Goal: Task Accomplishment & Management: Contribute content

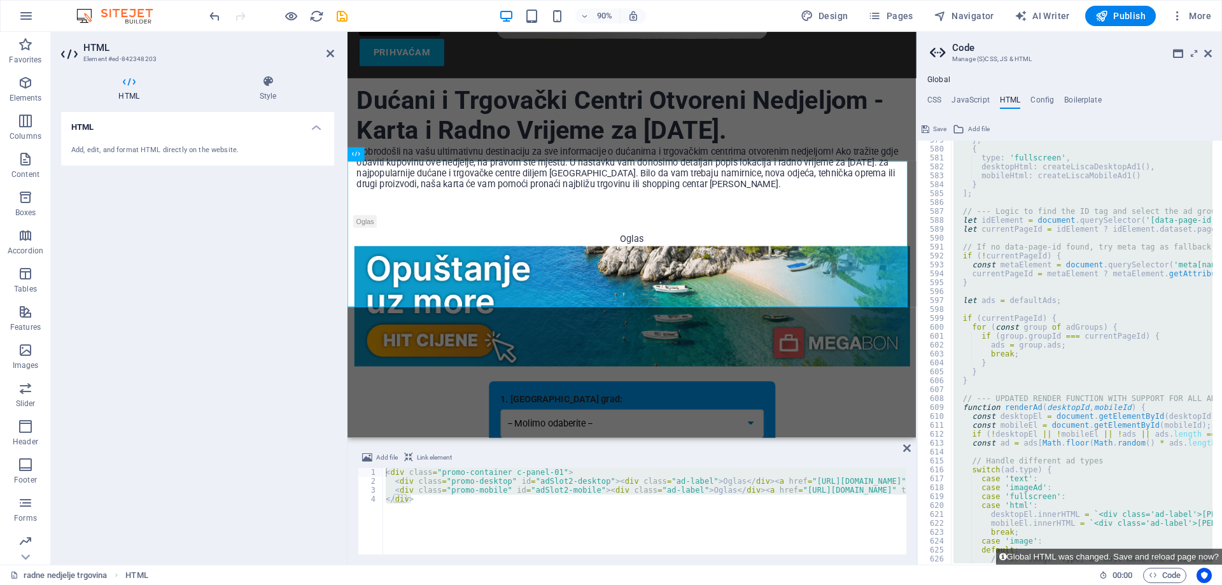
scroll to position [5358, 0]
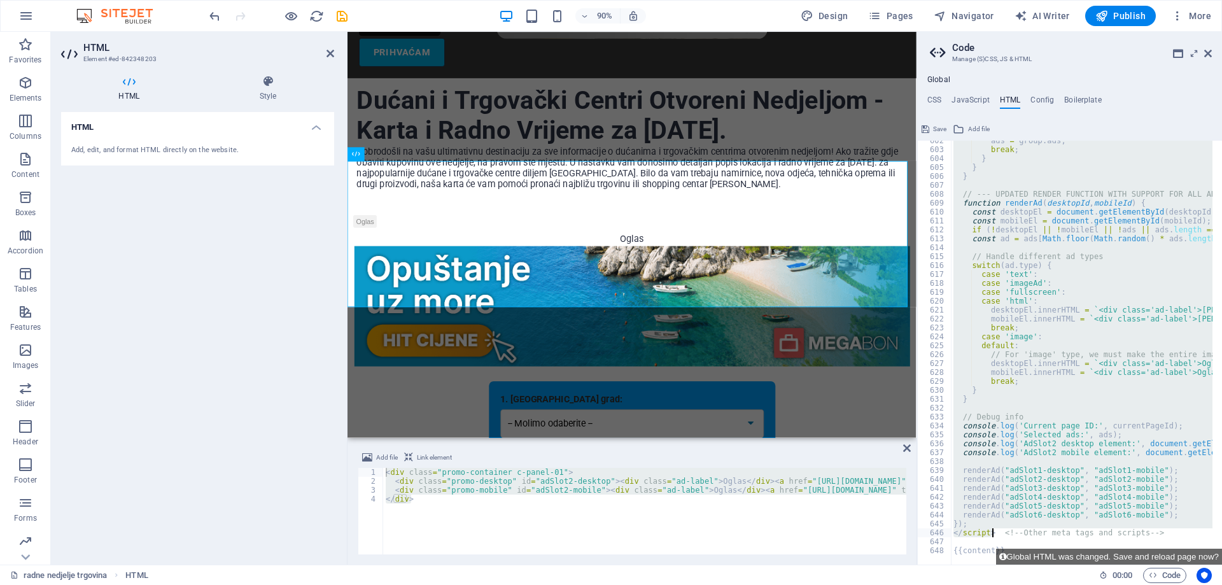
type textarea "</script> <!-- Other meta tags and scripts -->"
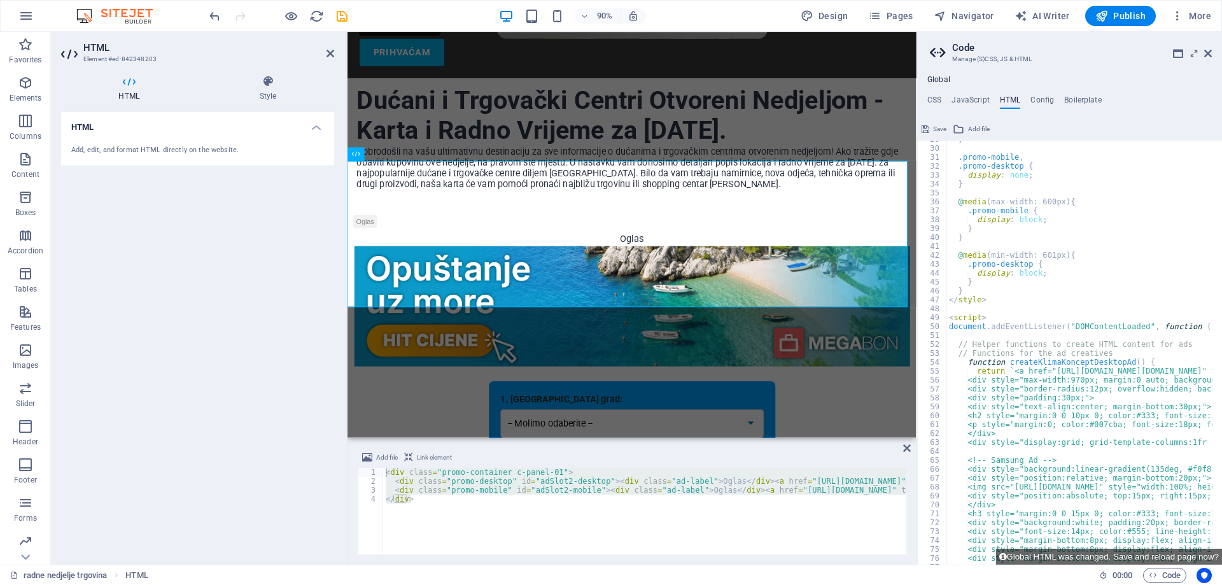
scroll to position [256, 0]
click at [1211, 46] on aside "**********" at bounding box center [1068, 298] width 305 height 533
click at [1211, 53] on aside "**********" at bounding box center [1068, 298] width 305 height 533
click at [1207, 50] on icon at bounding box center [1208, 53] width 8 height 10
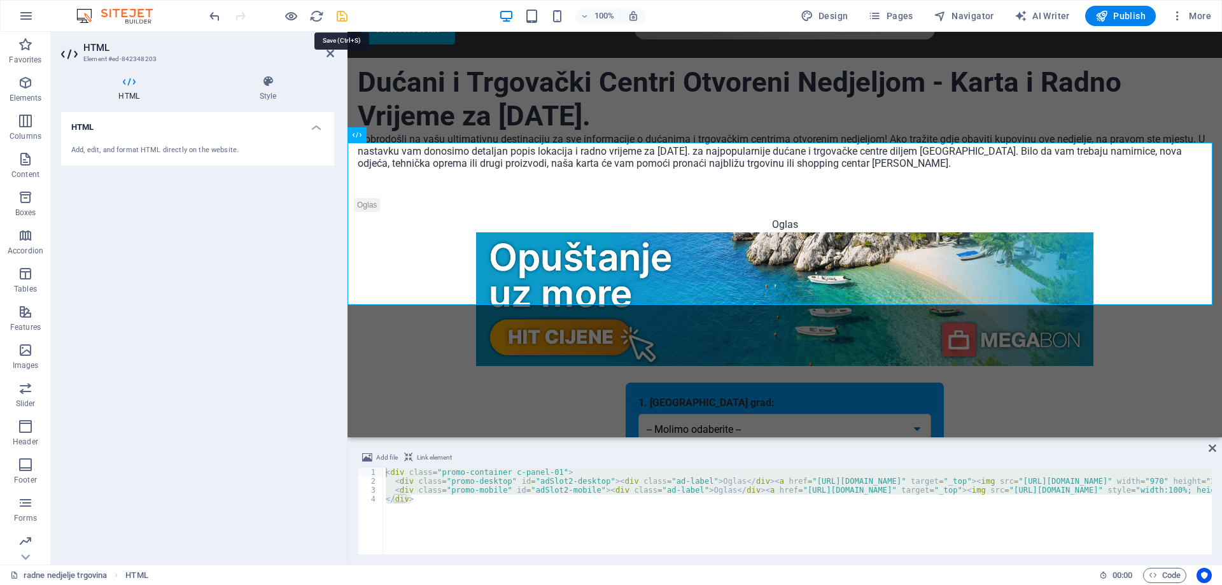
click at [347, 17] on icon "save" at bounding box center [342, 16] width 15 height 15
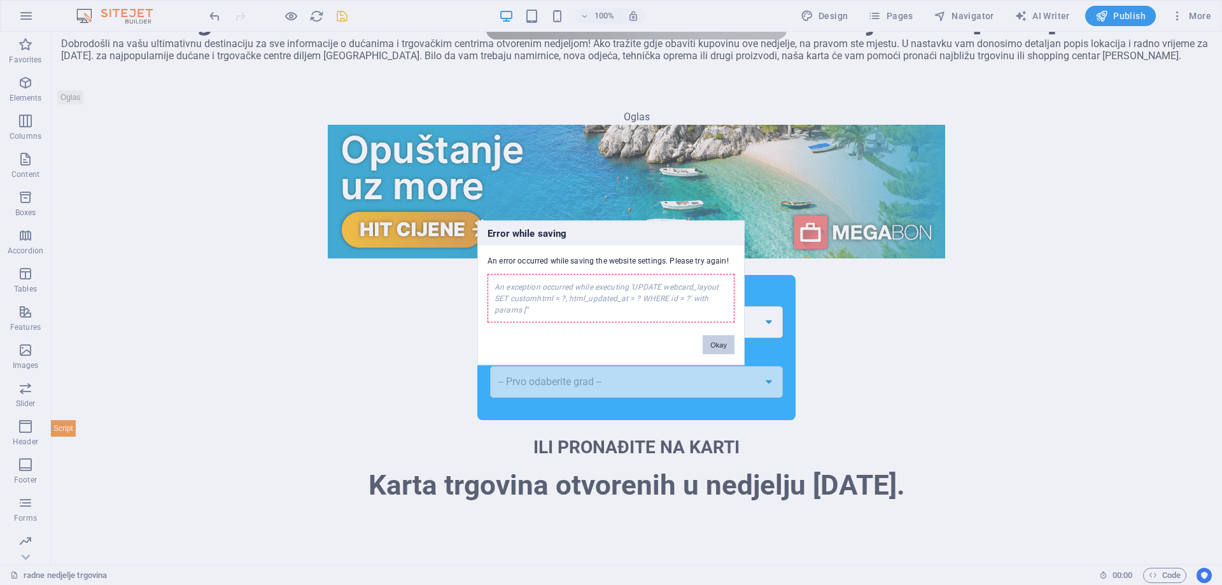
click at [716, 342] on button "Okay" at bounding box center [718, 344] width 32 height 19
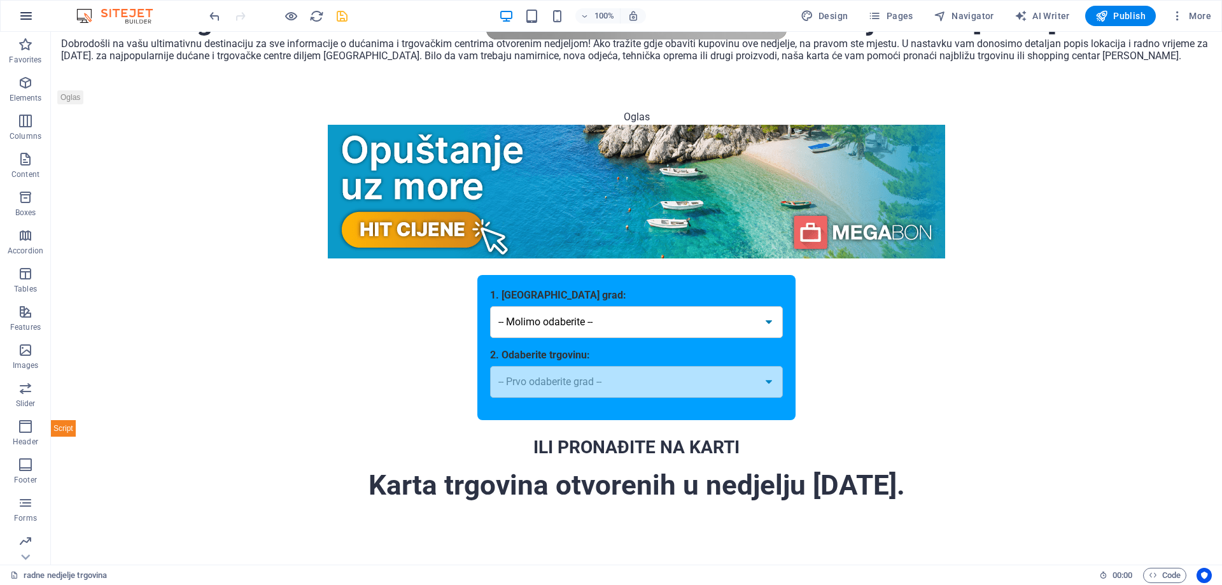
click at [29, 15] on icon "button" at bounding box center [25, 15] width 15 height 15
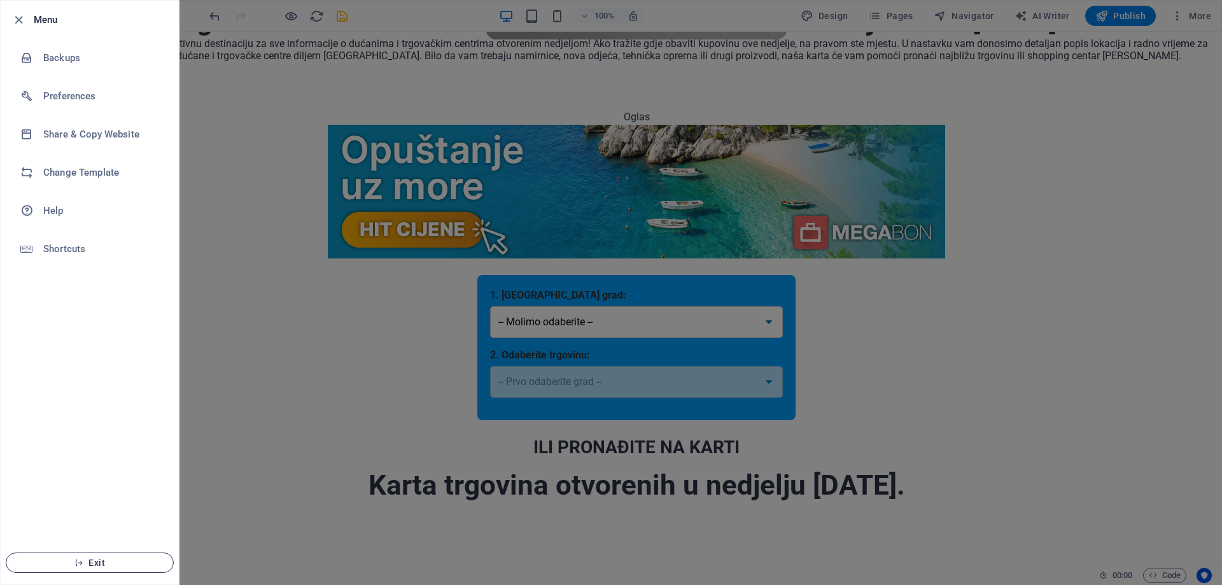
click at [61, 556] on button "Exit" at bounding box center [90, 562] width 168 height 20
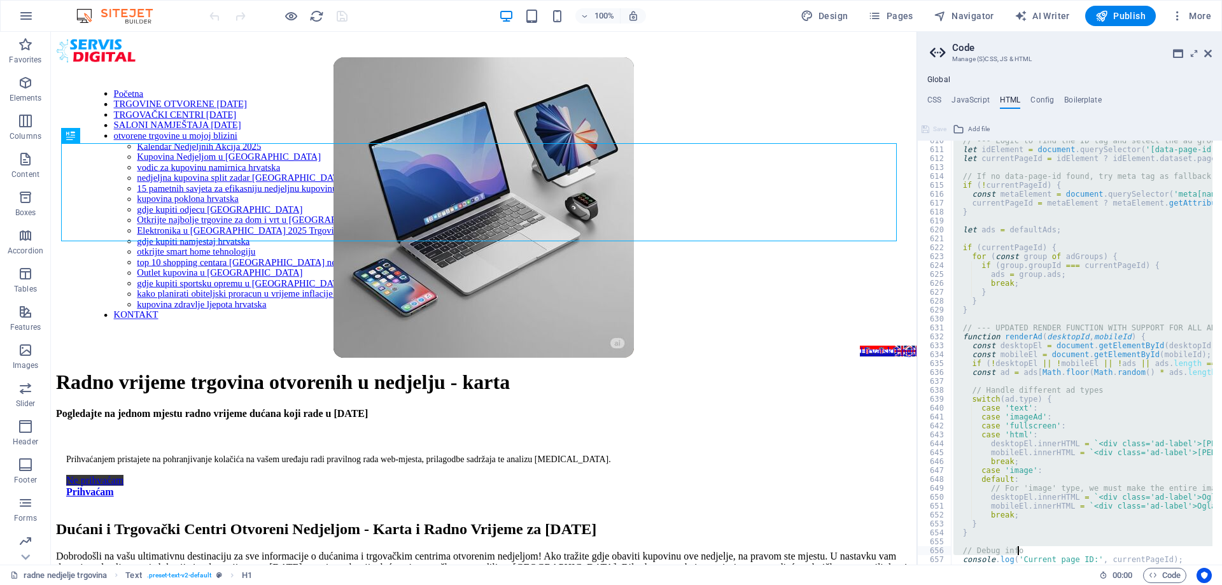
scroll to position [5563, 0]
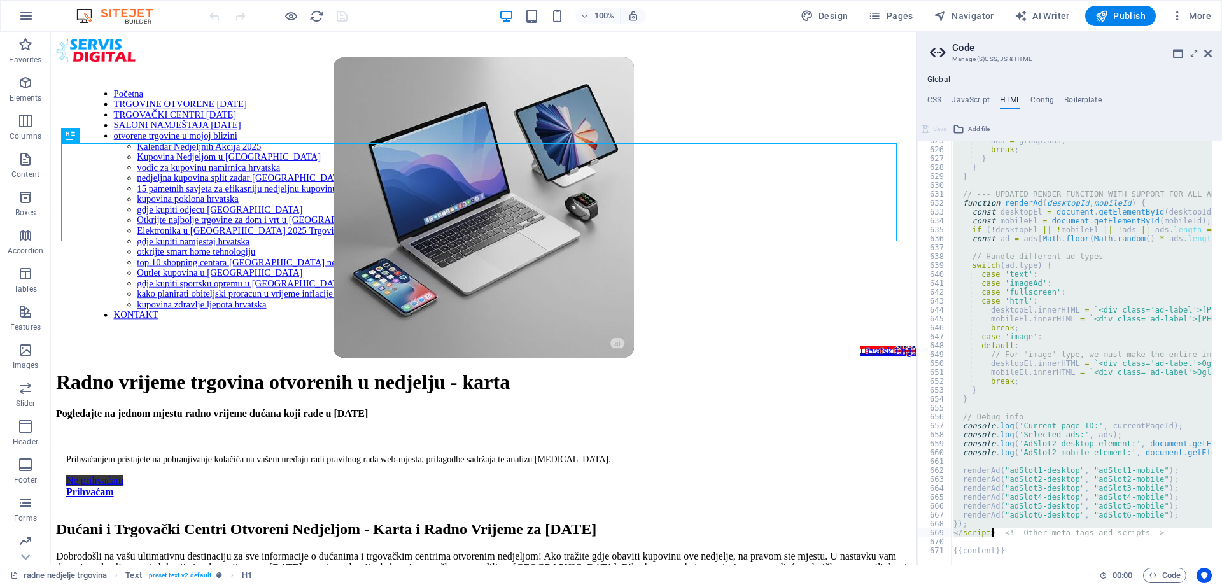
drag, startPoint x: 948, startPoint y: 417, endPoint x: 992, endPoint y: 536, distance: 126.2
paste textarea
type textarea "</script> <!-- Other meta tags and scripts -->"
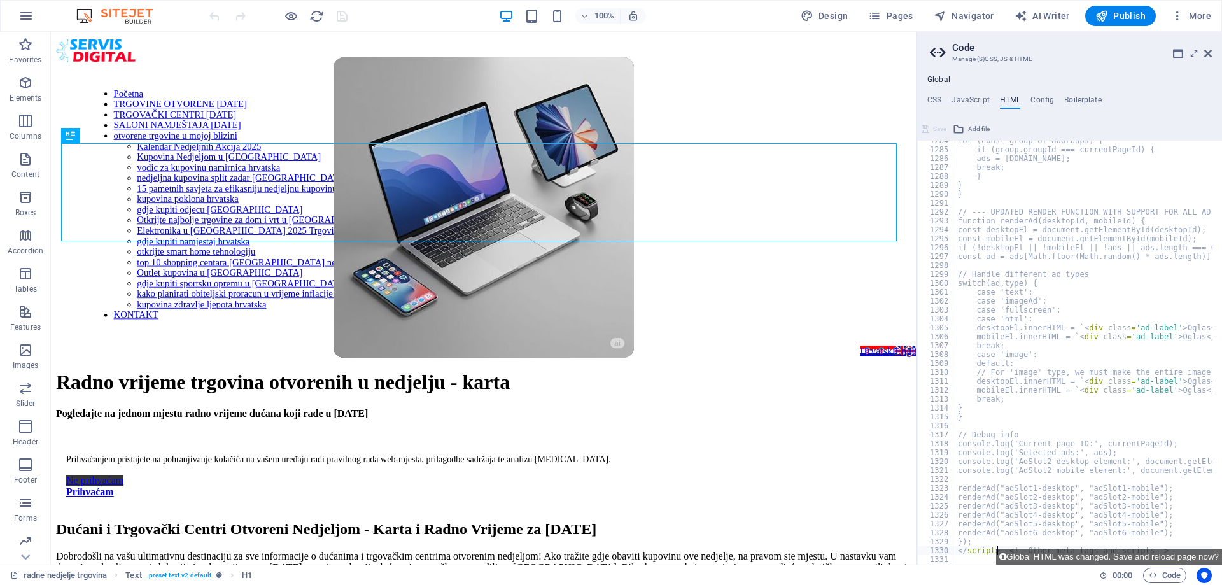
scroll to position [11433, 0]
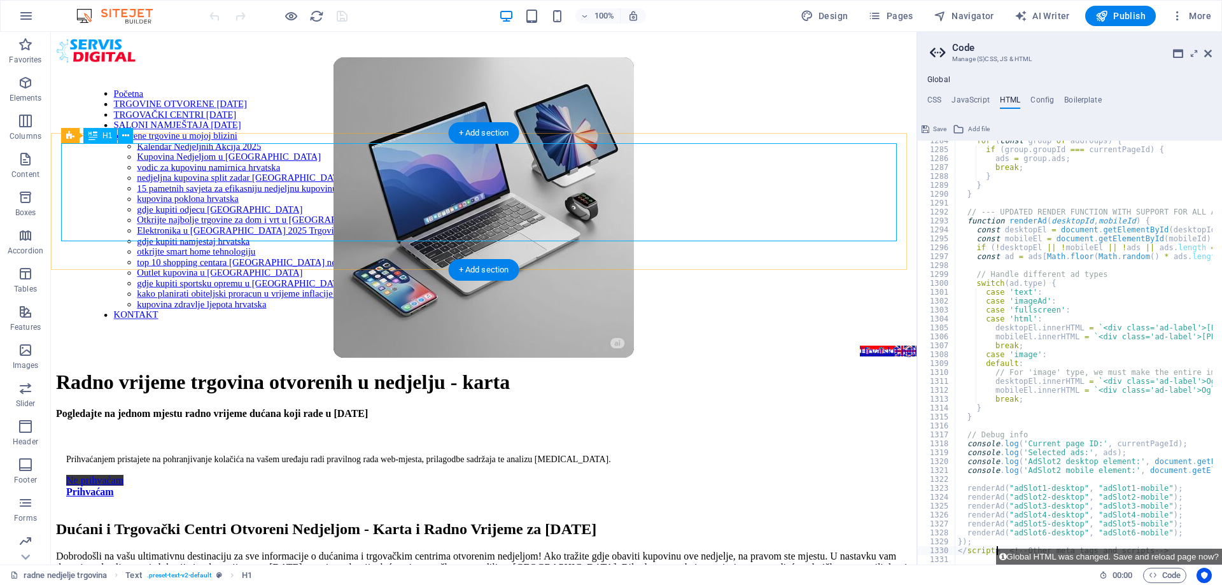
click at [769, 370] on div "Radno vrijeme trgovina otvorenih u nedjelju - karta" at bounding box center [483, 382] width 855 height 24
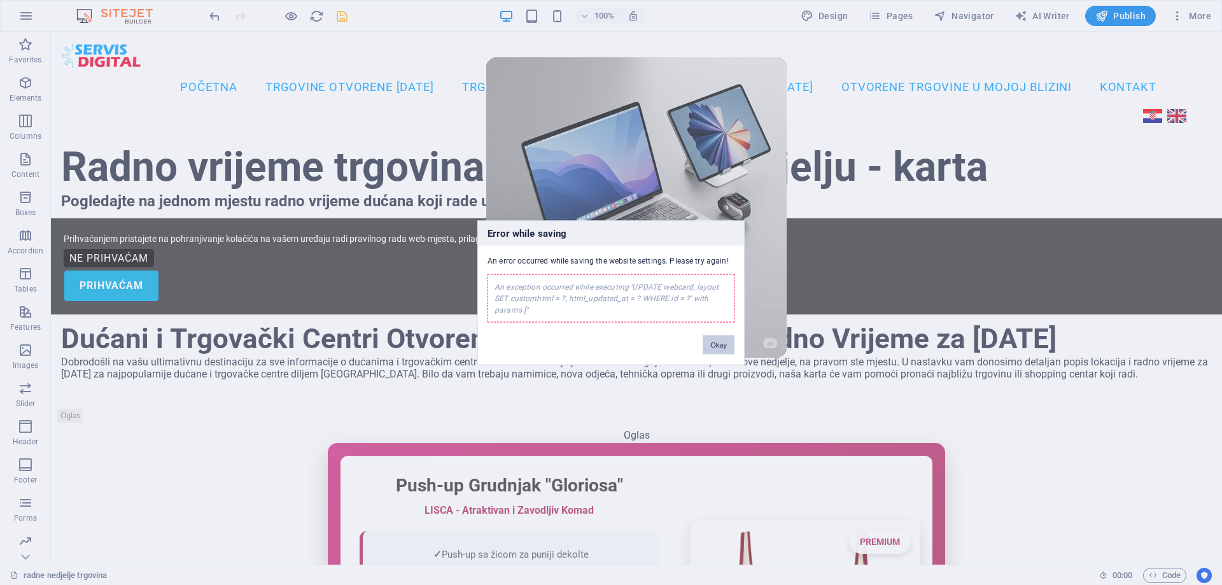
click at [721, 347] on button "Okay" at bounding box center [718, 344] width 32 height 19
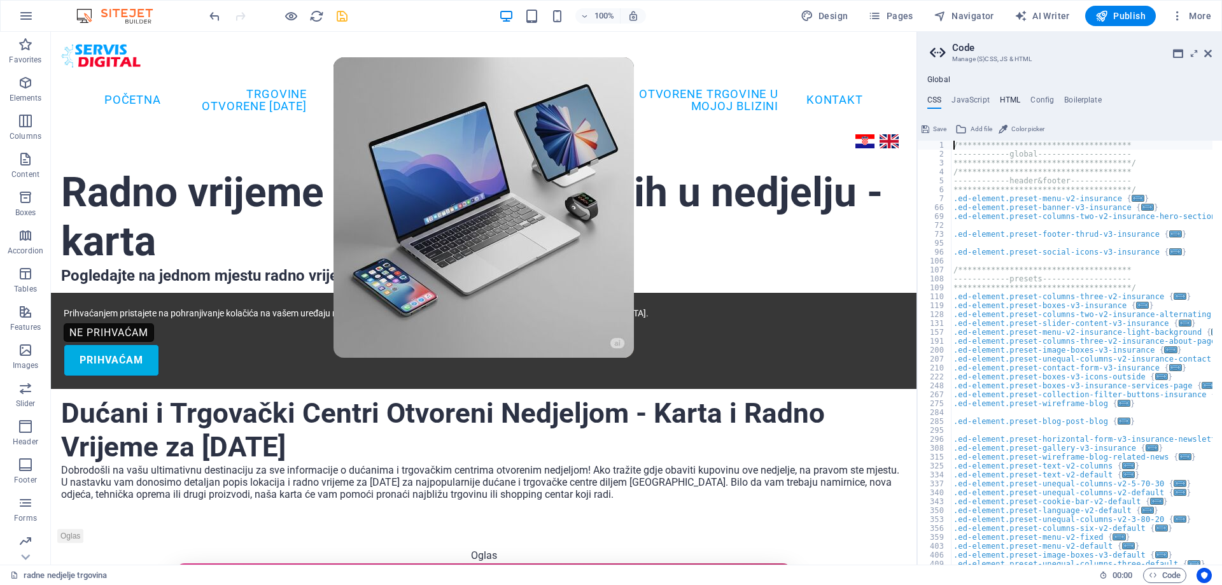
click at [1012, 95] on h4 "HTML" at bounding box center [1010, 102] width 21 height 14
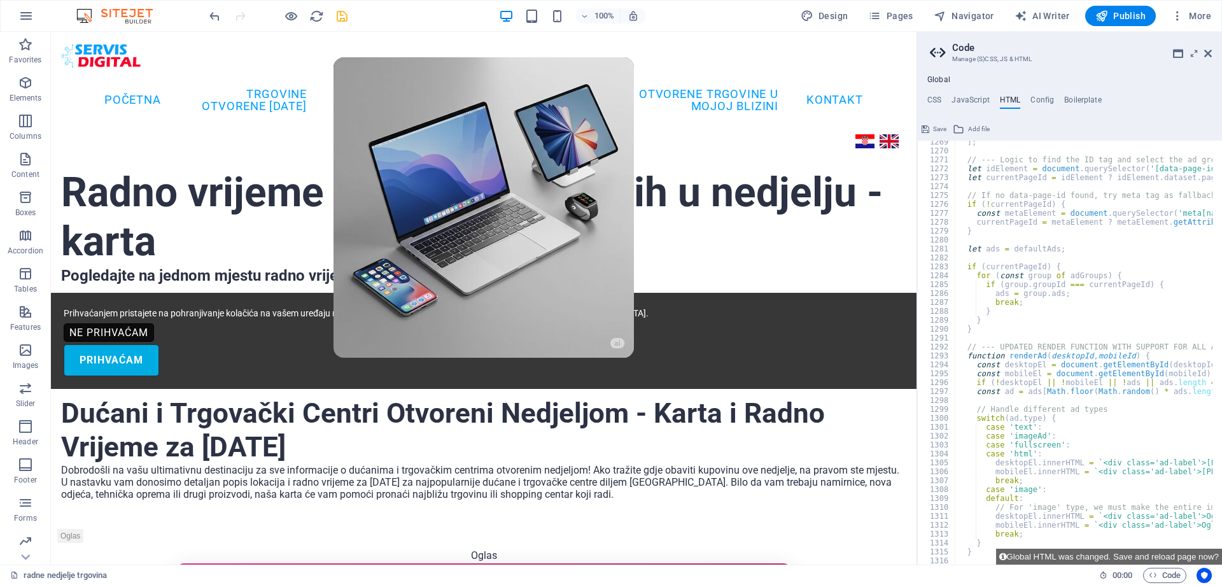
scroll to position [11260, 0]
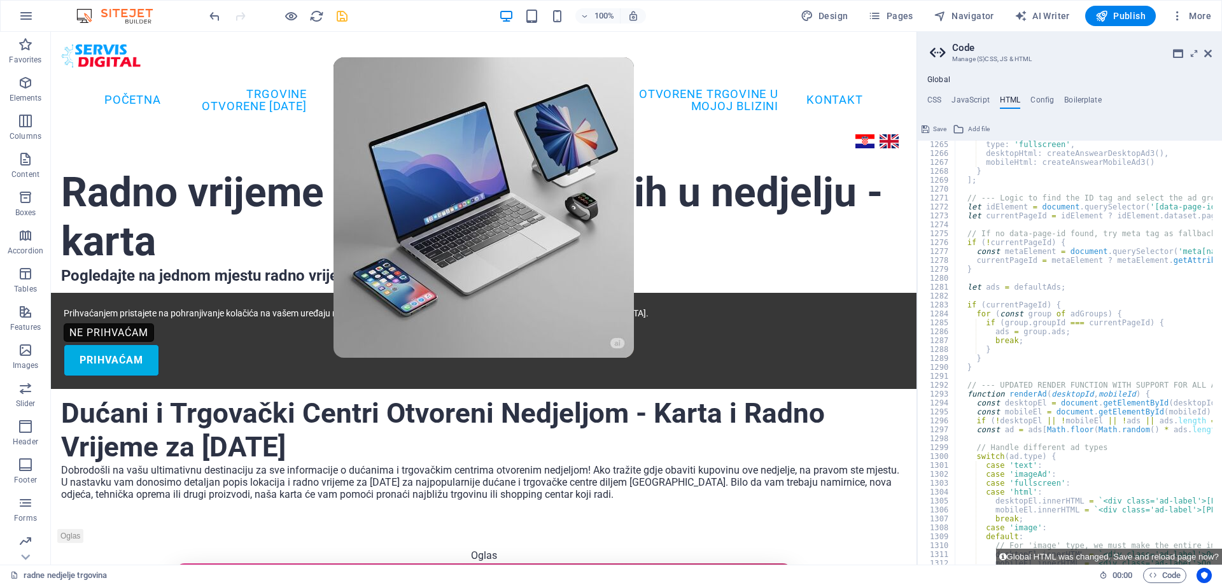
click at [343, 16] on icon "save" at bounding box center [342, 16] width 15 height 15
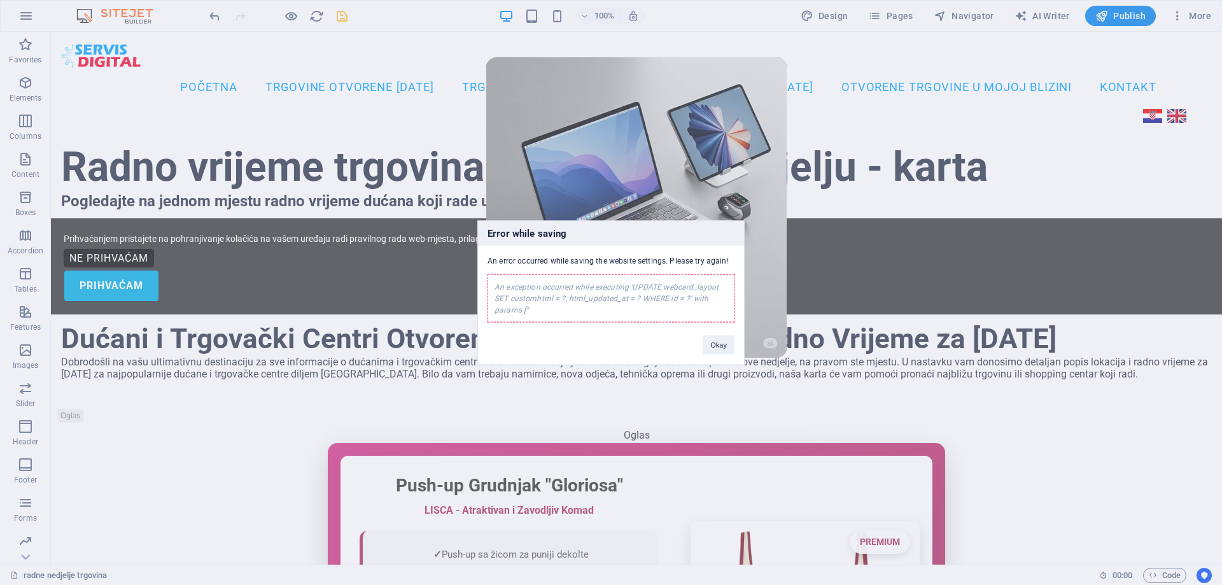
drag, startPoint x: 538, startPoint y: 309, endPoint x: 493, endPoint y: 279, distance: 54.5
click at [493, 279] on div "An exception occurred while executing 'UPDATE webcard_layout SET customhtml = ?…" at bounding box center [610, 298] width 247 height 48
copy div "An exception occurred while executing 'UPDATE webcard_layout SET customhtml = ?…"
drag, startPoint x: 733, startPoint y: 258, endPoint x: 477, endPoint y: 260, distance: 255.8
click at [477, 260] on div "Error while saving An error occurred while saving the website settings. Please …" at bounding box center [610, 292] width 267 height 144
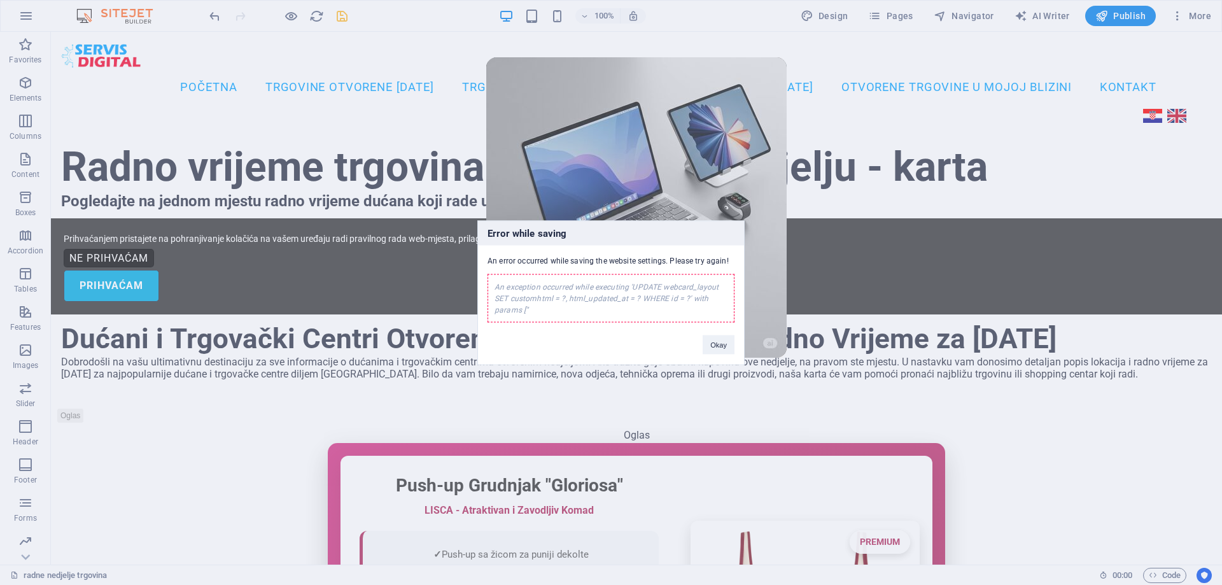
copy div "An error occurred while saving the website settings. Please try again!"
click at [722, 347] on button "Okay" at bounding box center [718, 344] width 32 height 19
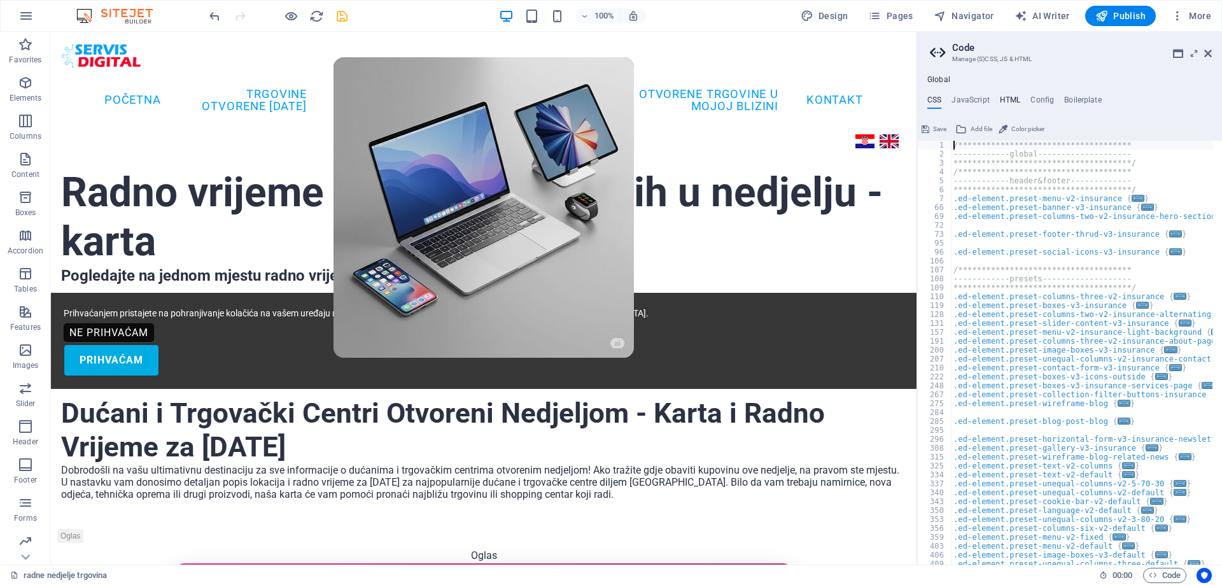
click at [1010, 98] on h4 "HTML" at bounding box center [1010, 102] width 21 height 14
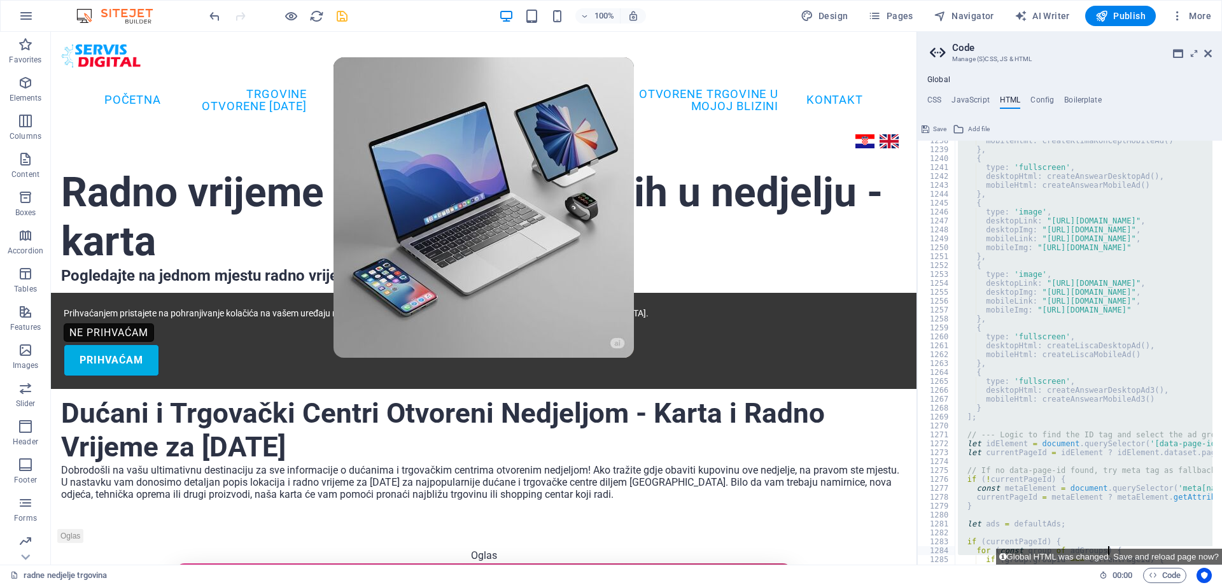
scroll to position [11451, 0]
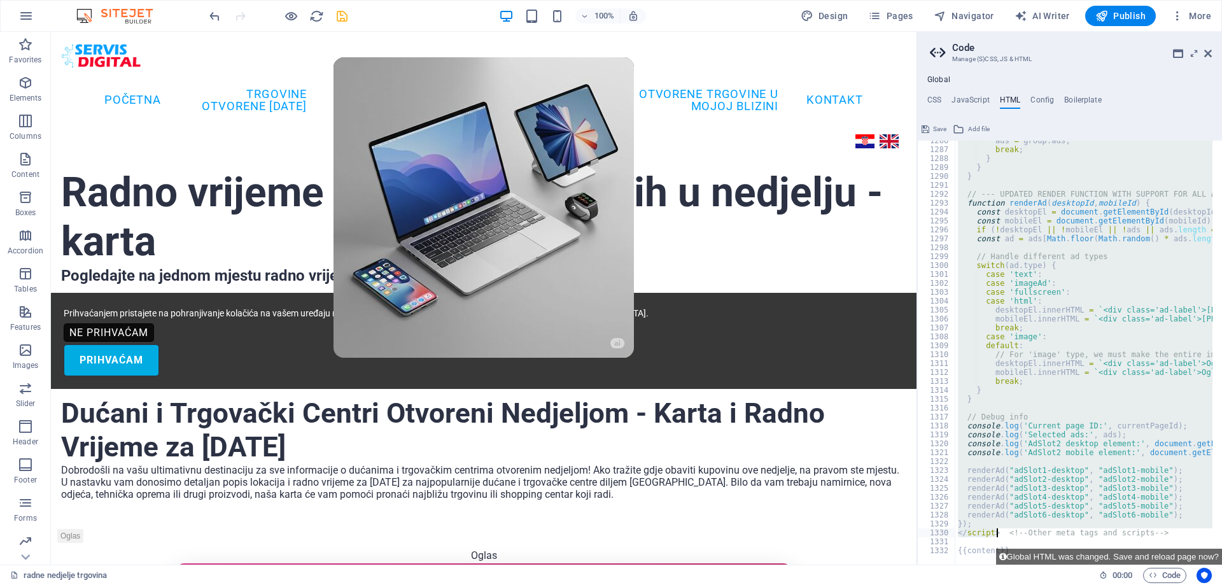
drag, startPoint x: 949, startPoint y: 187, endPoint x: 997, endPoint y: 534, distance: 350.0
paste textarea
type textarea "</script> <!-- Other meta tags and scripts -->"
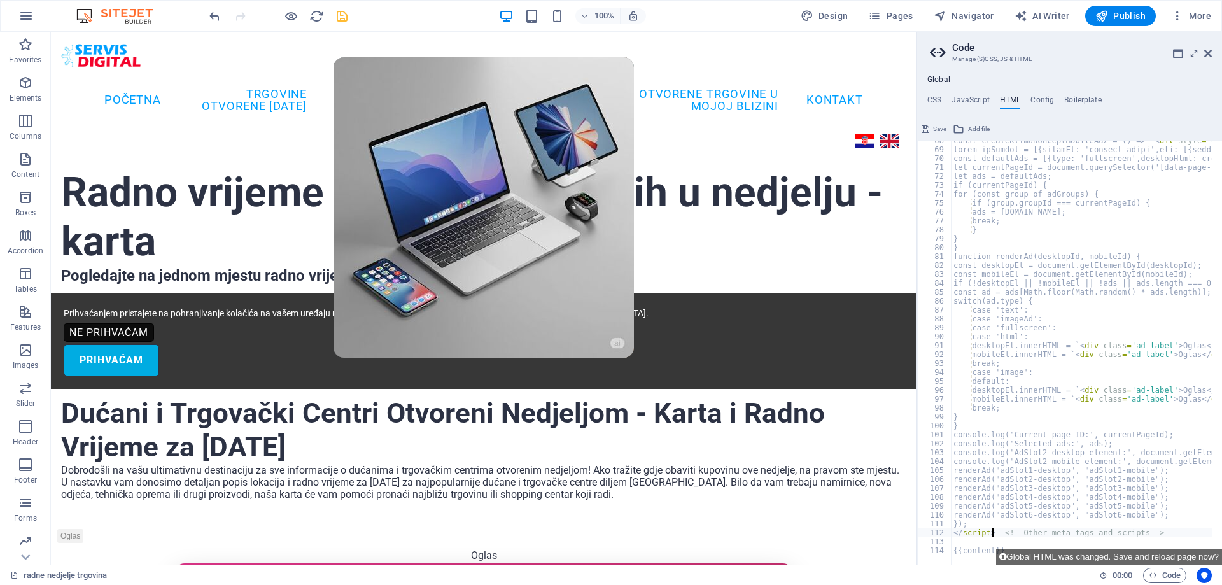
scroll to position [601, 0]
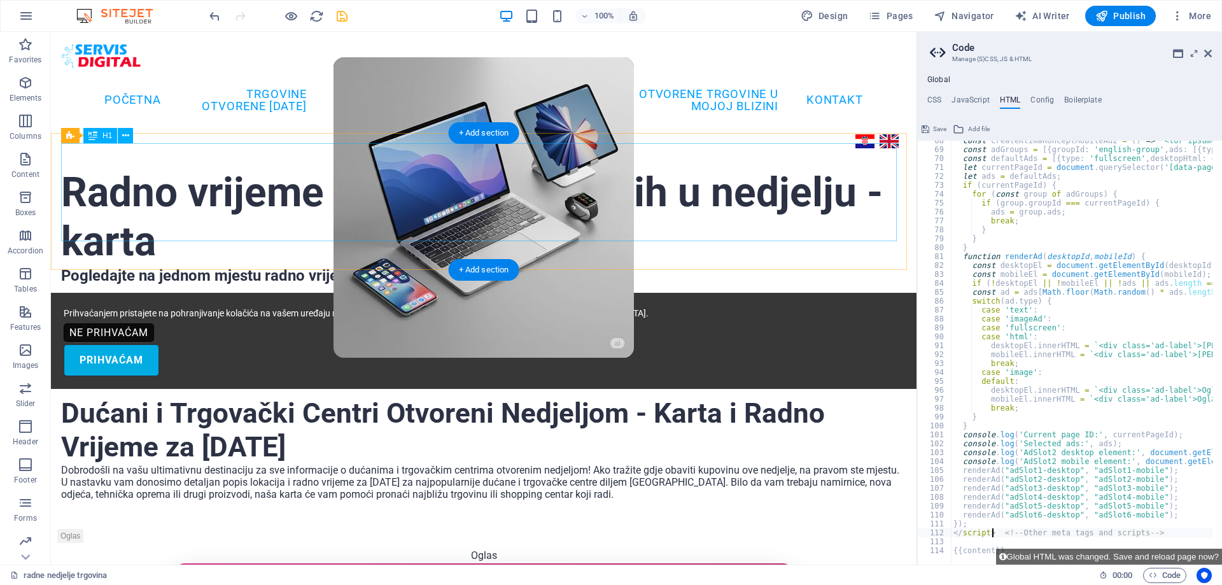
click at [882, 232] on div "Radno vrijeme trgovina otvorenih u nedjelju - karta" at bounding box center [483, 218] width 845 height 98
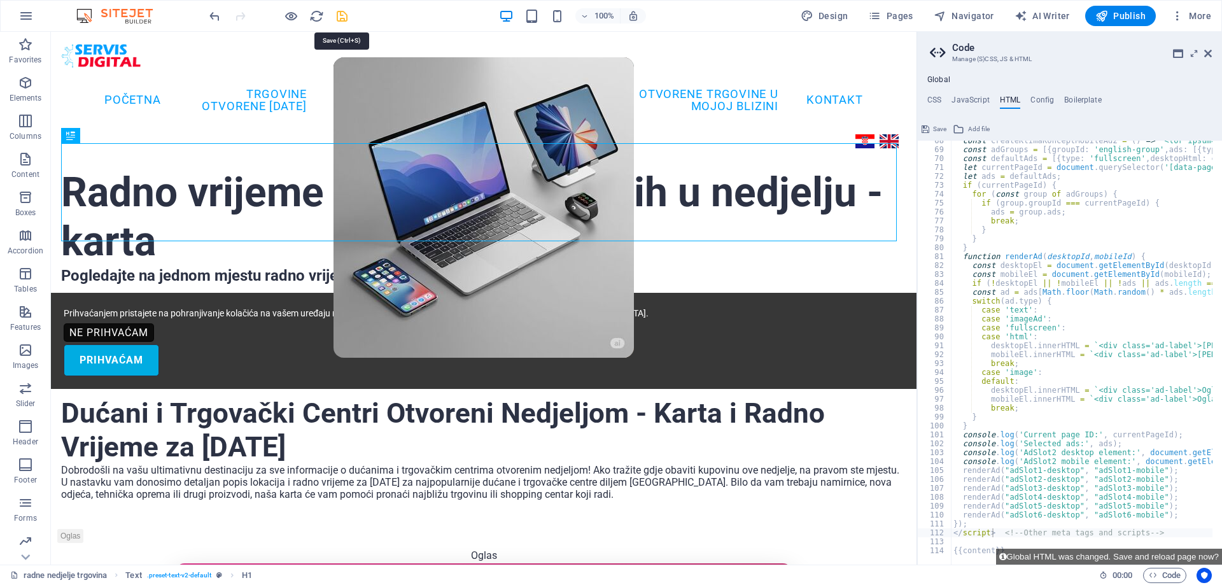
click at [346, 17] on icon "save" at bounding box center [342, 16] width 15 height 15
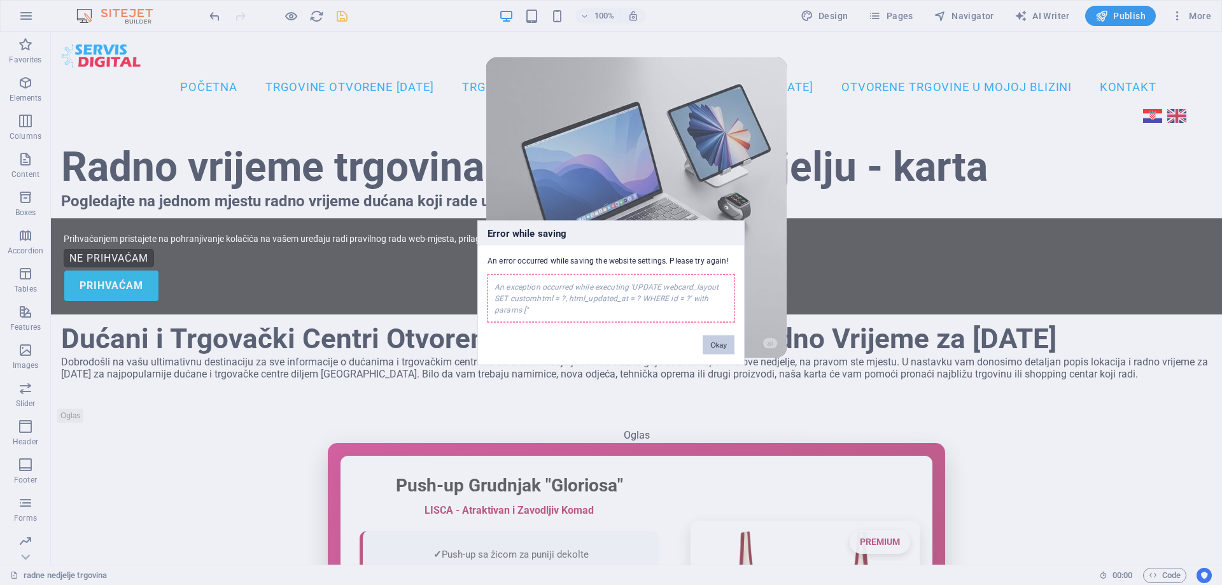
click at [719, 347] on button "Okay" at bounding box center [718, 344] width 32 height 19
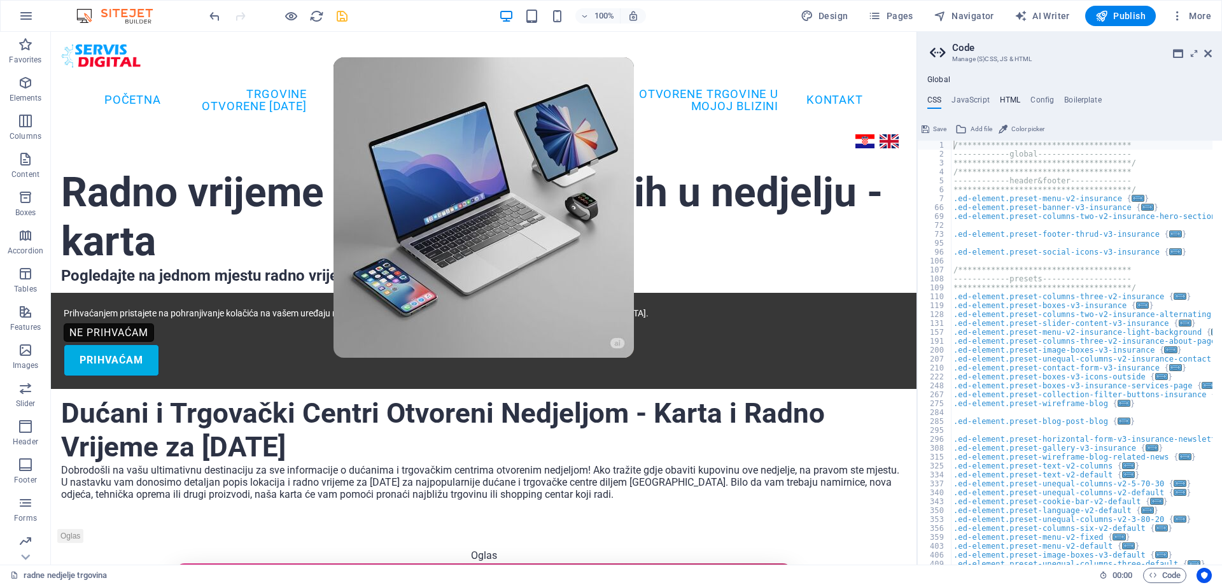
click at [1010, 98] on h4 "HTML" at bounding box center [1010, 102] width 21 height 14
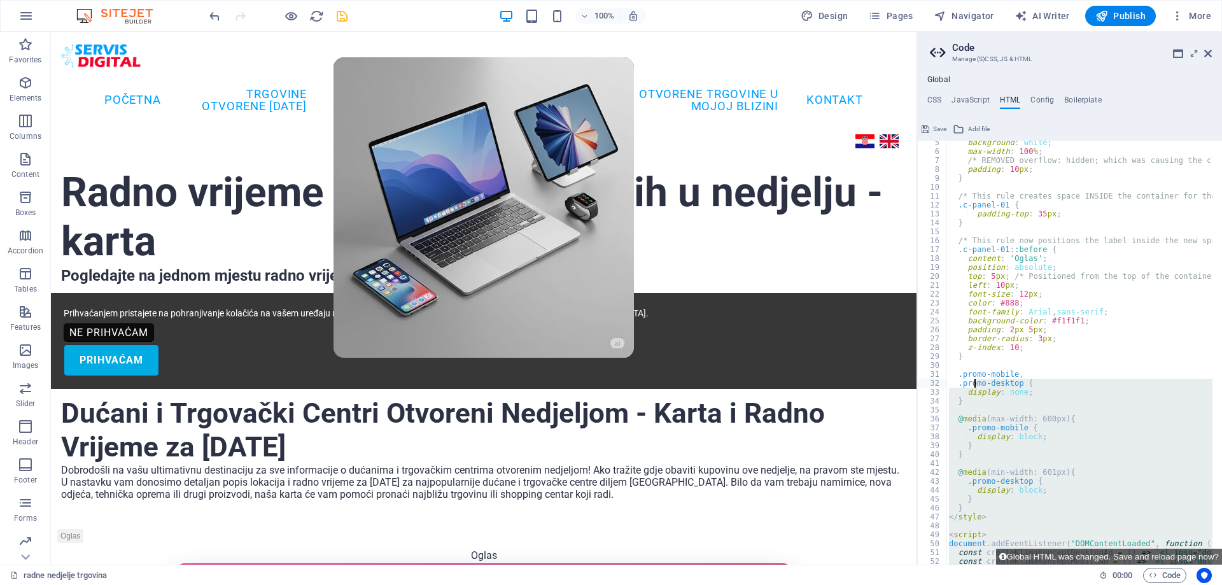
scroll to position [76, 0]
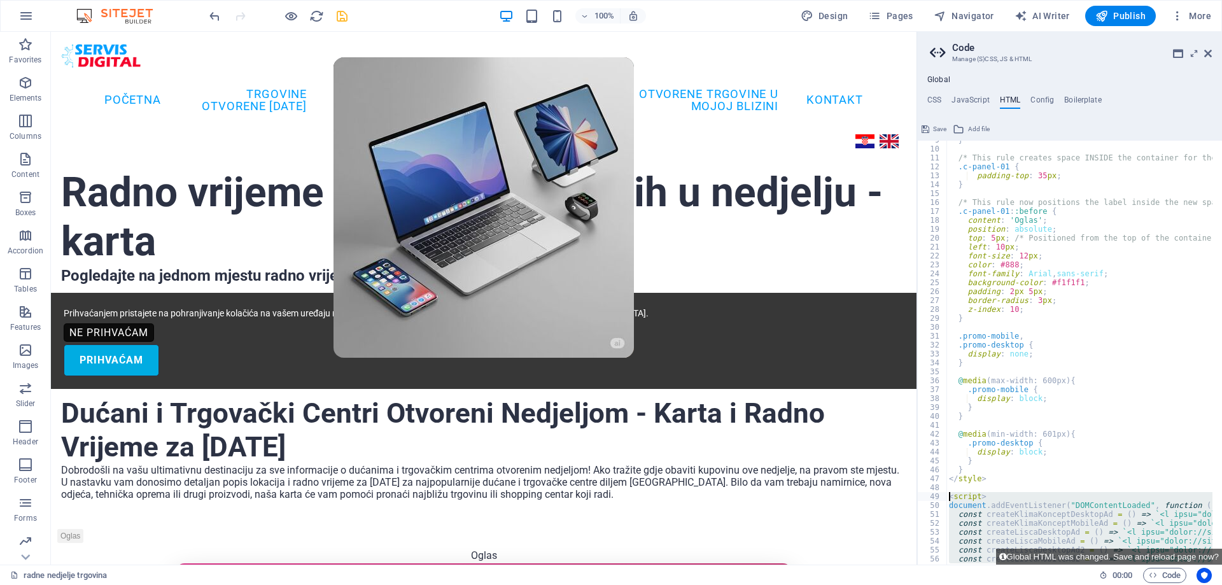
drag, startPoint x: 991, startPoint y: 530, endPoint x: 950, endPoint y: 495, distance: 54.2
paste textarea "/script> <!-- Other meta tags and scripts -->"
type textarea "</script> <!-- Other meta tags and scripts -->"
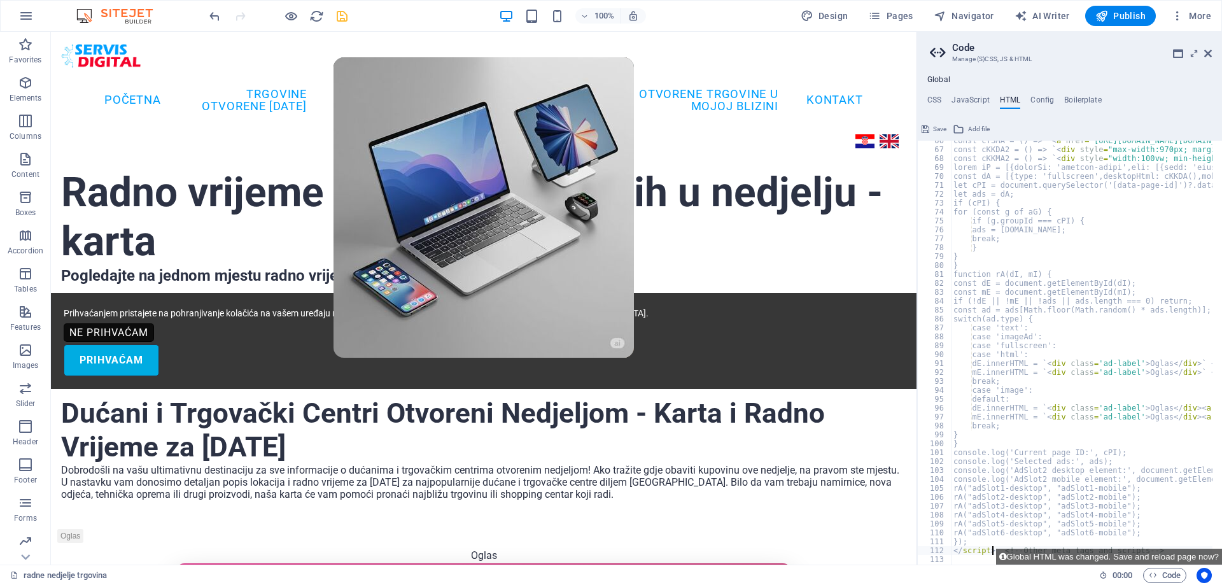
scroll to position [583, 0]
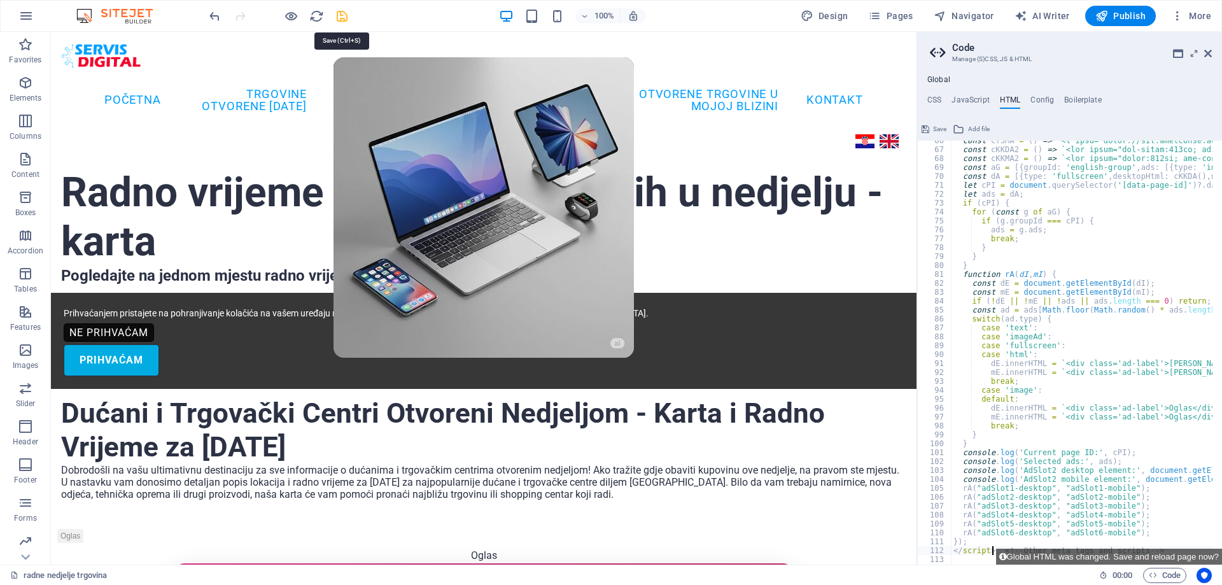
click at [348, 17] on icon "save" at bounding box center [342, 16] width 15 height 15
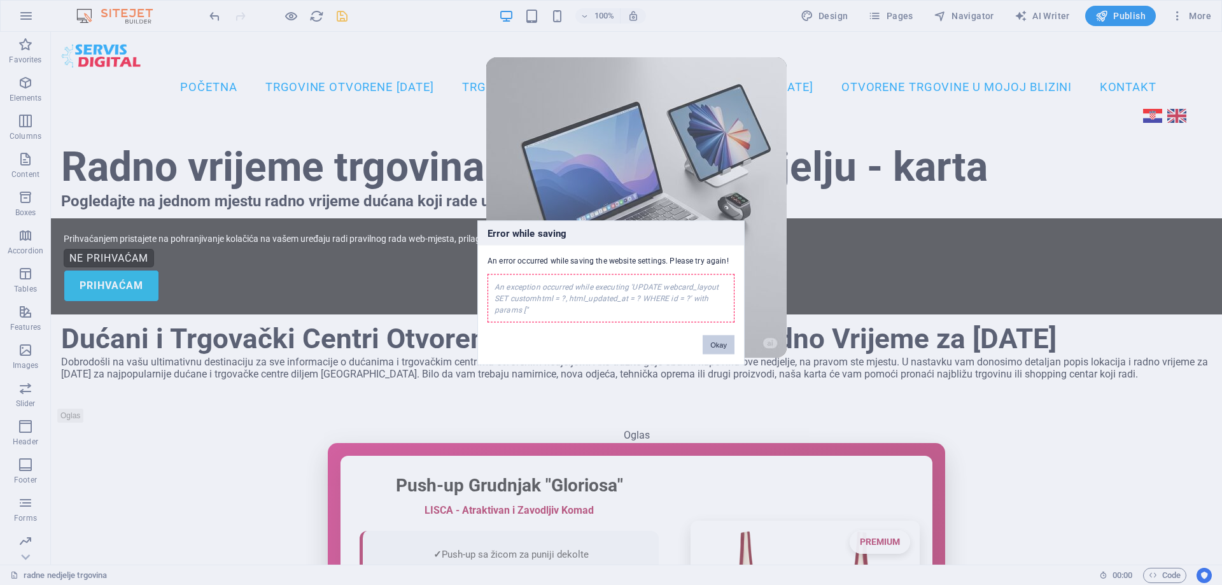
click at [720, 346] on button "Okay" at bounding box center [718, 344] width 32 height 19
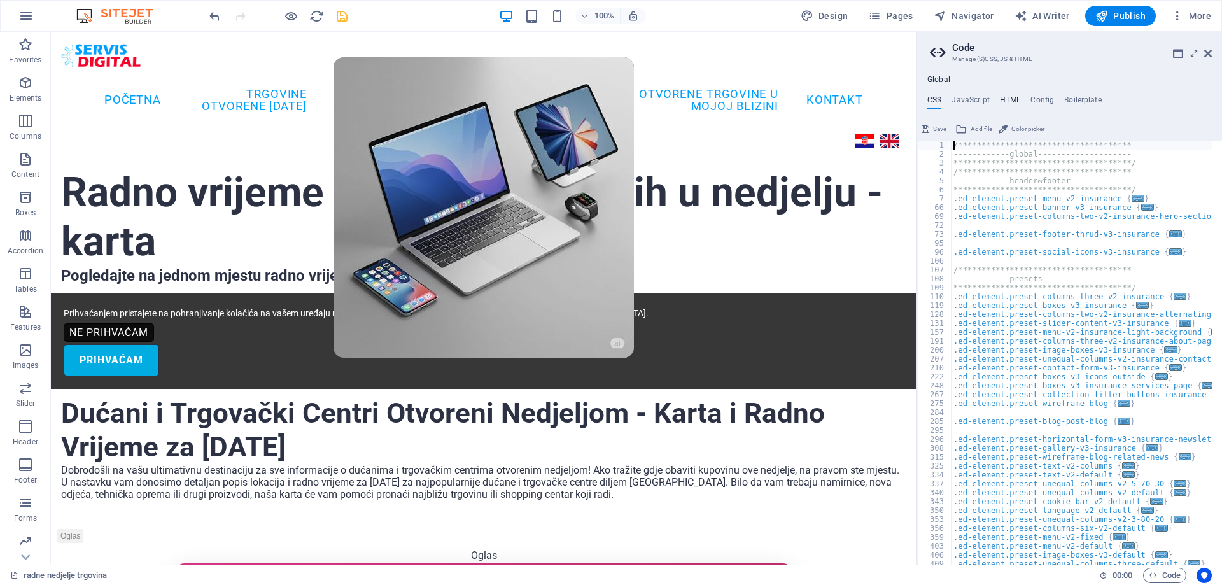
click at [1005, 101] on h4 "HTML" at bounding box center [1010, 102] width 21 height 14
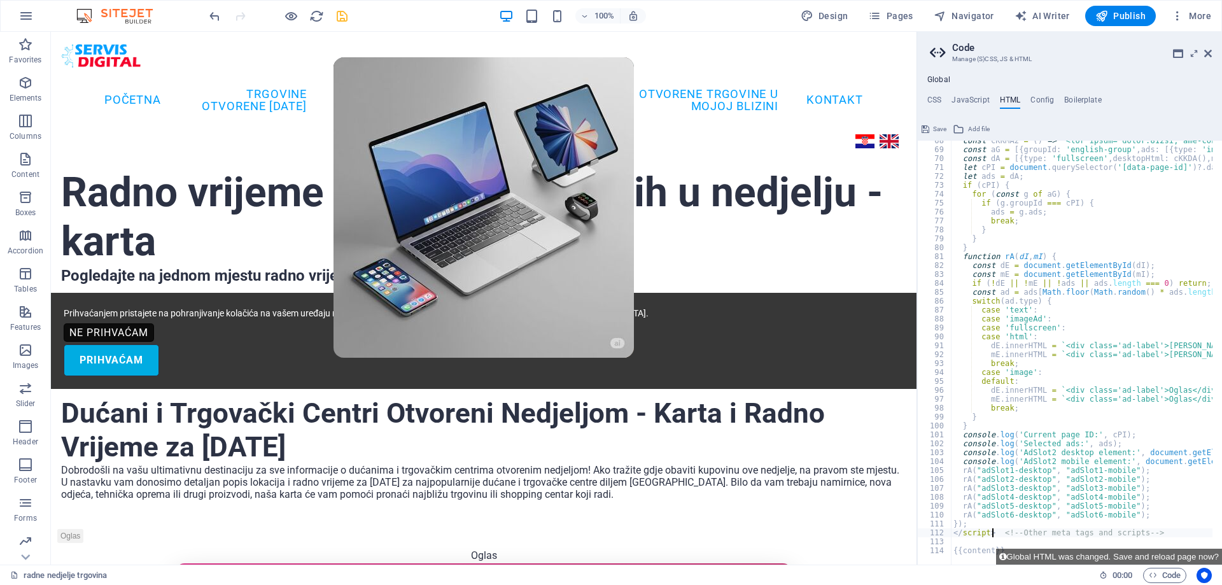
scroll to position [601, 0]
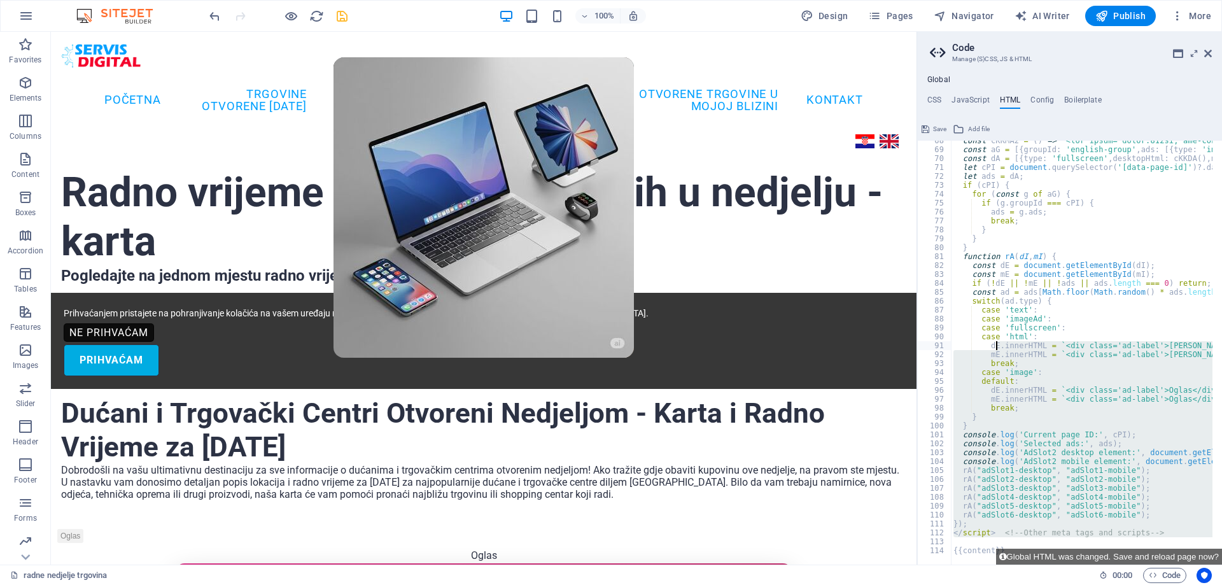
drag, startPoint x: 995, startPoint y: 538, endPoint x: 998, endPoint y: 342, distance: 195.3
click at [998, 519] on div "const cKKMA2 = ( ) => ` 🛒 🛒 Pogledaj ponudu</div></div></a><div style="backgrou…" at bounding box center [1082, 353] width 262 height 424
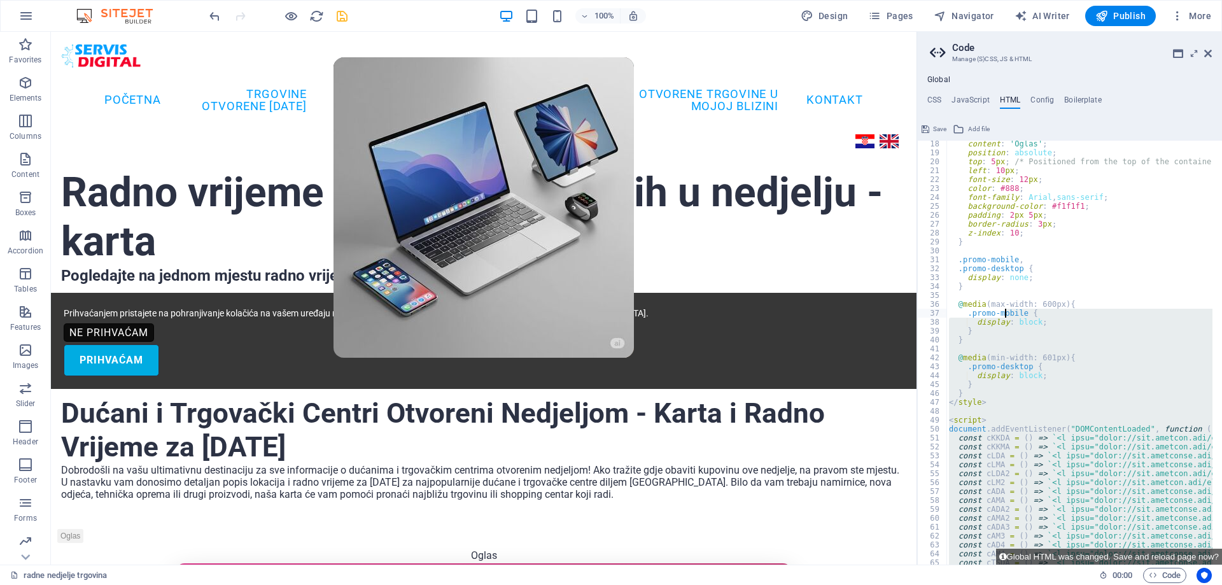
scroll to position [191, 0]
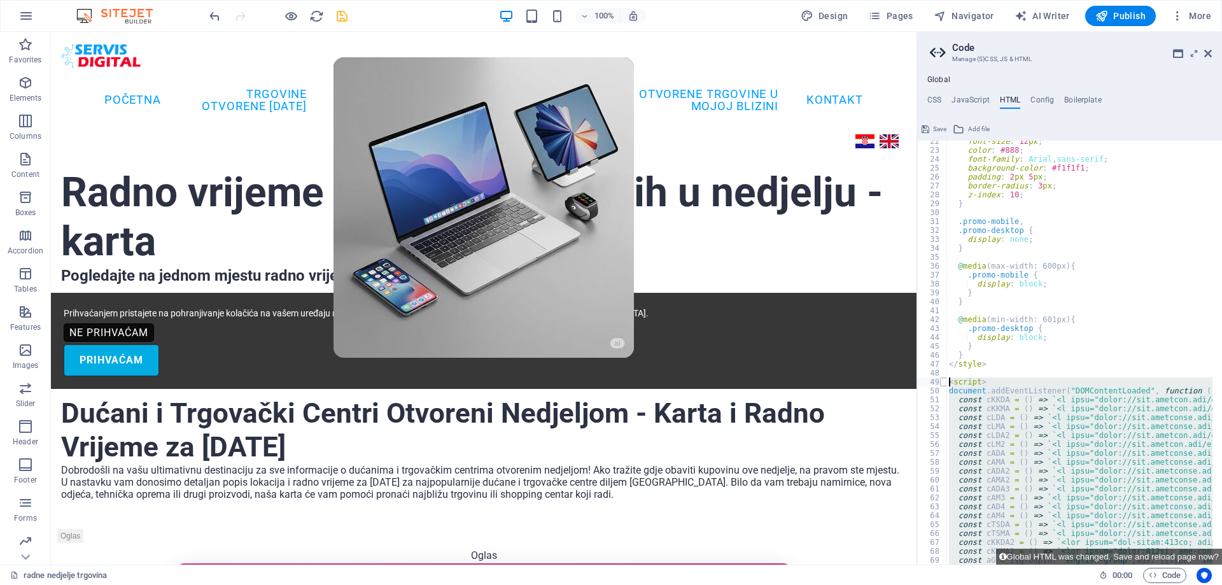
drag, startPoint x: 991, startPoint y: 536, endPoint x: 945, endPoint y: 382, distance: 160.8
click at [945, 382] on div "rA("adSlot6-desktop", "adSlot6-mobile"); [PHONE_NUMBER] [PHONE_NUMBER] [PHONE_N…" at bounding box center [1069, 353] width 305 height 424
paste textarea "/script> <!-- Other meta tags and scripts -->"
type textarea "</script> <!-- Other meta tags and scripts -->"
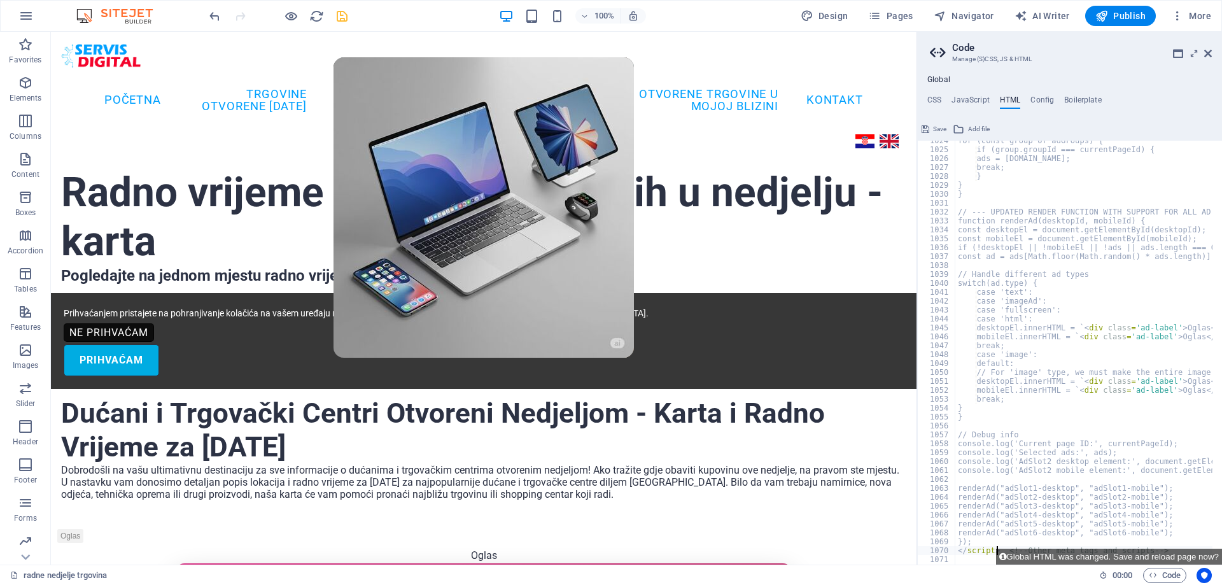
scroll to position [9117, 0]
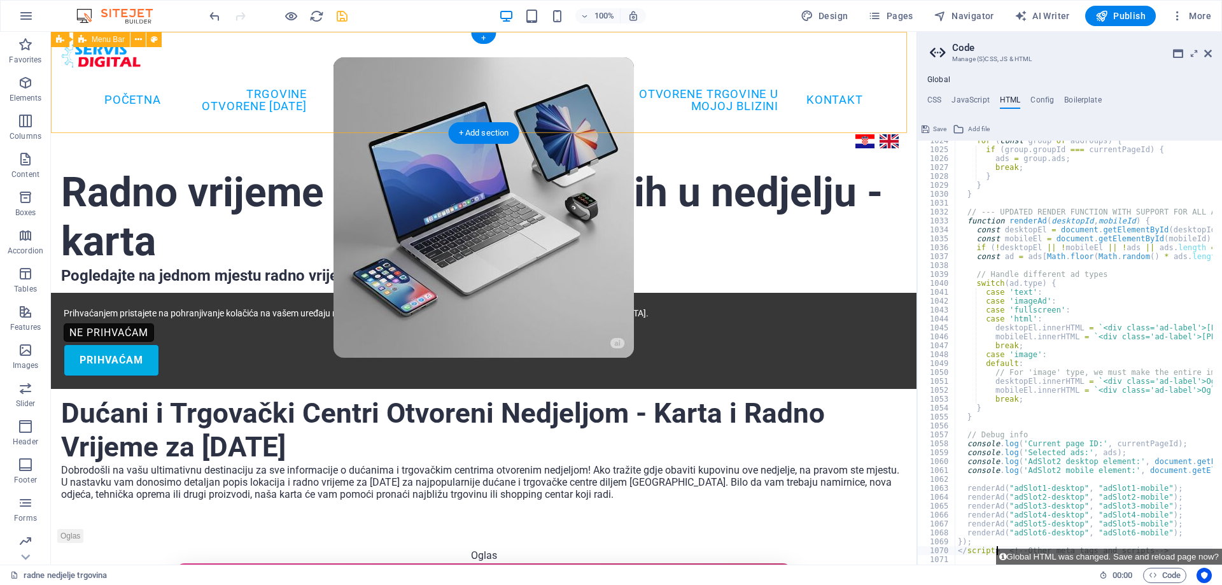
click at [765, 46] on div "Početna TRGOVINE OTVORENE [DATE] TRGOVAČKI CENTRI [DATE] SALONI NAMJEŠTAJA [DAT…" at bounding box center [483, 95] width 865 height 127
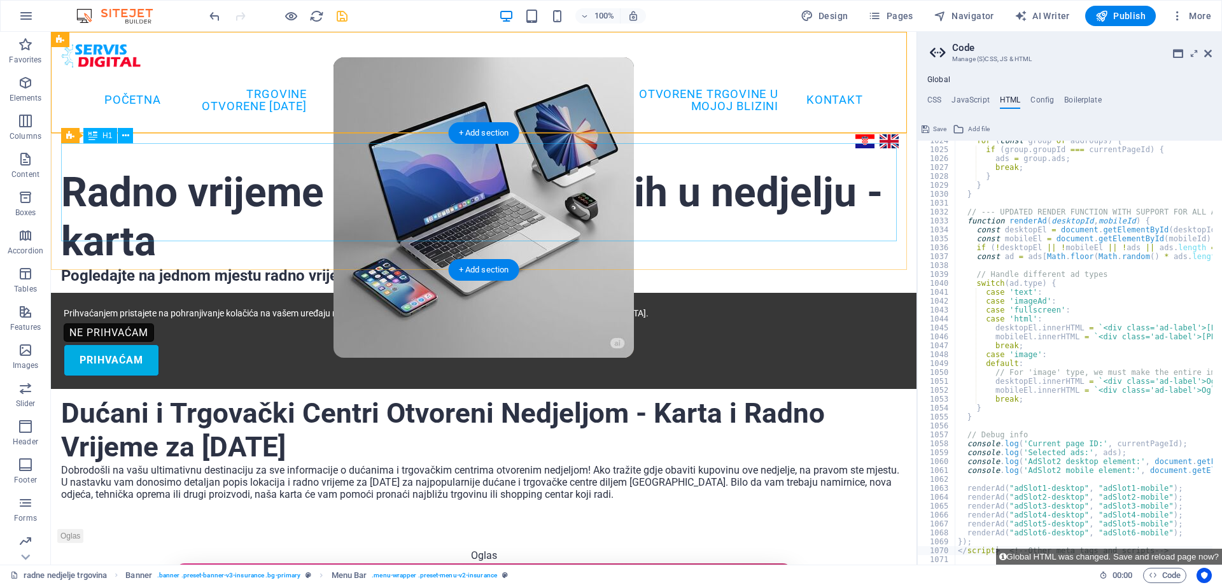
click at [713, 183] on div "Radno vrijeme trgovina otvorenih u nedjelju - karta" at bounding box center [483, 218] width 845 height 98
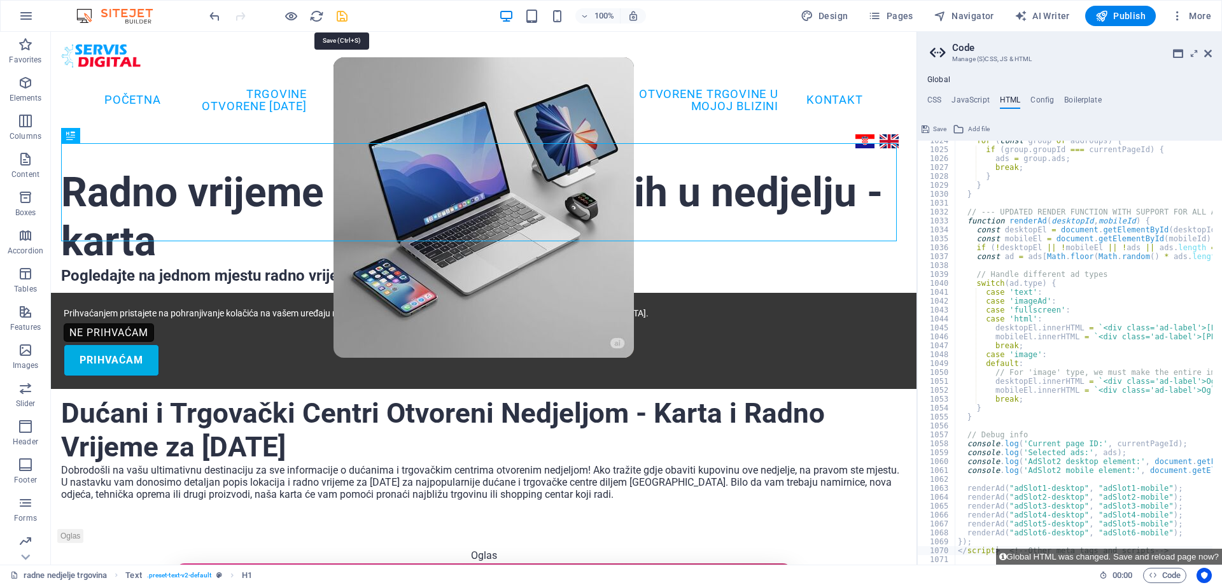
click at [341, 18] on icon "save" at bounding box center [342, 16] width 15 height 15
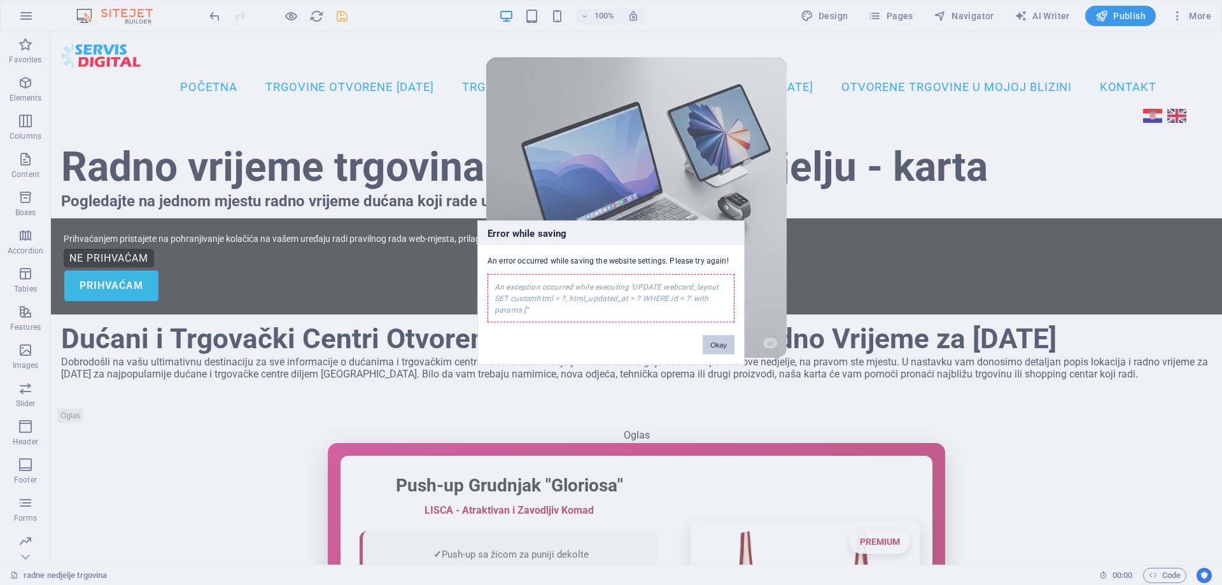
click at [725, 353] on button "Okay" at bounding box center [718, 344] width 32 height 19
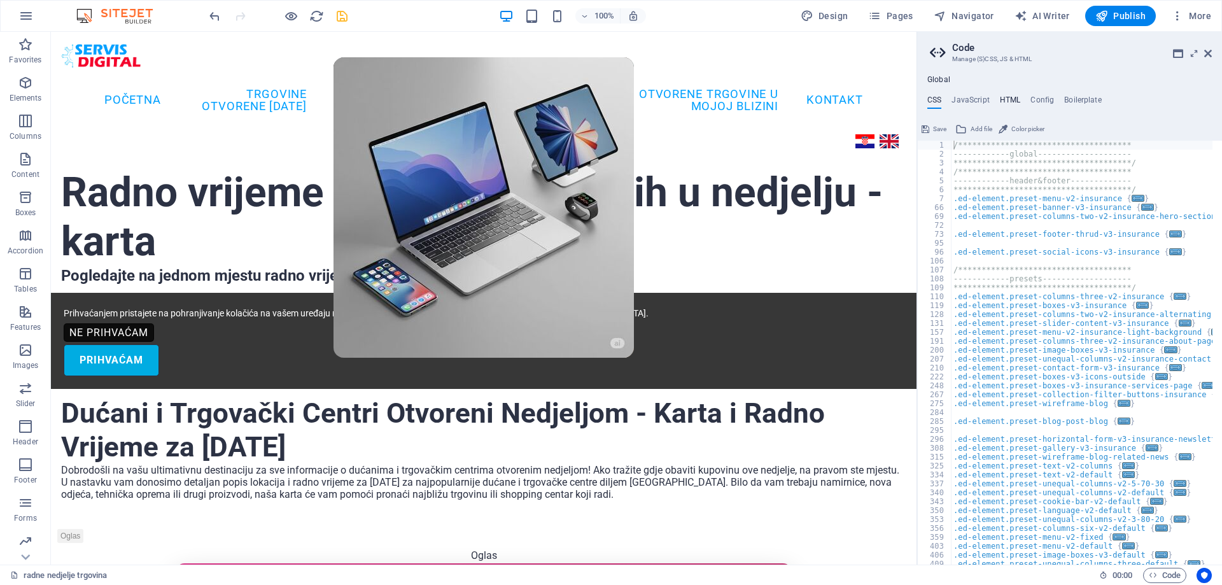
click at [1011, 95] on h4 "HTML" at bounding box center [1010, 102] width 21 height 14
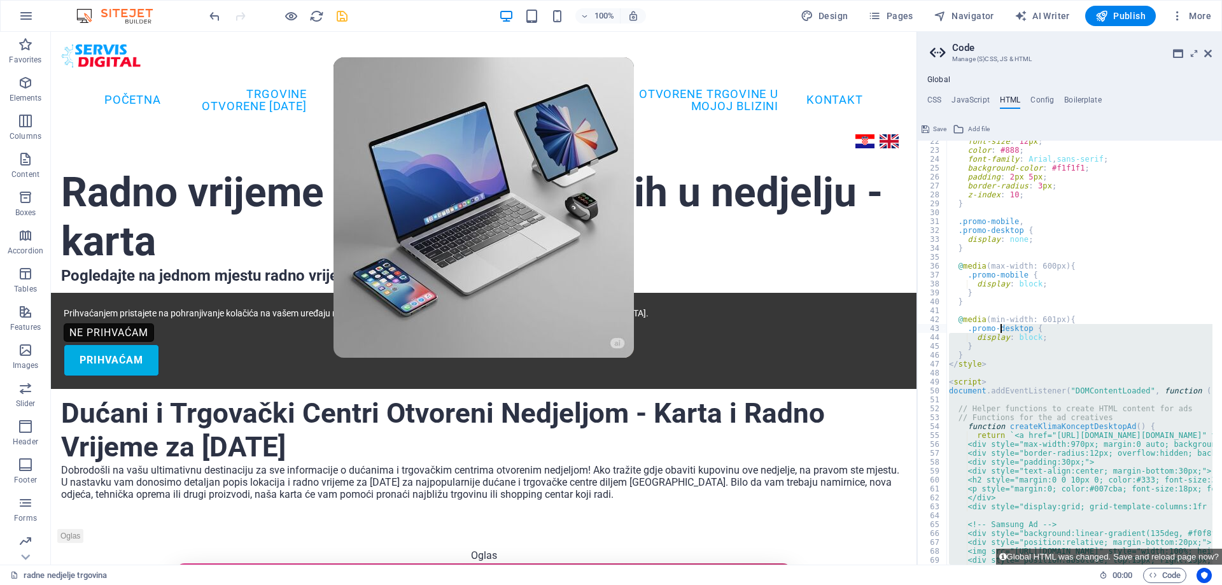
scroll to position [191, 0]
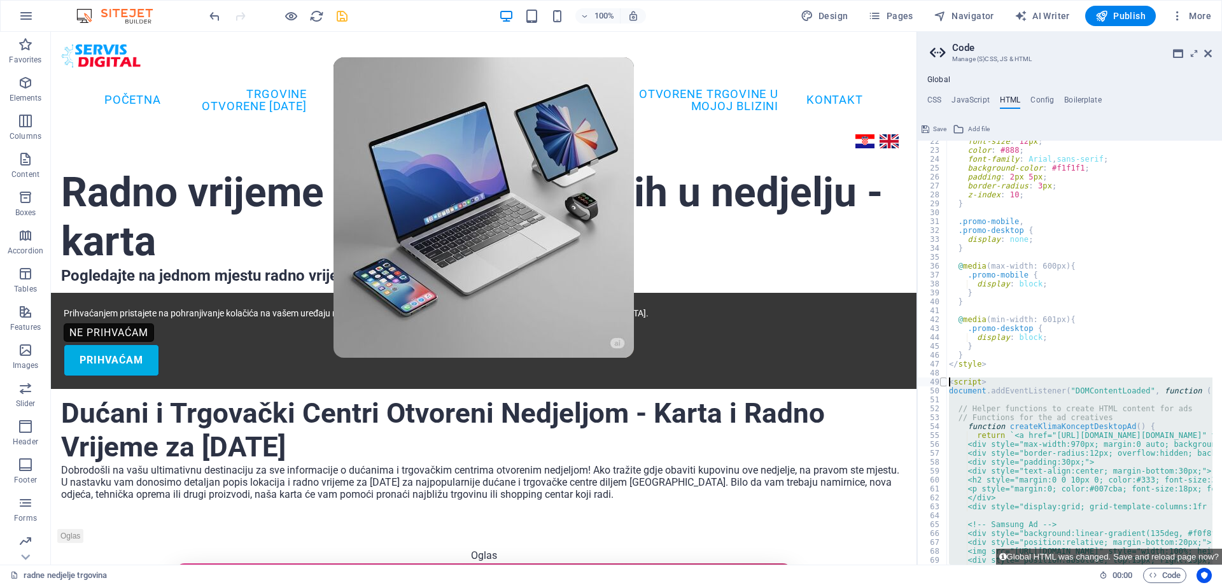
drag, startPoint x: 996, startPoint y: 531, endPoint x: 945, endPoint y: 382, distance: 156.7
click at [945, 382] on div "</script> <!-- Other meta tags and scripts --> 22 23 24 25 26 27 28 29 30 31 32…" at bounding box center [1069, 353] width 305 height 424
paste textarea "/script> <!-- Other meta tags and scripts -->"
type textarea "</script> <!-- Other meta tags and scripts -->"
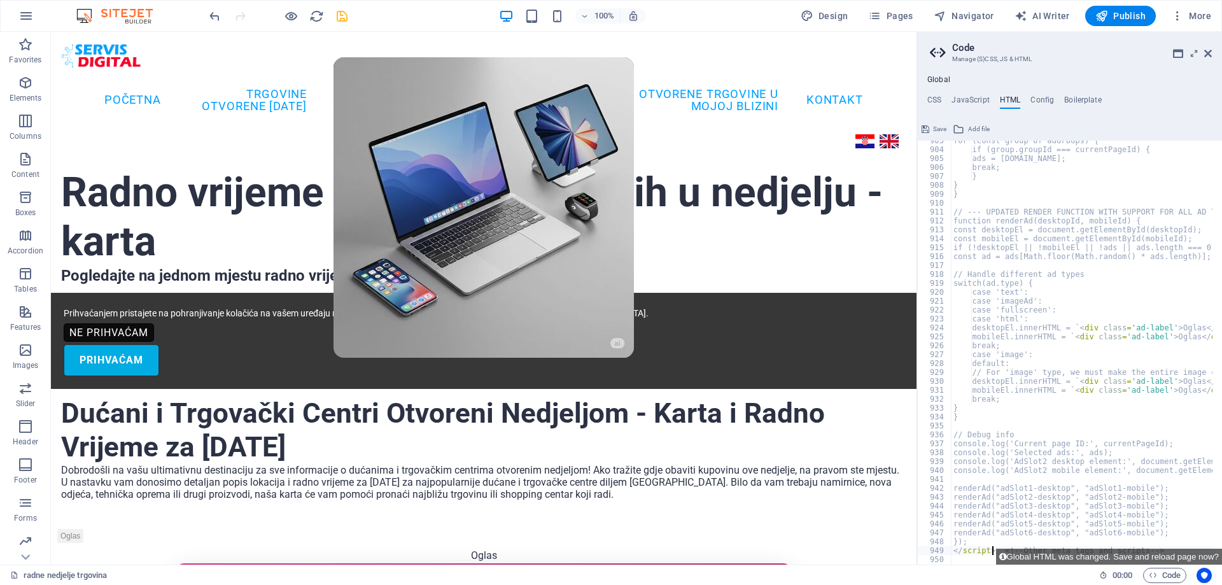
scroll to position [8039, 0]
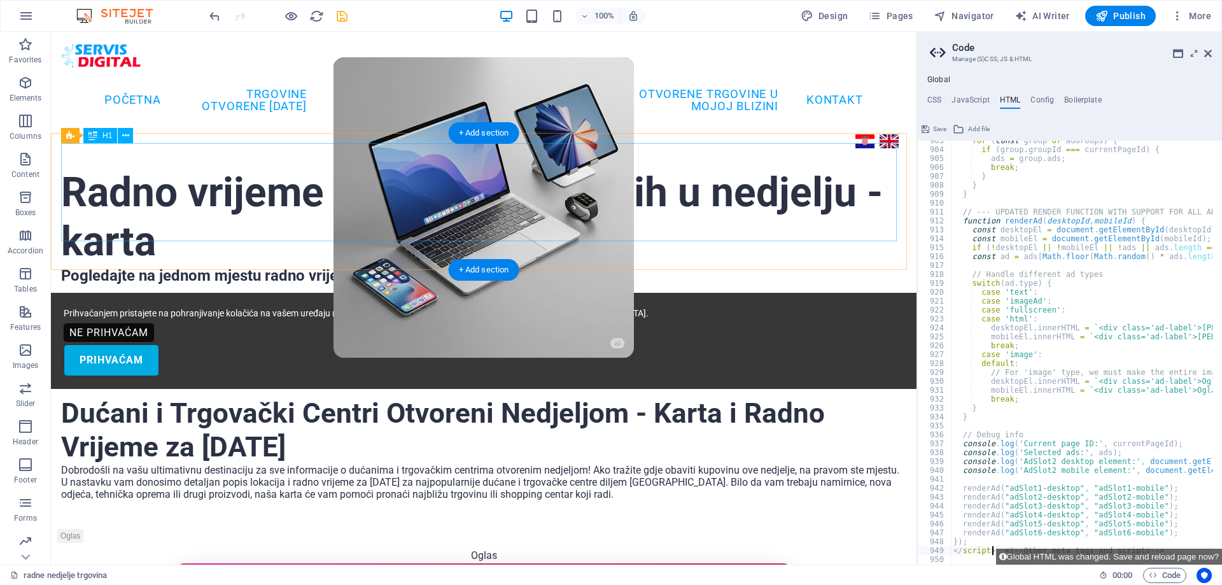
click at [760, 209] on div "Radno vrijeme trgovina otvorenih u nedjelju - karta" at bounding box center [483, 218] width 845 height 98
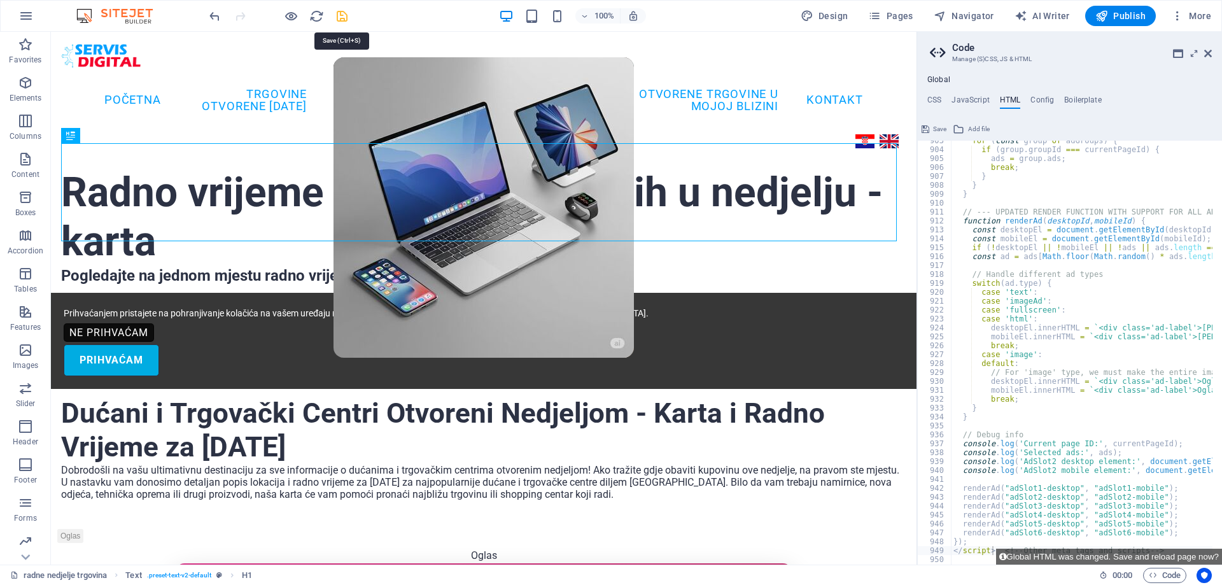
click at [338, 11] on icon "save" at bounding box center [342, 16] width 15 height 15
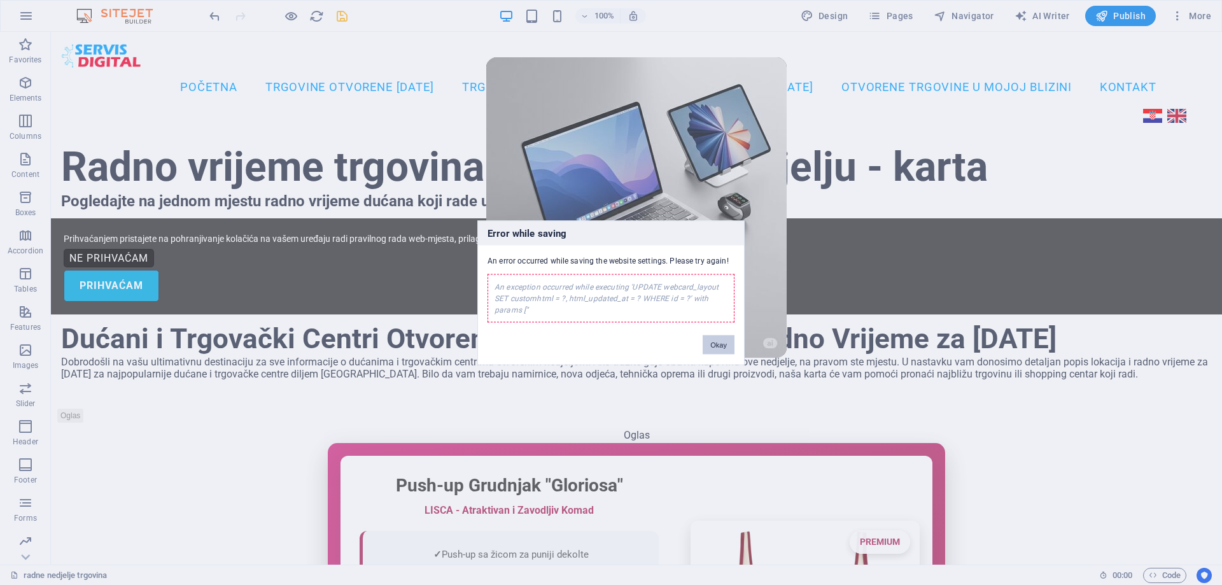
click at [715, 345] on button "Okay" at bounding box center [718, 344] width 32 height 19
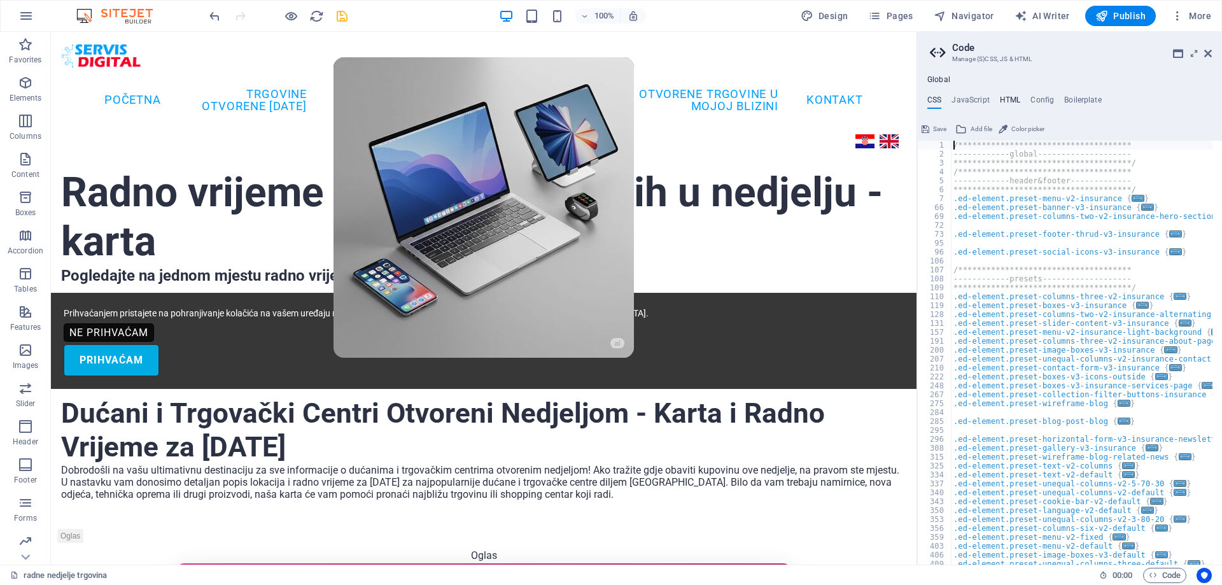
click at [1007, 97] on h4 "HTML" at bounding box center [1010, 102] width 21 height 14
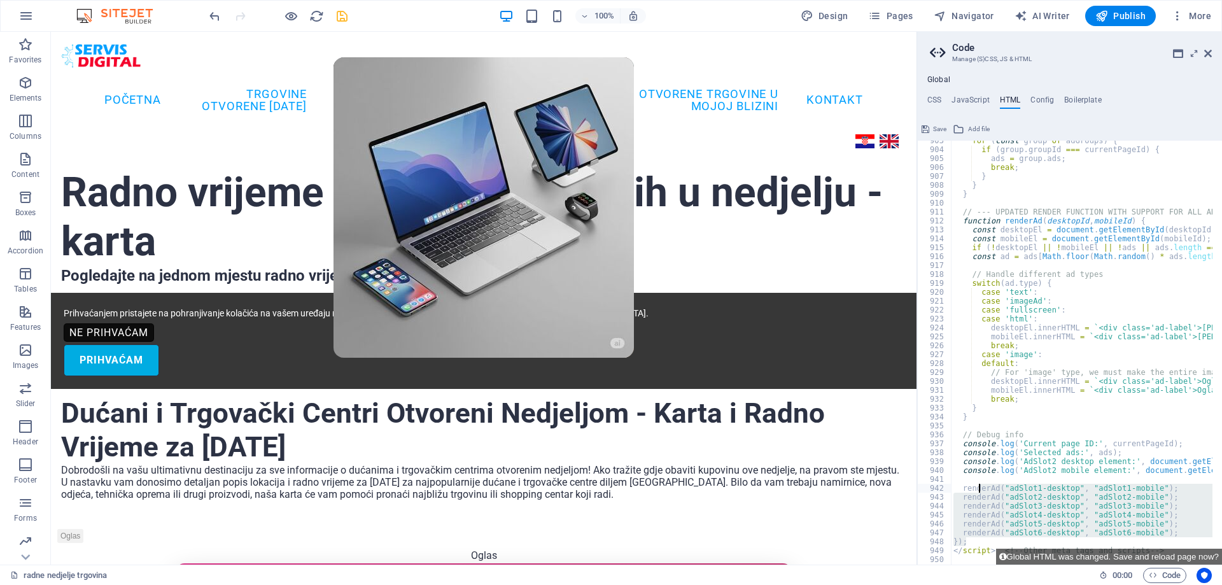
drag, startPoint x: 996, startPoint y: 545, endPoint x: 981, endPoint y: 487, distance: 59.1
click at [986, 532] on div "for ( const group of adGroups ) { if ( group . groupId === currentPageId ) { ad…" at bounding box center [1082, 353] width 262 height 424
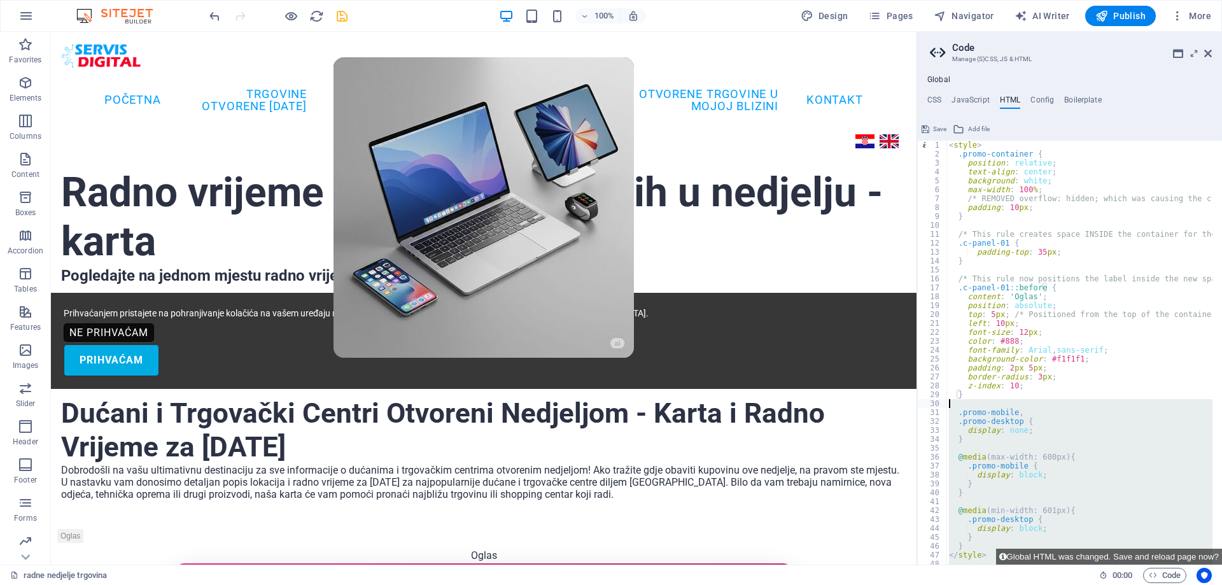
scroll to position [76, 0]
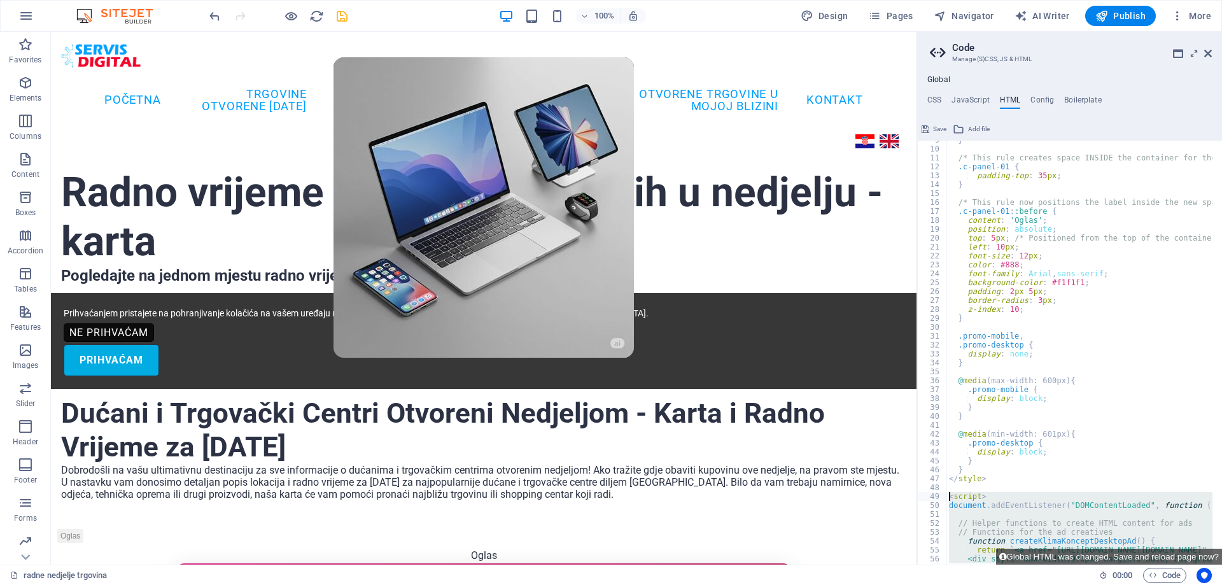
drag, startPoint x: 991, startPoint y: 552, endPoint x: 947, endPoint y: 499, distance: 68.6
click at [947, 499] on div "renderAd("adSlot6-desktop", "adSlot6-mobile"); [PHONE_NUMBER] [PHONE_NUMBER] [P…" at bounding box center [1069, 353] width 305 height 424
paste textarea "/script> <!-- Other meta tags and scripts -->"
type textarea "</script> <!-- Other meta tags and scripts -->"
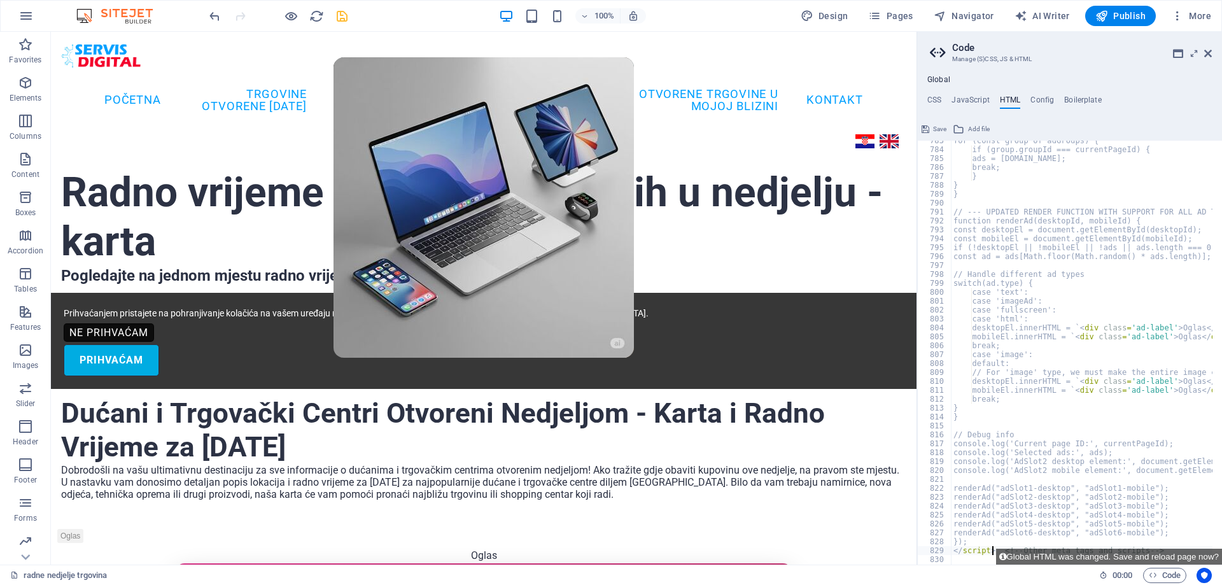
scroll to position [6970, 0]
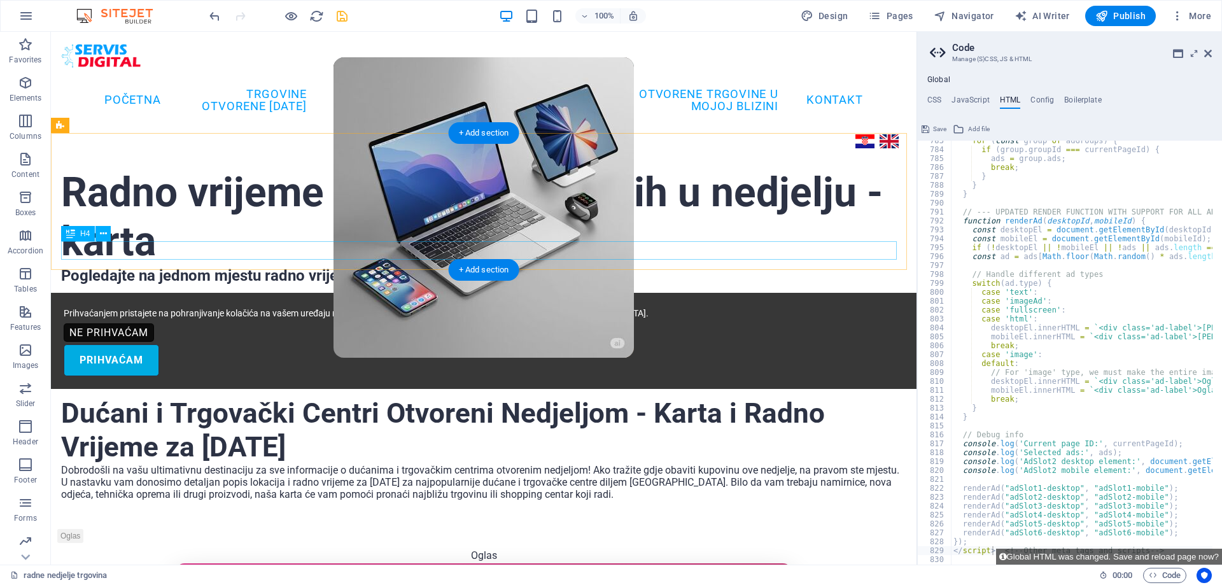
click at [750, 267] on div "Pogledajte na jednom mjestu radno vrijeme dućana koji rade u [DATE]" at bounding box center [483, 276] width 845 height 18
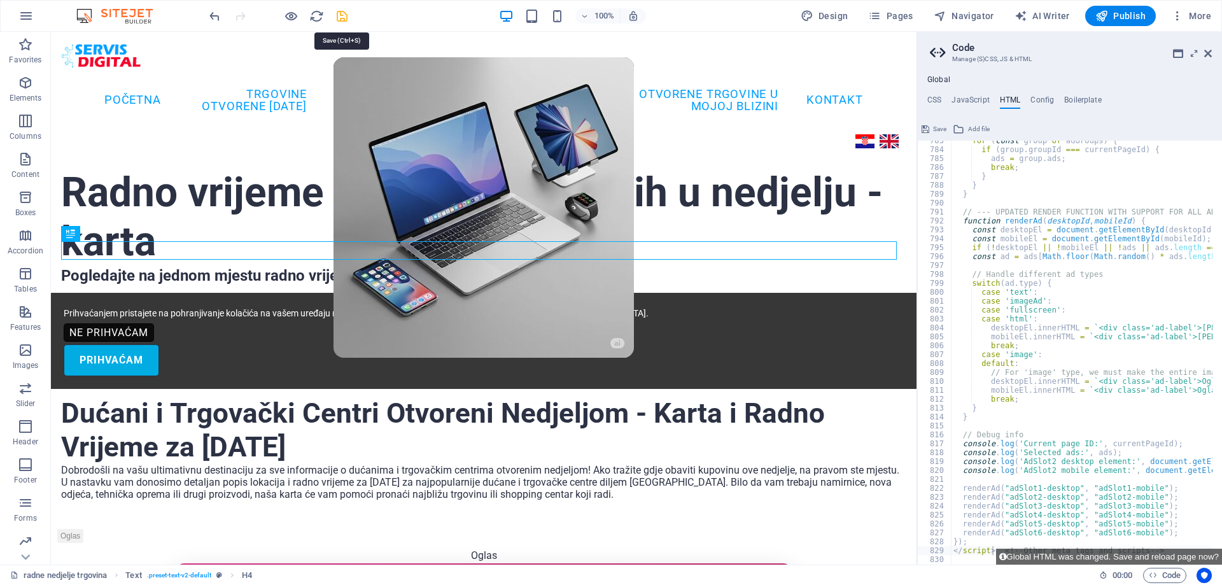
click at [338, 11] on icon "save" at bounding box center [342, 16] width 15 height 15
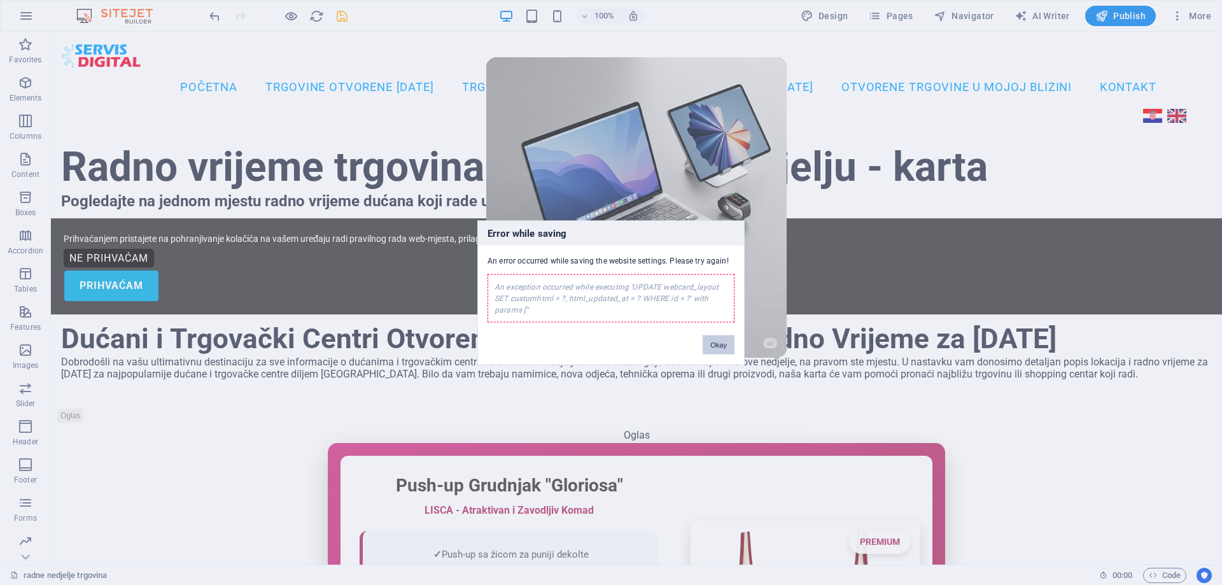
drag, startPoint x: 720, startPoint y: 349, endPoint x: 675, endPoint y: 312, distance: 57.8
click at [720, 349] on button "Okay" at bounding box center [718, 344] width 32 height 19
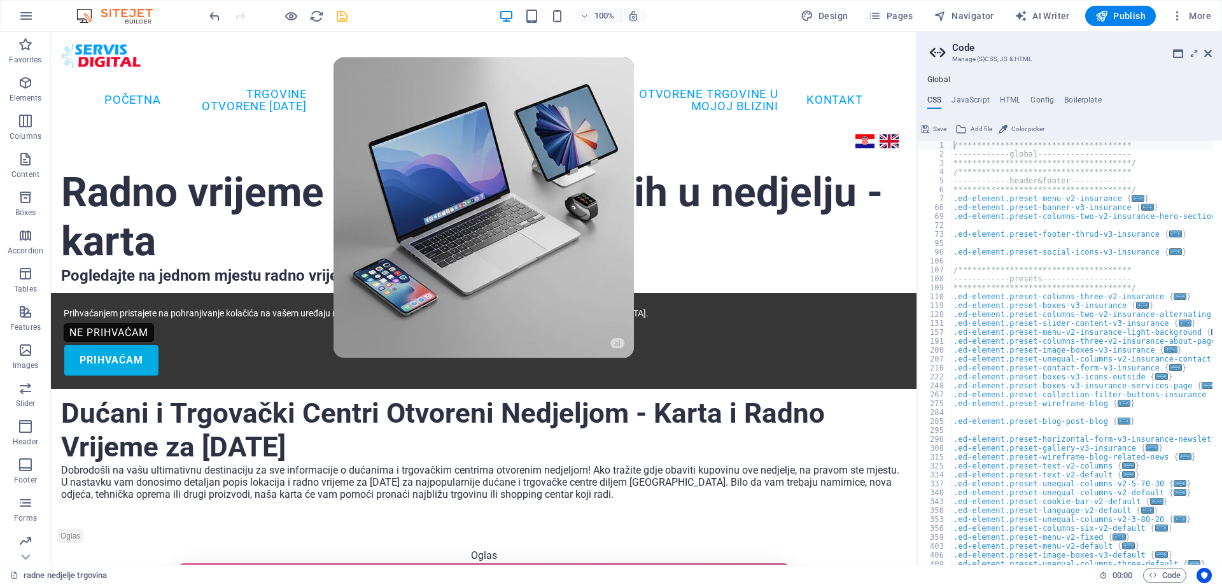
click at [992, 95] on ul "CSS JavaScript HTML Config Boilerplate" at bounding box center [1069, 102] width 305 height 14
click at [1005, 97] on h4 "HTML" at bounding box center [1010, 102] width 21 height 14
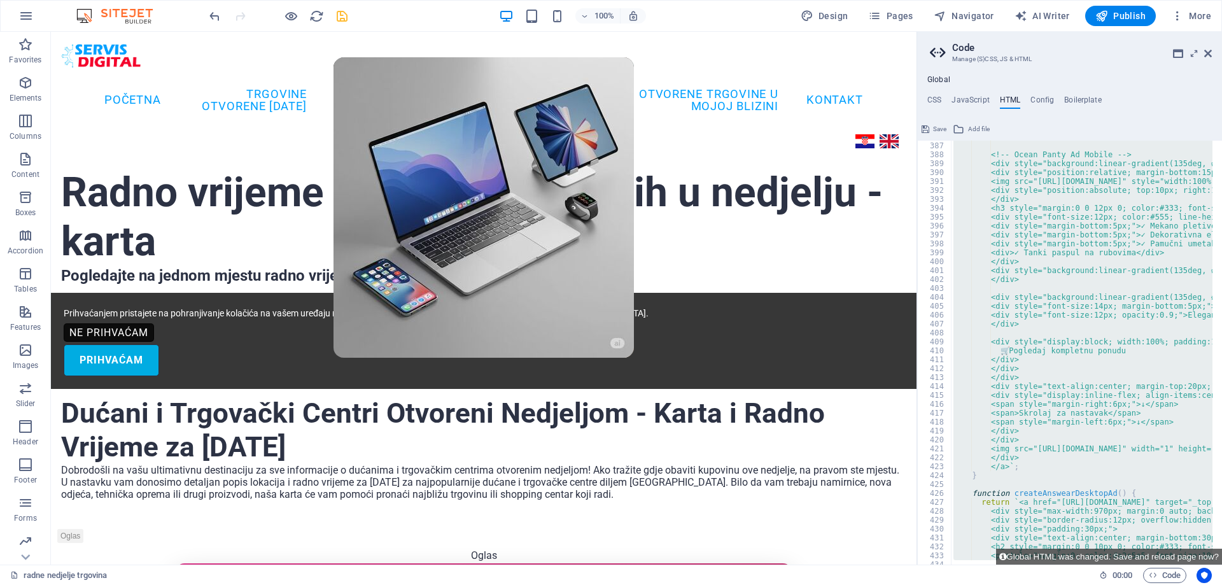
scroll to position [3476, 0]
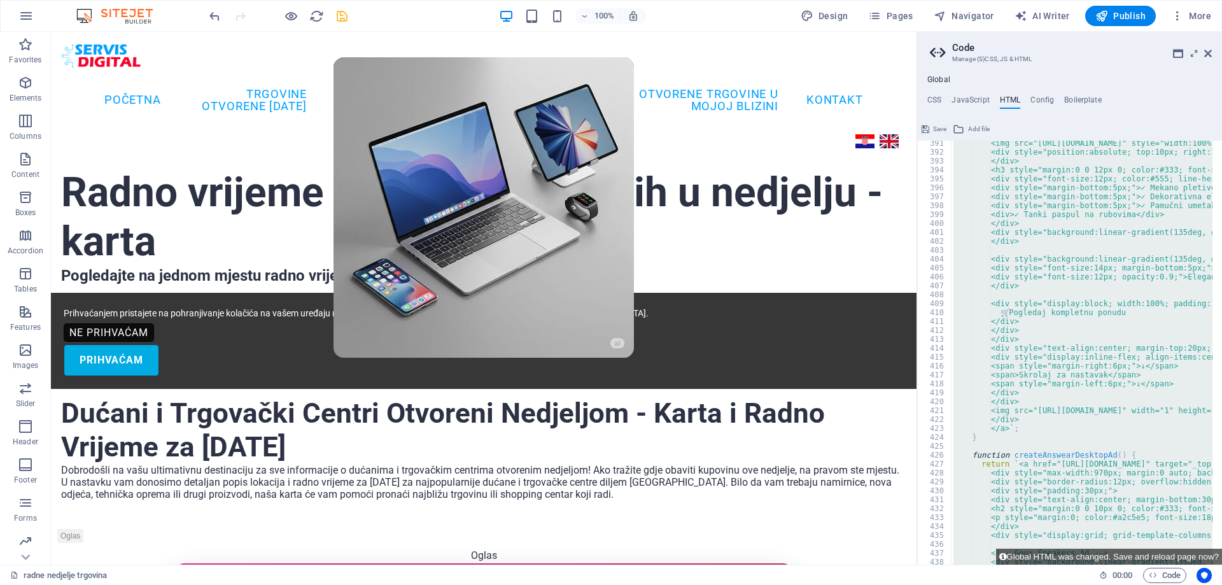
click at [984, 437] on div "<img src="[URL][DOMAIN_NAME]" style="width:100%; height:150px; object-fit:cover…" at bounding box center [1082, 353] width 262 height 424
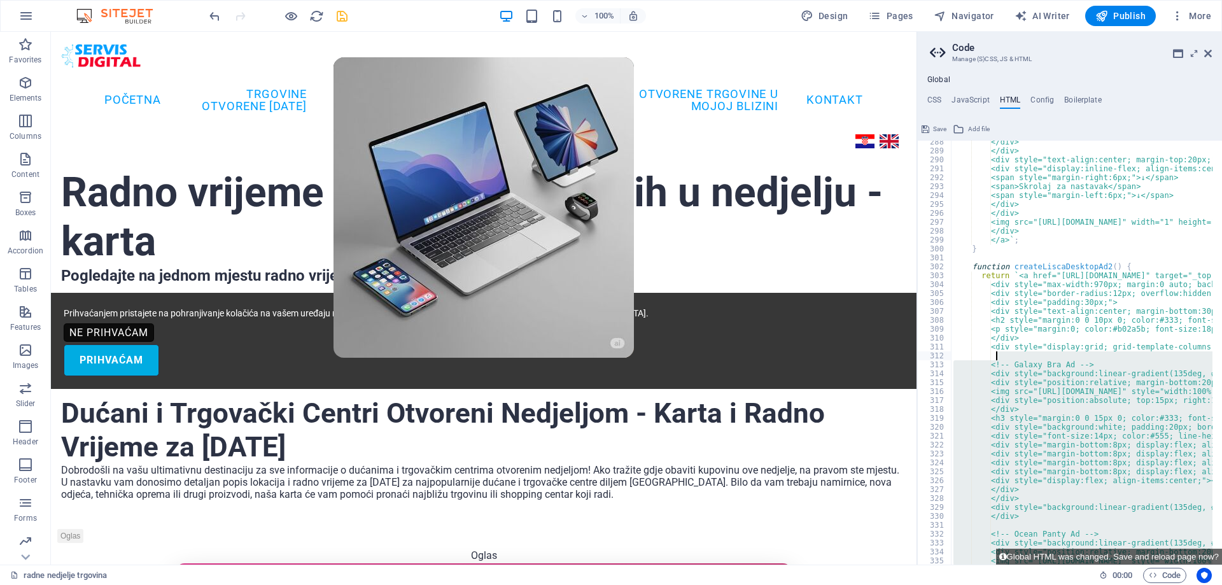
scroll to position [2445, 0]
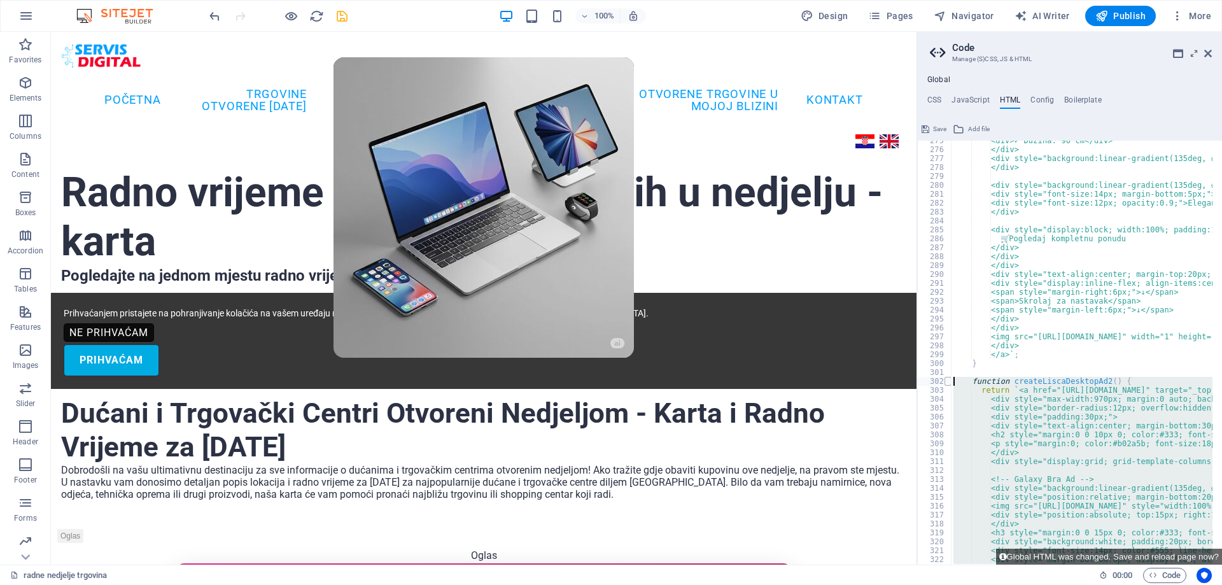
drag, startPoint x: 980, startPoint y: 436, endPoint x: 947, endPoint y: 380, distance: 65.6
click at [947, 380] on div "} 275 276 277 278 279 280 281 282 283 284 285 286 287 288 289 290 291 292 293 2…" at bounding box center [1069, 353] width 305 height 424
type textarea "function createLiscaDesktopAd2() { return `<a href="[URL][DOMAIN_NAME]" target=…"
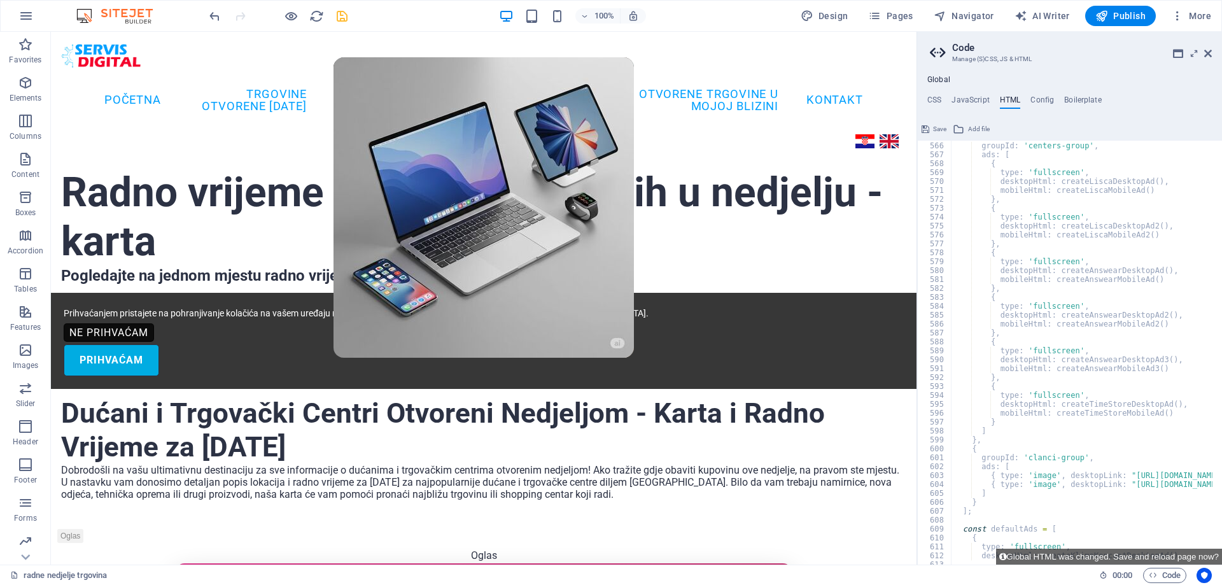
scroll to position [5032, 0]
drag, startPoint x: 996, startPoint y: 243, endPoint x: 986, endPoint y: 213, distance: 32.4
type textarea "{ type: 'fullscreen',"
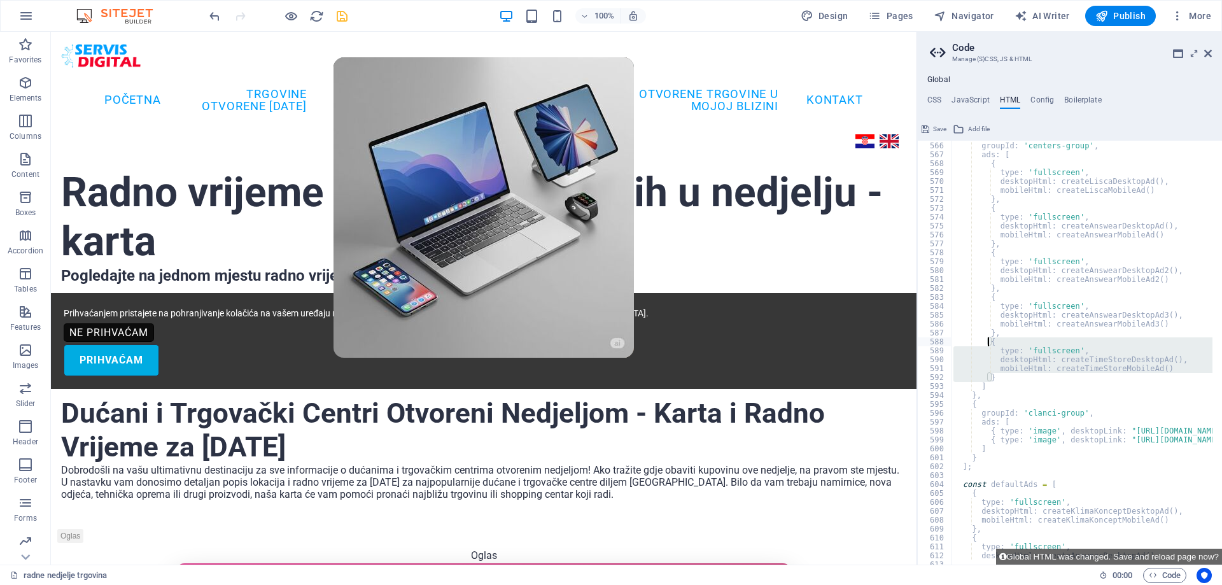
drag, startPoint x: 993, startPoint y: 377, endPoint x: 989, endPoint y: 342, distance: 35.8
type textarea "{ type: 'fullscreen',"
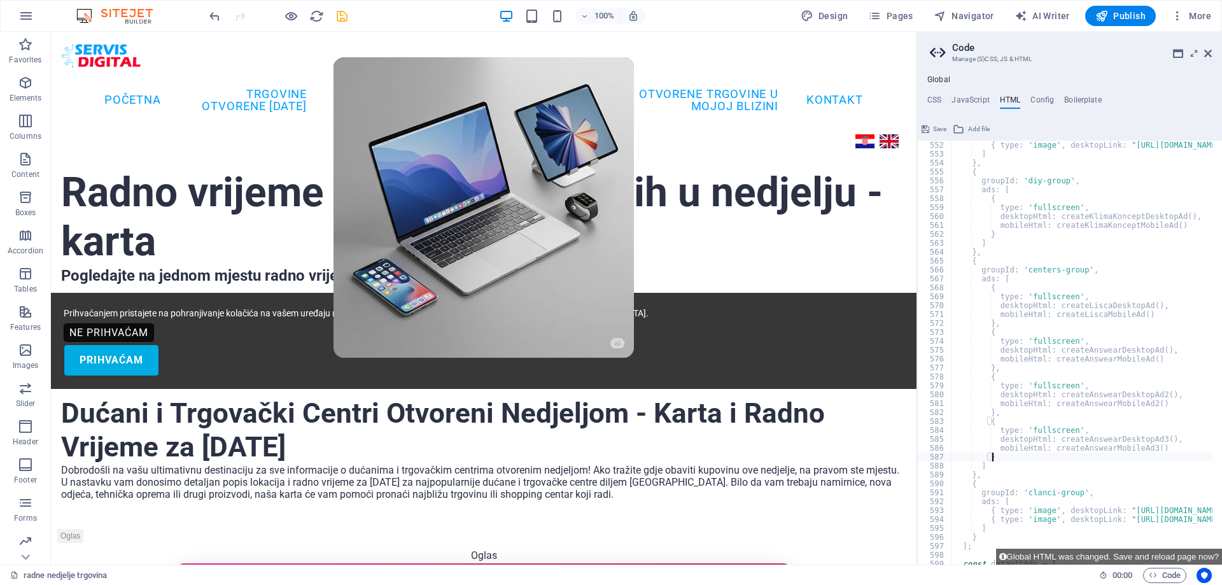
scroll to position [4975, 0]
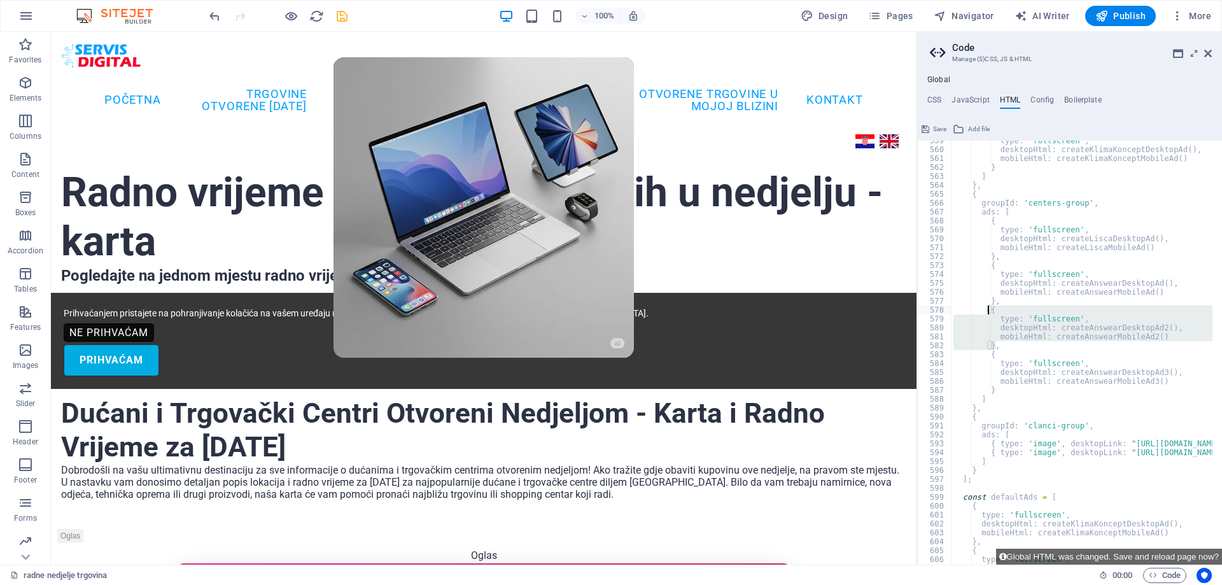
drag, startPoint x: 995, startPoint y: 344, endPoint x: 989, endPoint y: 311, distance: 33.1
type textarea "{ type: 'fullscreen',"
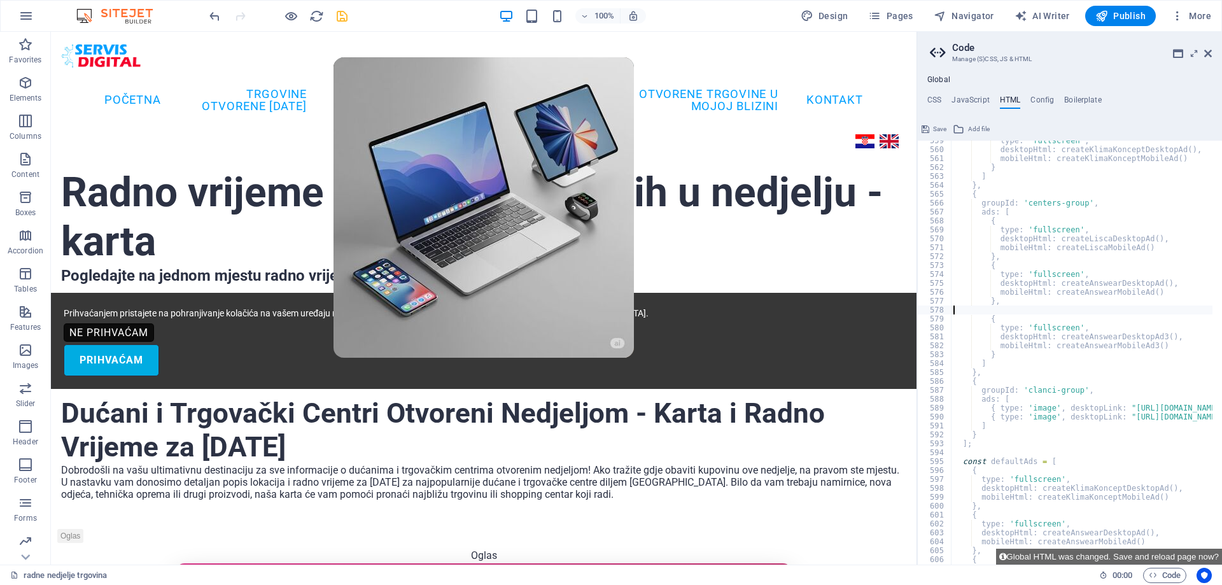
type textarea "},"
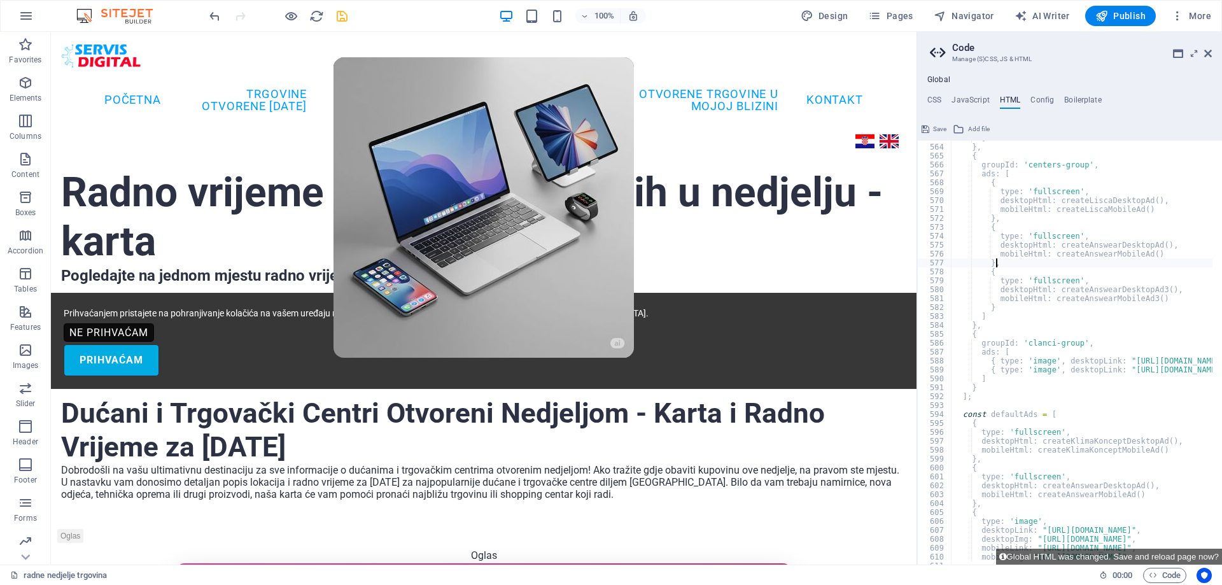
scroll to position [5013, 0]
click at [858, 396] on div "Dućani i Trgovački Centri Otvoreni Nedjeljom - Karta i Radno Vrijeme za [DATE]" at bounding box center [483, 429] width 845 height 67
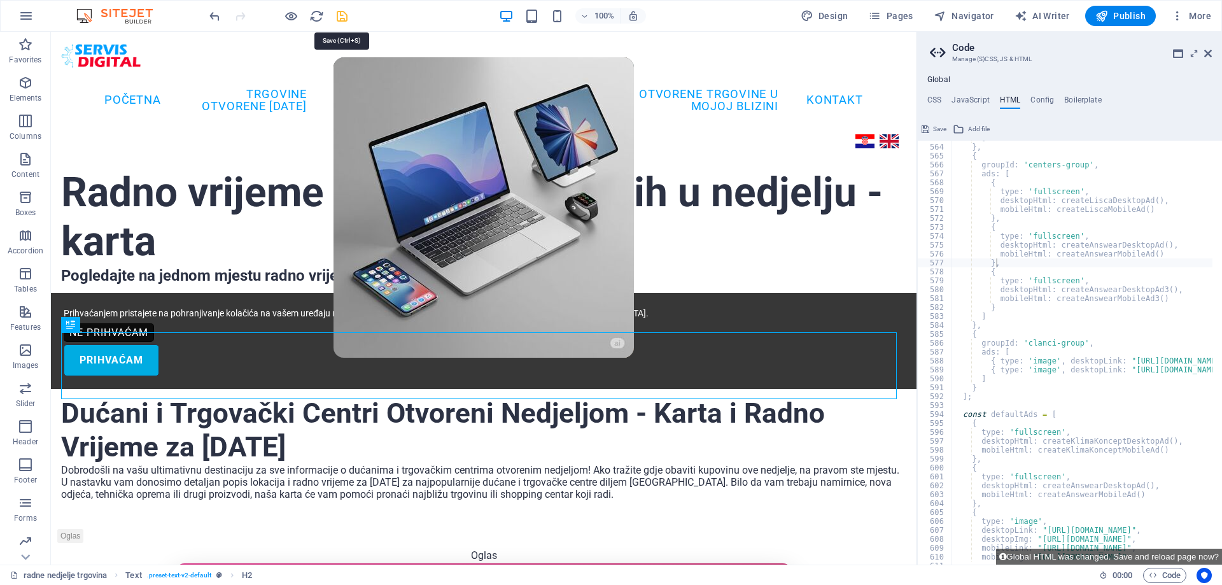
click at [338, 10] on icon "save" at bounding box center [342, 16] width 15 height 15
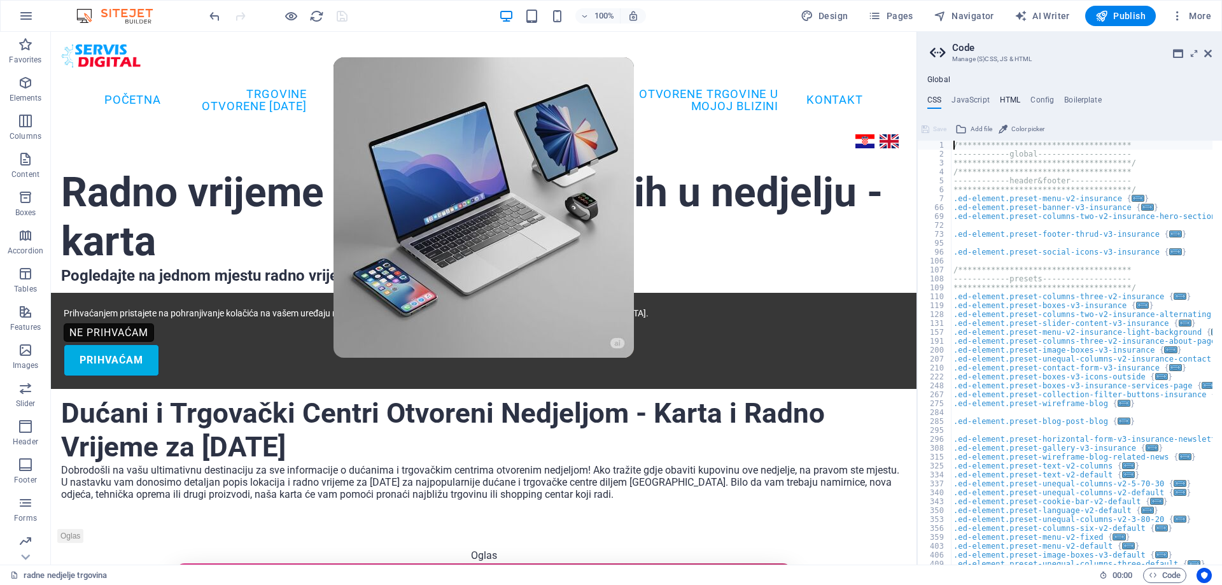
click at [1010, 99] on h4 "HTML" at bounding box center [1010, 102] width 21 height 14
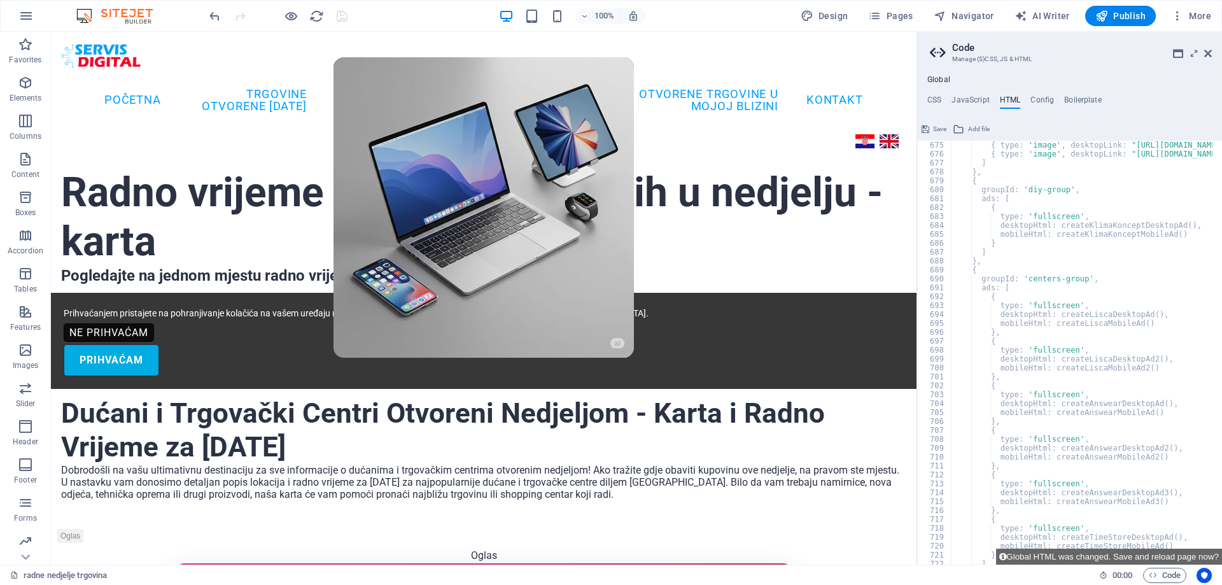
scroll to position [6081, 0]
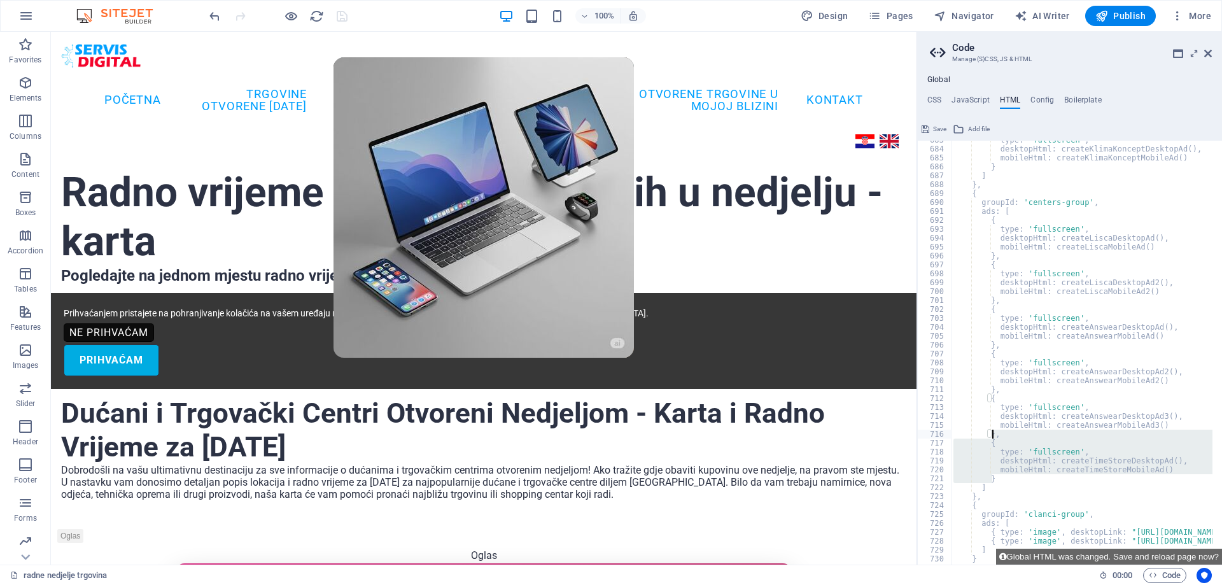
drag, startPoint x: 993, startPoint y: 479, endPoint x: 992, endPoint y: 437, distance: 42.0
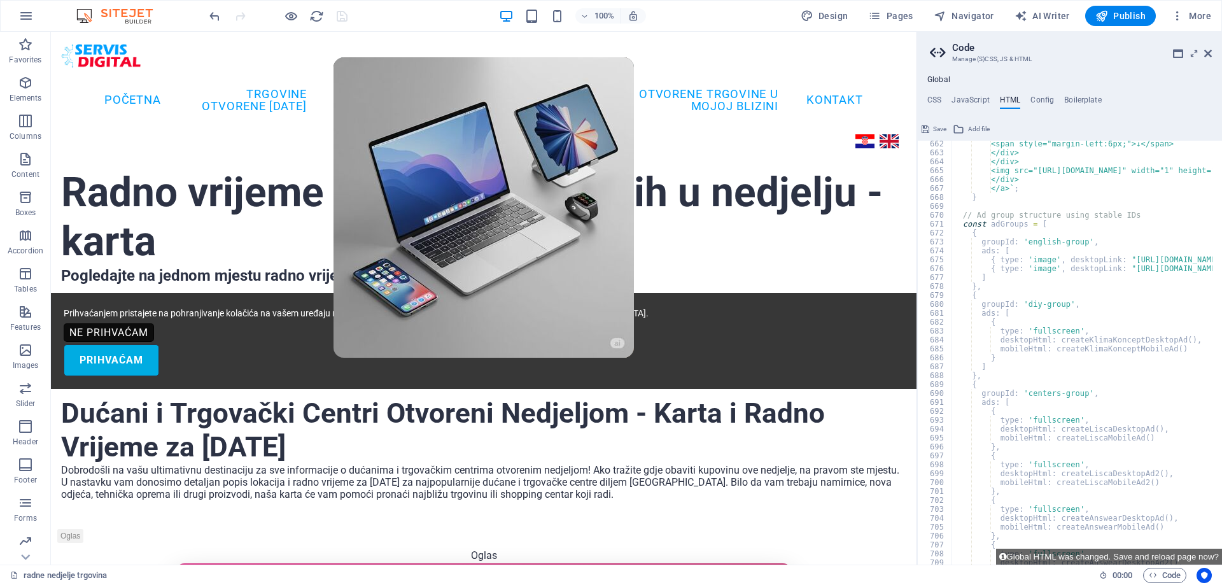
scroll to position [6043, 0]
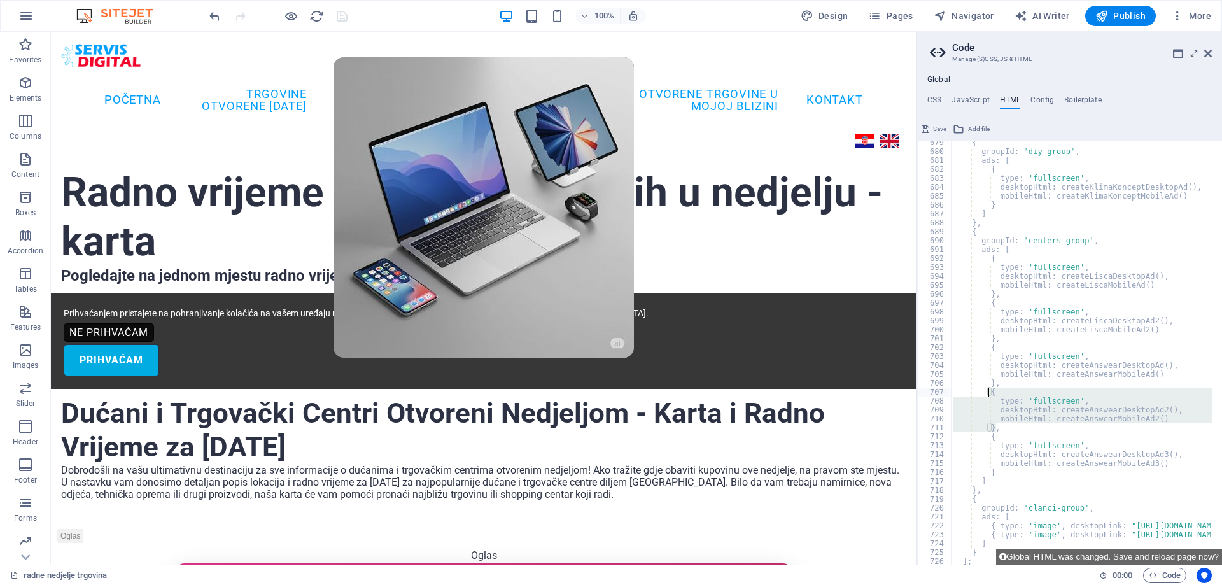
drag, startPoint x: 996, startPoint y: 427, endPoint x: 987, endPoint y: 393, distance: 35.3
type textarea "{ type: 'fullscreen',"
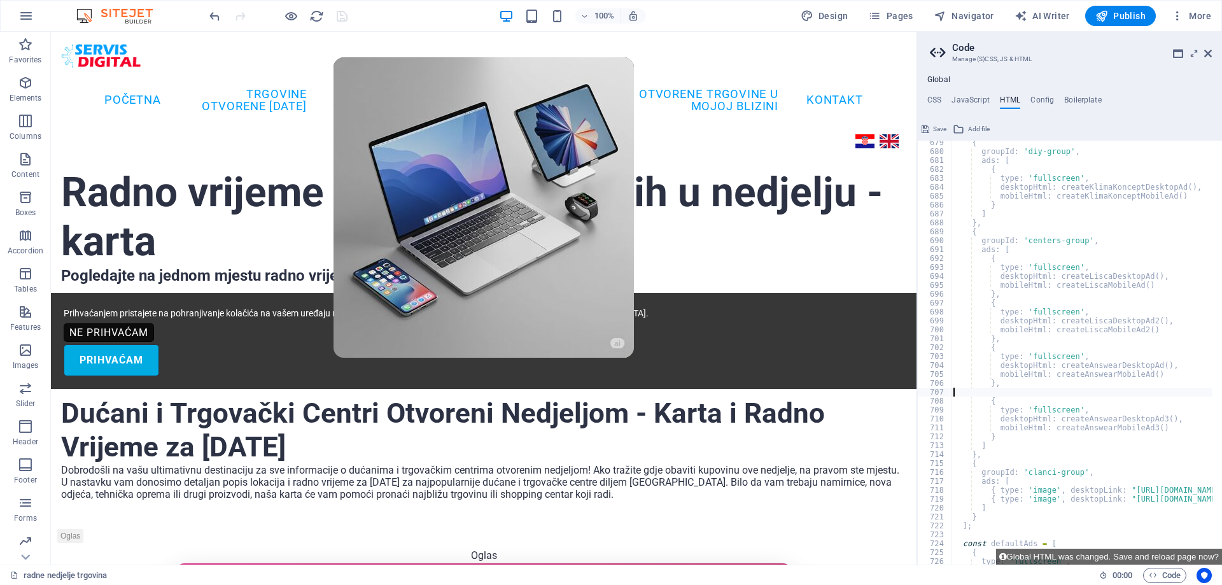
type textarea "},"
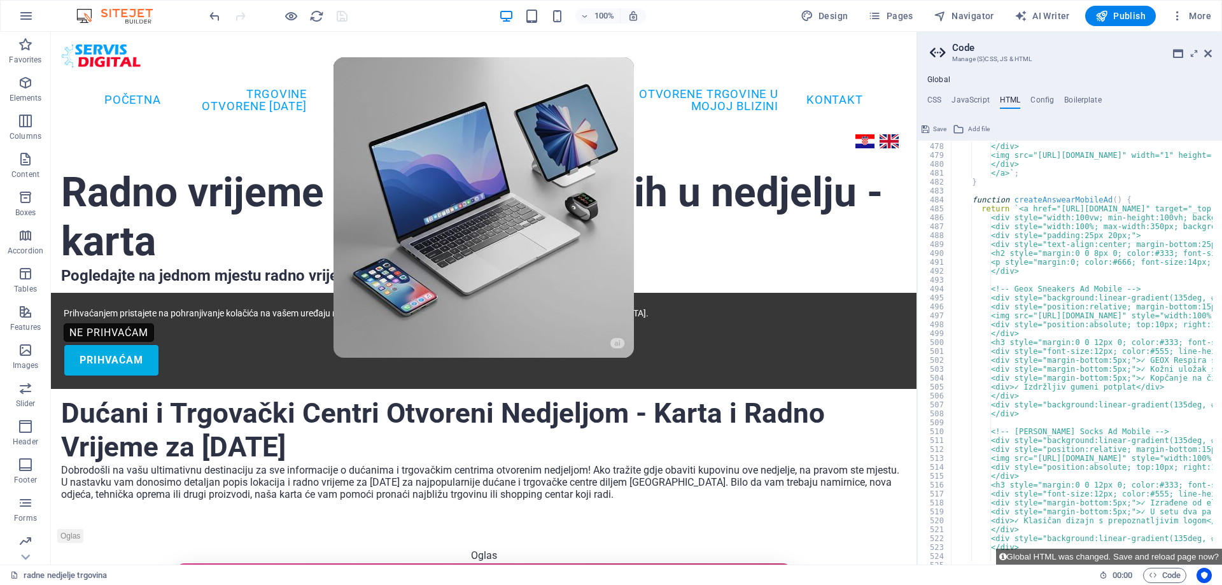
scroll to position [4057, 0]
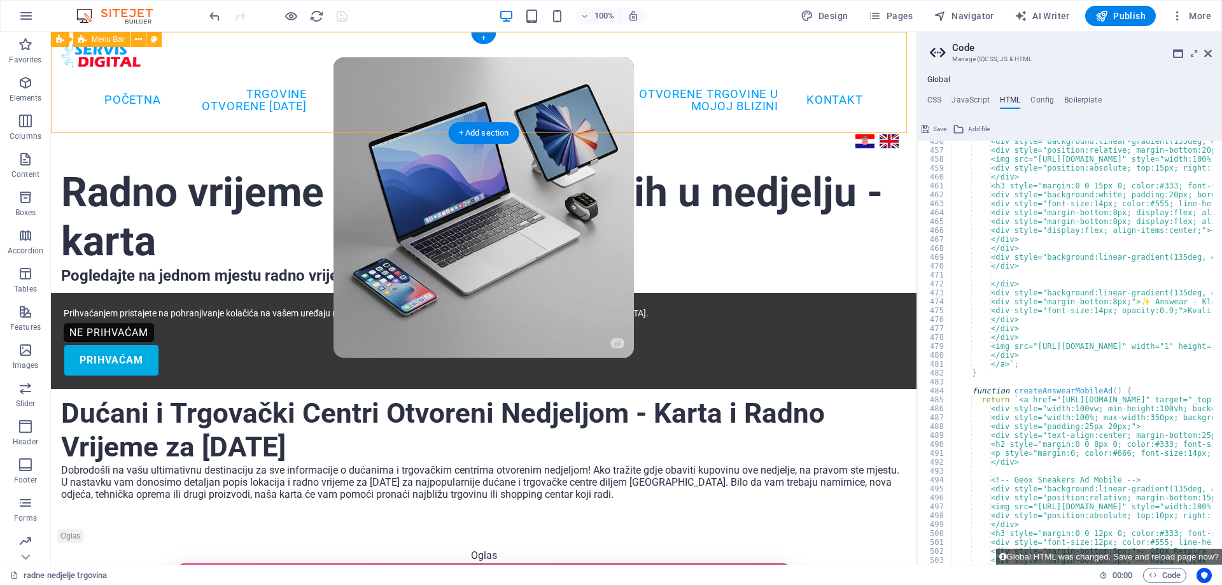
click at [422, 66] on div "Početna TRGOVINE OTVORENE [DATE] TRGOVAČKI CENTRI [DATE] SALONI NAMJEŠTAJA [DAT…" at bounding box center [483, 95] width 865 height 127
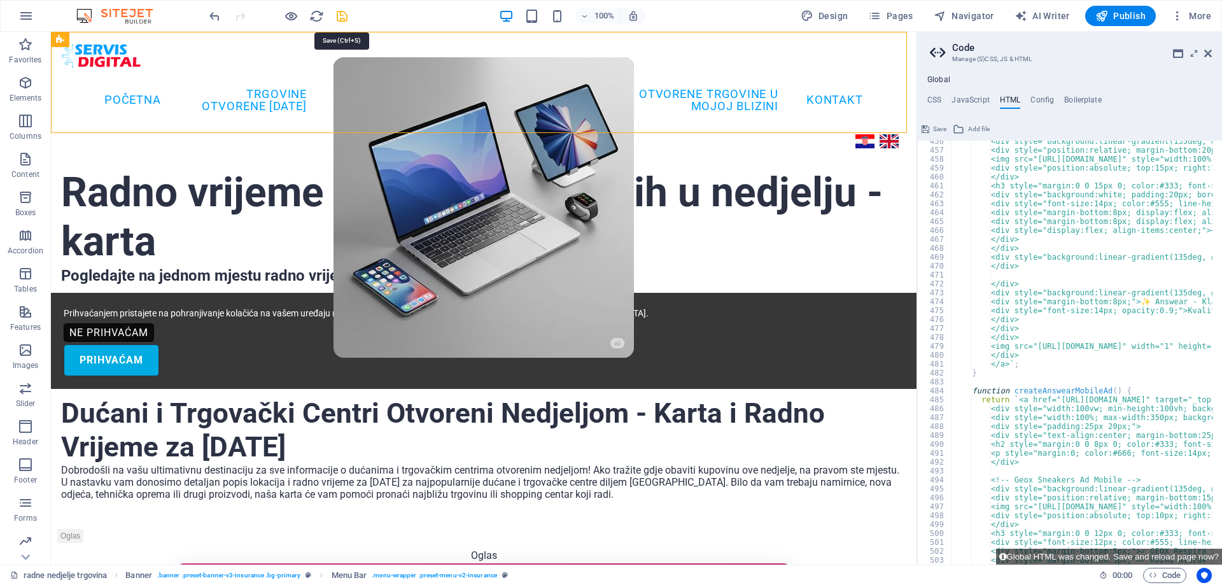
click at [342, 15] on icon "save" at bounding box center [342, 16] width 15 height 15
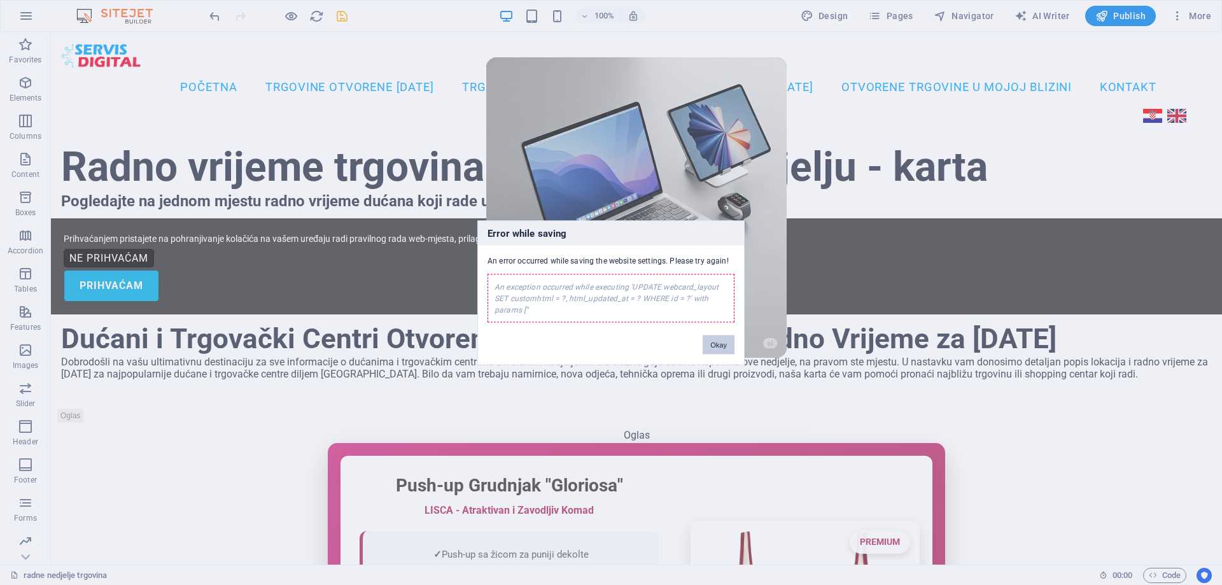
click at [722, 344] on button "Okay" at bounding box center [718, 344] width 32 height 19
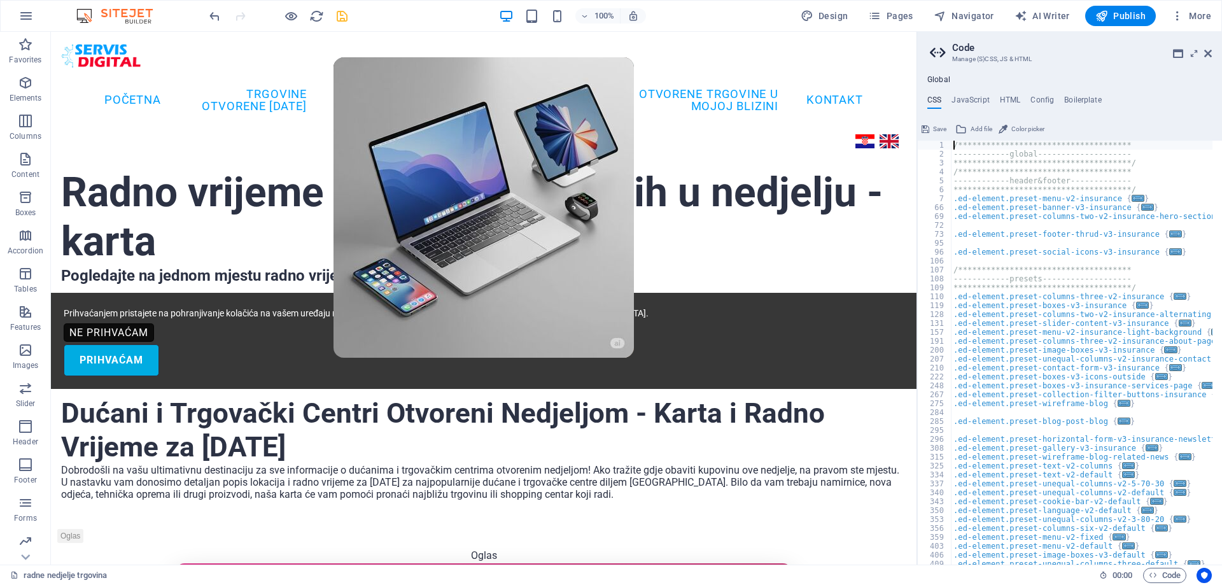
click at [1079, 348] on div "**********" at bounding box center [1093, 357] width 284 height 432
type textarea ".ed-element.preset-image-boxes-v3-insurance {"
click at [1006, 97] on h4 "HTML" at bounding box center [1010, 102] width 21 height 14
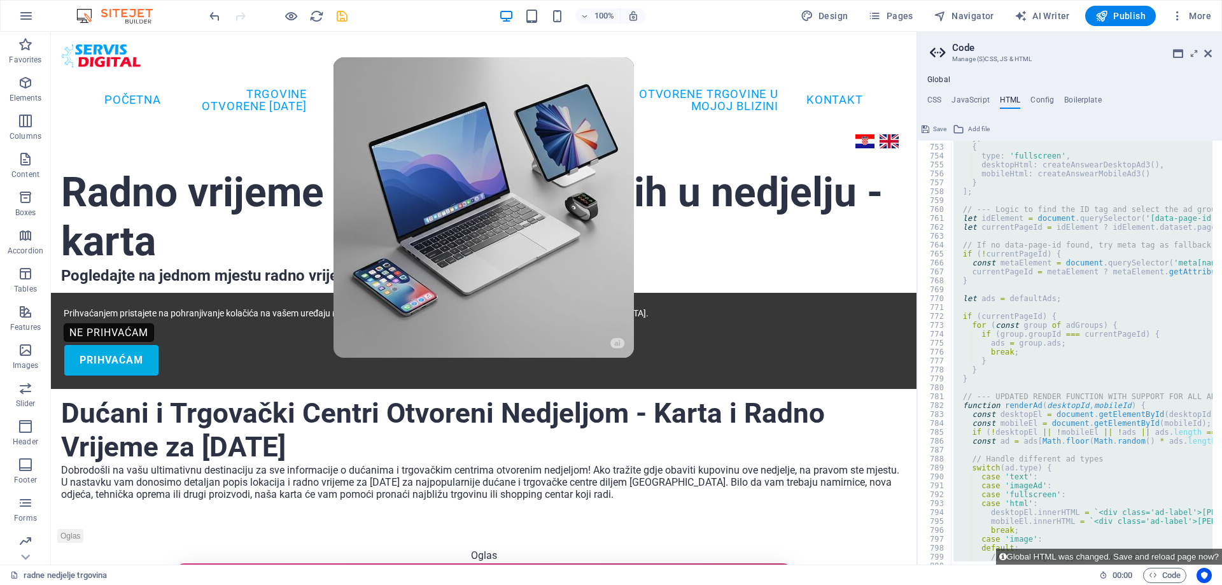
scroll to position [6899, 0]
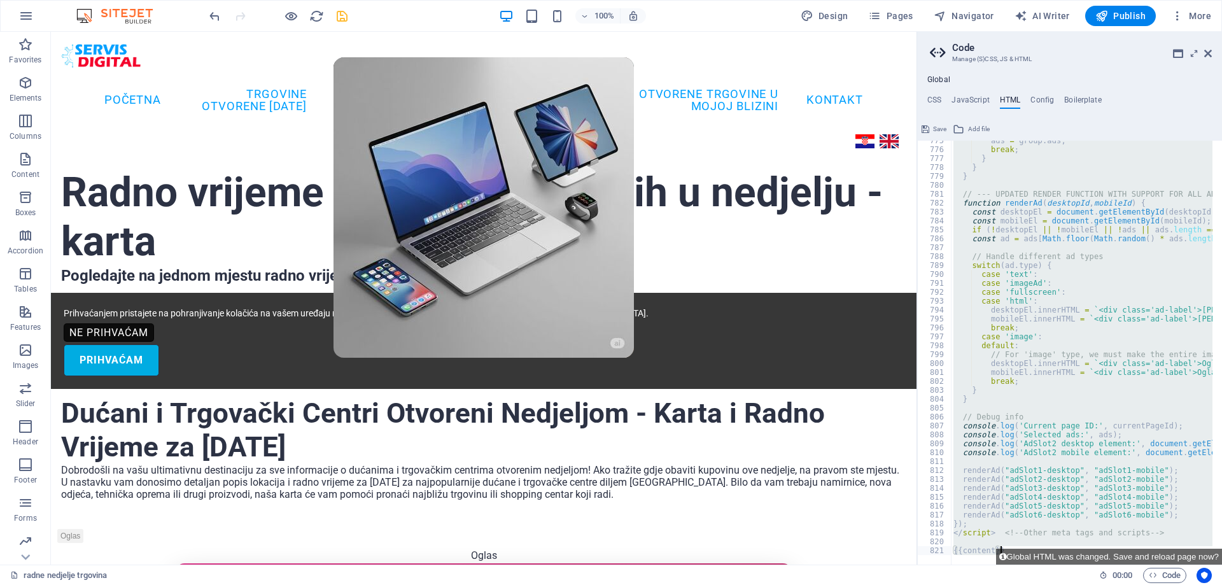
click at [993, 534] on div "ads = group . ads ; break ; } } } // --- UPDATED RENDER FUNCTION WITH SUPPORT F…" at bounding box center [1082, 353] width 262 height 424
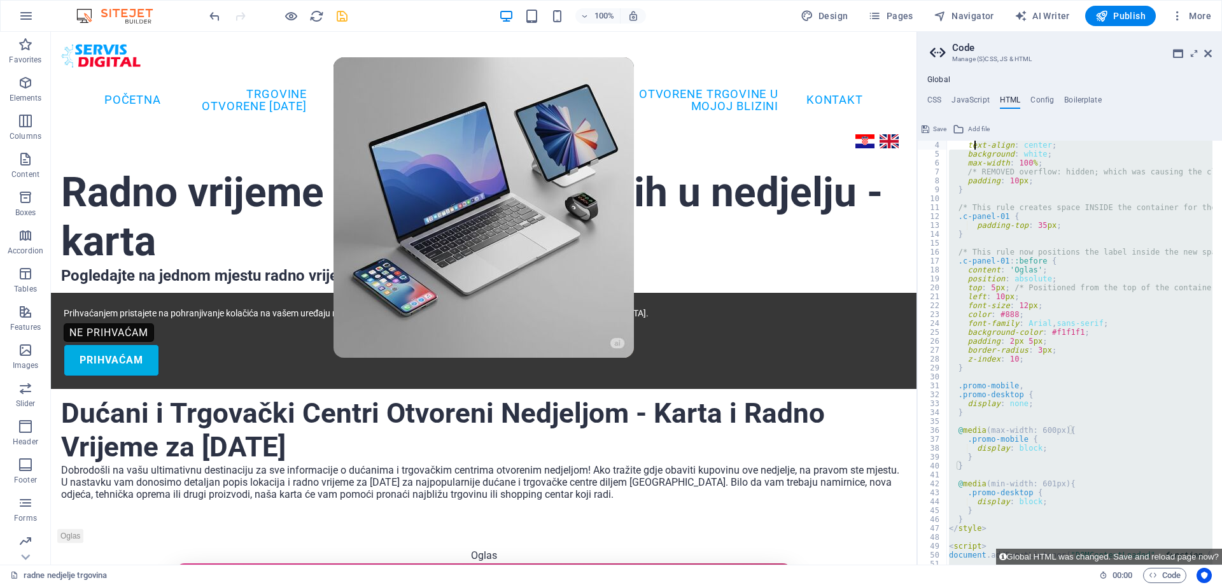
scroll to position [0, 0]
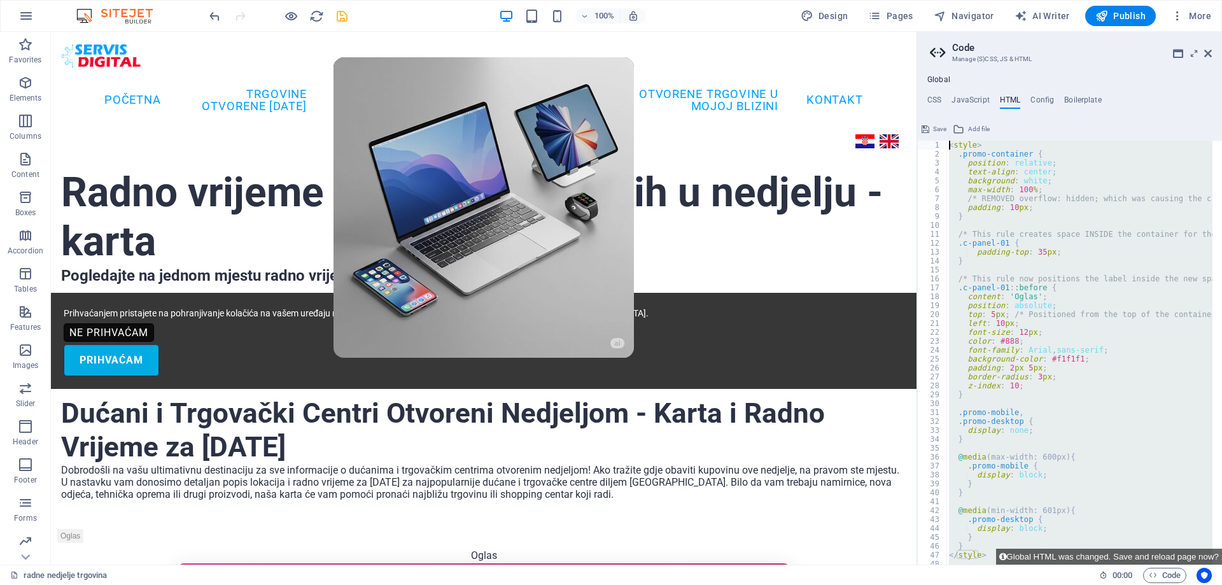
drag, startPoint x: 992, startPoint y: 531, endPoint x: 947, endPoint y: 145, distance: 388.1
paste textarea "/script> <!-- Other meta tags and scripts -->"
type textarea "</script> <!-- Other meta tags and scripts -->"
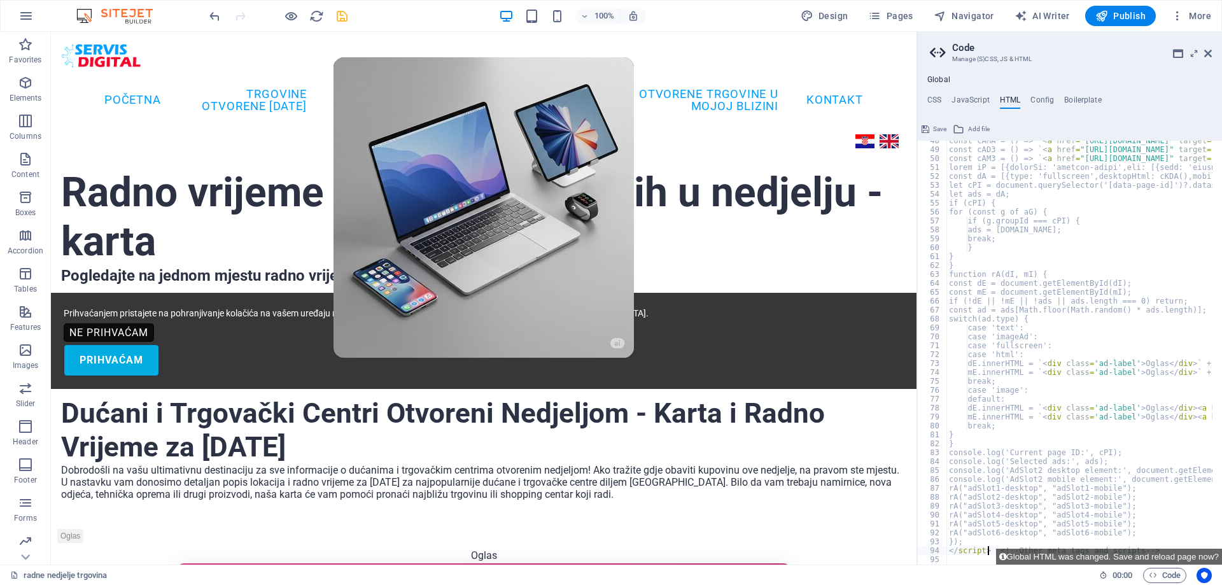
scroll to position [423, 0]
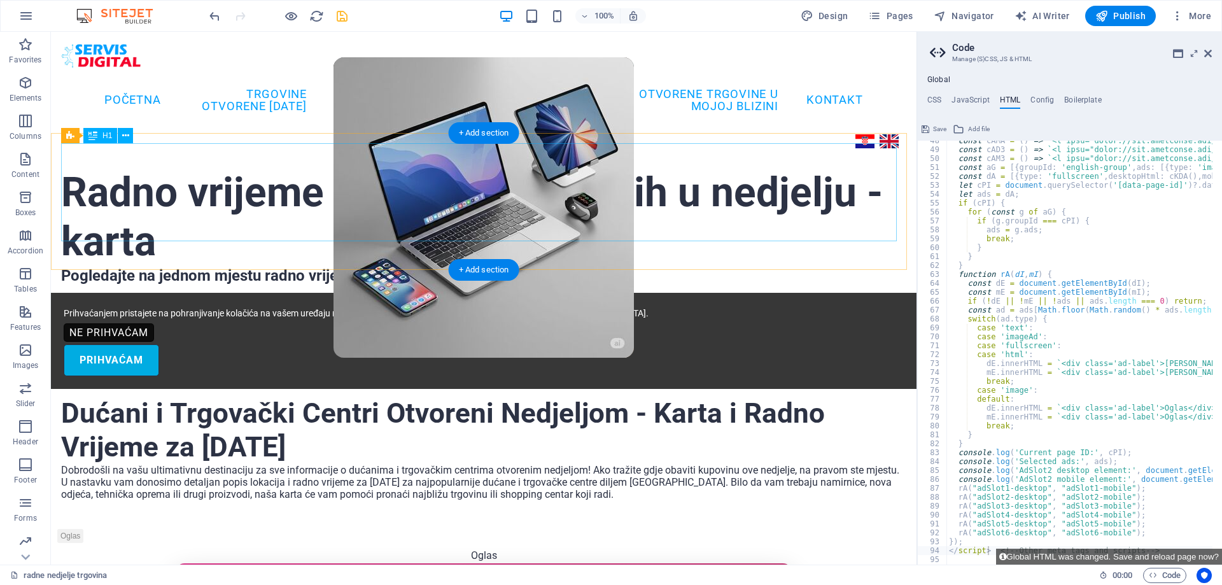
click at [879, 200] on div "Radno vrijeme trgovina otvorenih u nedjelju - karta" at bounding box center [483, 218] width 845 height 98
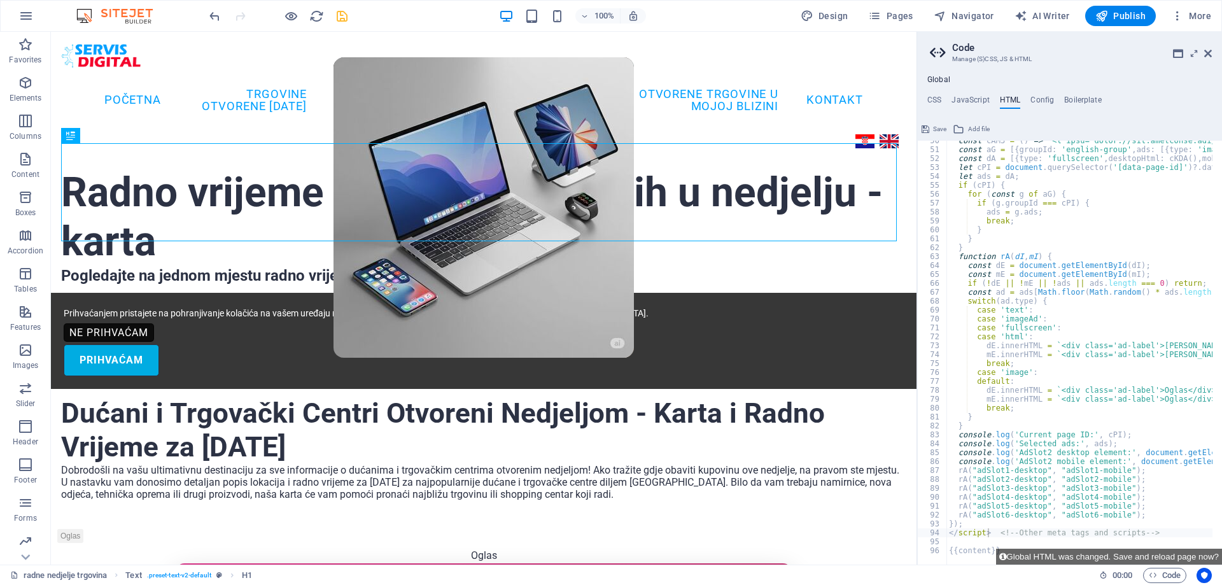
click at [346, 7] on div at bounding box center [278, 16] width 143 height 20
click at [344, 13] on icon "save" at bounding box center [342, 16] width 15 height 15
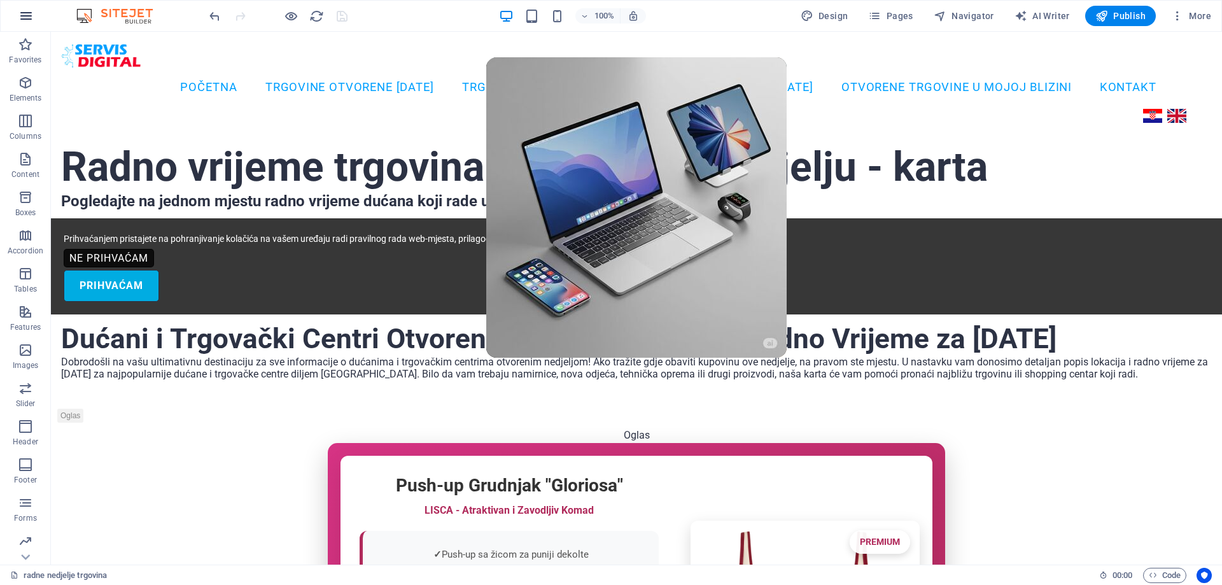
click at [29, 18] on icon "button" at bounding box center [25, 15] width 15 height 15
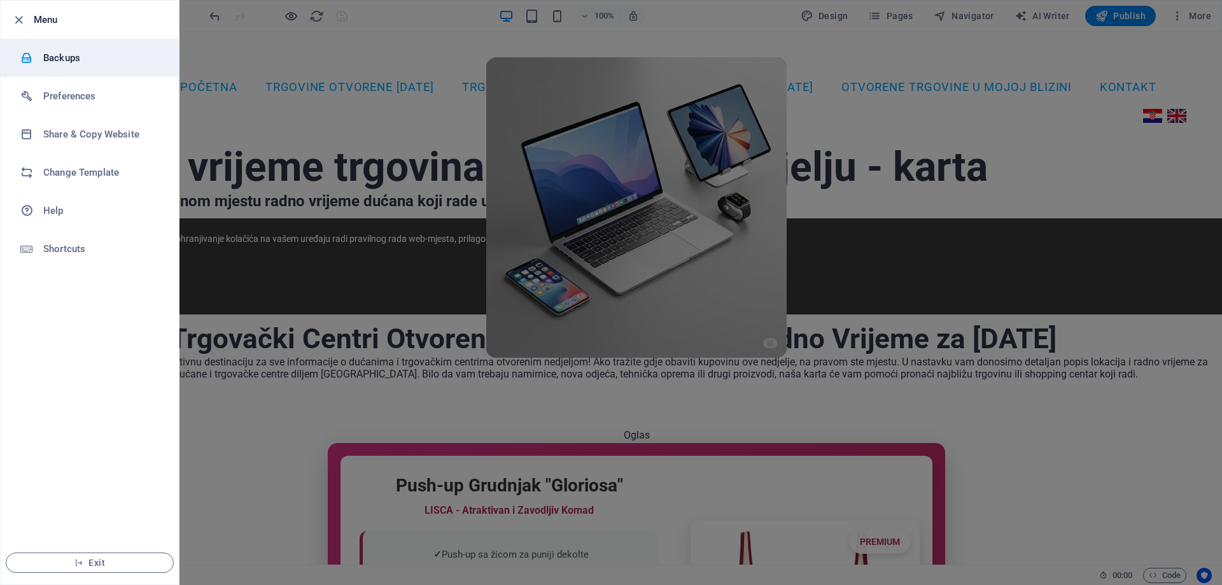
click at [49, 65] on h6 "Backups" at bounding box center [102, 57] width 118 height 15
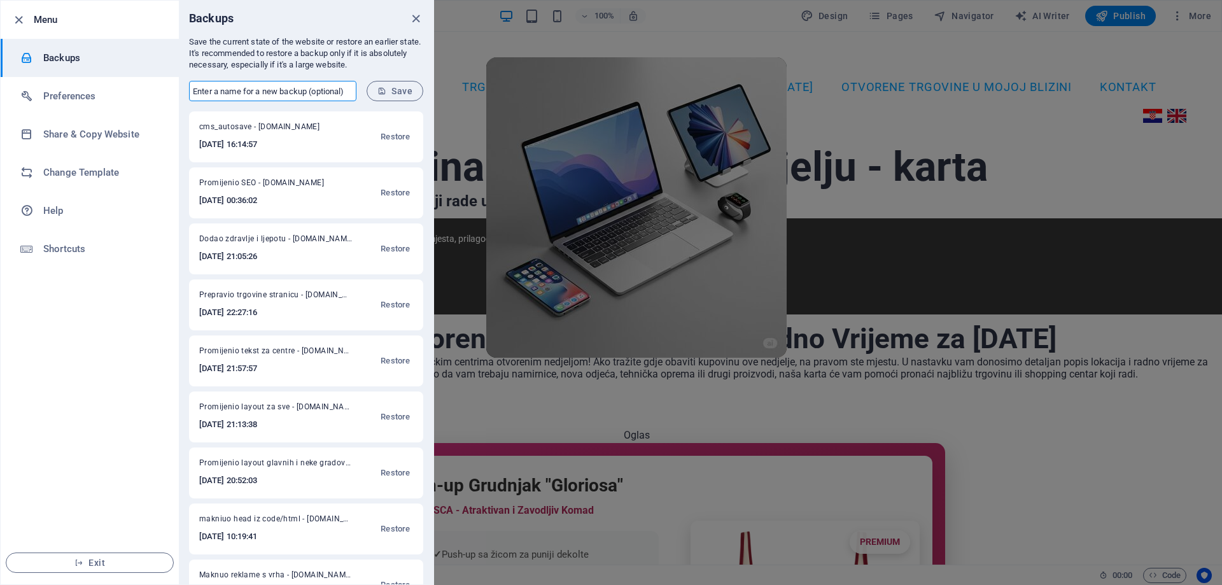
click at [221, 92] on input "text" at bounding box center [272, 91] width 167 height 20
type input "Sredio reklame"
click at [400, 90] on span "Save" at bounding box center [394, 91] width 35 height 10
click at [550, 289] on div at bounding box center [611, 292] width 1222 height 585
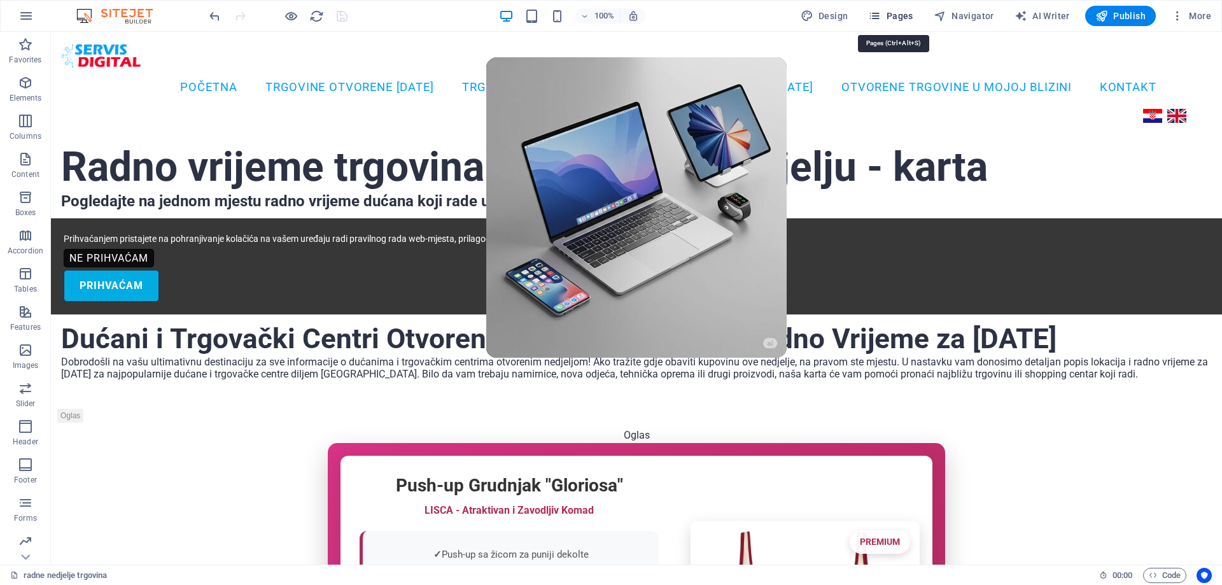
click at [897, 17] on span "Pages" at bounding box center [890, 16] width 45 height 13
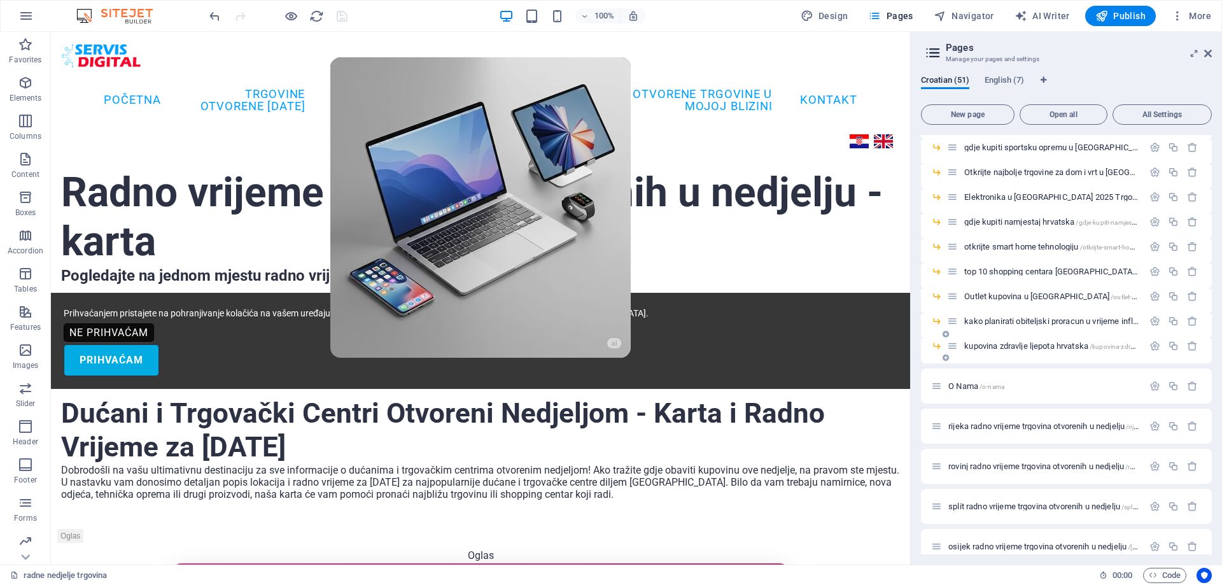
scroll to position [445, 0]
click at [1172, 345] on icon "button" at bounding box center [1173, 344] width 11 height 11
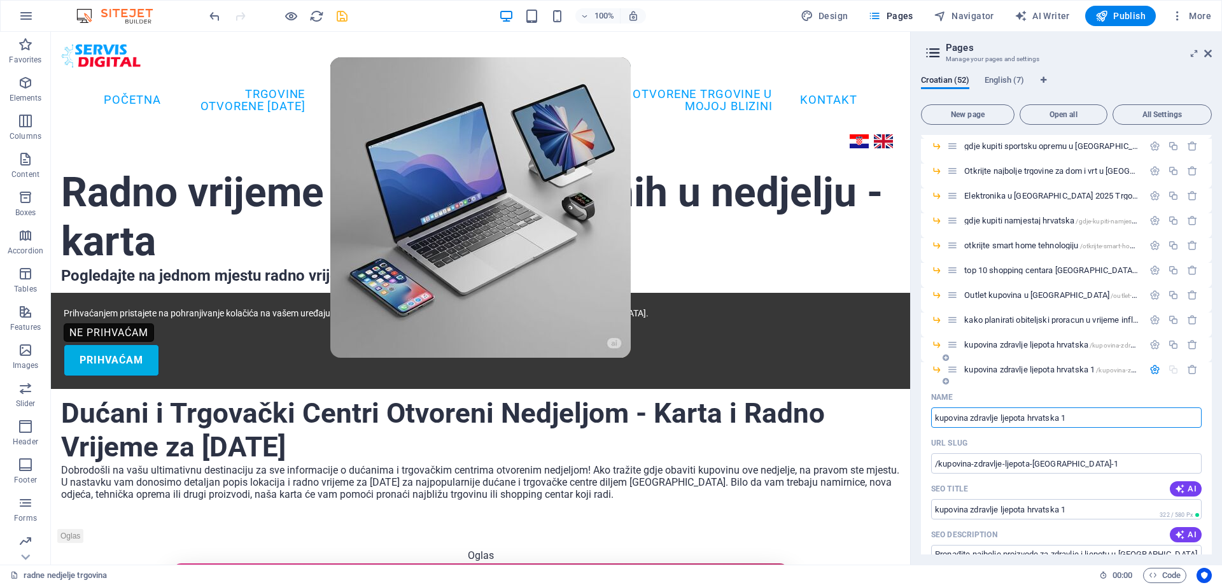
paste input "Uštede u svakodnevnoj kupovini u [GEOGRAPHIC_DATA] – trikovi i strategije"
type input "Uštede u svakodnevnoj kupovini u [GEOGRAPHIC_DATA] – trikovi i strategije"
type input "/ustede-u-svakodnevnoj-kupovini-u-[GEOGRAPHIC_DATA]-[GEOGRAPHIC_DATA]-i-strateg…"
type input "Uštede u svakodnevnoj kupovini u [GEOGRAPHIC_DATA] – trikovi i strategije"
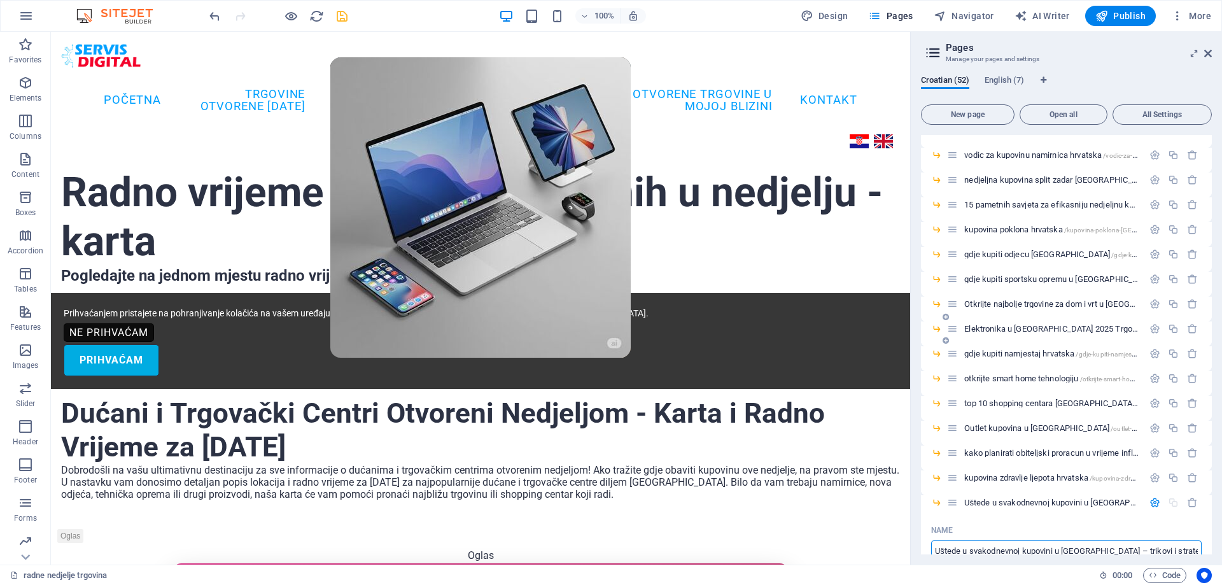
scroll to position [382, 0]
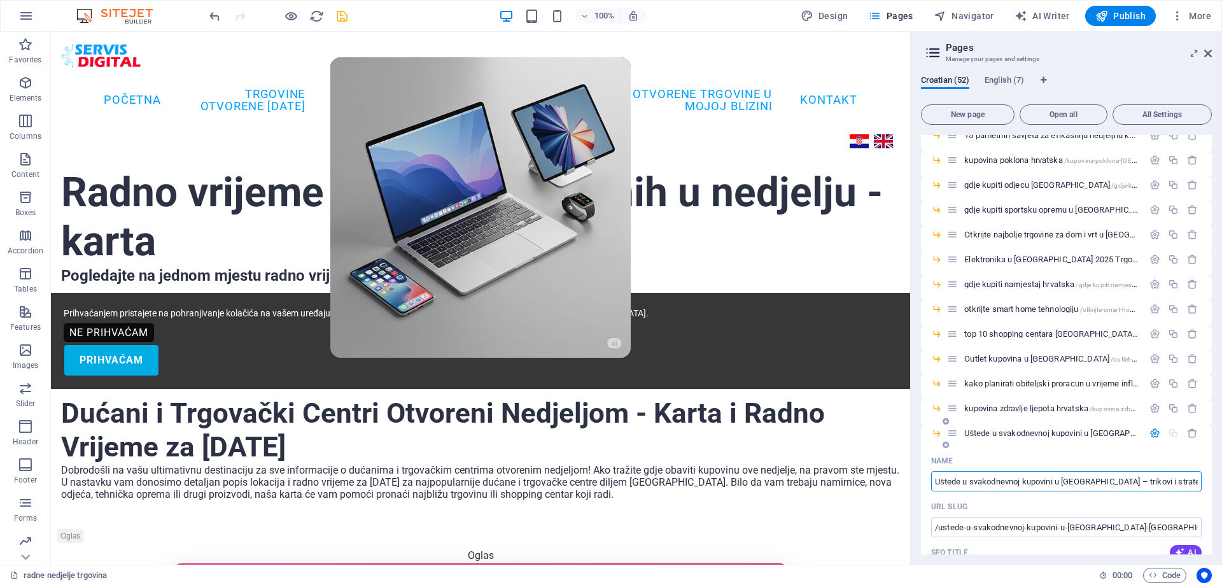
click at [944, 482] on input "Uštede u svakodnevnoj kupovini u [GEOGRAPHIC_DATA] – trikovi i strategije" at bounding box center [1066, 481] width 270 height 20
drag, startPoint x: 1099, startPoint y: 480, endPoint x: 917, endPoint y: 480, distance: 181.3
click at [917, 480] on div "Croatian (52) English (7) New page Open all All Settings radne nedjelje trgovin…" at bounding box center [1065, 314] width 311 height 499
type input "kupovina u [GEOGRAPHIC_DATA] – trikovi i strategije"
type input "/kupovina-u-trikovi-i-strategije"
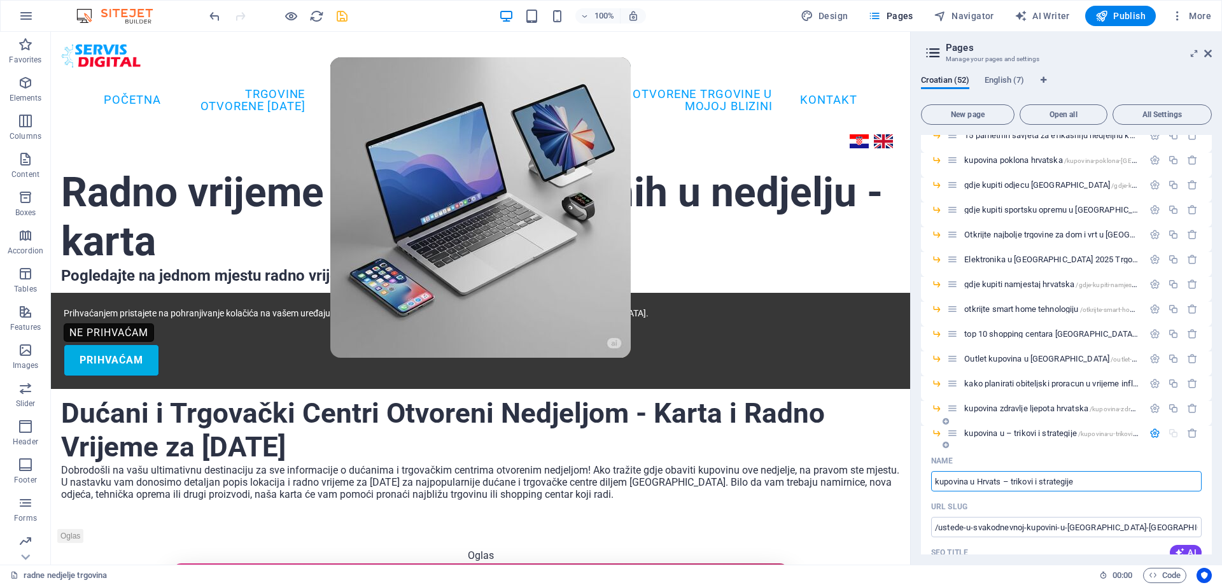
type input "kupovina u – trikovi i strategije"
type input "kupovina u [GEOGRAPHIC_DATA] – trikovi i strategije"
type input "/kupovina-u-[GEOGRAPHIC_DATA]-[GEOGRAPHIC_DATA]-i-strategije"
type input "kupovina u [GEOGRAPHIC_DATA] – trikovi i strategije"
click at [1021, 481] on input "kupovina u [GEOGRAPHIC_DATA] – trikovi i strategije" at bounding box center [1066, 481] width 270 height 20
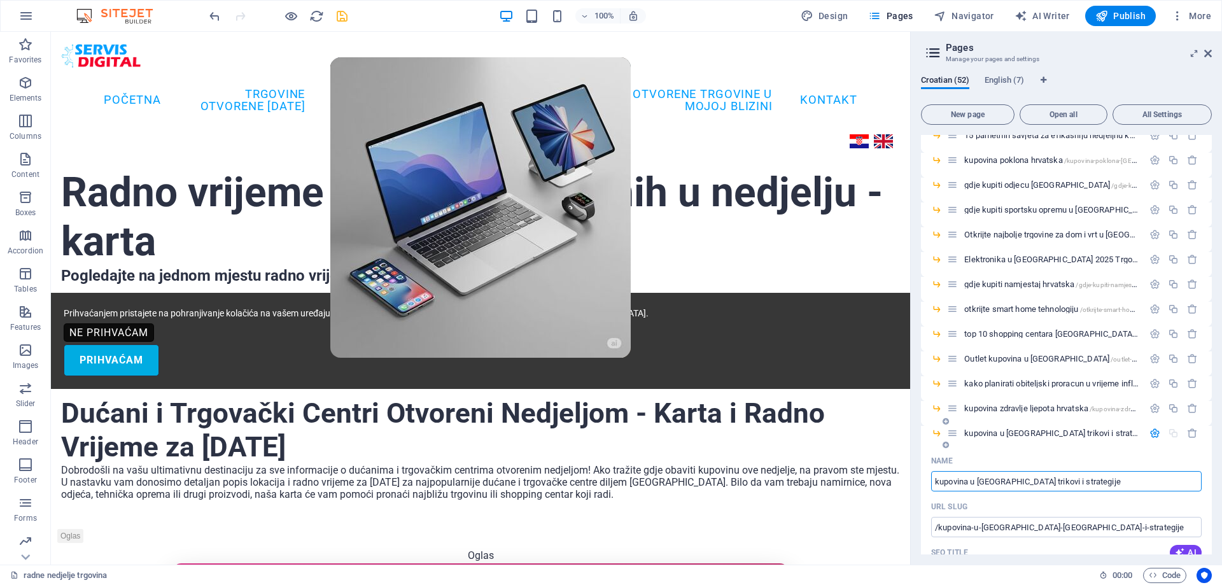
type input "kupovina u [GEOGRAPHIC_DATA] trikovi i strategije"
drag, startPoint x: 1029, startPoint y: 481, endPoint x: 1122, endPoint y: 488, distance: 93.8
click at [1122, 488] on input "kupovina u [GEOGRAPHIC_DATA] trikovi i strategije" at bounding box center [1066, 481] width 270 height 20
type input "kupovina u [GEOGRAPHIC_DATA]"
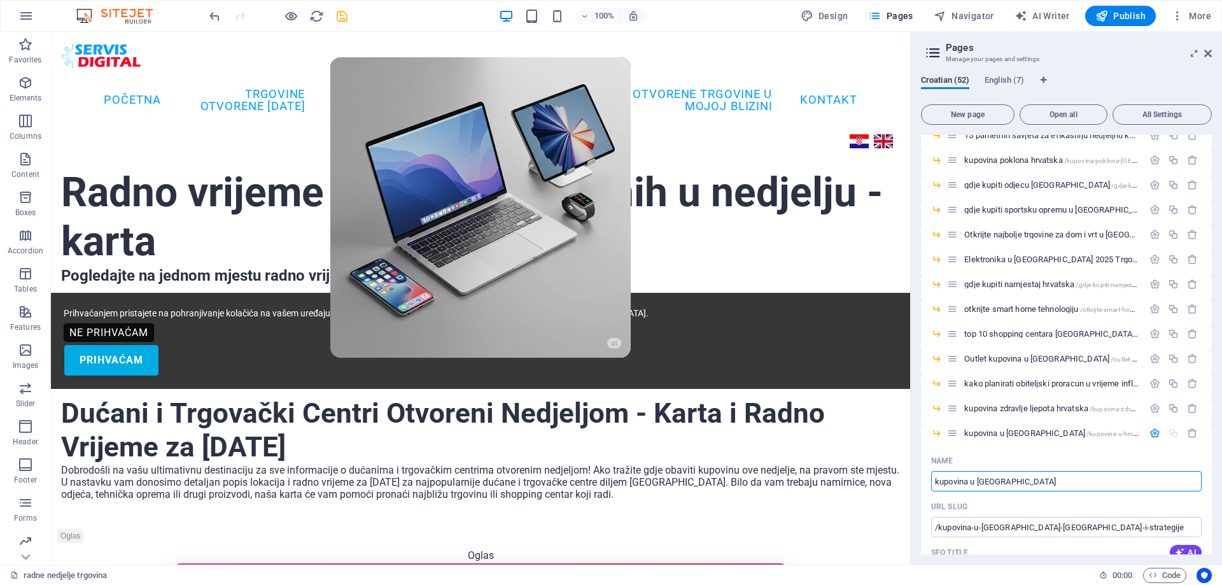
type input "/kupovina-u-hrvatskoj"
type input "kupovina u [GEOGRAPHIC_DATA]"
click at [918, 483] on div "Croatian (52) English (7) New page Open all All Settings radne nedjelje trgovin…" at bounding box center [1065, 314] width 311 height 499
click at [935, 480] on input "kupovina u [GEOGRAPHIC_DATA]" at bounding box center [1066, 481] width 270 height 20
paste input "trikovi i strategije"
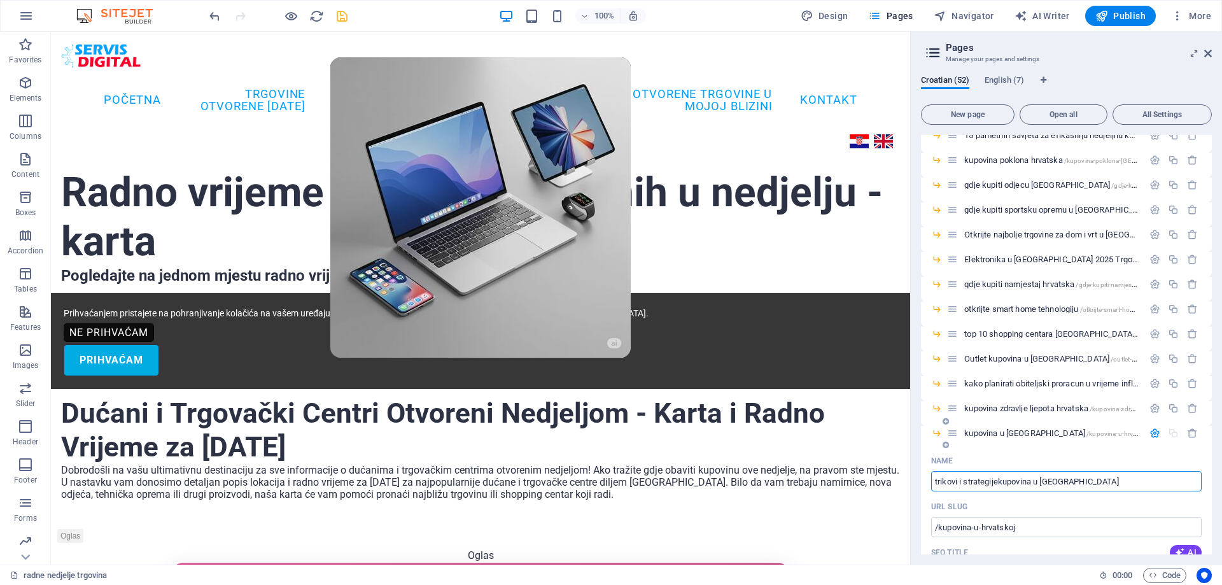
type input "trikovi i strategije kupovina u [GEOGRAPHIC_DATA]"
type input "/trikovi-i-strategijekupovina-u-hrvatskoj"
type input "trikovi i strategijekupovina u [GEOGRAPHIC_DATA]"
type input "trikovi i strategije kupovina u [GEOGRAPHIC_DATA]"
type input "/trikovi-i-strategije-kupovina-u-hrvatskoj"
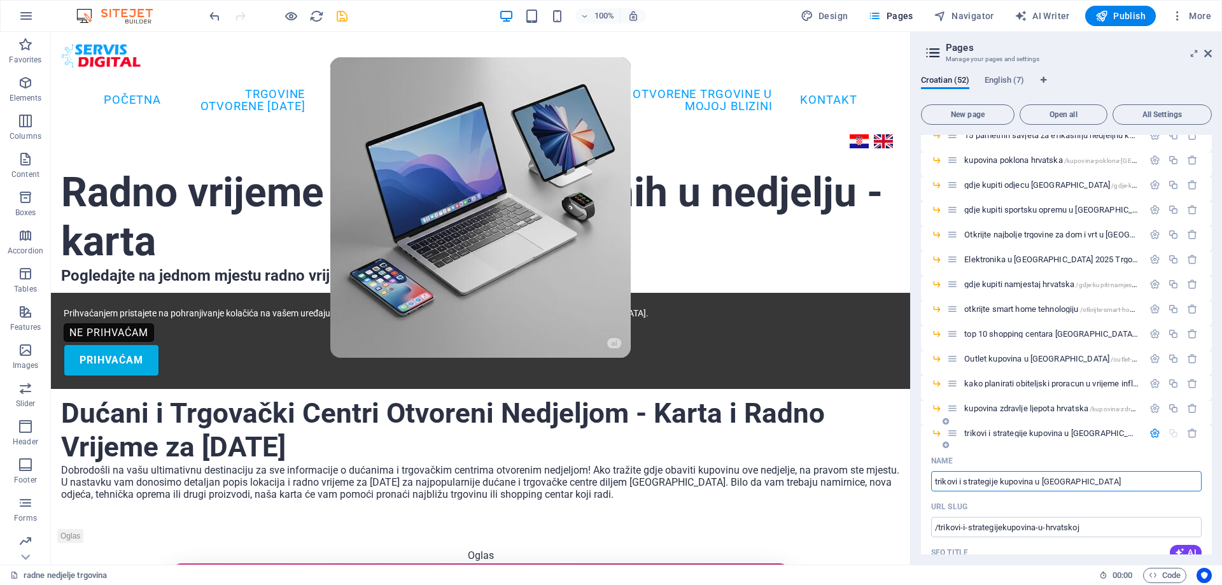
type input "trikovi i strategije kupovina u [GEOGRAPHIC_DATA]"
click at [1036, 484] on input "trikovi i strategije kupovina u [GEOGRAPHIC_DATA]" at bounding box center [1066, 481] width 270 height 20
click at [1036, 482] on input "trikovi i strategije kupovina u [GEOGRAPHIC_DATA]" at bounding box center [1066, 481] width 270 height 20
type input "trikovi i strategije kupovine u [GEOGRAPHIC_DATA]"
type input "/trikovi-i-strategije-kupovine-u-hrvatskoj"
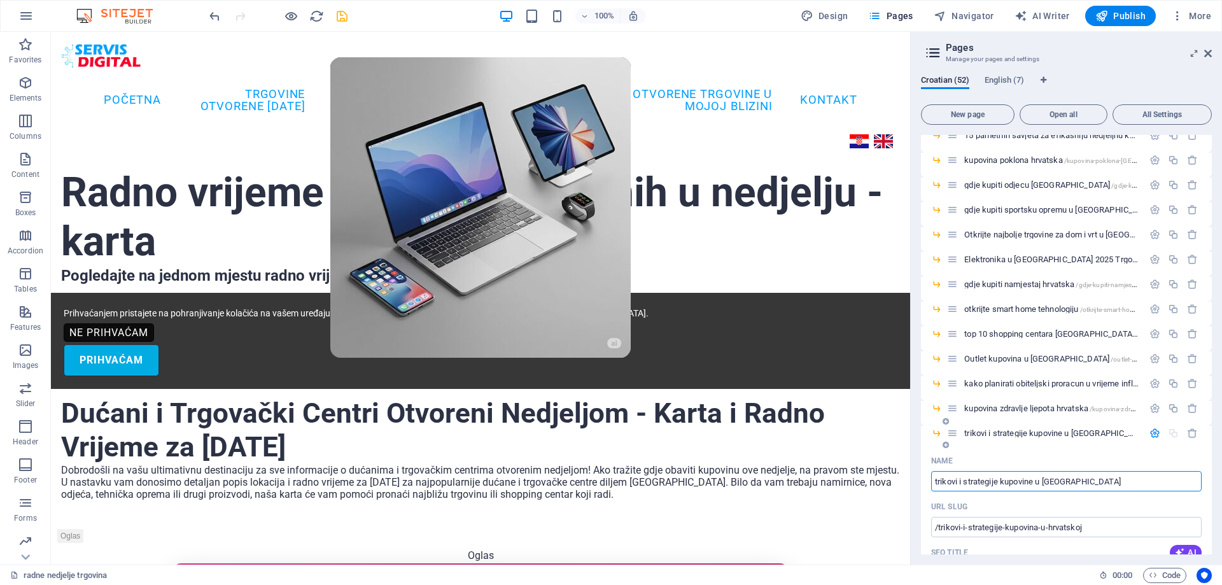
type input "trikovi i strategije kupovine u [GEOGRAPHIC_DATA]"
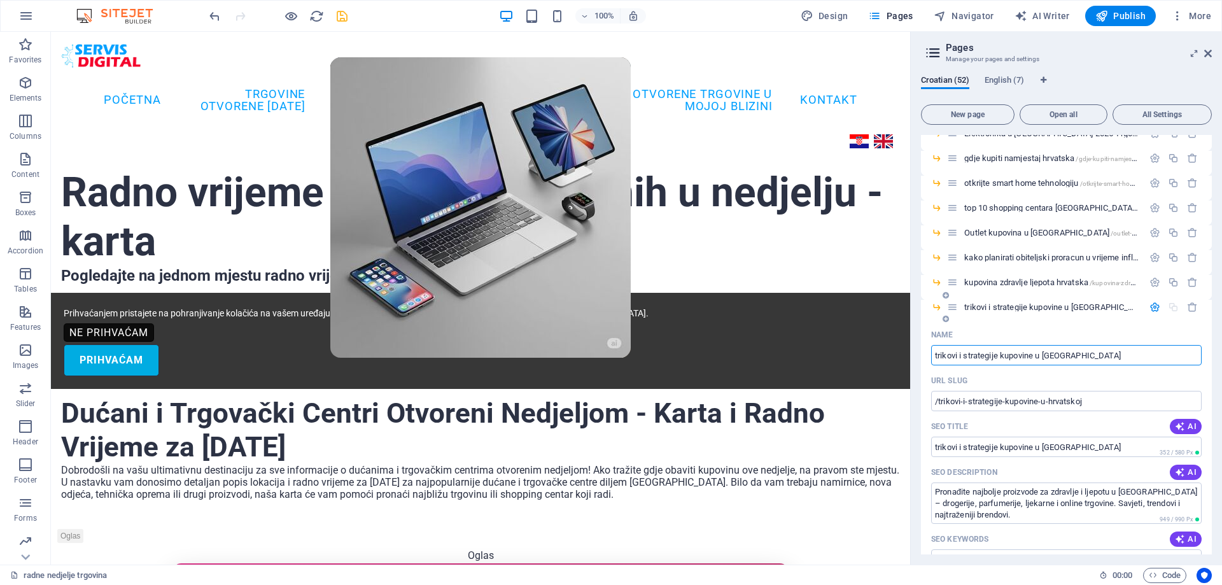
scroll to position [509, 0]
type input "trikovi i strategije kupovine u [GEOGRAPHIC_DATA]"
drag, startPoint x: 1091, startPoint y: 446, endPoint x: 926, endPoint y: 445, distance: 164.8
click at [926, 445] on div "Name [PERSON_NAME] i strategije kupovine u [GEOGRAPHIC_DATA] ​ URL SLUG /trikov…" at bounding box center [1066, 588] width 291 height 530
click at [1012, 446] on input "trikovi i strategije kupovine u [GEOGRAPHIC_DATA]" at bounding box center [1066, 445] width 270 height 20
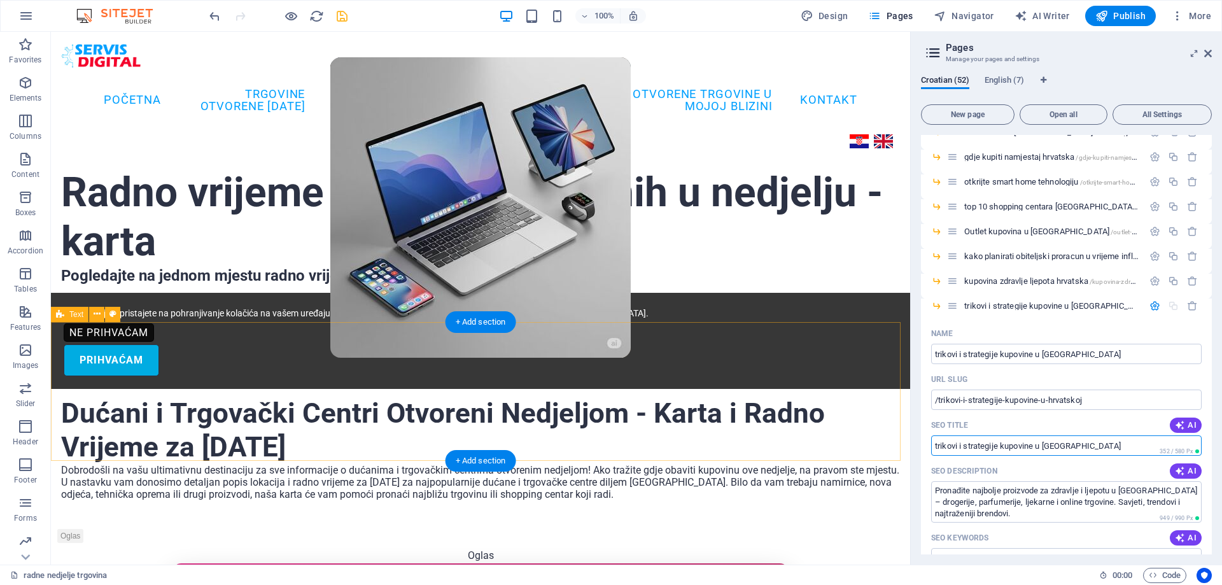
drag, startPoint x: 1144, startPoint y: 477, endPoint x: 897, endPoint y: 438, distance: 249.9
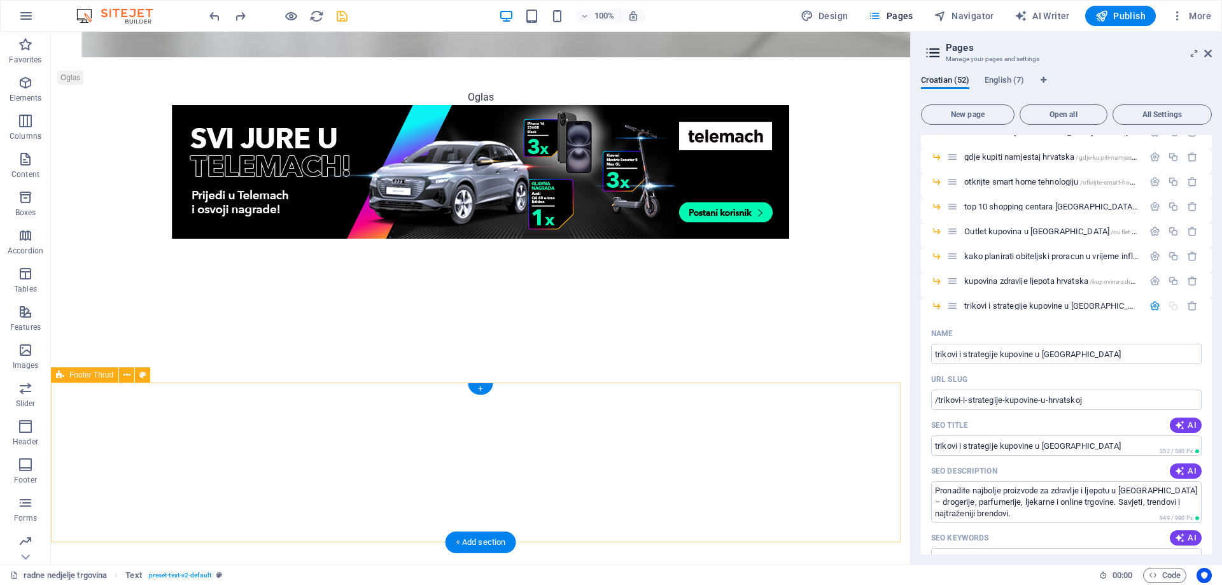
scroll to position [4398, 0]
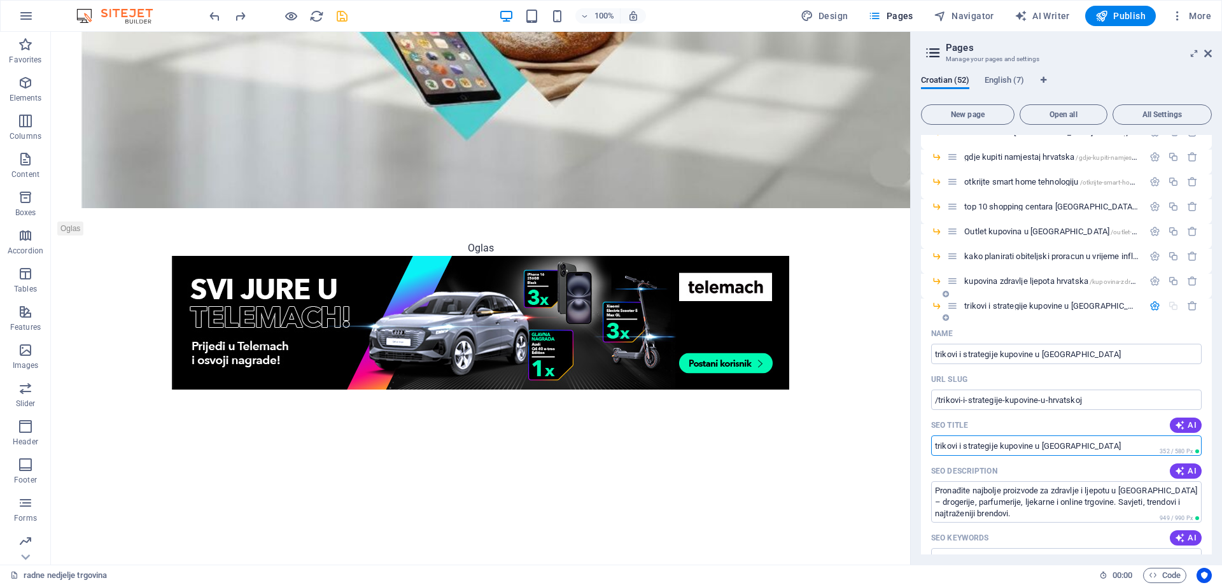
paste input "kupovini u [GEOGRAPHIC_DATA] – trikovi i strategije"
click at [963, 446] on input "kupovini u [GEOGRAPHIC_DATA] – trikovi i strategije" at bounding box center [1066, 445] width 270 height 20
click at [1040, 470] on div "SEO Description AI" at bounding box center [1066, 471] width 270 height 20
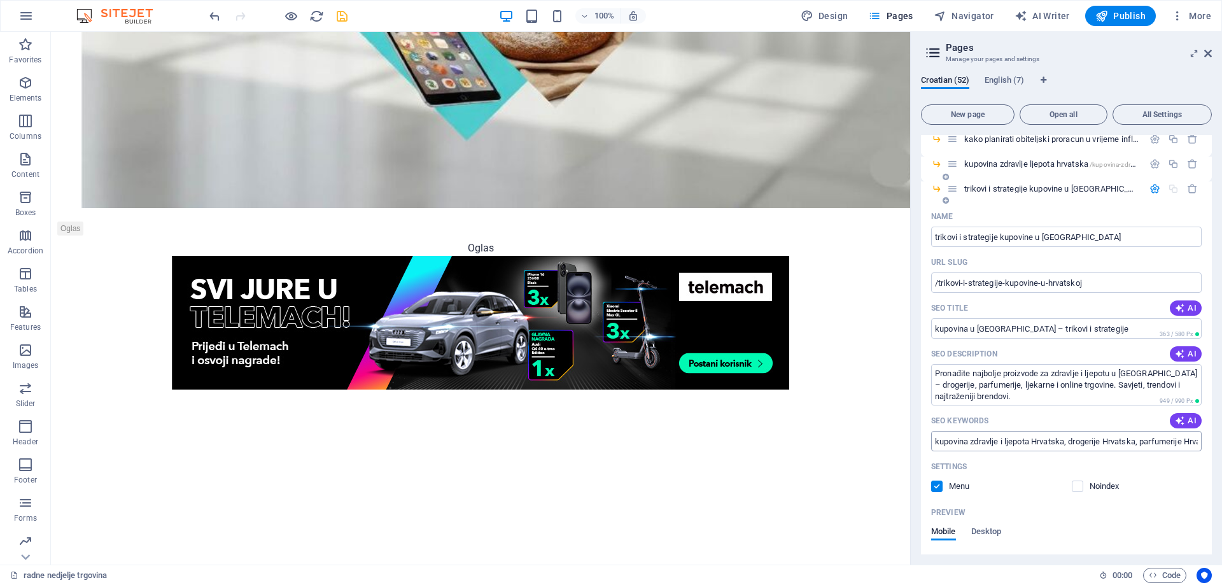
scroll to position [636, 0]
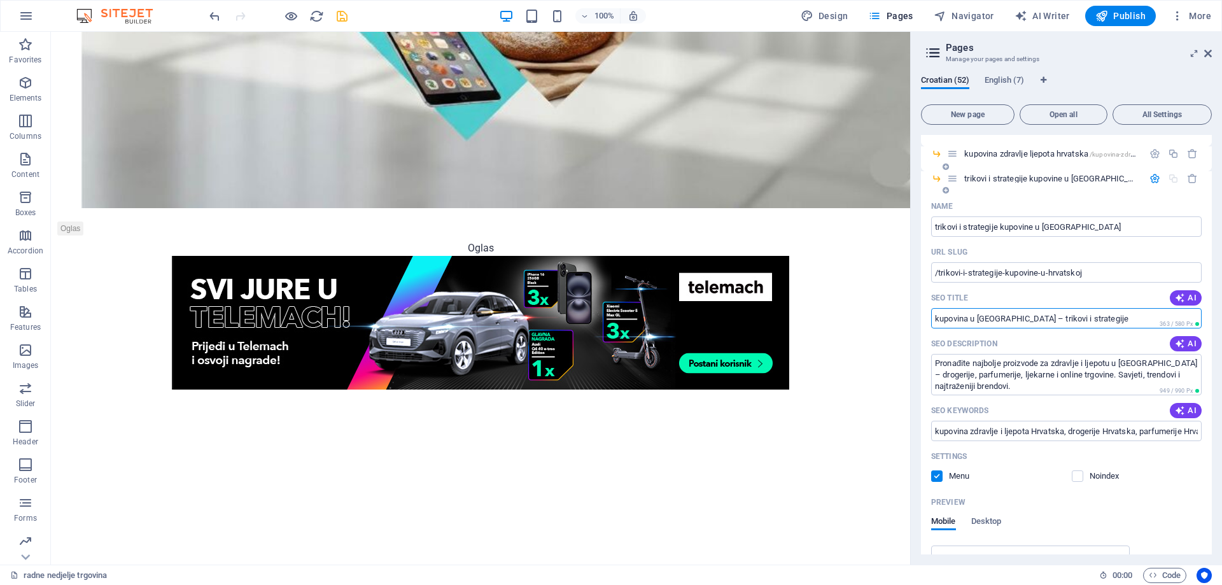
drag, startPoint x: 937, startPoint y: 316, endPoint x: 926, endPoint y: 317, distance: 11.5
click at [926, 317] on div "Name [PERSON_NAME] i strategije kupovine u [GEOGRAPHIC_DATA] ​ URL SLUG /trikov…" at bounding box center [1066, 470] width 291 height 548
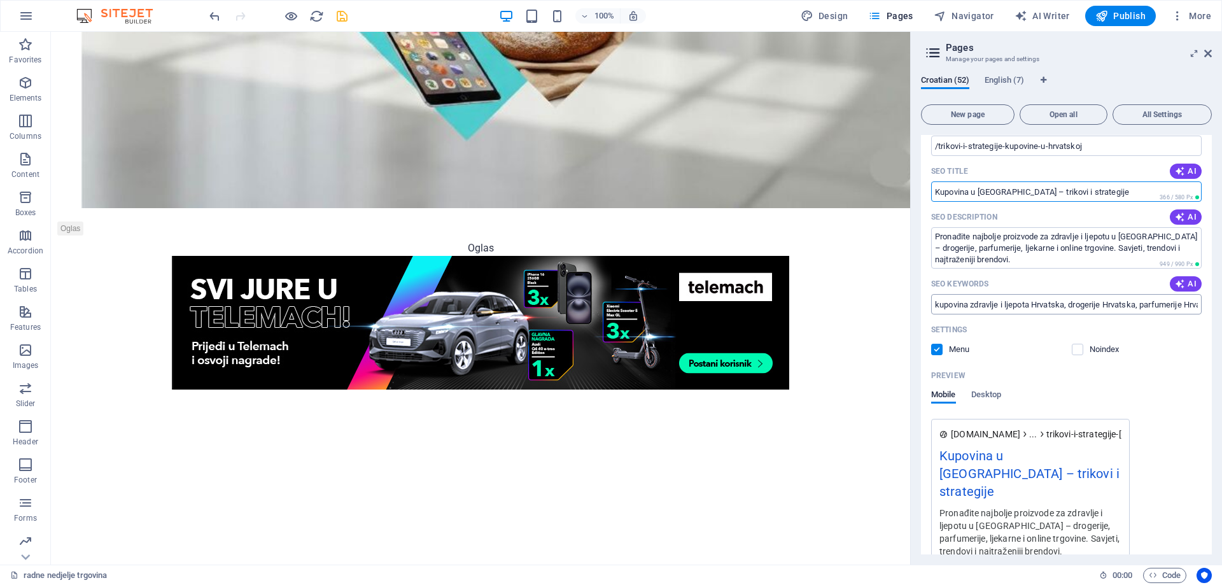
scroll to position [764, 0]
type input "Kupovina u [GEOGRAPHIC_DATA] – trikovi i strategije"
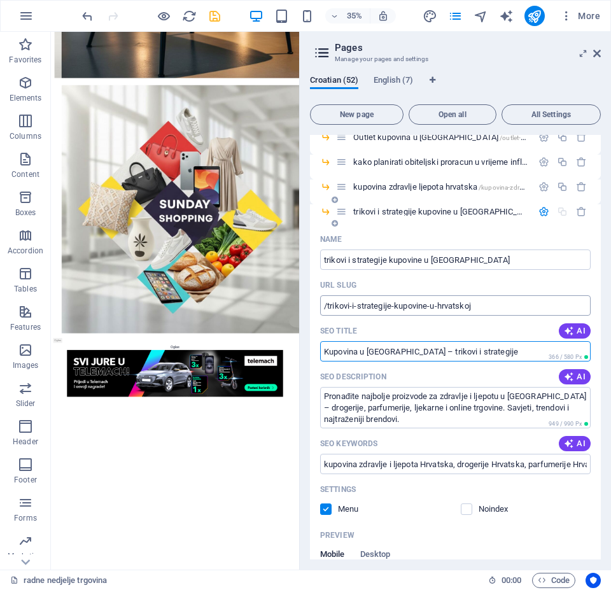
scroll to position [573, 0]
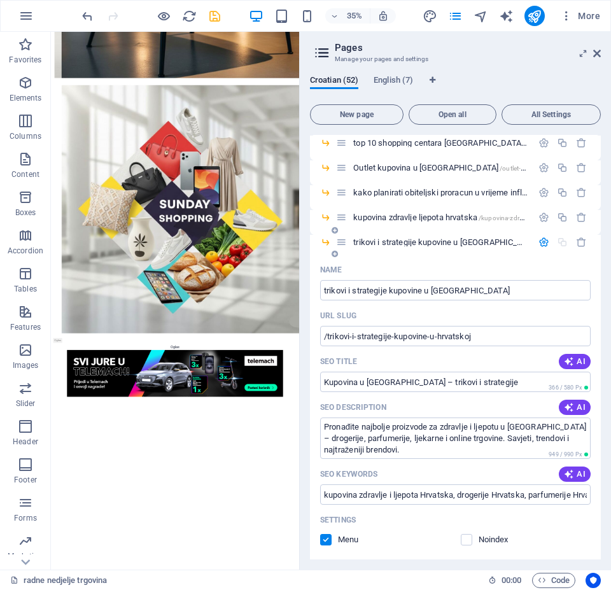
click at [407, 241] on span "trikovi i strategije kupovine u [GEOGRAPHIC_DATA] /trikovi-i-strategije-kupovin…" at bounding box center [503, 242] width 301 height 10
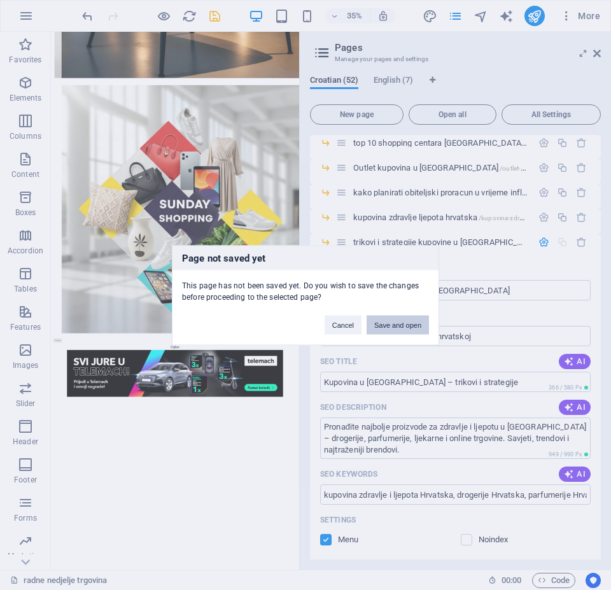
click at [381, 324] on button "Save and open" at bounding box center [397, 324] width 62 height 19
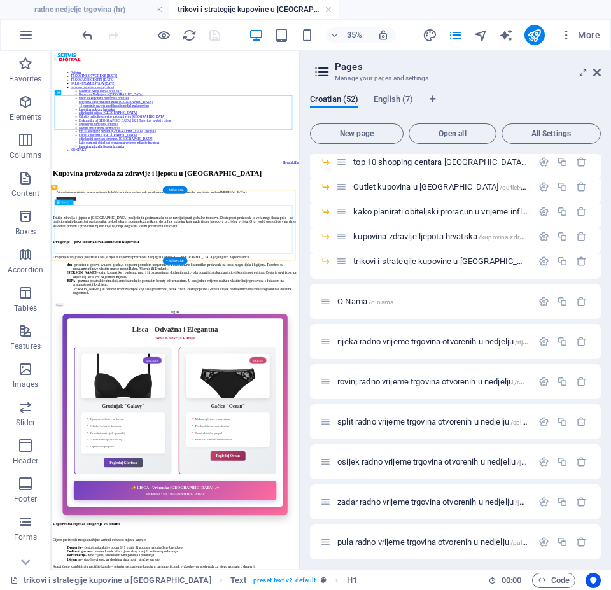
scroll to position [0, 0]
click at [414, 389] on div "Kupovina proizvoda za zdravlje i ljepotu u [GEOGRAPHIC_DATA]" at bounding box center [405, 401] width 699 height 24
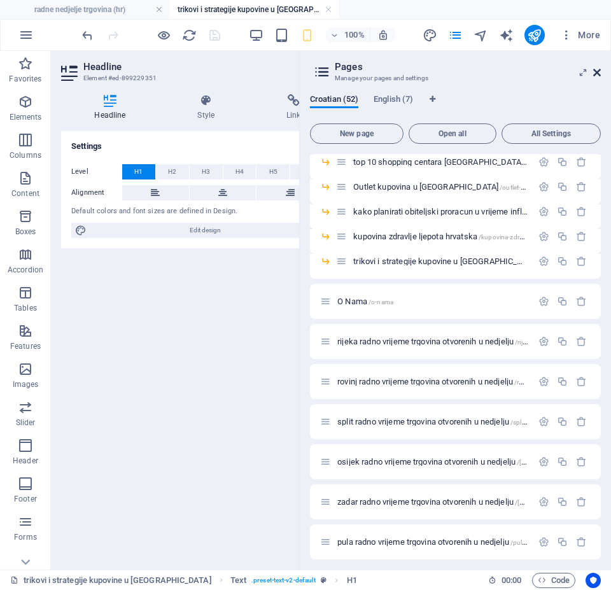
scroll to position [0, 48]
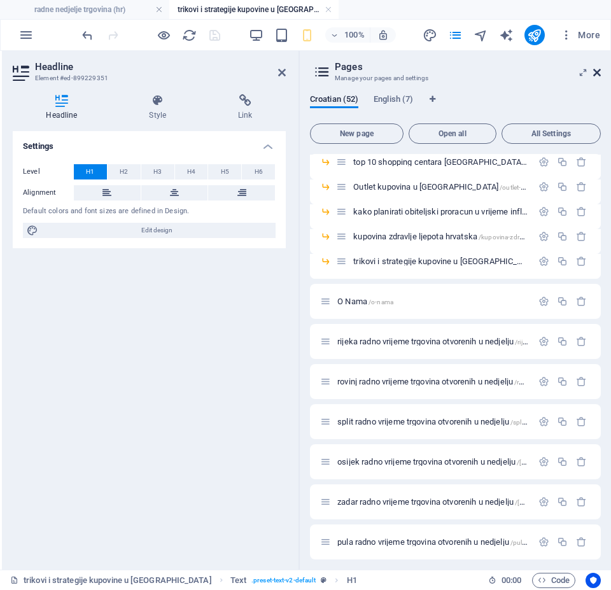
click at [598, 73] on icon at bounding box center [597, 72] width 8 height 10
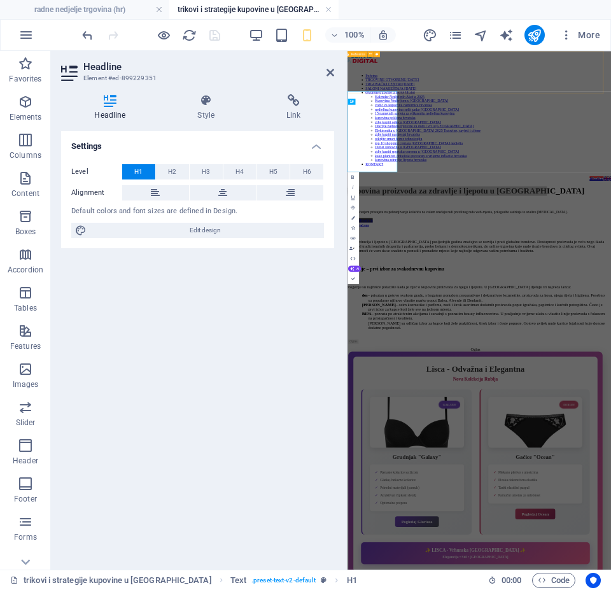
scroll to position [0, 0]
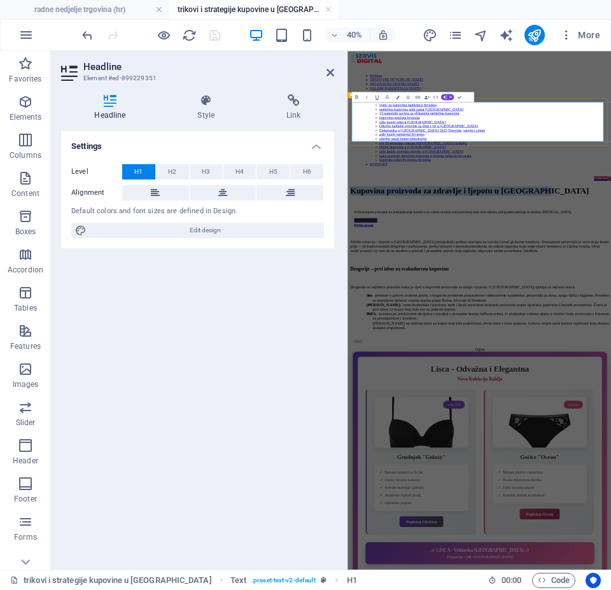
drag, startPoint x: 470, startPoint y: 208, endPoint x: 357, endPoint y: 183, distance: 115.5
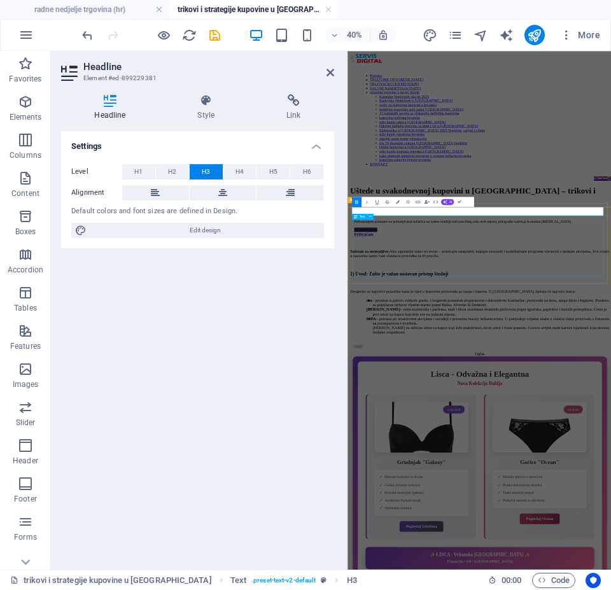
drag, startPoint x: 444, startPoint y: 503, endPoint x: 720, endPoint y: 251, distance: 373.4
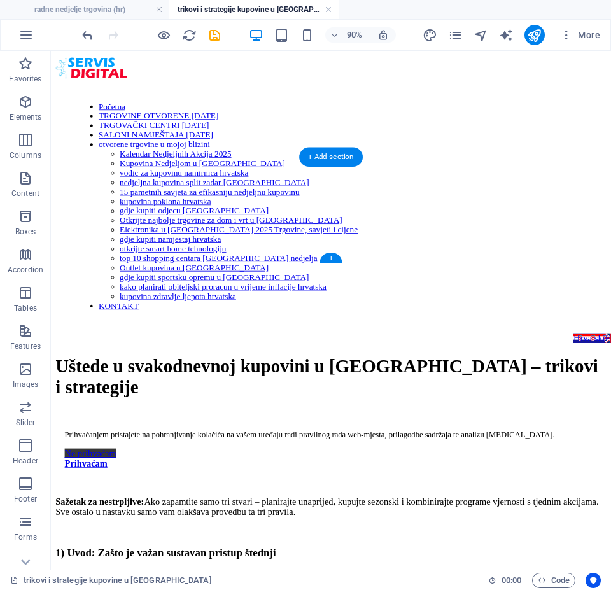
click at [424, 389] on div "Uštede u svakodnevnoj kupovini u [GEOGRAPHIC_DATA] – trikovi i strategije" at bounding box center [362, 412] width 612 height 47
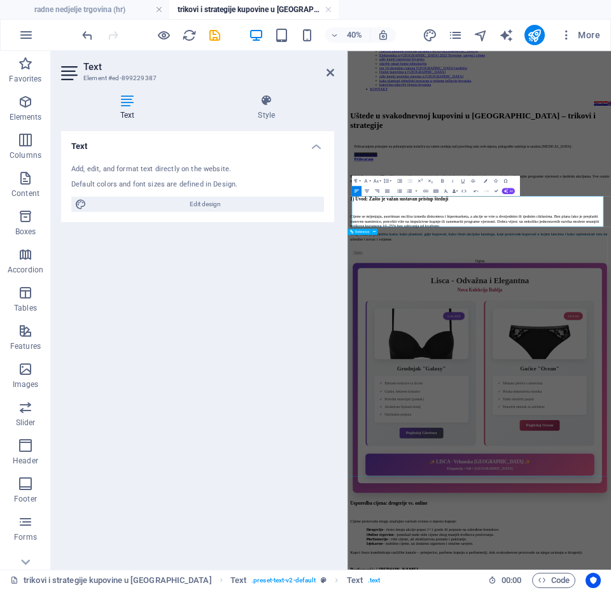
scroll to position [191, 0]
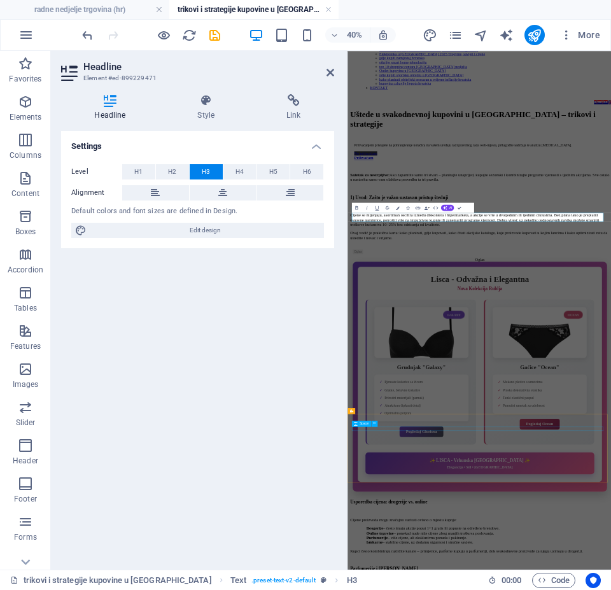
scroll to position [0, 0]
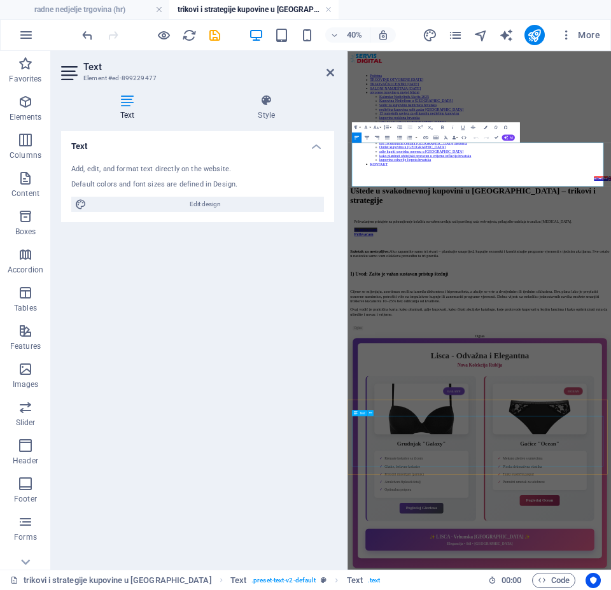
scroll to position [935, 0]
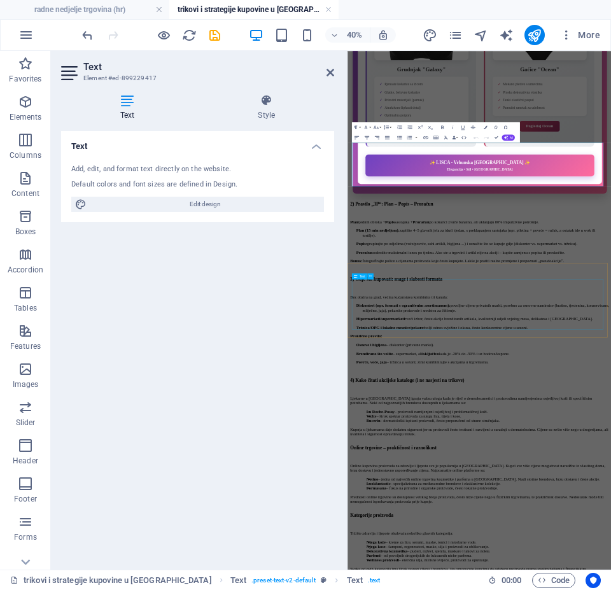
scroll to position [1288, 0]
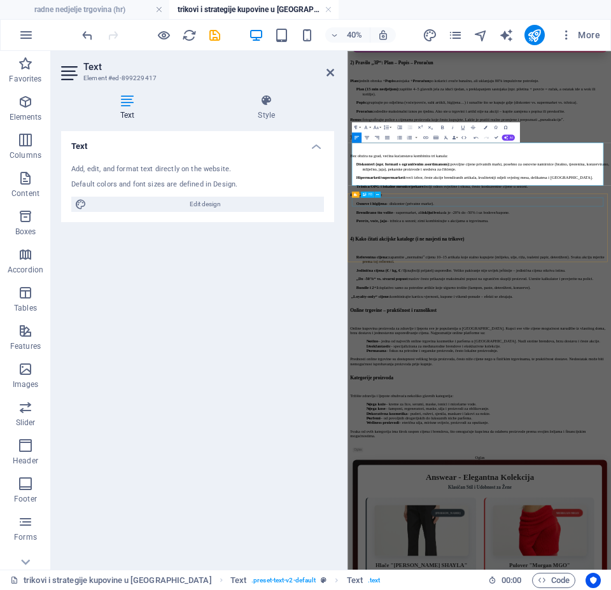
drag, startPoint x: 584, startPoint y: 431, endPoint x: 783, endPoint y: 220, distance: 289.9
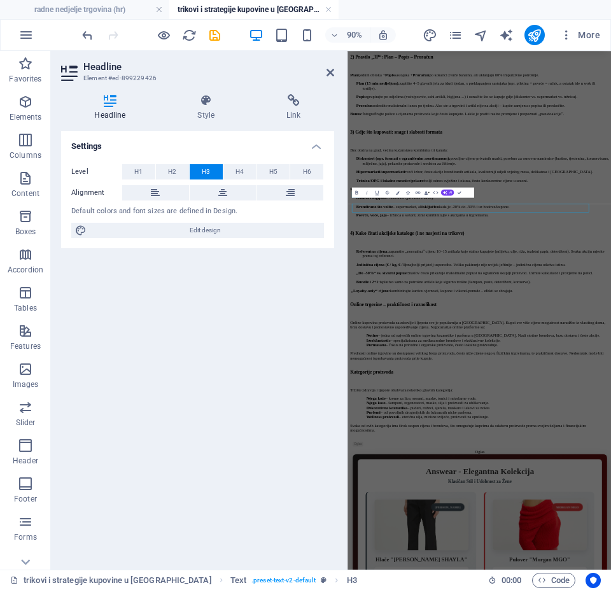
scroll to position [1288, 0]
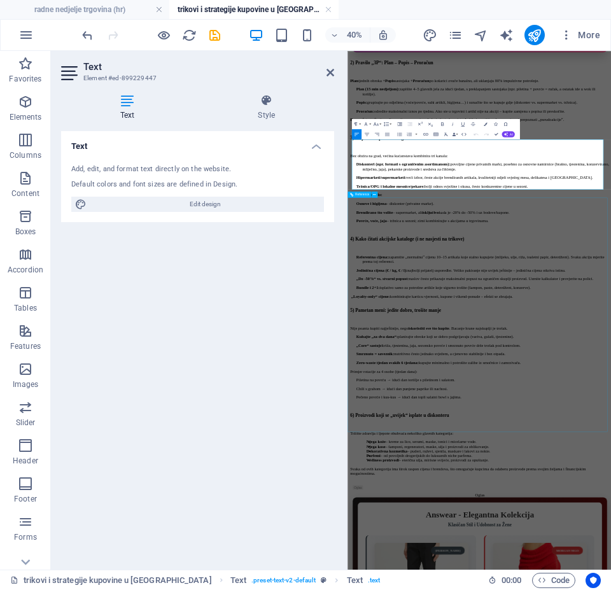
scroll to position [1665, 0]
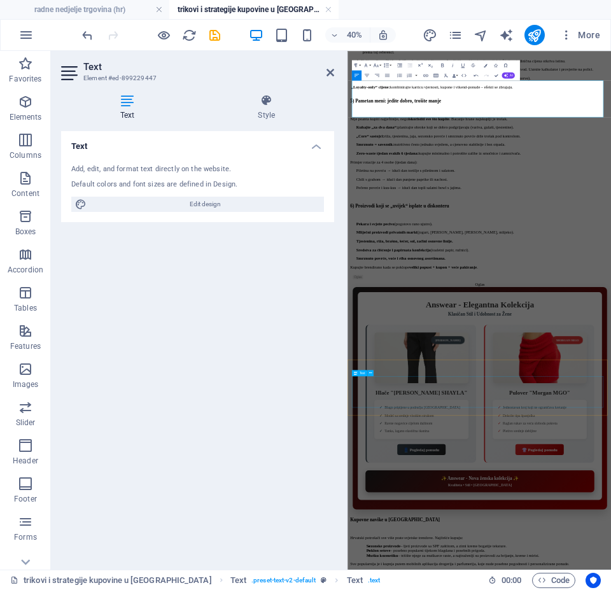
scroll to position [1856, 0]
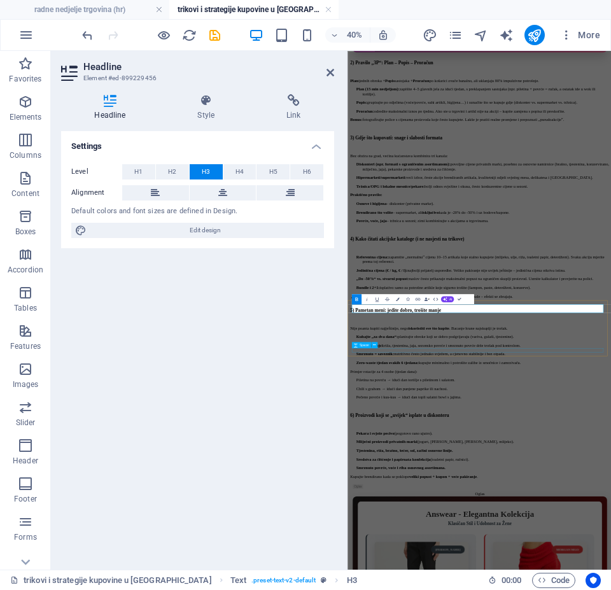
scroll to position [1960, 0]
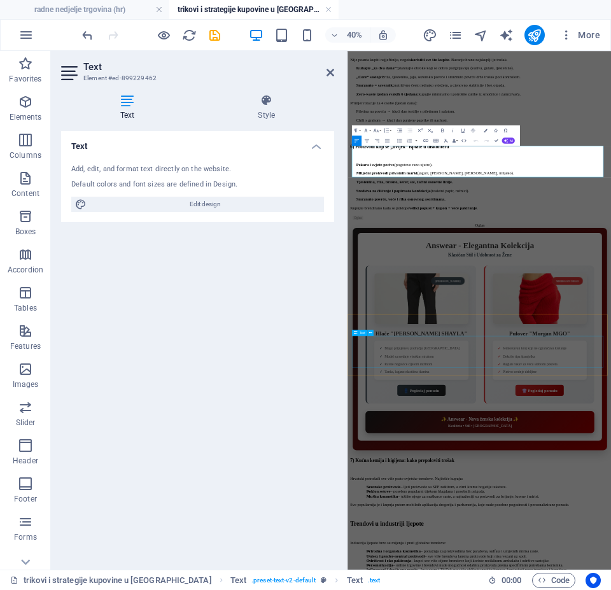
scroll to position [2388, 0]
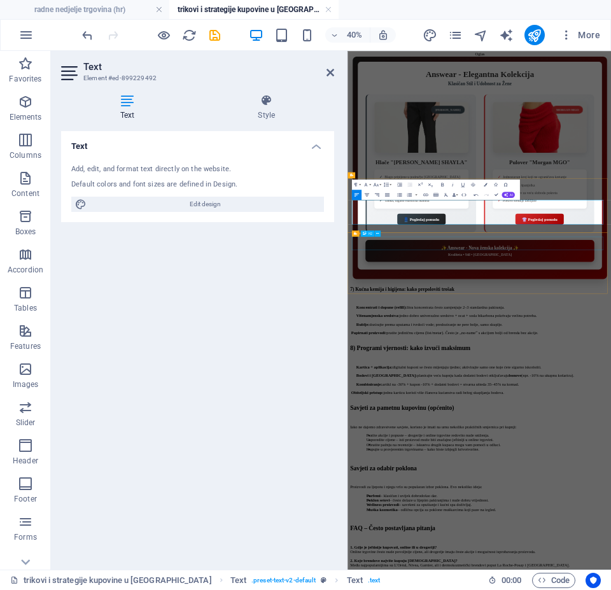
drag, startPoint x: 615, startPoint y: 538, endPoint x: 796, endPoint y: 267, distance: 326.1
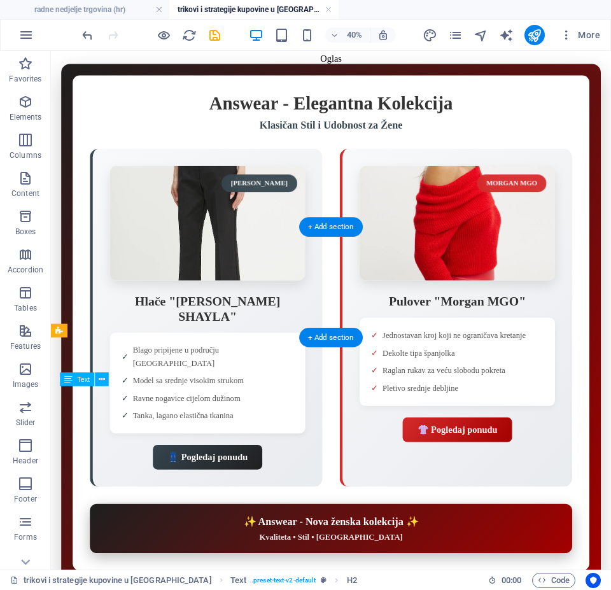
scroll to position [2403, 0]
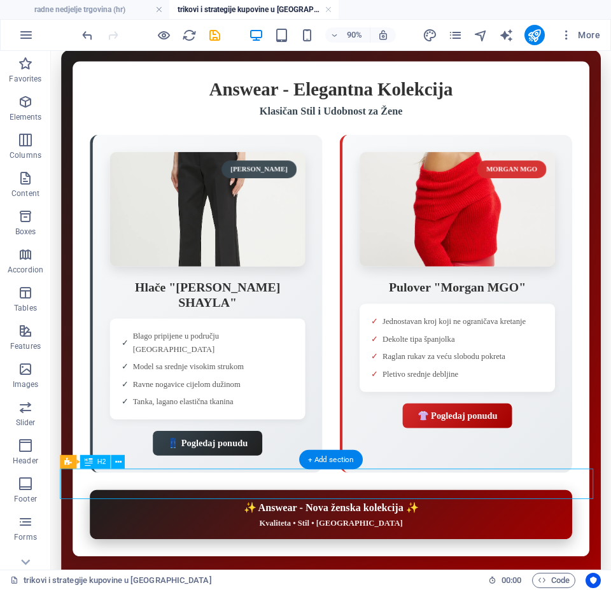
drag, startPoint x: 198, startPoint y: 534, endPoint x: 235, endPoint y: 537, distance: 37.7
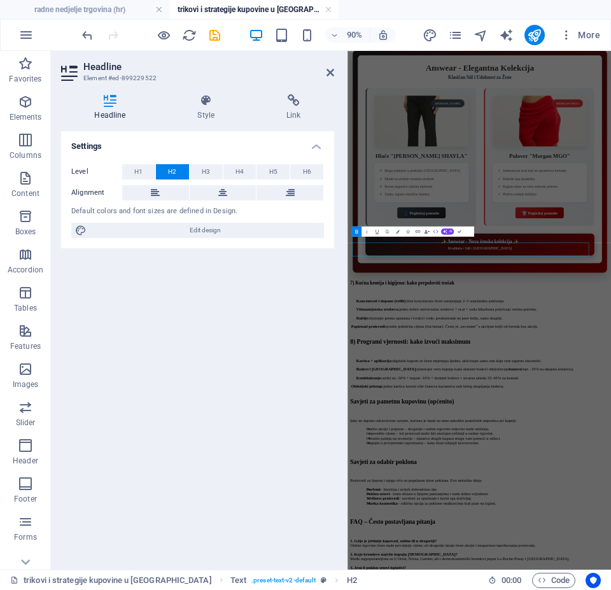
scroll to position [2388, 0]
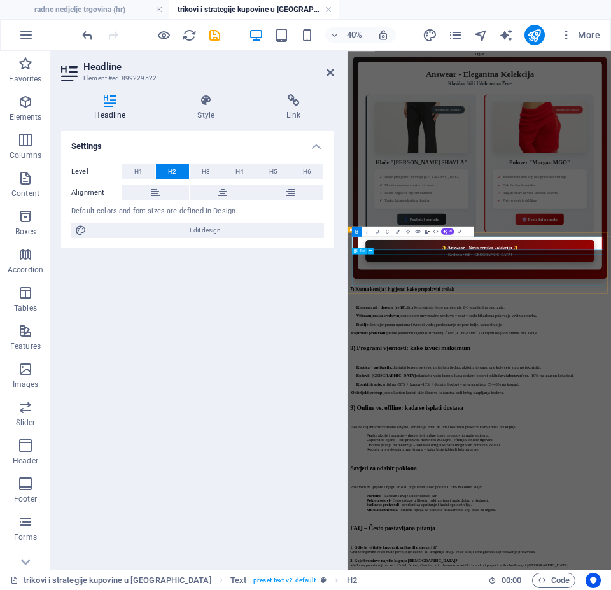
drag, startPoint x: 495, startPoint y: 617, endPoint x: 744, endPoint y: 303, distance: 400.4
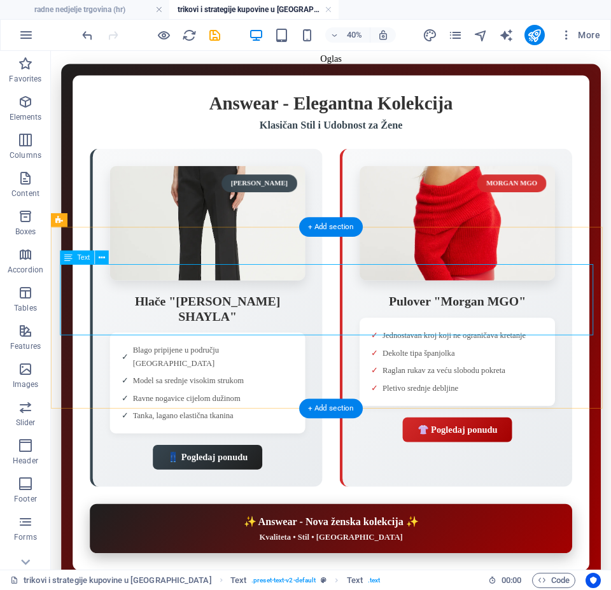
scroll to position [2403, 0]
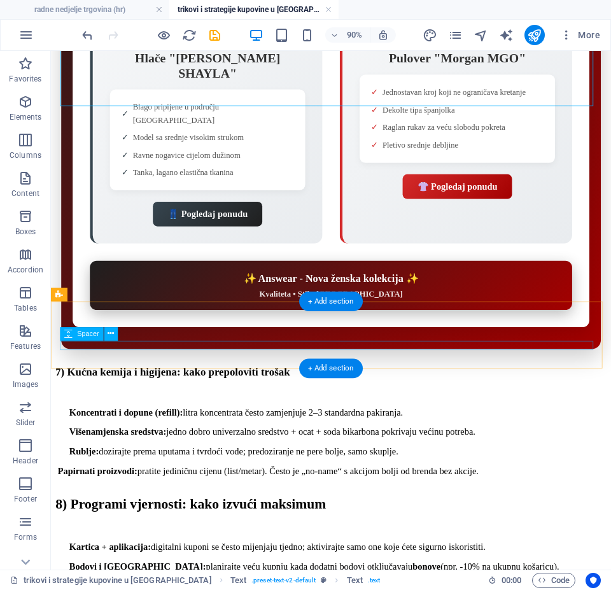
scroll to position [2579, 0]
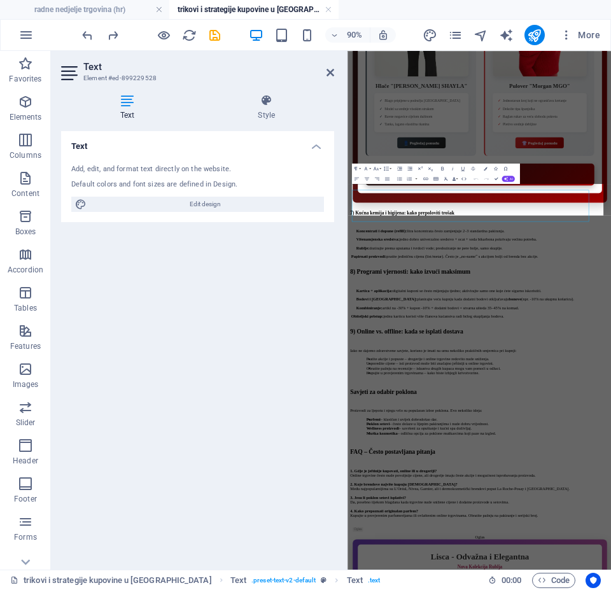
scroll to position [2563, 0]
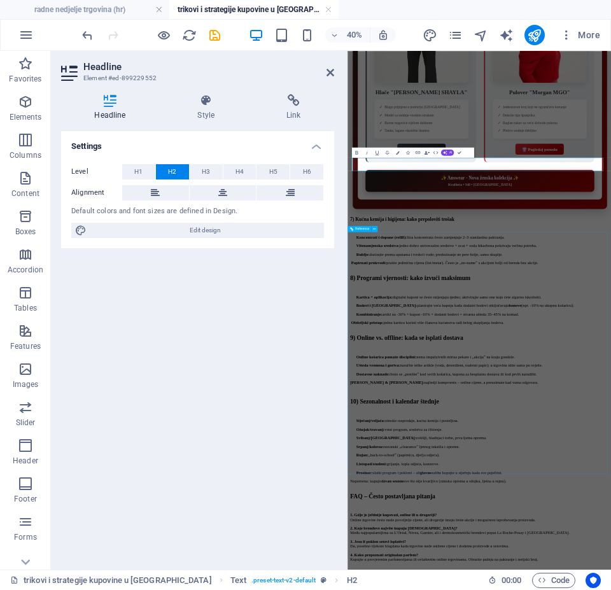
scroll to position [2917, 0]
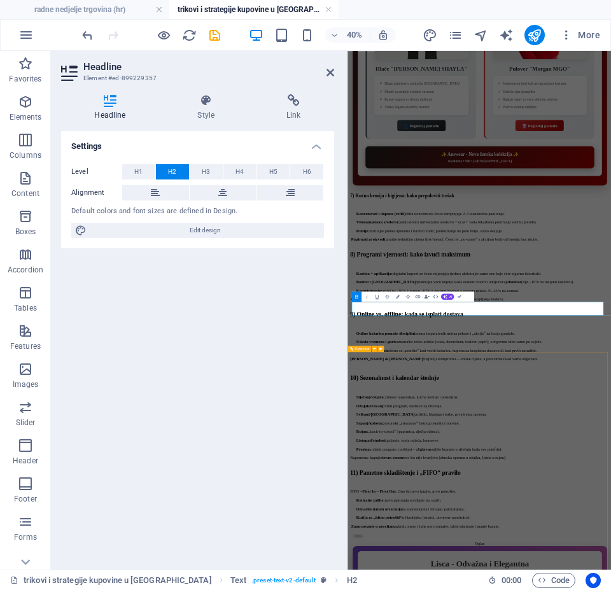
scroll to position [3312, 0]
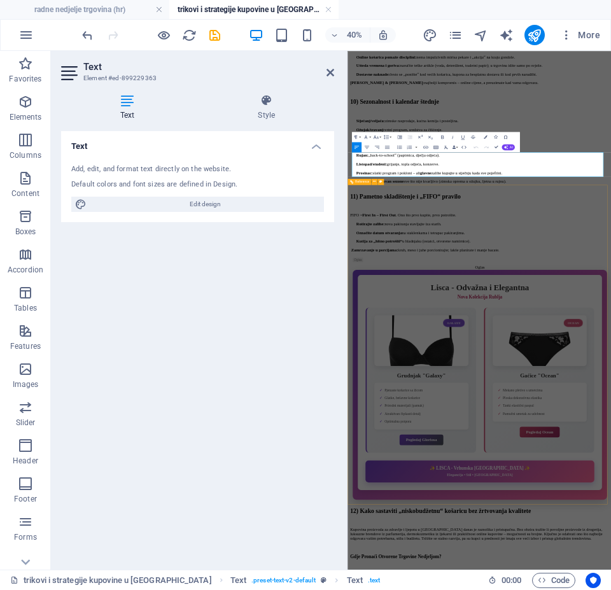
scroll to position [3763, 0]
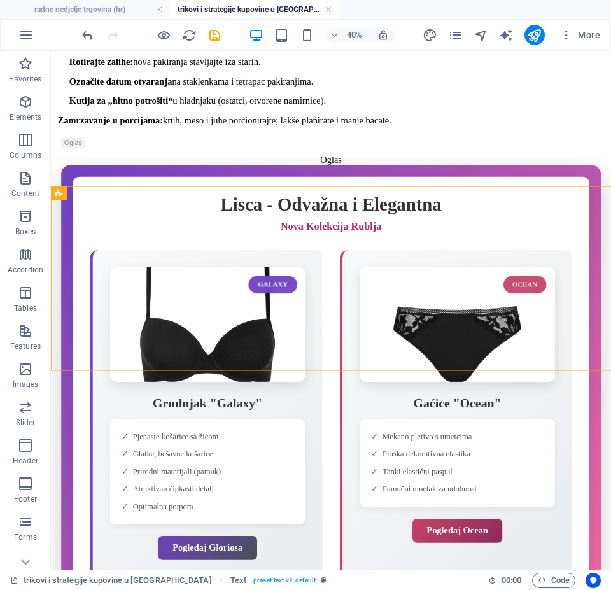
scroll to position [3778, 0]
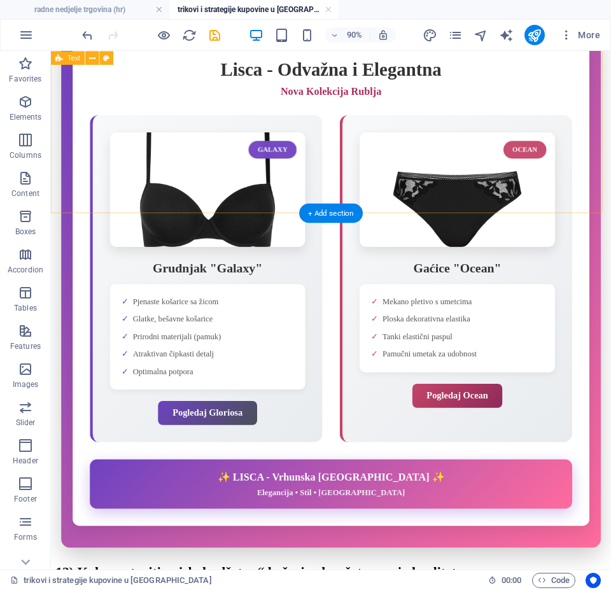
scroll to position [3781, 0]
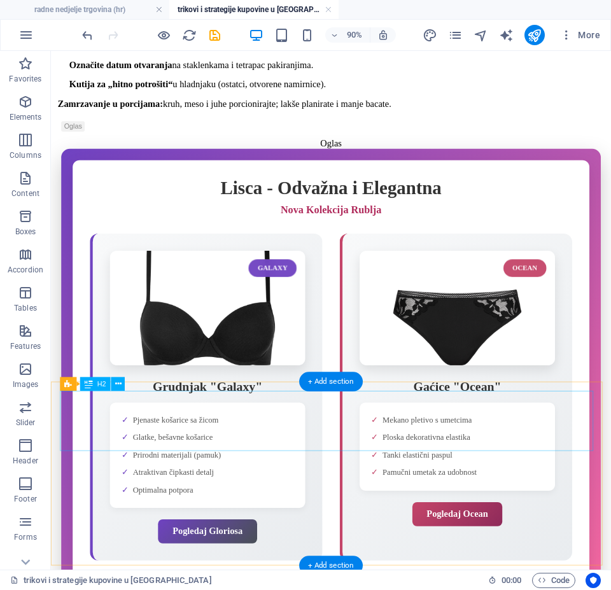
drag, startPoint x: 111, startPoint y: 449, endPoint x: 157, endPoint y: 461, distance: 47.4
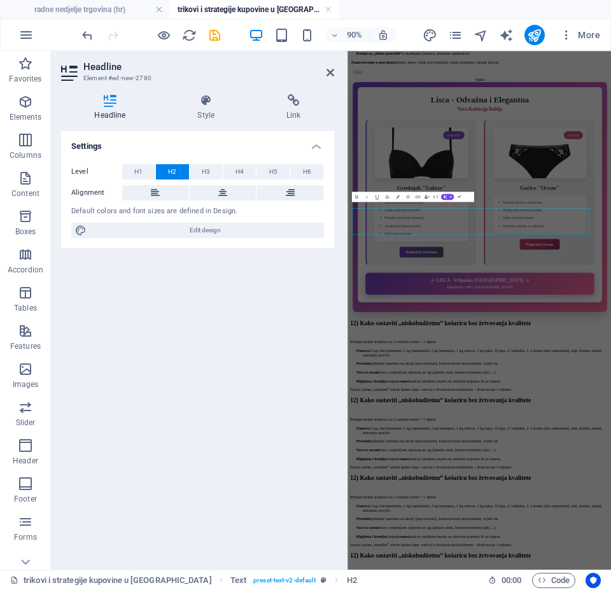
scroll to position [3766, 0]
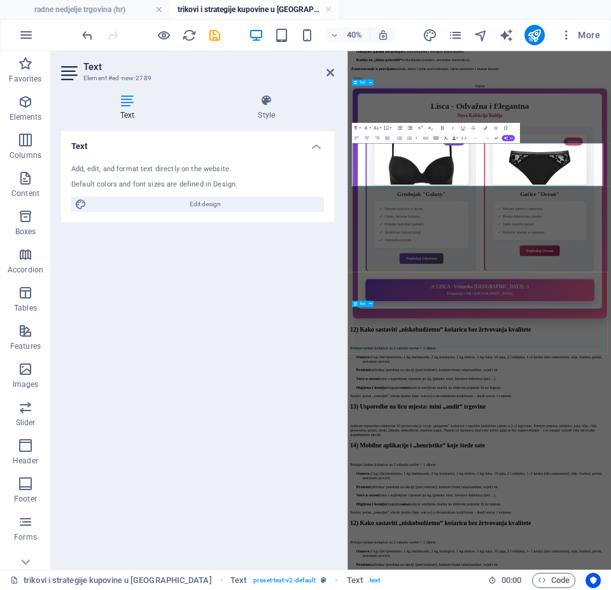
scroll to position [4134, 0]
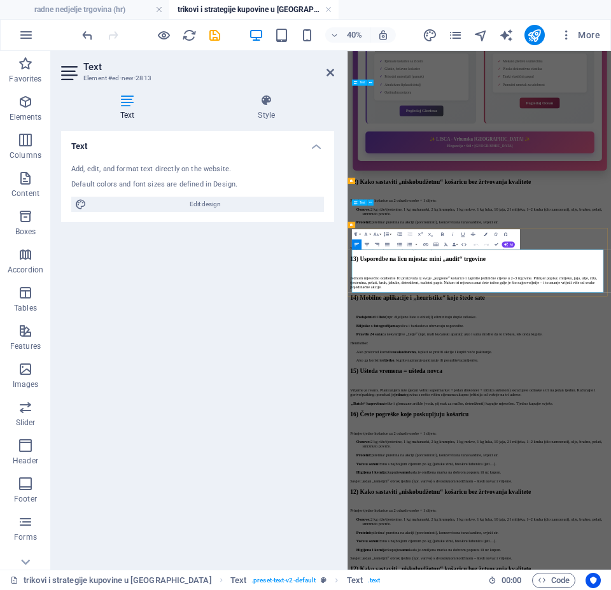
drag, startPoint x: 562, startPoint y: 695, endPoint x: 565, endPoint y: 703, distance: 8.9
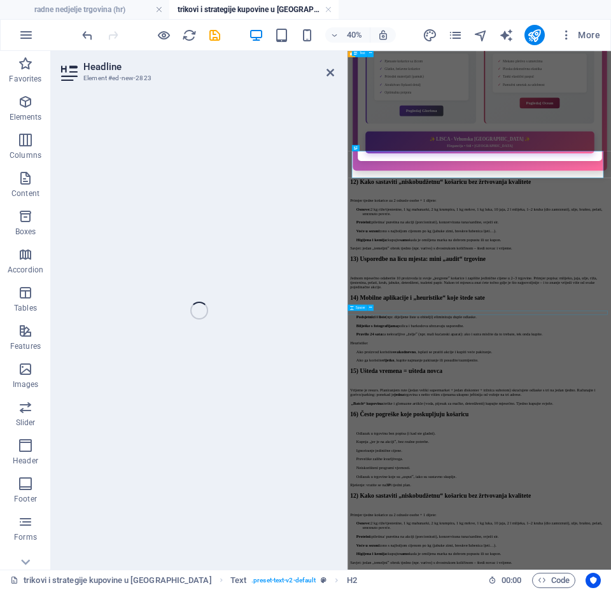
scroll to position [4507, 0]
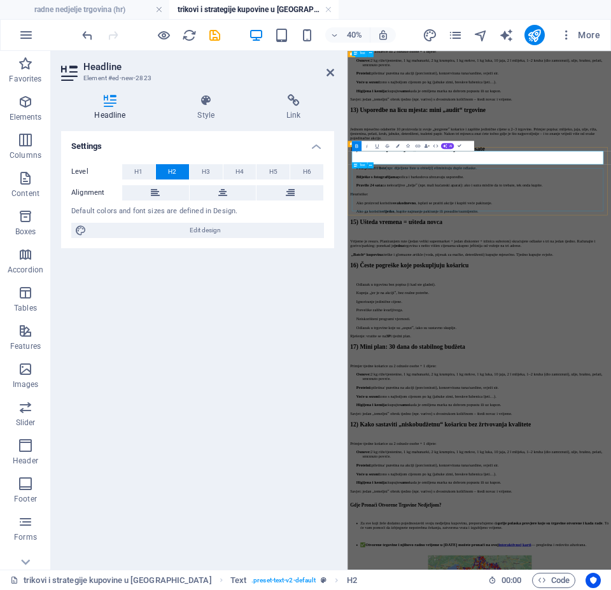
drag, startPoint x: 481, startPoint y: 414, endPoint x: 736, endPoint y: 213, distance: 324.8
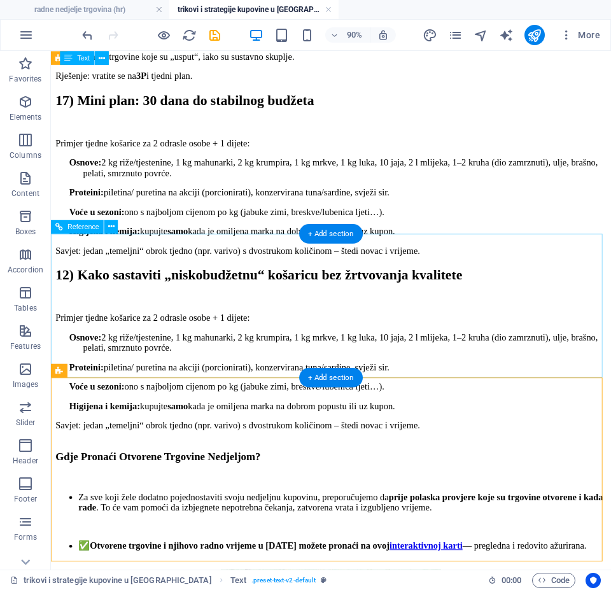
scroll to position [5725, 0]
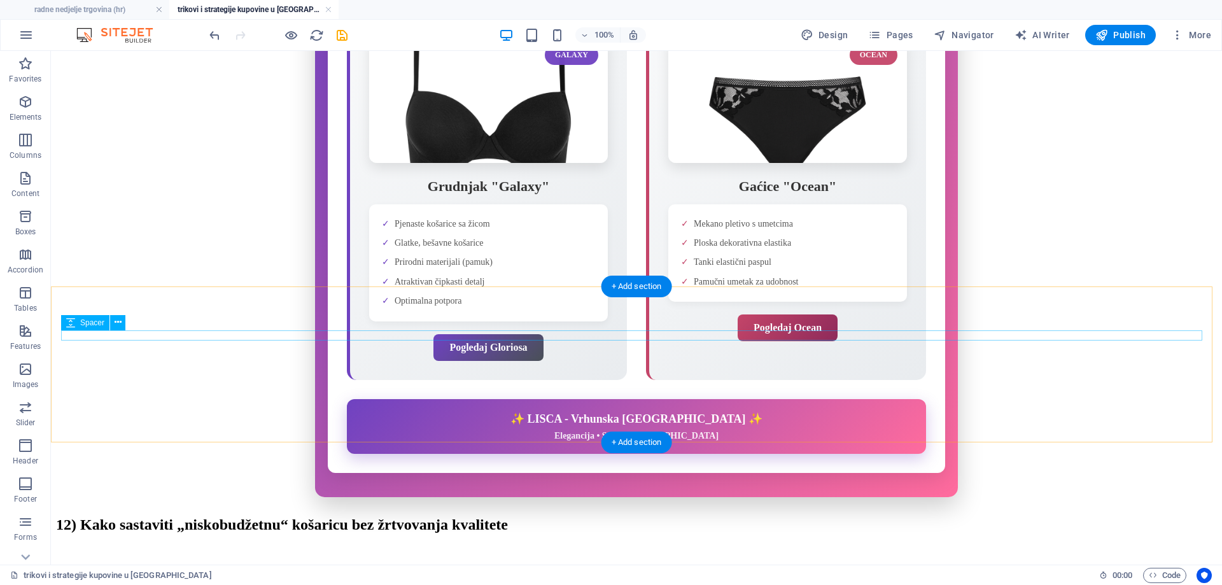
scroll to position [3769, 0]
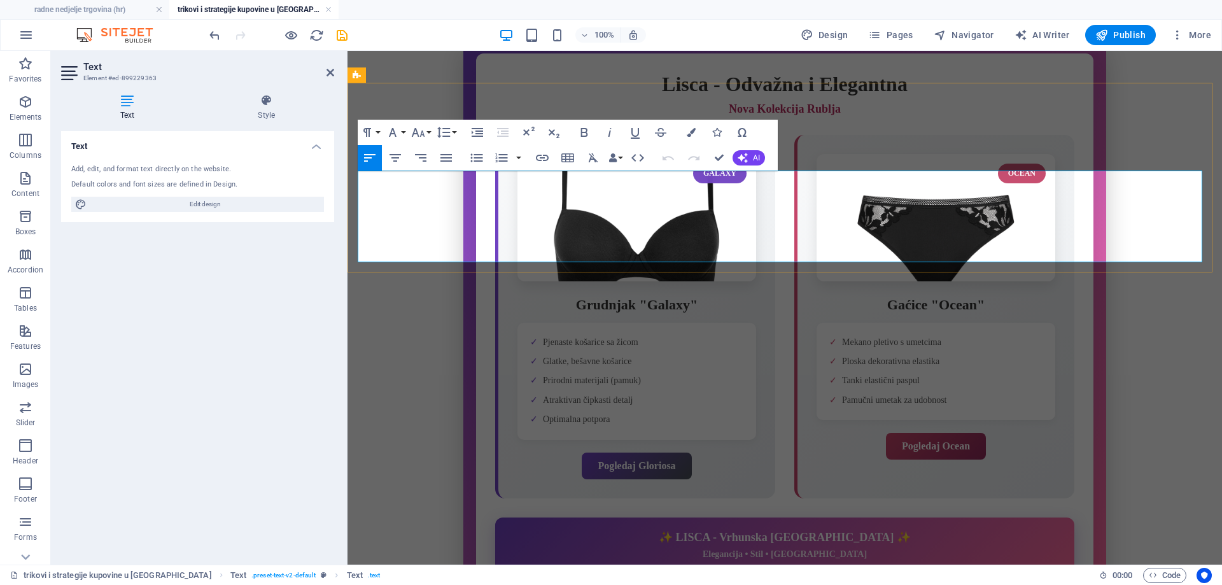
drag, startPoint x: 373, startPoint y: 191, endPoint x: 778, endPoint y: 239, distance: 407.5
click at [477, 159] on icon "button" at bounding box center [476, 157] width 15 height 15
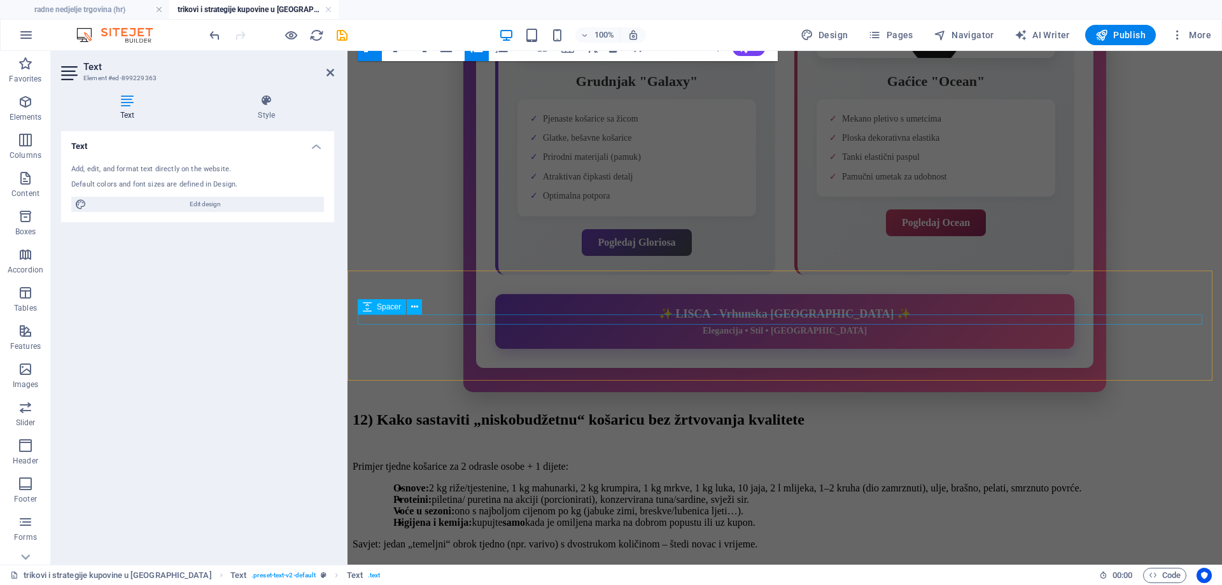
scroll to position [4054, 0]
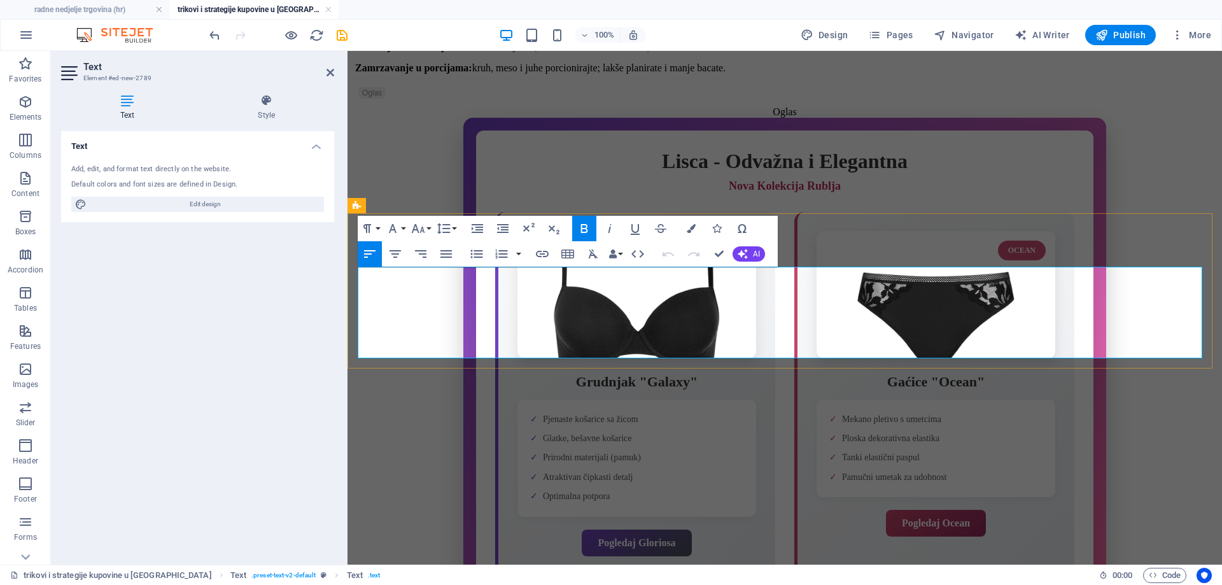
scroll to position [3969, 0]
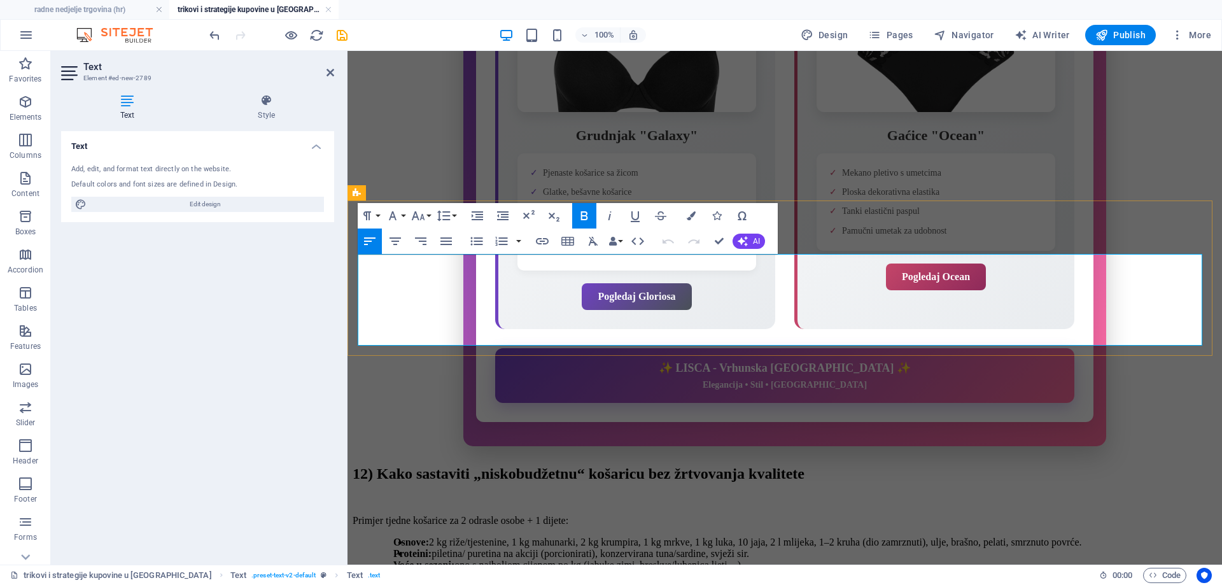
drag, startPoint x: 372, startPoint y: 260, endPoint x: 894, endPoint y: 287, distance: 522.4
click at [476, 240] on icon "button" at bounding box center [476, 241] width 15 height 15
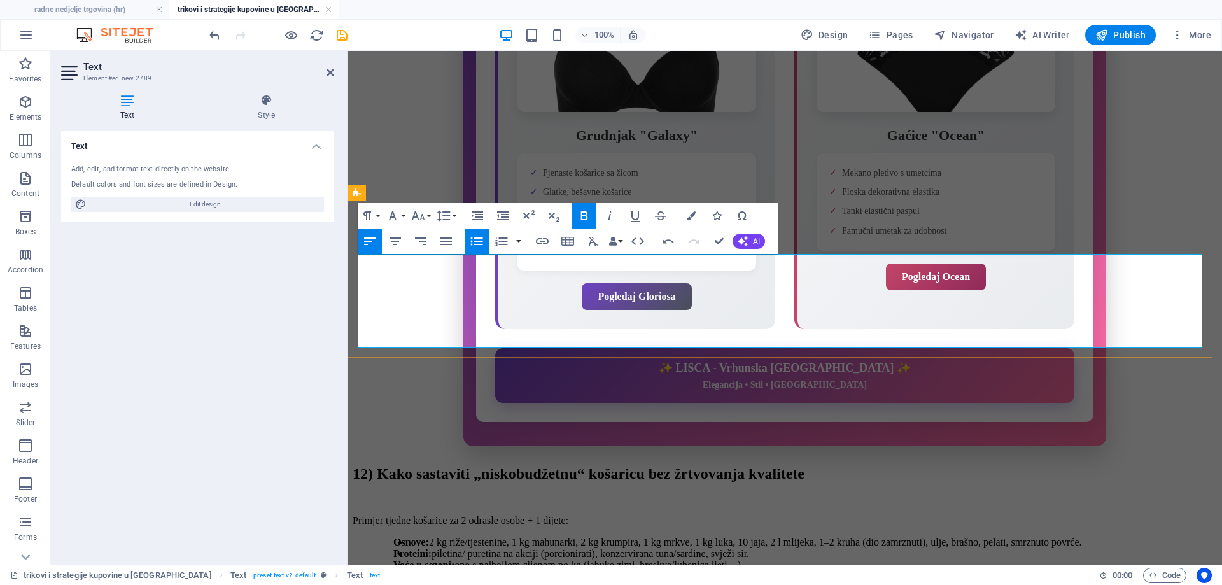
drag, startPoint x: 370, startPoint y: 325, endPoint x: 739, endPoint y: 348, distance: 369.1
click at [474, 241] on icon "button" at bounding box center [477, 241] width 12 height 8
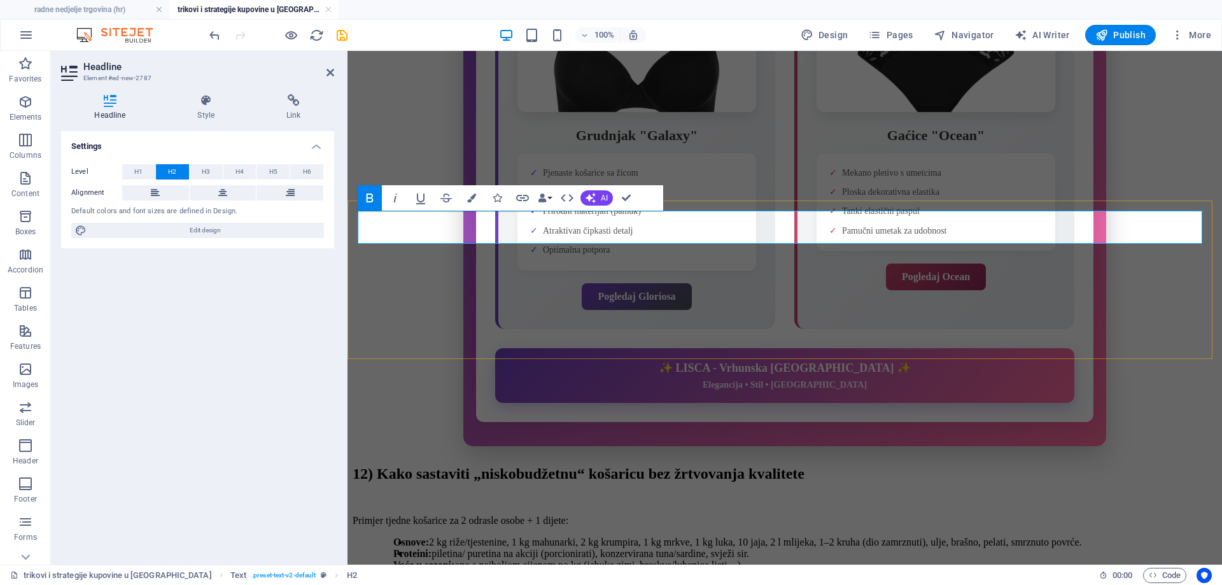
drag, startPoint x: 656, startPoint y: 228, endPoint x: 804, endPoint y: 228, distance: 147.6
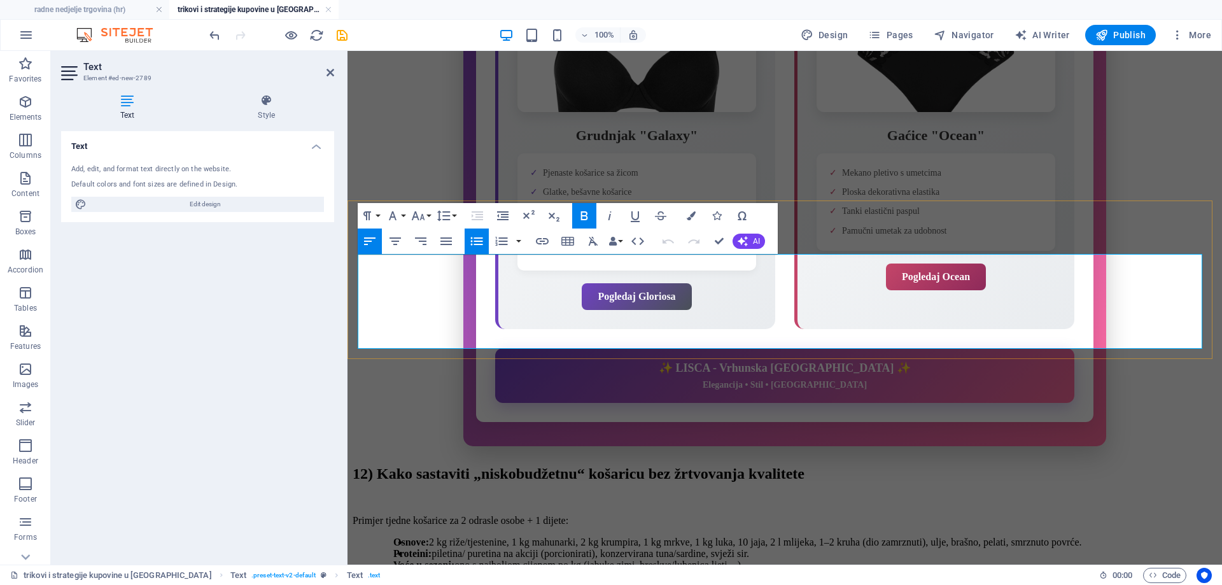
drag, startPoint x: 400, startPoint y: 308, endPoint x: 359, endPoint y: 309, distance: 40.7
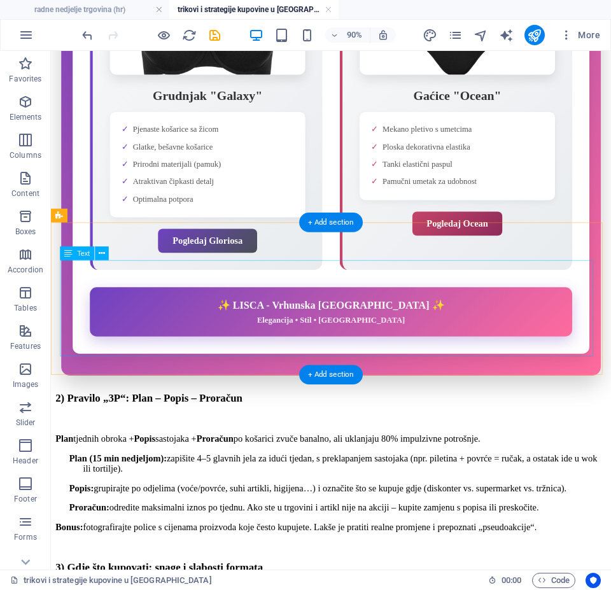
scroll to position [1028, 0]
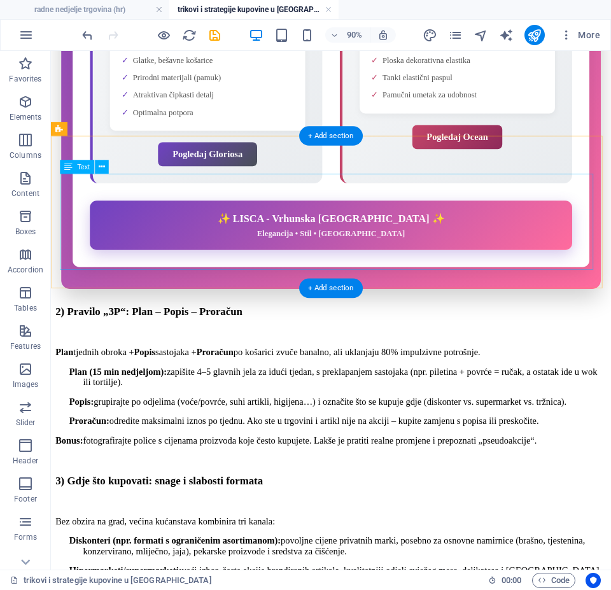
click at [78, 380] on div "Plan tjednih obroka + Popis sastojaka + Proračun po košarici zvuče banalno, ali…" at bounding box center [362, 434] width 612 height 109
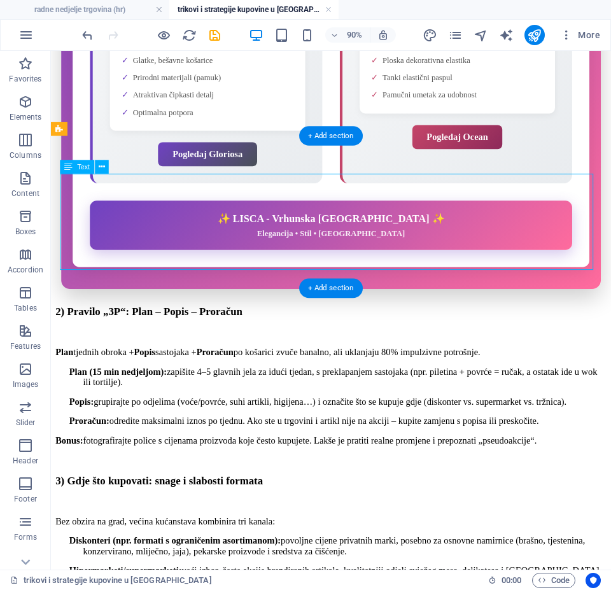
click at [78, 380] on div "Plan tjednih obroka + Popis sastojaka + Proračun po košarici zvuče banalno, ali…" at bounding box center [362, 434] width 612 height 109
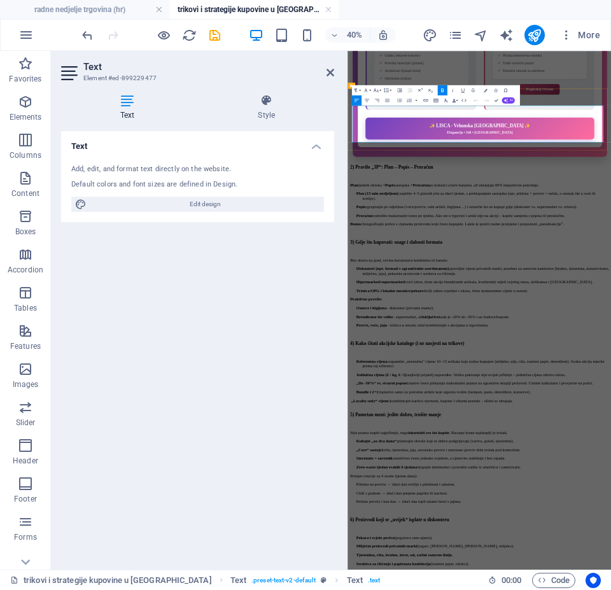
drag, startPoint x: 370, startPoint y: 208, endPoint x: 955, endPoint y: 251, distance: 587.0
click at [399, 102] on icon "button" at bounding box center [399, 100] width 6 height 6
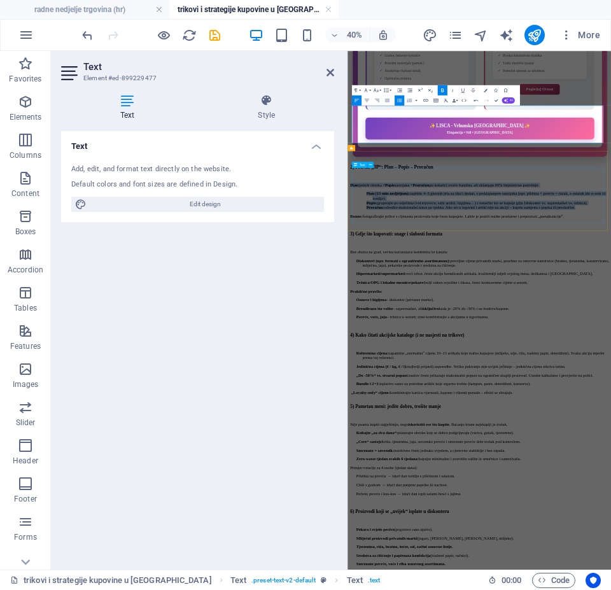
drag, startPoint x: 447, startPoint y: 393, endPoint x: 722, endPoint y: 202, distance: 333.8
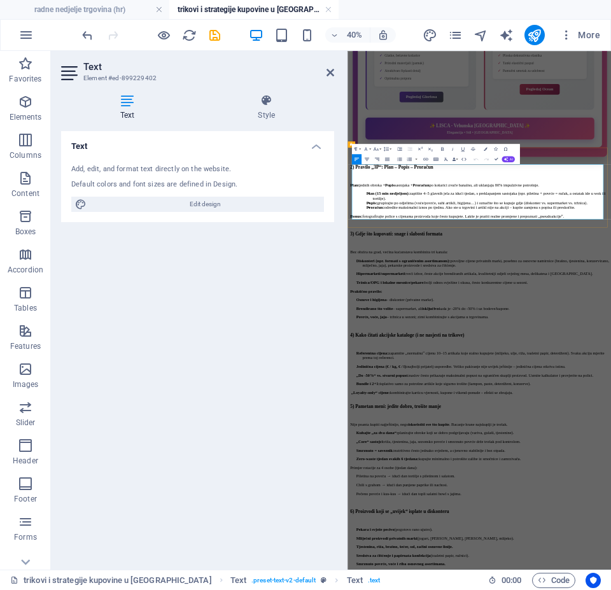
scroll to position [1092, 0]
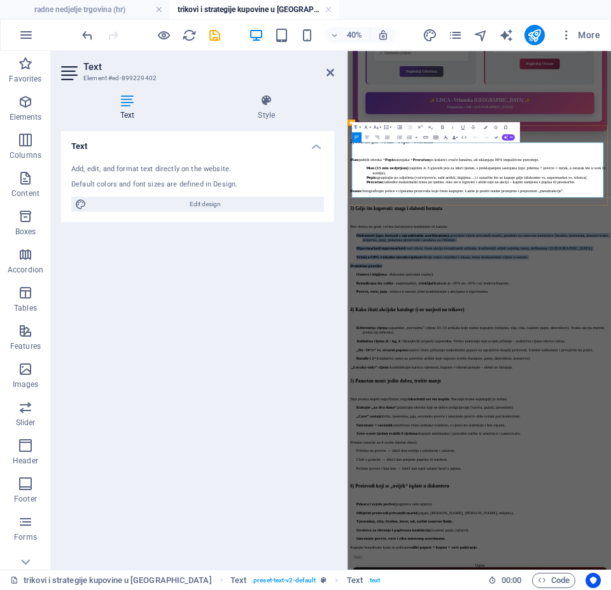
drag, startPoint x: 373, startPoint y: 309, endPoint x: 879, endPoint y: 356, distance: 508.1
click at [398, 137] on icon "button" at bounding box center [399, 137] width 6 height 6
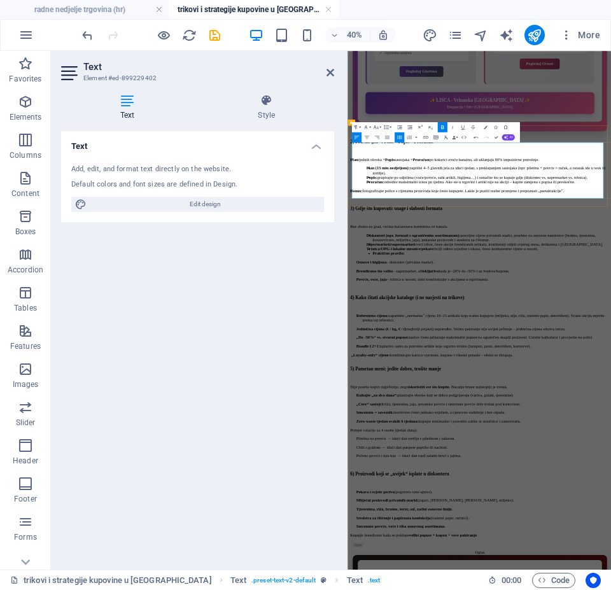
click at [387, 573] on strong "Osnove i higijena" at bounding box center [405, 578] width 75 height 11
drag, startPoint x: 370, startPoint y: 382, endPoint x: 777, endPoint y: 404, distance: 407.8
click at [397, 138] on icon "button" at bounding box center [399, 137] width 6 height 6
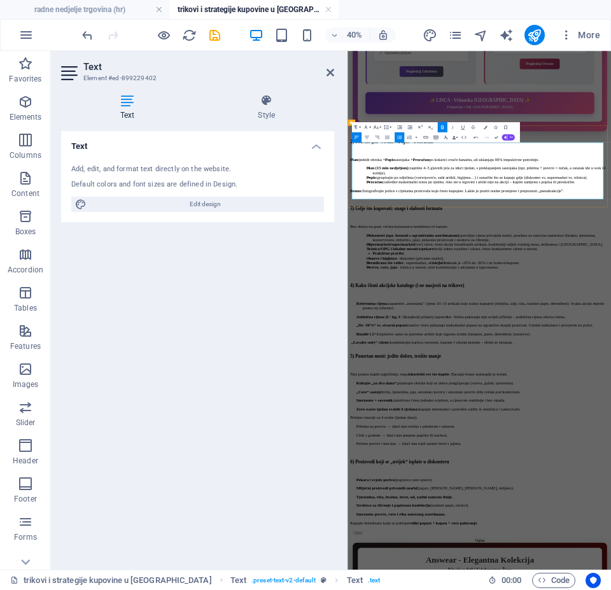
click at [408, 551] on strong "Praktično pravilo:" at bounding box center [448, 556] width 80 height 11
drag, startPoint x: 475, startPoint y: 369, endPoint x: 379, endPoint y: 364, distance: 95.6
click at [397, 136] on icon "button" at bounding box center [399, 137] width 6 height 6
click at [408, 139] on icon "button" at bounding box center [409, 137] width 6 height 6
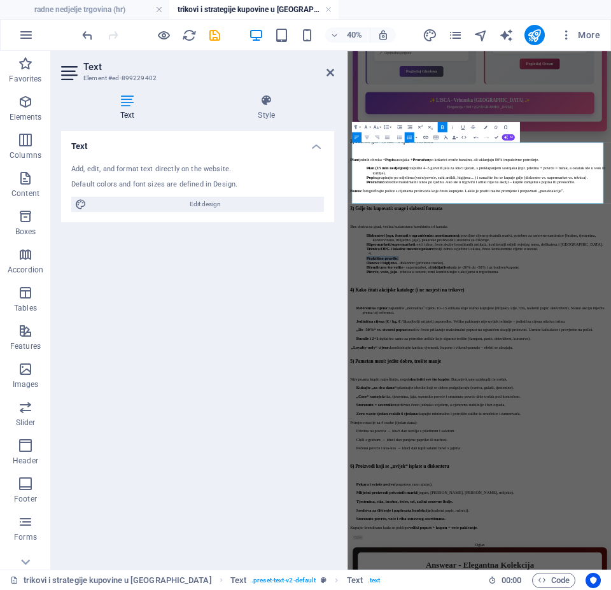
click at [410, 137] on icon "button" at bounding box center [409, 138] width 5 height 4
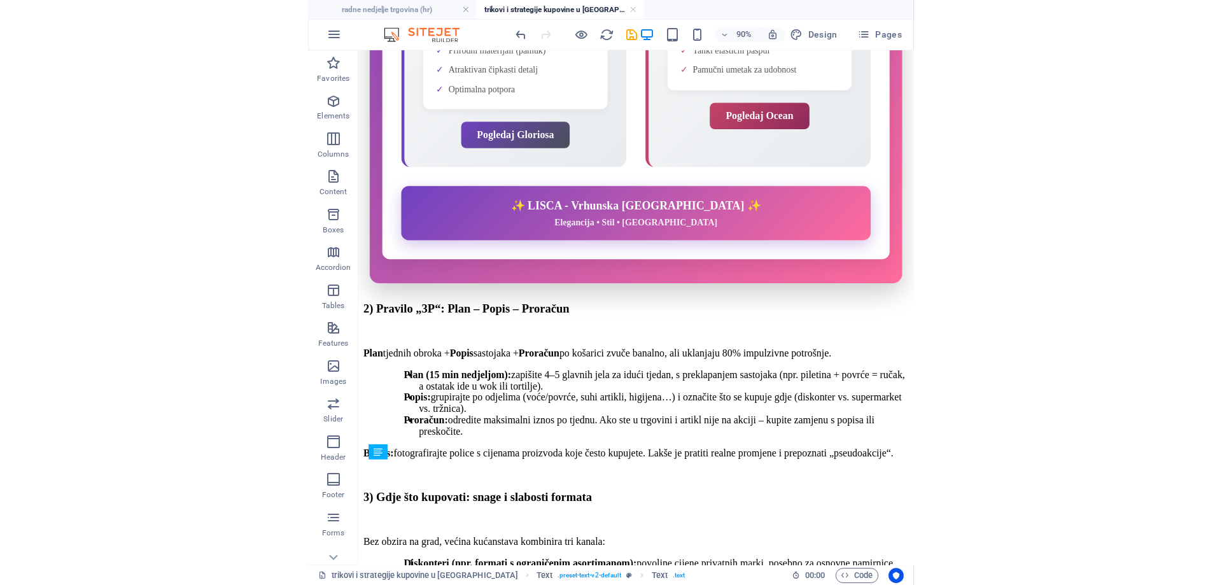
scroll to position [1026, 0]
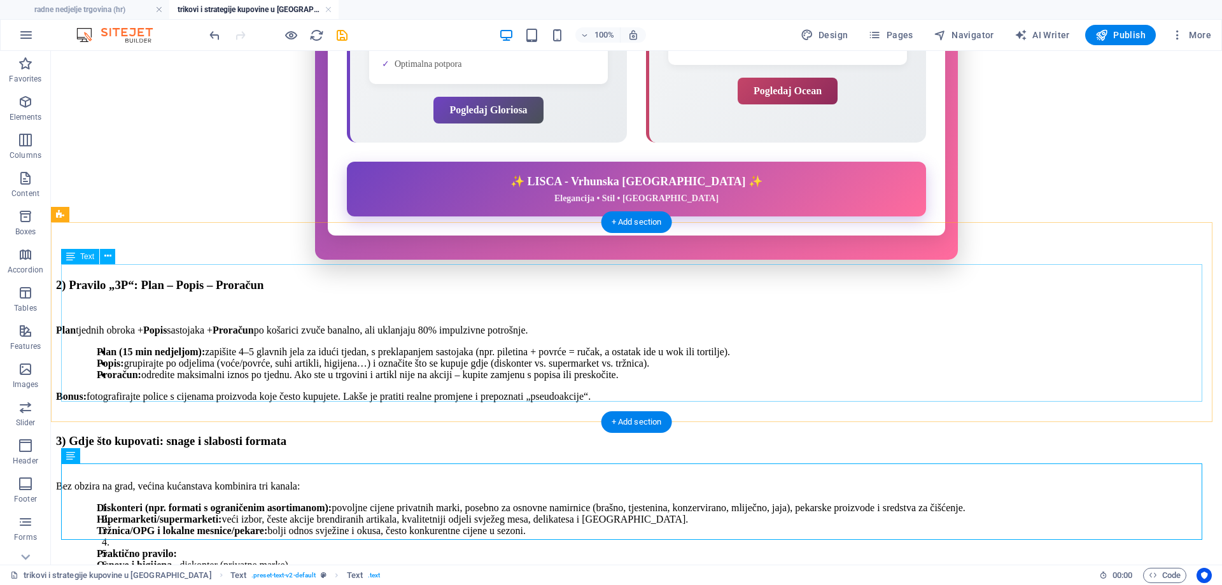
click at [195, 480] on div "Bez obzira na grad, većina kućanstava kombinira tri kanala: Diskonteri (npr. fo…" at bounding box center [636, 536] width 1161 height 113
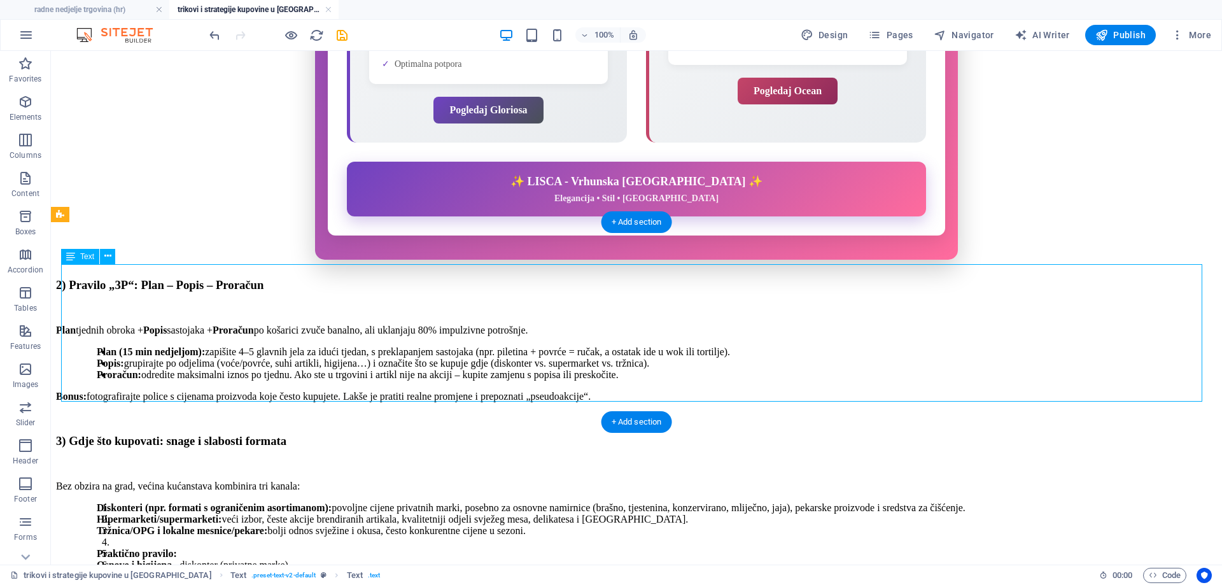
click at [195, 480] on div "Bez obzira na grad, većina kućanstava kombinira tri kanala: Diskonteri (npr. fo…" at bounding box center [636, 536] width 1161 height 113
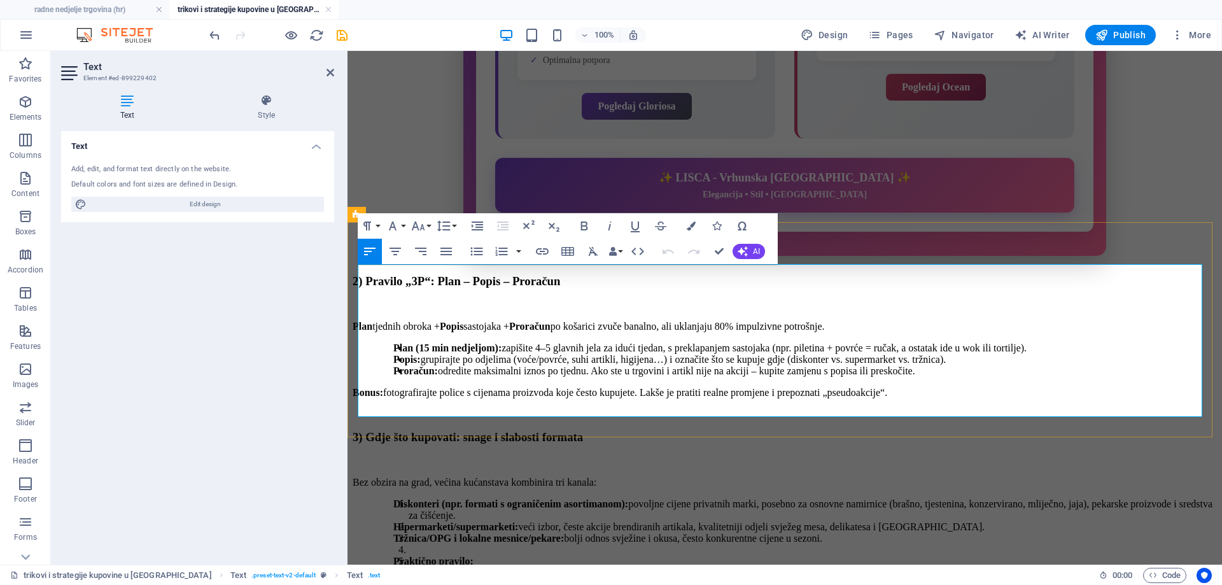
click at [393, 555] on strong "Praktično pravilo:" at bounding box center [433, 560] width 80 height 11
drag, startPoint x: 384, startPoint y: 361, endPoint x: 370, endPoint y: 361, distance: 13.4
click at [370, 477] on div "Bez obzira na grad, većina kućanstava kombinira tri kanala: Diskonteri (npr. fo…" at bounding box center [784, 539] width 864 height 125
drag, startPoint x: 444, startPoint y: 364, endPoint x: 383, endPoint y: 363, distance: 61.1
click at [408, 555] on li "Praktično pravilo:" at bounding box center [812, 560] width 808 height 11
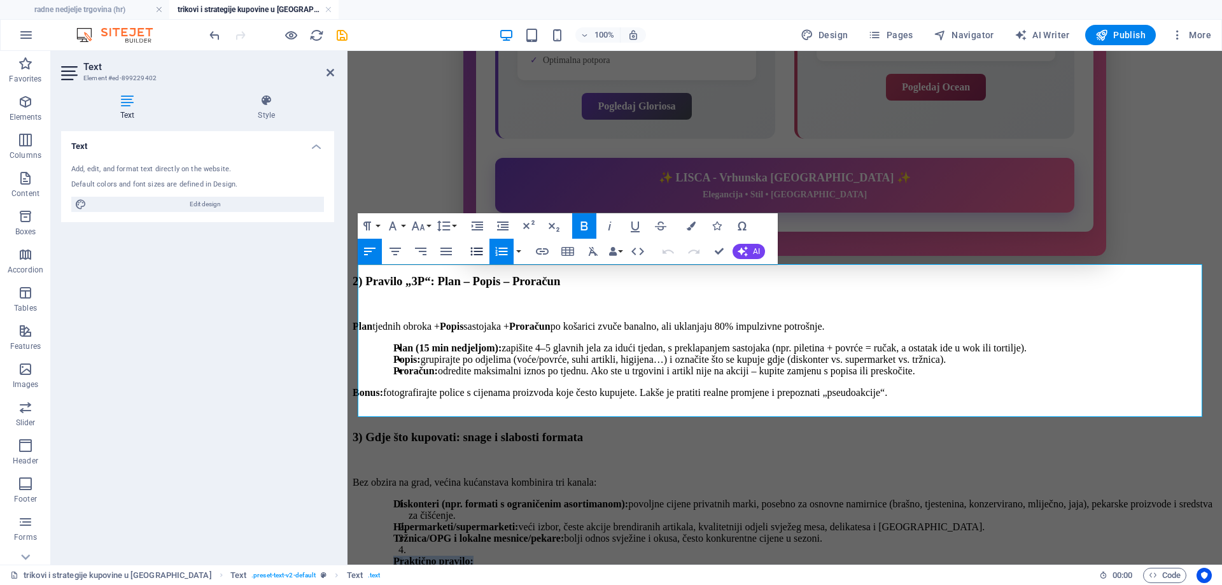
click at [475, 247] on icon "button" at bounding box center [476, 251] width 15 height 15
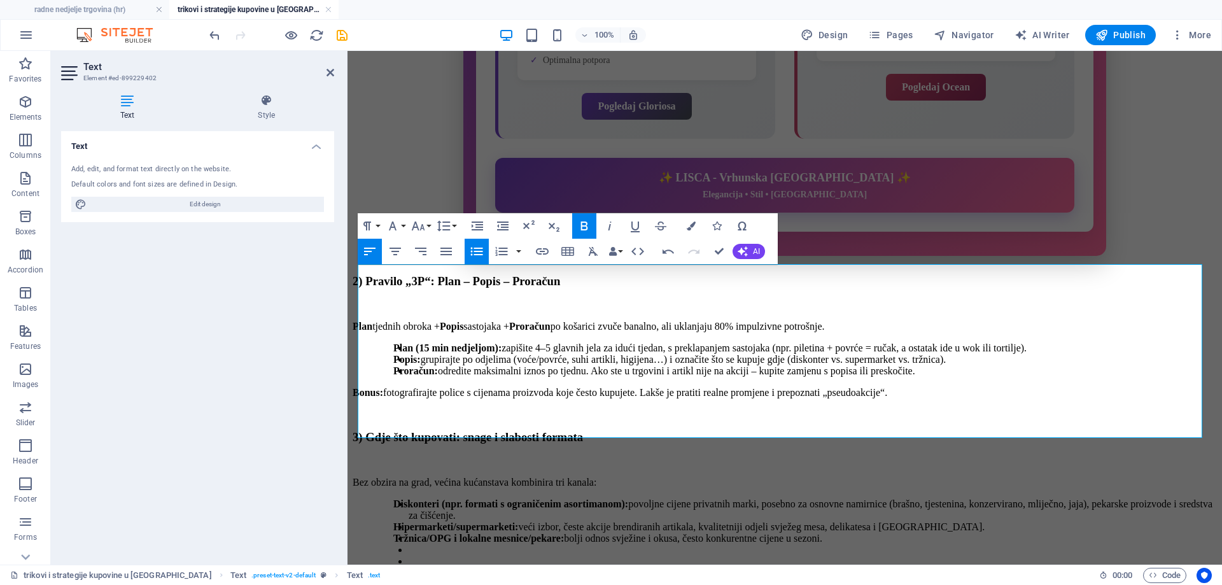
click at [464, 253] on button "Unordered List" at bounding box center [476, 251] width 24 height 25
click at [447, 567] on strong "​ Praktično pravilo: ​" at bounding box center [433, 572] width 80 height 11
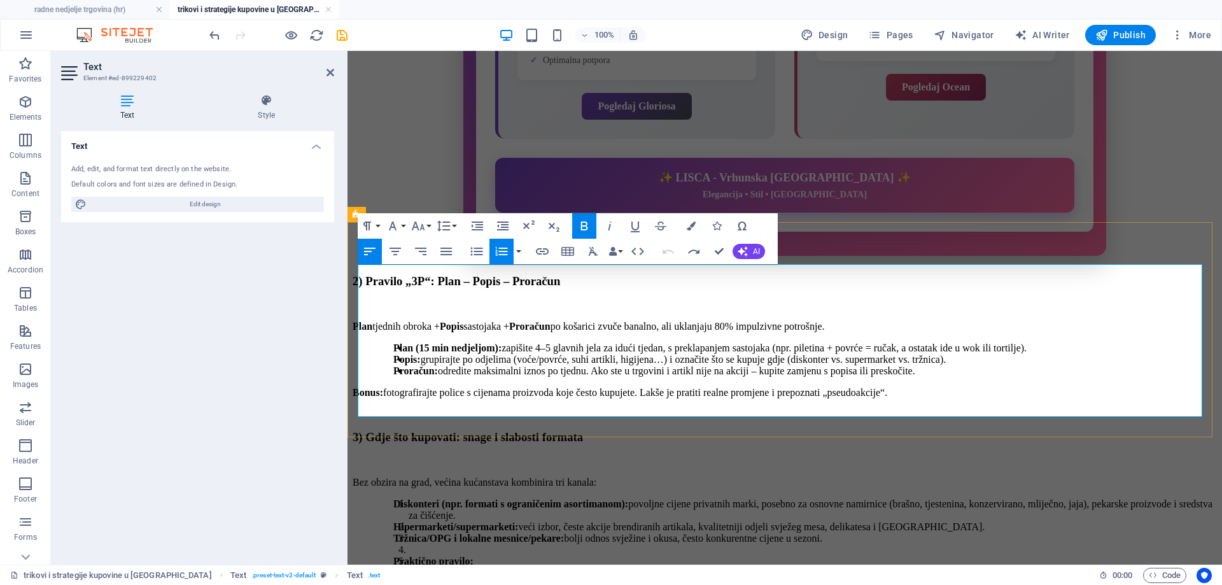
click at [476, 555] on li "Praktično pravilo:" at bounding box center [812, 560] width 808 height 11
drag, startPoint x: 470, startPoint y: 355, endPoint x: 366, endPoint y: 361, distance: 103.2
click at [366, 477] on div "Bez obzira na grad, većina kućanstava kombinira tri kanala: Diskonteri (npr. fo…" at bounding box center [784, 539] width 864 height 125
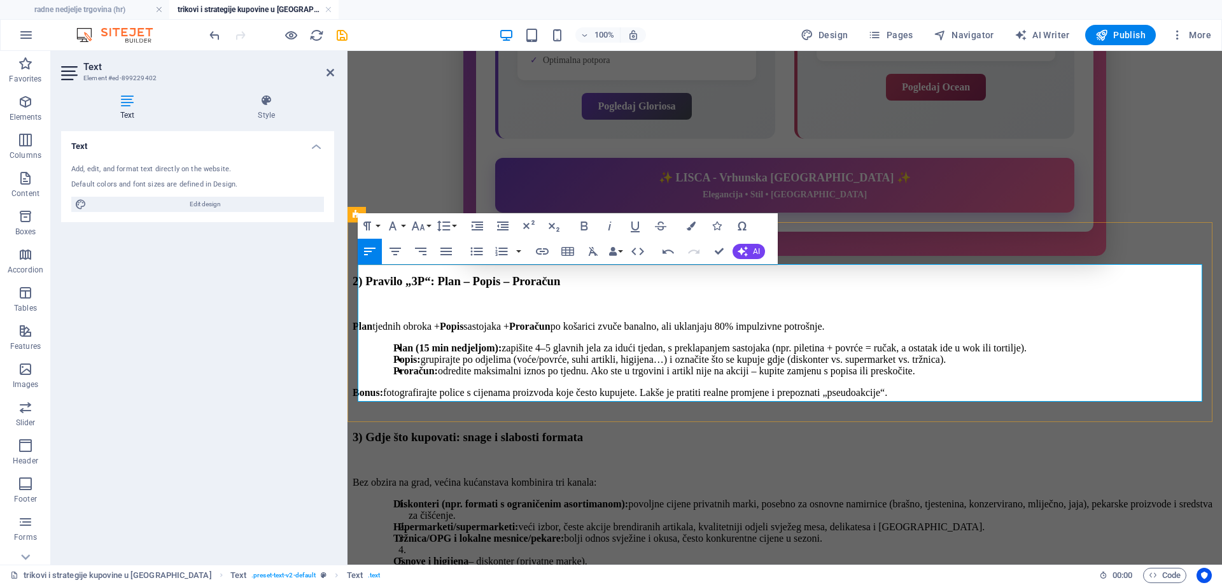
click at [408, 544] on li at bounding box center [812, 549] width 808 height 11
click at [473, 249] on icon "button" at bounding box center [476, 251] width 15 height 15
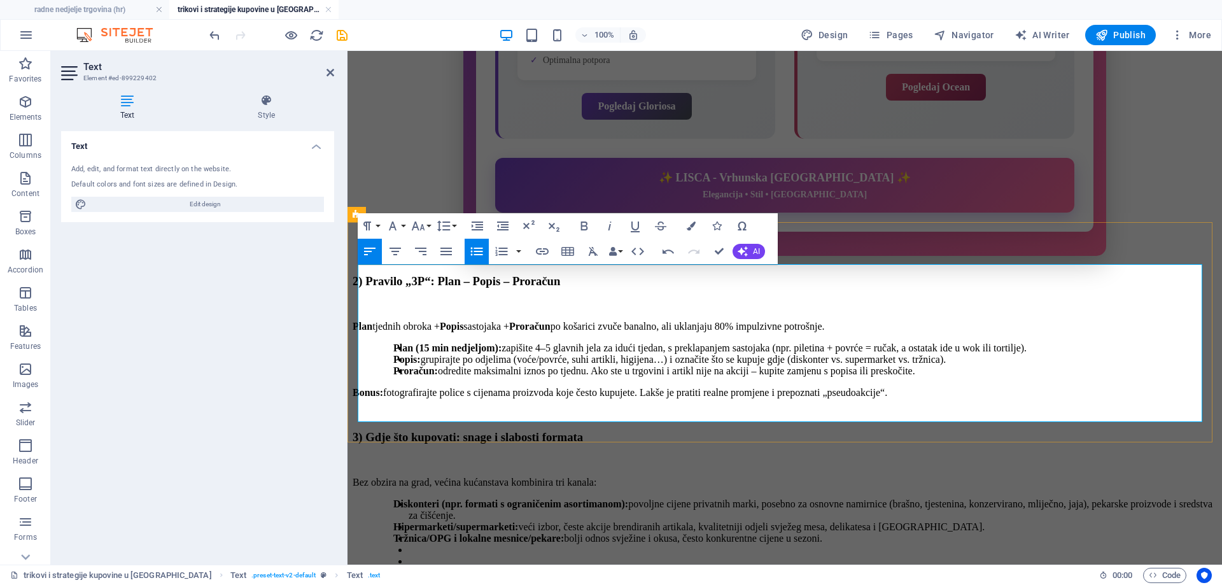
click at [410, 555] on li at bounding box center [812, 560] width 808 height 11
drag, startPoint x: 402, startPoint y: 367, endPoint x: 352, endPoint y: 352, distance: 51.9
click at [352, 430] on div "3) Gdje što kupovati: snage i slabosti formata Bez obzira na grad, većina kućan…" at bounding box center [784, 526] width 864 height 192
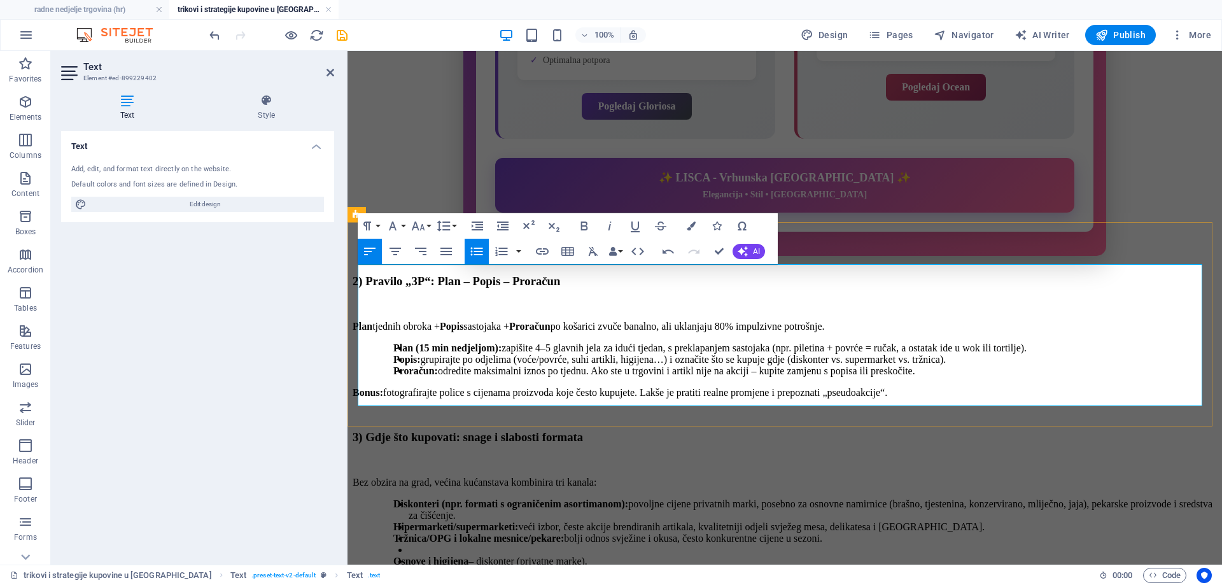
click at [408, 544] on li at bounding box center [812, 549] width 808 height 11
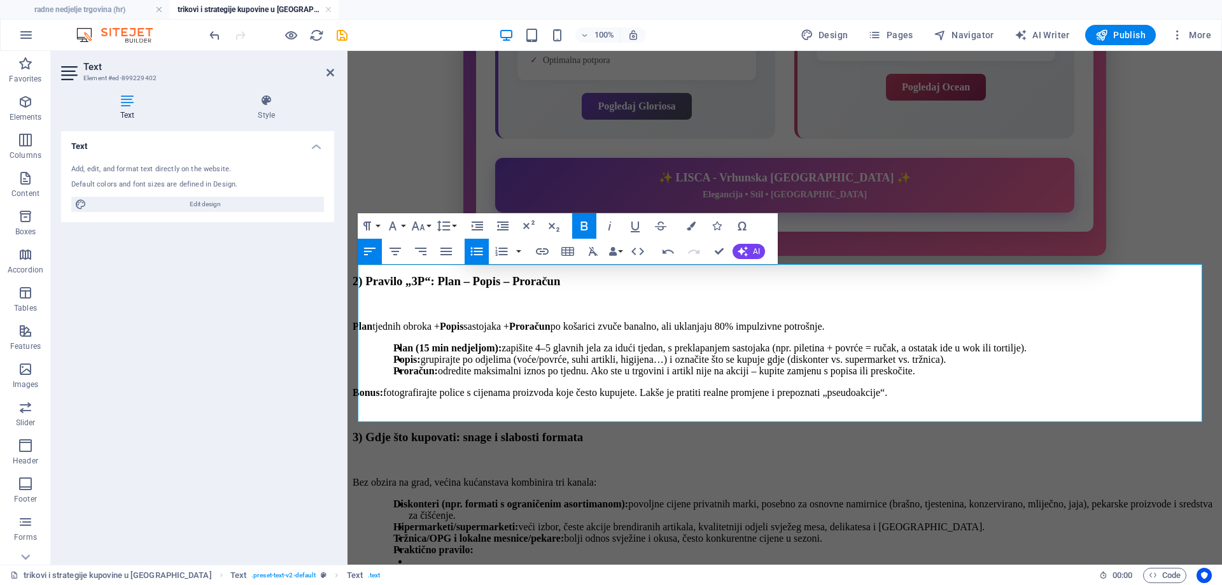
click at [478, 249] on icon "button" at bounding box center [476, 251] width 15 height 15
drag, startPoint x: 416, startPoint y: 369, endPoint x: 367, endPoint y: 342, distance: 55.8
click at [367, 477] on div "Bez obzira na grad, većina kućanstava kombinira tri kanala: Diskonteri (npr. fo…" at bounding box center [784, 539] width 864 height 125
click at [476, 252] on icon "button" at bounding box center [476, 251] width 15 height 15
drag, startPoint x: 398, startPoint y: 369, endPoint x: 381, endPoint y: 344, distance: 30.2
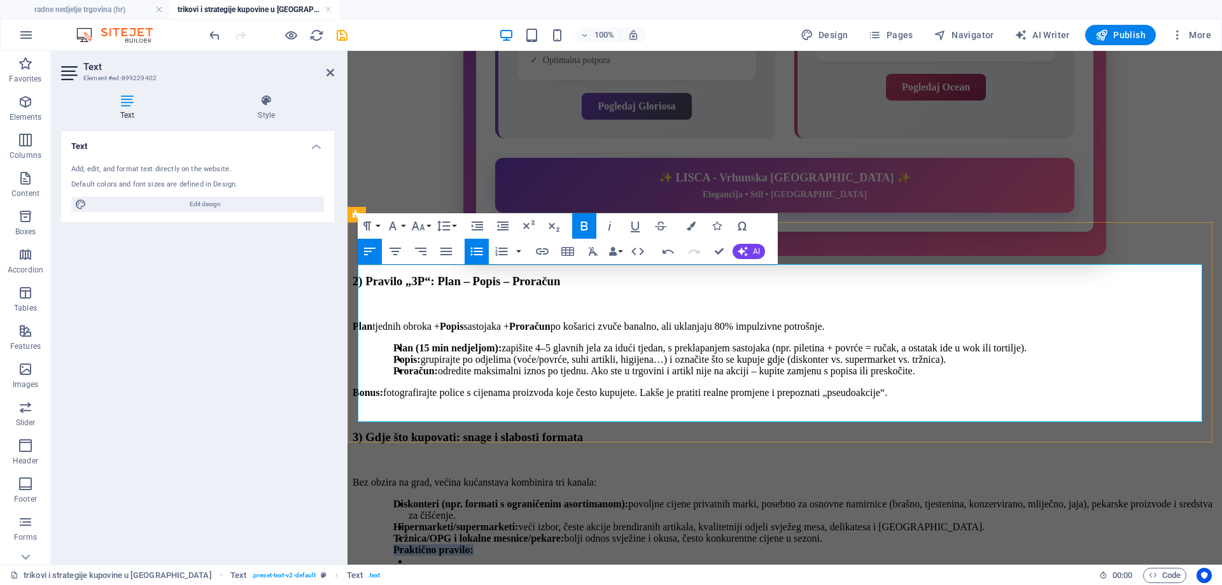
click at [383, 498] on ul "Diskonteri (npr. formati s ograničenim asortimanom): povoljne cijene privatnih …" at bounding box center [800, 549] width 834 height 103
click at [517, 250] on button "button" at bounding box center [518, 251] width 10 height 25
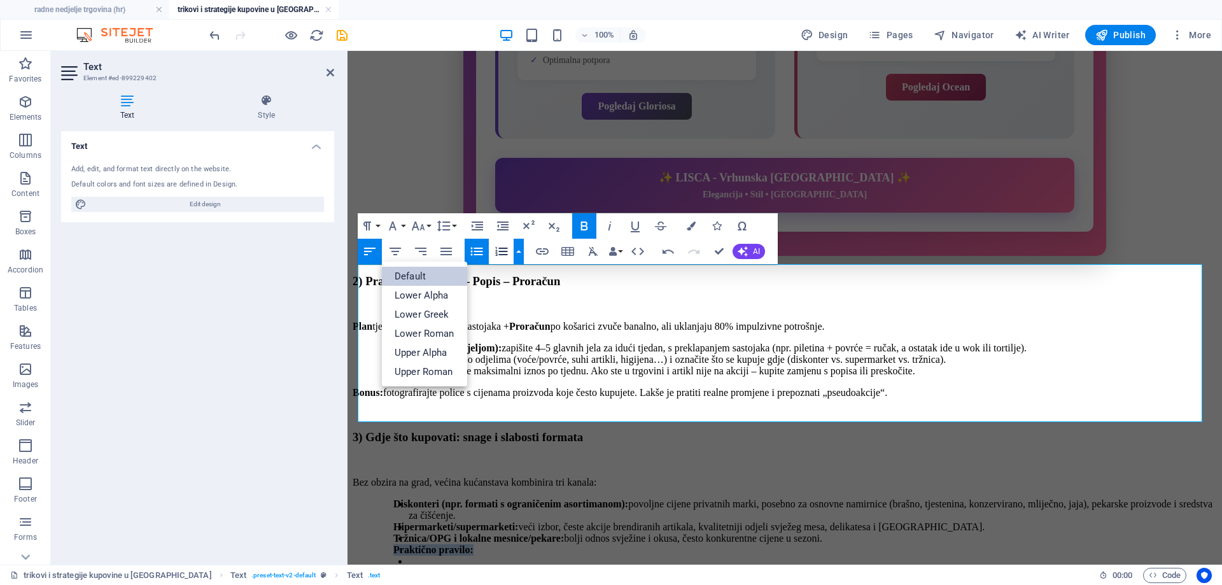
click at [435, 270] on link "Default" at bounding box center [424, 276] width 85 height 19
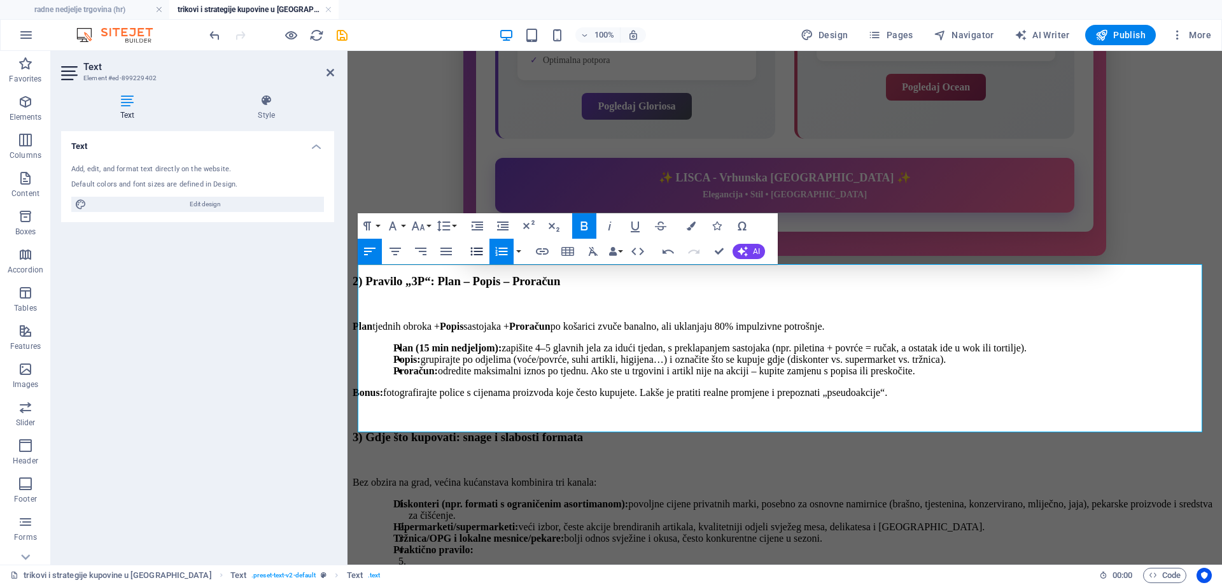
click at [478, 251] on icon "button" at bounding box center [477, 251] width 12 height 8
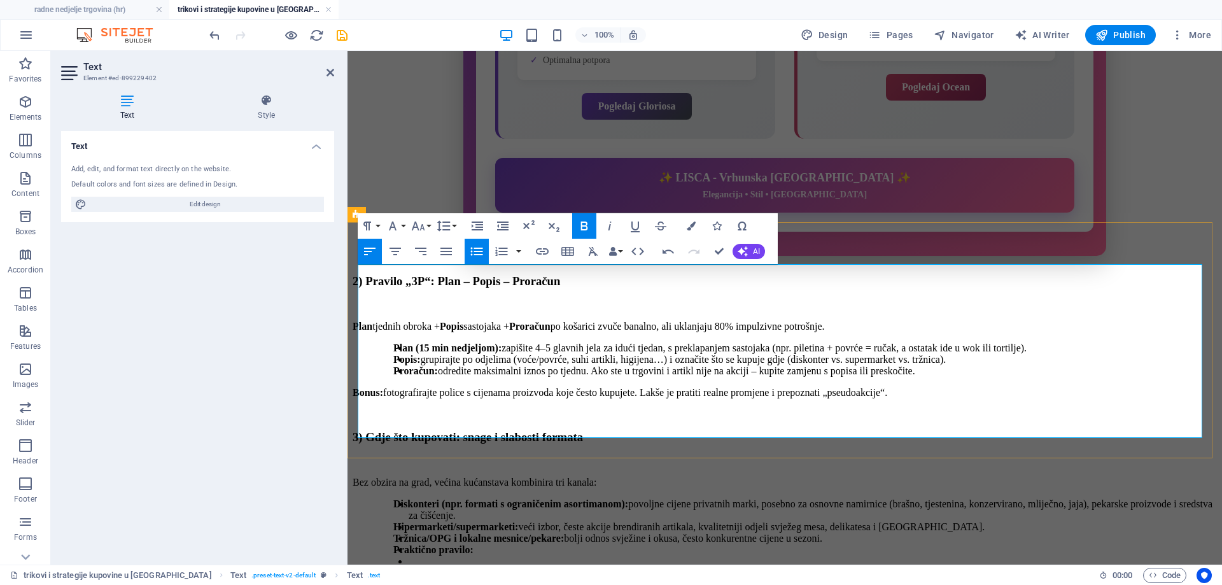
click at [408, 544] on li "Praktično pravilo:" at bounding box center [812, 549] width 808 height 11
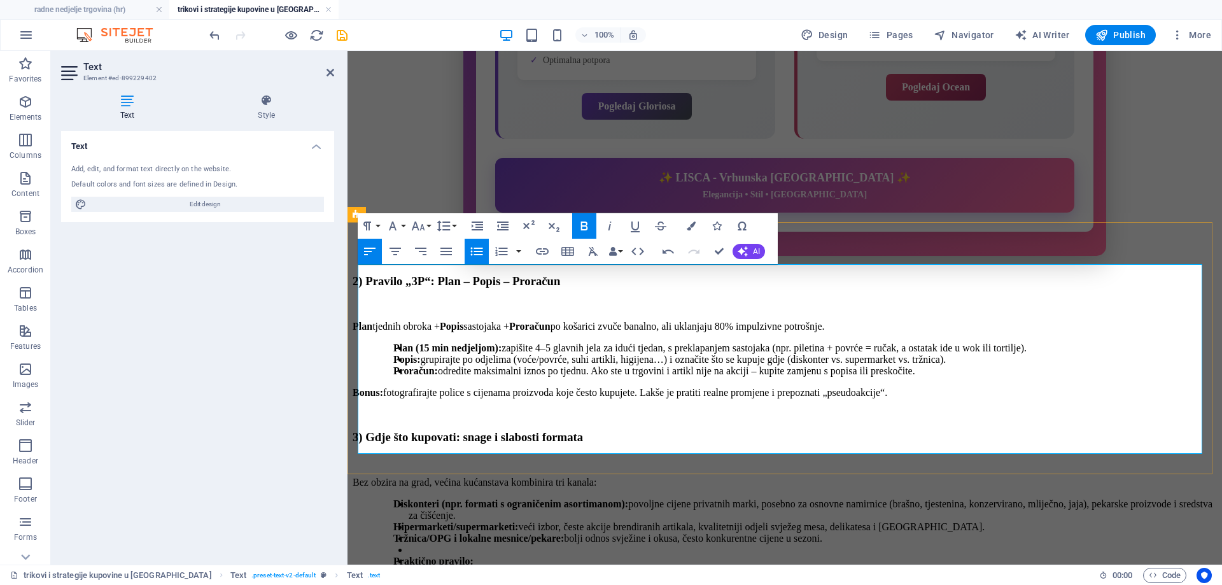
click at [408, 584] on li "Osnove i higijena – diskonter (privatne marke)." at bounding box center [812, 595] width 808 height 11
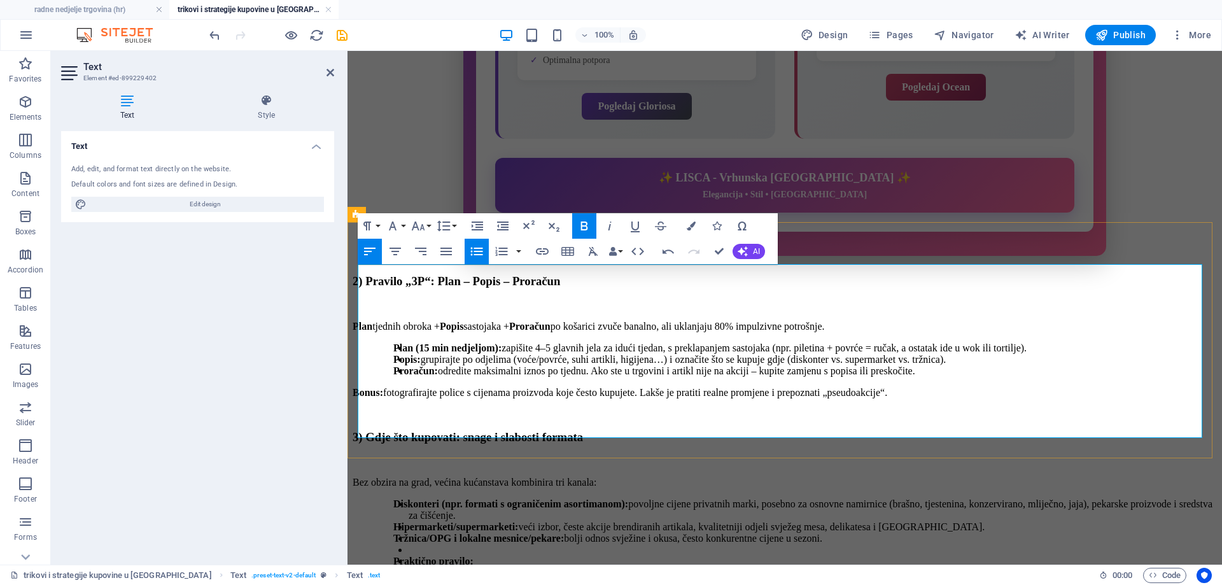
click at [408, 567] on li at bounding box center [812, 572] width 808 height 11
click at [473, 584] on strong "Brendirano što volite" at bounding box center [439, 595] width 92 height 11
drag, startPoint x: 748, startPoint y: 429, endPoint x: 690, endPoint y: 328, distance: 115.7
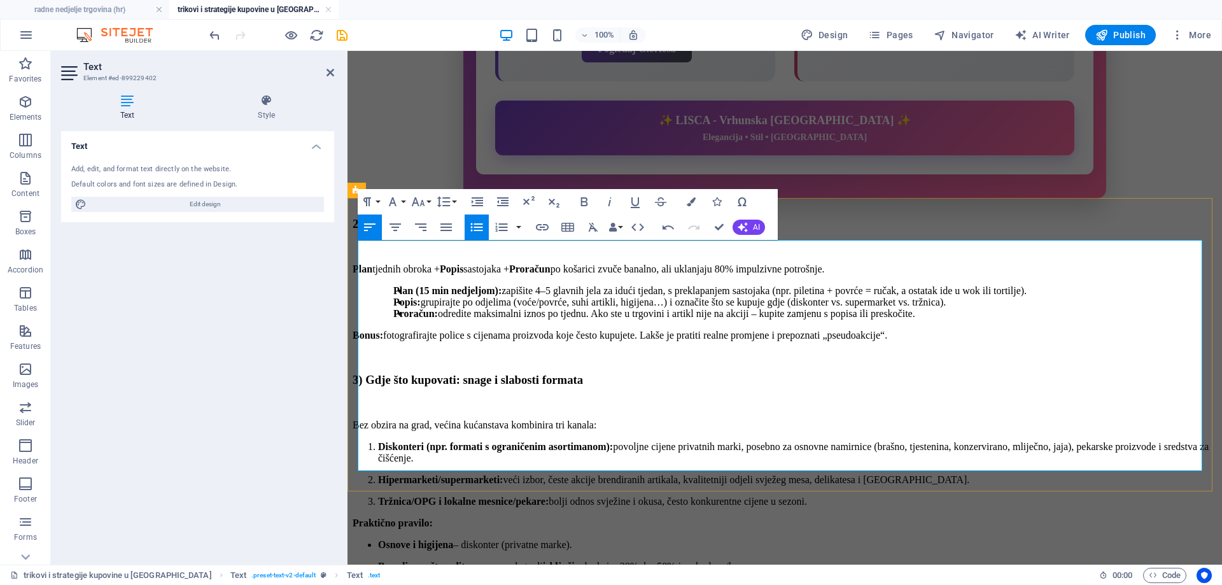
scroll to position [1105, 0]
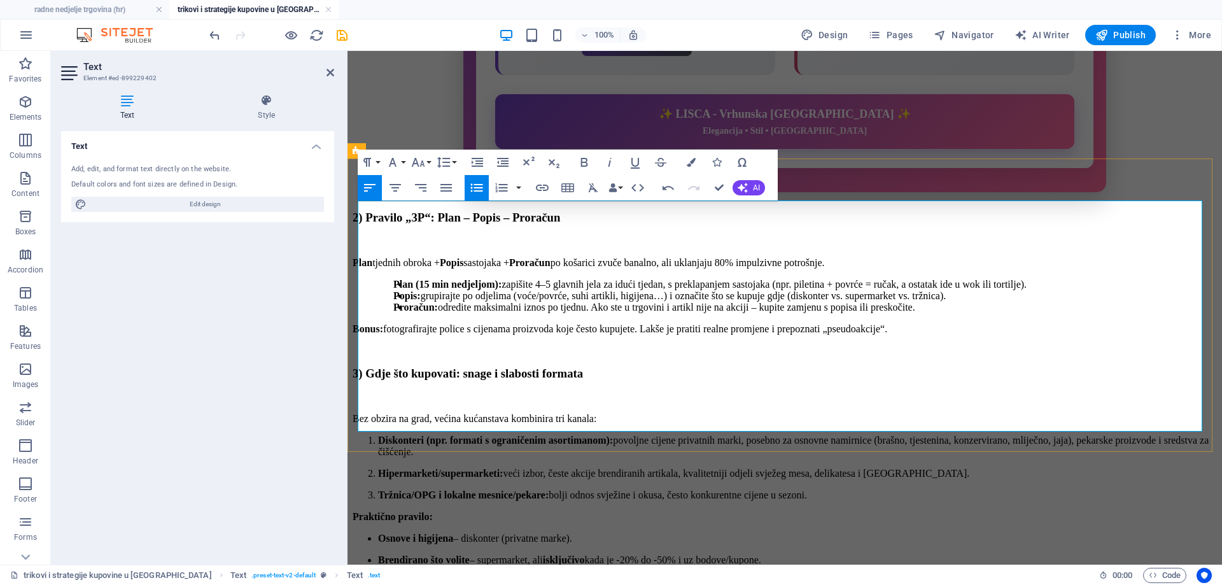
click at [378, 576] on strong "Povrće, voće, jaja" at bounding box center [416, 581] width 76 height 11
click at [358, 511] on strong "Praktično pravilo:" at bounding box center [392, 516] width 80 height 11
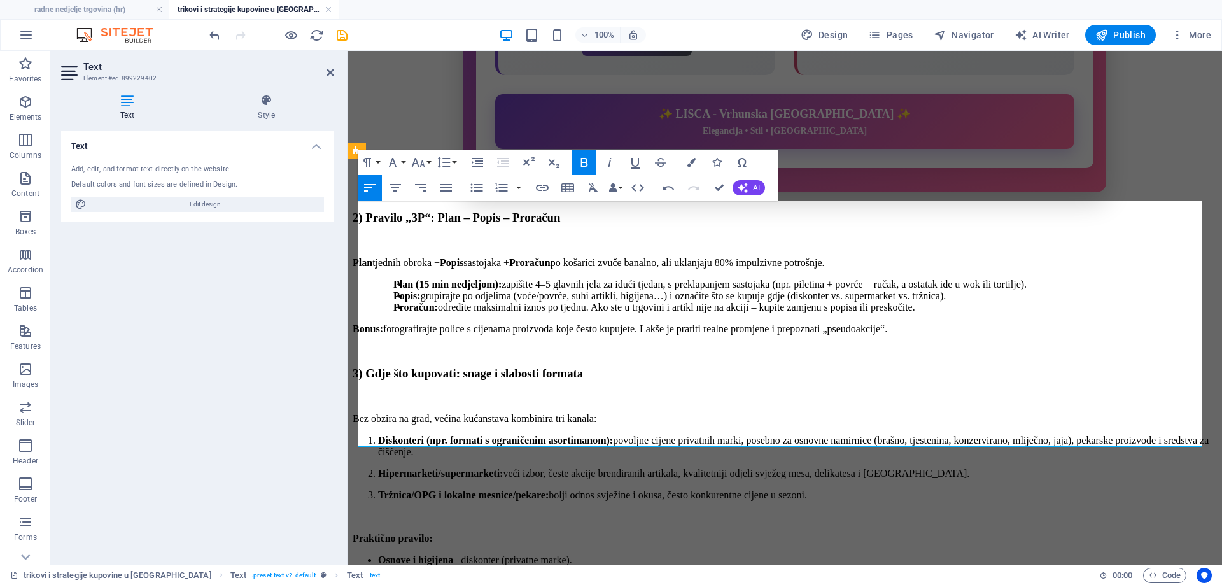
drag, startPoint x: 741, startPoint y: 437, endPoint x: 370, endPoint y: 438, distance: 370.9
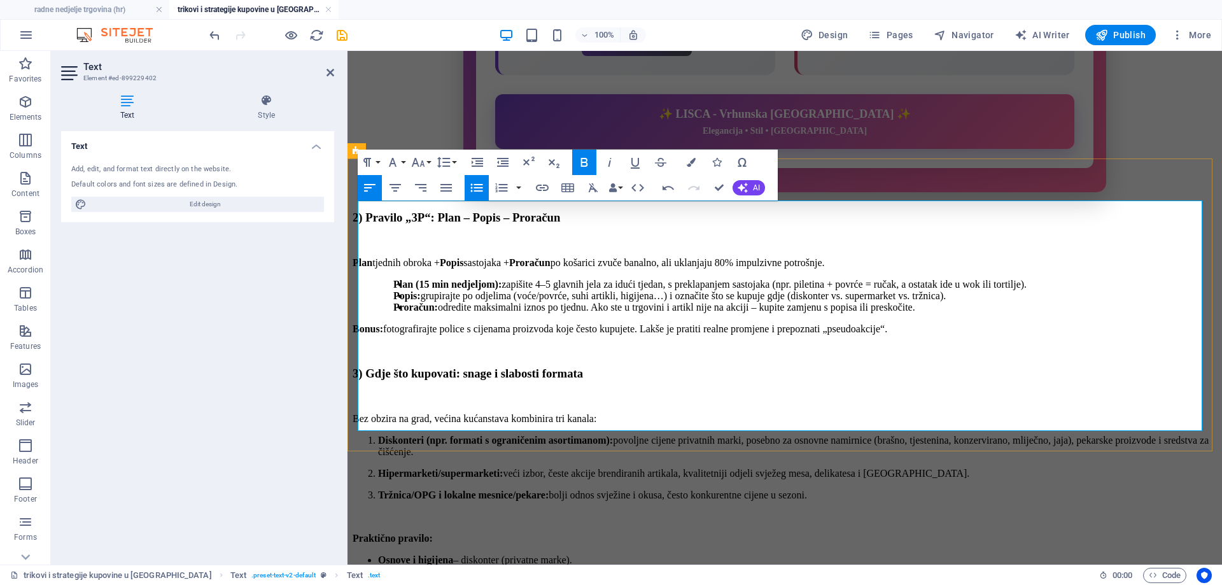
click at [378, 576] on strong "Brendirano što volite" at bounding box center [424, 581] width 92 height 11
click at [378, 554] on strong "Osnove i higijena" at bounding box center [415, 559] width 75 height 11
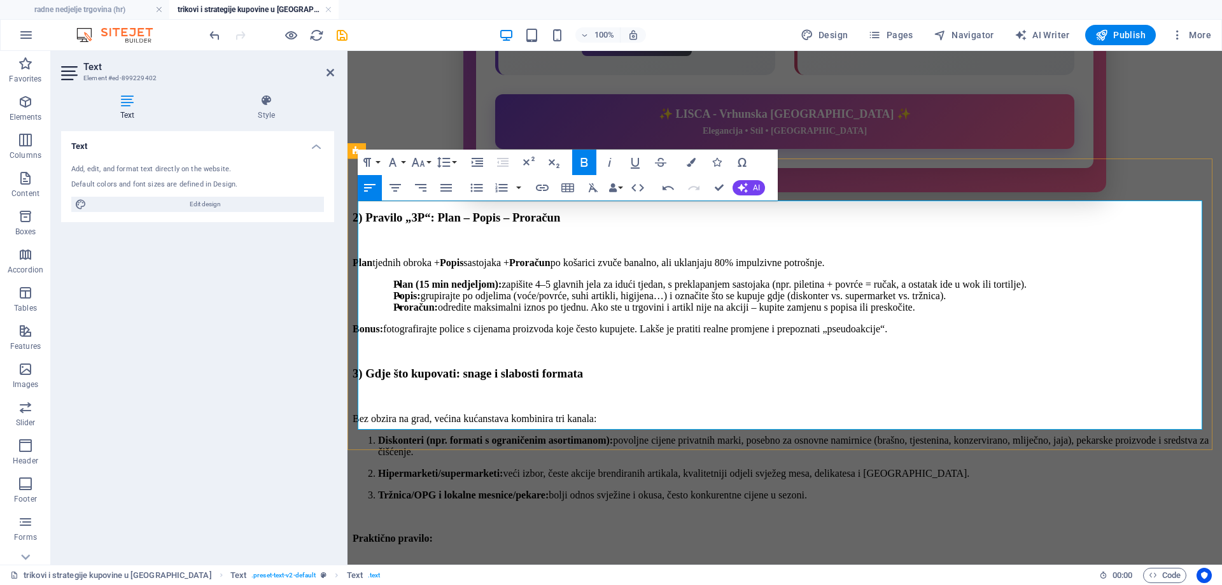
click at [569, 576] on strong "Brendirano što volite" at bounding box center [593, 581] width 92 height 11
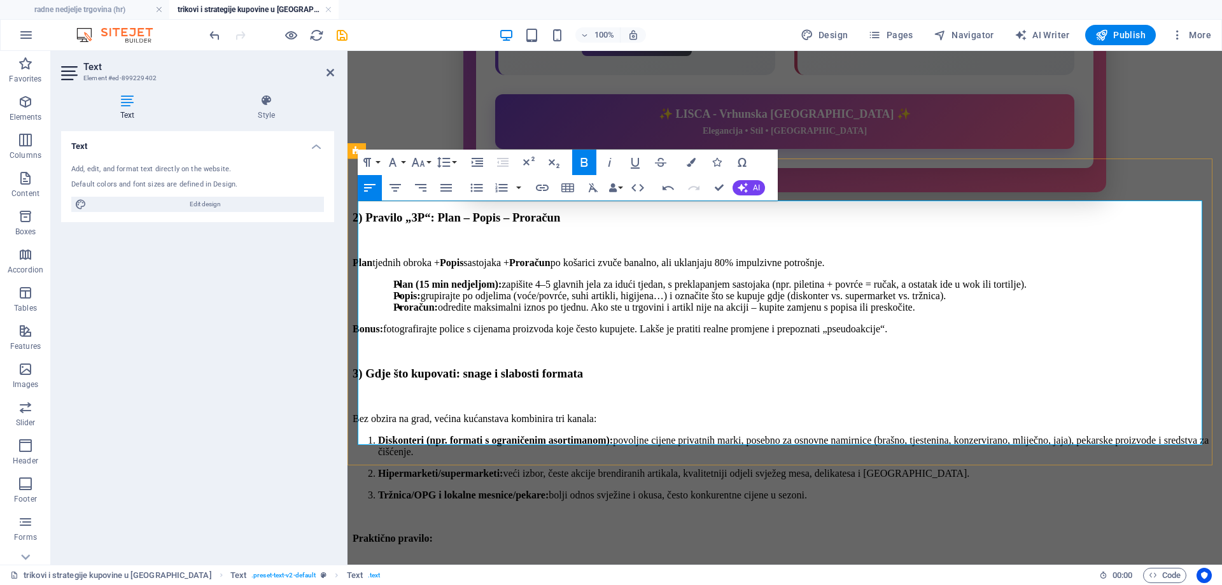
drag, startPoint x: 737, startPoint y: 408, endPoint x: 358, endPoint y: 375, distance: 381.3
click at [358, 413] on div "Bez obzira na grad, većina kućanstava kombinira tri kanala: Diskonteri (npr. fo…" at bounding box center [784, 533] width 864 height 241
click at [475, 190] on icon "button" at bounding box center [477, 187] width 12 height 8
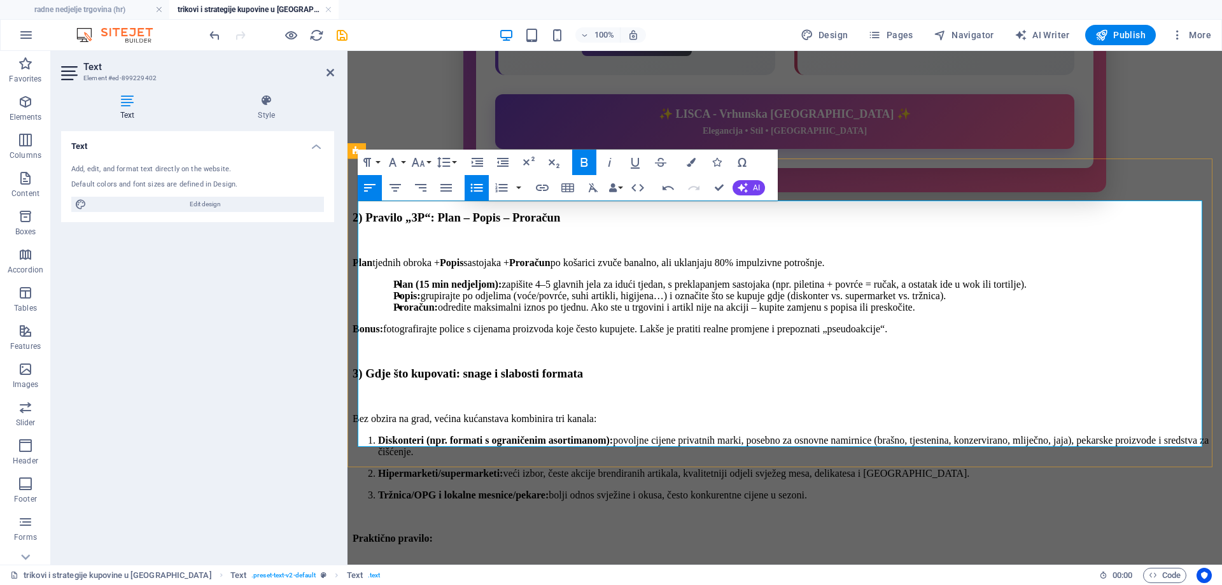
click at [378, 489] on strong "Tržnica/OPG i lokalne mesnice/pekare:" at bounding box center [463, 494] width 171 height 11
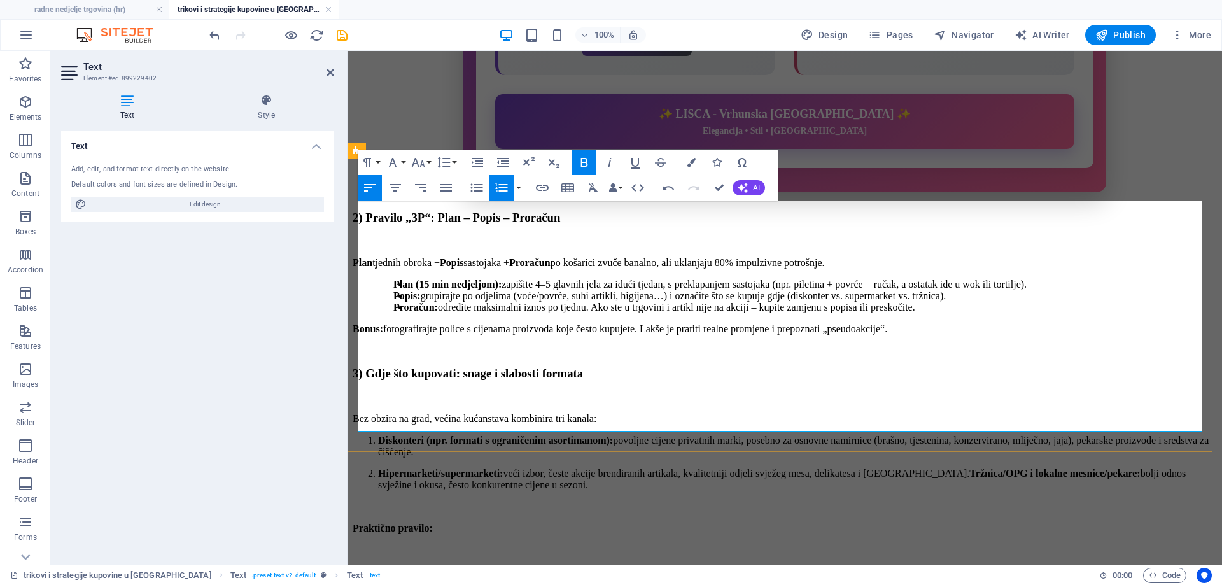
click at [378, 468] on strong "Hipermarketi/supermarketi:" at bounding box center [440, 473] width 125 height 11
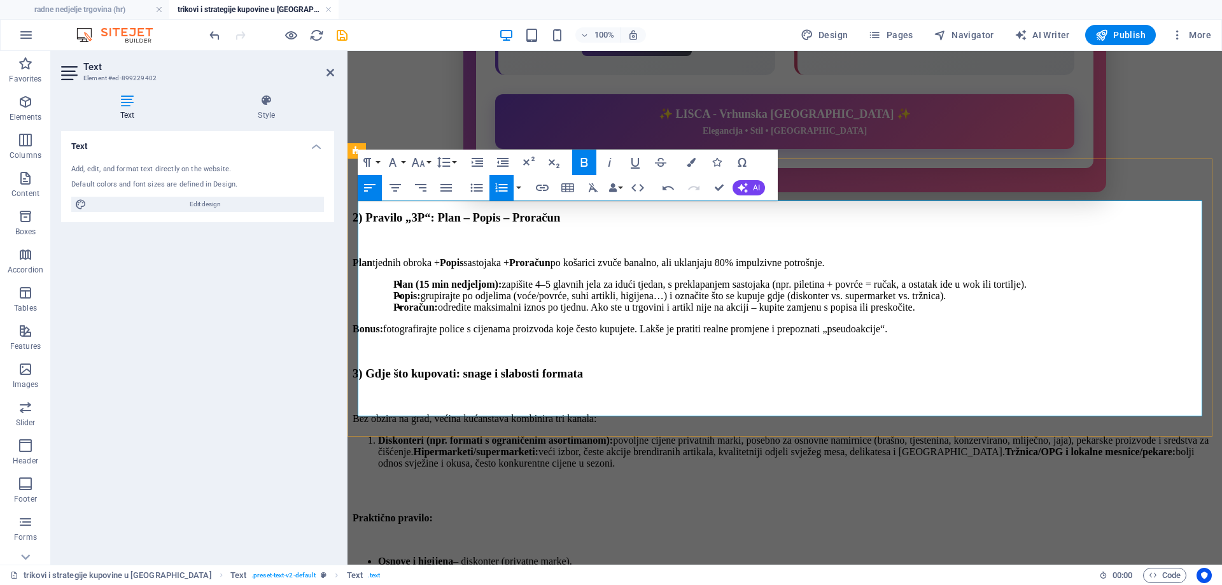
click at [378, 435] on strong "Diskonteri (npr. formati s ograničenim asortimanom):" at bounding box center [495, 440] width 235 height 11
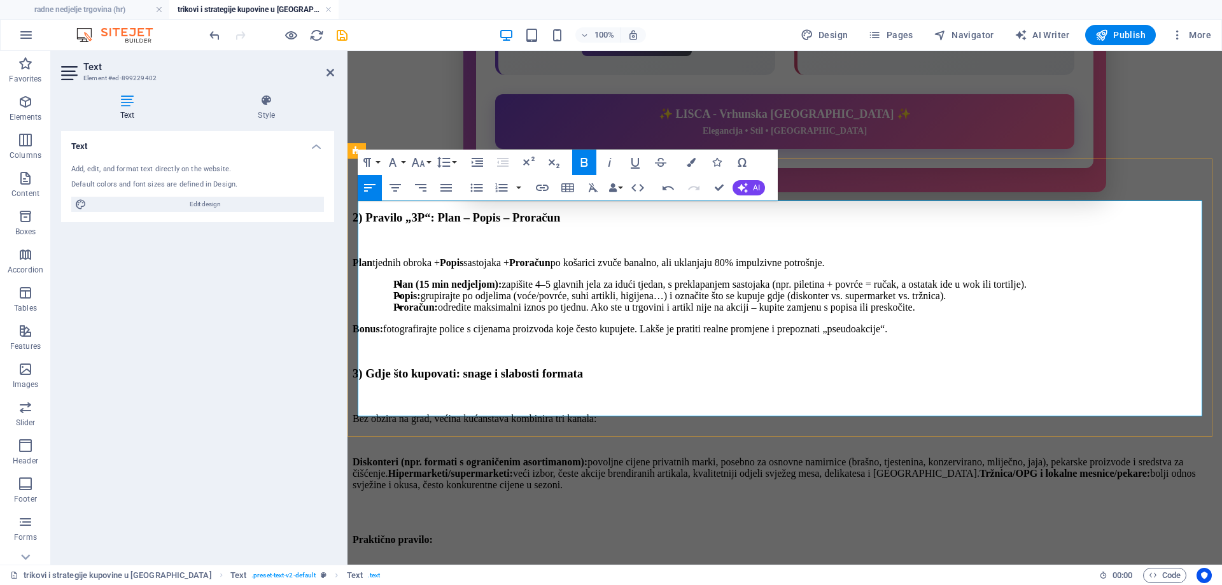
click at [452, 468] on strong "Hipermarketi/supermarketi:" at bounding box center [450, 473] width 125 height 11
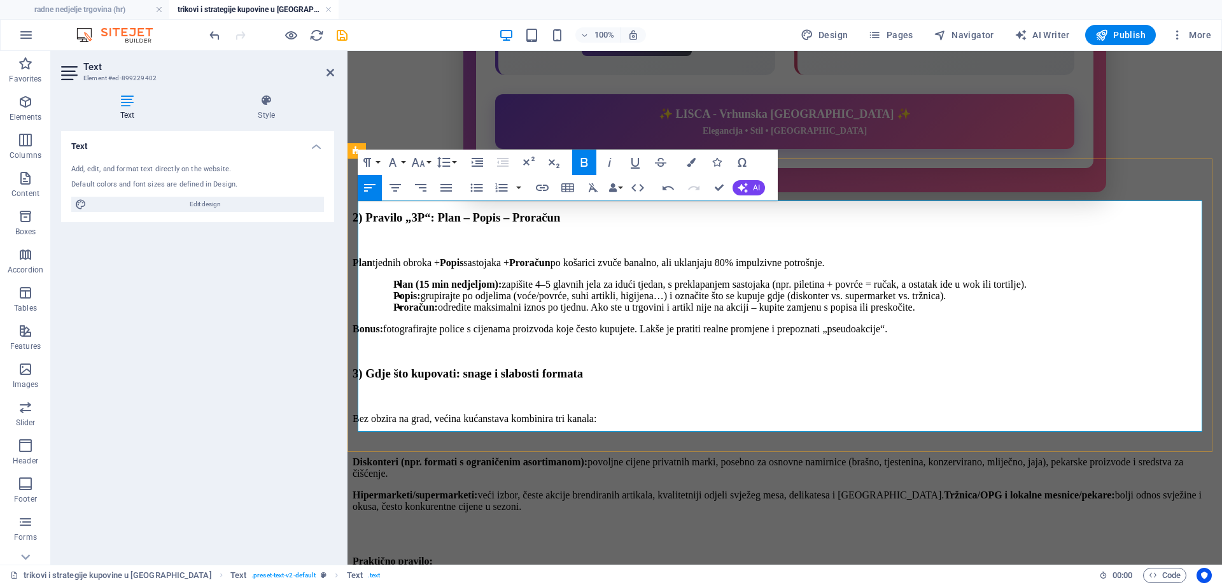
click at [896, 489] on p "Hipermarketi/supermarketi: veći izbor, česte akcije brendiranih artikala, kvali…" at bounding box center [784, 506] width 864 height 34
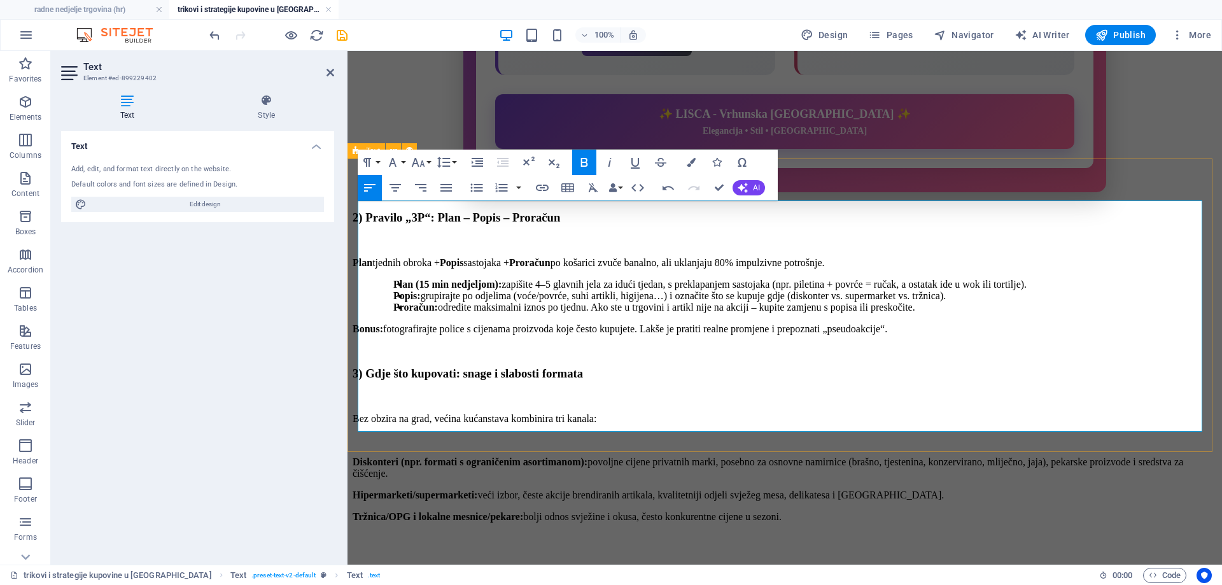
drag, startPoint x: 804, startPoint y: 288, endPoint x: 352, endPoint y: 239, distance: 453.8
click at [352, 366] on div "3) Gdje što kupovati: snage i slabosti formata Bez obzira na grad, većina kućan…" at bounding box center [784, 526] width 864 height 320
click at [502, 190] on icon "button" at bounding box center [501, 187] width 15 height 15
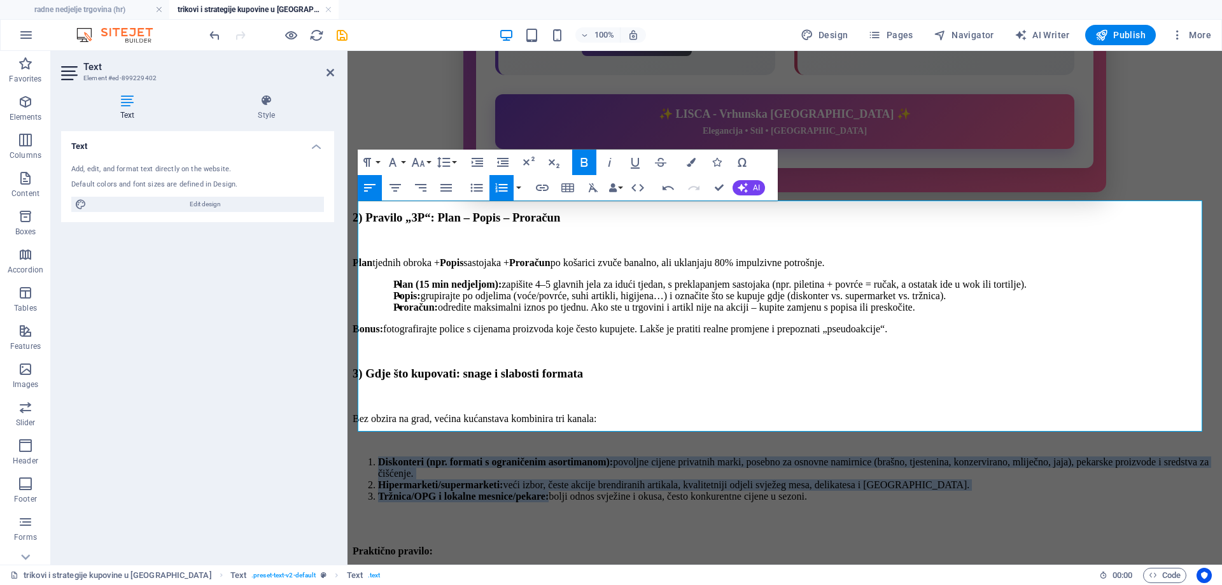
click at [499, 188] on icon "button" at bounding box center [502, 187] width 12 height 9
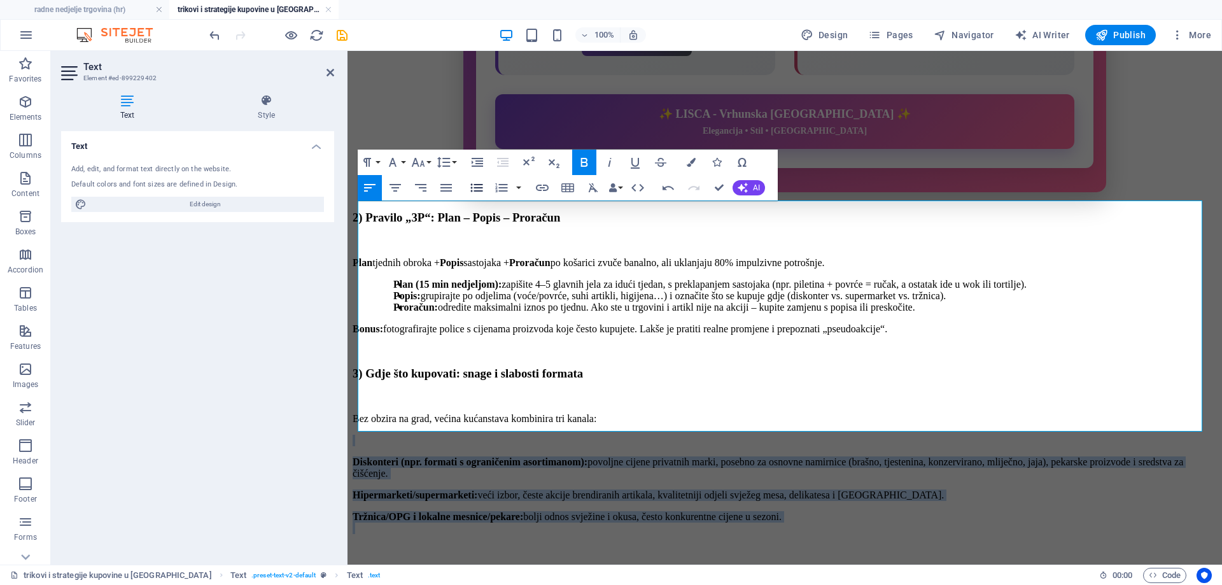
click at [477, 189] on icon "button" at bounding box center [476, 187] width 15 height 15
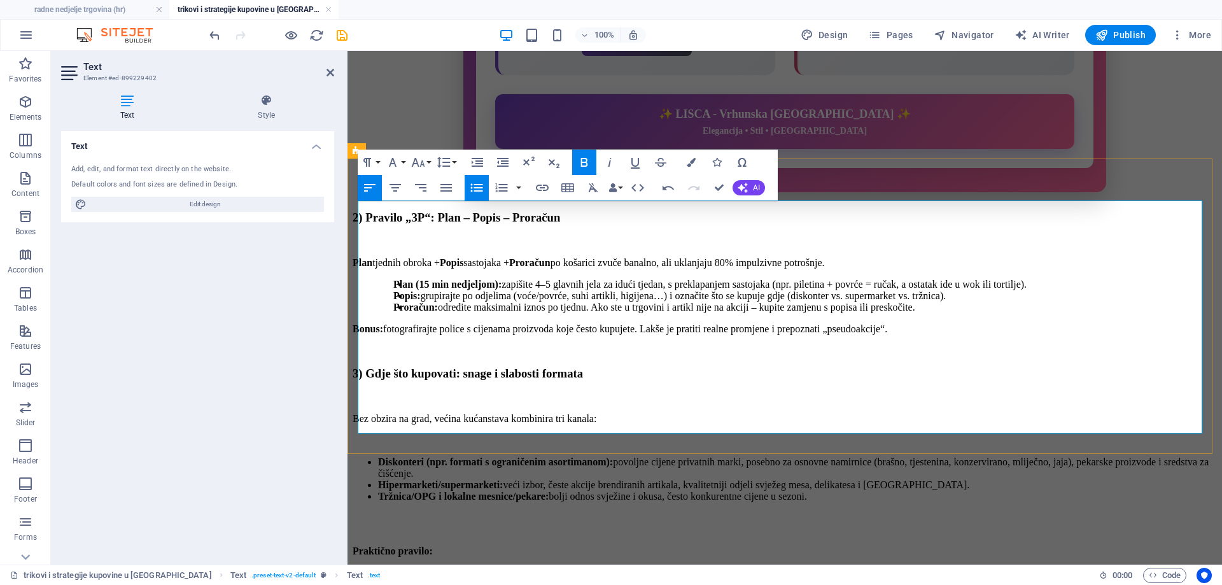
click at [475, 491] on li "Tržnica/OPG i lokalne mesnice/pekare: bolji odnos svježine i okusa, često konku…" at bounding box center [797, 502] width 839 height 23
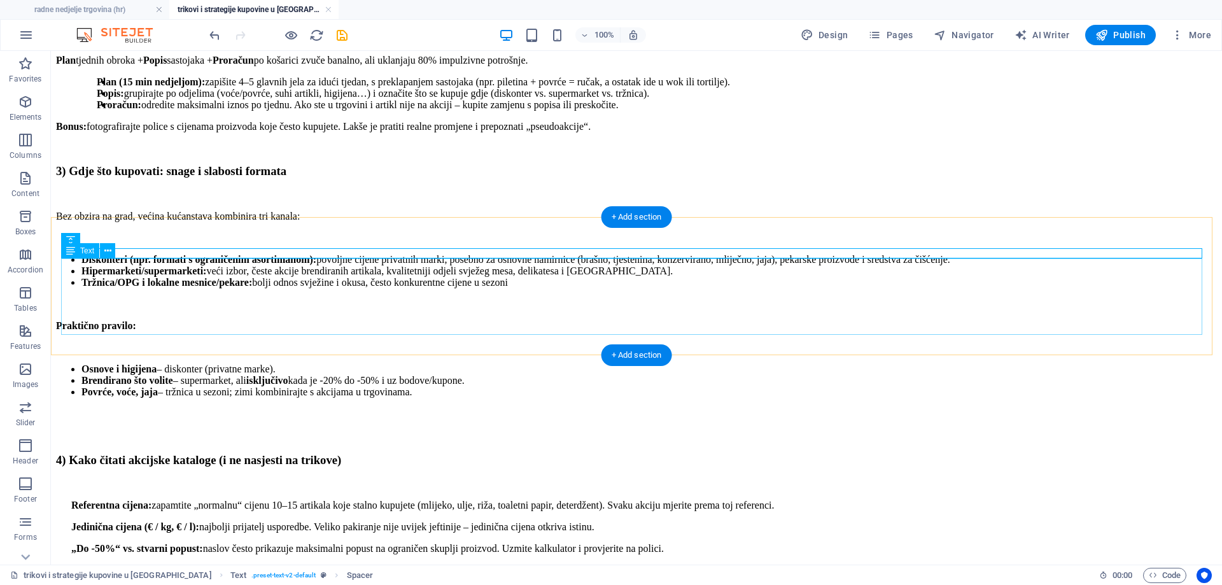
click at [244, 499] on div "Referentna cijena: zapamtite „normalnu“ cijenu 10–15 artikala koje stalno kupuj…" at bounding box center [636, 548] width 1161 height 98
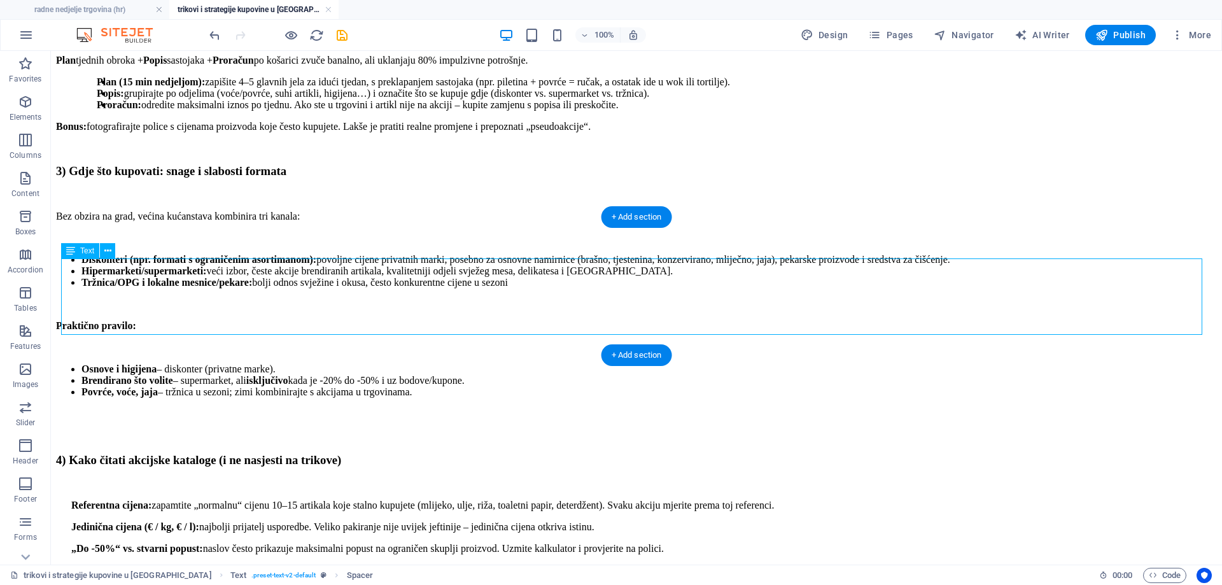
click at [244, 499] on div "Referentna cijena: zapamtite „normalnu“ cijenu 10–15 artikala koje stalno kupuj…" at bounding box center [636, 548] width 1161 height 98
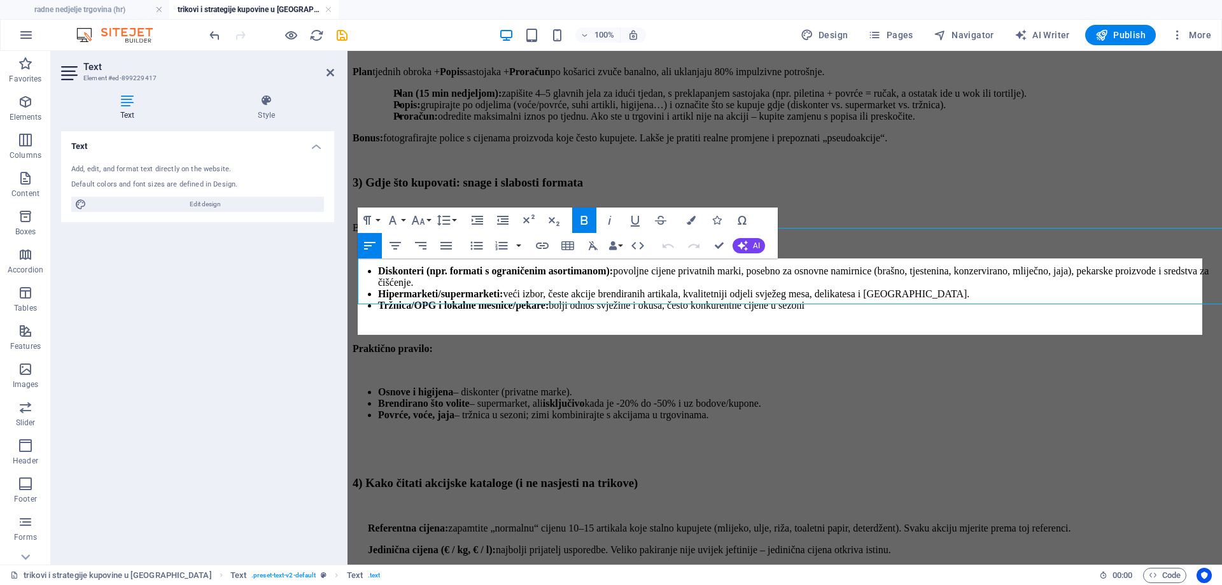
scroll to position [1326, 0]
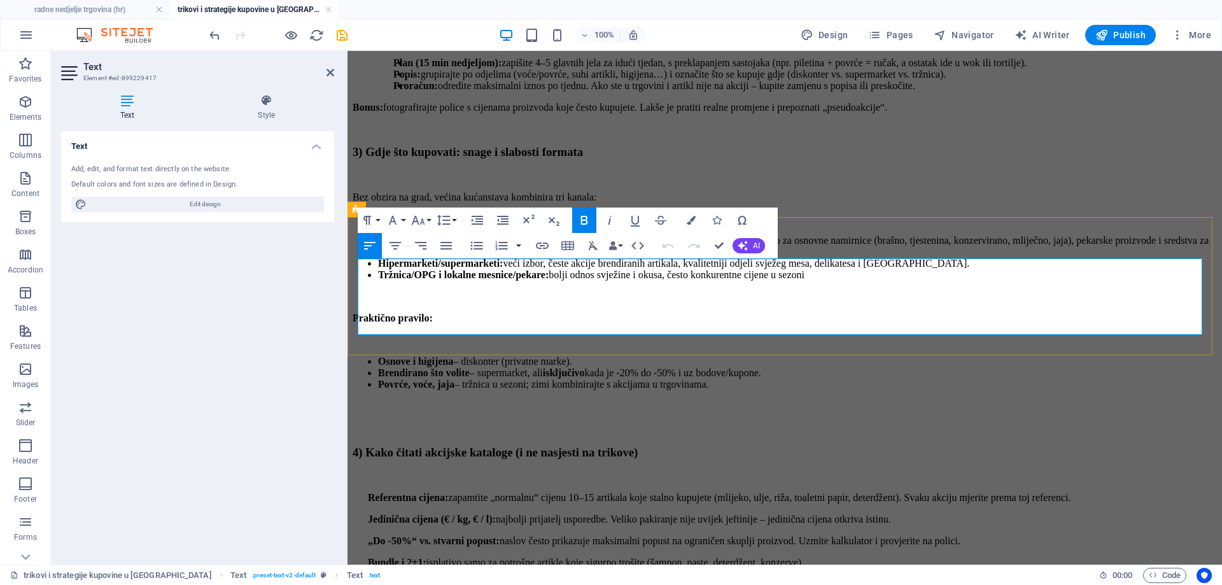
drag, startPoint x: 829, startPoint y: 331, endPoint x: 377, endPoint y: 264, distance: 457.3
click at [377, 492] on div "Referentna cijena: zapamtite „normalnu“ cijenu 10–15 artikala koje stalno kupuj…" at bounding box center [784, 541] width 864 height 98
click at [426, 557] on strong "Bundle i 2+1:" at bounding box center [397, 562] width 59 height 11
drag, startPoint x: 807, startPoint y: 330, endPoint x: 359, endPoint y: 267, distance: 452.3
click at [359, 492] on div "Referentna cijena: zapamtite „normalnu“ cijenu 10–15 artikala koje stalno kupuj…" at bounding box center [784, 541] width 864 height 98
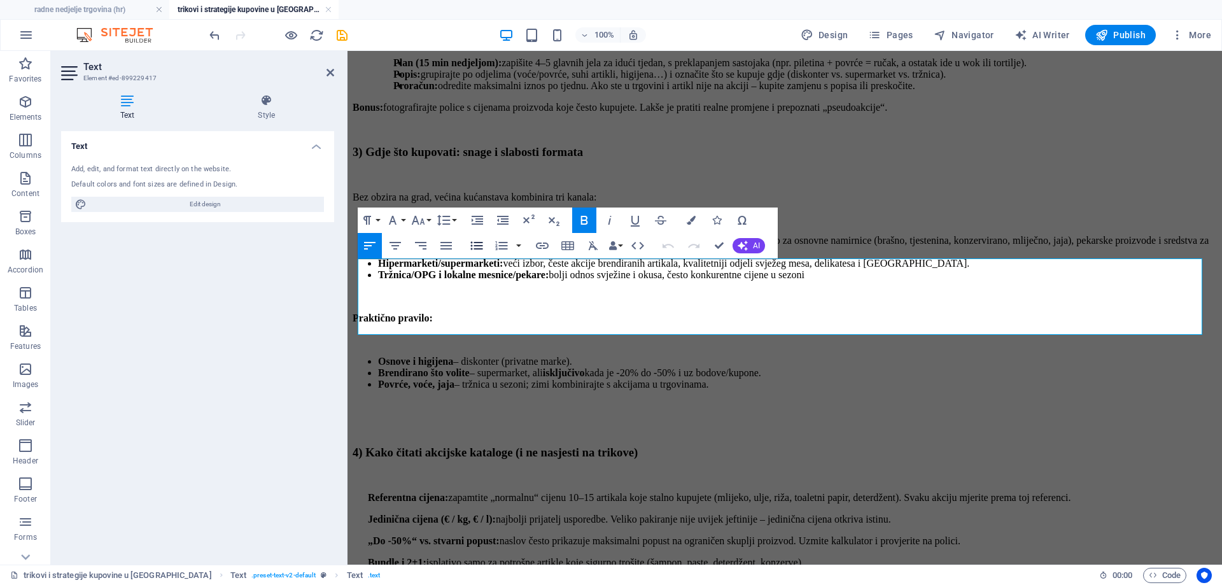
click at [474, 246] on icon "button" at bounding box center [477, 246] width 12 height 8
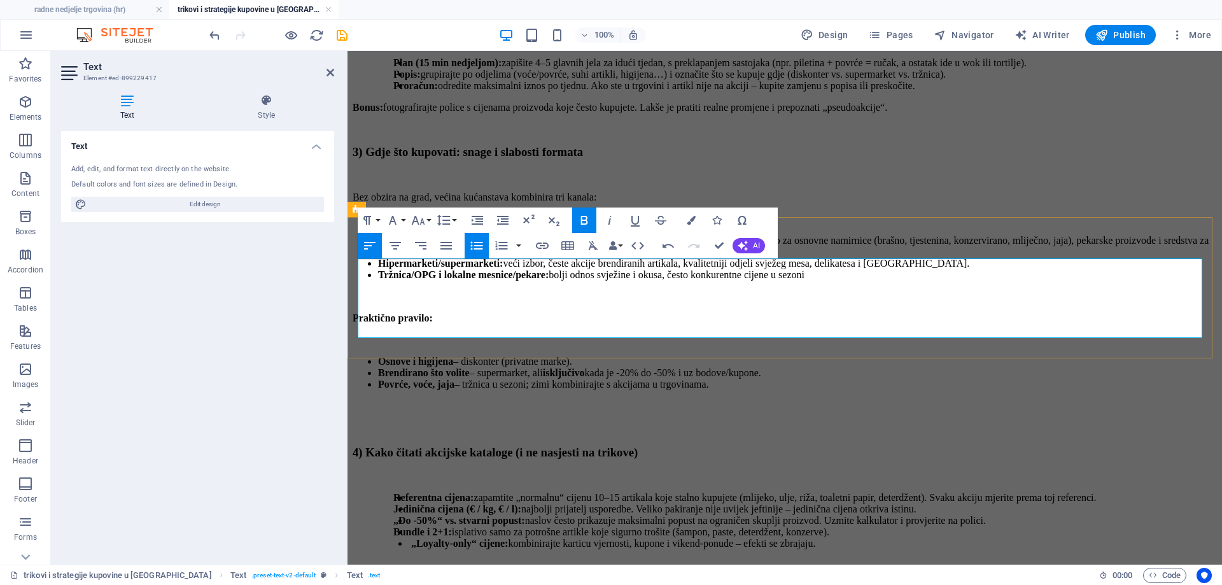
click at [499, 538] on li "„Loyalty-only“ cijene: kombinirajte karticu vjernosti, kupone i vikend-ponude –…" at bounding box center [812, 543] width 808 height 11
click at [408, 538] on li "„Loyalty-only“ cijene: kombinirajte karticu vjernosti, kupone i vikend-ponude –…" at bounding box center [812, 543] width 808 height 11
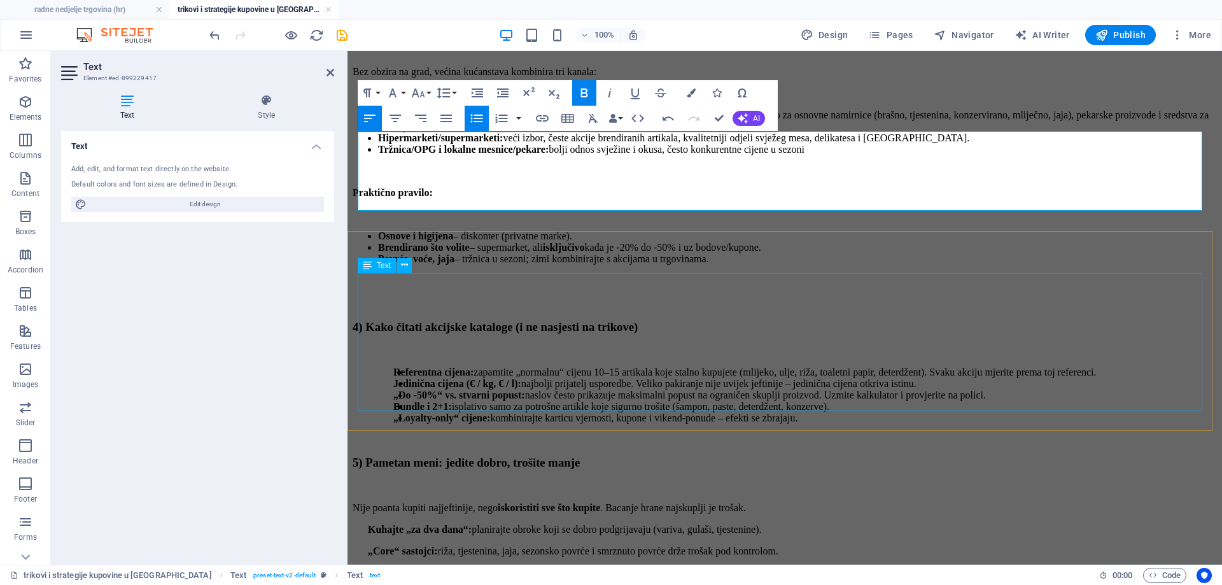
scroll to position [1453, 0]
click at [518, 500] on div "Nije poanta kupiti najjeftinije, nego iskoristiti sve što kupite . Bacanje hran…" at bounding box center [784, 592] width 864 height 185
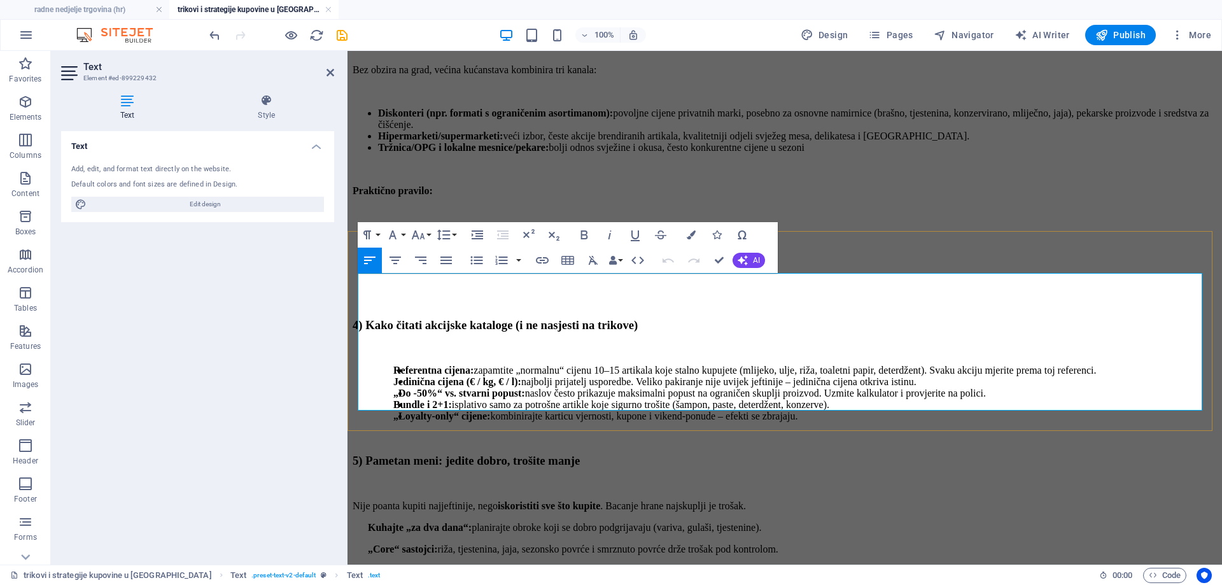
drag, startPoint x: 823, startPoint y: 343, endPoint x: 375, endPoint y: 296, distance: 450.3
click at [375, 500] on div "Nije poanta kupiti najjeftinije, nego iskoristiti sve što kupite . Bacanje hran…" at bounding box center [784, 592] width 864 height 185
click at [477, 260] on icon "button" at bounding box center [477, 260] width 12 height 8
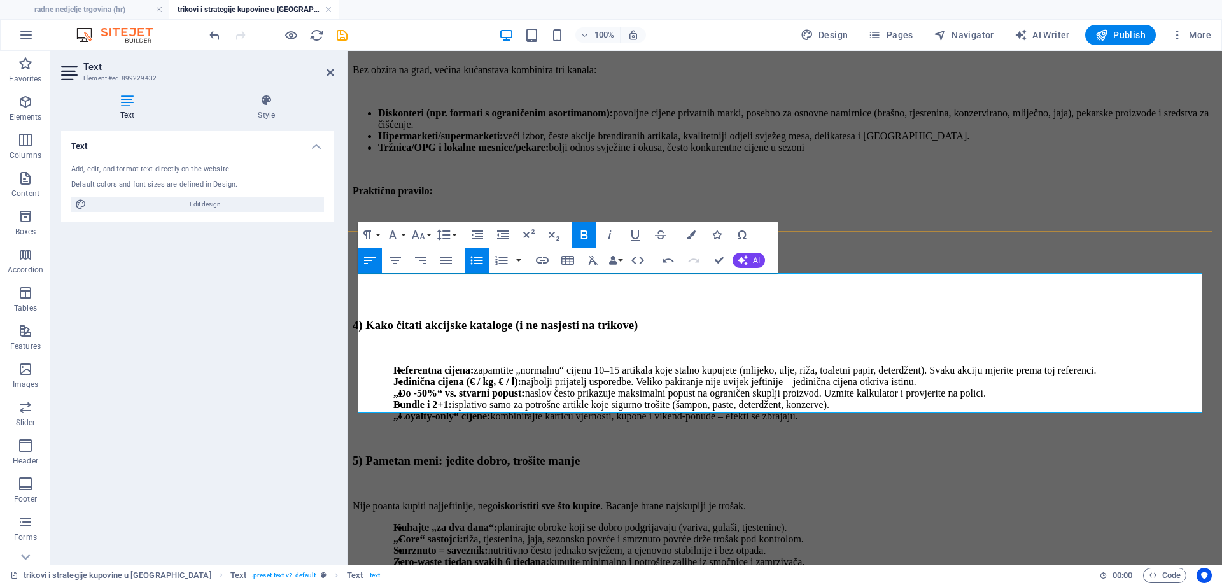
drag, startPoint x: 600, startPoint y: 393, endPoint x: 372, endPoint y: 377, distance: 228.9
click at [372, 500] on div "Nije poanta kupiti najjeftinije, nego iskoristiti sve što kupite . Bacanje hran…" at bounding box center [784, 577] width 864 height 154
click at [468, 261] on button "Unordered List" at bounding box center [476, 260] width 24 height 25
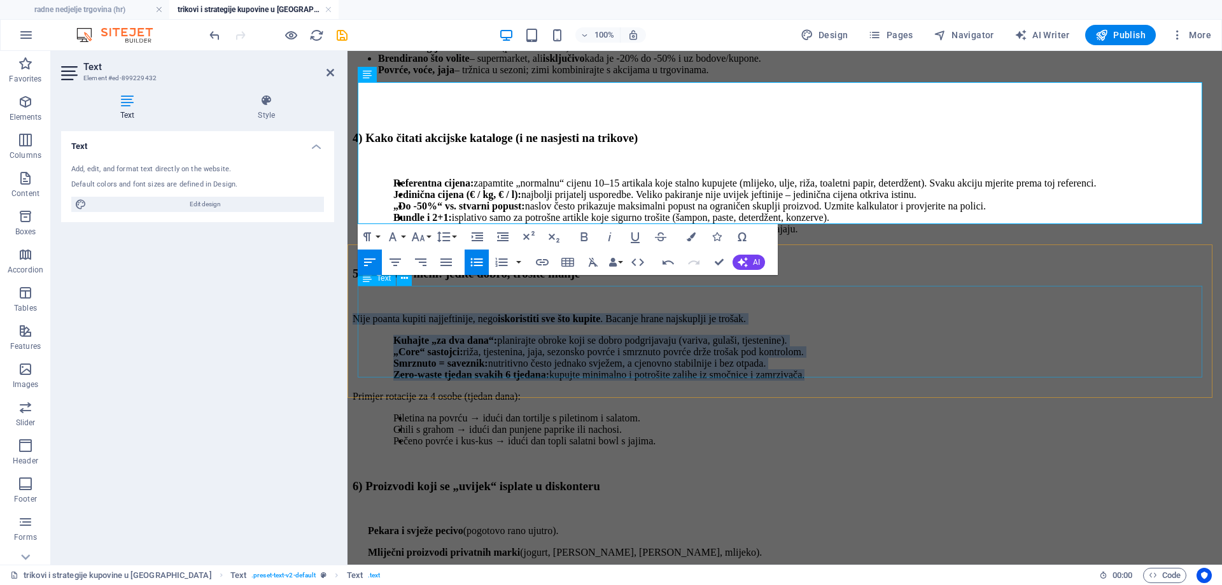
scroll to position [1644, 0]
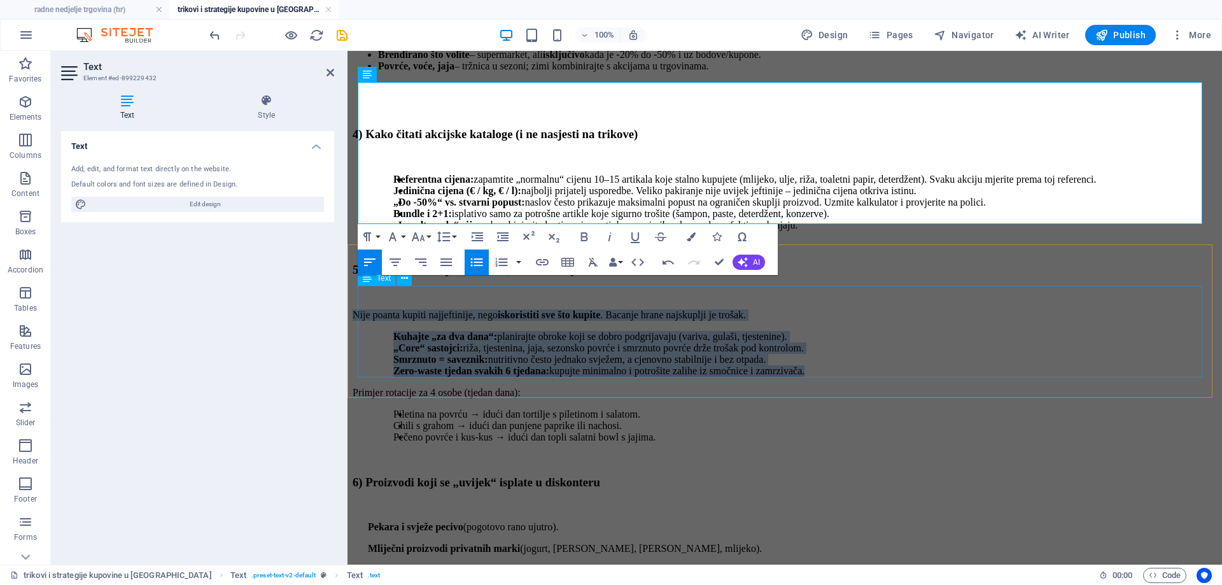
click at [722, 521] on div "Pekara i svježe pecivo (pogotovo rano ujutro). Mliječni proizvodi privatnih mar…" at bounding box center [784, 581] width 864 height 120
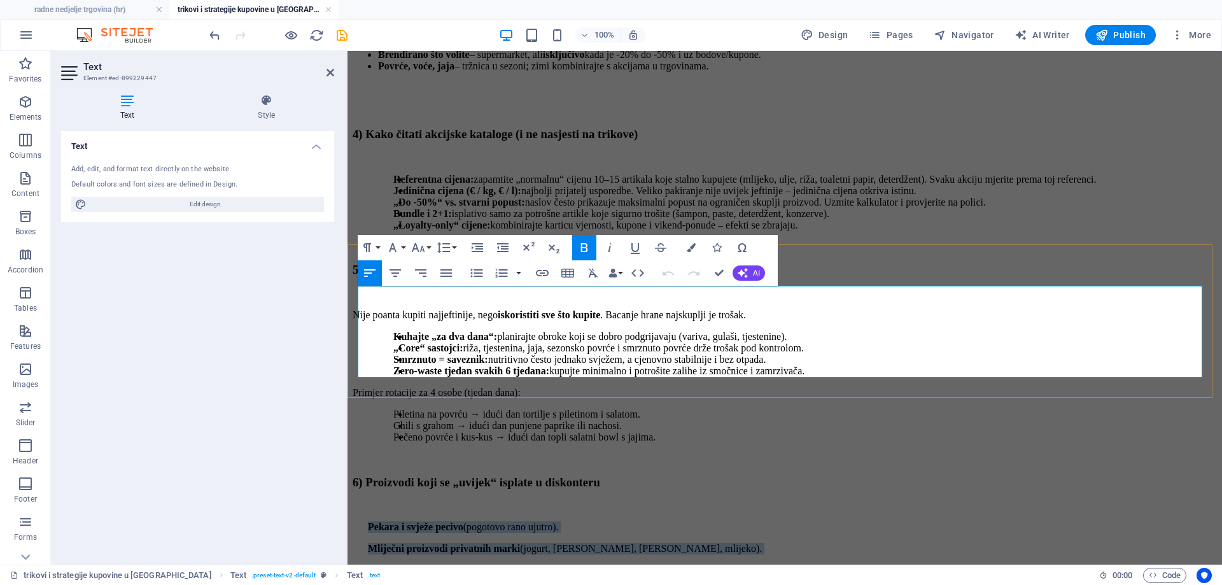
drag, startPoint x: 607, startPoint y: 354, endPoint x: 370, endPoint y: 298, distance: 243.2
click at [370, 521] on div "Pekara i svježe pecivo (pogotovo rano ujutro). Mliječni proizvodi privatnih mar…" at bounding box center [784, 581] width 864 height 120
click at [474, 271] on icon "button" at bounding box center [476, 272] width 15 height 15
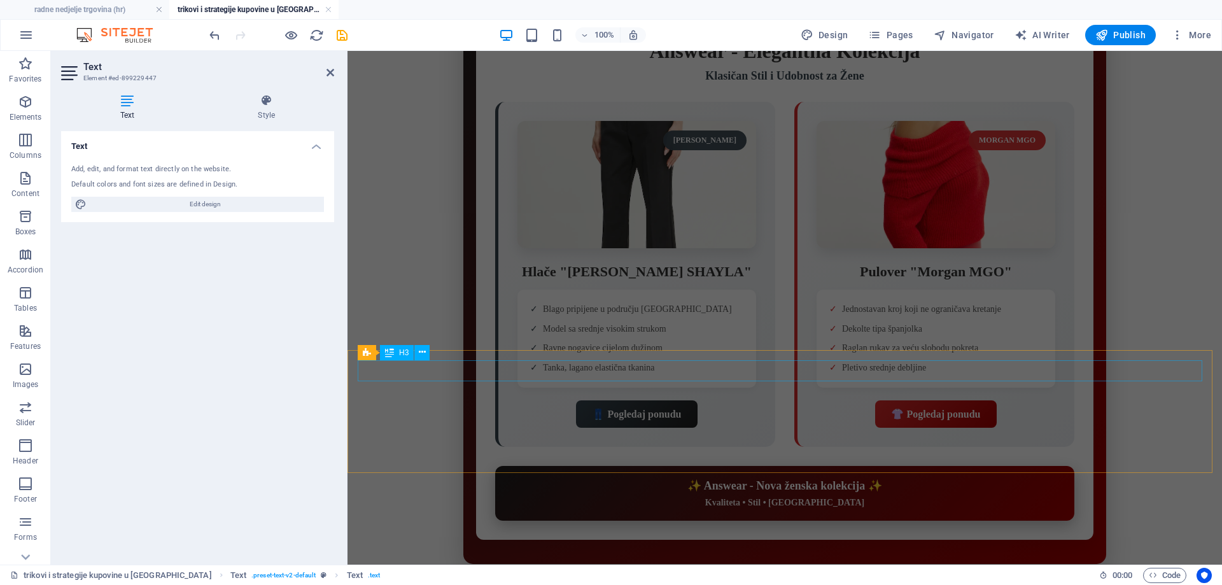
scroll to position [2535, 0]
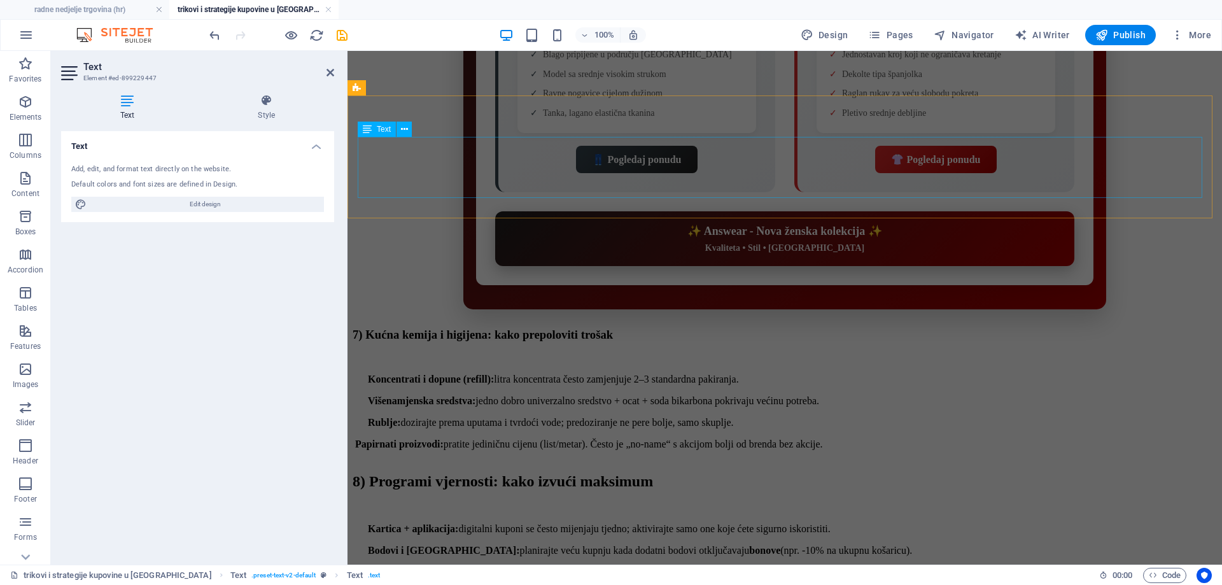
click at [514, 373] on div "Koncentrati i dopune (refill): litra koncentrata često zamjenjuje 2–3 standardn…" at bounding box center [784, 411] width 864 height 76
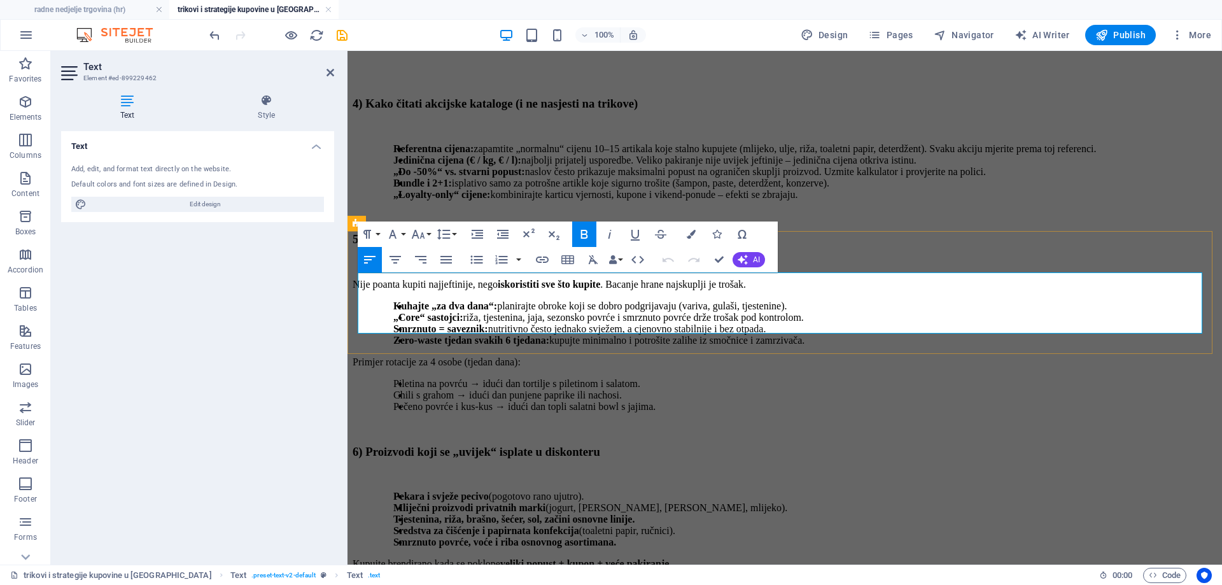
scroll to position [2399, 0]
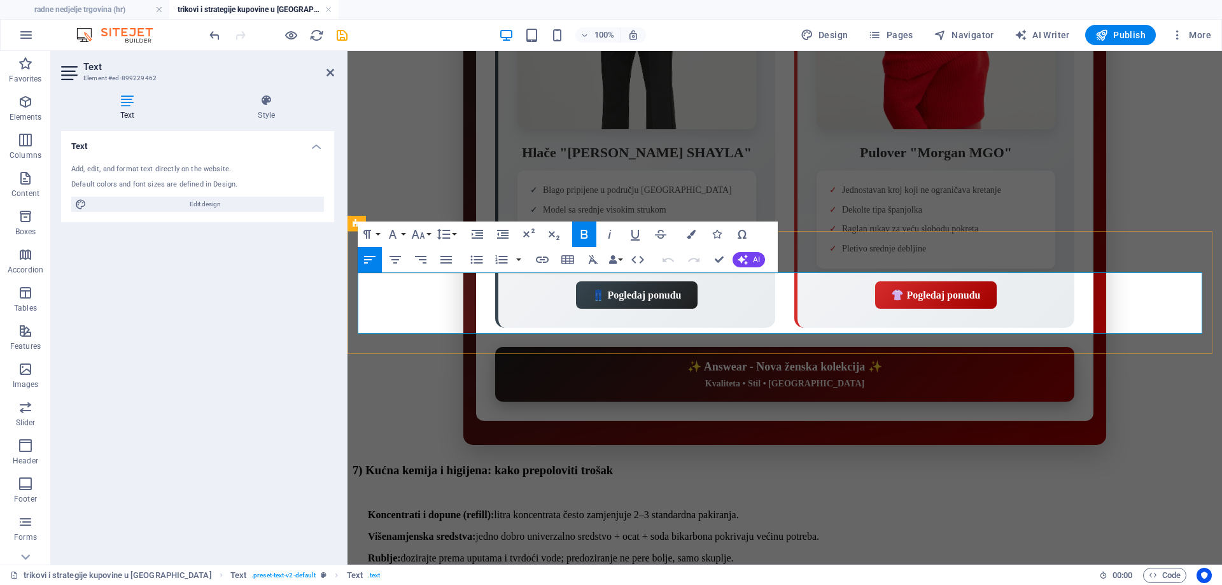
drag, startPoint x: 781, startPoint y: 307, endPoint x: 366, endPoint y: 285, distance: 414.8
click at [366, 509] on div "Koncentrati i dopune (refill): litra koncentrata često zamjenjuje 2–3 standardn…" at bounding box center [784, 547] width 864 height 76
click at [475, 256] on icon "button" at bounding box center [477, 260] width 12 height 8
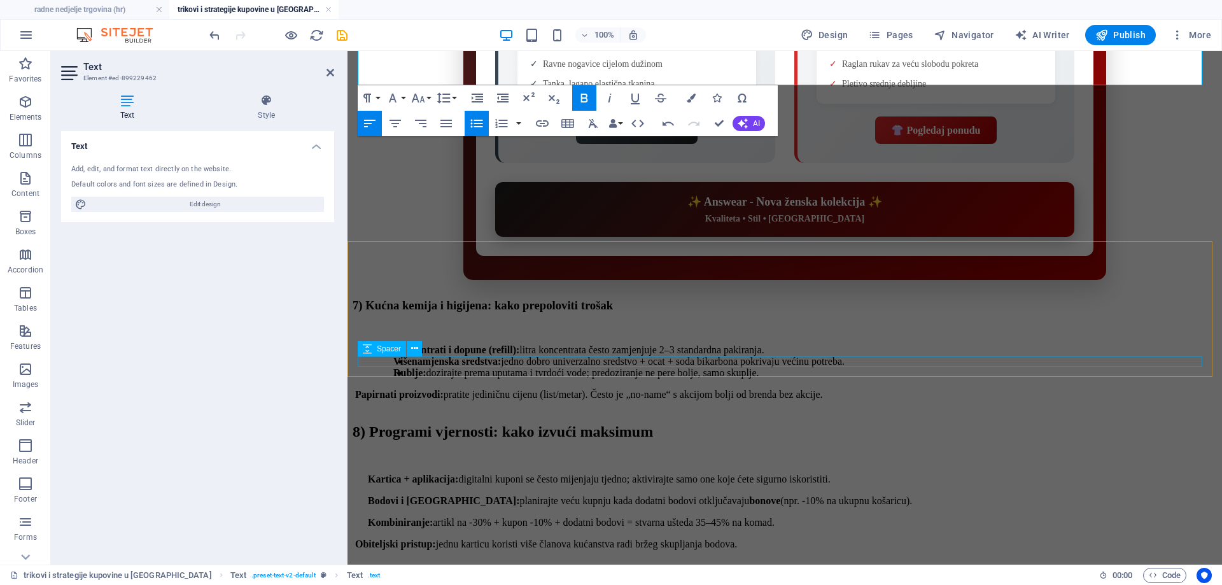
scroll to position [2654, 0]
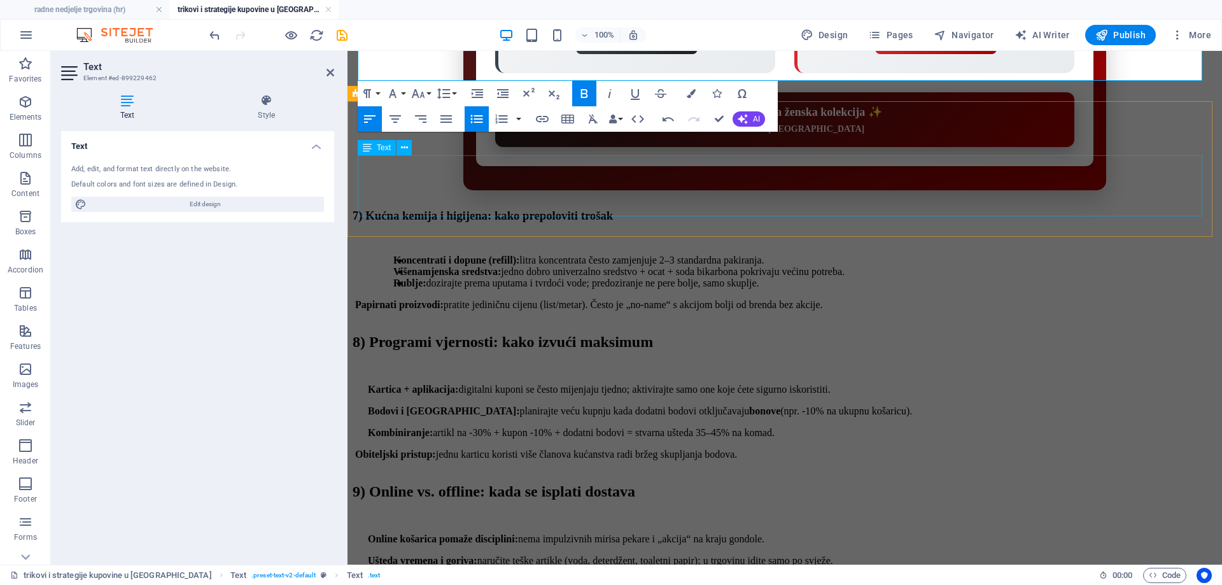
click at [534, 384] on div "Kartica + aplikacija: digitalni kuponi se često mijenjaju tjedno; aktivirajte s…" at bounding box center [784, 422] width 864 height 76
click at [535, 384] on div "Kartica + aplikacija: digitalni kuponi se često mijenjaju tjedno; aktivirajte s…" at bounding box center [784, 422] width 864 height 76
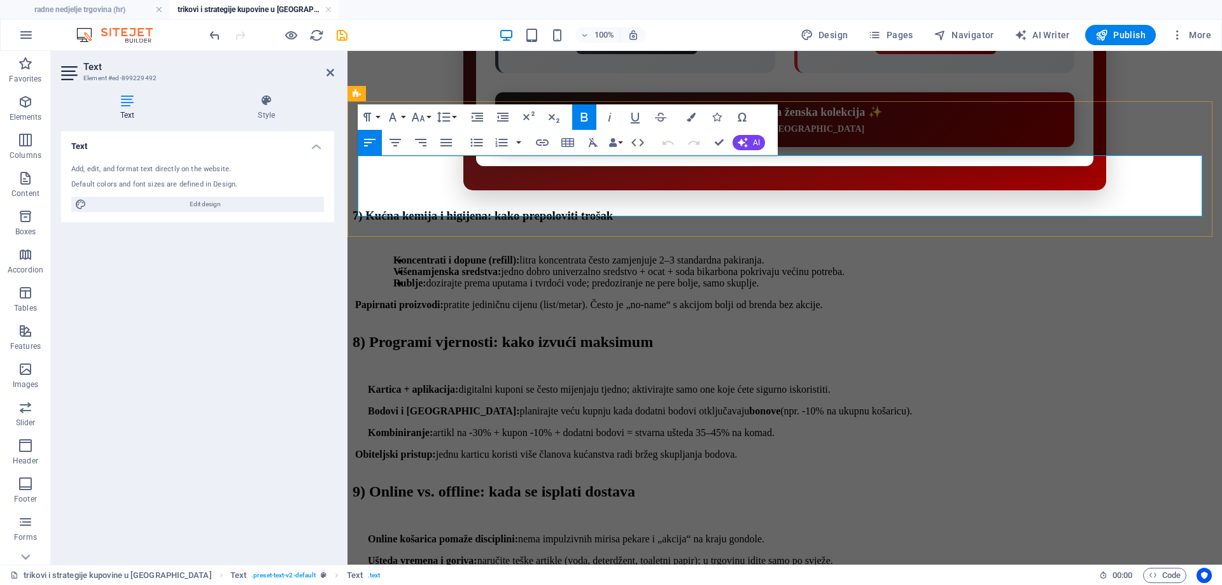
drag, startPoint x: 797, startPoint y: 194, endPoint x: 373, endPoint y: 157, distance: 426.0
click at [373, 384] on div "Kartica + aplikacija: digitalni kuponi se često mijenjaju tjedno; aktivirajte s…" at bounding box center [784, 422] width 864 height 76
click at [478, 138] on icon "button" at bounding box center [476, 142] width 15 height 15
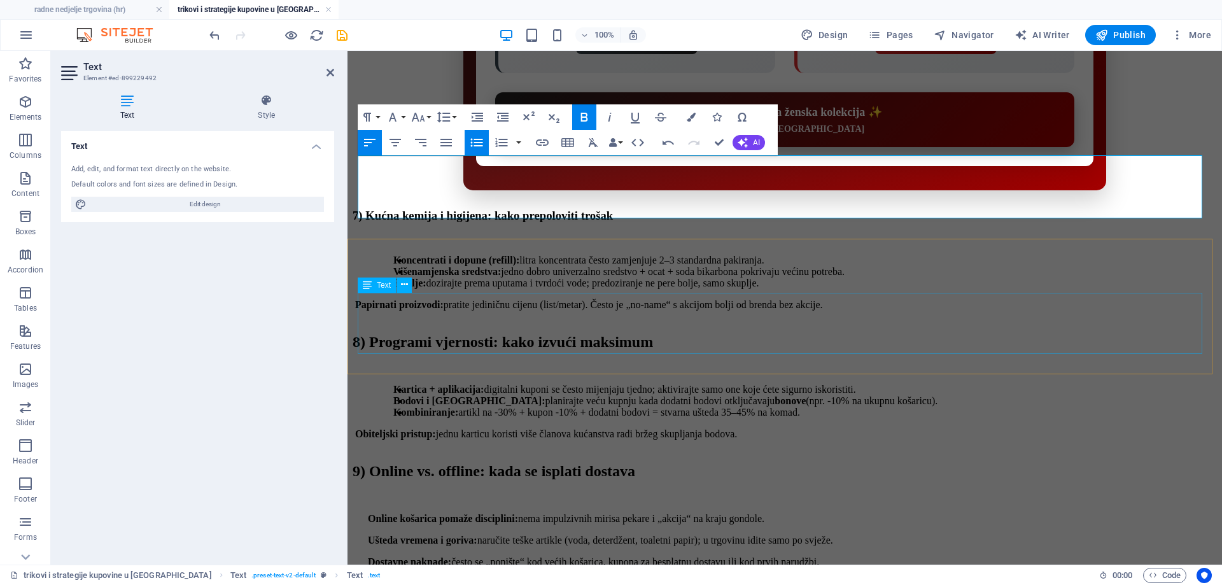
click at [745, 513] on div "Online košarica pomaže disciplini: nema impulzivnih mirisa pekare i „akcija“ na…" at bounding box center [784, 551] width 864 height 76
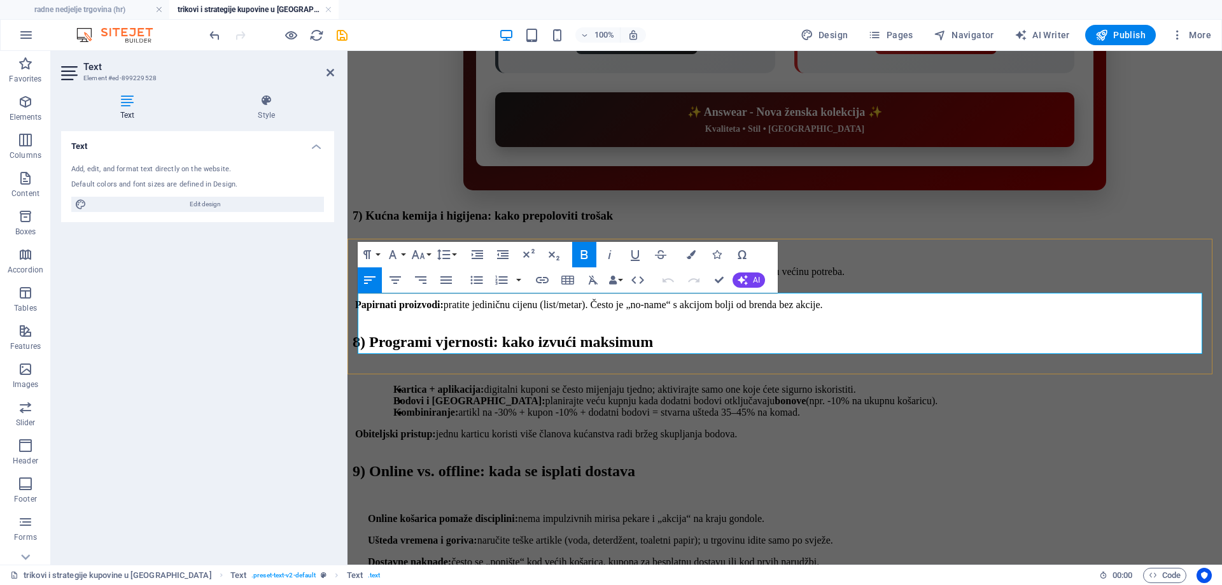
drag, startPoint x: 869, startPoint y: 331, endPoint x: 375, endPoint y: 295, distance: 495.7
click at [375, 513] on div "Online košarica pomaže disciplini: nema impulzivnih mirisa pekare i „akcija“ na…" at bounding box center [784, 551] width 864 height 76
click at [478, 274] on icon "button" at bounding box center [476, 279] width 15 height 15
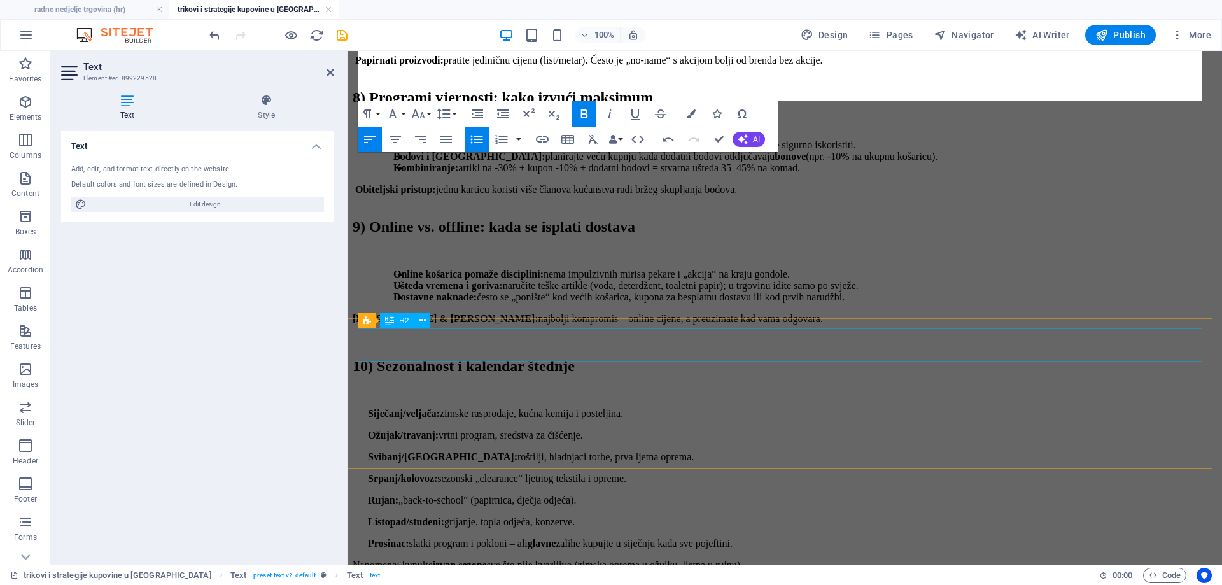
scroll to position [2908, 0]
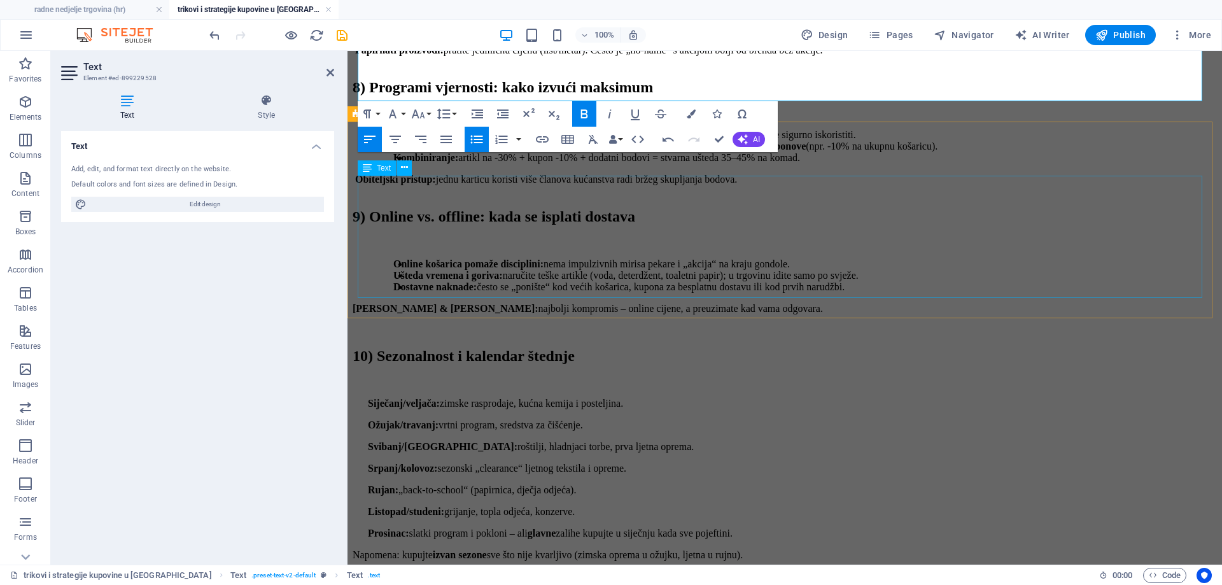
click at [601, 398] on div "Siječanj/veljača: zimske rasprodaje, kućna kemija i posteljina. Ožujak/travanj:…" at bounding box center [784, 479] width 864 height 163
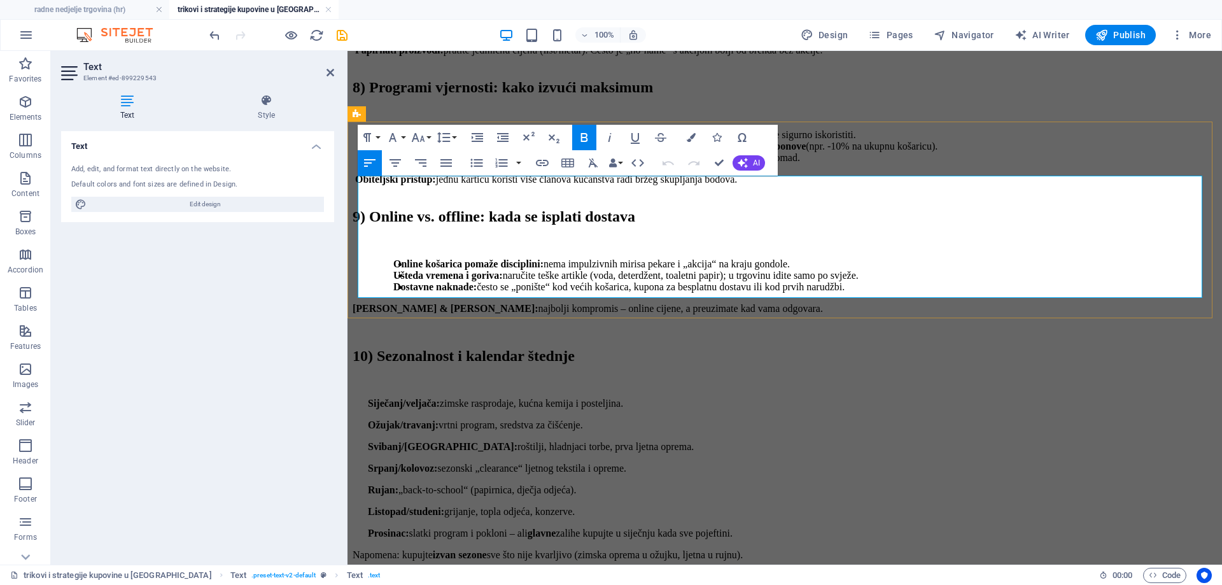
drag, startPoint x: 783, startPoint y: 276, endPoint x: 372, endPoint y: 181, distance: 422.4
click at [372, 398] on div "Siječanj/veljača: zimske rasprodaje, kućna kemija i posteljina. Ožujak/travanj:…" at bounding box center [784, 479] width 864 height 163
click at [470, 162] on icon "button" at bounding box center [476, 162] width 15 height 15
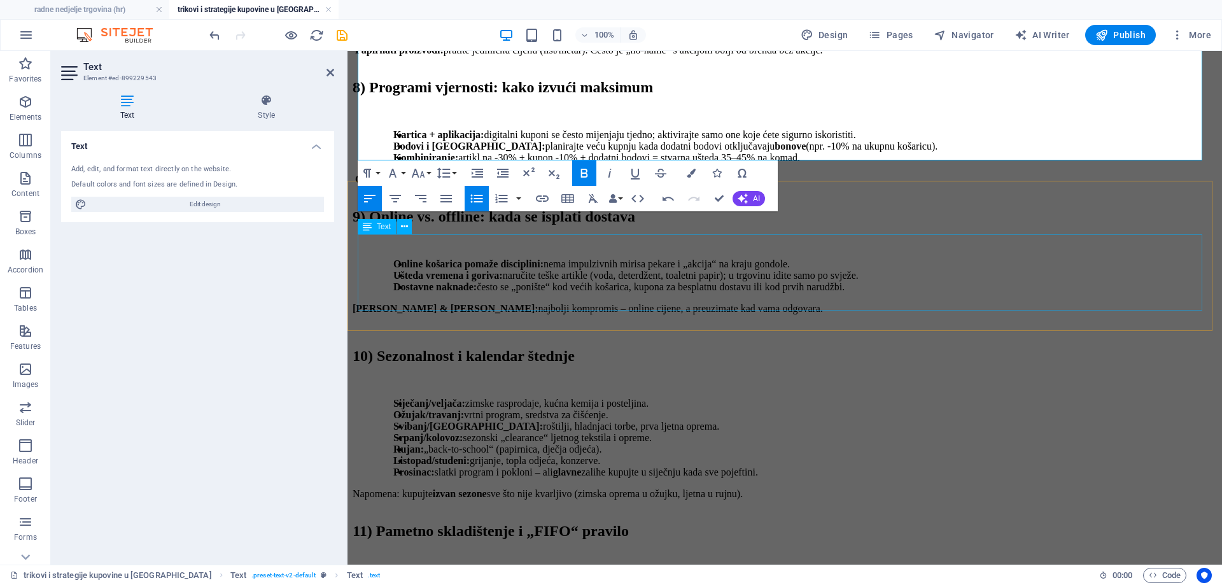
scroll to position [3099, 0]
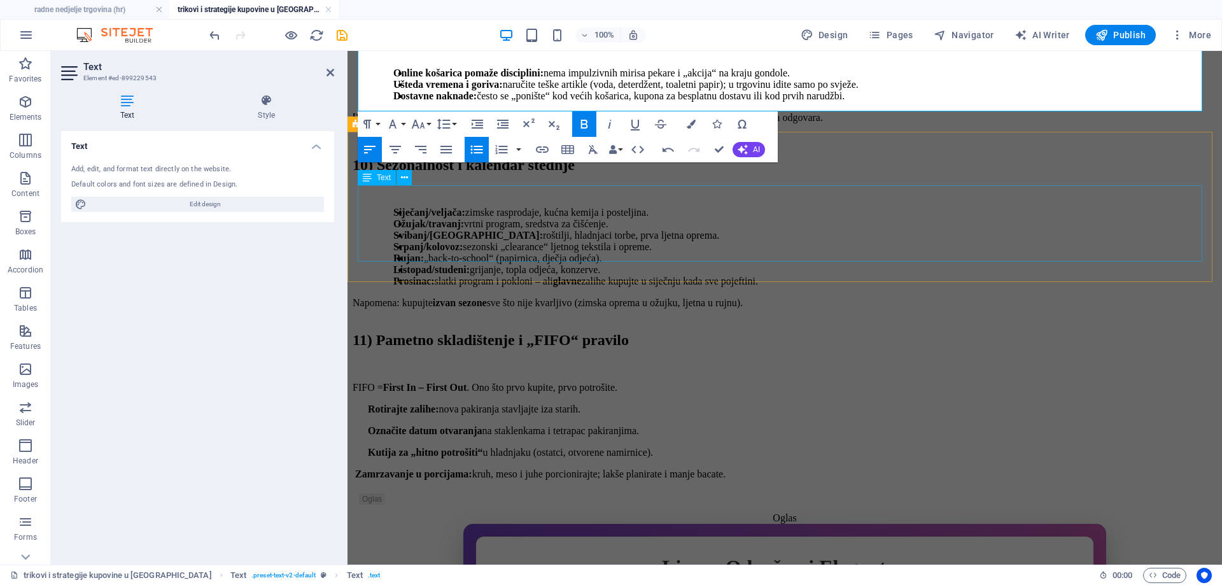
click at [564, 382] on div "FIFO = First In – First Out . Ono što prvo kupite, prvo potrošite. Rotirajte za…" at bounding box center [784, 431] width 864 height 98
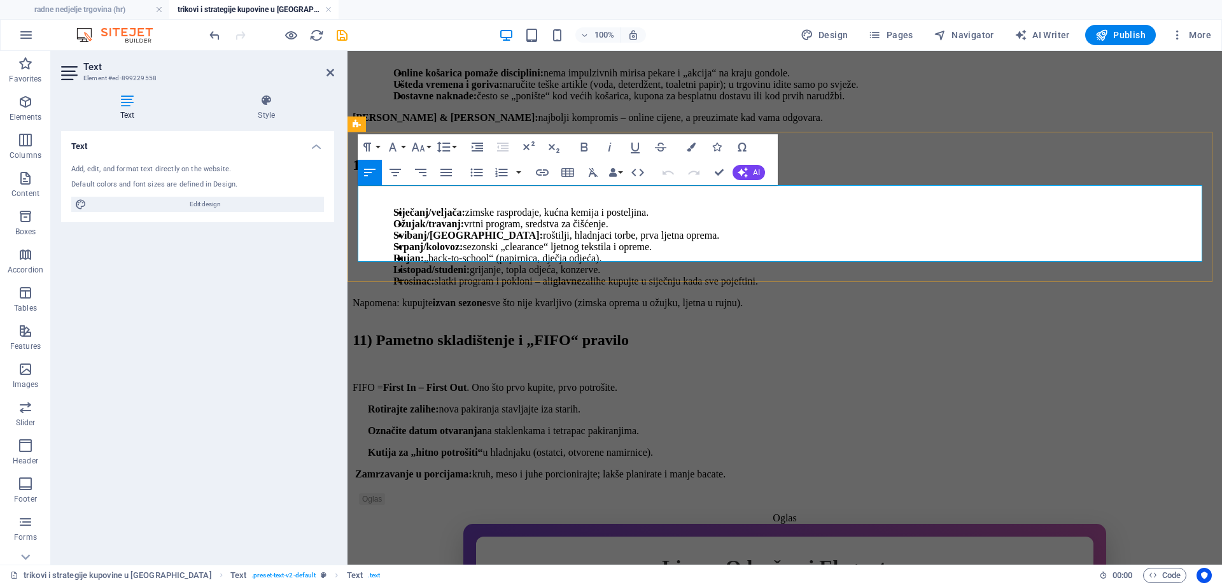
drag, startPoint x: 691, startPoint y: 241, endPoint x: 372, endPoint y: 204, distance: 320.9
click at [372, 382] on div "FIFO = First In – First Out . Ono što prvo kupite, prvo potrošite. Rotirajte za…" at bounding box center [784, 431] width 864 height 98
click at [479, 171] on icon "button" at bounding box center [476, 172] width 15 height 15
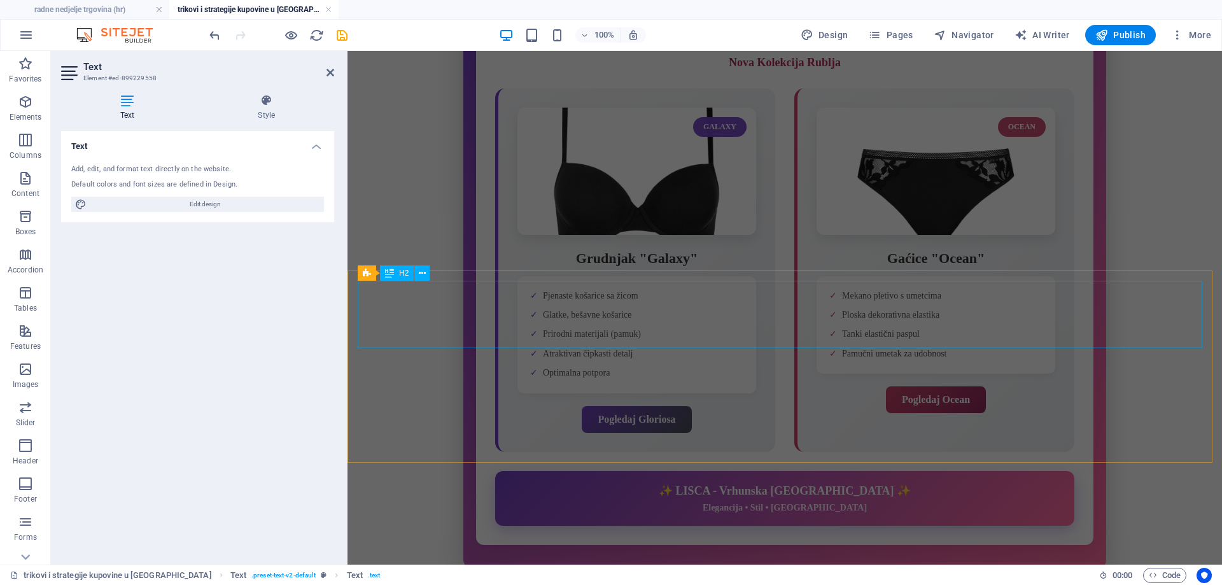
scroll to position [3863, 0]
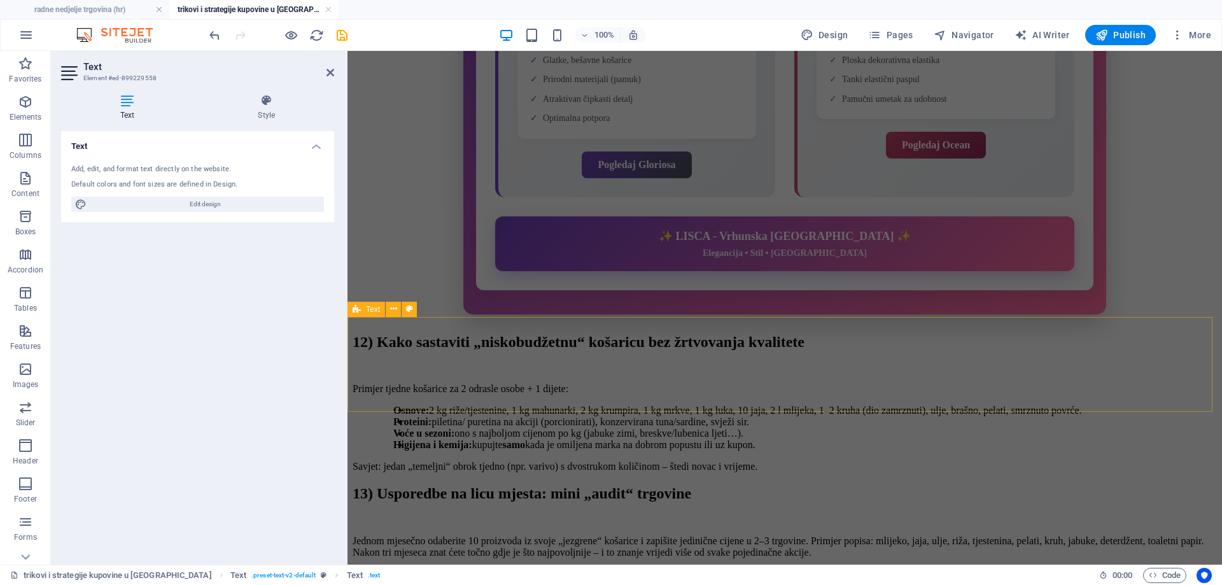
click at [576, 383] on div "Primjer tjedne košarice za 2 odrasle osobe + 1 dijete: Osnove: 2 kg riže/tjeste…" at bounding box center [784, 427] width 864 height 89
click at [577, 383] on div "Primjer tjedne košarice za 2 odrasle osobe + 1 dijete: Osnove: 2 kg riže/tjeste…" at bounding box center [784, 427] width 864 height 89
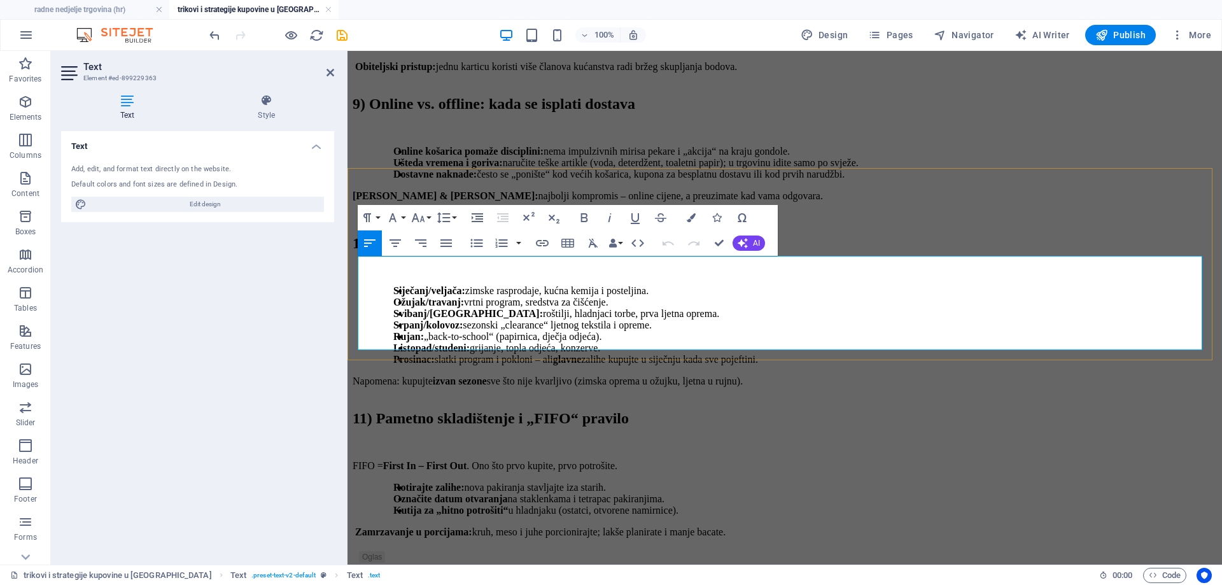
scroll to position [3819, 0]
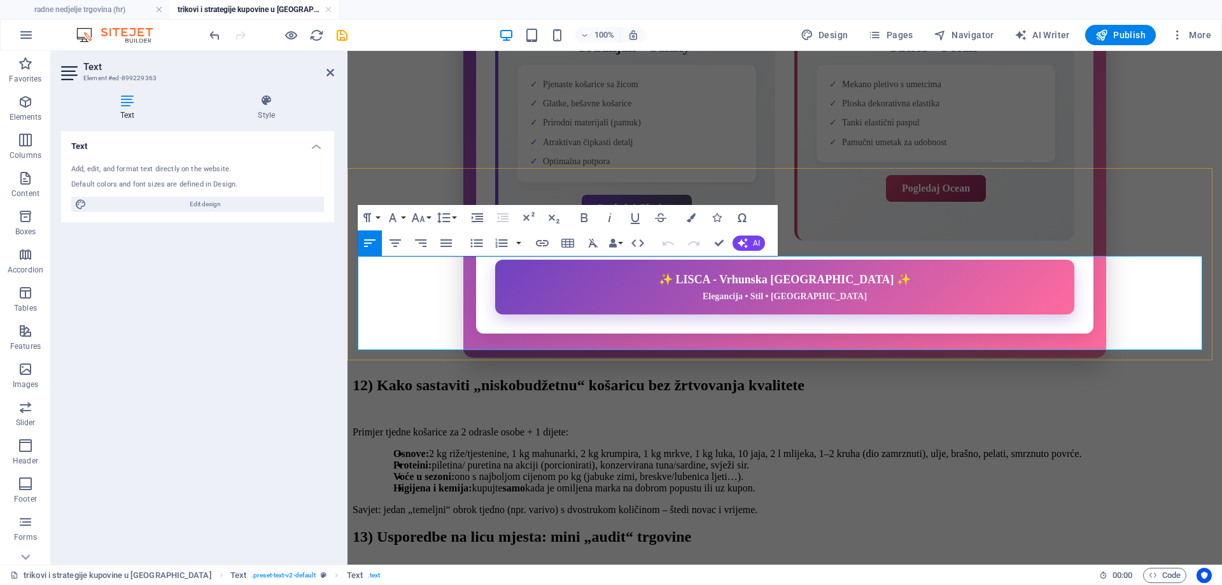
click at [777, 482] on li "Higijena i kemija: kupujte samo kada je omiljena marka na dobrom popustu ili uz…" at bounding box center [812, 487] width 808 height 11
drag, startPoint x: 781, startPoint y: 326, endPoint x: 385, endPoint y: 277, distance: 399.5
click at [385, 448] on ul "Osnove: 2 kg riže/tjestenine, 1 kg mahunarki, 2 kg krumpira, 1 kg mrkve, 1 kg l…" at bounding box center [800, 471] width 834 height 46
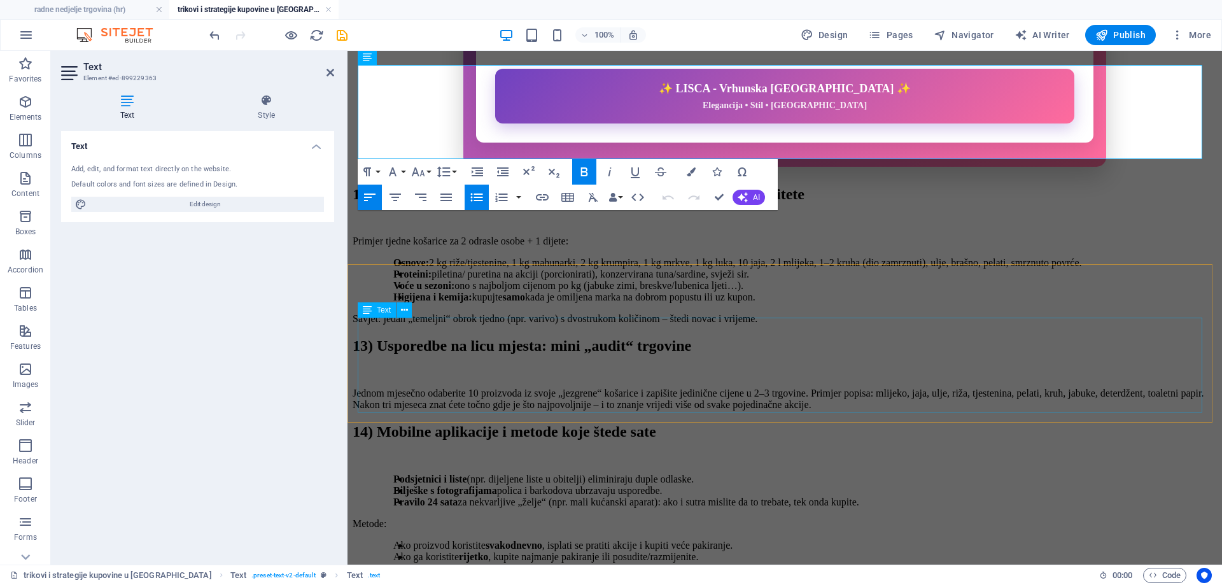
click at [520, 473] on div "Podsjetnici i liste (npr. dijeljene liste u obitelji) eliminiraju duple odlaske…" at bounding box center [784, 517] width 864 height 89
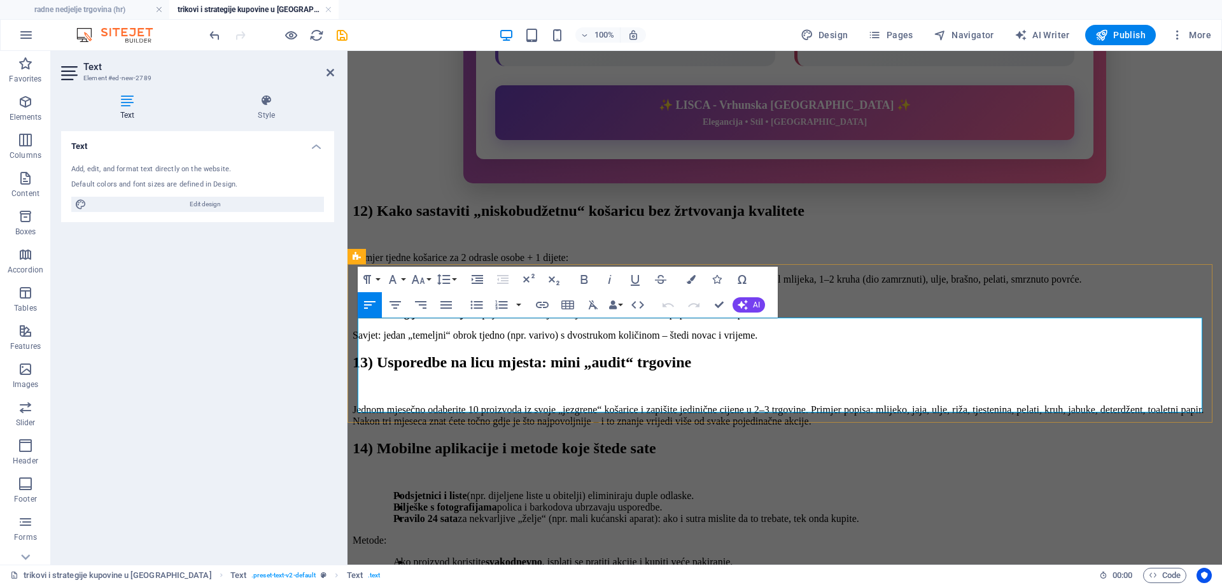
click at [364, 518] on p "Metode:" at bounding box center [784, 523] width 864 height 11
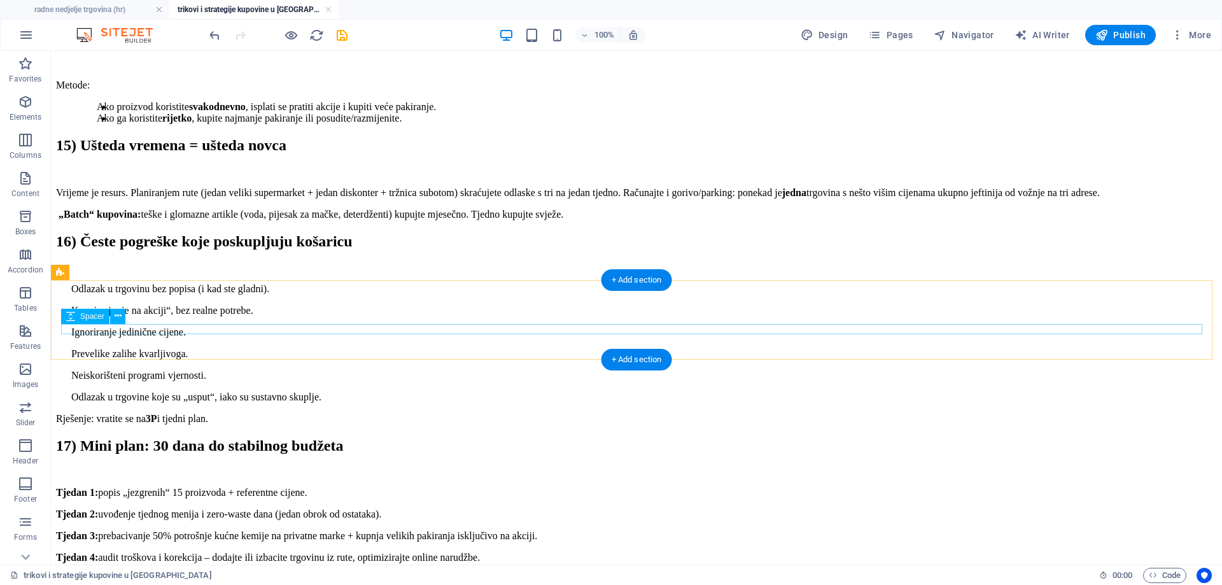
scroll to position [4362, 0]
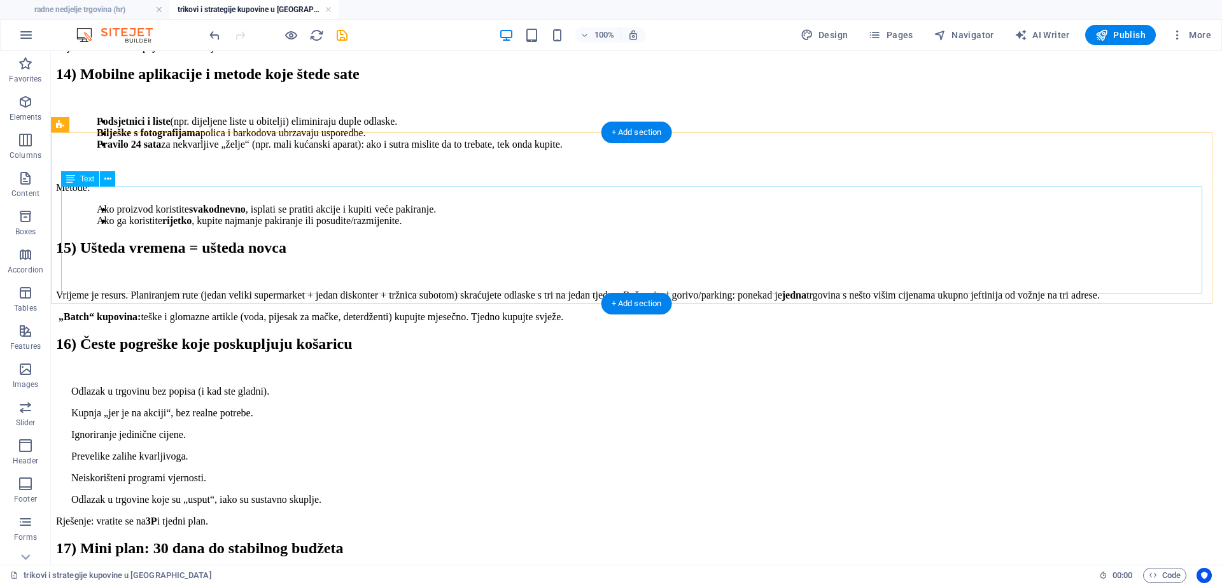
click at [210, 369] on div "Odlazak u trgovinu bez popisa (i kad ste gladni). Kupnja „jer je na akciji“, be…" at bounding box center [636, 439] width 1161 height 141
click at [211, 369] on div "Odlazak u trgovinu bez popisa (i kad ste gladni). Kupnja „jer je na akciji“, be…" at bounding box center [636, 439] width 1161 height 141
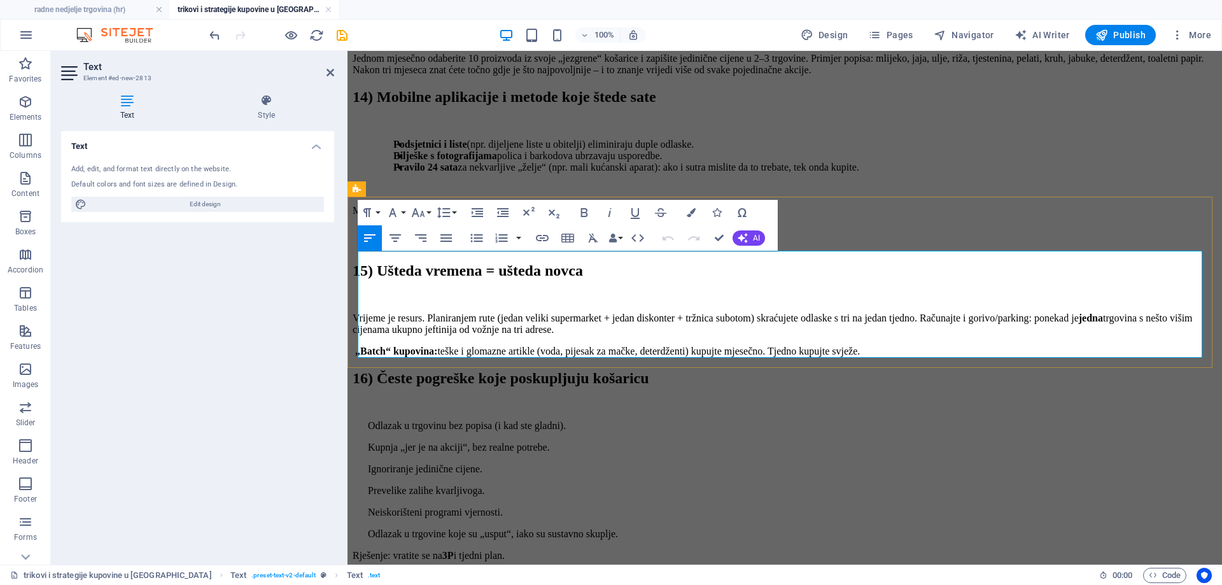
click at [643, 425] on p "Kupnja „jer je na akciji“, bez realne potrebe." at bounding box center [800, 430] width 834 height 11
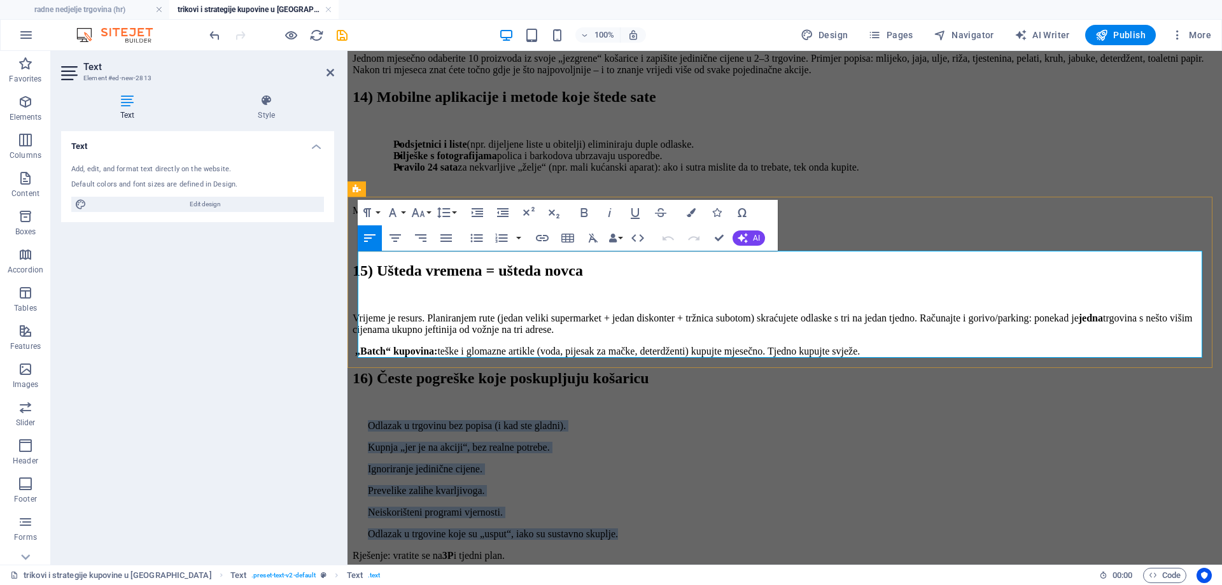
drag, startPoint x: 583, startPoint y: 326, endPoint x: 375, endPoint y: 255, distance: 220.3
click at [375, 403] on div "Odlazak u trgovinu bez popisa (i kad ste gladni). Kupnja „jer je na akciji“, be…" at bounding box center [784, 473] width 864 height 141
click at [473, 238] on icon "button" at bounding box center [476, 237] width 15 height 15
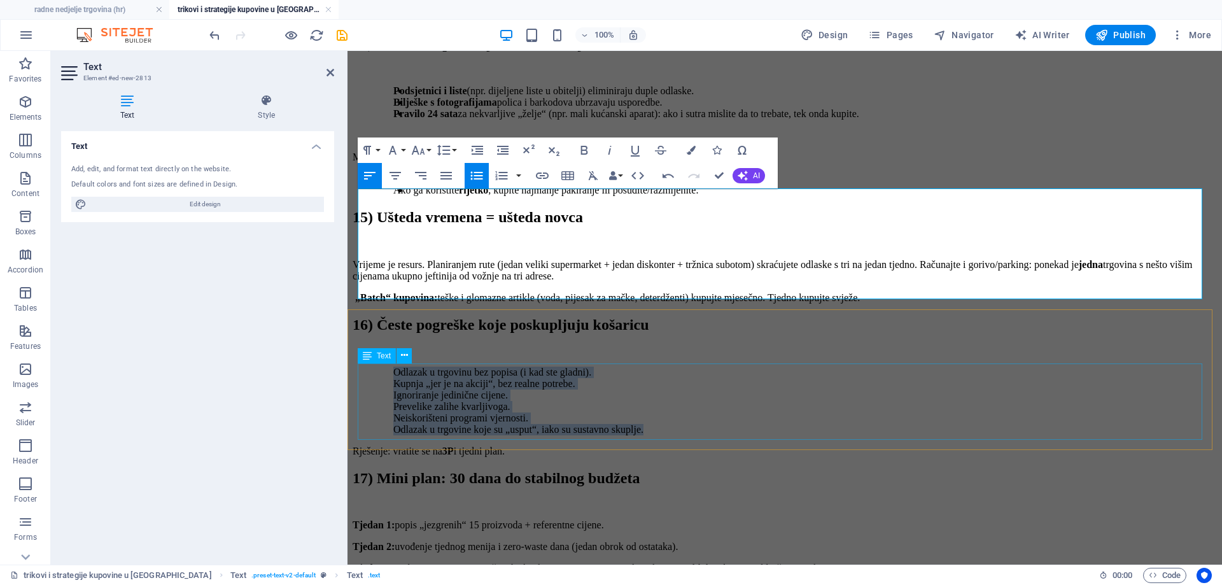
scroll to position [4425, 0]
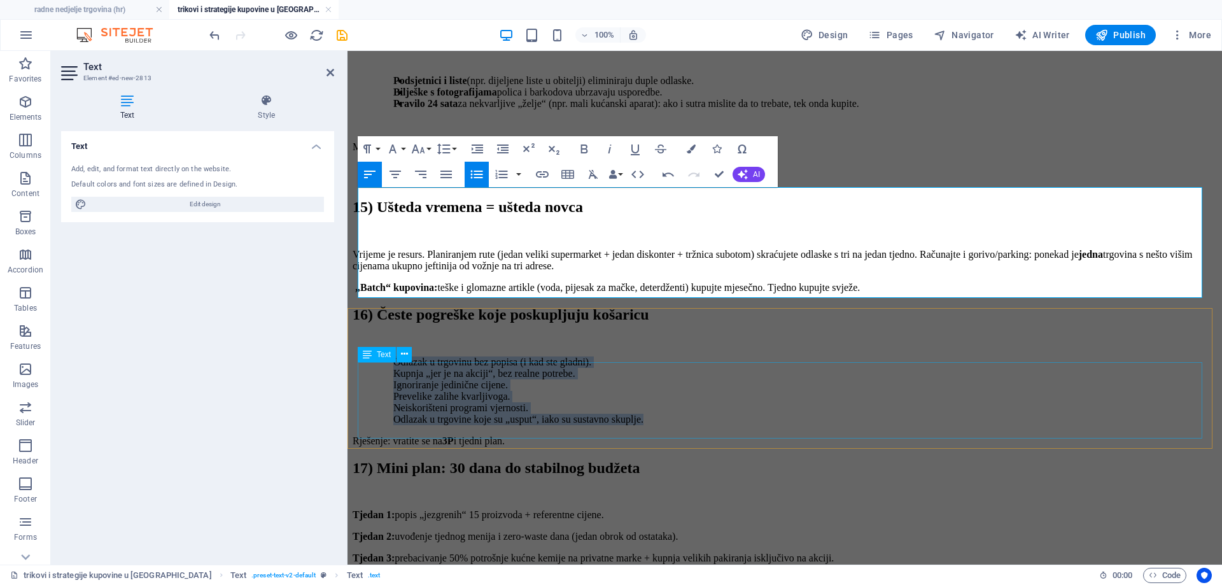
click at [513, 492] on div "Tjedan 1: popis „jezgrenih“ 15 proizvoda + referentne cijene. Tjedan 2: uvođenj…" at bounding box center [784, 541] width 864 height 98
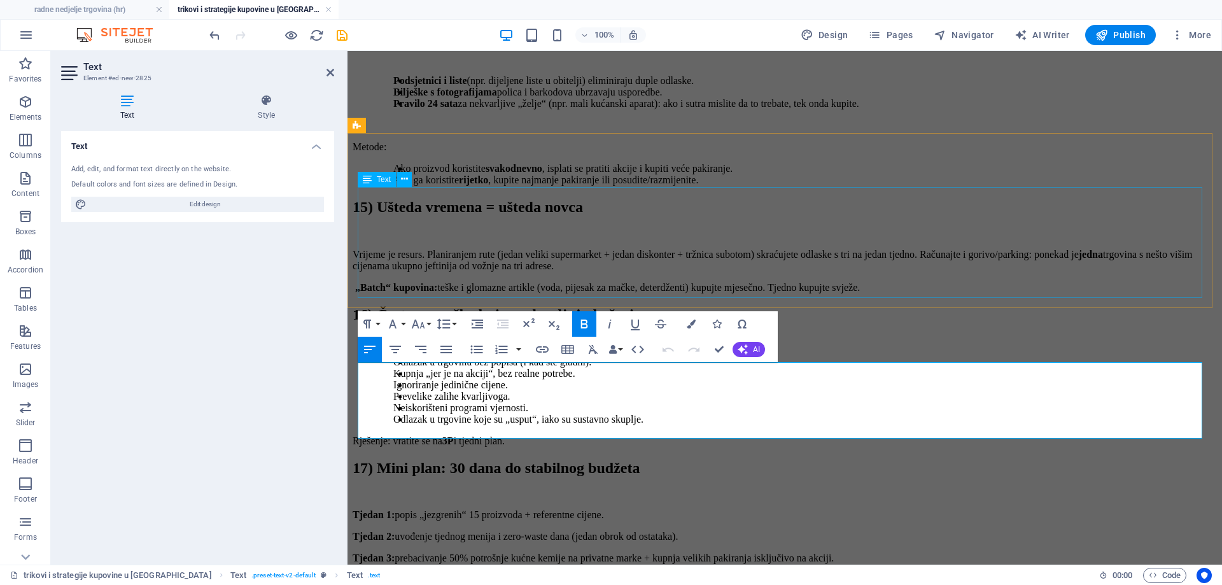
click at [845, 340] on div "Odlazak u trgovinu bez popisa (i kad ste gladni). Kupnja „jer je na akciji“, be…" at bounding box center [784, 385] width 864 height 90
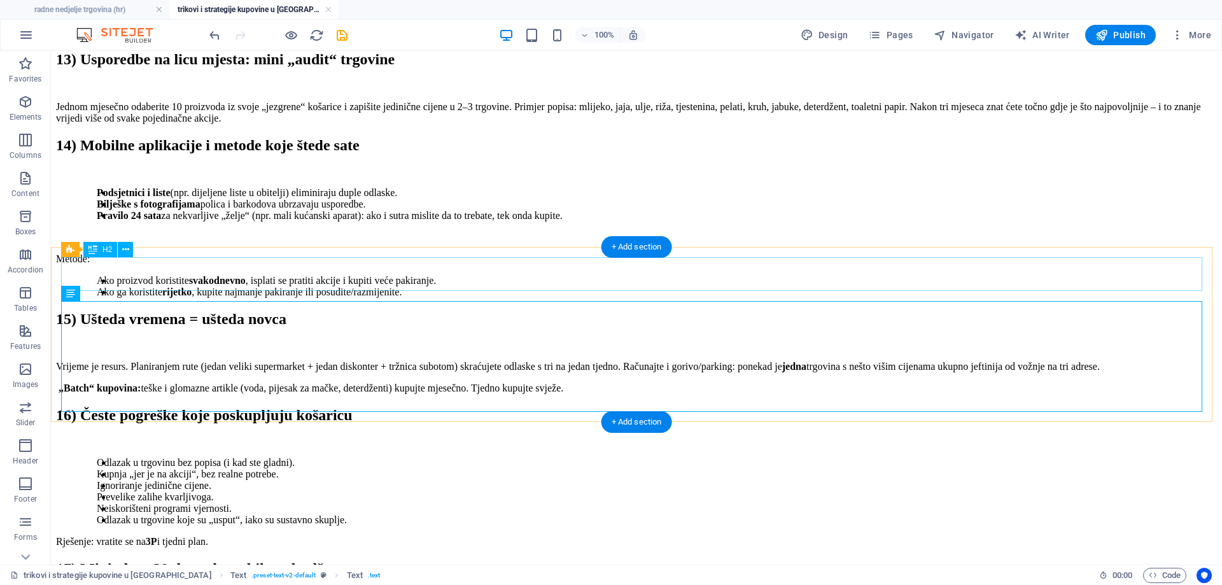
scroll to position [4171, 0]
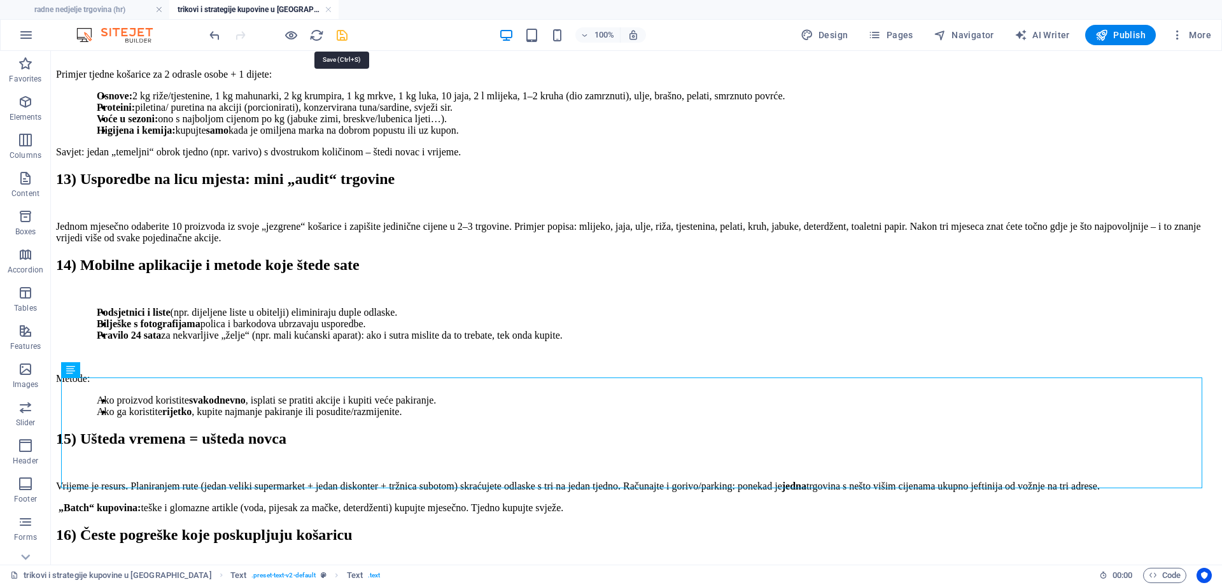
click at [340, 33] on icon "save" at bounding box center [342, 35] width 15 height 15
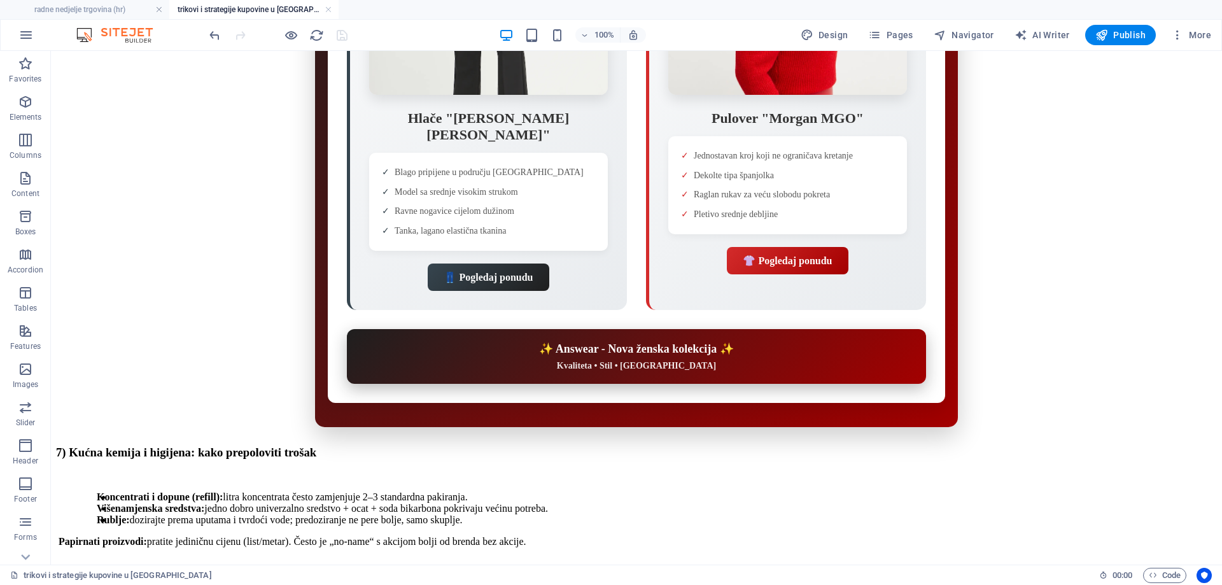
scroll to position [2403, 0]
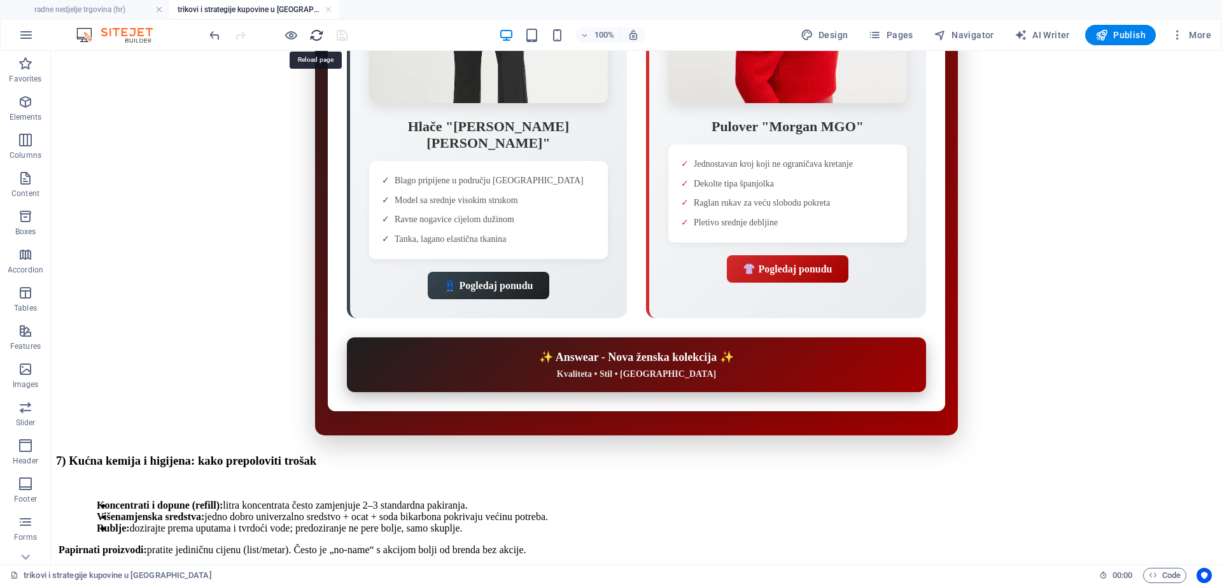
click at [312, 30] on icon "reload" at bounding box center [316, 35] width 15 height 15
click at [1164, 576] on span "Code" at bounding box center [1164, 575] width 32 height 15
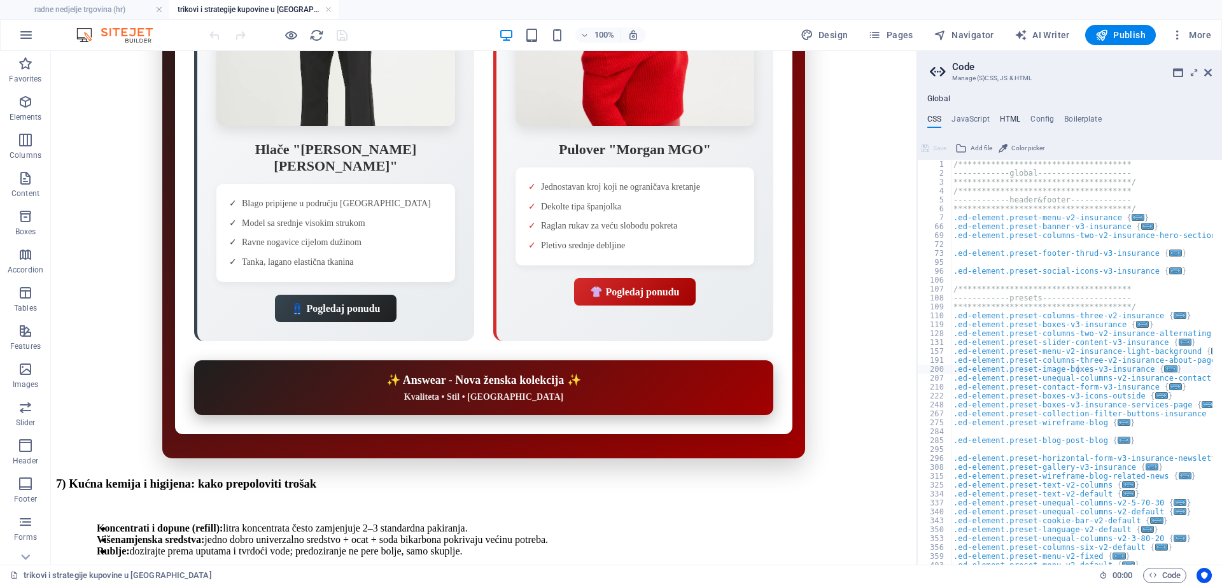
click at [1010, 117] on h4 "HTML" at bounding box center [1010, 122] width 21 height 14
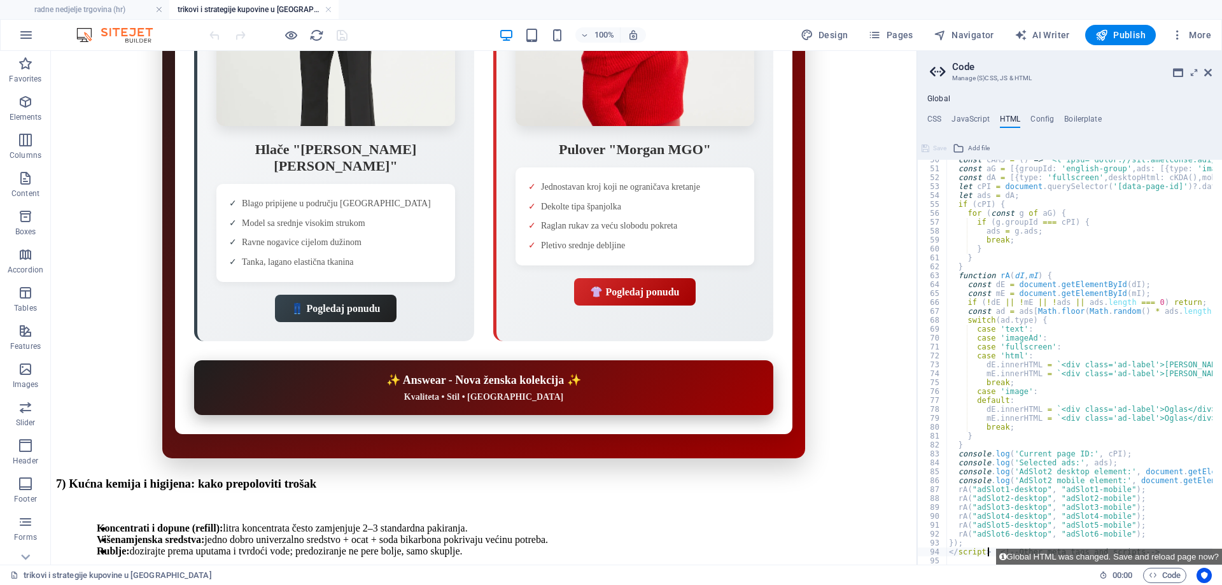
scroll to position [441, 0]
click at [979, 120] on h4 "JavaScript" at bounding box center [970, 122] width 38 height 14
type textarea "/* JS for preset "Menu V2" */"
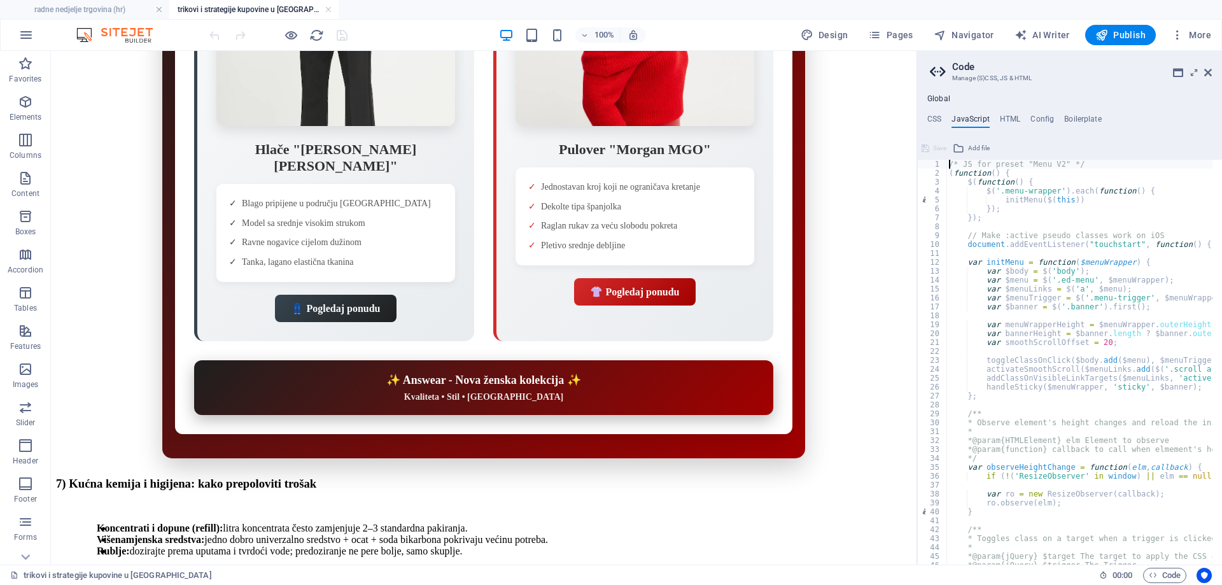
click at [1213, 69] on aside "**********" at bounding box center [1068, 307] width 305 height 513
click at [1206, 71] on icon at bounding box center [1208, 72] width 8 height 10
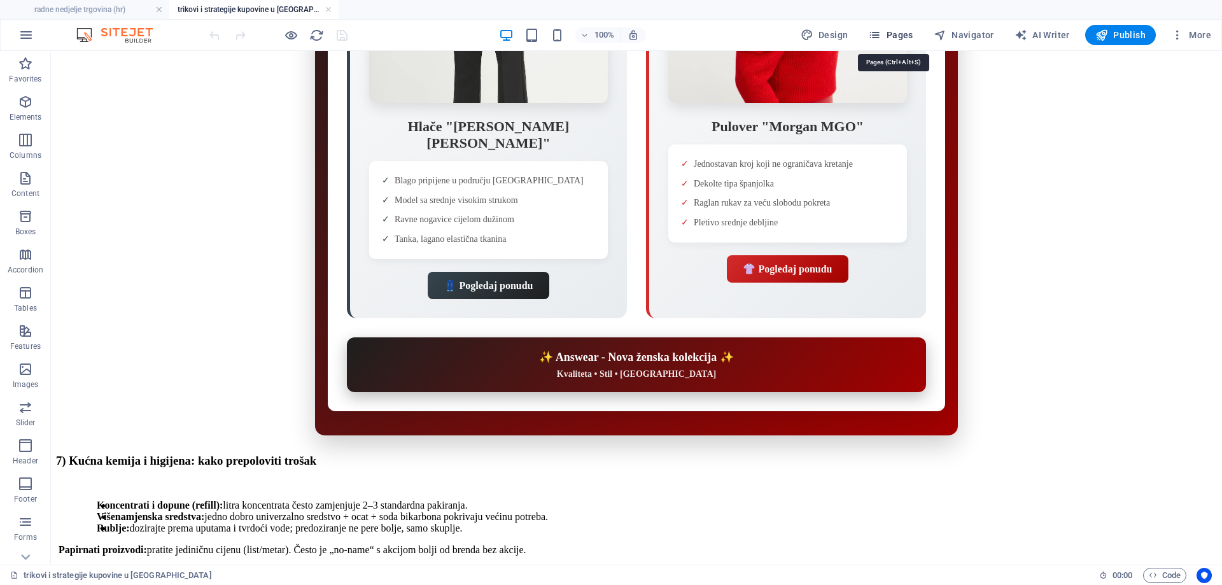
click at [904, 38] on span "Pages" at bounding box center [890, 35] width 45 height 13
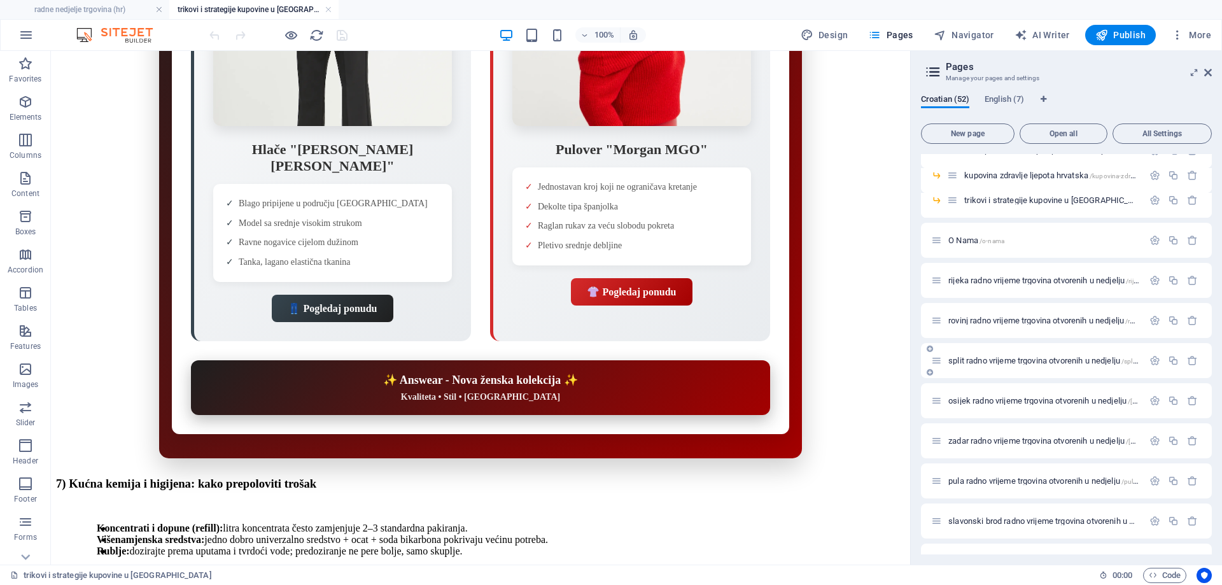
scroll to position [636, 0]
click at [1017, 199] on span "trikovi i strategije kupovine u [GEOGRAPHIC_DATA] /trikovi-i-strategije-kupovin…" at bounding box center [1114, 198] width 301 height 10
click at [1152, 197] on icon "button" at bounding box center [1154, 197] width 11 height 11
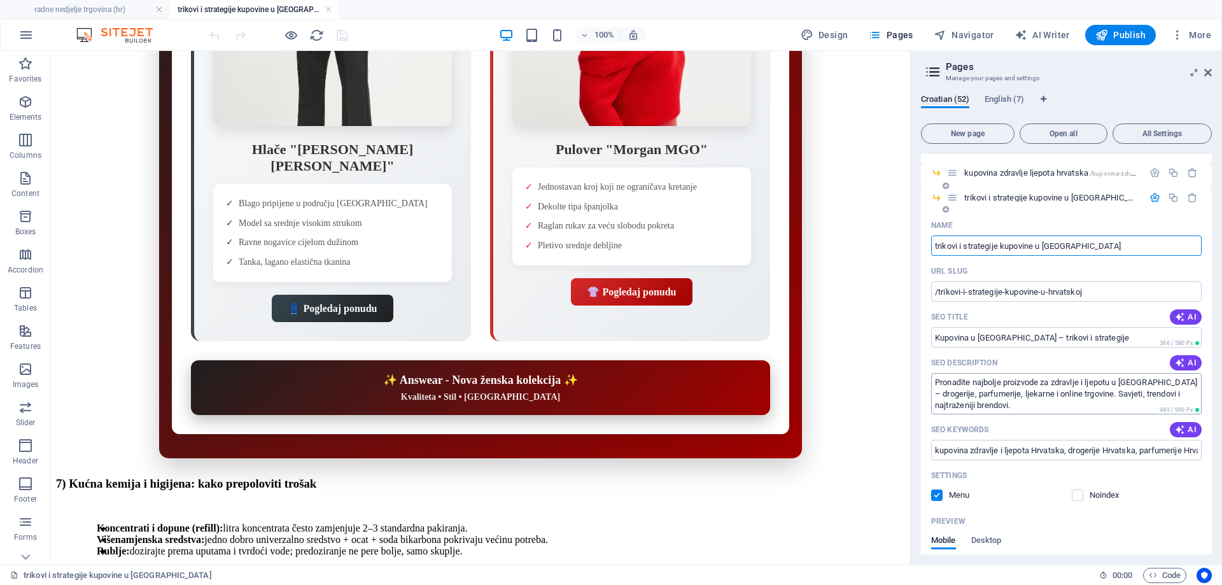
scroll to position [700, 0]
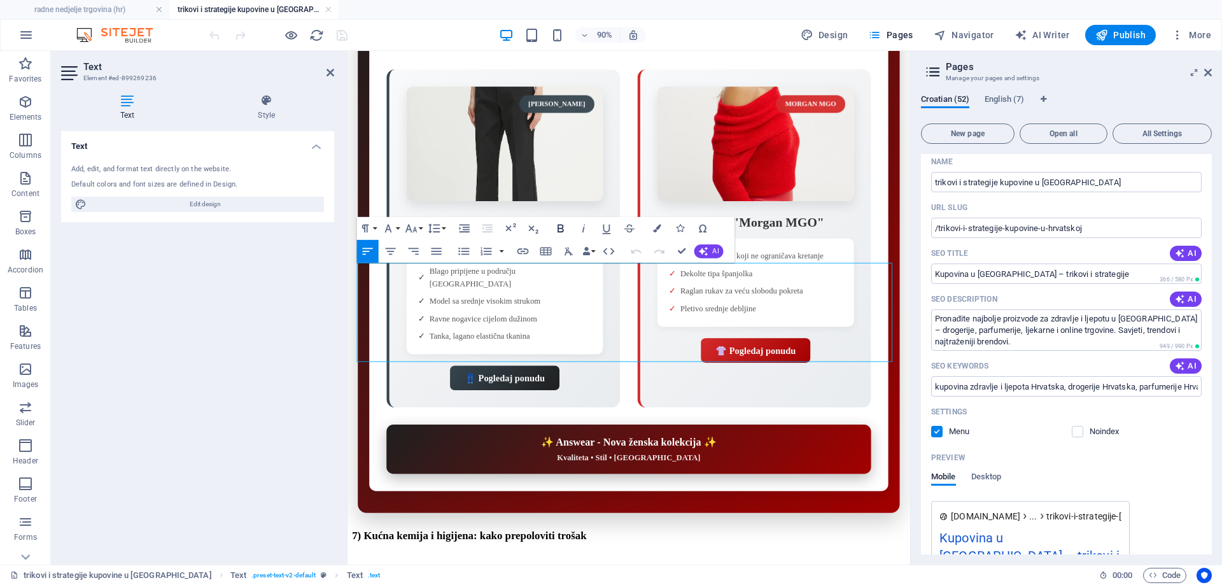
click at [562, 226] on icon "button" at bounding box center [560, 229] width 6 height 8
click at [220, 331] on div "Text Add, edit, and format text directly on the website. Default colors and fon…" at bounding box center [197, 342] width 273 height 423
click at [988, 385] on input "kupovina zdravlje i ljepota Hrvatska, drogerije Hrvatska, parfumerije Hrvatska,…" at bounding box center [1066, 386] width 270 height 20
paste input "ušteda kupovina, ušteda novca hrvatska, jeftinija kupovina, kako uštedjeti na h…"
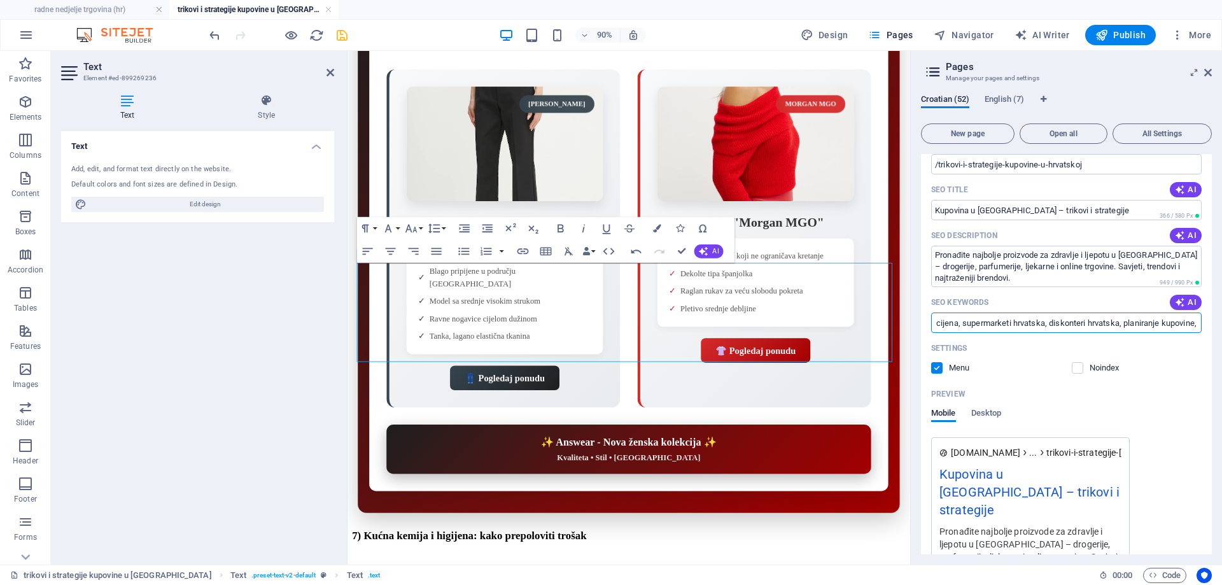
type input "ušteda kupovina, ušteda novca hrvatska, jeftinija kupovina, kako uštedjeti na h…"
drag, startPoint x: 1002, startPoint y: 278, endPoint x: 928, endPoint y: 237, distance: 85.2
click at [928, 237] on div "Name trikovi i strategije kupovine u Hrvatskoj ​ URL SLUG /trikovi-i-strategije…" at bounding box center [1066, 362] width 291 height 548
paste textarea "Naučite kako uštedjeti u svakodnevnoj kupovini u Hrvatskoj! Ovaj praktični vodi…"
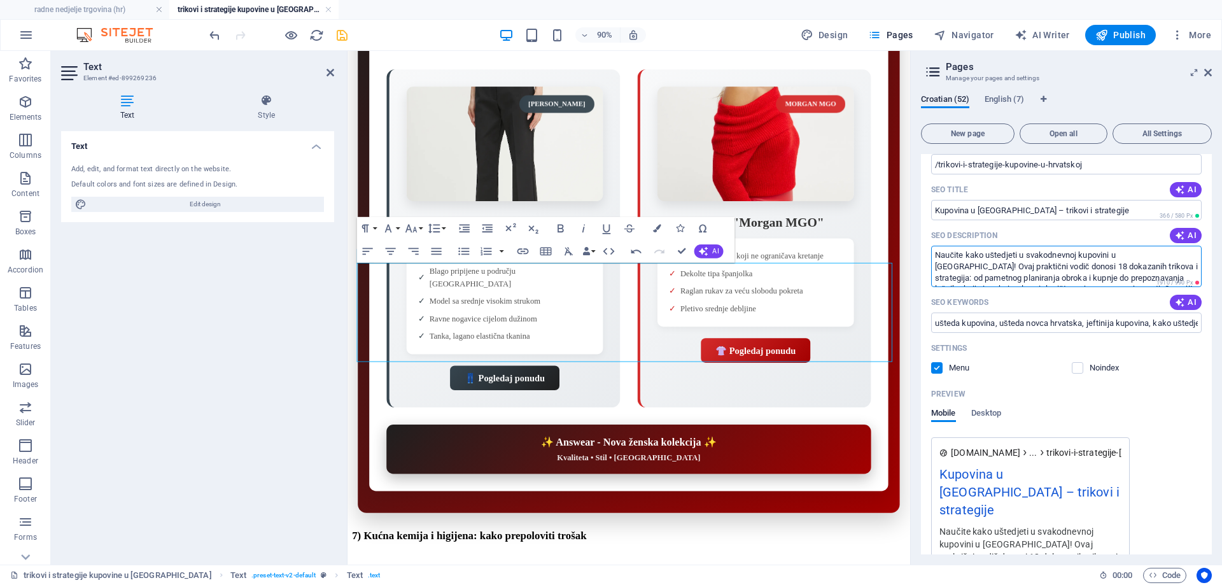
type textarea "Naučite kako uštedjeti u svakodnevnoj kupovini u Hrvatskoj! Ovaj praktični vodi…"
click at [1108, 216] on input "Kupovina u [GEOGRAPHIC_DATA] – trikovi i strategije" at bounding box center [1066, 210] width 270 height 20
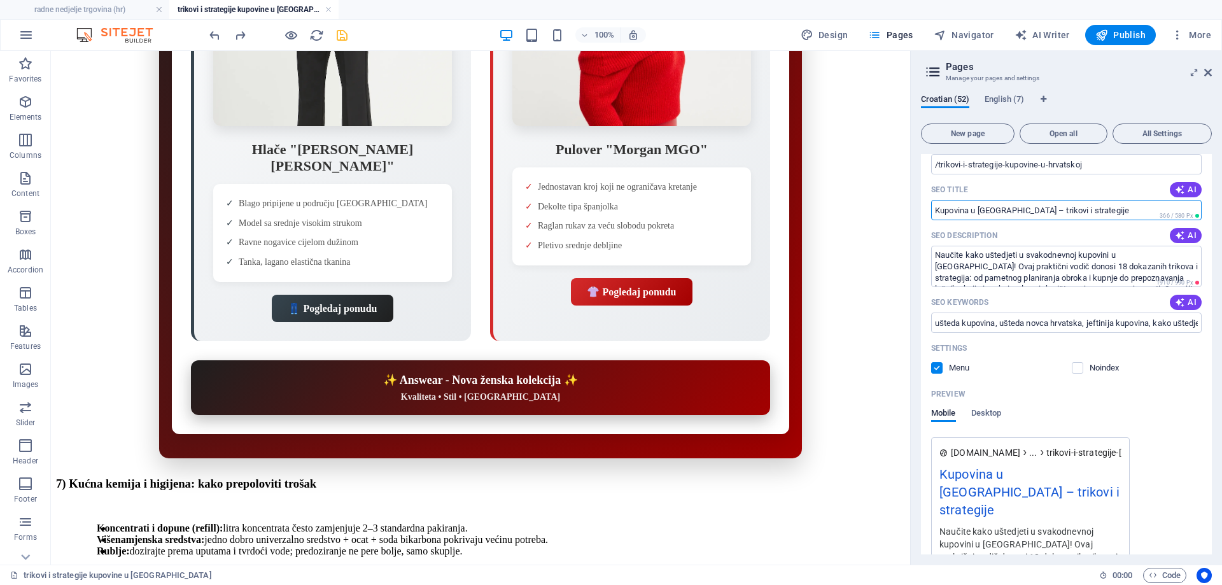
click at [1071, 204] on input "Kupovina u [GEOGRAPHIC_DATA] – trikovi i strategije" at bounding box center [1066, 210] width 270 height 20
paste input "Uštede u Kupovini u Hrvatskoj: 18 Trikova i Strategija za Veći Kućni Budžet"
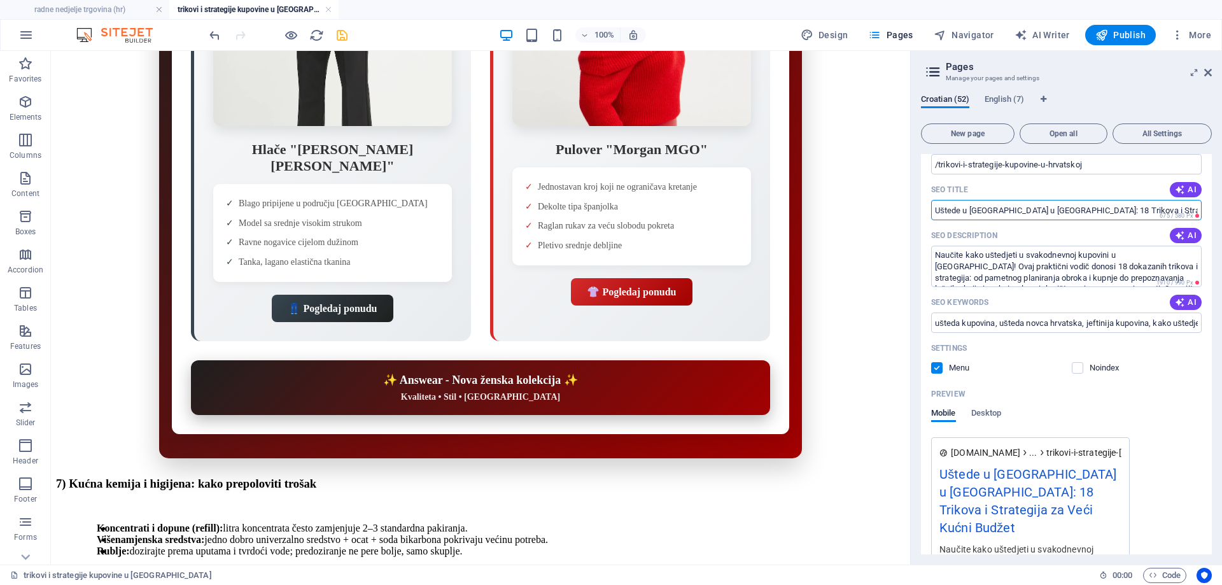
drag, startPoint x: 1052, startPoint y: 211, endPoint x: 912, endPoint y: 206, distance: 140.7
click at [912, 206] on aside "Pages Manage your pages and settings Croatian (52) English (7) New page Open al…" at bounding box center [1066, 307] width 312 height 513
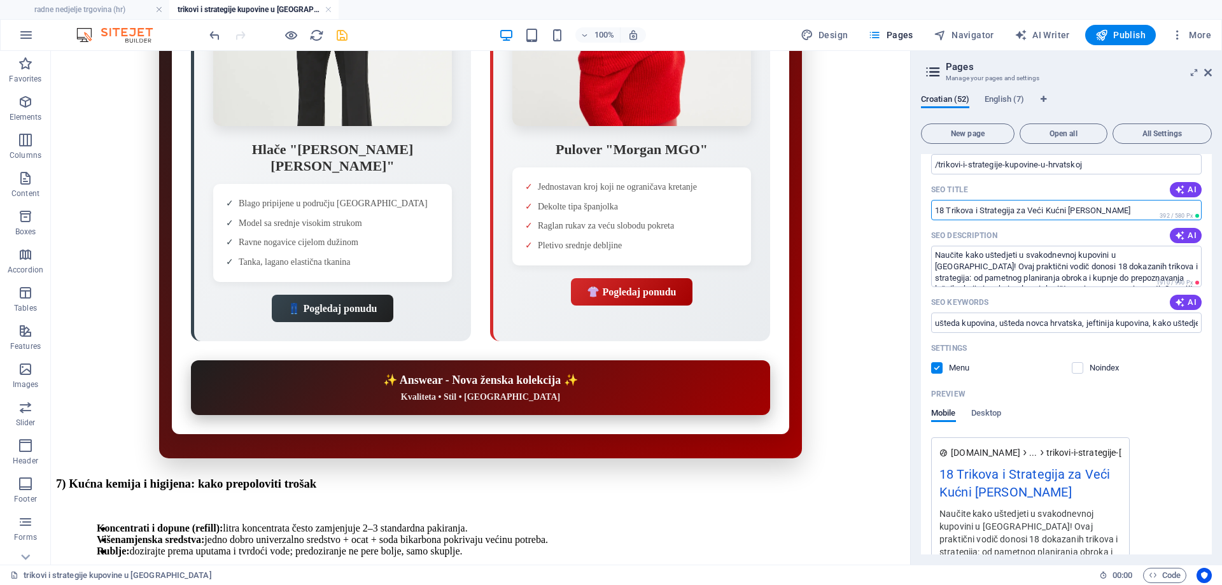
click at [943, 213] on input "18 Trikova i Strategija za Veći Kućni Budžet" at bounding box center [1066, 210] width 270 height 20
click at [943, 210] on input "18 Trikova i Strategija za Veći Kućni Budžet" at bounding box center [1066, 210] width 270 height 20
click at [935, 209] on input "17 Trikova i Strategija za Veći Kućni Budžet" at bounding box center [1066, 210] width 270 height 20
click at [1104, 209] on input "17 Trikova i Strategija za Veći Kućni Budžet" at bounding box center [1066, 210] width 270 height 20
click at [935, 209] on input "17 Trikova i Strategija za Veći Kućni Budžet" at bounding box center [1066, 210] width 270 height 20
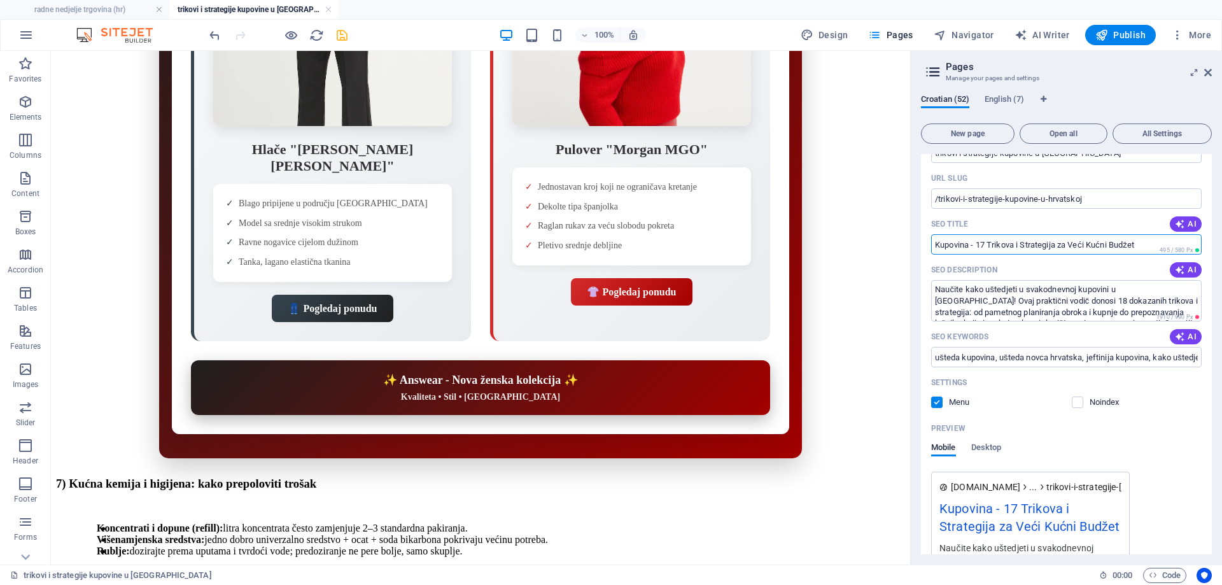
scroll to position [700, 0]
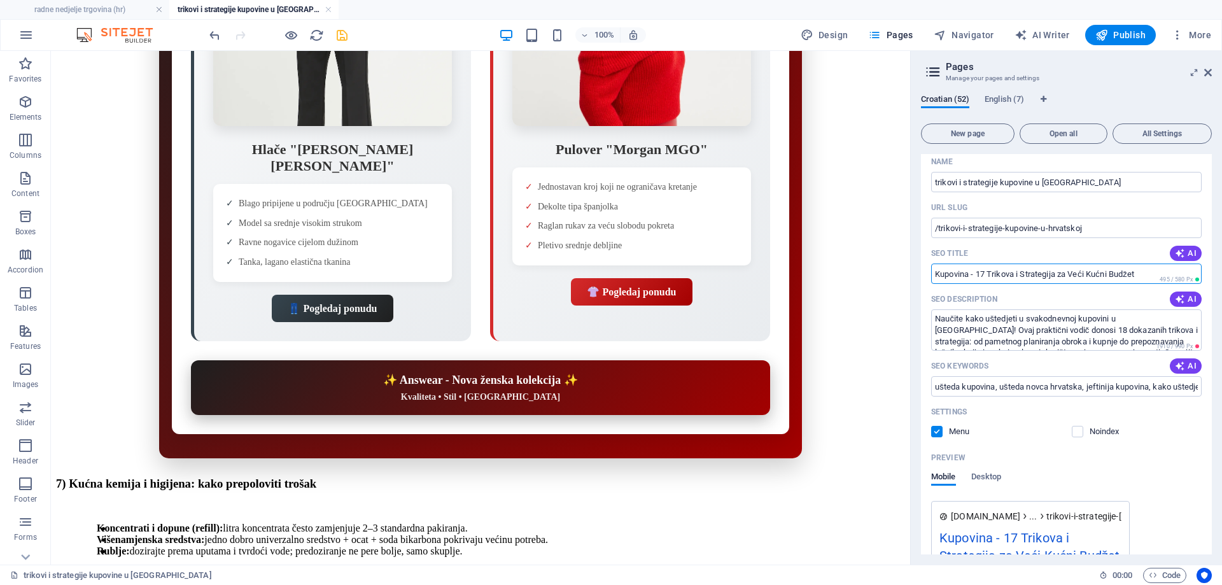
type input "Kupovina - 17 Trikova i Strategija za Veći Kućni Budžet"
click at [1015, 340] on textarea "Naučite kako uštedjeti u svakodnevnoj kupovini u Hrvatskoj! Ovaj praktični vodi…" at bounding box center [1066, 329] width 270 height 41
paste textarea "Želite smanjiti troškove kućanstva bez odricanja od kvalitete? Saznajte kako! U…"
type textarea "Želite smanjiti troškove kućanstva bez odricanja od kvalitete? Saznajte kako! U…"
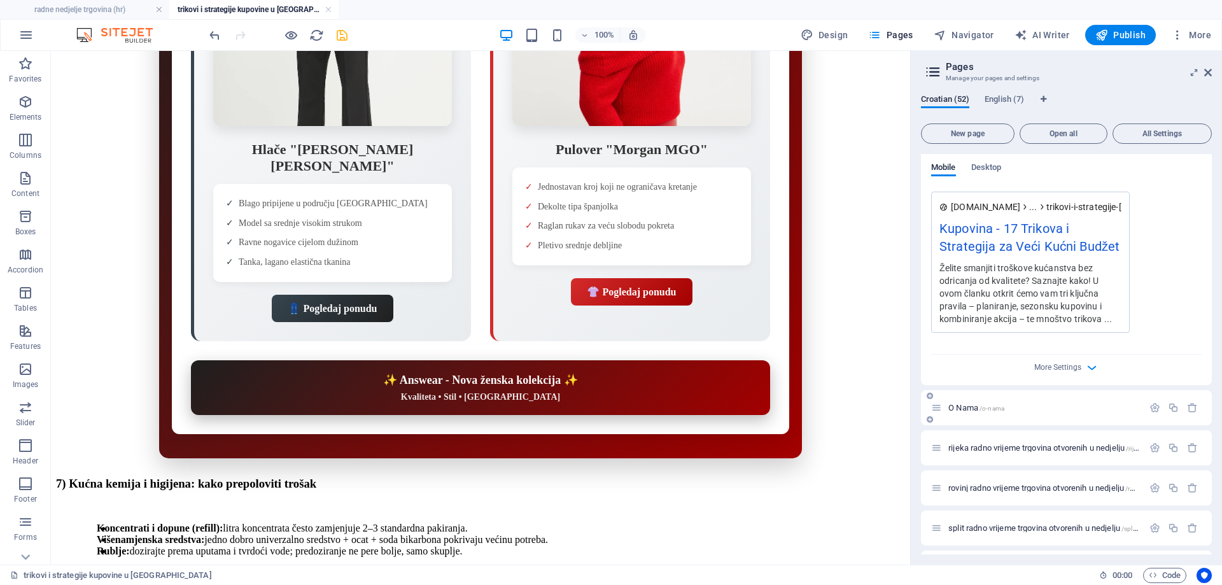
scroll to position [1018, 0]
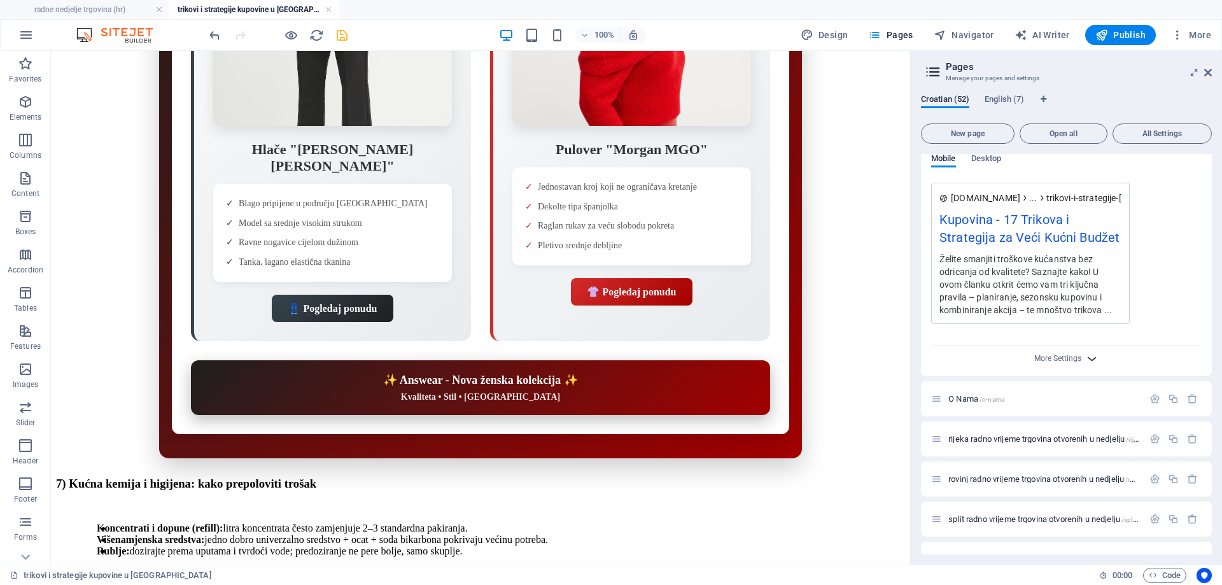
click at [1095, 357] on icon "button" at bounding box center [1091, 358] width 15 height 15
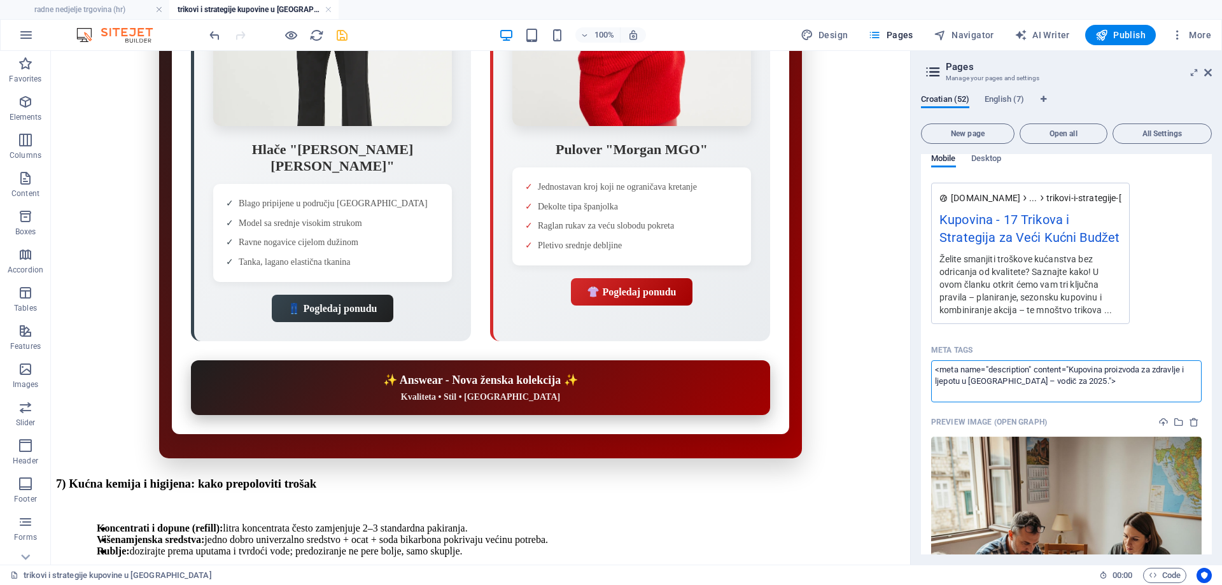
drag, startPoint x: 1068, startPoint y: 383, endPoint x: 1071, endPoint y: 370, distance: 13.7
click at [1071, 370] on textarea "<meta name="description" content="Kupovina proizvoda za zdravlje i ljepotu u [G…" at bounding box center [1066, 380] width 270 height 41
paste textarea "Otkrijte provjerene trikove i strategije za uštedu u svakodnevnoj kupovini u Hr…"
type textarea "<meta name="description" content="Otkrijte provjerene trikove i strategije za u…"
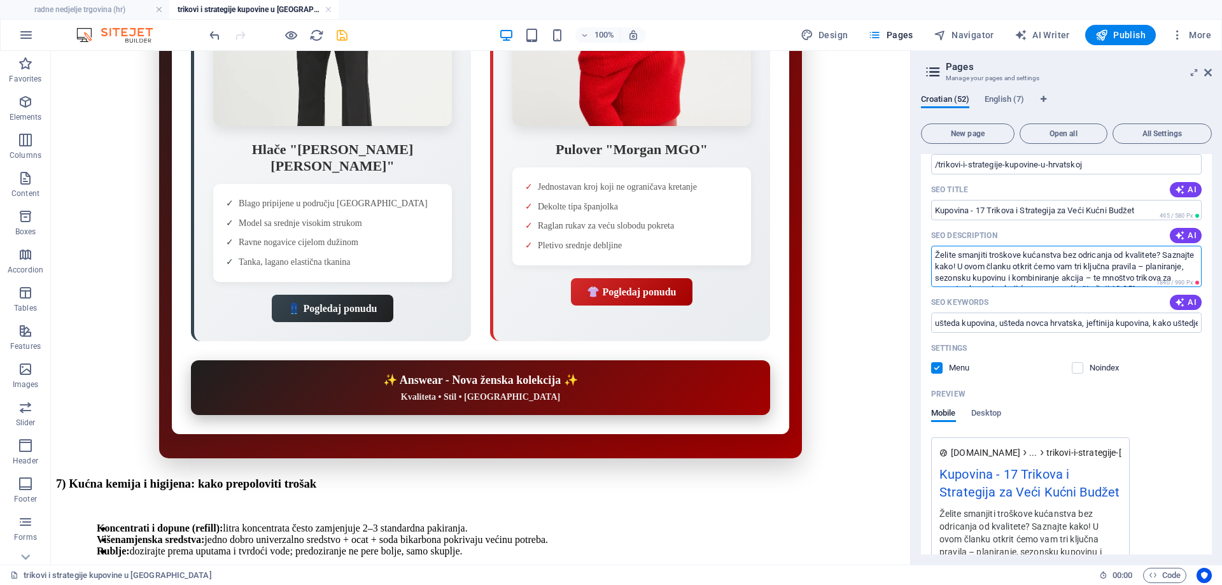
drag, startPoint x: 1047, startPoint y: 282, endPoint x: 930, endPoint y: 254, distance: 120.5
click at [930, 254] on div "Name trikovi i strategije kupovine u Hrvatskoj ​ URL SLUG /trikovi-i-strategije…" at bounding box center [1066, 545] width 291 height 915
paste textarea "Otkrijte provjerene trikove i strategije za uštedu u svakodnevnoj kupovini u Hr…"
click at [982, 260] on textarea "Otkrijte provjerene trikove i strategije za uštedu u svakodnevnoj kupovini u Hr…" at bounding box center [1066, 266] width 270 height 41
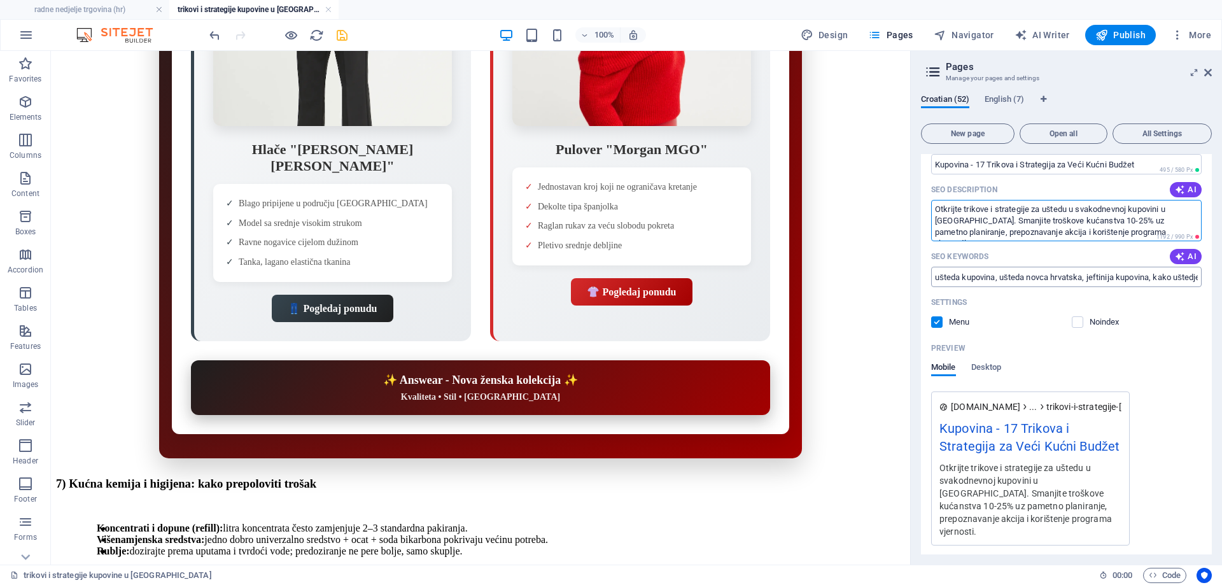
scroll to position [827, 0]
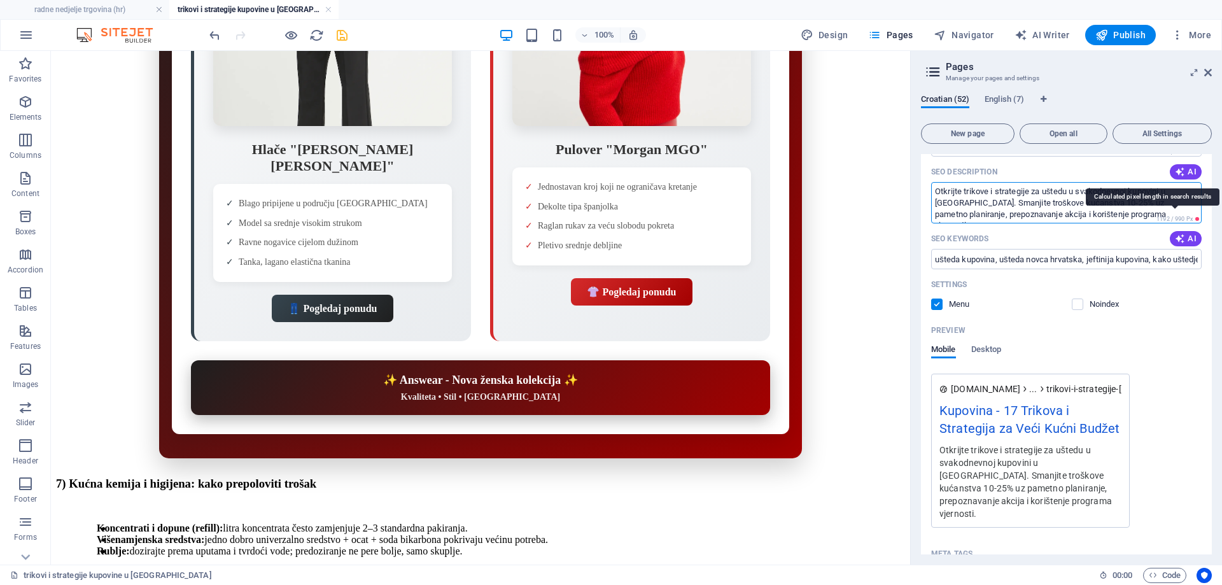
drag, startPoint x: 976, startPoint y: 215, endPoint x: 1197, endPoint y: 221, distance: 220.9
click at [1197, 221] on div "Otkrijte trikove i strategije za uštedu u svakodnevnoj kupovini u Hrvatskoj. Sm…" at bounding box center [1066, 202] width 270 height 41
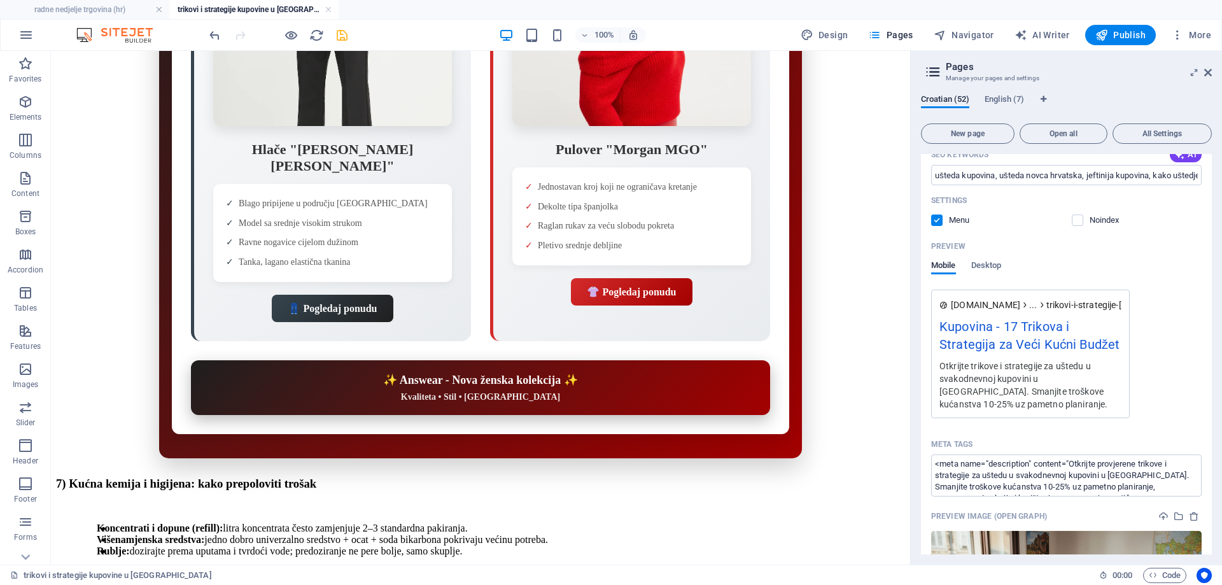
scroll to position [1018, 0]
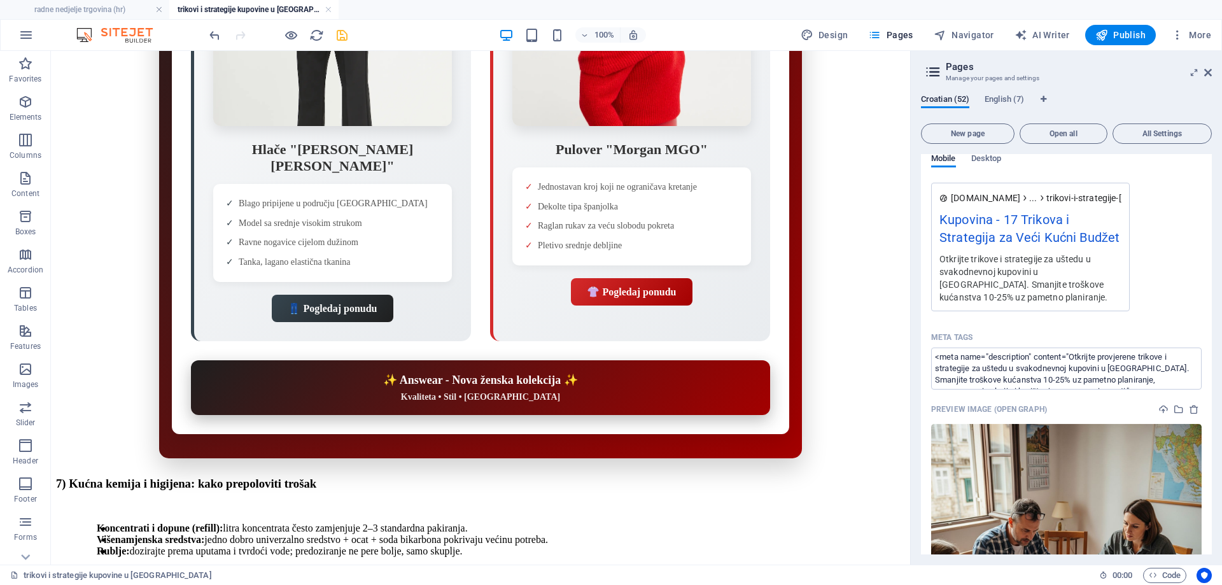
type textarea "Otkrijte trikove i strategije za uštedu u svakodnevnoj kupovini u Hrvatskoj. Sm…"
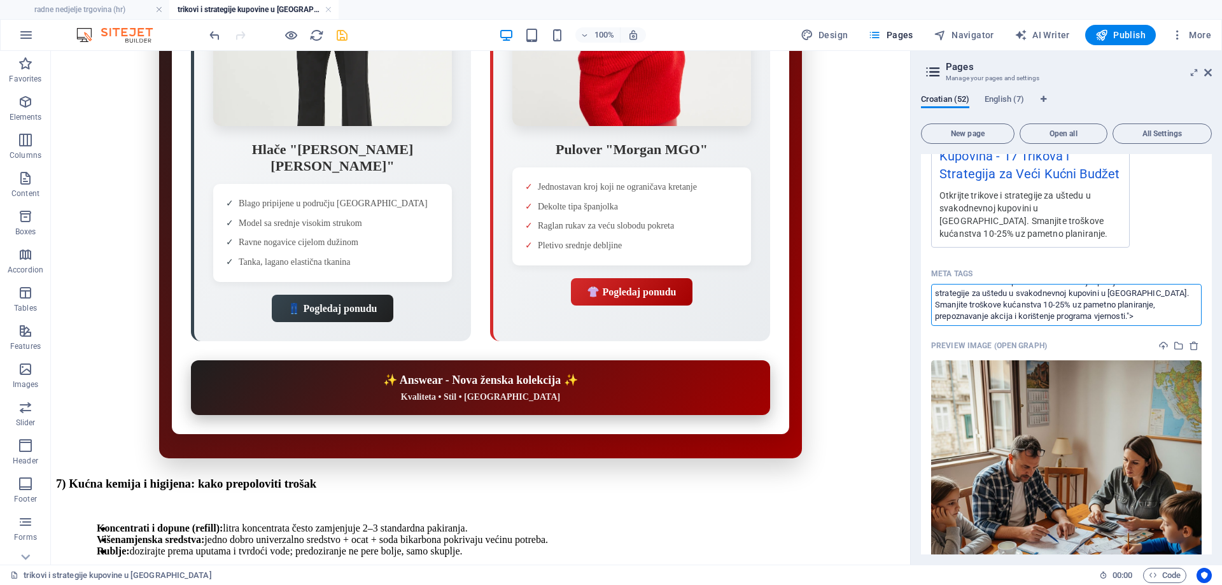
drag, startPoint x: 1071, startPoint y: 355, endPoint x: 1074, endPoint y: 317, distance: 38.3
click at [1074, 317] on textarea "<meta name="description" content="Otkrijte provjerene trikove i strategije za u…" at bounding box center [1066, 304] width 270 height 41
paste textarea "vaj članak nudi sveobuhvatan vodič o tehnikama i strategijama za uštedu novca p…"
type textarea "<meta name="description" content="Ovaj članak nudi sveobuhvatan vodič o tehnika…"
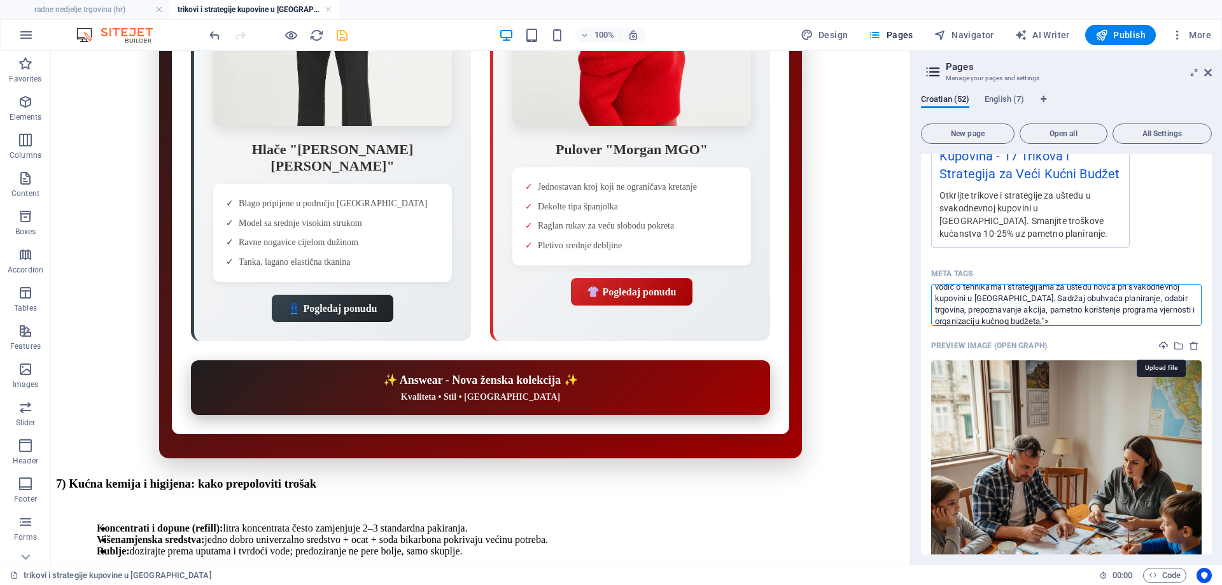
click at [1162, 345] on icon "upload" at bounding box center [1163, 345] width 10 height 10
click at [1161, 344] on icon "upload" at bounding box center [1163, 345] width 10 height 10
click at [1162, 344] on icon "upload" at bounding box center [1163, 345] width 10 height 10
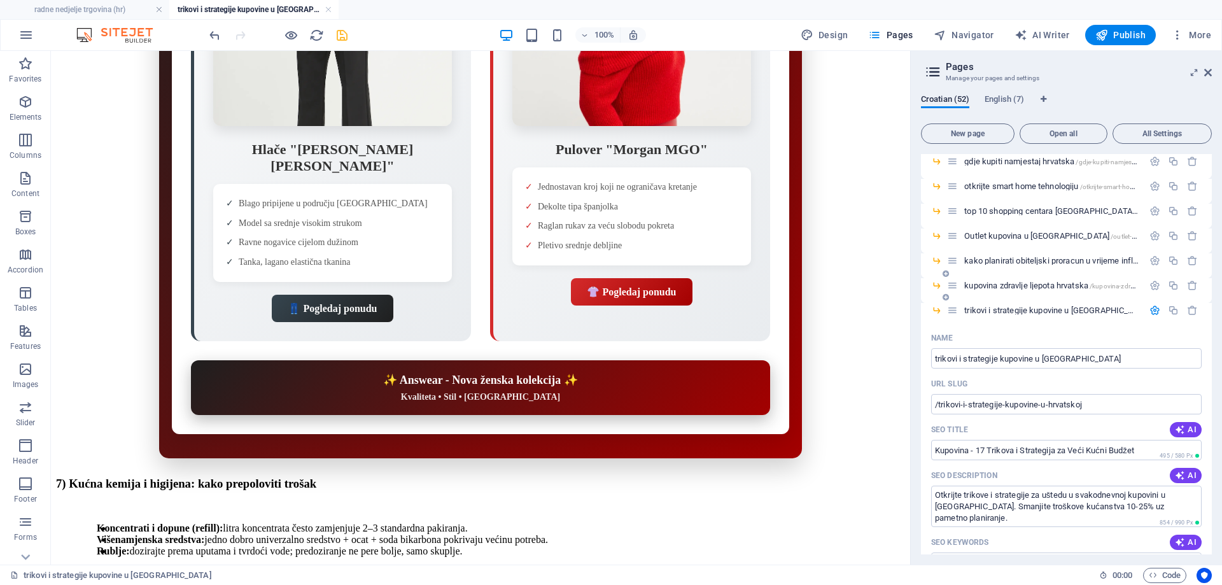
scroll to position [445, 0]
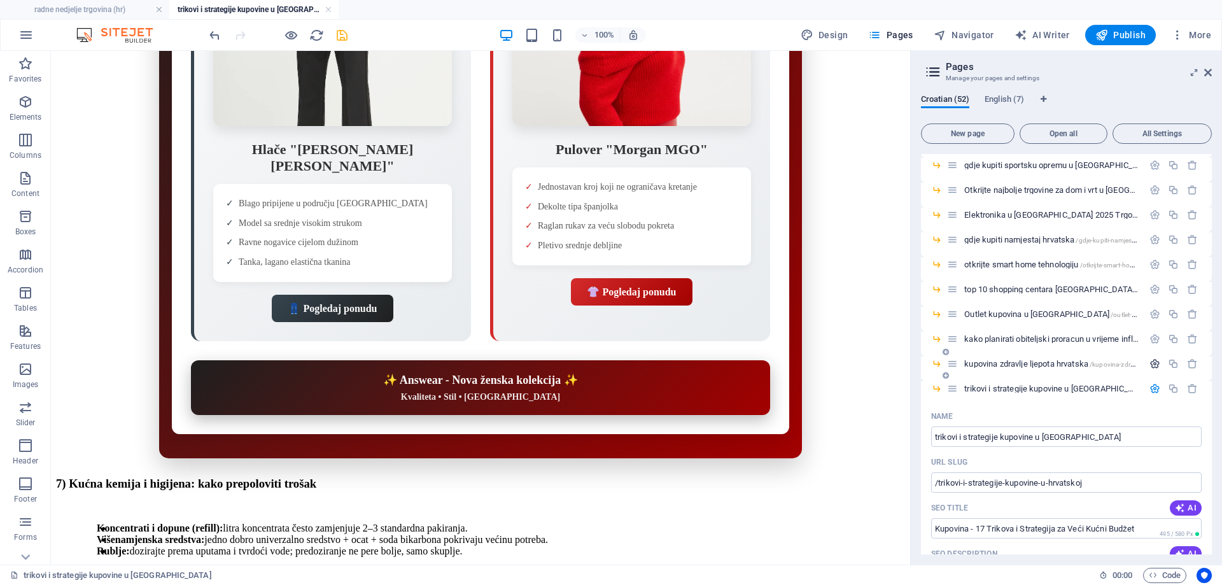
click at [1150, 364] on icon "button" at bounding box center [1154, 363] width 11 height 11
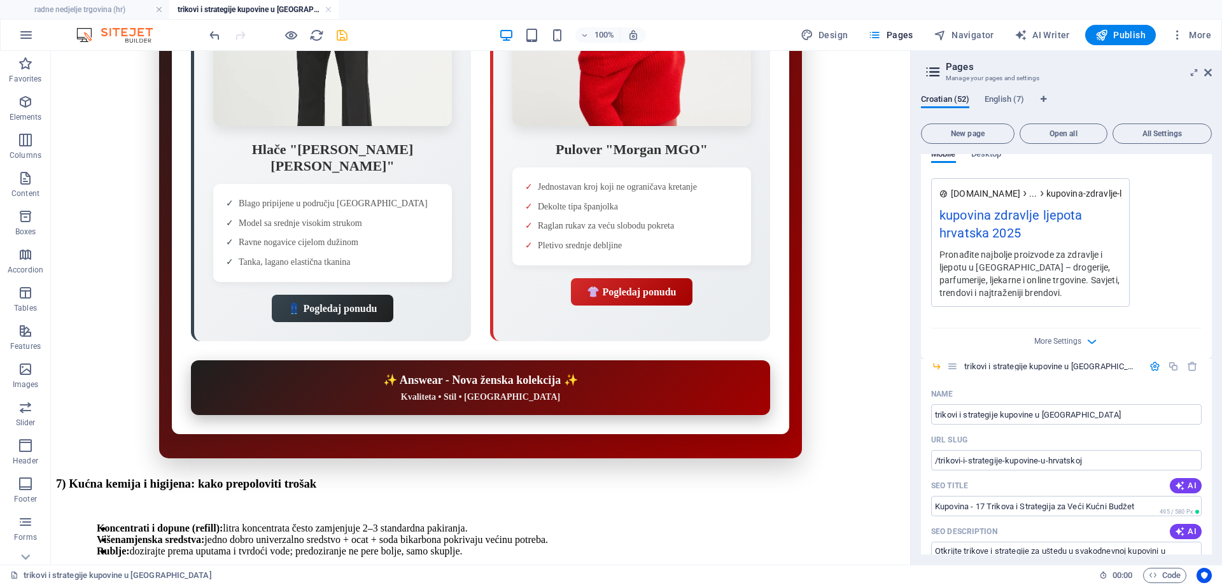
scroll to position [1018, 0]
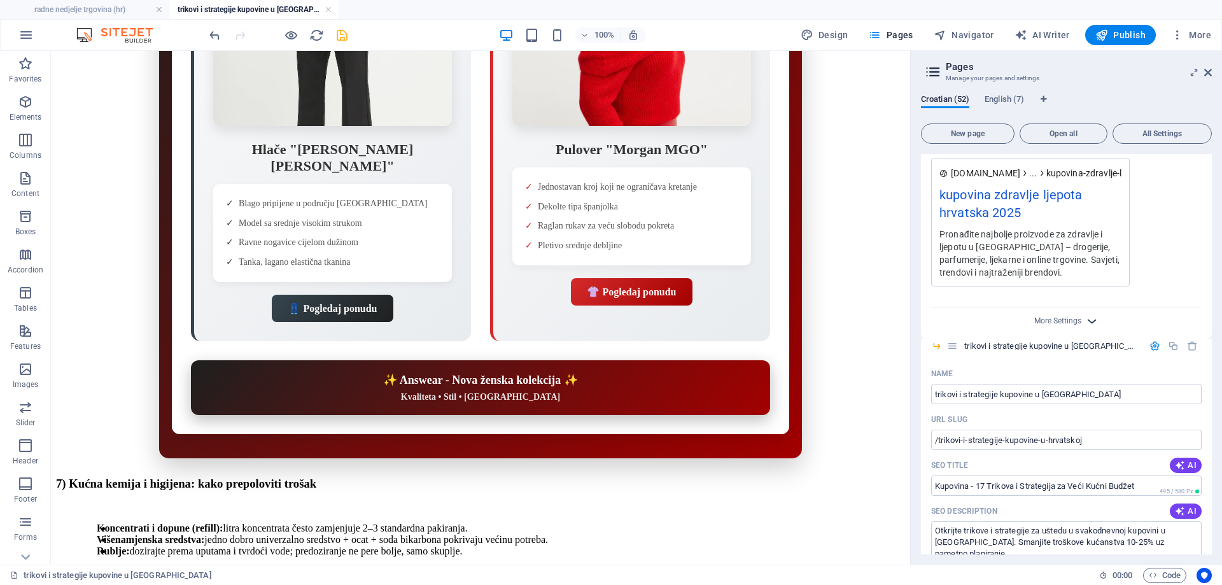
click at [1092, 323] on icon "button" at bounding box center [1091, 321] width 15 height 15
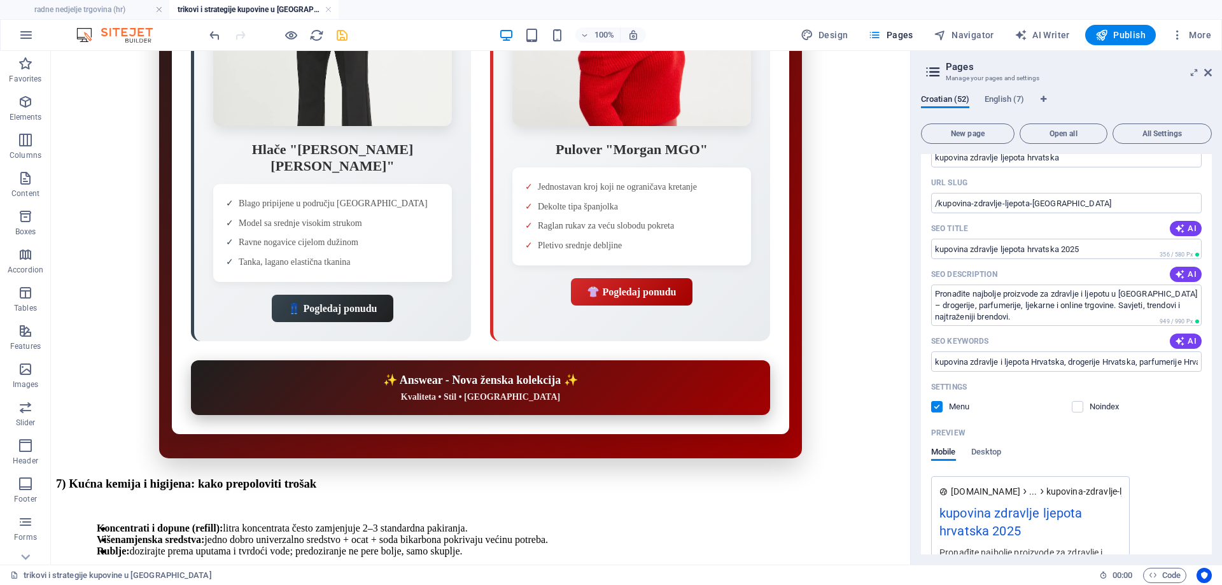
scroll to position [509, 0]
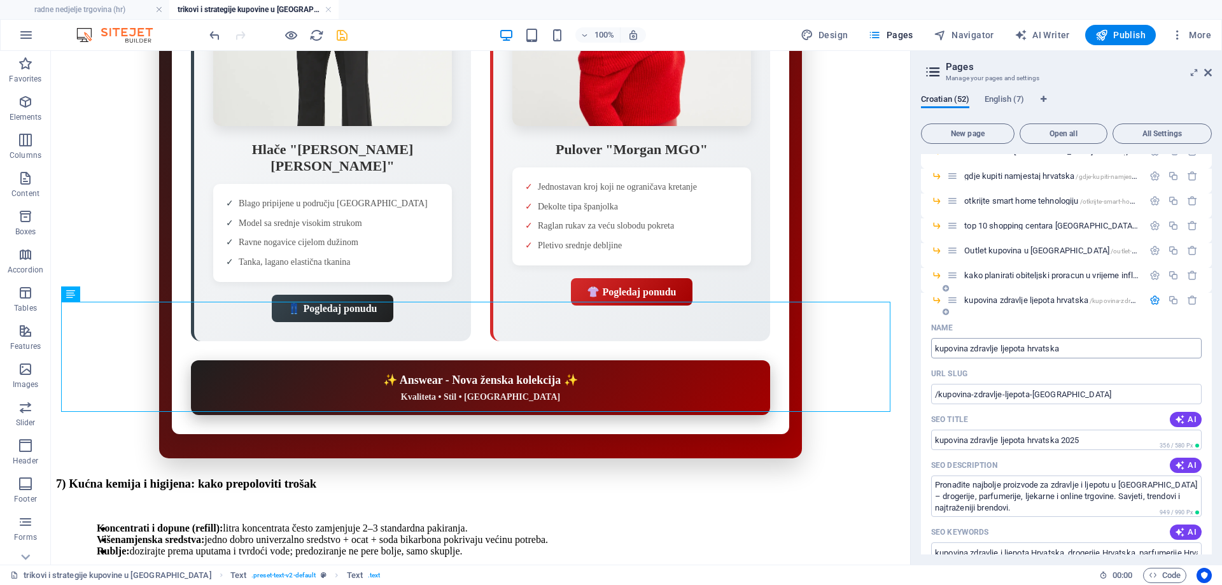
click at [1055, 345] on input "kupovina zdravlje ljepota hrvatska" at bounding box center [1066, 348] width 270 height 20
click at [1077, 346] on input "kupovina zdravlje ljepota hrvatska" at bounding box center [1066, 348] width 270 height 20
drag, startPoint x: 1083, startPoint y: 351, endPoint x: 916, endPoint y: 346, distance: 167.4
click at [916, 346] on div "Croatian (52) English (7) New page Open all All Settings radne nedjelje trgovin…" at bounding box center [1065, 324] width 311 height 480
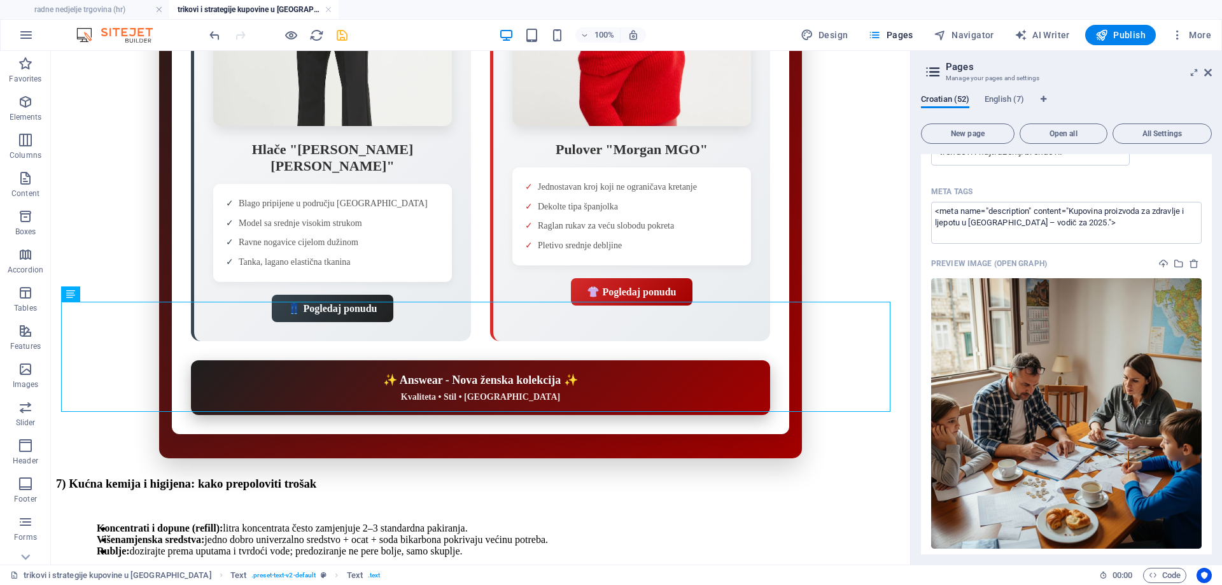
scroll to position [1145, 0]
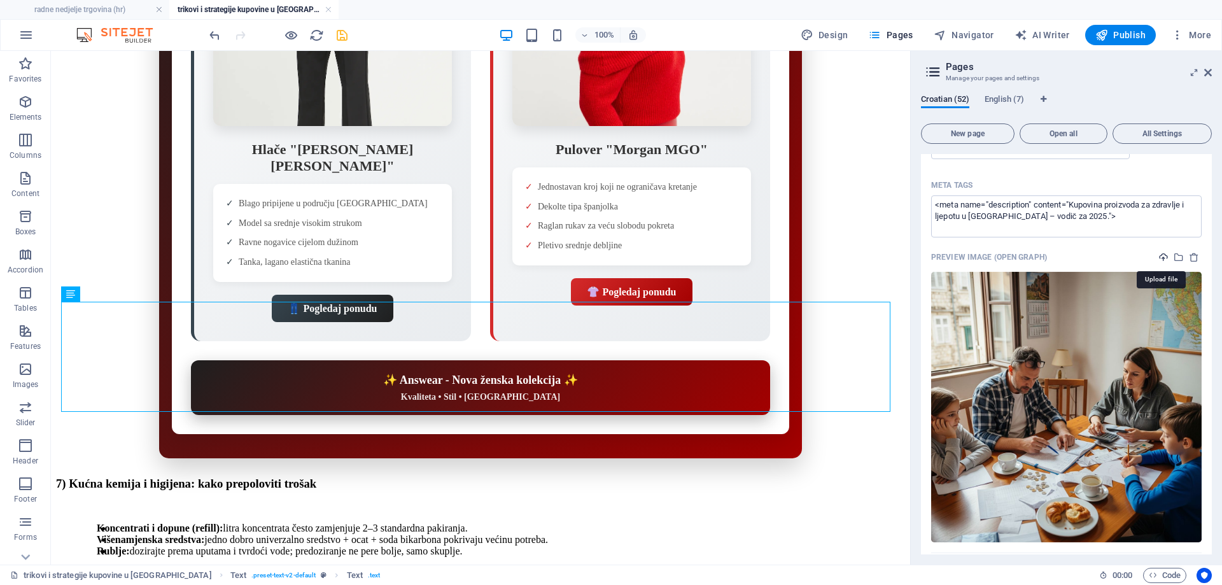
click at [1159, 254] on icon "upload" at bounding box center [1163, 257] width 10 height 10
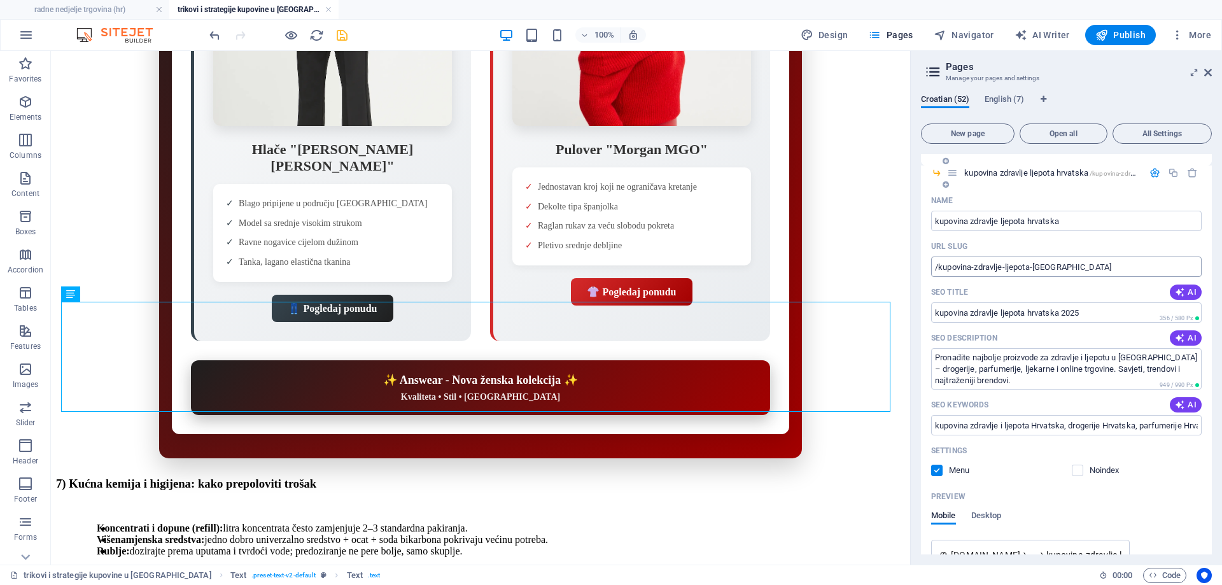
scroll to position [445, 0]
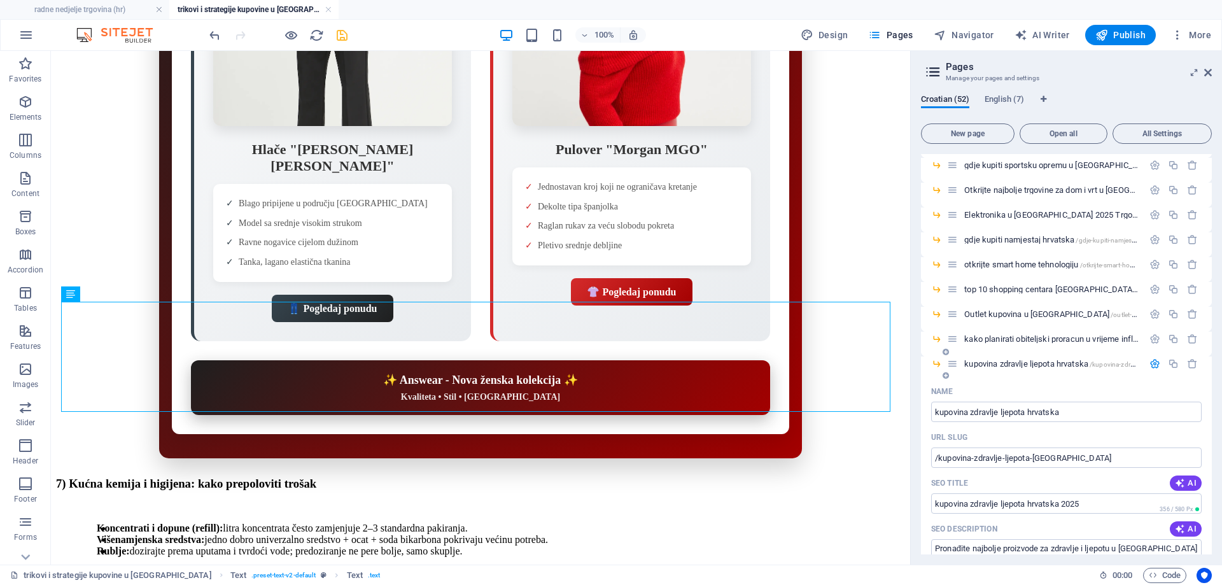
click at [1152, 365] on icon "button" at bounding box center [1154, 363] width 11 height 11
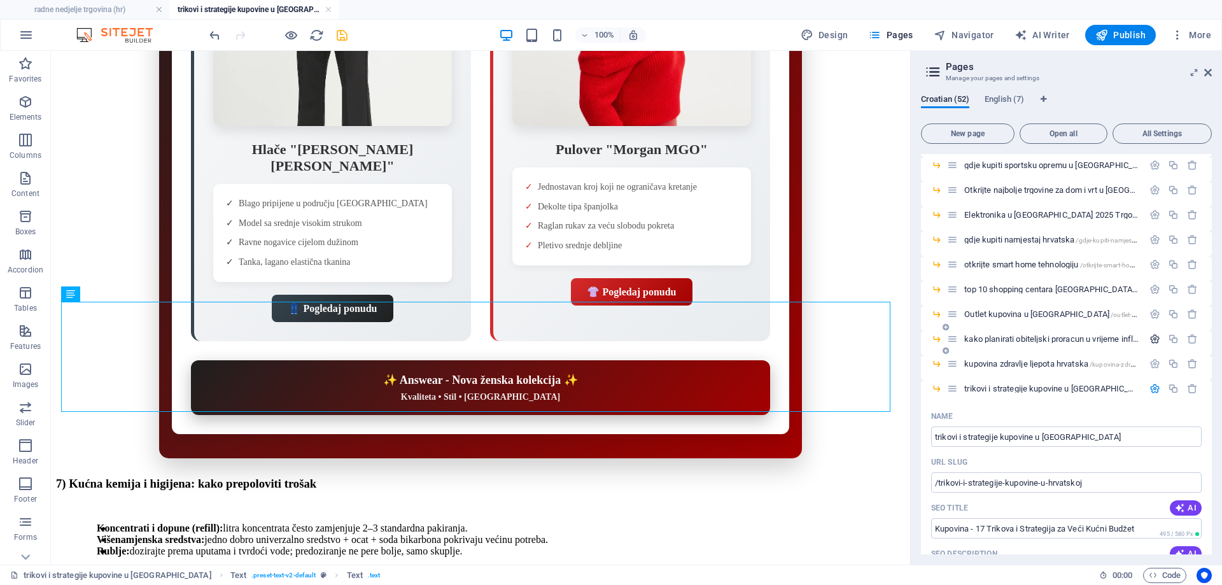
click at [1151, 339] on icon "button" at bounding box center [1154, 338] width 11 height 11
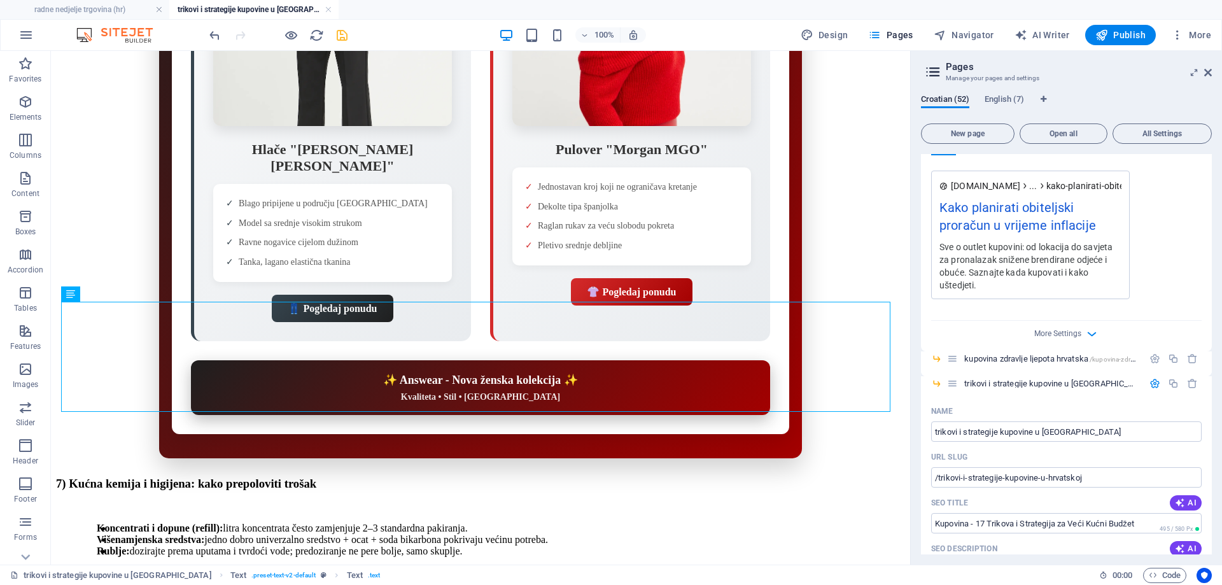
scroll to position [954, 0]
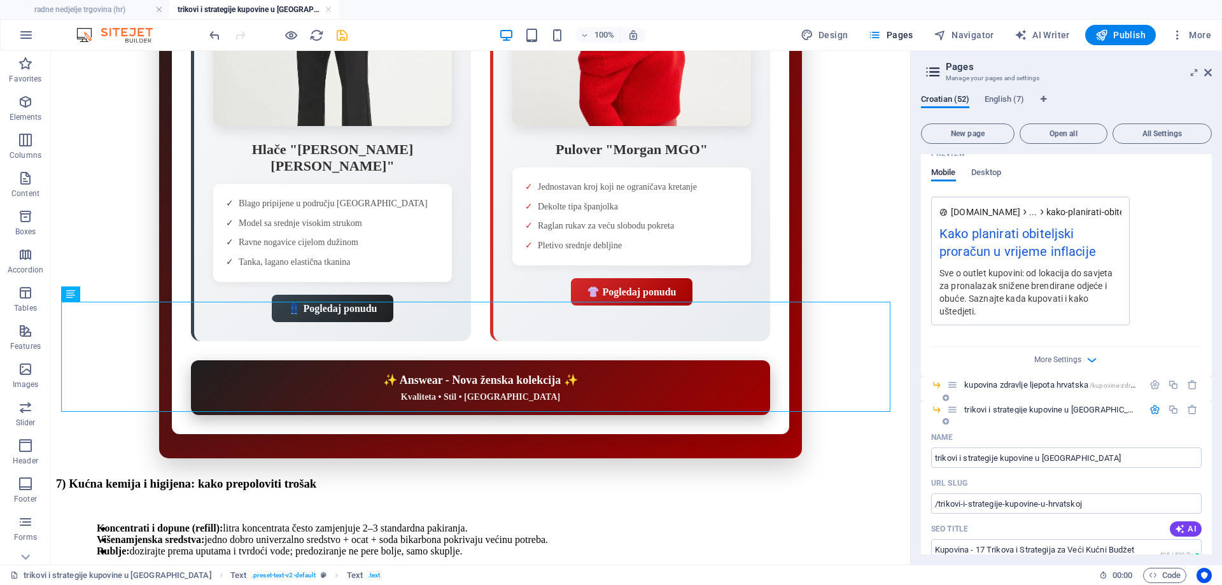
click at [1150, 408] on icon "button" at bounding box center [1154, 409] width 11 height 11
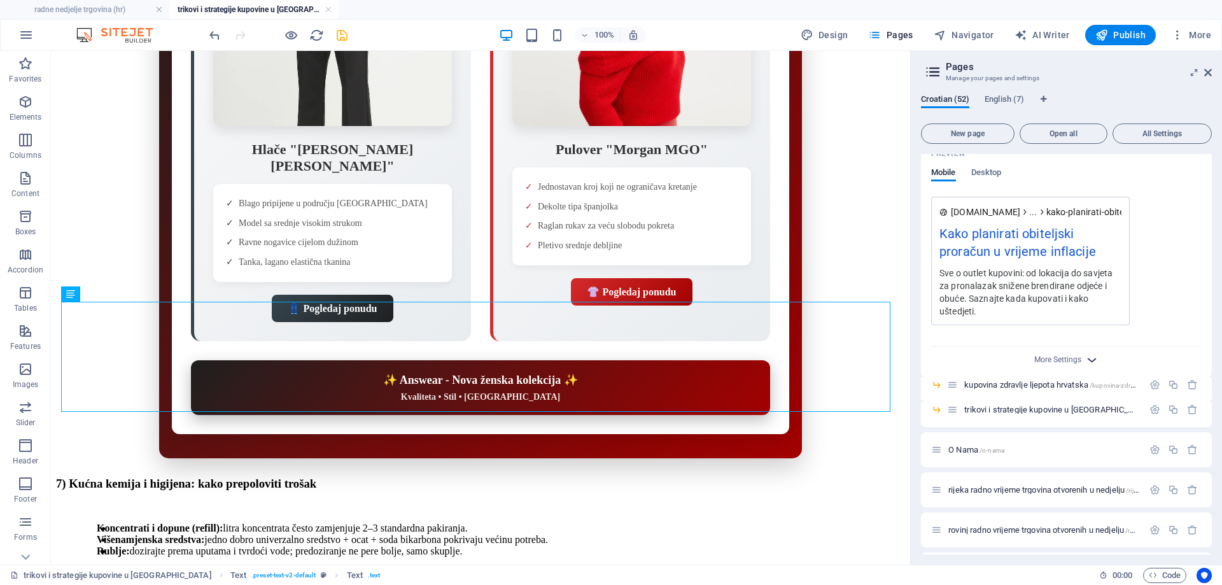
click at [1089, 359] on icon "button" at bounding box center [1091, 359] width 15 height 15
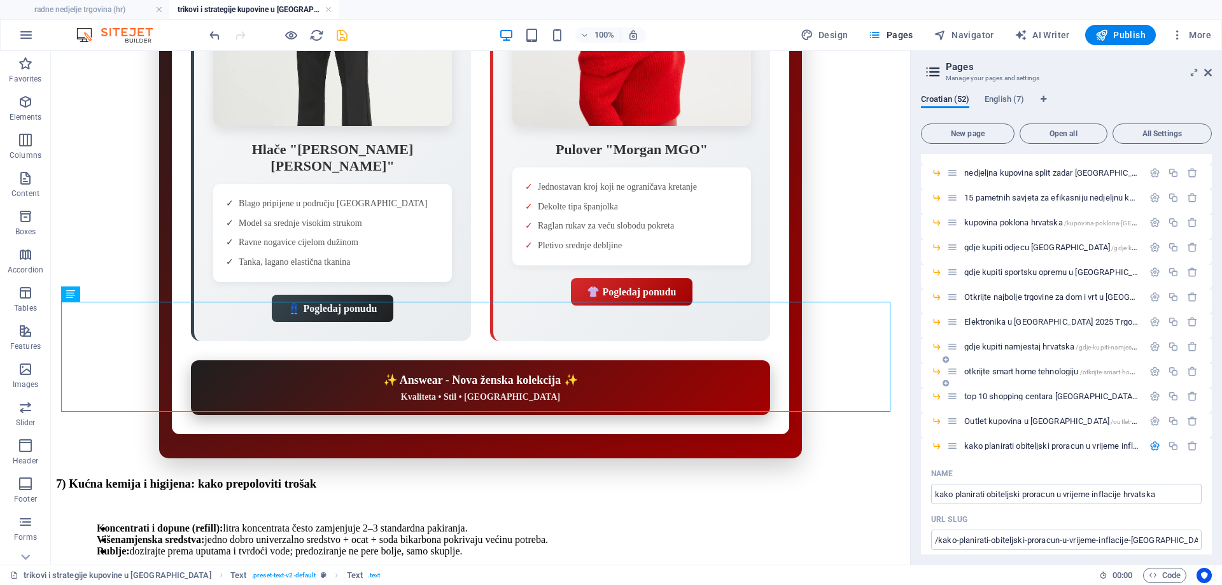
scroll to position [318, 0]
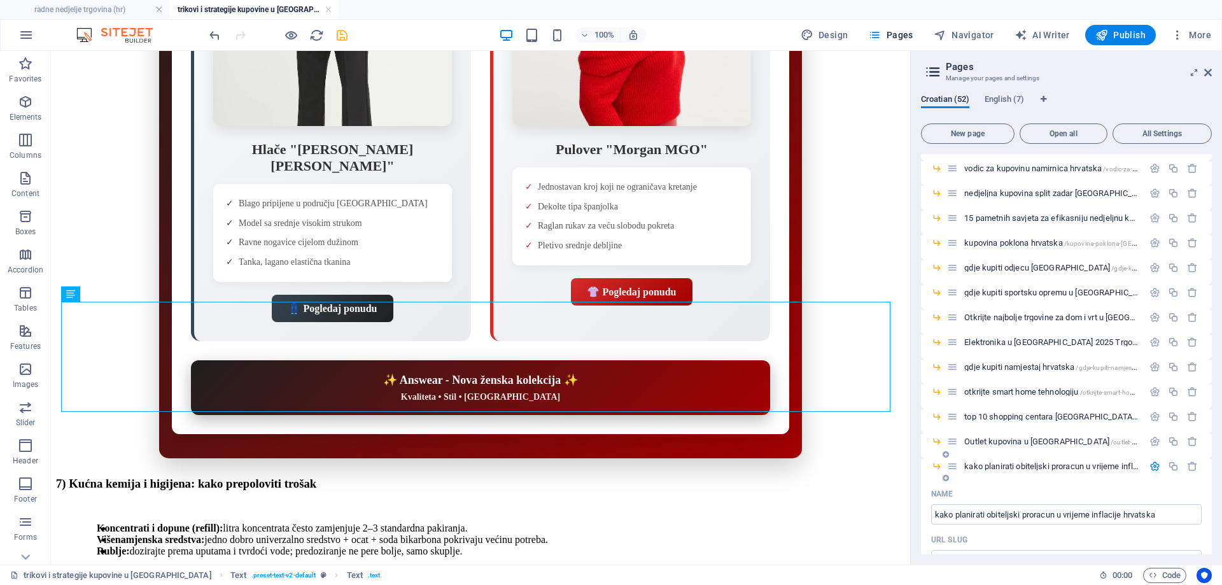
click at [1150, 461] on icon "button" at bounding box center [1154, 466] width 11 height 11
click at [1150, 441] on icon "button" at bounding box center [1154, 441] width 11 height 11
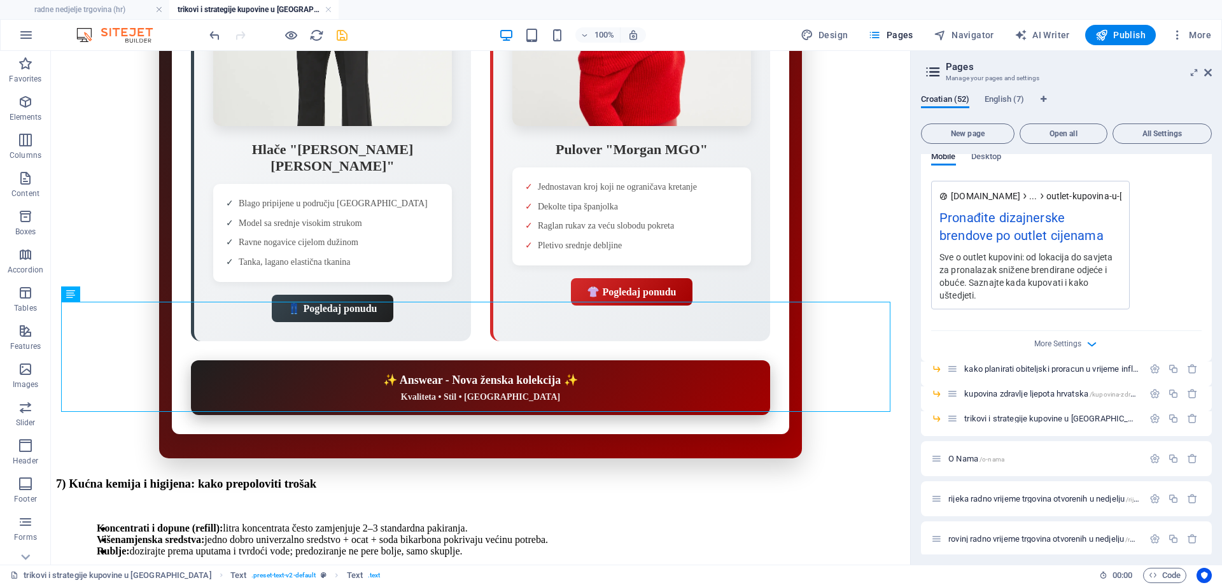
scroll to position [954, 0]
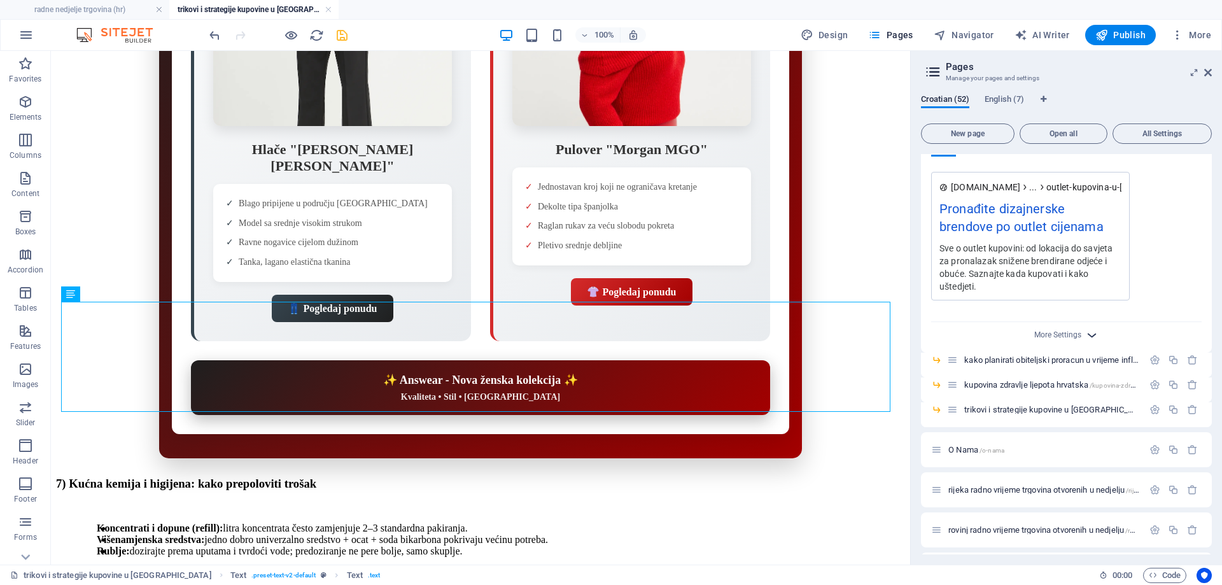
click at [1094, 333] on icon "button" at bounding box center [1091, 335] width 15 height 15
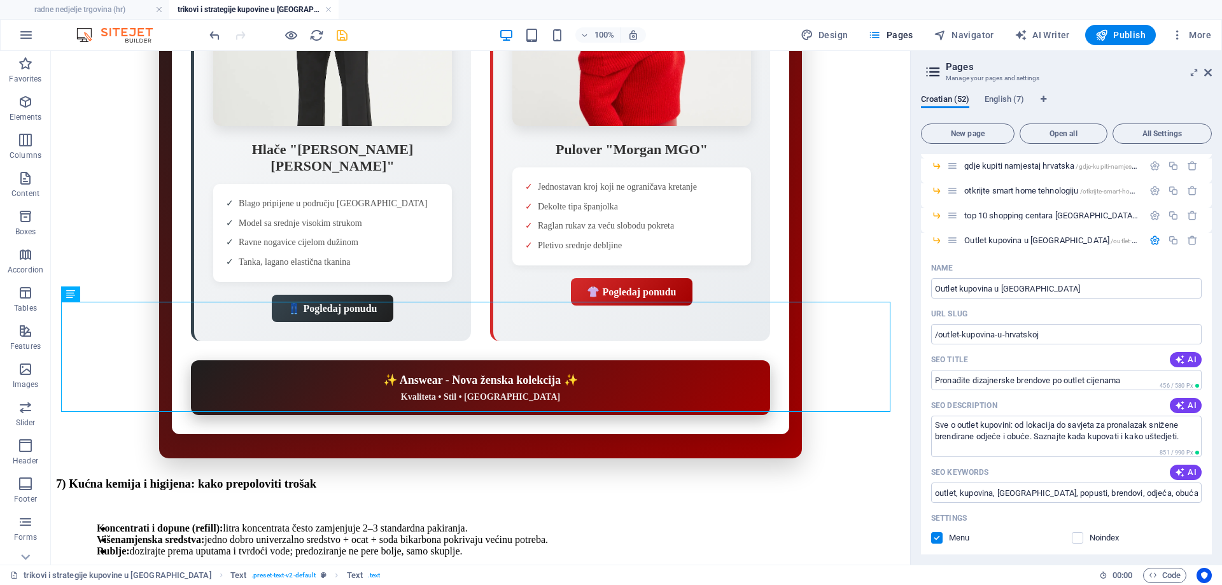
scroll to position [255, 0]
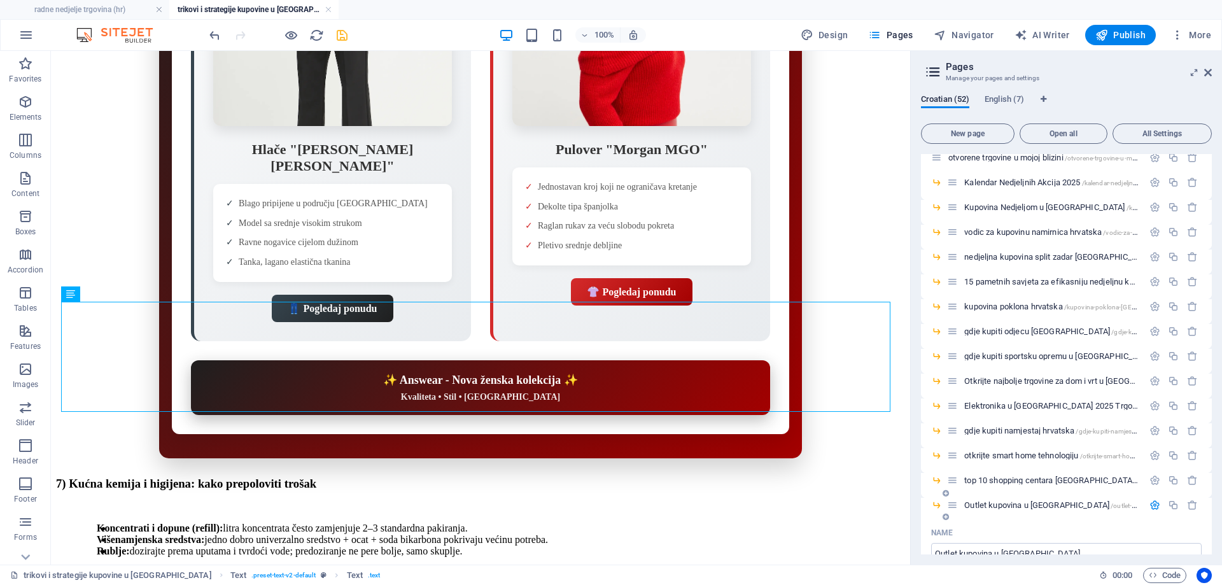
click at [1152, 503] on icon "button" at bounding box center [1154, 504] width 11 height 11
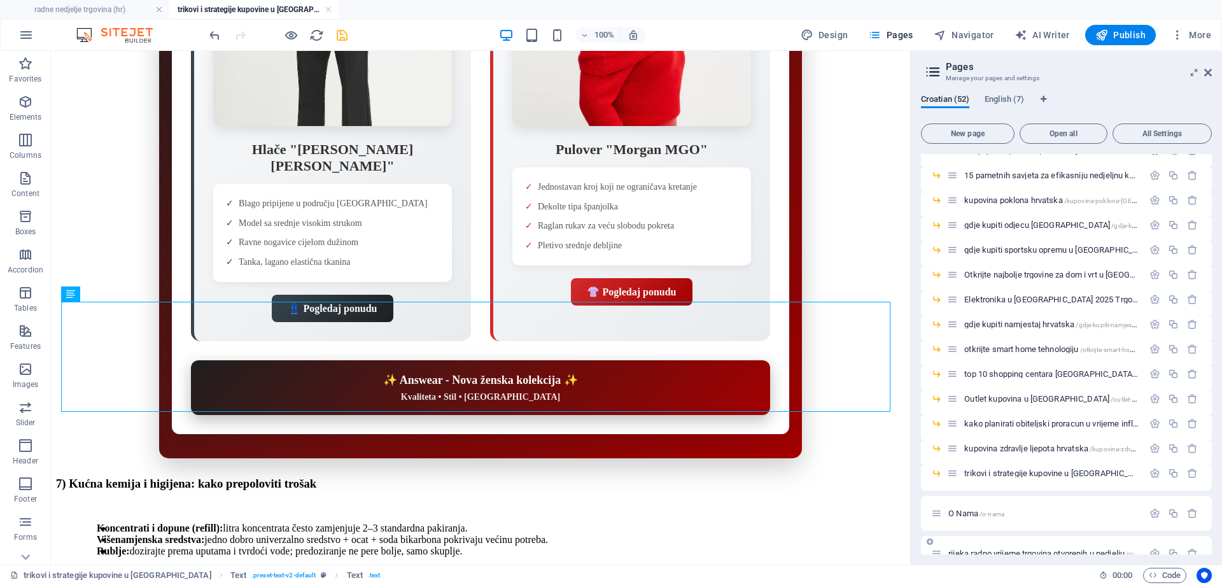
scroll to position [573, 0]
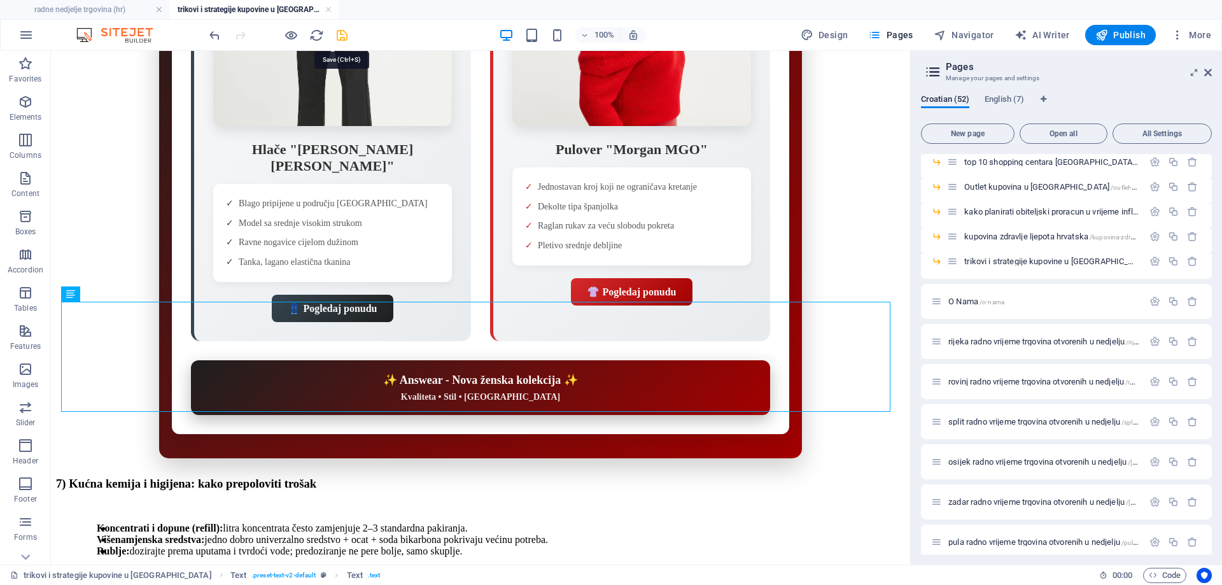
click at [340, 38] on icon "save" at bounding box center [342, 35] width 15 height 15
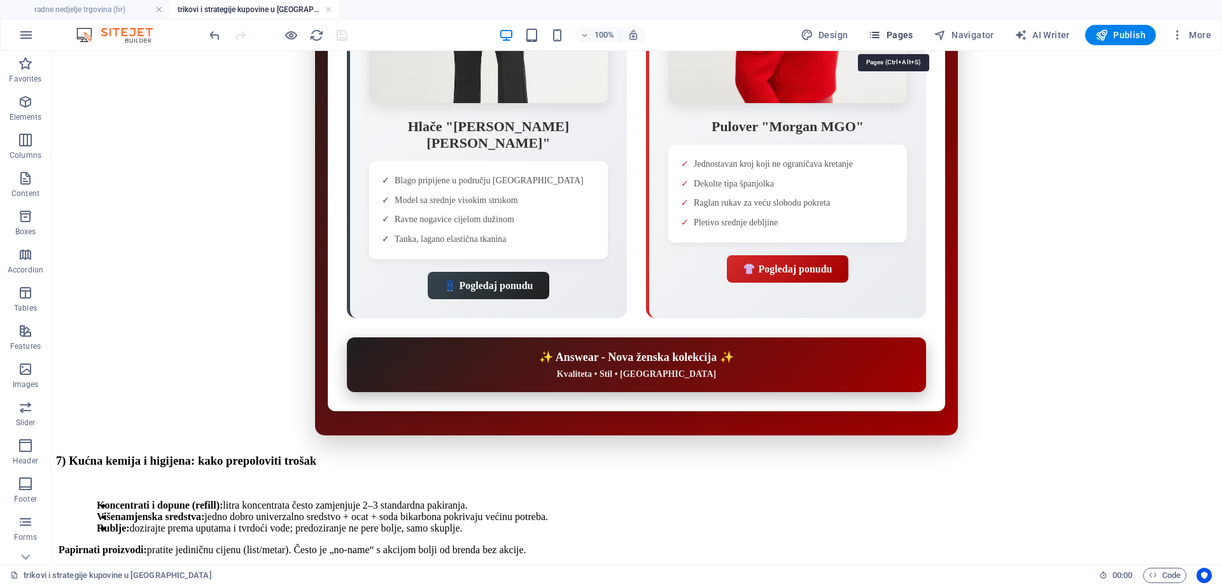
click at [891, 34] on span "Pages" at bounding box center [890, 35] width 45 height 13
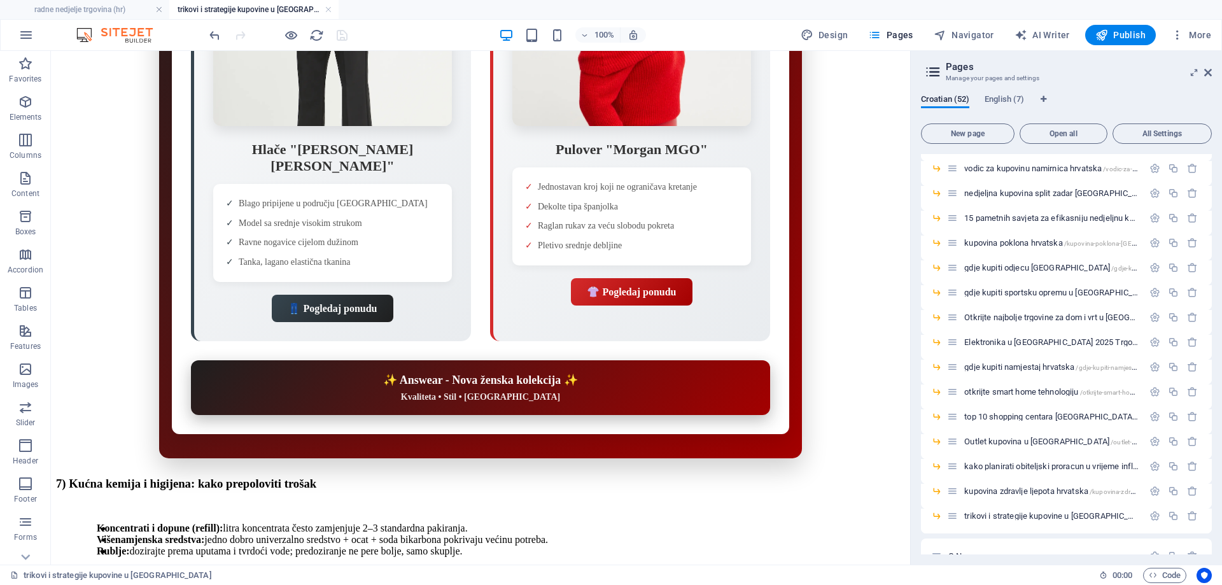
scroll to position [636, 0]
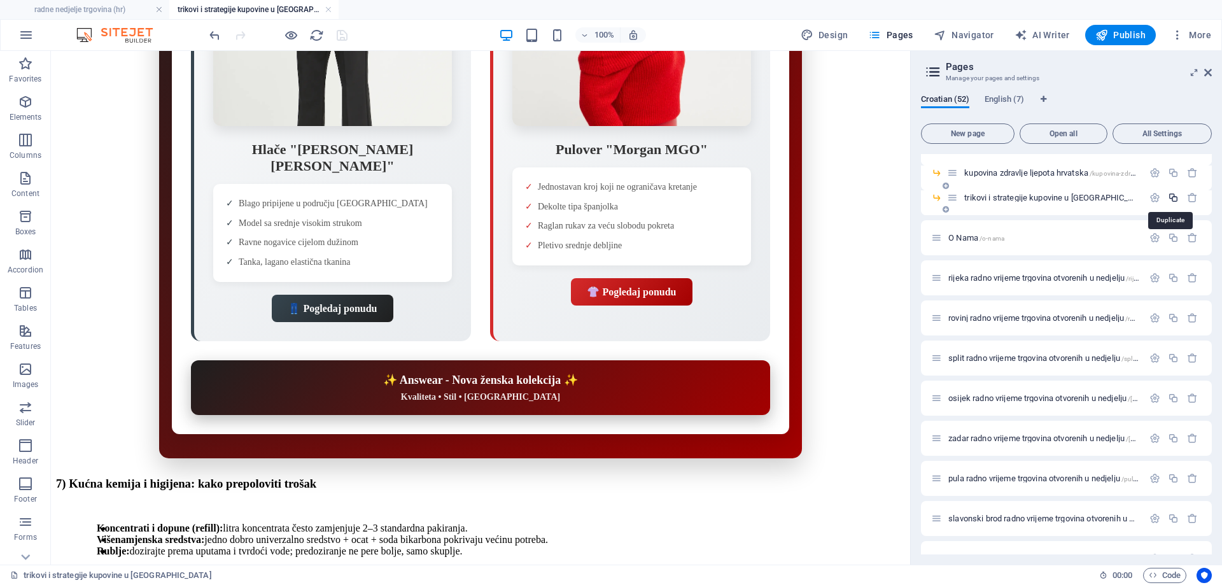
click at [1170, 198] on icon "button" at bounding box center [1173, 197] width 11 height 11
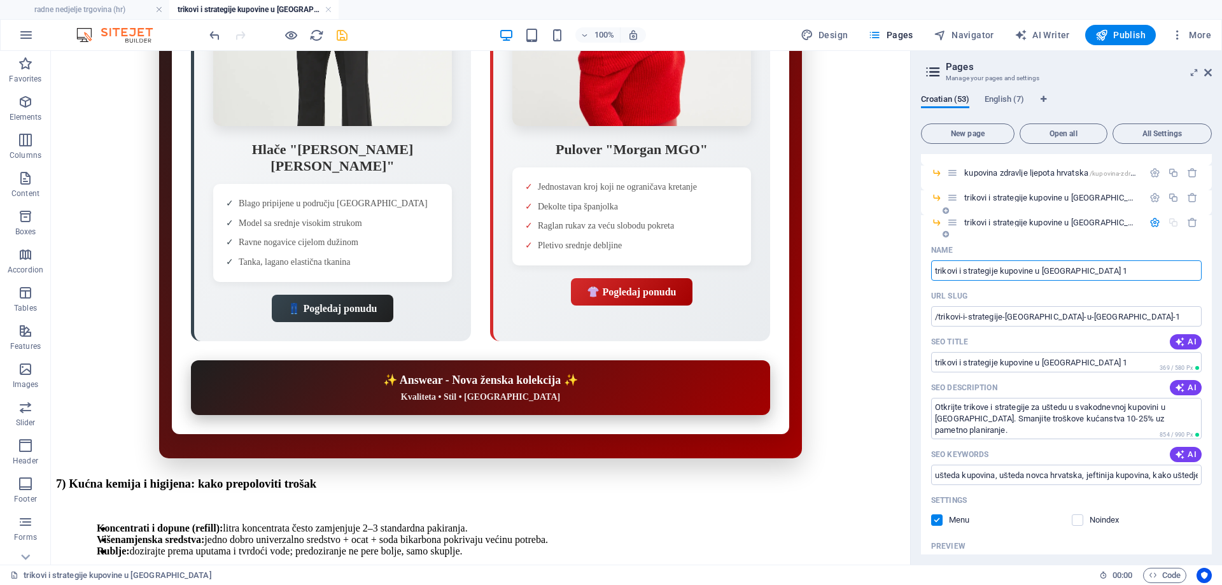
paste input "Sigurnost na internetu – VPN vodič za 2025."
type input "Sigurnost na internetu – VPN vodič za 2025."
type input "/sigurnost-na-internetu-vpn-vodic-za-2025"
type input "Sigurnost na internetu – VPN vodič za 2025."
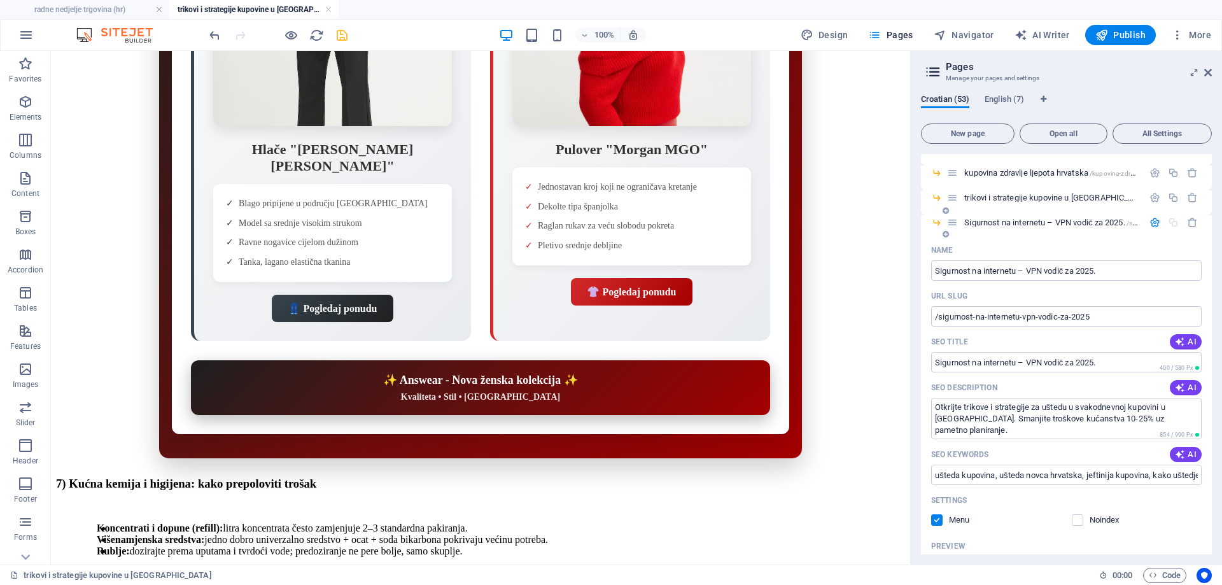
click at [1030, 223] on span "Sigurnost na internetu – VPN vodič za 2025. /sigurnost-na-internetu-vpn-vodic-z…" at bounding box center [1107, 223] width 286 height 10
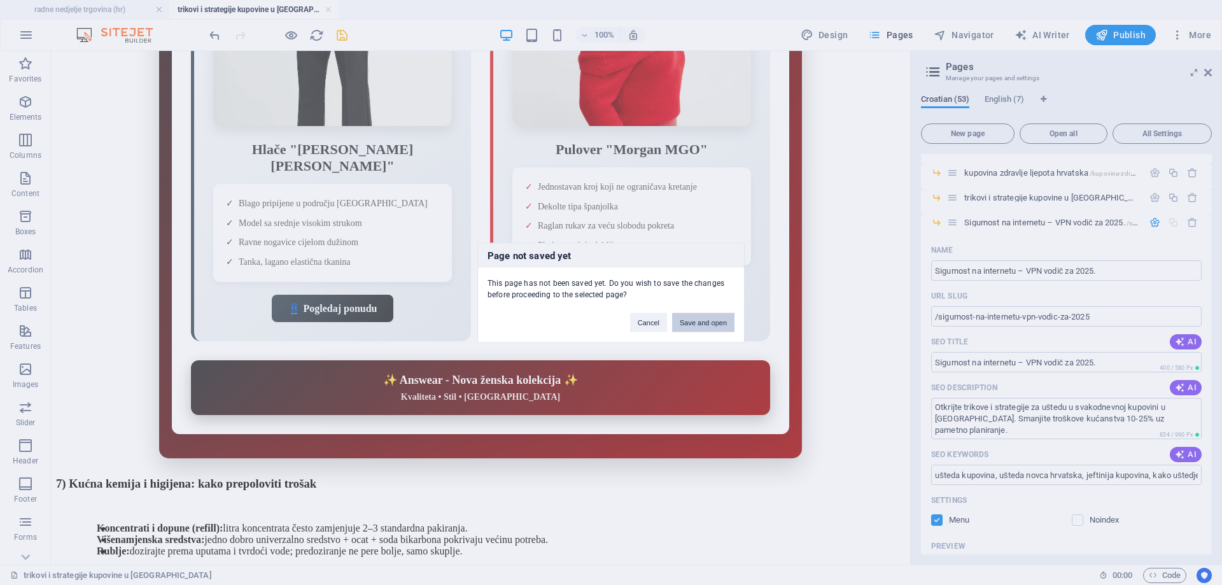
click at [707, 319] on button "Save and open" at bounding box center [703, 321] width 62 height 19
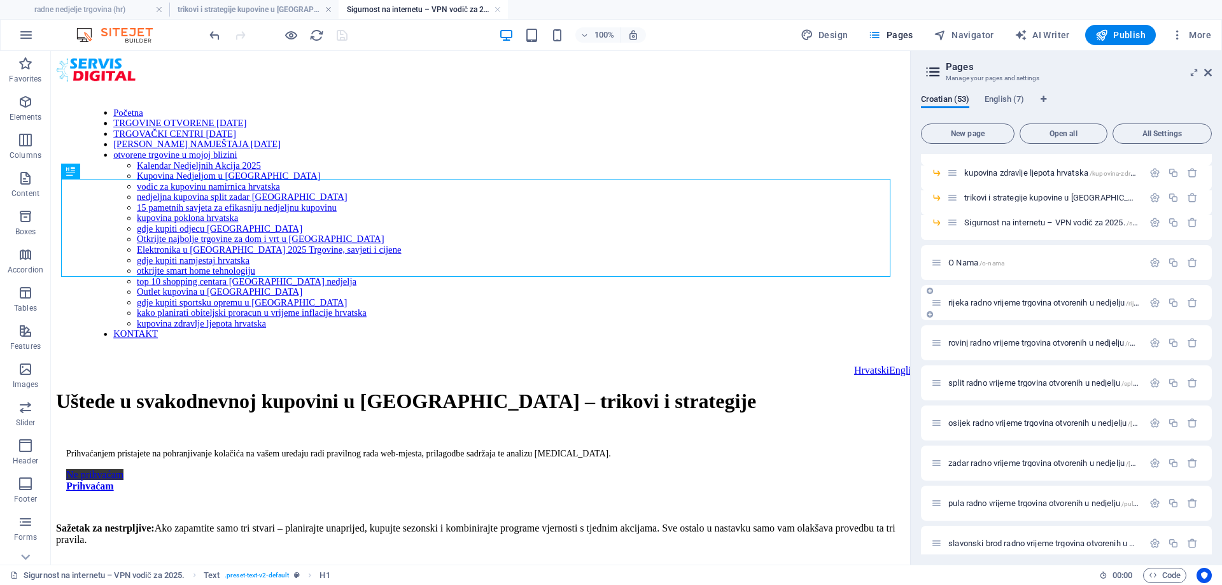
scroll to position [0, 0]
click at [1151, 220] on icon "button" at bounding box center [1154, 222] width 11 height 11
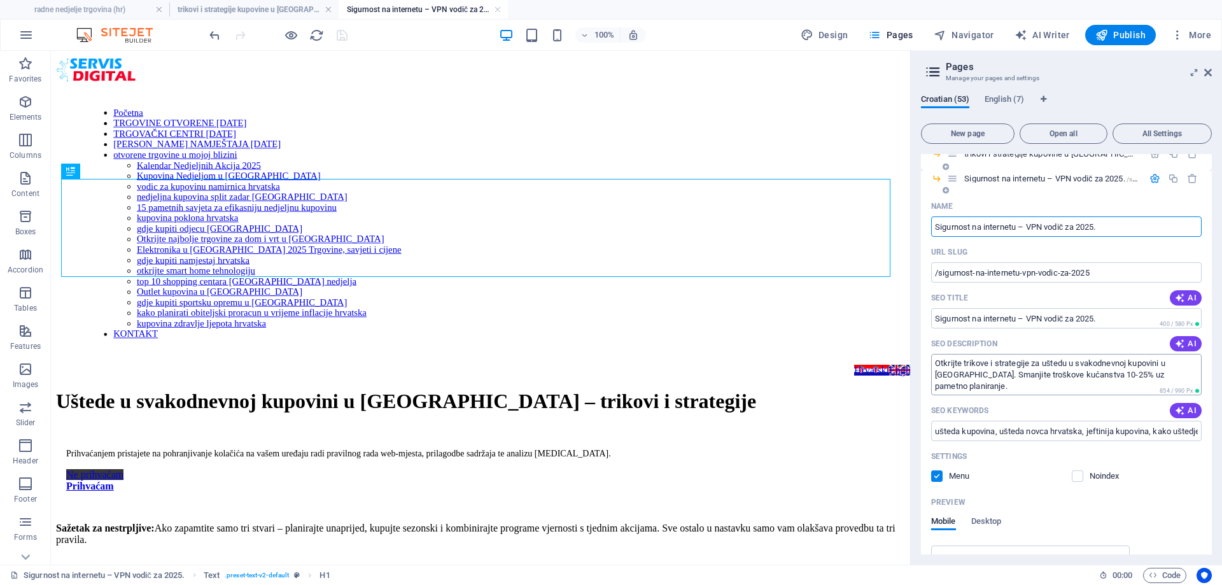
scroll to position [700, 0]
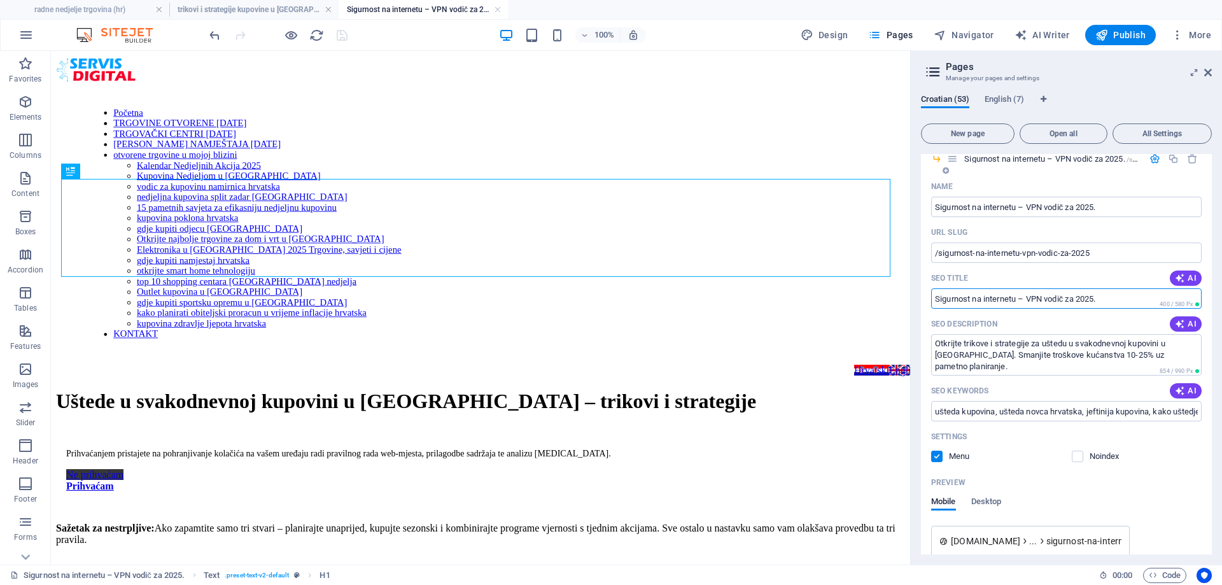
drag, startPoint x: 1068, startPoint y: 298, endPoint x: 930, endPoint y: 300, distance: 137.4
click at [930, 300] on div "Name Sigurnost na internetu – VPN vodič za 2025. ​ URL SLUG /sigurnost-na-inter…" at bounding box center [1066, 441] width 291 height 530
paste input "VPN Vodič 2025: Sigurnost i Privatnost na Internetu u Hrvatskoj"
click at [996, 351] on textarea "Otkrijte trikove i strategije za uštedu u svakodnevnoj kupovini u Hrvatskoj. Sm…" at bounding box center [1066, 354] width 270 height 41
type input "VPN Vodič 2025: Sigurnost i Privatnost na Internetu u Hrvatskoj"
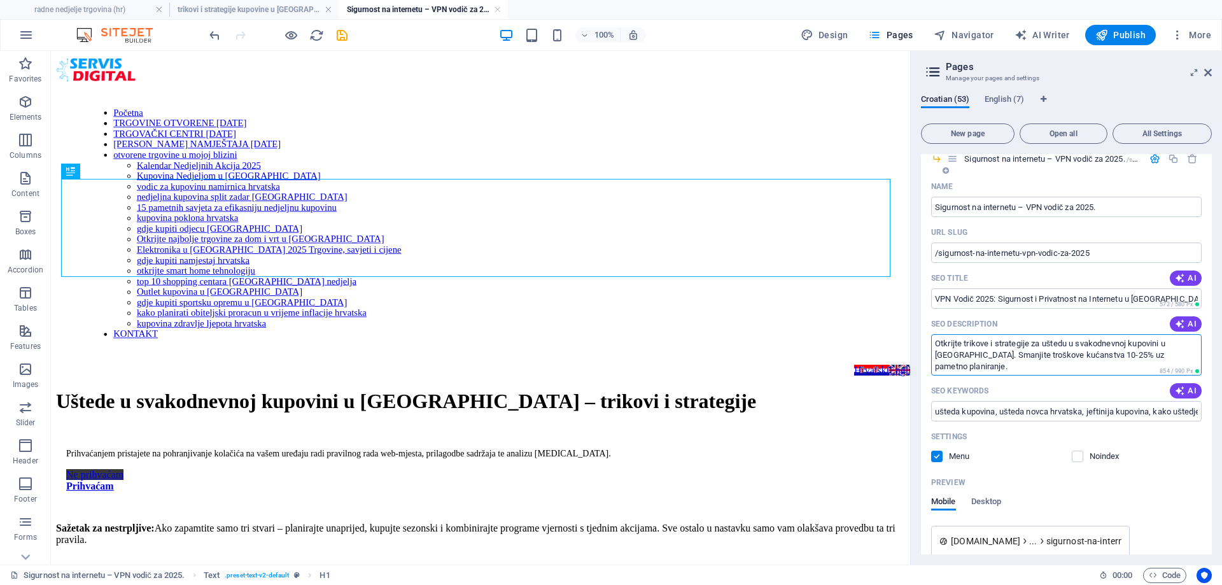
drag, startPoint x: 977, startPoint y: 371, endPoint x: 924, endPoint y: 338, distance: 62.0
click at [924, 338] on div "Name Sigurnost na internetu – VPN vodič za 2025. ​ URL SLUG /sigurnost-na-inter…" at bounding box center [1066, 450] width 291 height 548
paste textarea "Saznajte zašto je VPN ključan za sigurnost na internetu u 2025. godini. Detalja…"
click at [1028, 411] on input "ušteda kupovina, ušteda novca hrvatska, jeftinija kupovina, kako uštedjeti na h…" at bounding box center [1066, 411] width 270 height 20
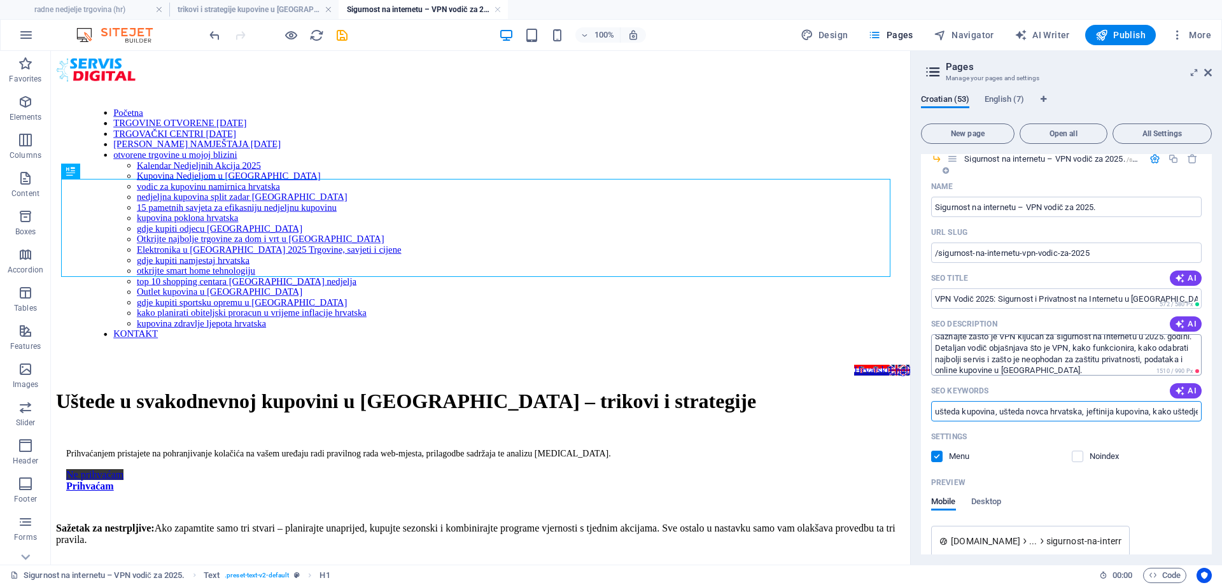
scroll to position [0, 0]
drag, startPoint x: 1019, startPoint y: 342, endPoint x: 1044, endPoint y: 343, distance: 24.8
click at [1044, 343] on textarea "Saznajte zašto je VPN ključan za sigurnost na internetu u 2025. godini. Detalja…" at bounding box center [1066, 354] width 270 height 41
drag, startPoint x: 969, startPoint y: 367, endPoint x: 1108, endPoint y: 367, distance: 138.7
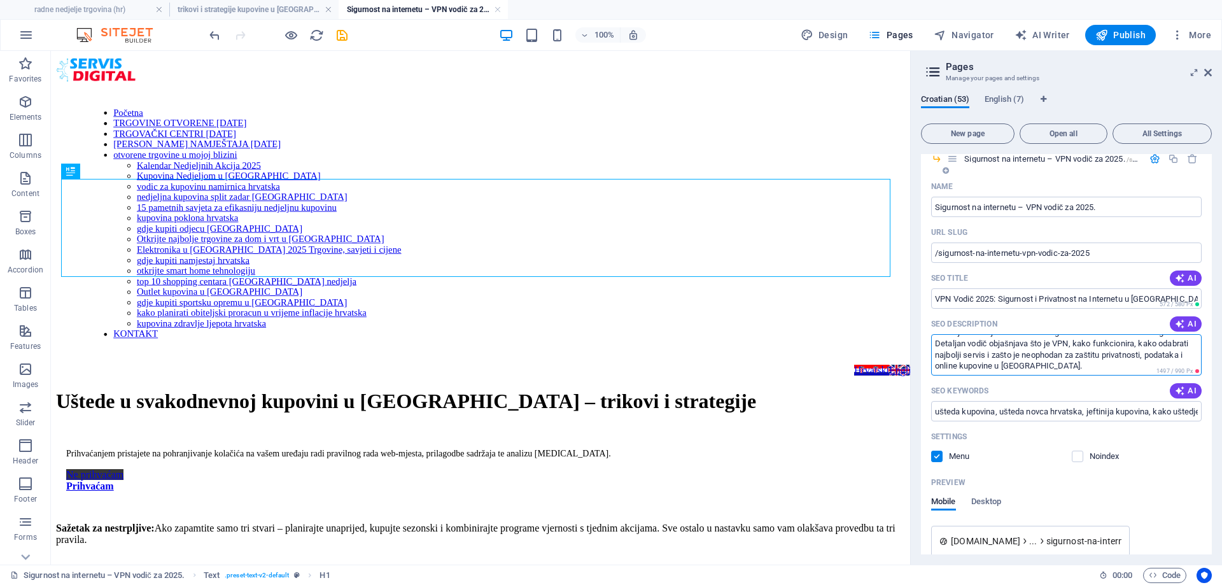
click at [1108, 367] on textarea "Saznajte zašto je VPN bitan za sigurnost na internetu u 2025. godini. Detaljan …" at bounding box center [1066, 354] width 270 height 41
drag, startPoint x: 1029, startPoint y: 373, endPoint x: 1019, endPoint y: 352, distance: 23.9
click at [1019, 352] on textarea "Saznajte zašto je VPN bitan za sigurnost na internetu u 2025. godini. Detaljan …" at bounding box center [1066, 354] width 270 height 41
click at [1139, 354] on textarea "Saznajte zašto je VPN bitan za sigurnost na internetu u 2025. godini. Detaljan …" at bounding box center [1066, 354] width 270 height 41
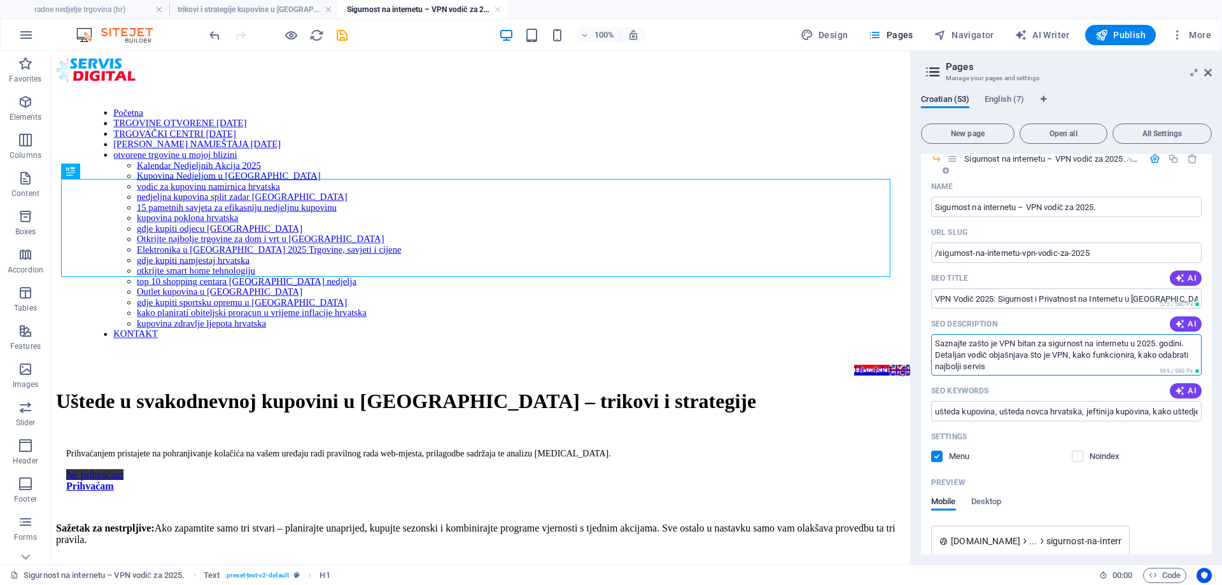
click at [1140, 353] on textarea "Saznajte zašto je VPN bitan za sigurnost na internetu u 2025. godini. Detaljan …" at bounding box center [1066, 354] width 270 height 41
type textarea "Saznajte zašto je VPN bitan za sigurnost na internetu u 2025. godini. Detaljan …"
click at [1009, 405] on input "ušteda kupovina, ušteda novca hrvatska, jeftinija kupovina, kako uštedjeti na h…" at bounding box center [1066, 411] width 270 height 20
paste input "VPN, sigurnost na internetu, privatnost na internetu, zaštita podataka, VPN Hrv…"
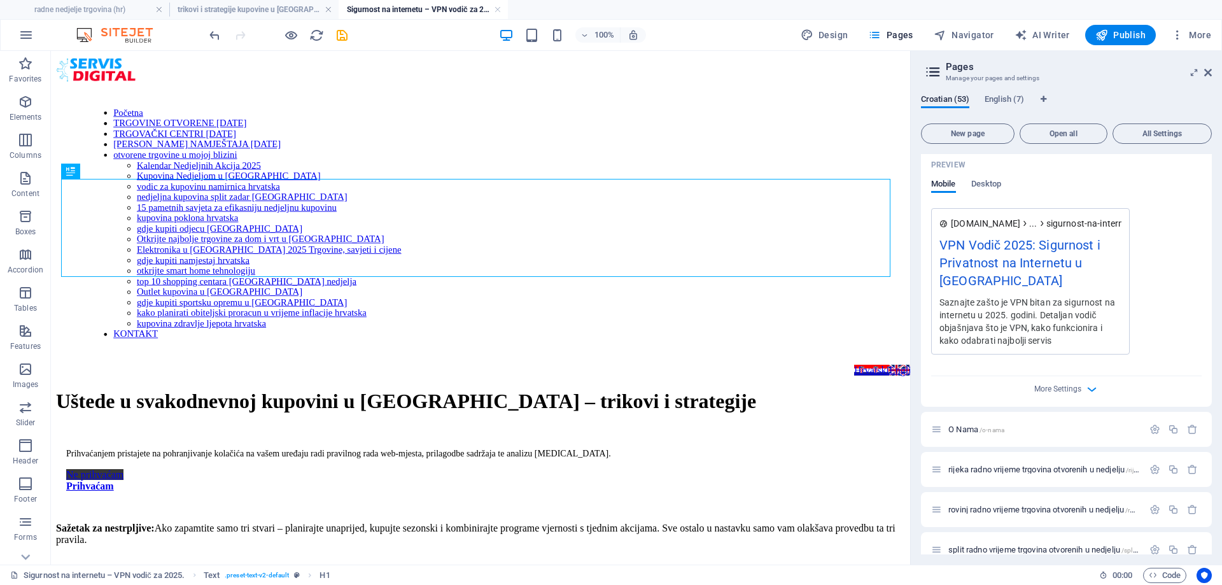
scroll to position [1018, 0]
type input "VPN, sigurnost na internetu, privatnost na internetu, zaštita podataka, VPN Hrv…"
click at [1094, 387] on icon "button" at bounding box center [1091, 388] width 15 height 15
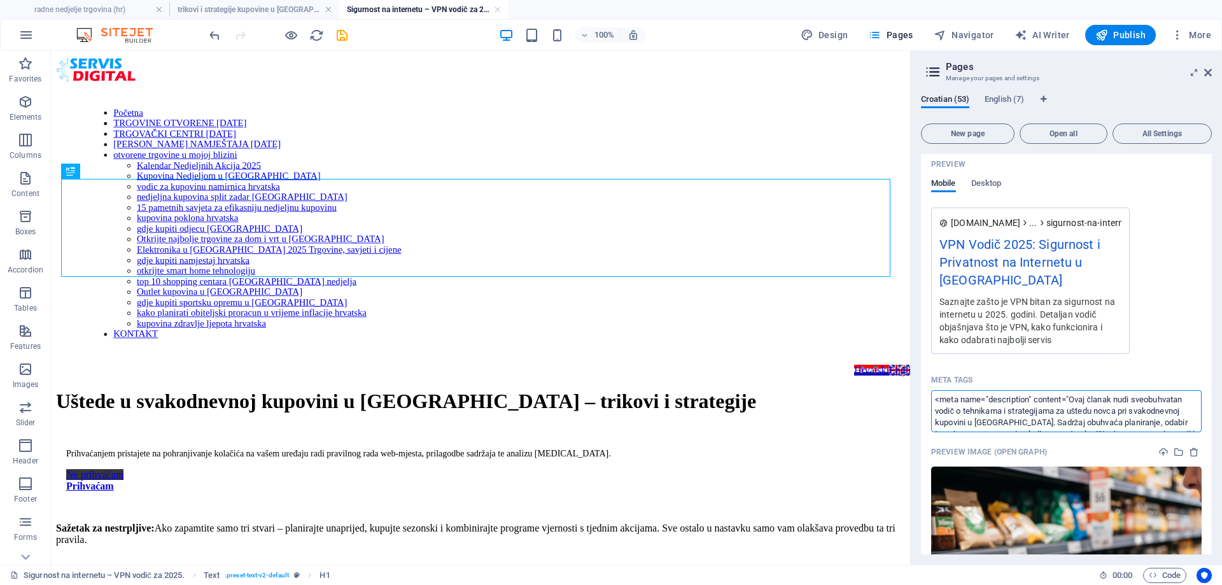
scroll to position [23, 0]
drag, startPoint x: 1073, startPoint y: 398, endPoint x: 1045, endPoint y: 422, distance: 37.0
click at [1045, 422] on textarea "<meta name="description" content="Ovaj članak nudi sveobuhvatan vodič o tehnika…" at bounding box center [1066, 410] width 270 height 41
paste textarea "Sveobuhvatan vodič o VPN tehnologiji za 2025. godinu. U članku su objašnjeni pr…"
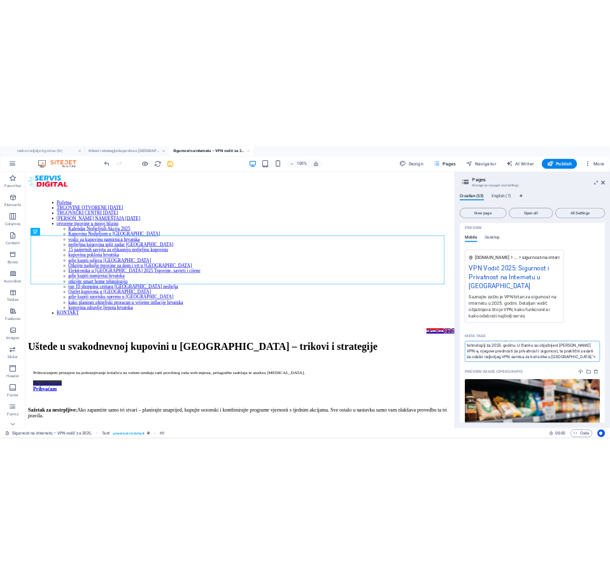
scroll to position [11, 0]
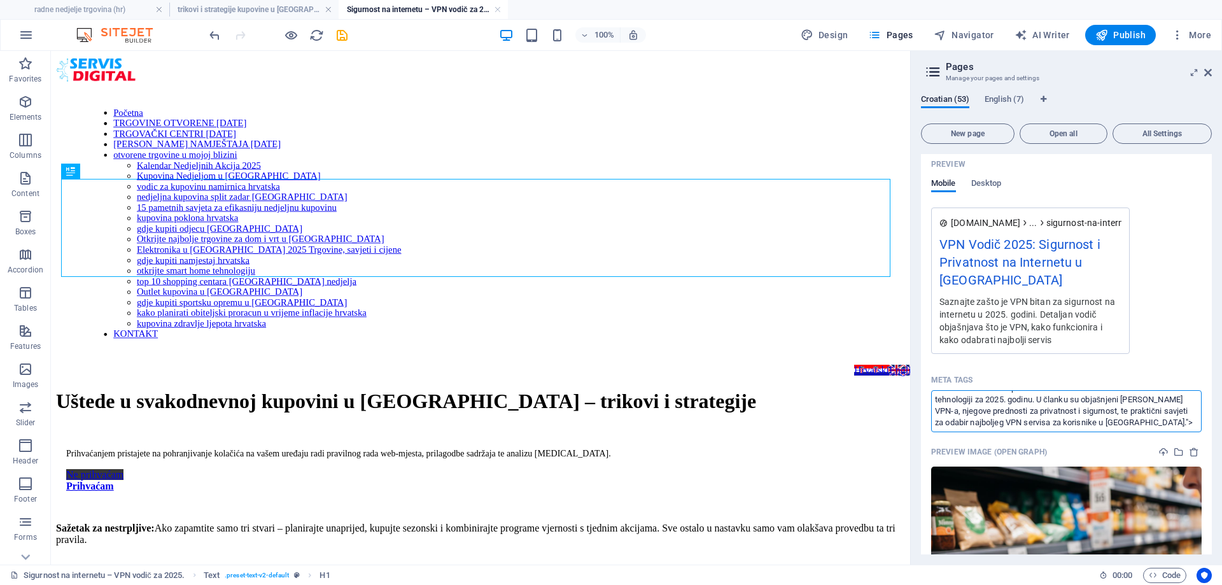
click at [1169, 358] on div "Name Sigurnost na internetu – VPN vodič za 2025. ​ URL SLUG /sigurnost-na-inter…" at bounding box center [1066, 318] width 291 height 920
type textarea "<meta name="description" content="Sveobuhvatan vodič o VPN tehnologiji za 2025.…"
click at [343, 38] on icon "save" at bounding box center [342, 35] width 15 height 15
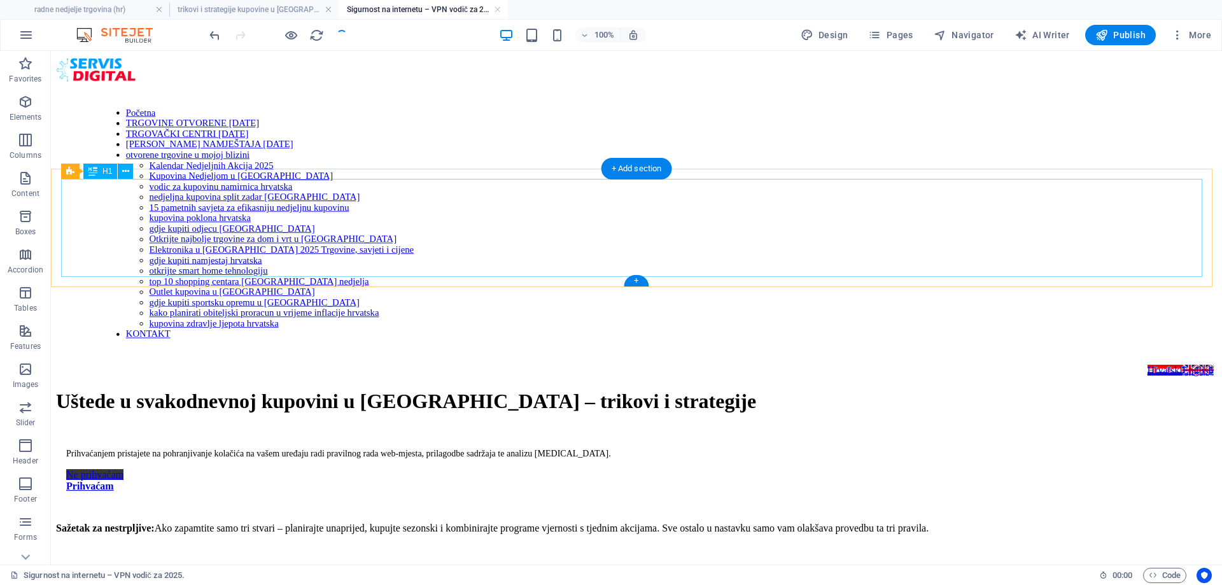
click at [381, 389] on div "Uštede u svakodnevnoj kupovini u [GEOGRAPHIC_DATA] – trikovi i strategije" at bounding box center [636, 401] width 1161 height 24
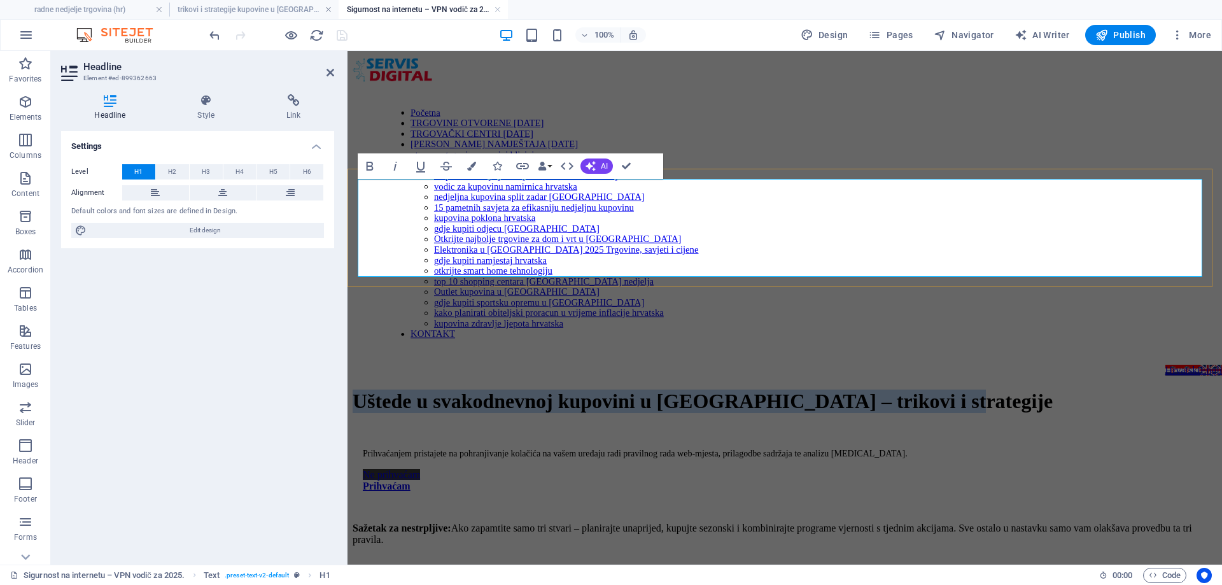
click at [468, 389] on h1 "Uštede u svakodnevnoj kupovini u [GEOGRAPHIC_DATA] – trikovi i strategije" at bounding box center [784, 401] width 864 height 24
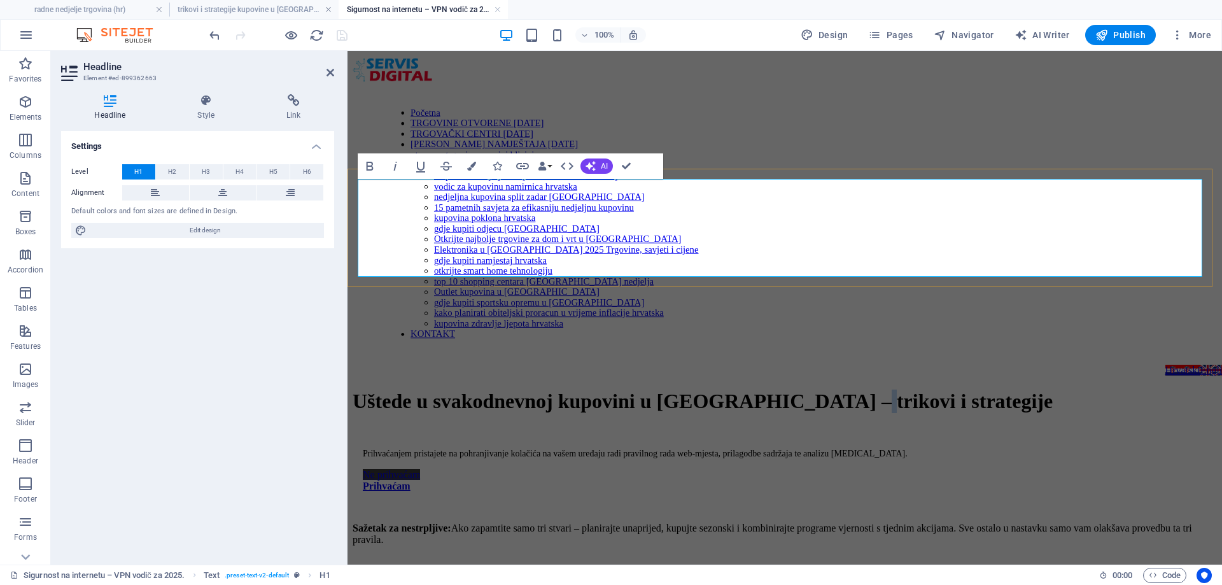
click at [468, 389] on h1 "Uštede u svakodnevnoj kupovini u [GEOGRAPHIC_DATA] – trikovi i strategije" at bounding box center [784, 401] width 864 height 24
click at [510, 389] on h1 "Uštede u svakodnevnoj kupovini u [GEOGRAPHIC_DATA] – trikovi i strategije" at bounding box center [784, 401] width 864 height 24
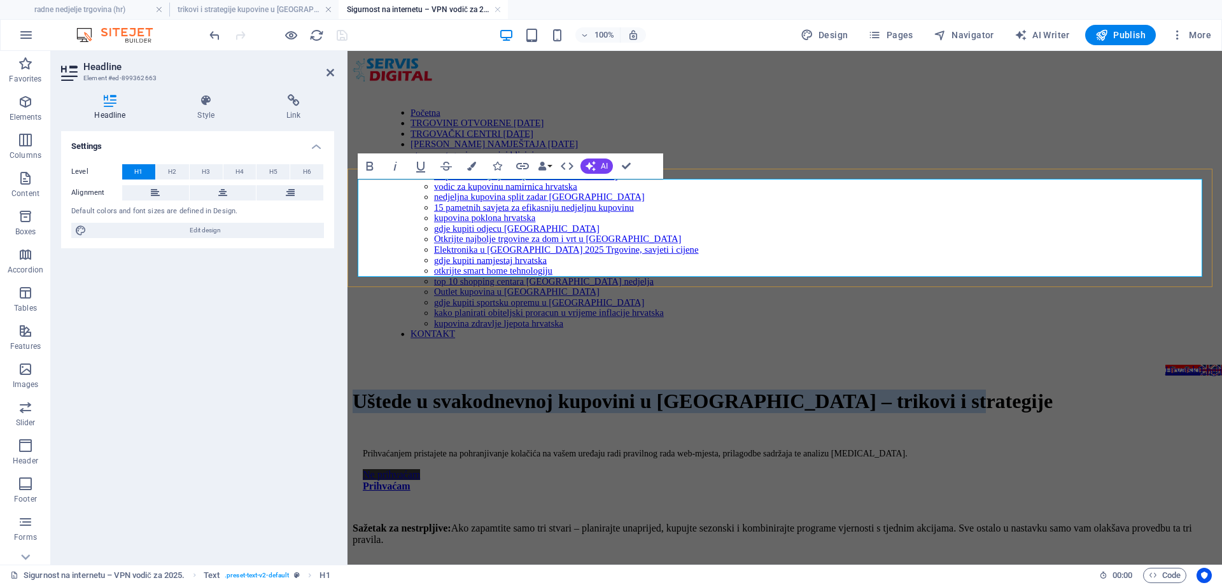
click at [510, 389] on h1 "Uštede u svakodnevnoj kupovini u [GEOGRAPHIC_DATA] – trikovi i strategije" at bounding box center [784, 401] width 864 height 24
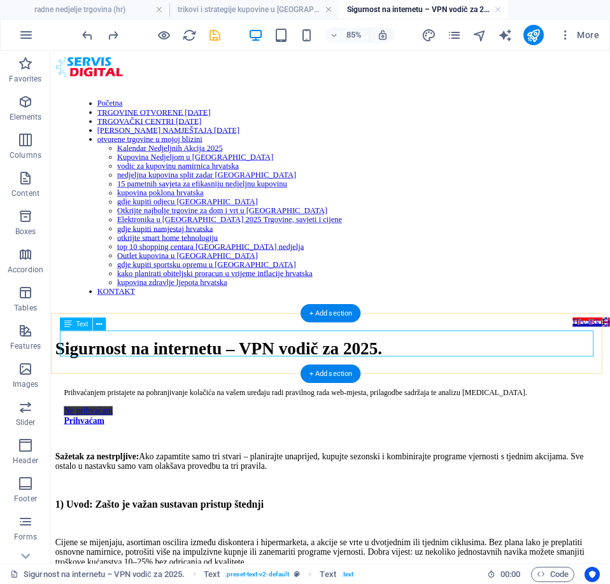
click at [245, 522] on div "Sažetak za nestrpljive: Ako zapamtite samo tri stvari – planirajte unaprijed, k…" at bounding box center [379, 533] width 647 height 23
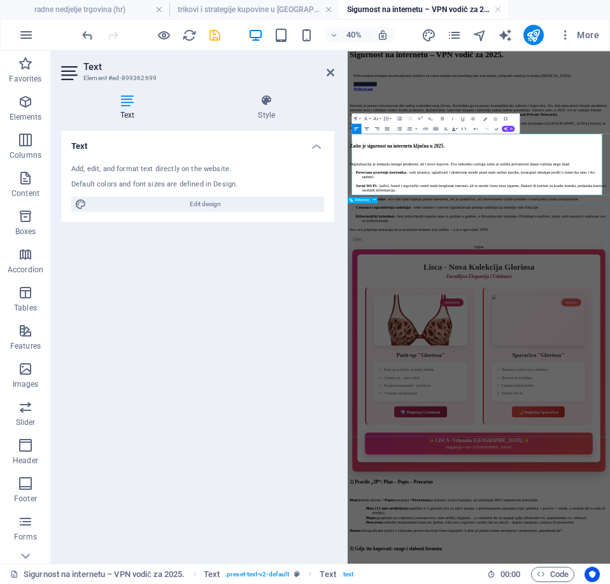
scroll to position [445, 0]
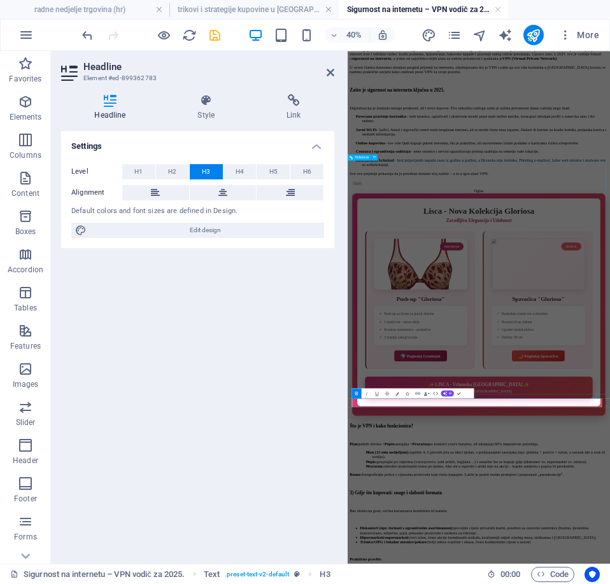
scroll to position [636, 0]
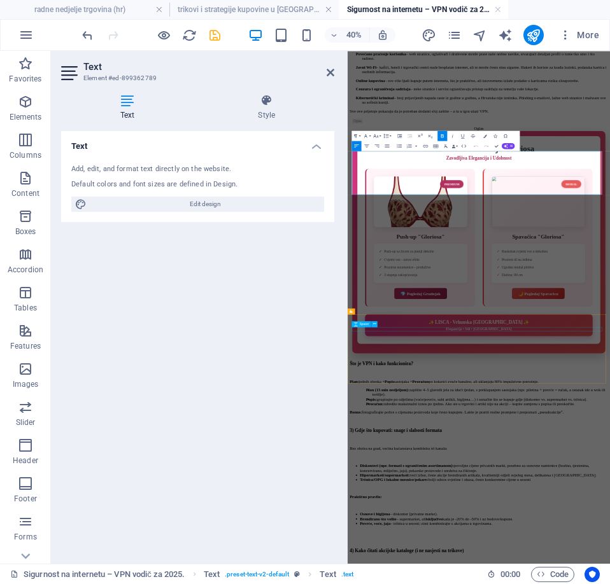
scroll to position [1033, 0]
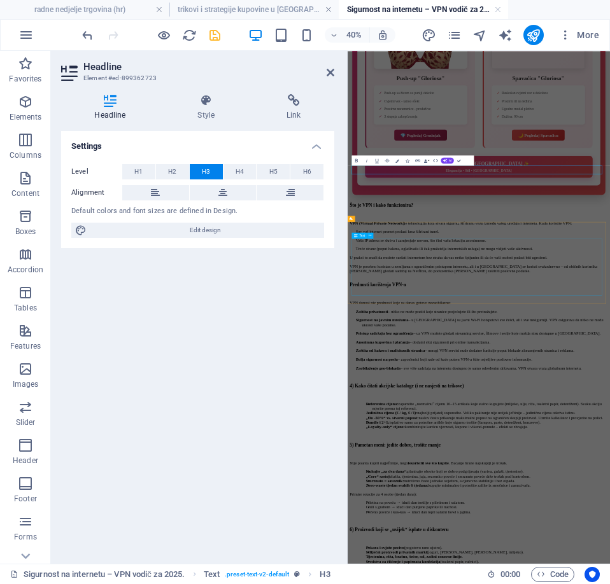
scroll to position [1348, 0]
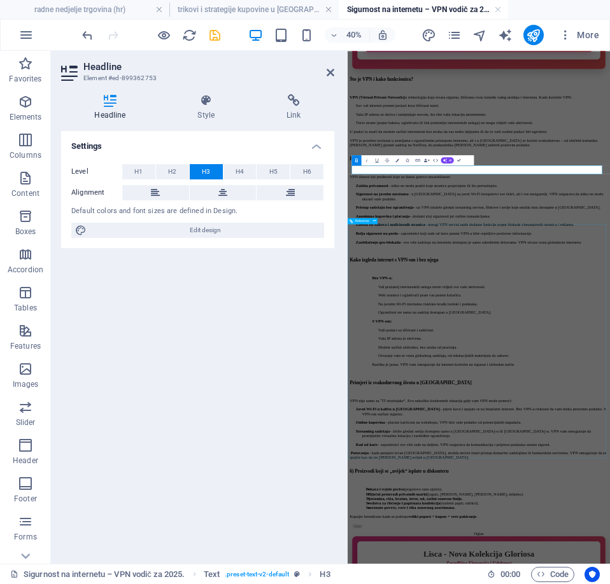
scroll to position [1778, 0]
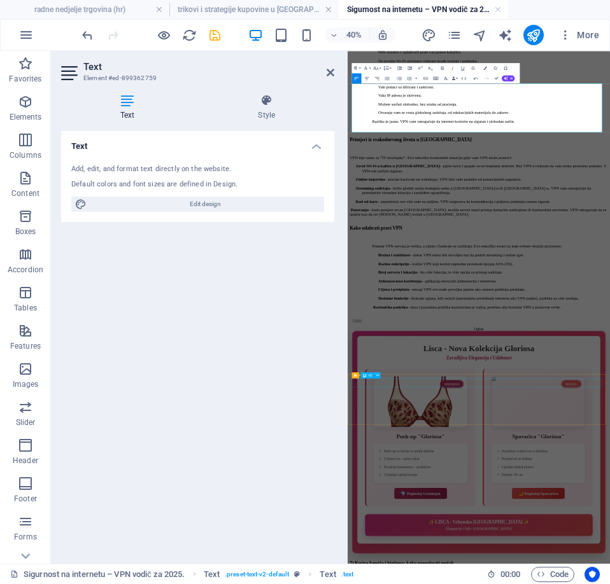
scroll to position [2033, 0]
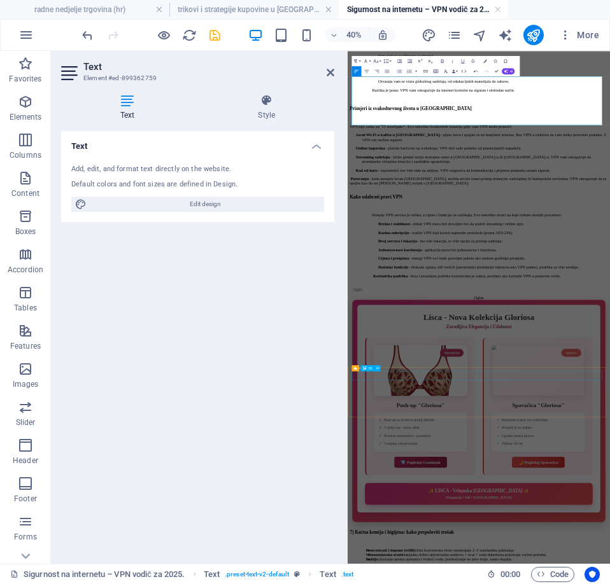
drag, startPoint x: 440, startPoint y: 862, endPoint x: 740, endPoint y: 432, distance: 524.6
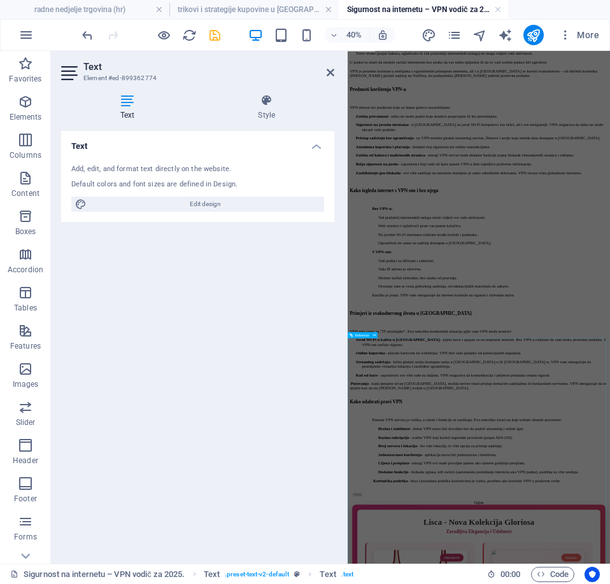
scroll to position [2260, 0]
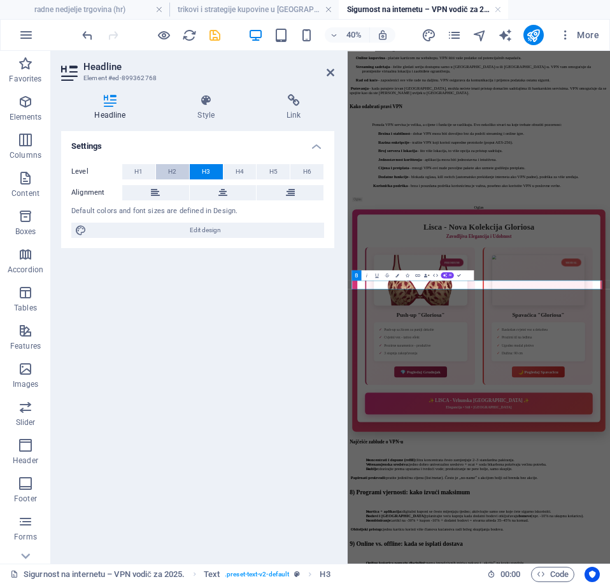
click at [162, 172] on button "H2" at bounding box center [172, 171] width 33 height 15
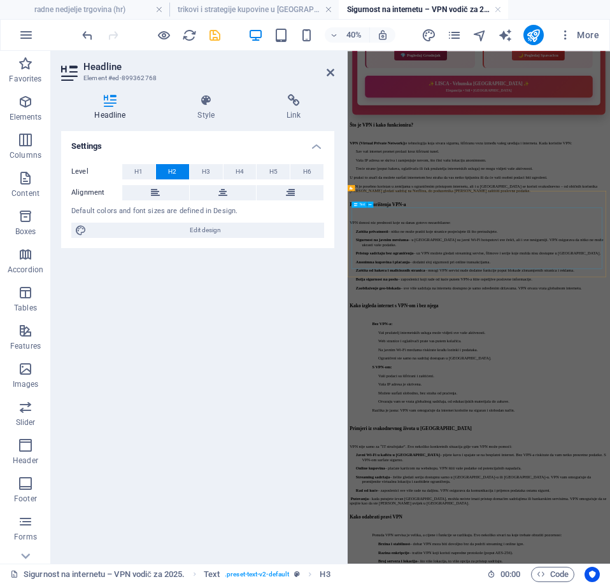
scroll to position [1306, 0]
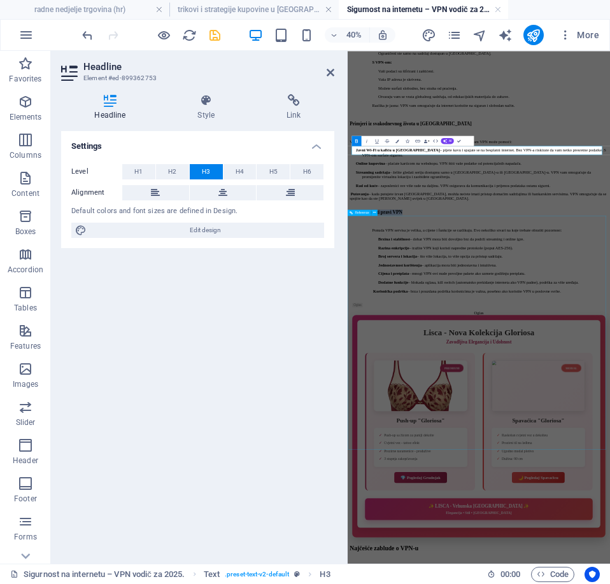
scroll to position [2011, 0]
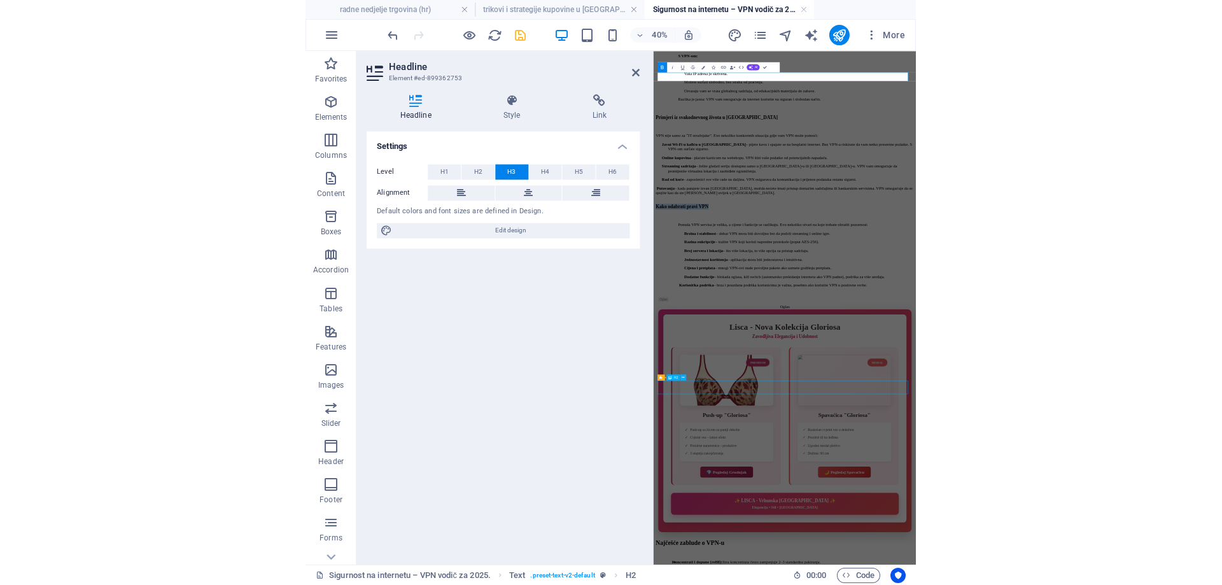
scroll to position [2553, 0]
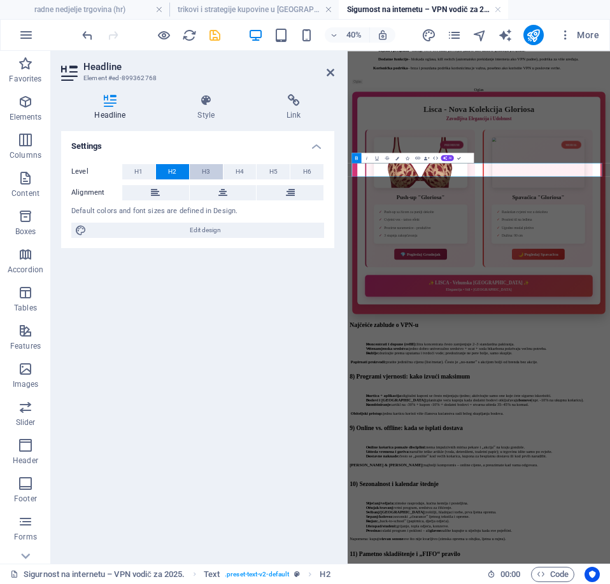
click at [204, 175] on span "H3" at bounding box center [206, 171] width 8 height 15
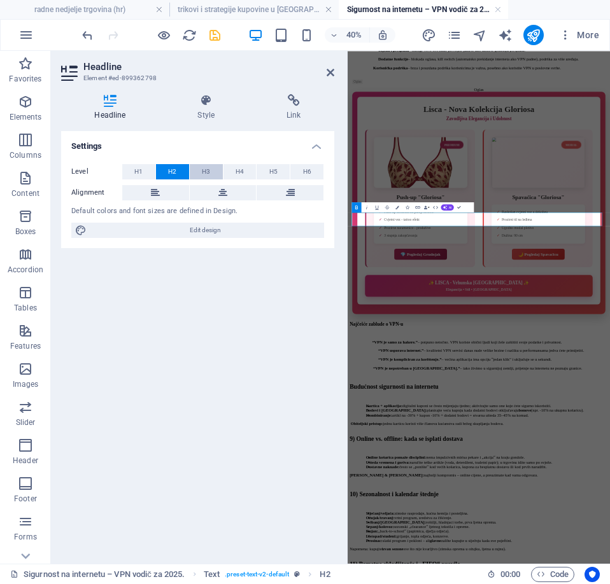
click at [204, 171] on span "H3" at bounding box center [206, 171] width 8 height 15
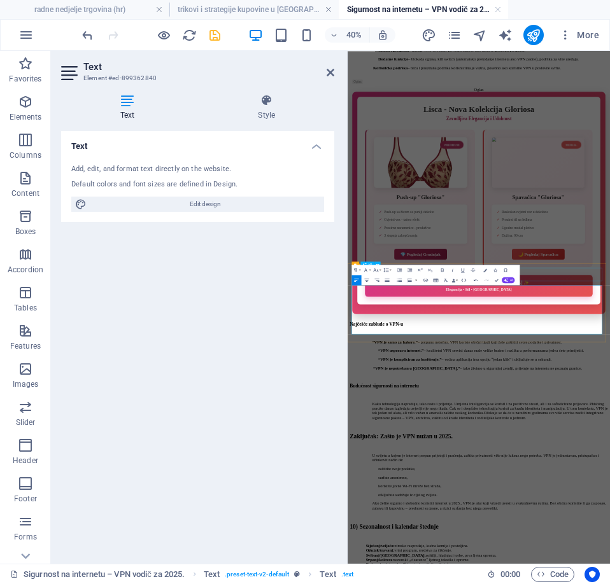
drag, startPoint x: 864, startPoint y: 604, endPoint x: 940, endPoint y: 311, distance: 302.9
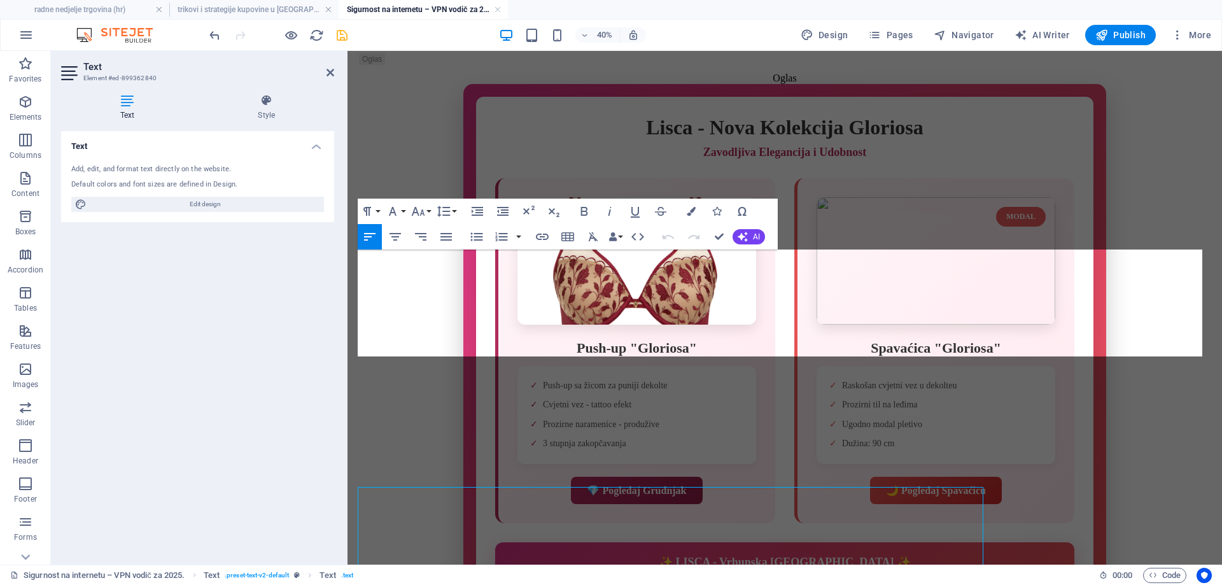
scroll to position [2703, 0]
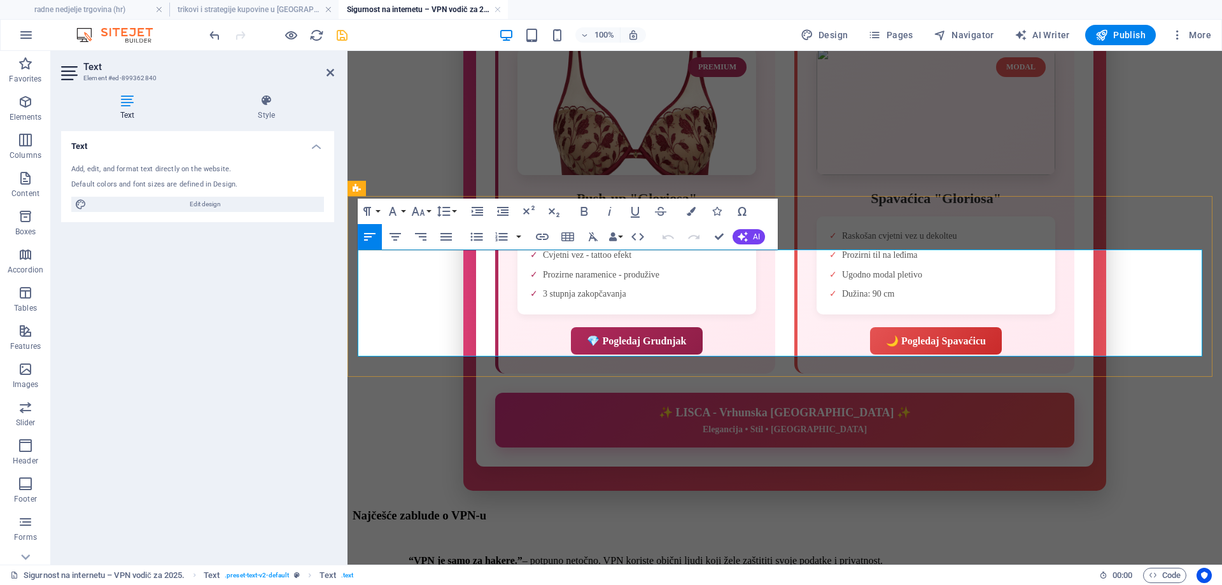
drag, startPoint x: 637, startPoint y: 348, endPoint x: 874, endPoint y: 330, distance: 238.0
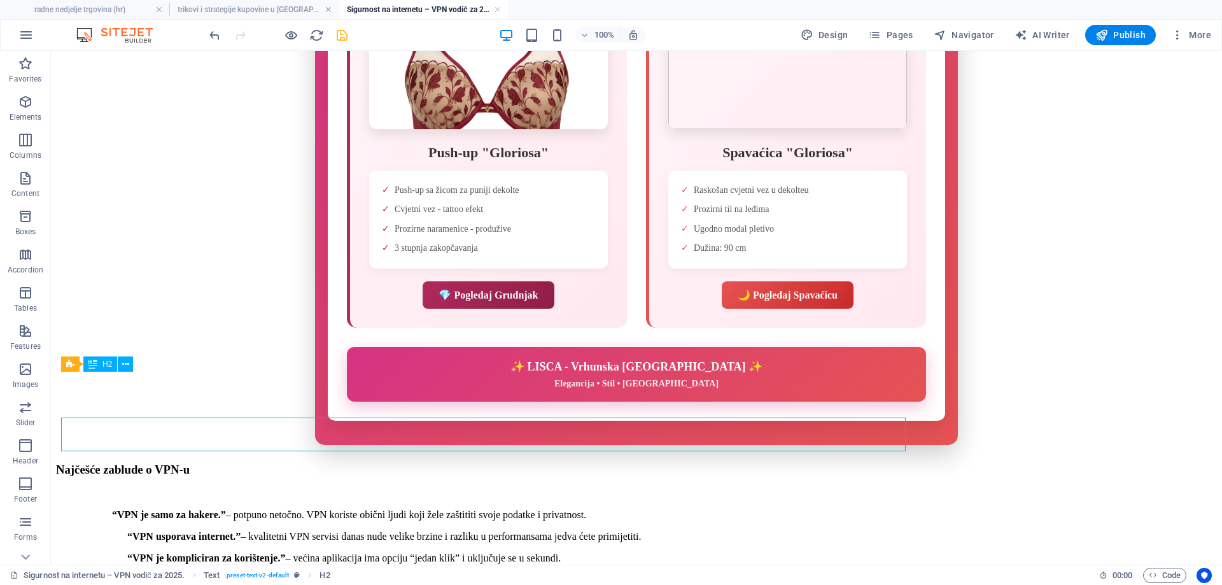
scroll to position [2657, 0]
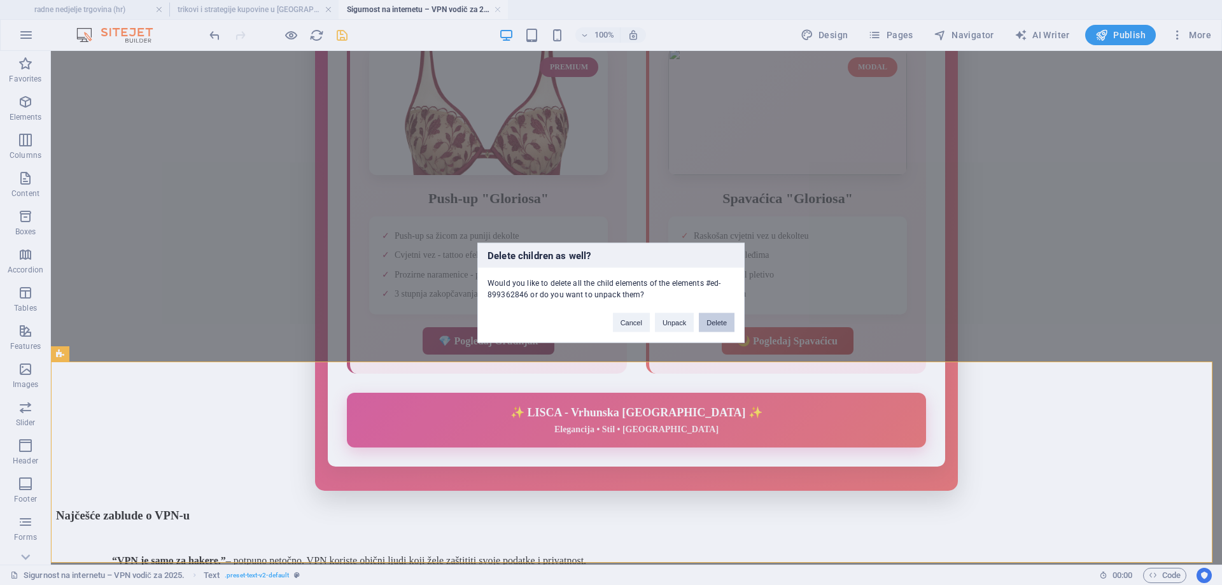
click at [717, 324] on button "Delete" at bounding box center [717, 321] width 36 height 19
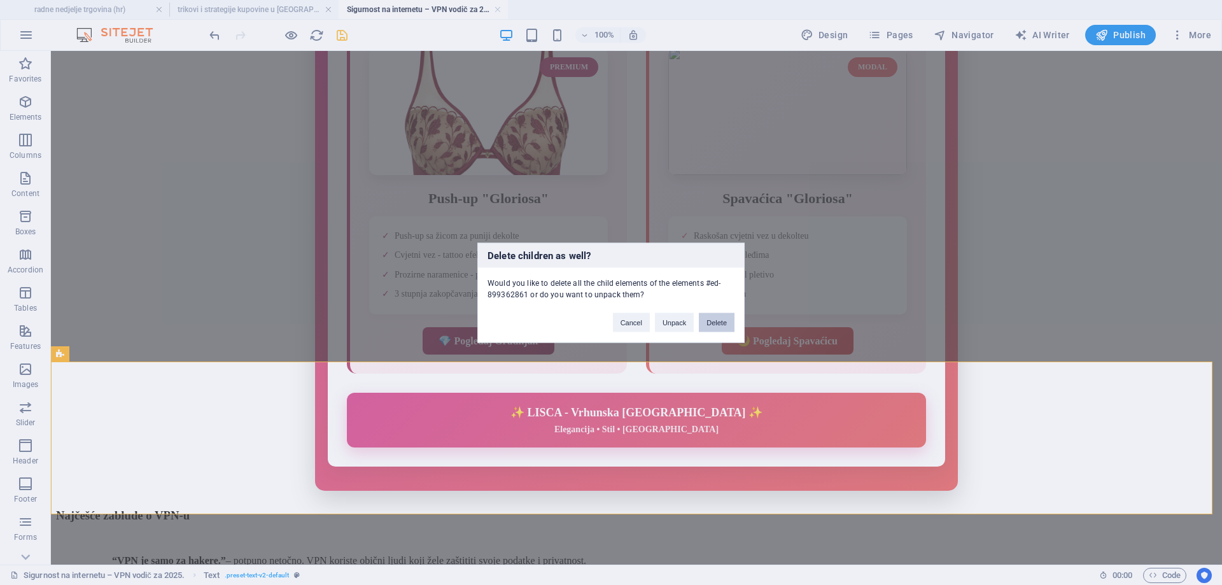
click at [715, 324] on button "Delete" at bounding box center [717, 321] width 36 height 19
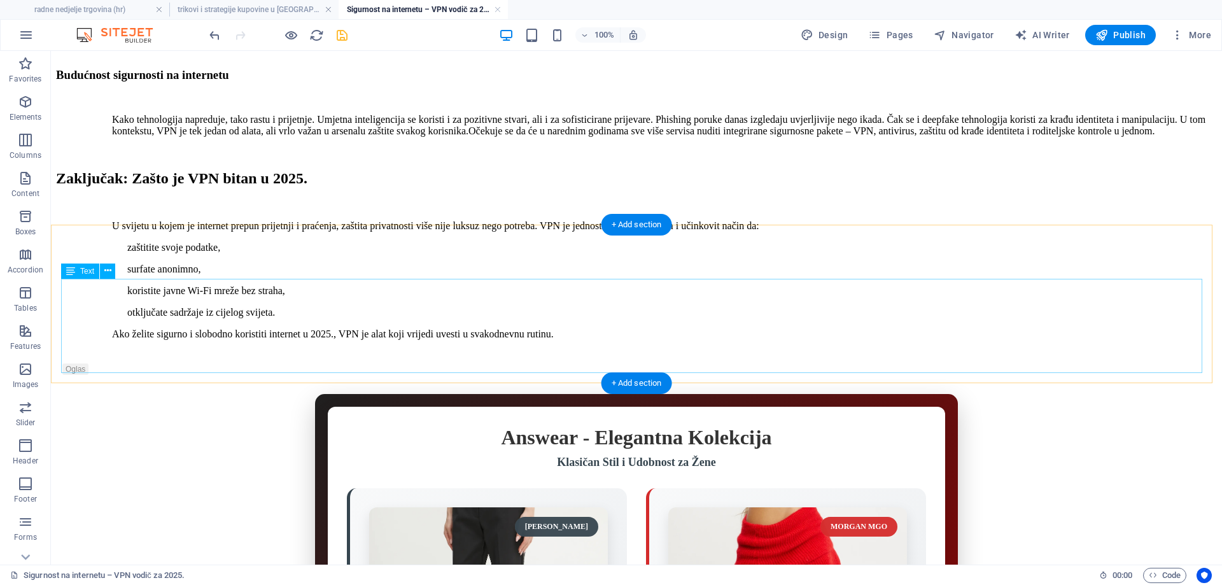
scroll to position [3484, 0]
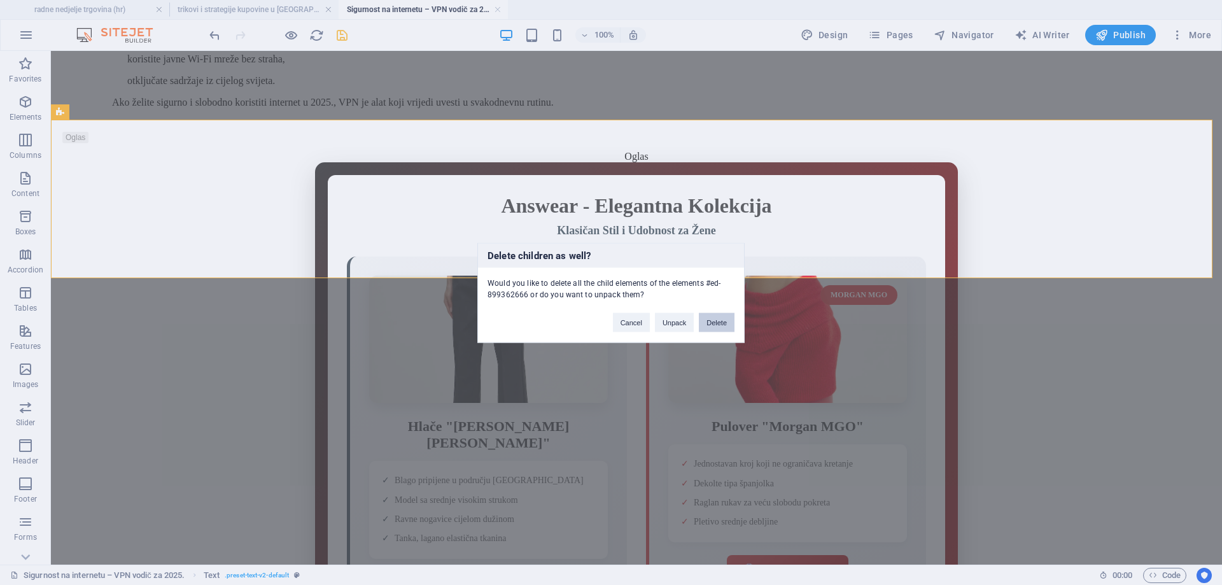
click at [726, 326] on button "Delete" at bounding box center [717, 321] width 36 height 19
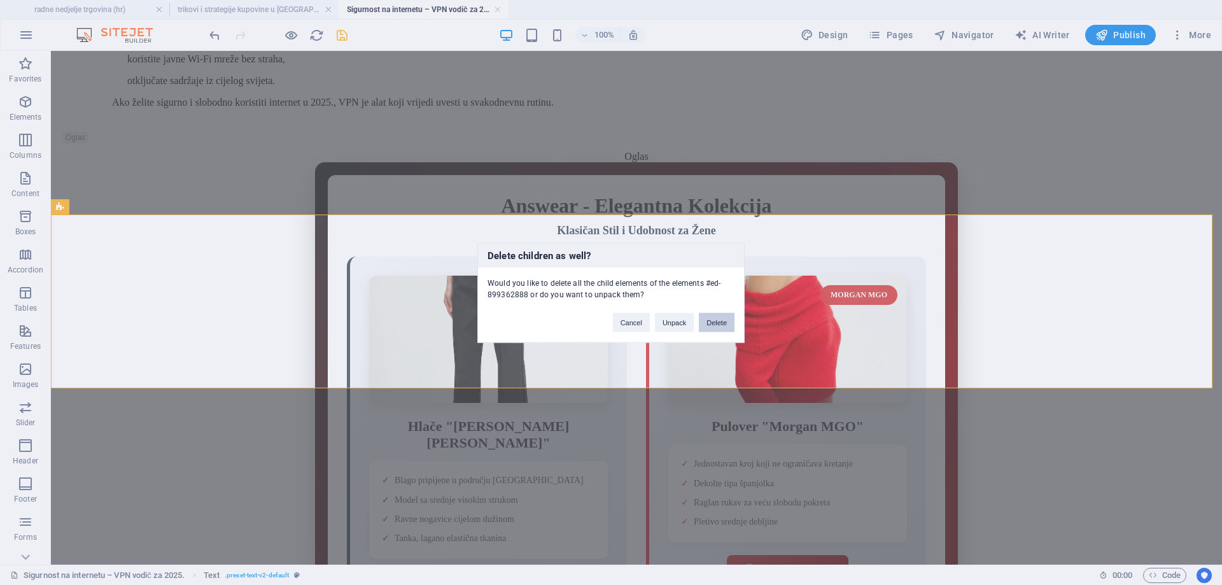
click at [722, 323] on button "Delete" at bounding box center [717, 321] width 36 height 19
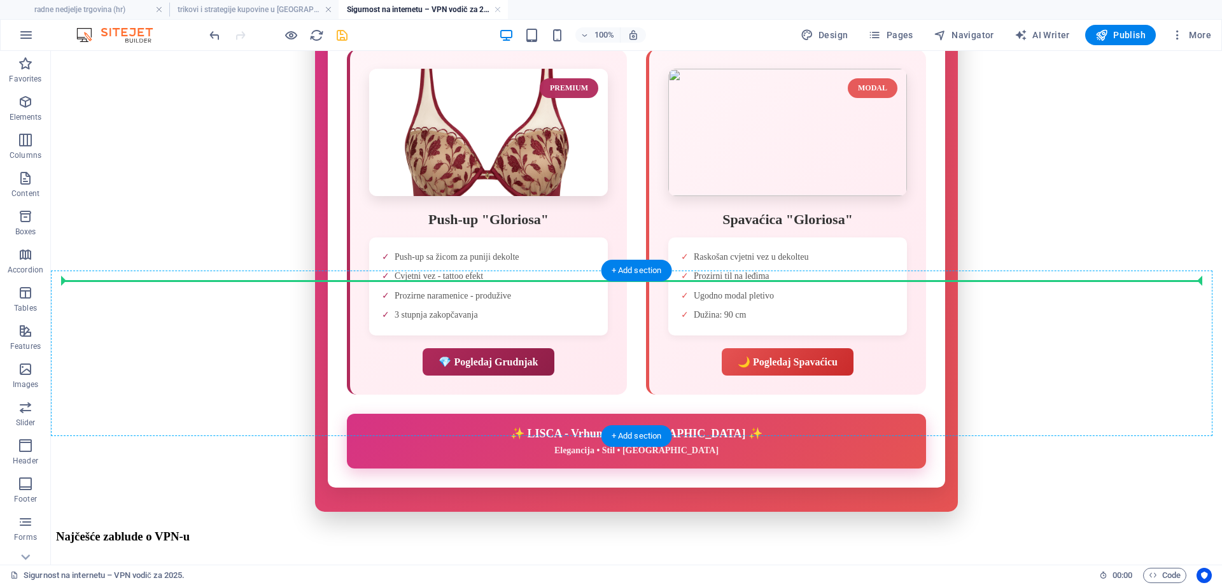
scroll to position [2721, 0]
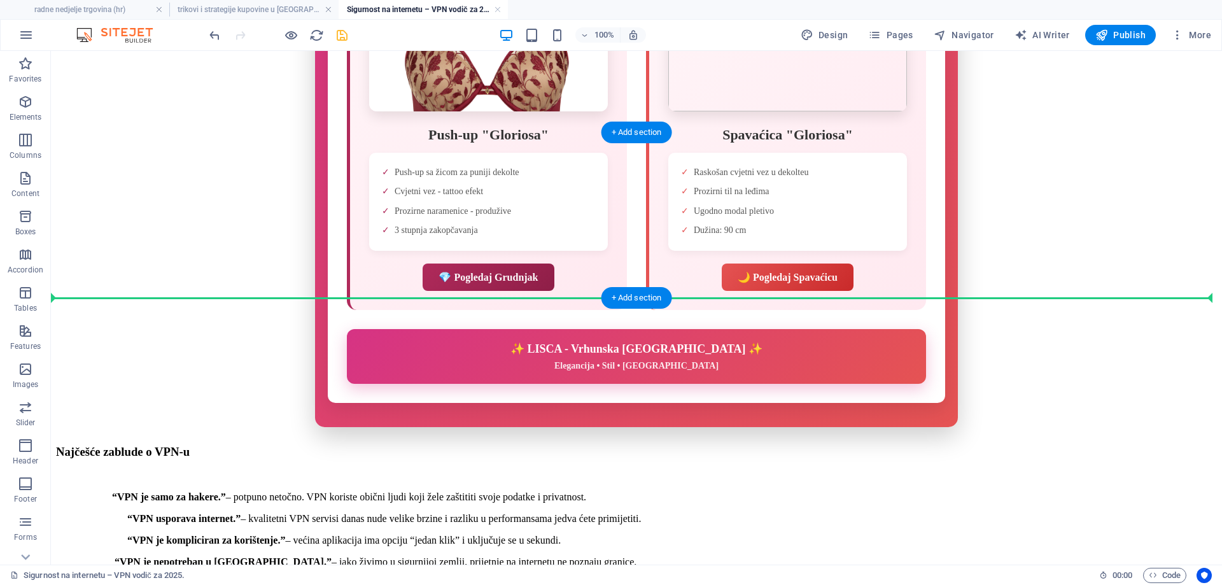
drag, startPoint x: 122, startPoint y: 277, endPoint x: 118, endPoint y: 291, distance: 14.5
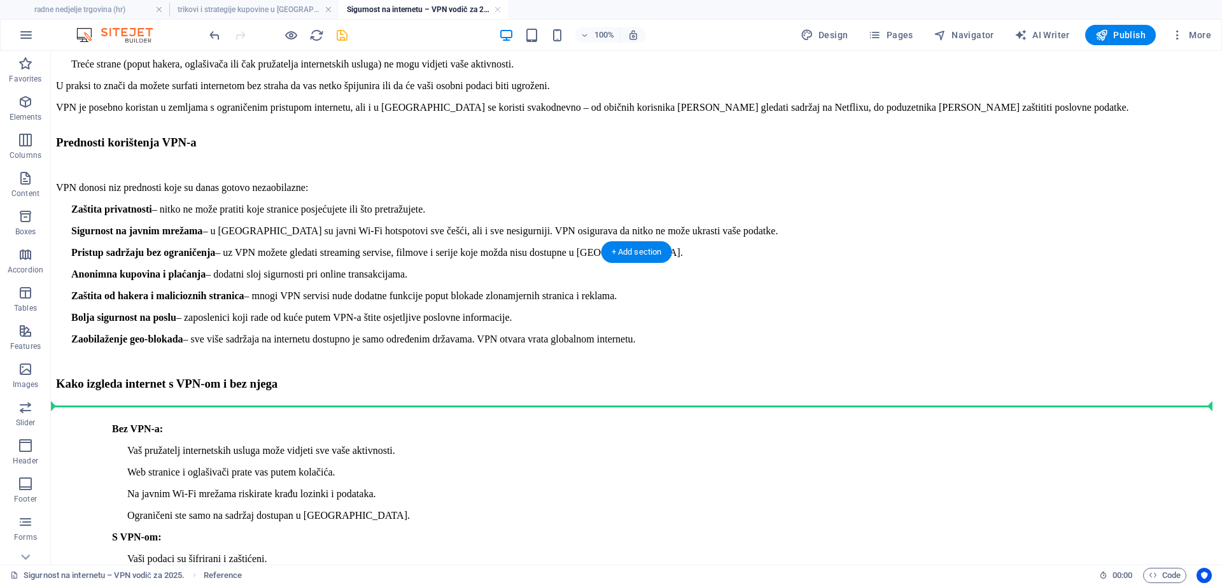
scroll to position [1440, 0]
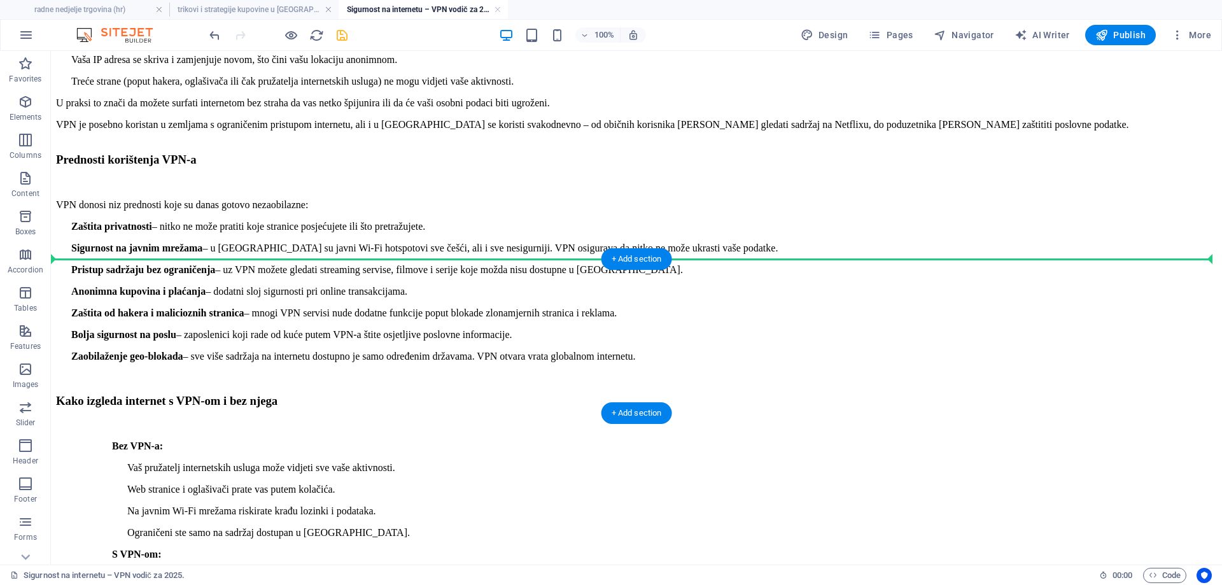
drag, startPoint x: 122, startPoint y: 260, endPoint x: 80, endPoint y: 260, distance: 41.4
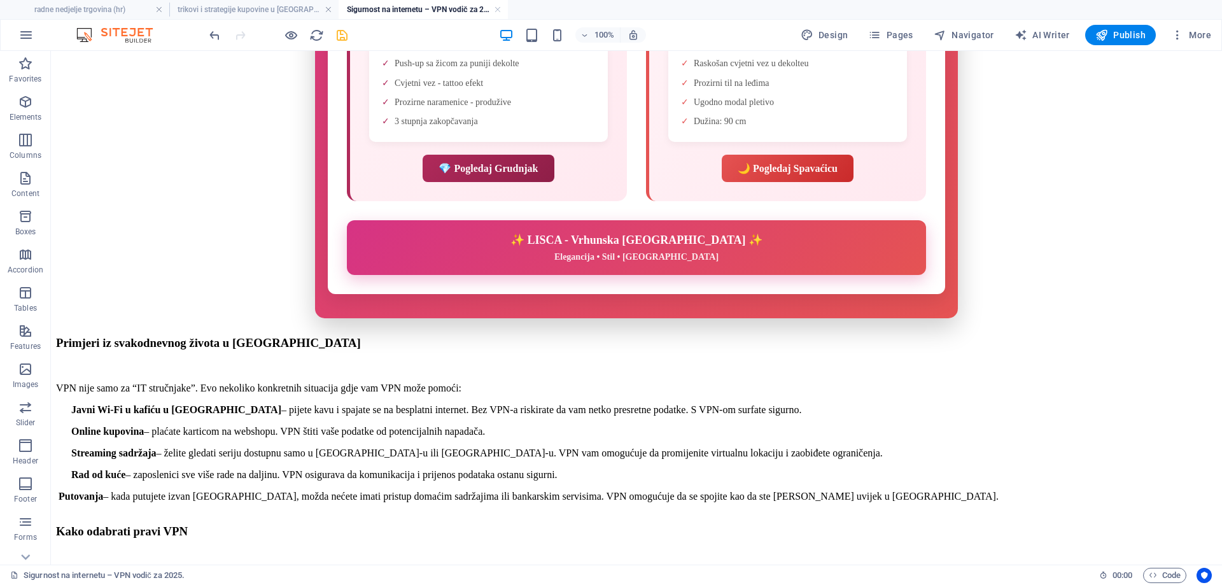
scroll to position [2331, 0]
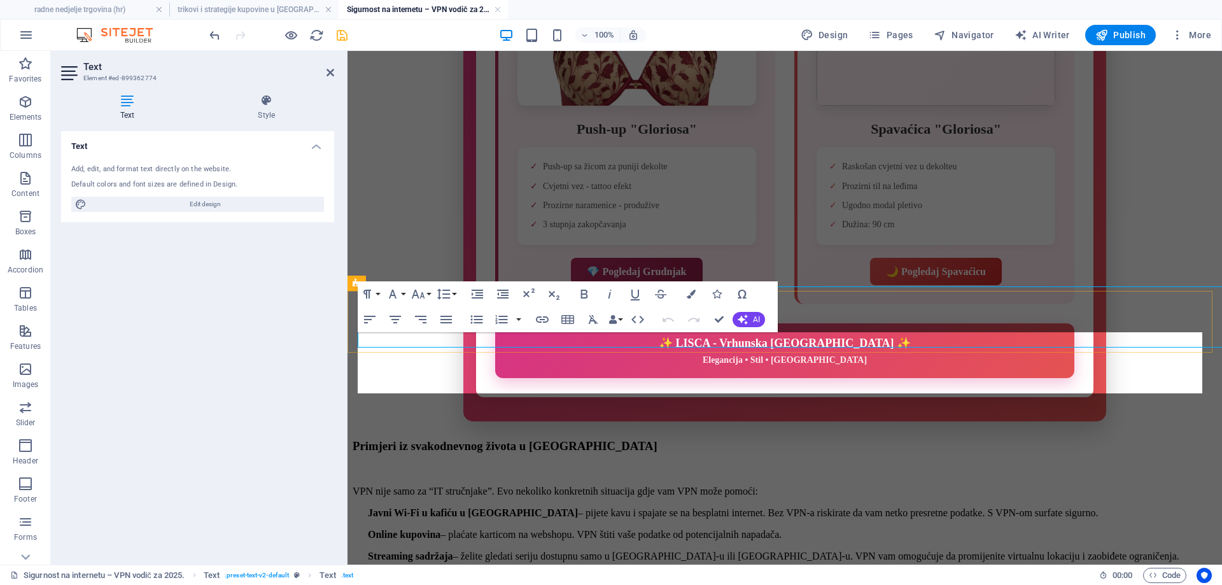
scroll to position [2377, 0]
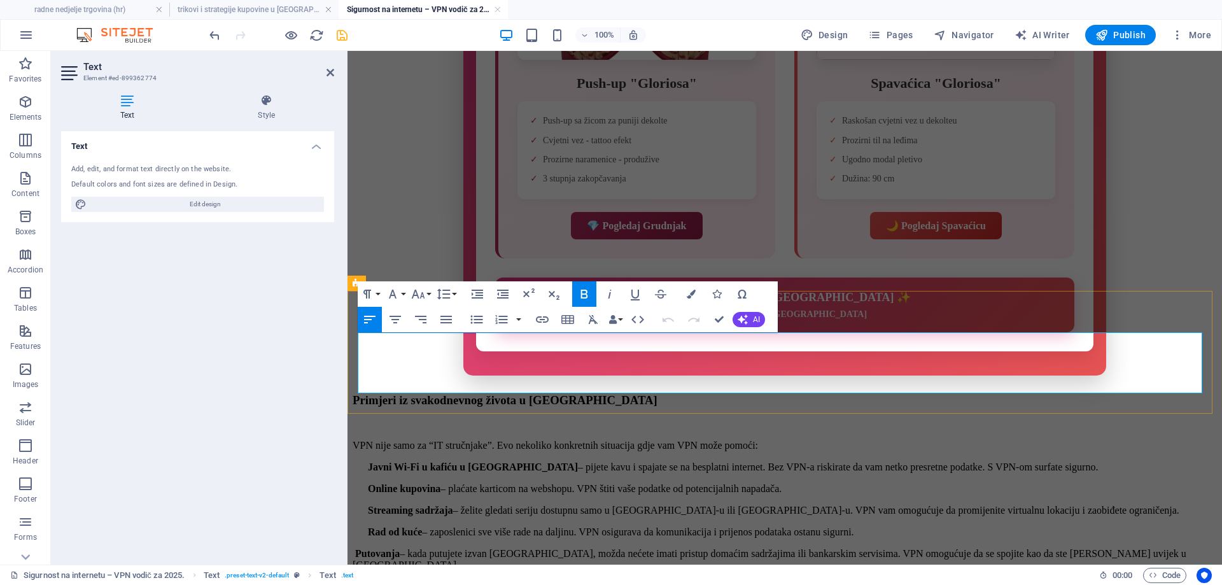
drag, startPoint x: 899, startPoint y: 385, endPoint x: 397, endPoint y: 335, distance: 504.5
click at [476, 317] on icon "button" at bounding box center [477, 320] width 12 height 8
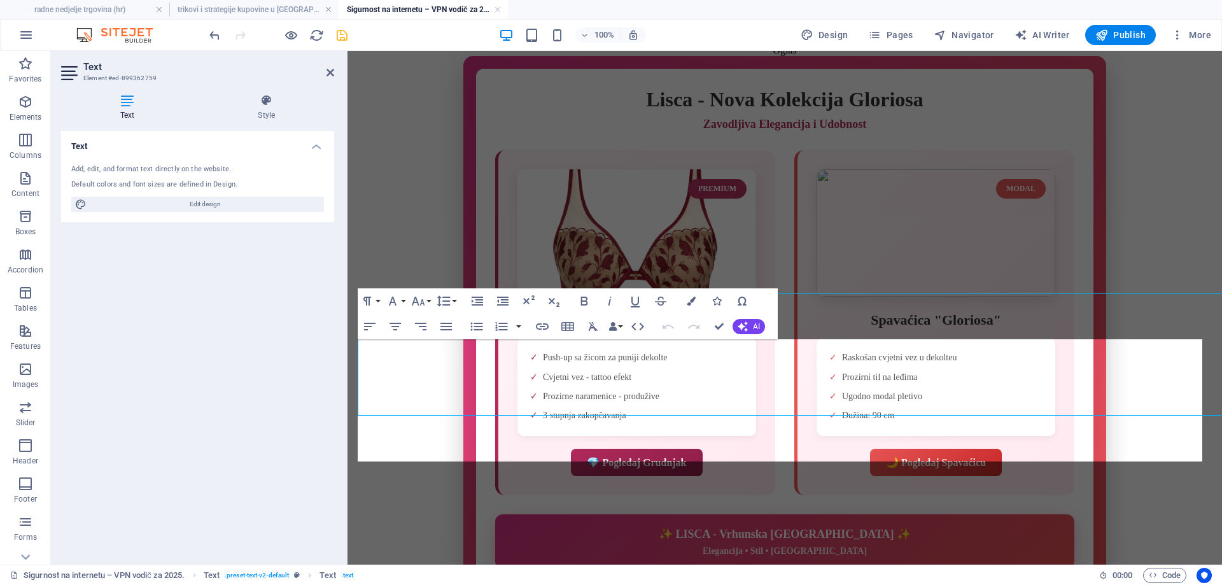
scroll to position [2186, 0]
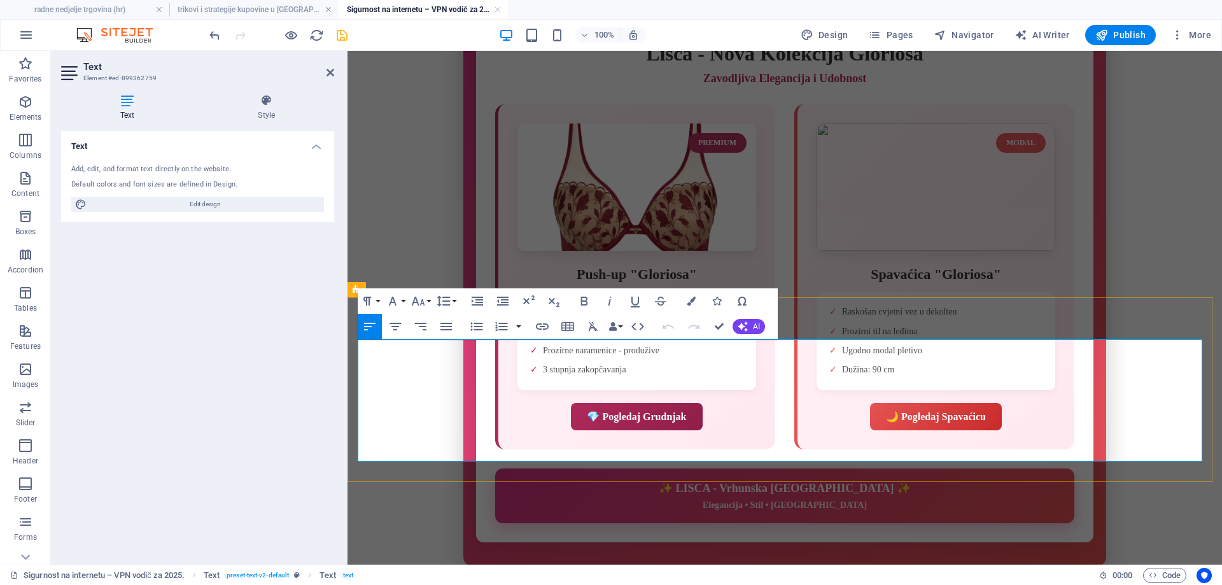
drag, startPoint x: 968, startPoint y: 439, endPoint x: 415, endPoint y: 362, distance: 557.6
drag, startPoint x: 924, startPoint y: 454, endPoint x: 414, endPoint y: 363, distance: 518.4
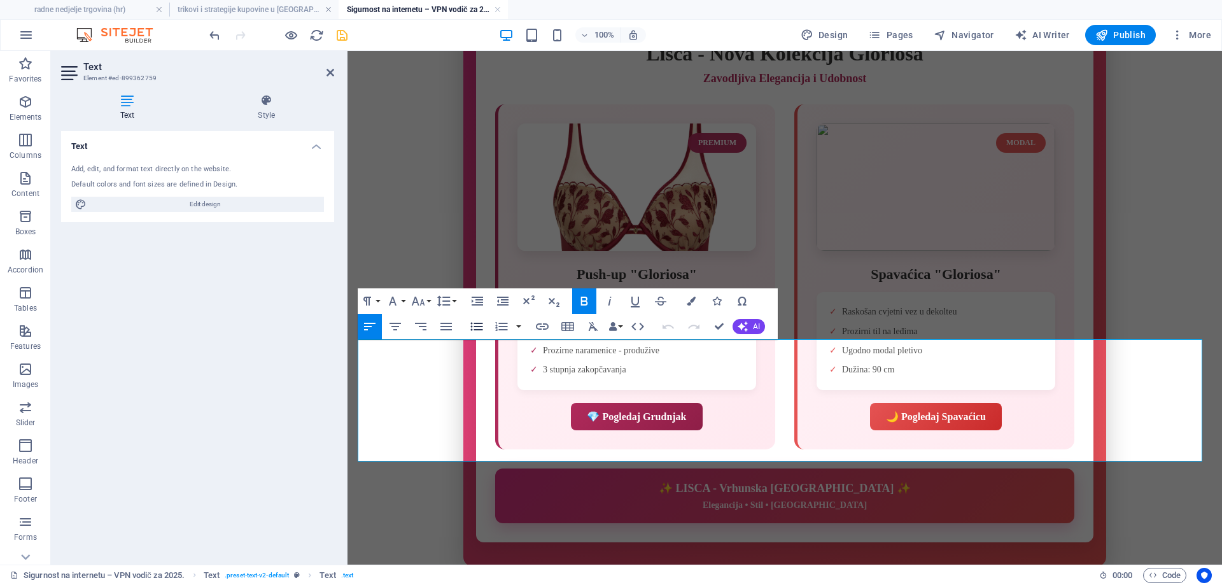
click at [475, 326] on icon "button" at bounding box center [477, 326] width 12 height 8
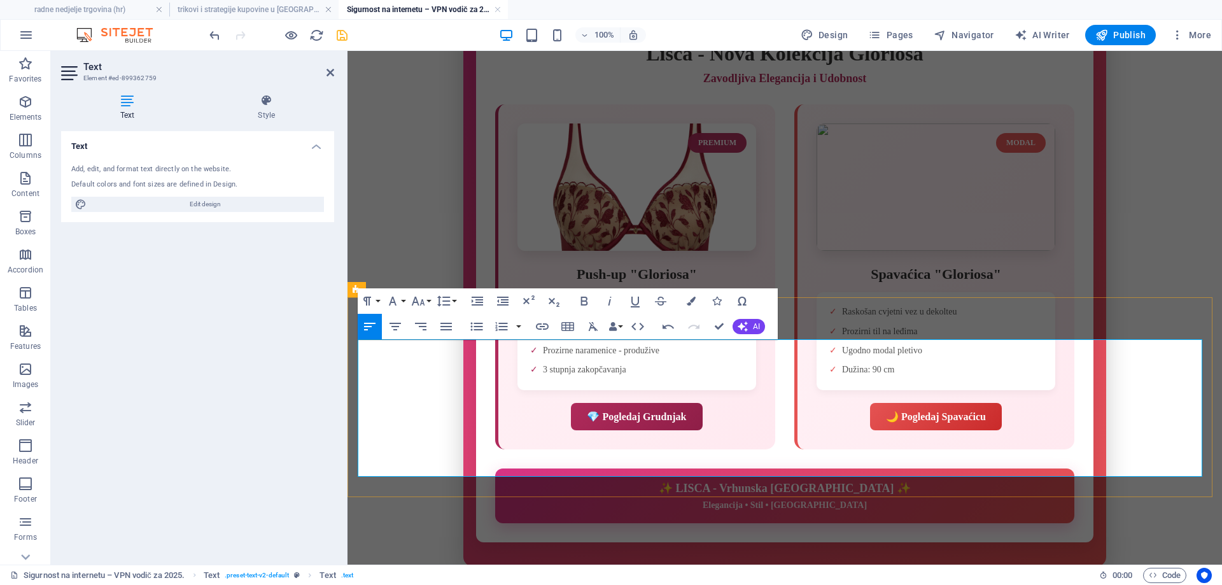
drag, startPoint x: 827, startPoint y: 474, endPoint x: 393, endPoint y: 365, distance: 447.5
click at [475, 326] on icon "button" at bounding box center [477, 326] width 12 height 8
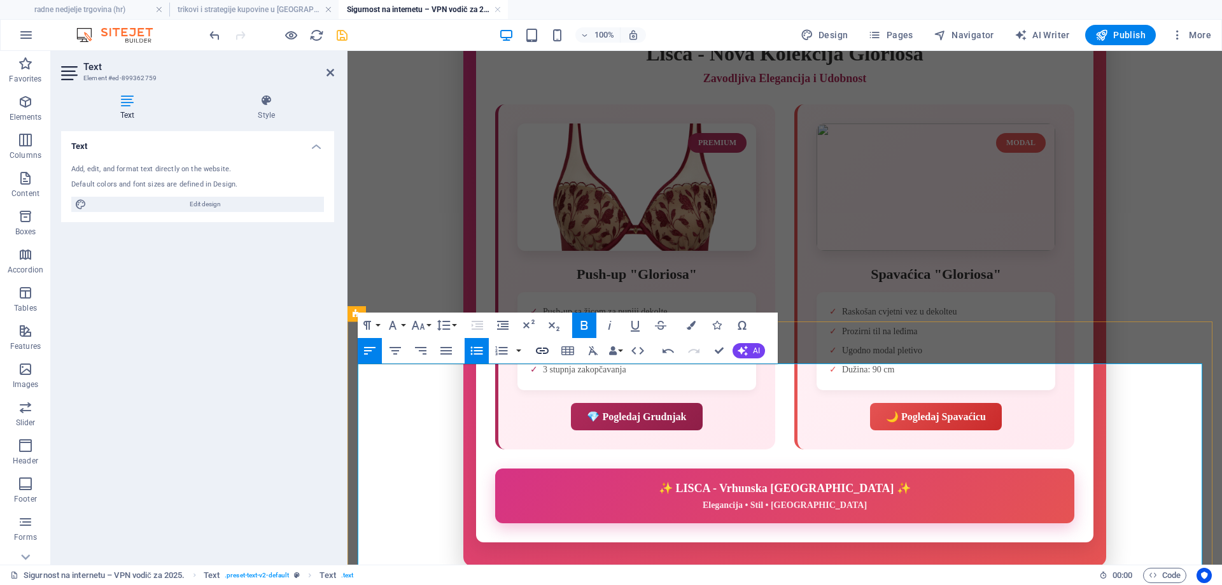
scroll to position [2123, 0]
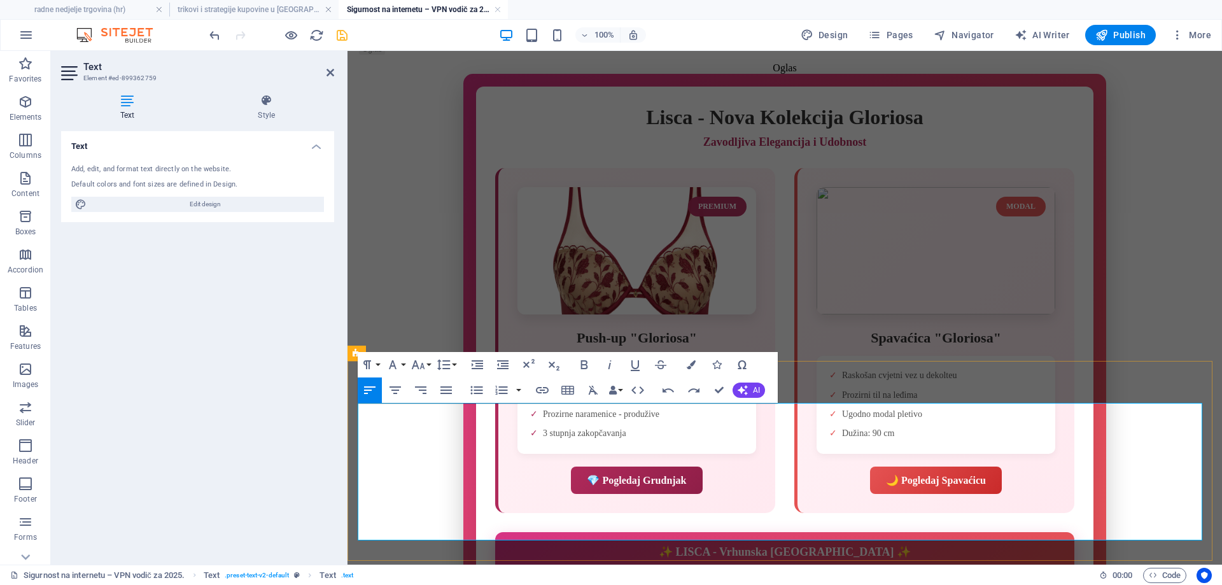
drag, startPoint x: 397, startPoint y: 425, endPoint x: 785, endPoint y: 520, distance: 398.9
click at [473, 386] on icon "button" at bounding box center [476, 389] width 15 height 15
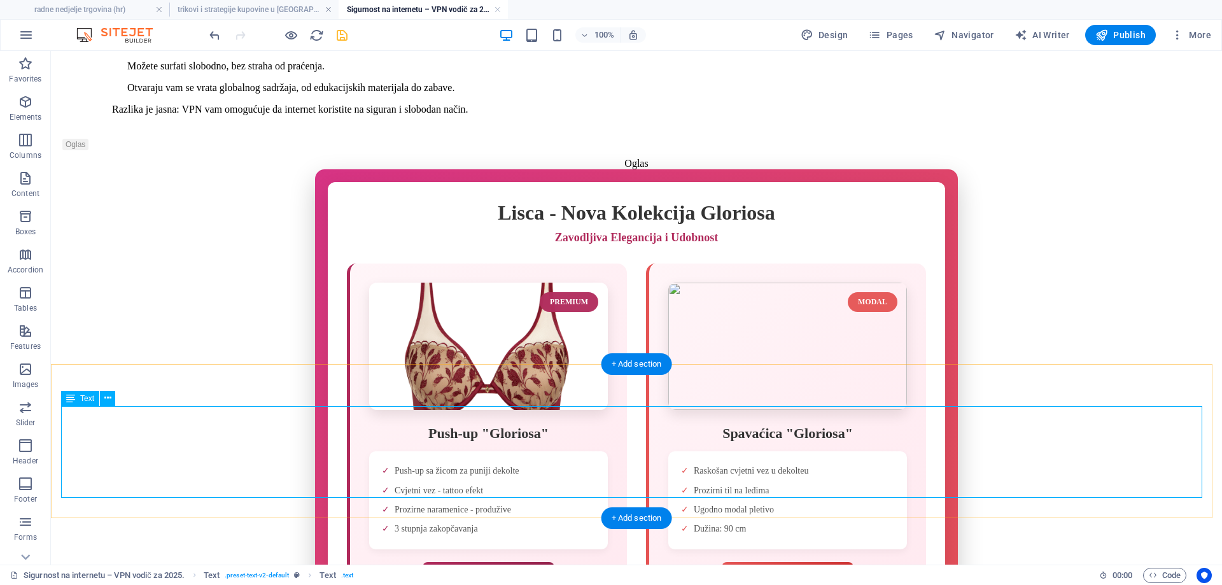
scroll to position [2077, 0]
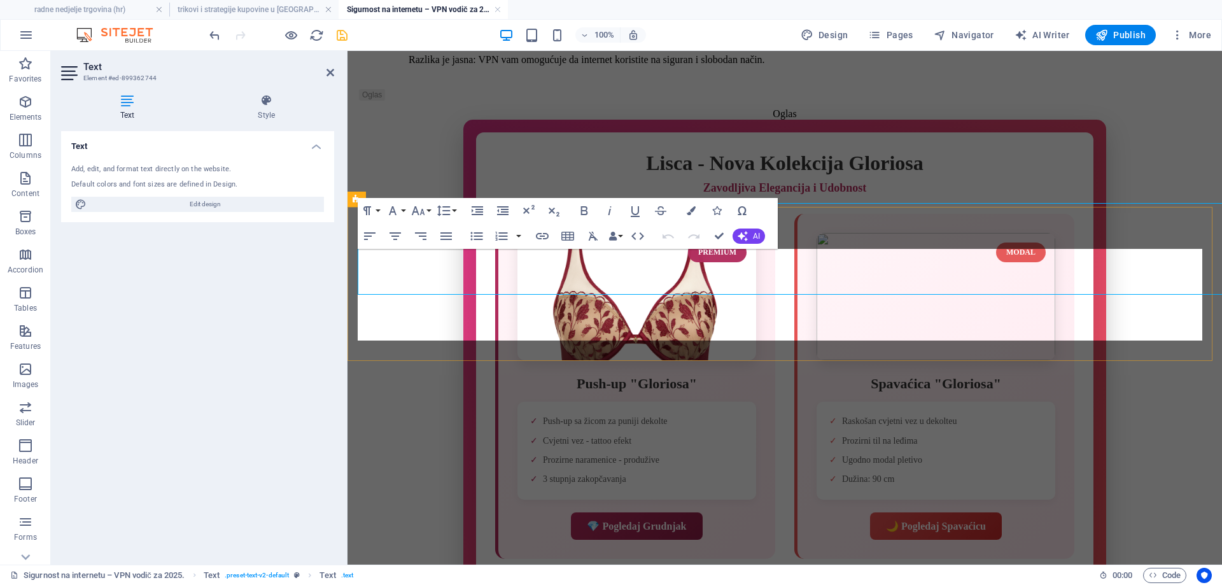
scroll to position [2123, 0]
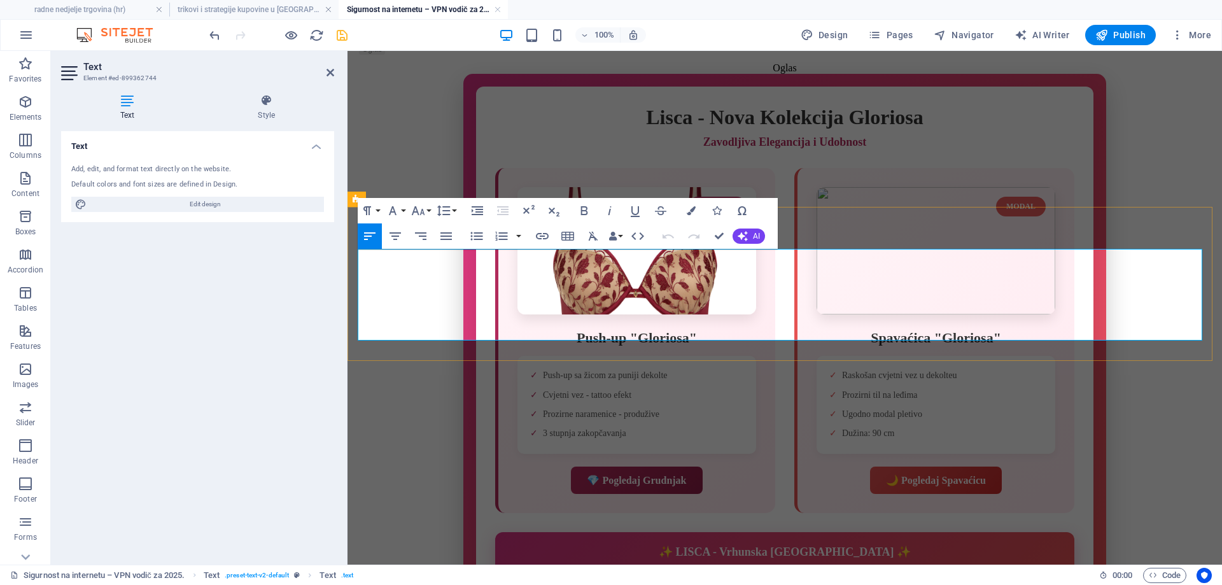
drag, startPoint x: 914, startPoint y: 316, endPoint x: 375, endPoint y: 276, distance: 540.4
click at [478, 234] on icon "button" at bounding box center [476, 235] width 15 height 15
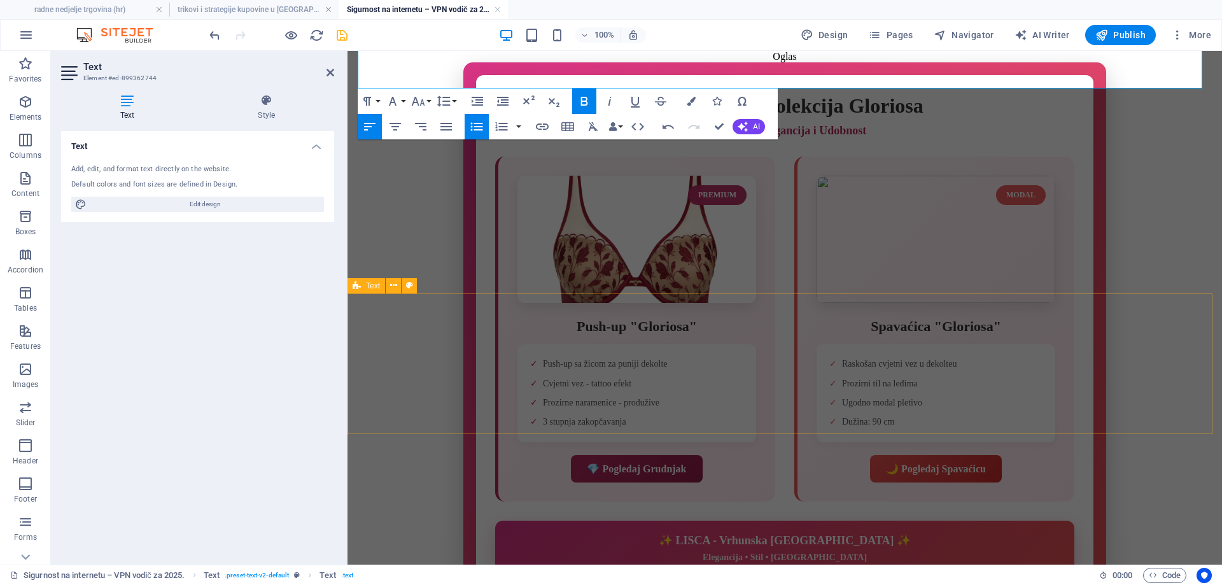
scroll to position [2377, 0]
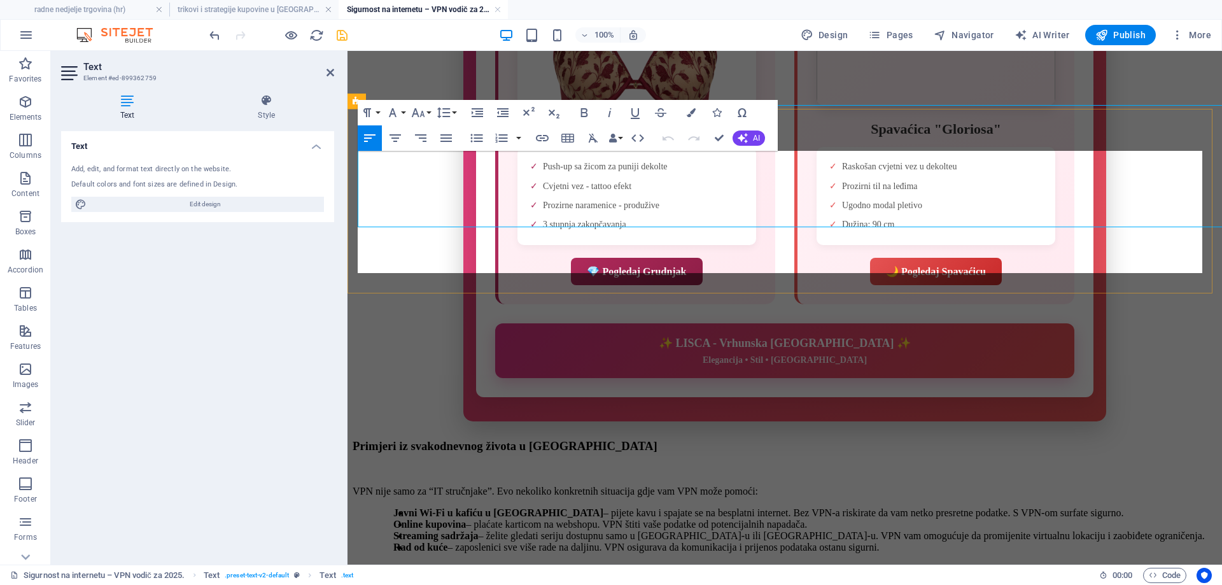
scroll to position [2377, 0]
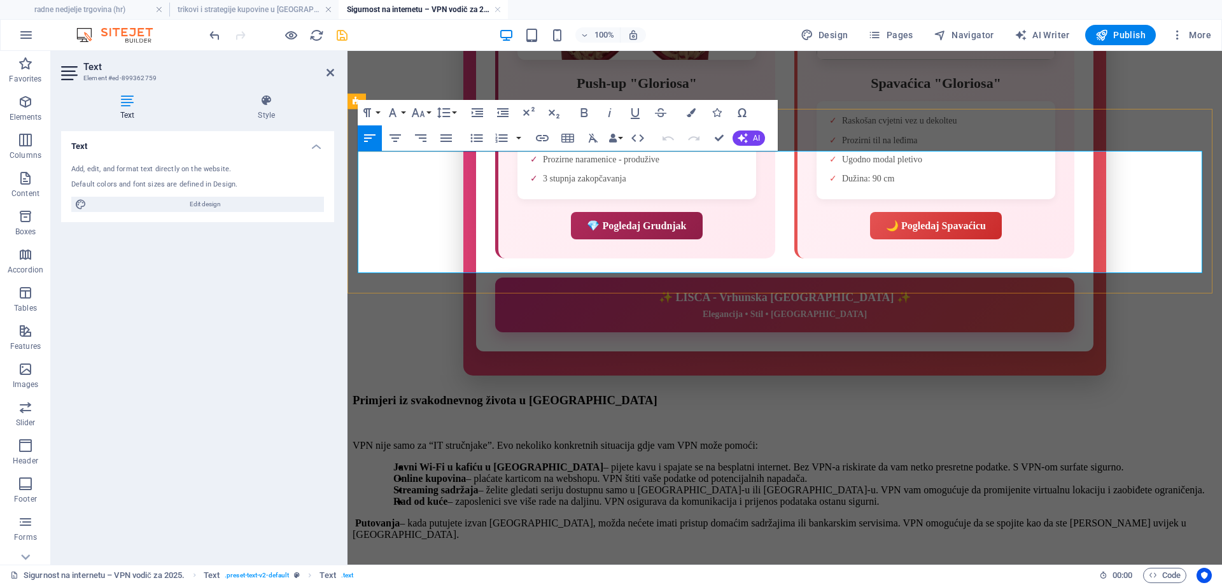
drag, startPoint x: 951, startPoint y: 247, endPoint x: 416, endPoint y: 169, distance: 540.2
click at [477, 140] on icon "button" at bounding box center [476, 137] width 15 height 15
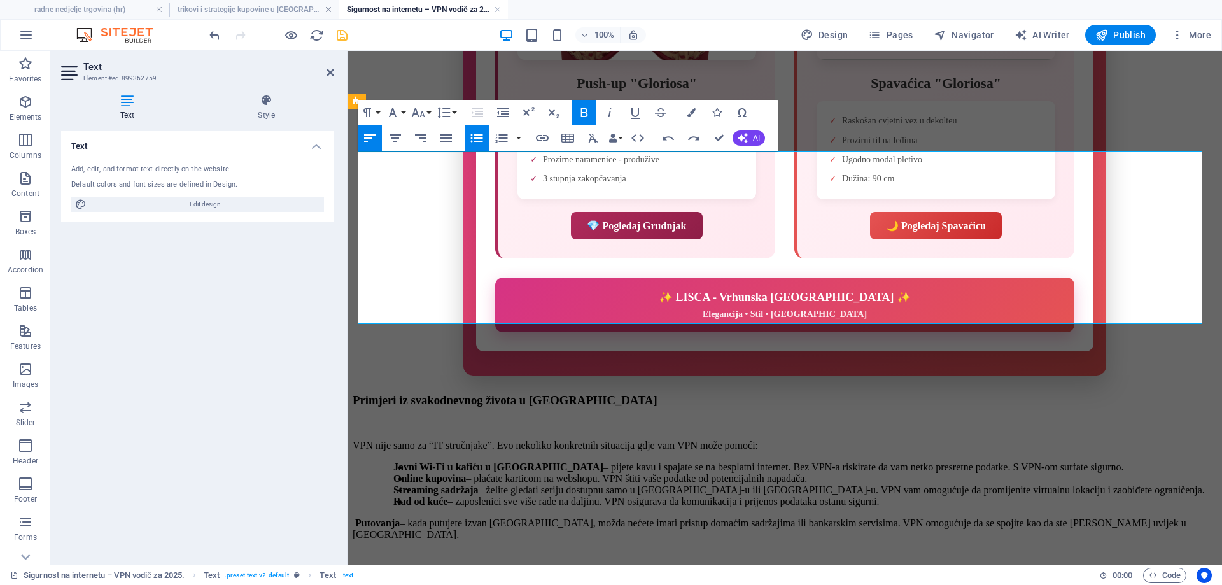
click at [478, 140] on icon "button" at bounding box center [476, 137] width 15 height 15
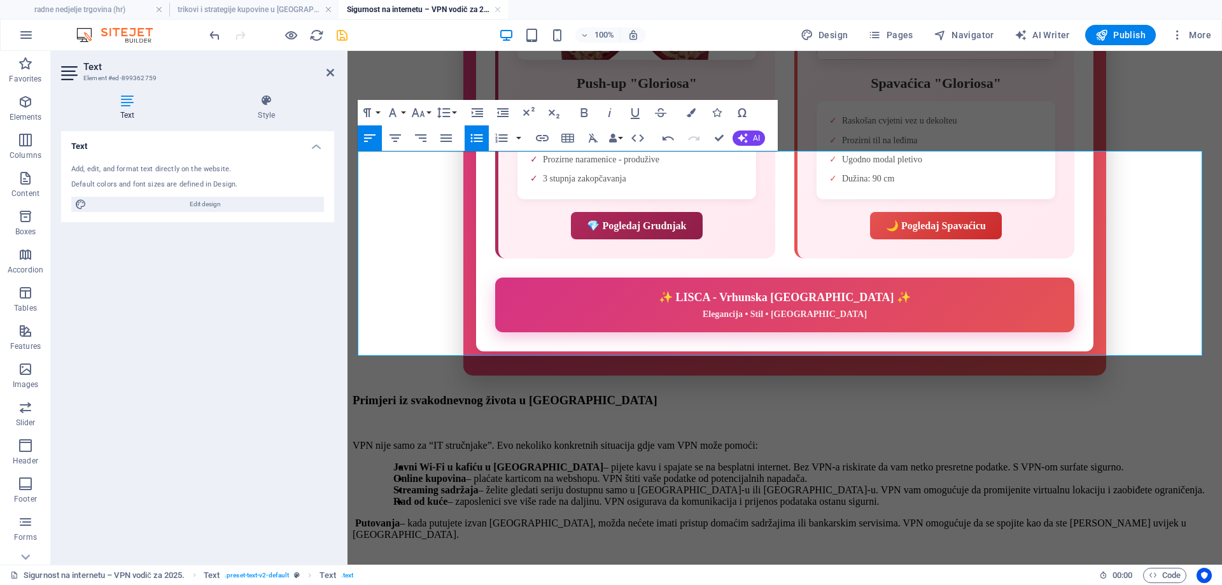
click at [478, 138] on icon "button" at bounding box center [477, 138] width 12 height 8
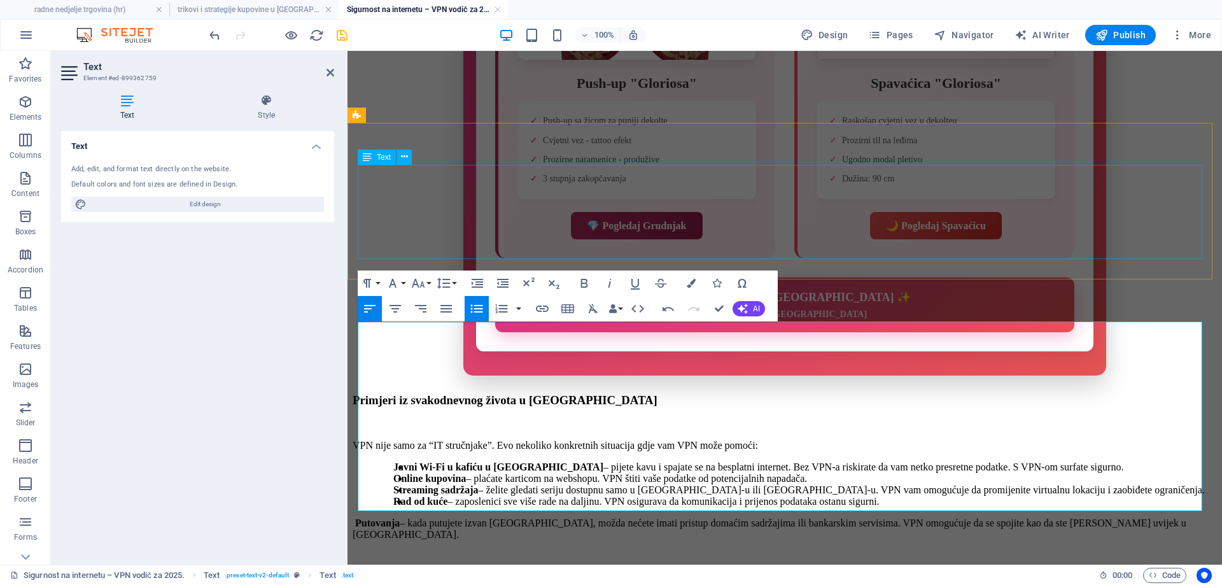
scroll to position [2123, 0]
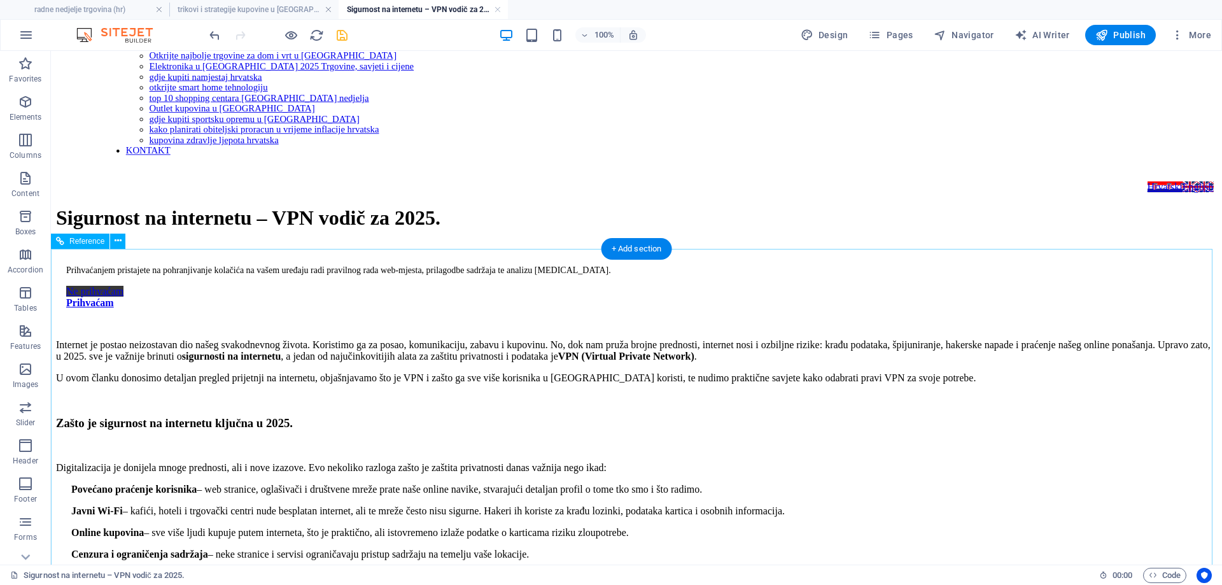
scroll to position [64, 0]
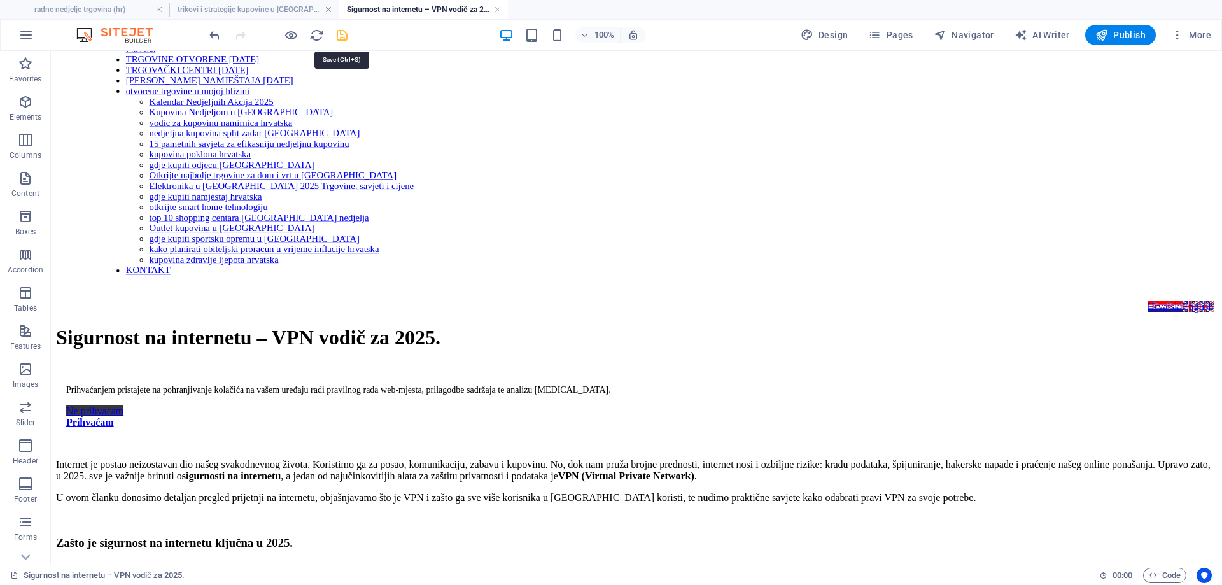
click at [342, 36] on icon "save" at bounding box center [342, 35] width 15 height 15
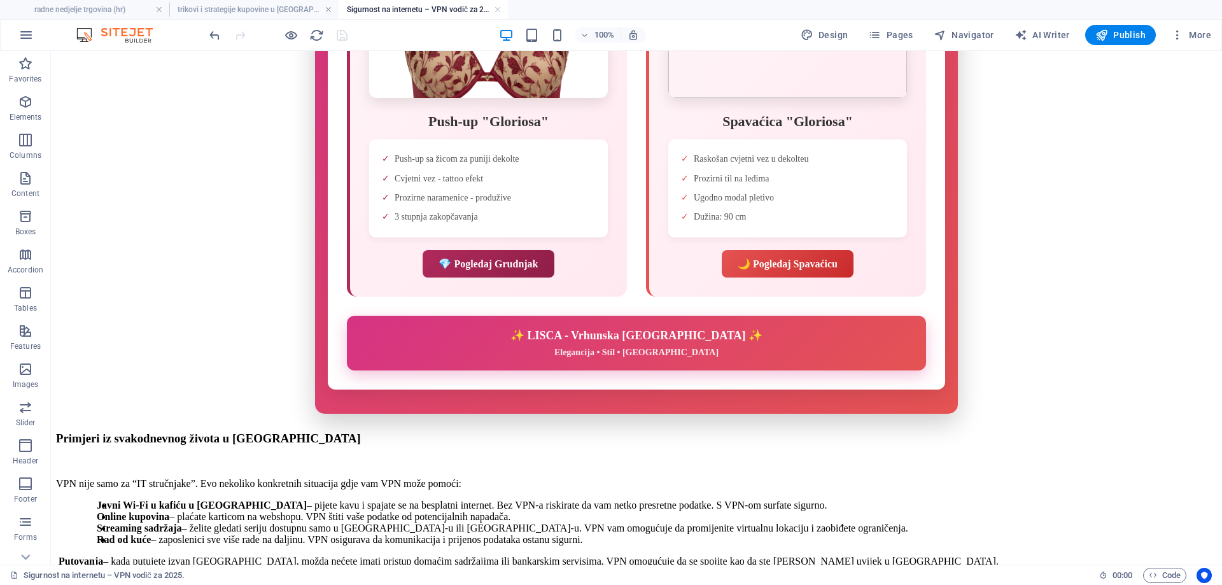
scroll to position [2229, 0]
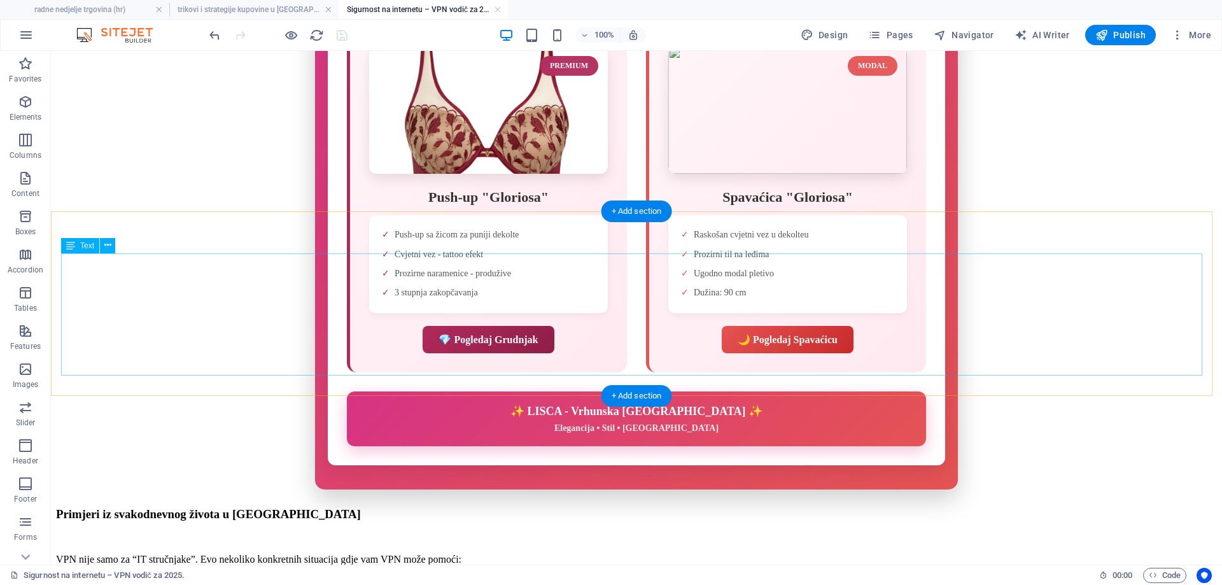
drag, startPoint x: 456, startPoint y: 263, endPoint x: 449, endPoint y: 267, distance: 8.0
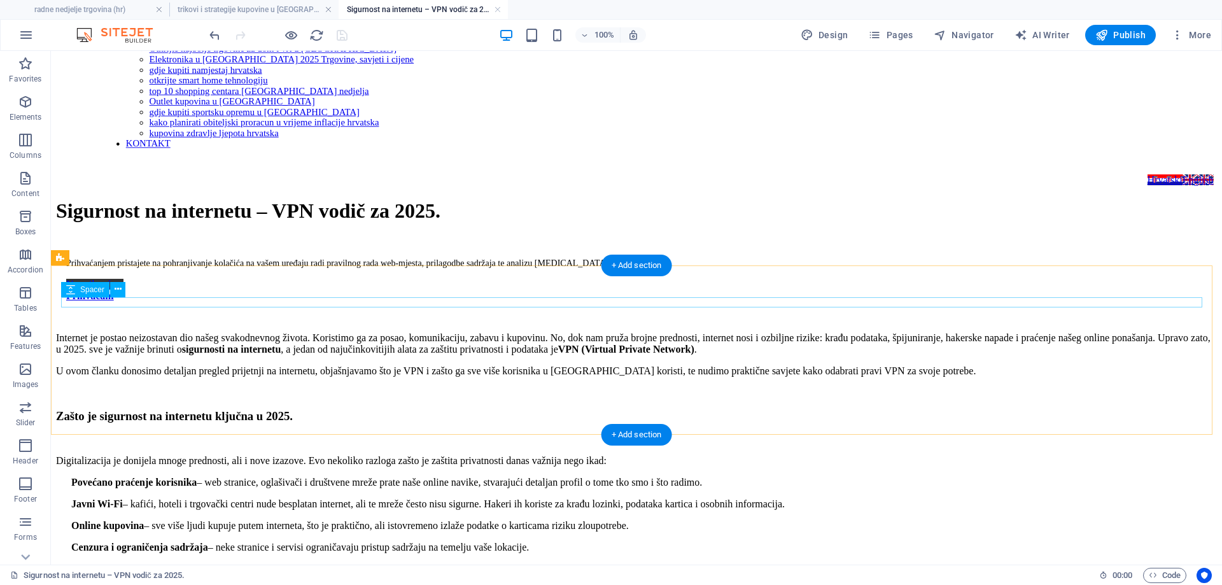
scroll to position [318, 0]
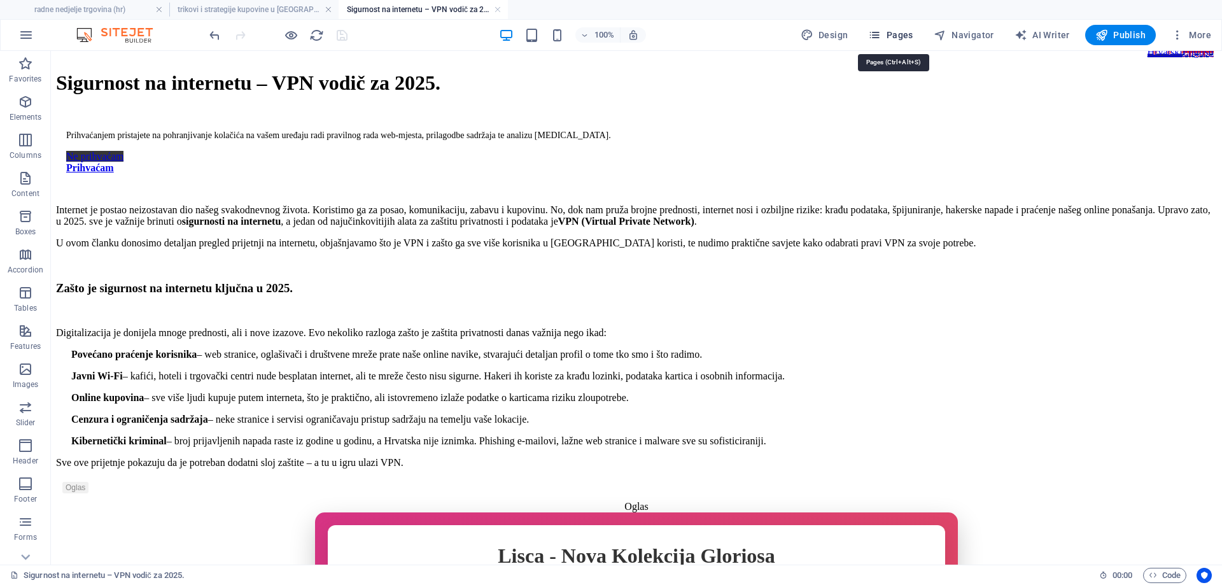
click at [893, 35] on span "Pages" at bounding box center [890, 35] width 45 height 13
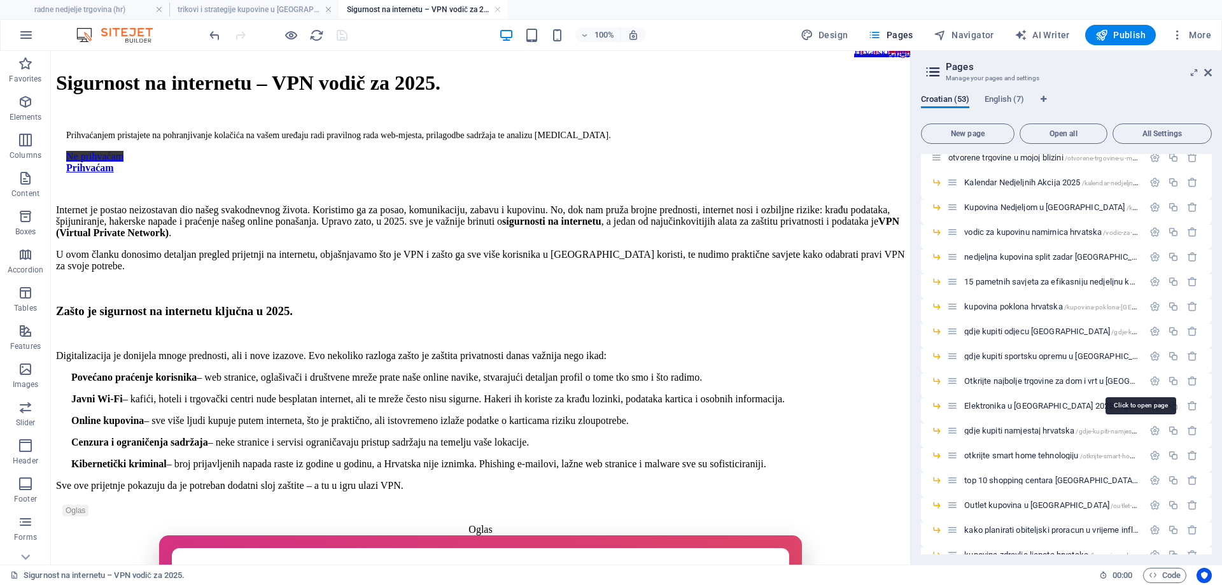
scroll to position [509, 0]
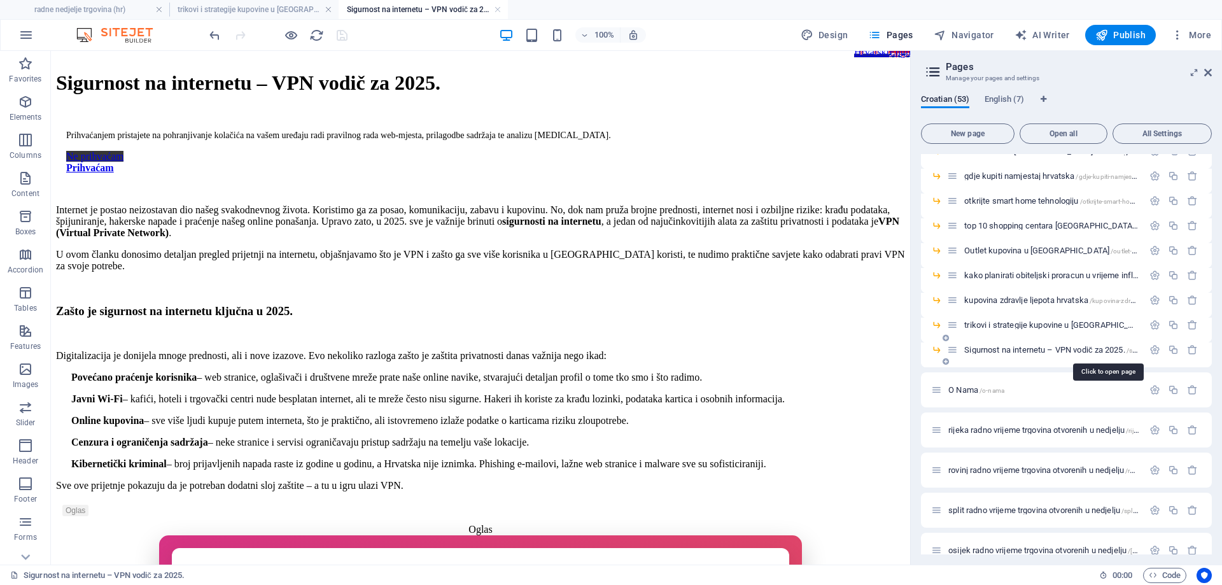
click at [1012, 352] on span "Sigurnost na internetu – VPN vodič za 2025. /sigurnost-na-internetu-vpn-vodic-z…" at bounding box center [1107, 350] width 286 height 10
click at [1149, 348] on icon "button" at bounding box center [1154, 349] width 11 height 11
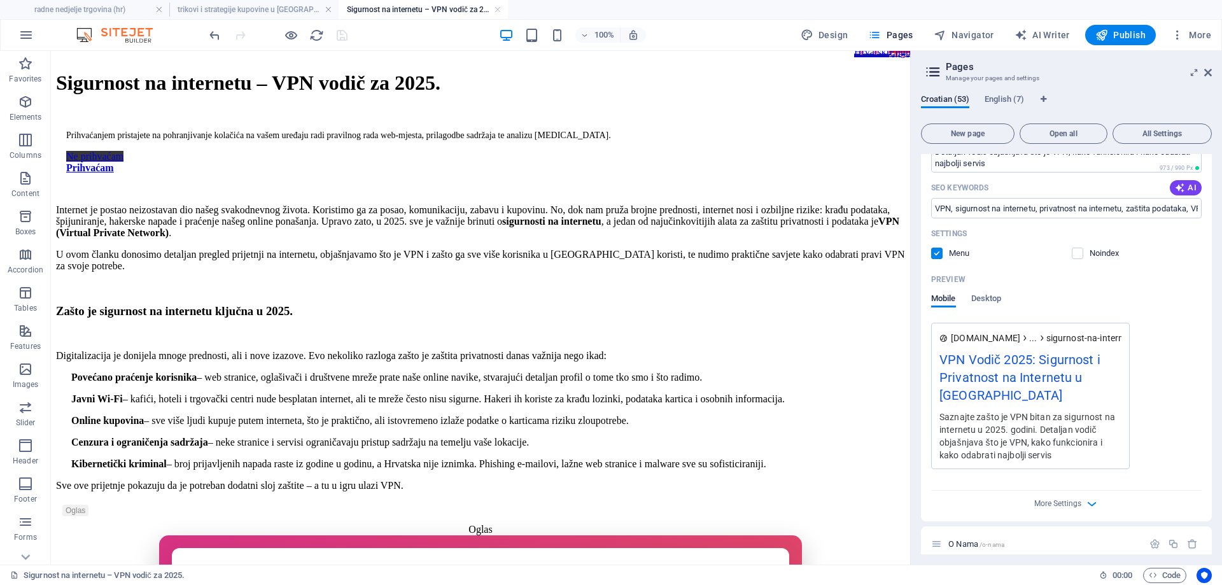
scroll to position [1018, 0]
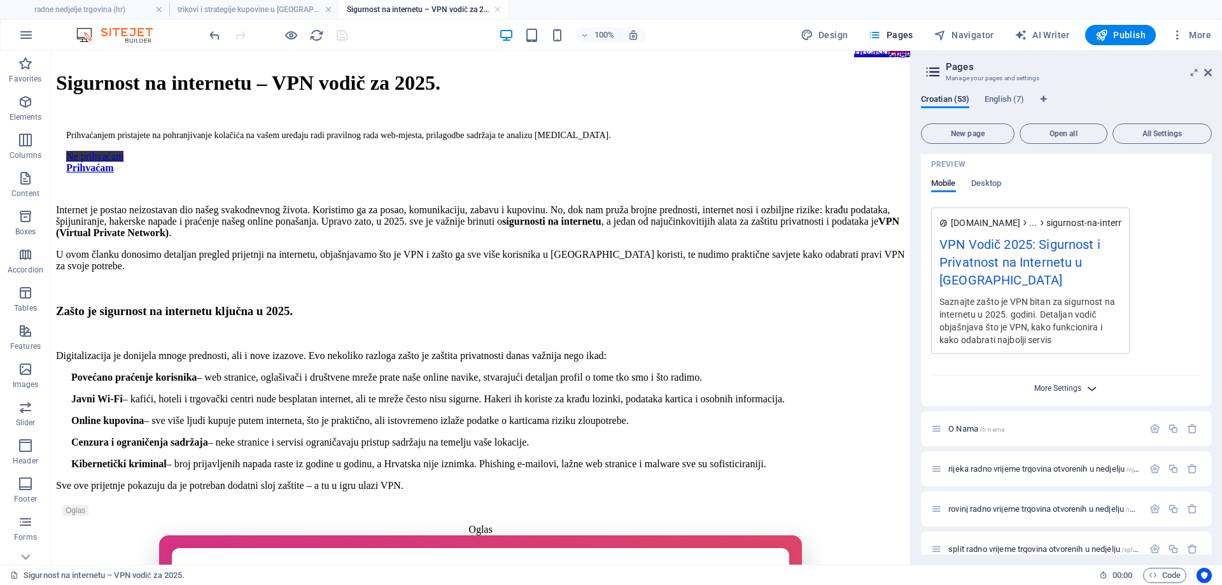
click at [1071, 388] on span "More Settings" at bounding box center [1057, 388] width 47 height 9
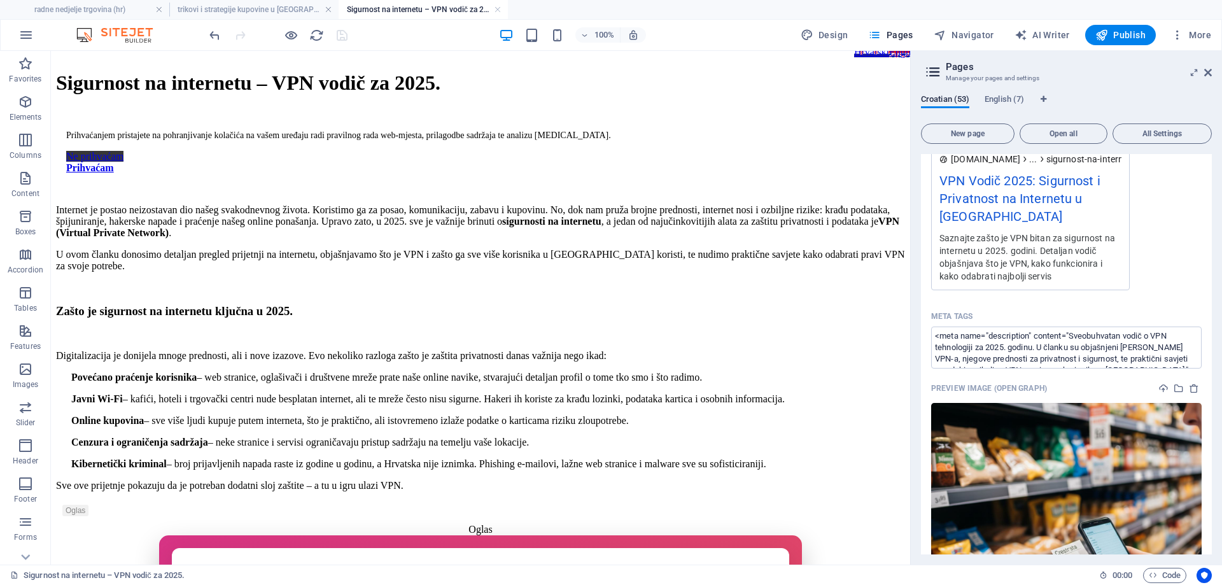
scroll to position [1209, 0]
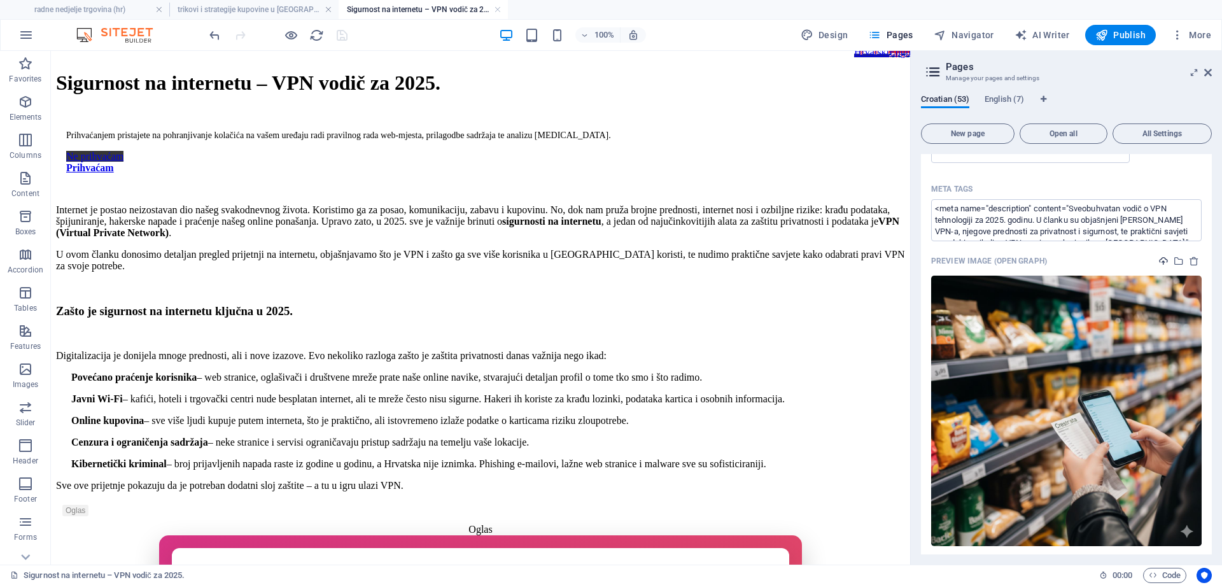
click at [1161, 258] on icon "upload" at bounding box center [1163, 261] width 10 height 10
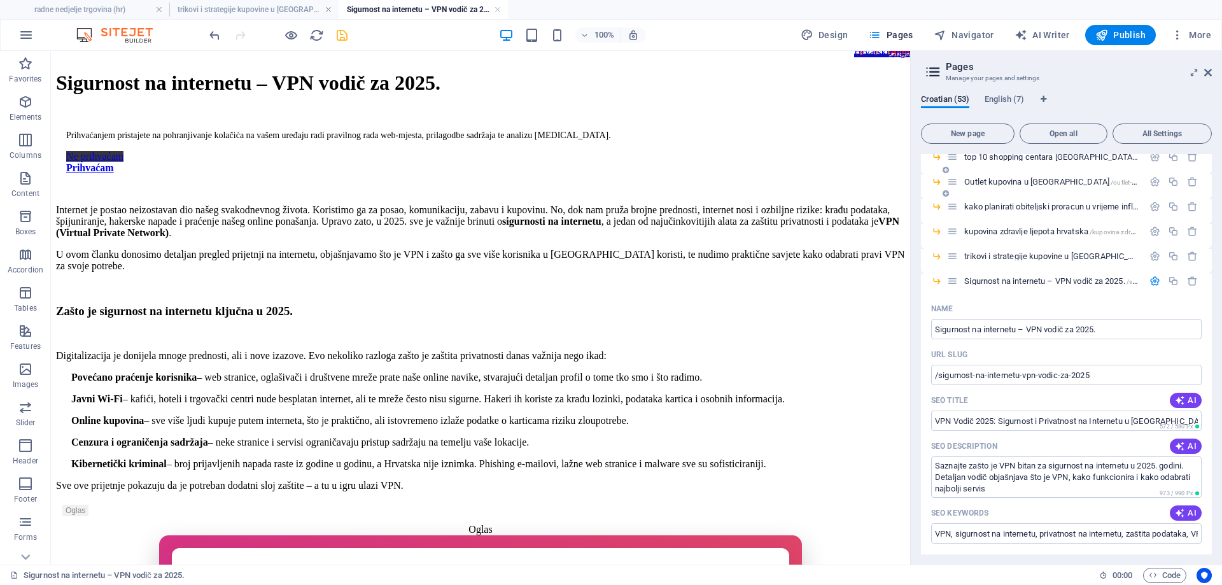
scroll to position [509, 0]
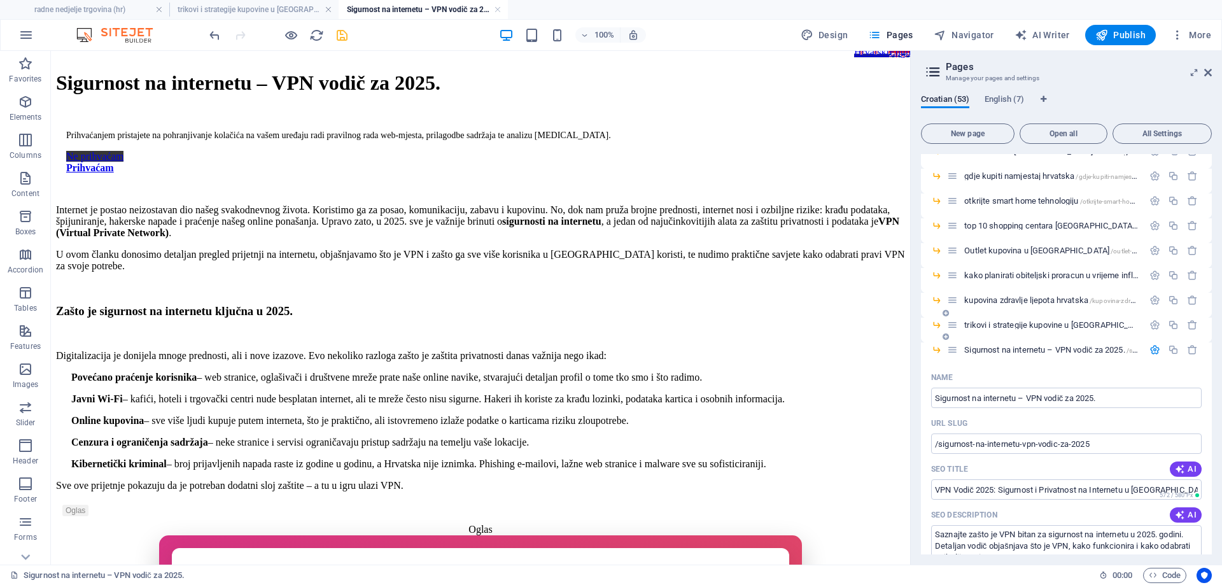
click at [1155, 318] on div at bounding box center [1173, 325] width 56 height 14
click at [1153, 322] on icon "button" at bounding box center [1154, 324] width 11 height 11
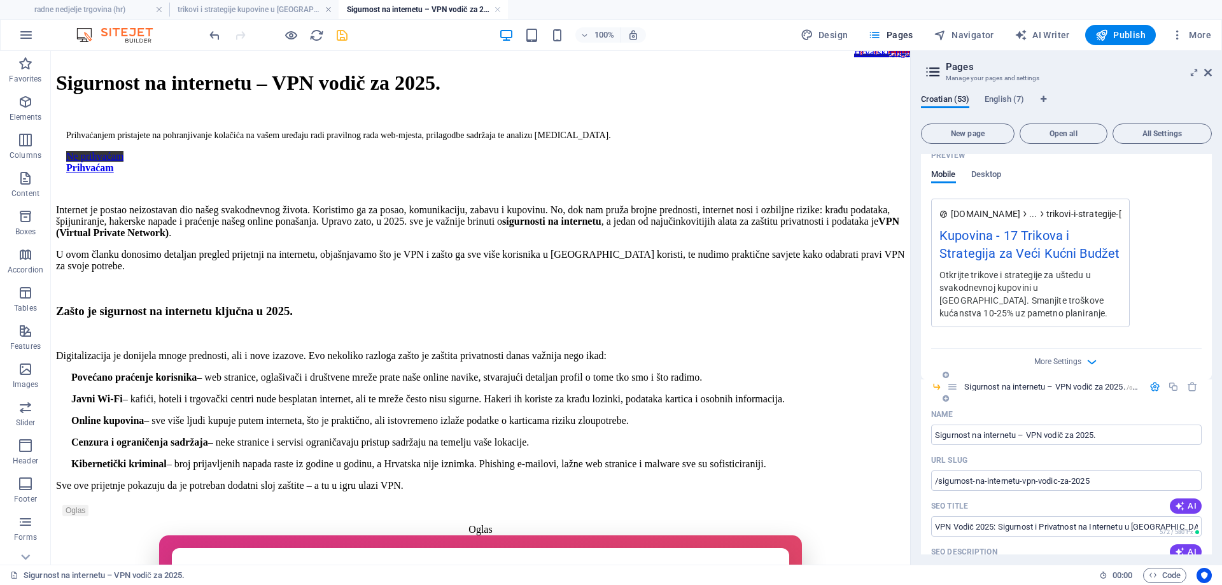
scroll to position [1082, 0]
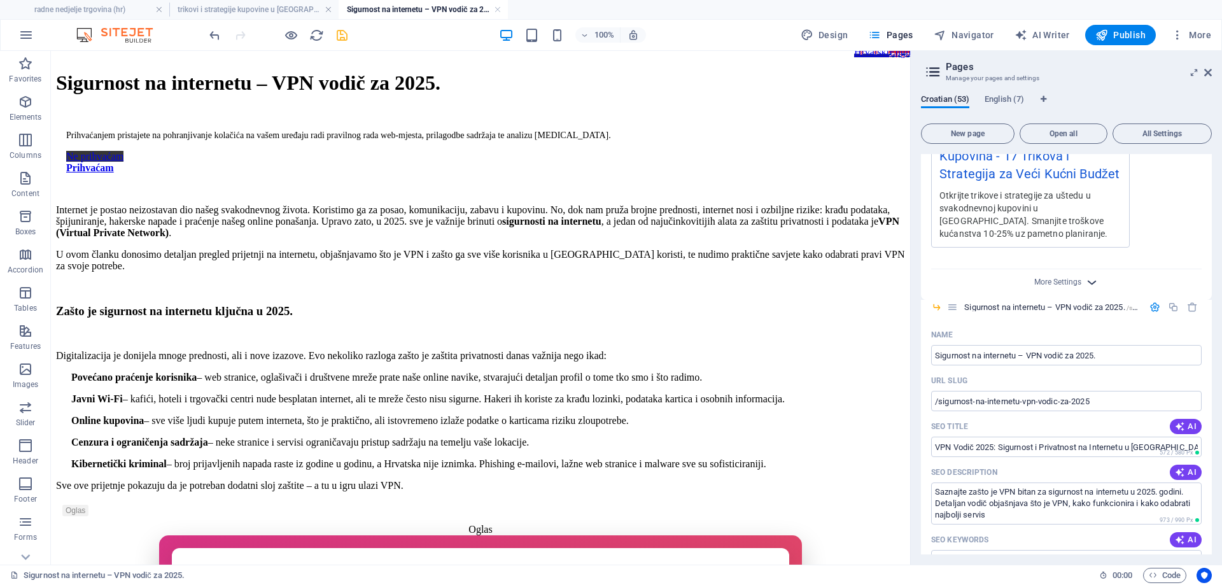
click at [1092, 277] on icon "button" at bounding box center [1091, 282] width 15 height 15
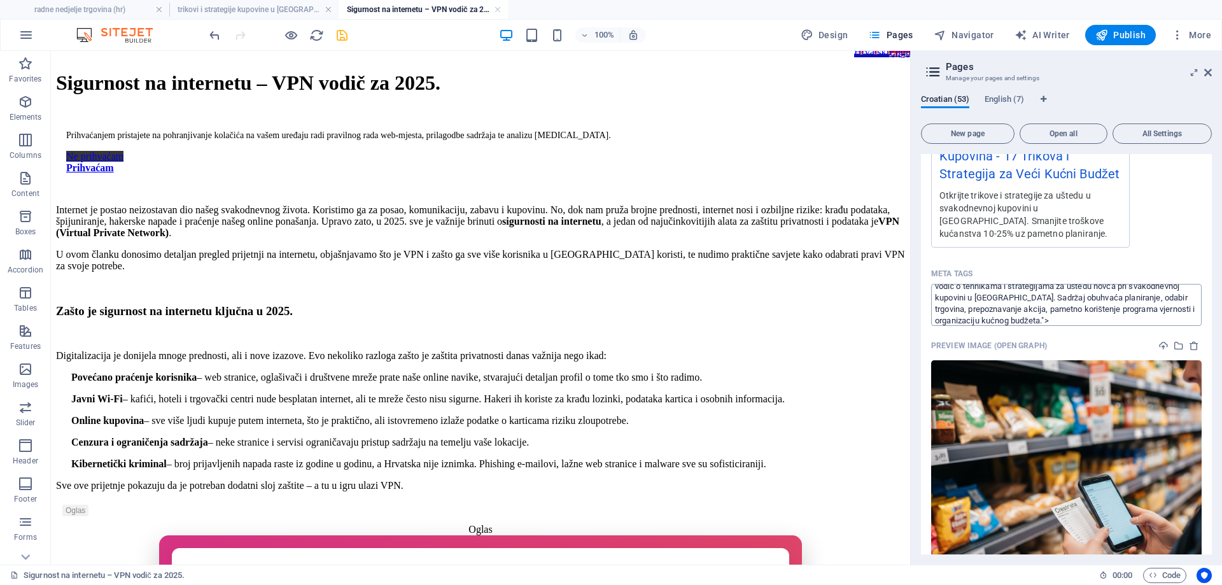
scroll to position [23, 0]
click at [1162, 342] on icon "upload" at bounding box center [1163, 345] width 10 height 10
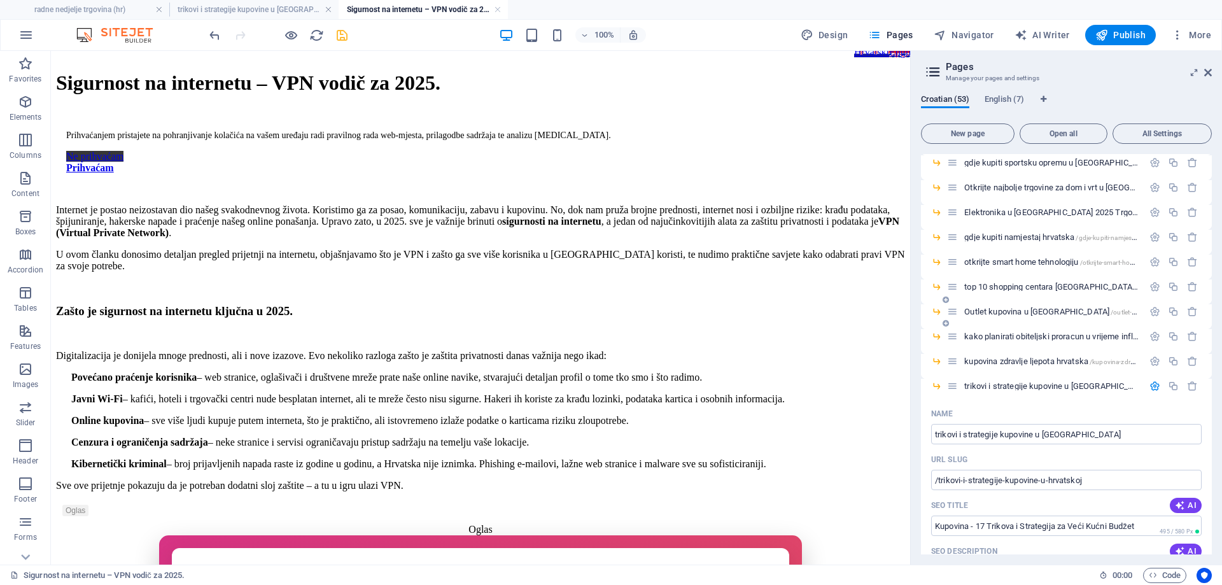
scroll to position [445, 0]
click at [1149, 365] on icon "button" at bounding box center [1154, 363] width 11 height 11
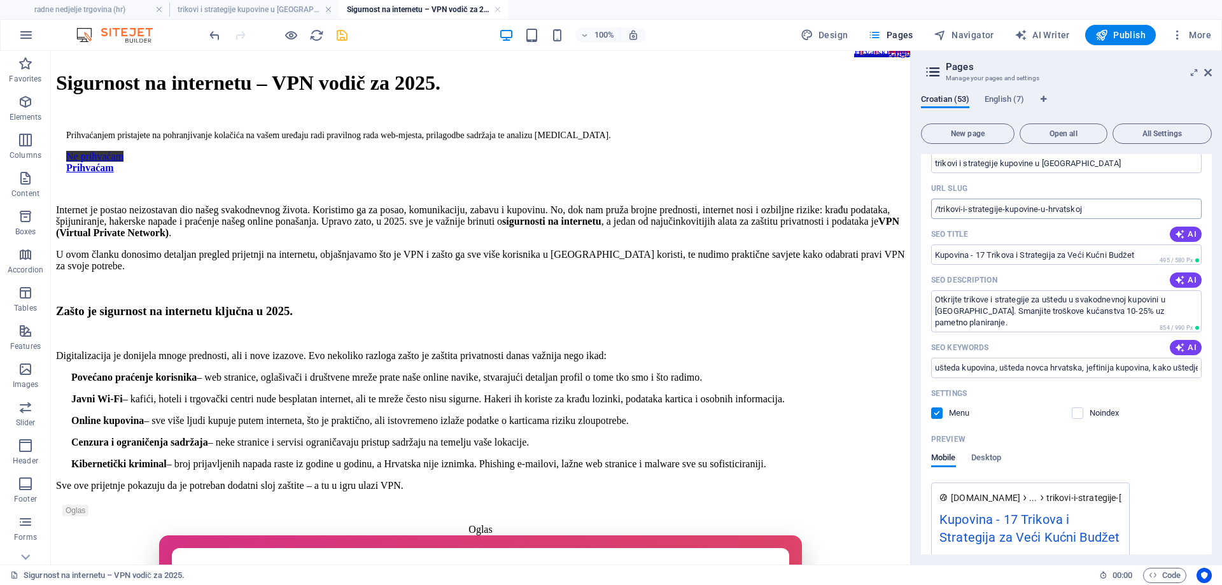
scroll to position [1145, 0]
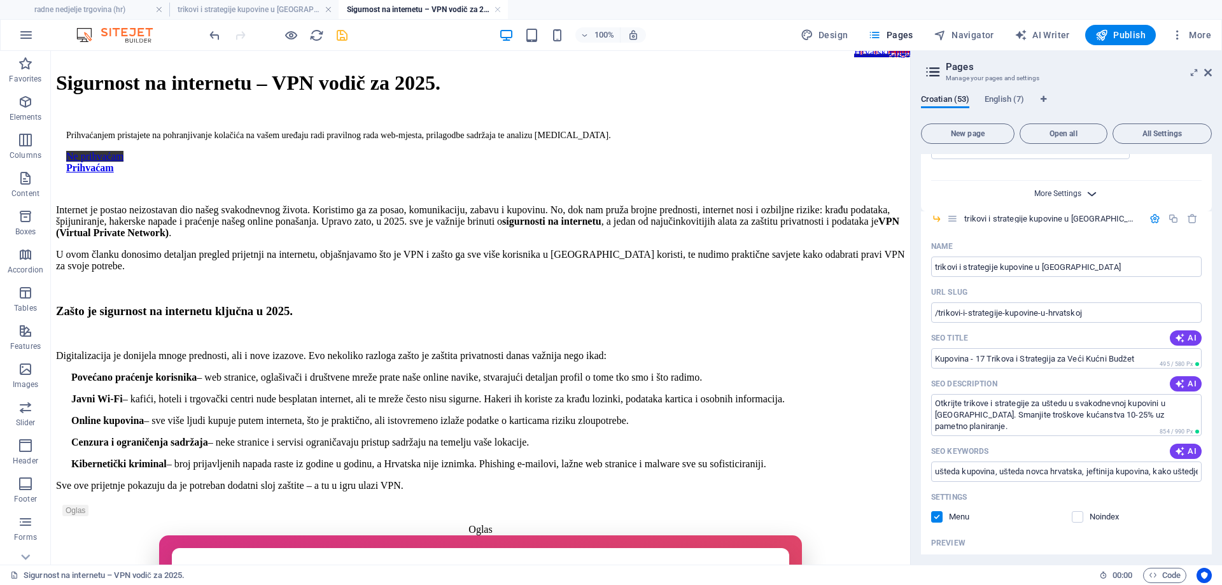
click at [1079, 193] on span "More Settings" at bounding box center [1057, 193] width 47 height 9
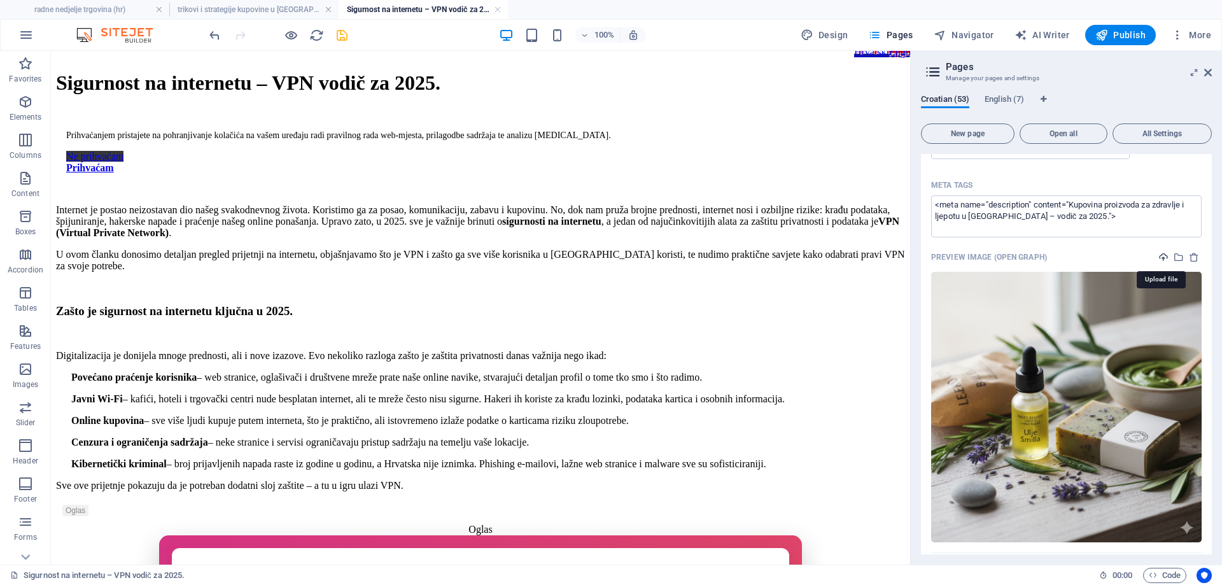
click at [1162, 256] on icon "upload" at bounding box center [1163, 257] width 10 height 10
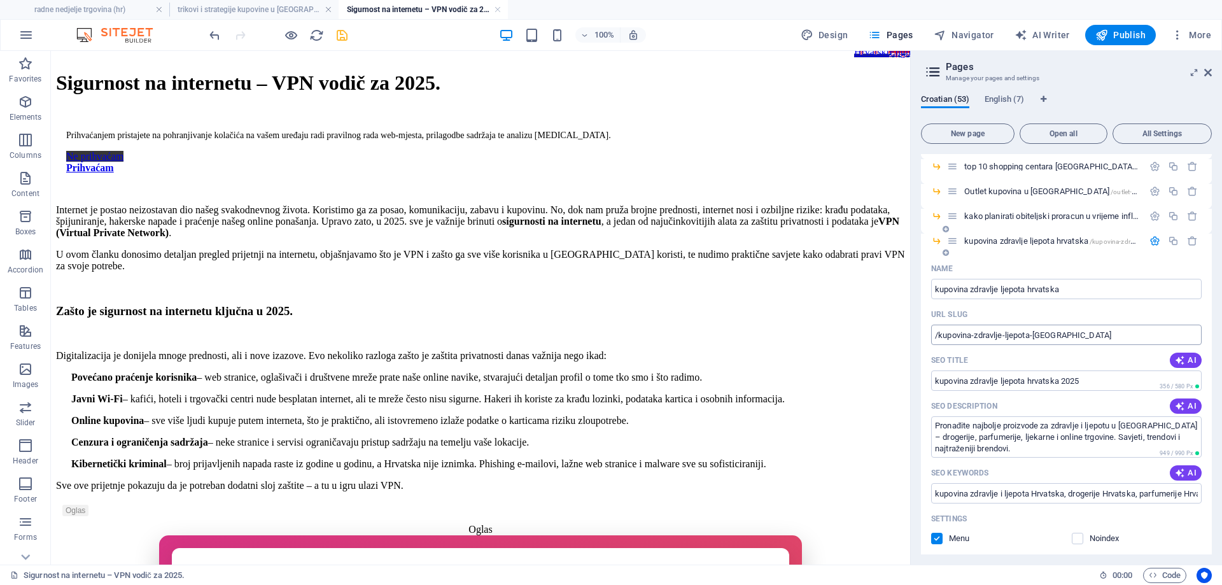
scroll to position [445, 0]
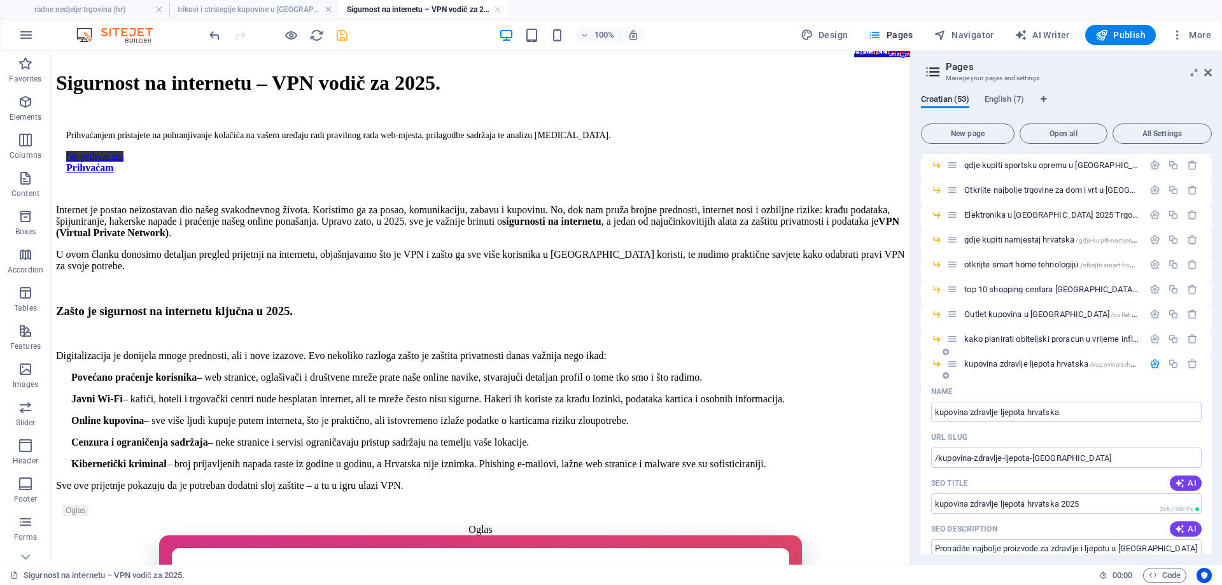
click at [1152, 363] on icon "button" at bounding box center [1154, 363] width 11 height 11
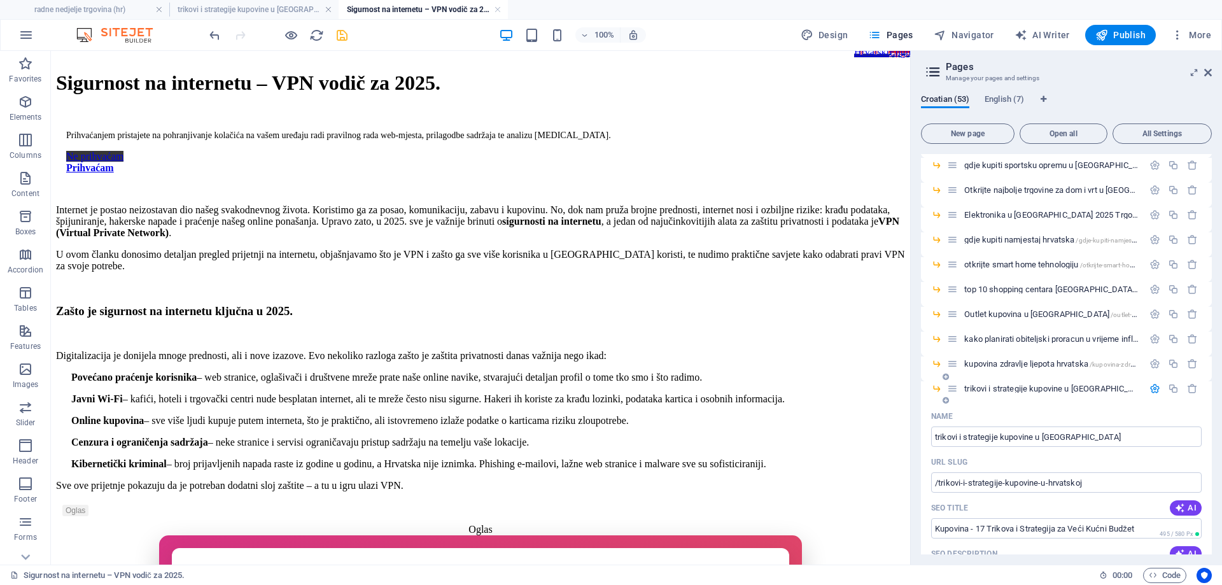
click at [1151, 386] on icon "button" at bounding box center [1154, 388] width 11 height 11
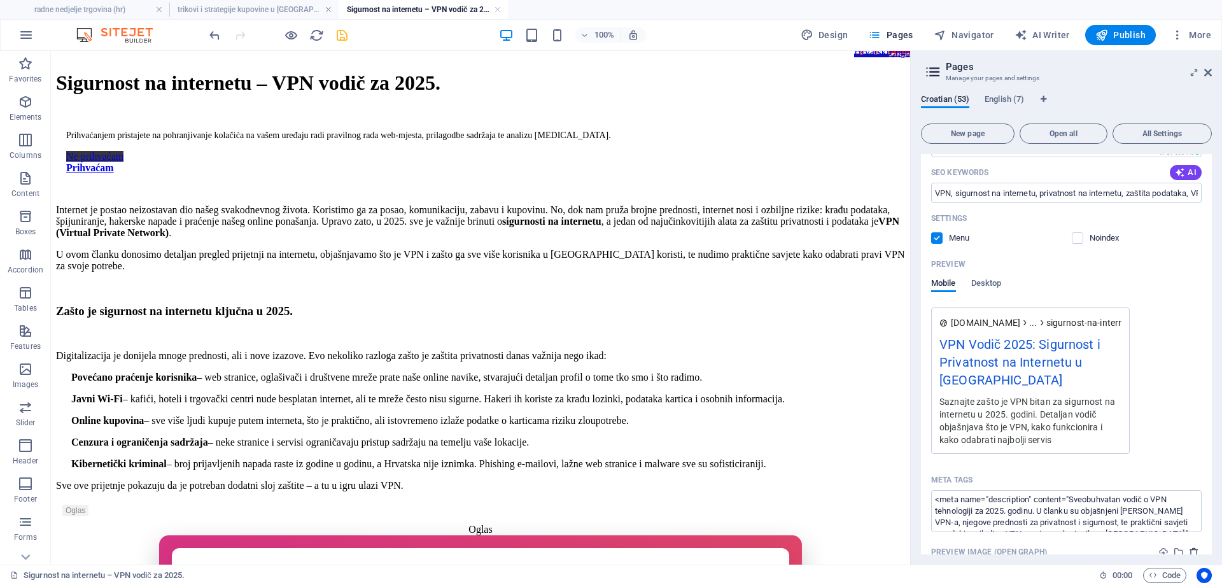
scroll to position [1082, 0]
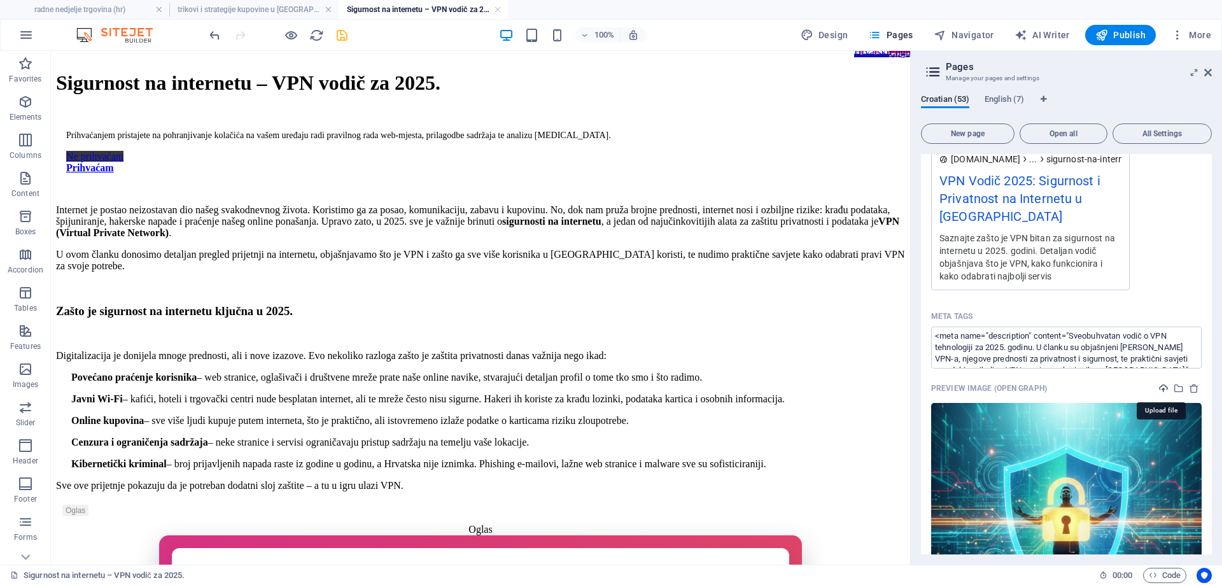
click at [1161, 385] on icon "upload" at bounding box center [1163, 388] width 10 height 10
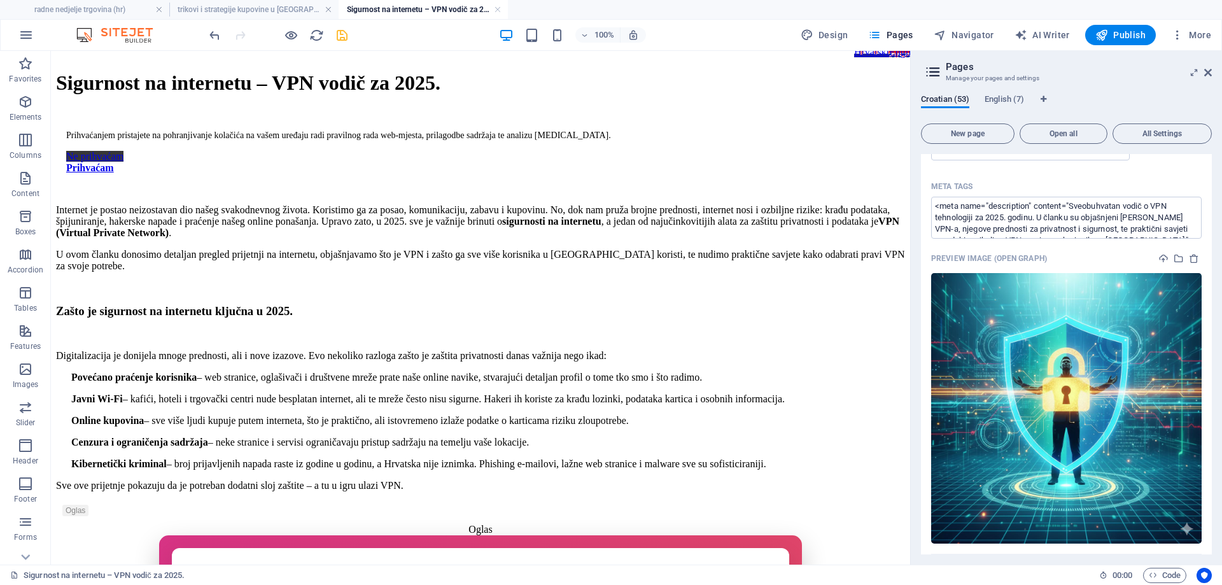
scroll to position [1336, 0]
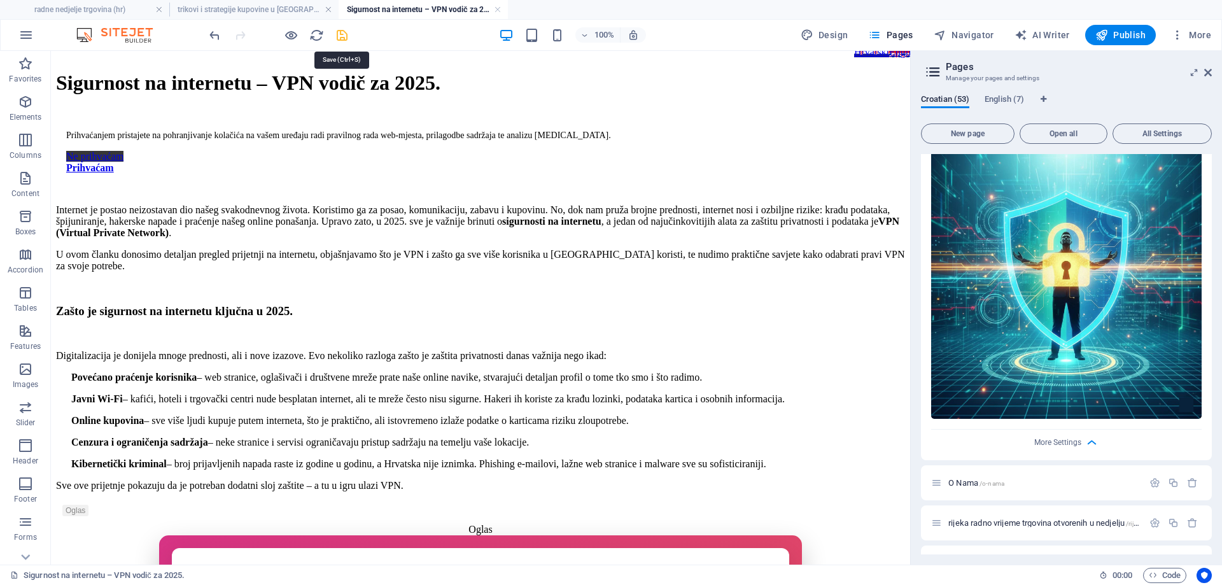
click at [346, 34] on icon "save" at bounding box center [342, 35] width 15 height 15
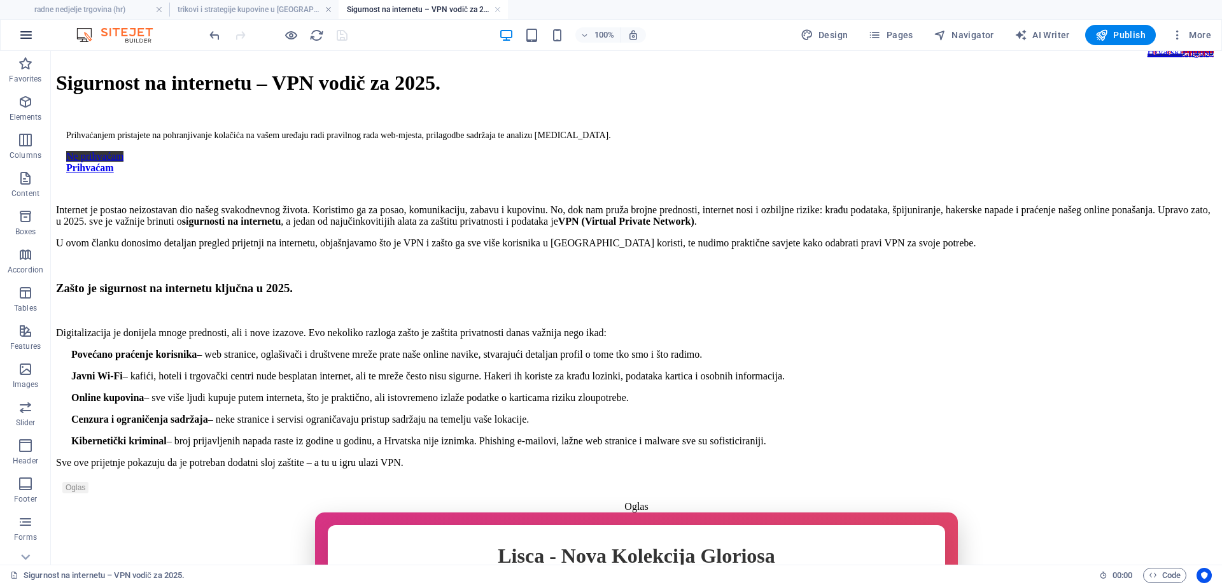
click at [22, 29] on icon "button" at bounding box center [25, 34] width 15 height 15
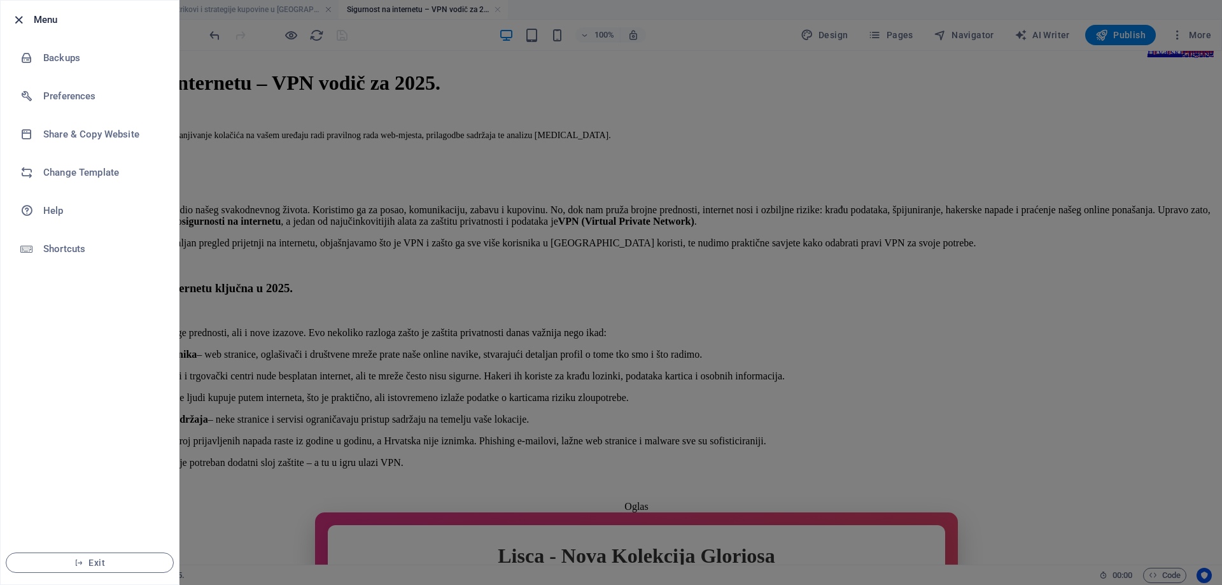
click at [18, 20] on icon "button" at bounding box center [18, 20] width 15 height 15
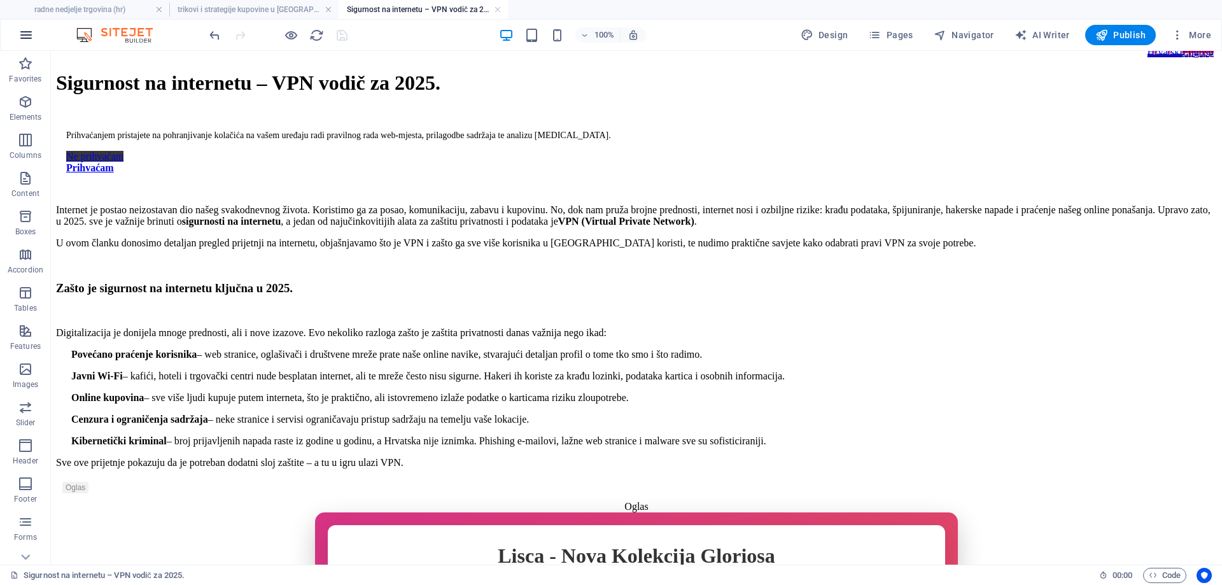
click at [20, 32] on icon "button" at bounding box center [25, 34] width 15 height 15
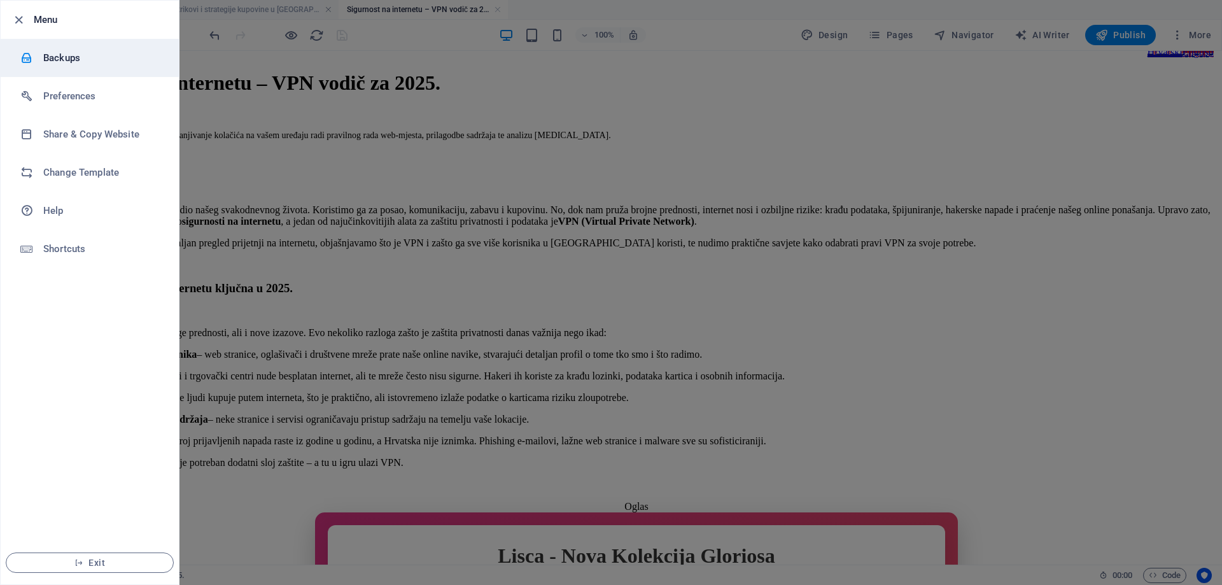
click at [60, 57] on h6 "Backups" at bounding box center [102, 57] width 118 height 15
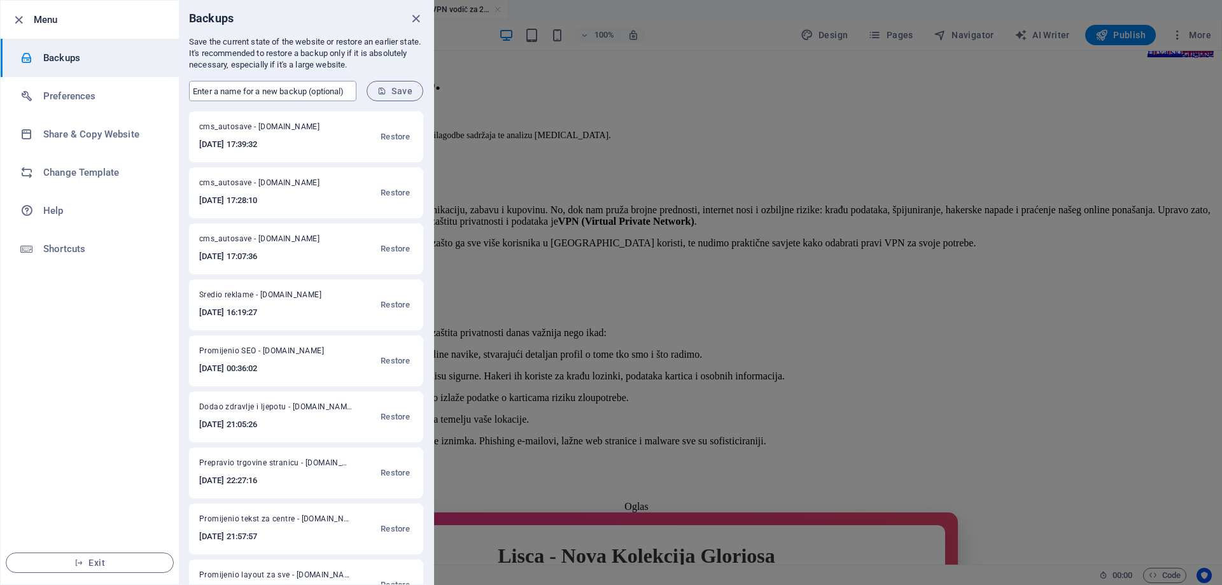
click at [239, 90] on input "text" at bounding box center [272, 91] width 167 height 20
click at [268, 90] on input "Dodao clanke trikovi i vpn" at bounding box center [272, 91] width 167 height 20
type input "Dodao clanke trikovi ustede i vpn"
click at [401, 98] on button "Save" at bounding box center [394, 91] width 57 height 20
click at [492, 128] on div at bounding box center [611, 292] width 1222 height 585
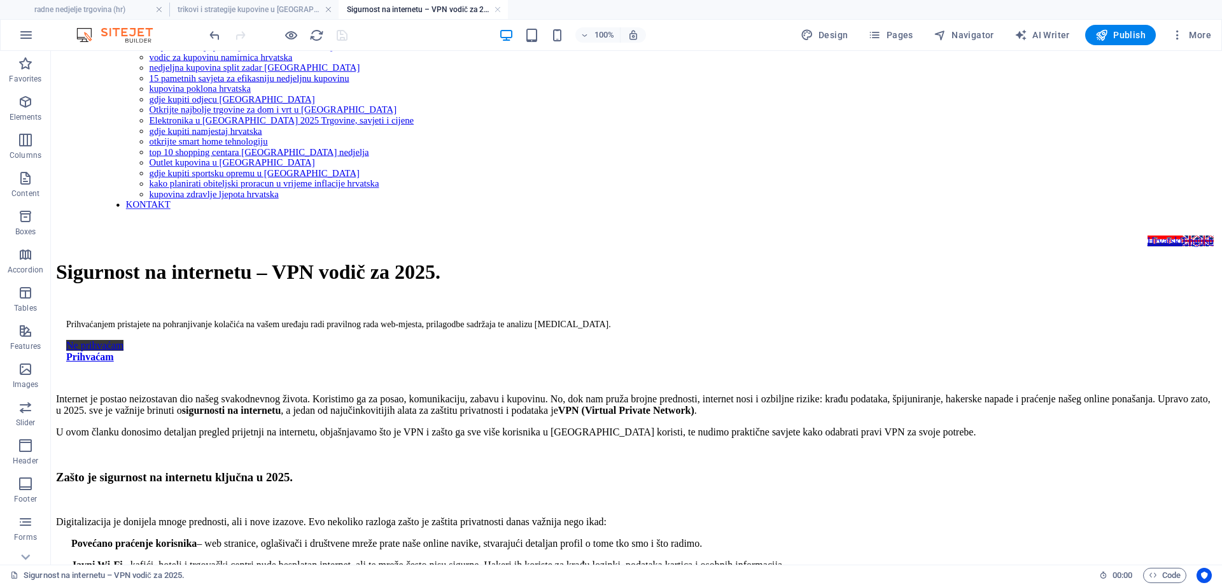
scroll to position [0, 0]
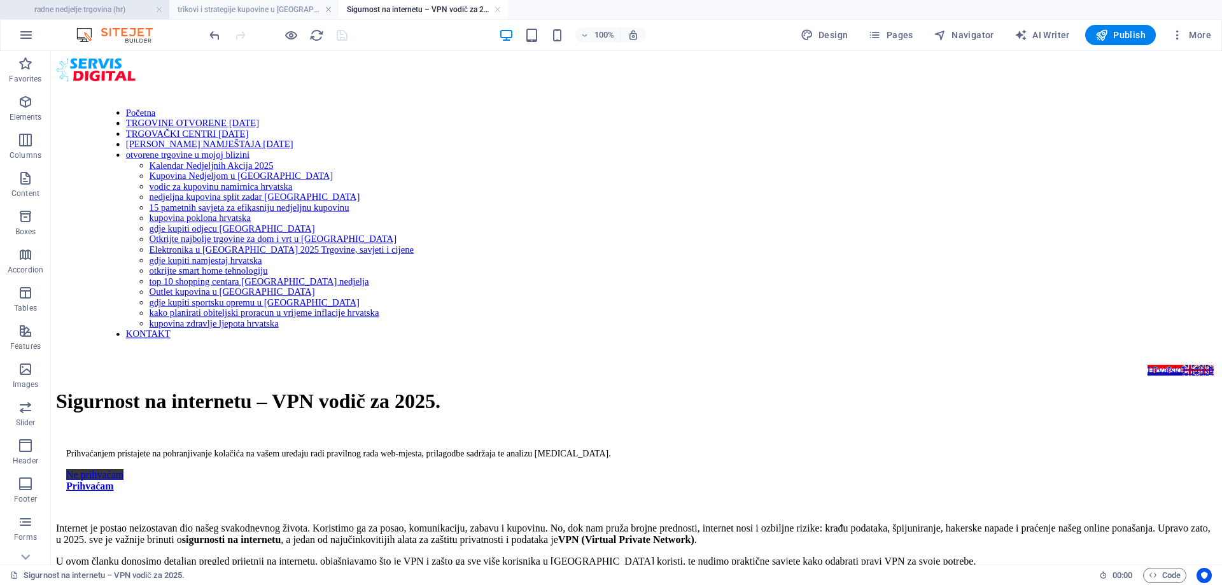
click at [67, 6] on h4 "radne nedjelje trgovina (hr)" at bounding box center [84, 10] width 169 height 14
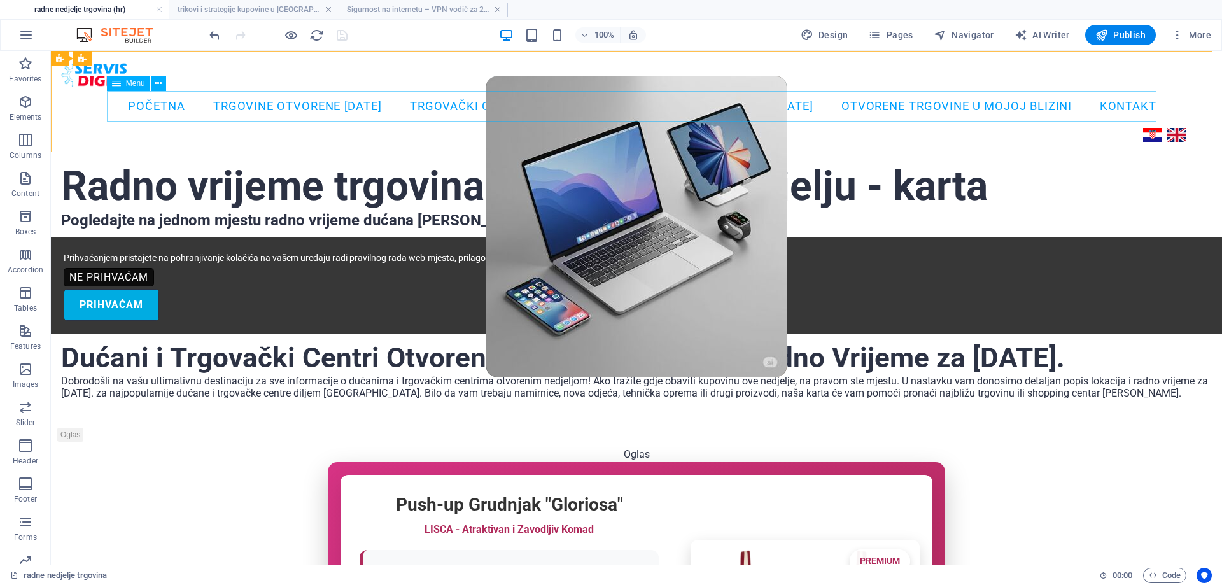
click at [132, 87] on span "Menu" at bounding box center [135, 84] width 19 height 8
select select
select select "1"
select select
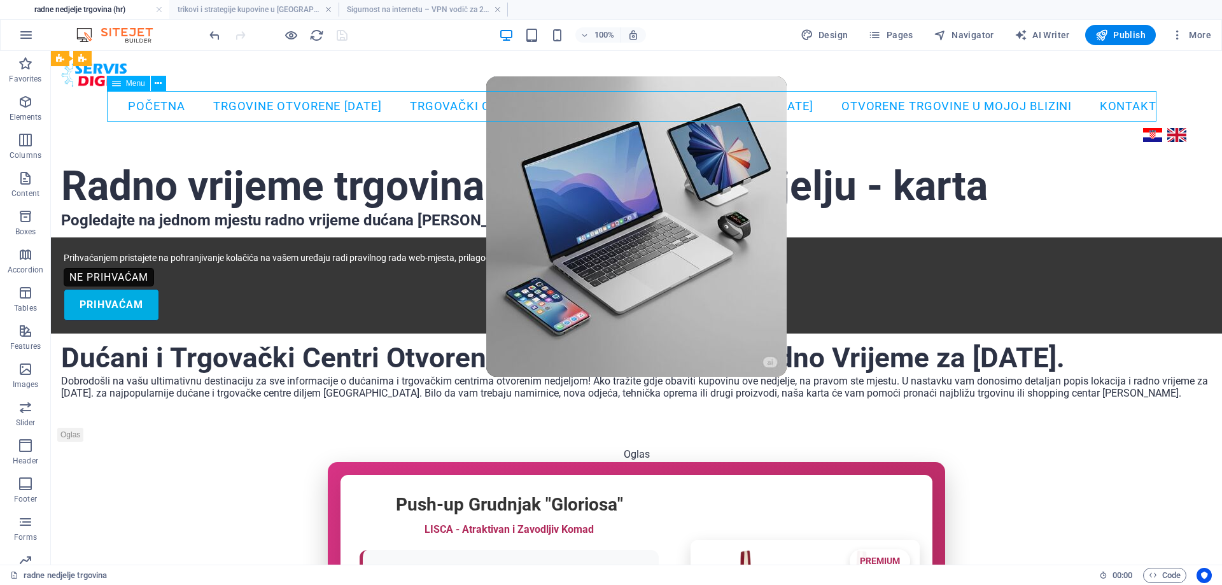
select select "2"
select select
select select "3"
select select
select select "6"
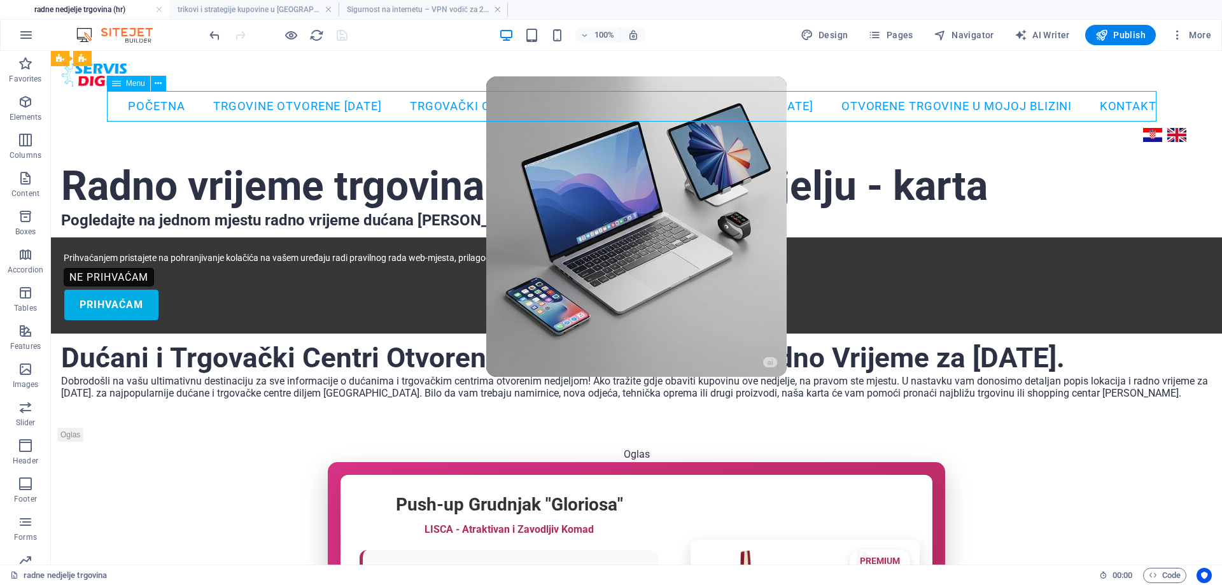
select select
select select "7"
select select
select select "8"
select select
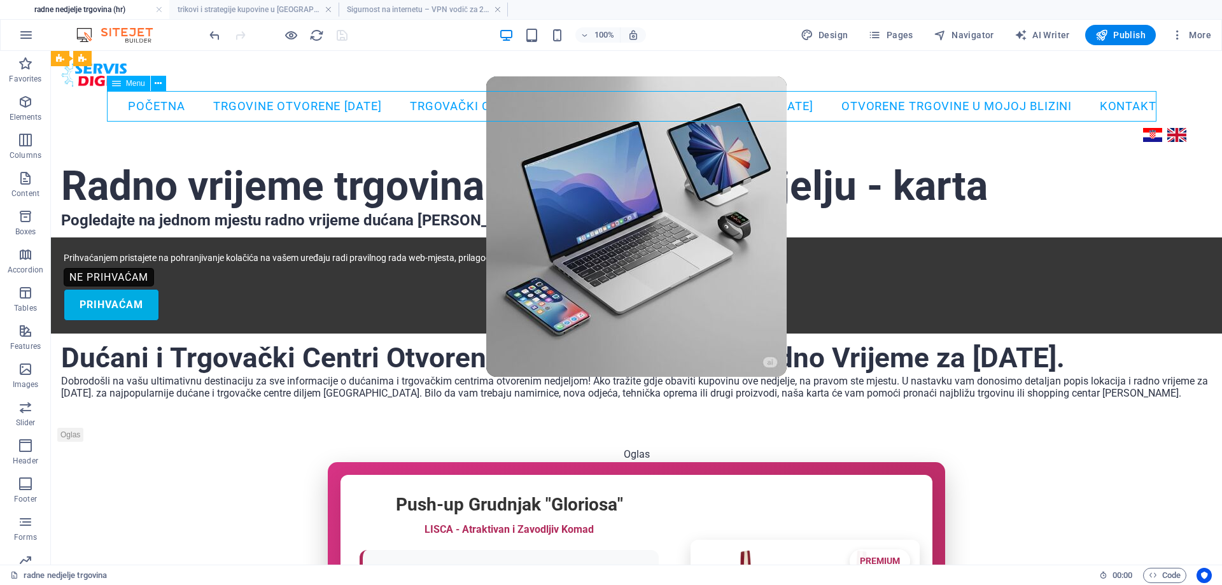
select select "9"
select select
select select "10"
select select
select select "11"
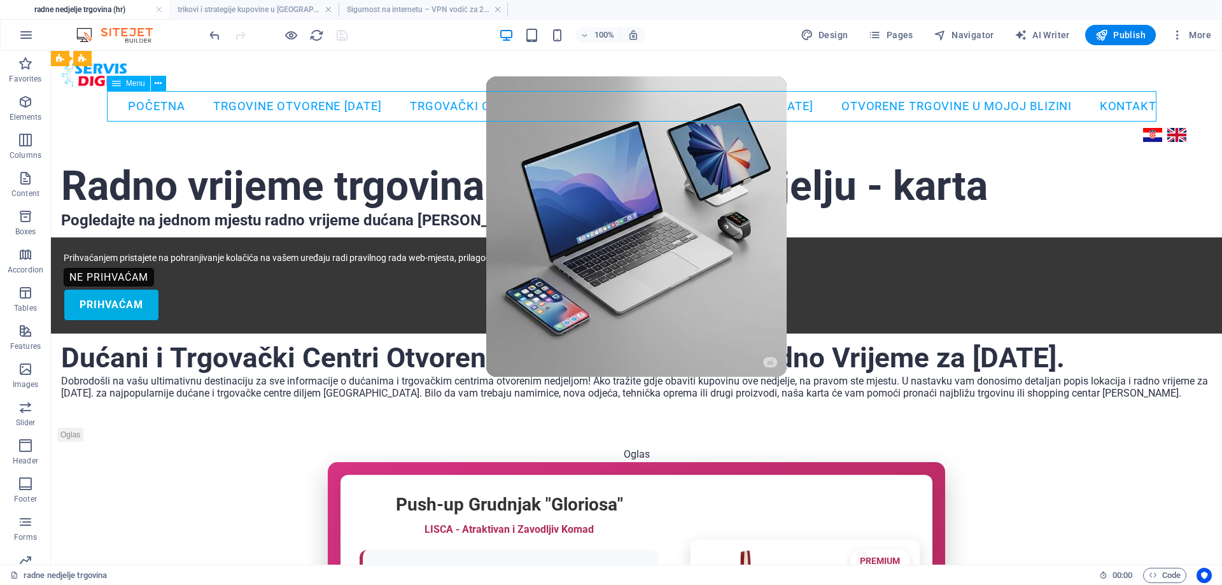
select select
select select "12"
select select
select select "13"
select select
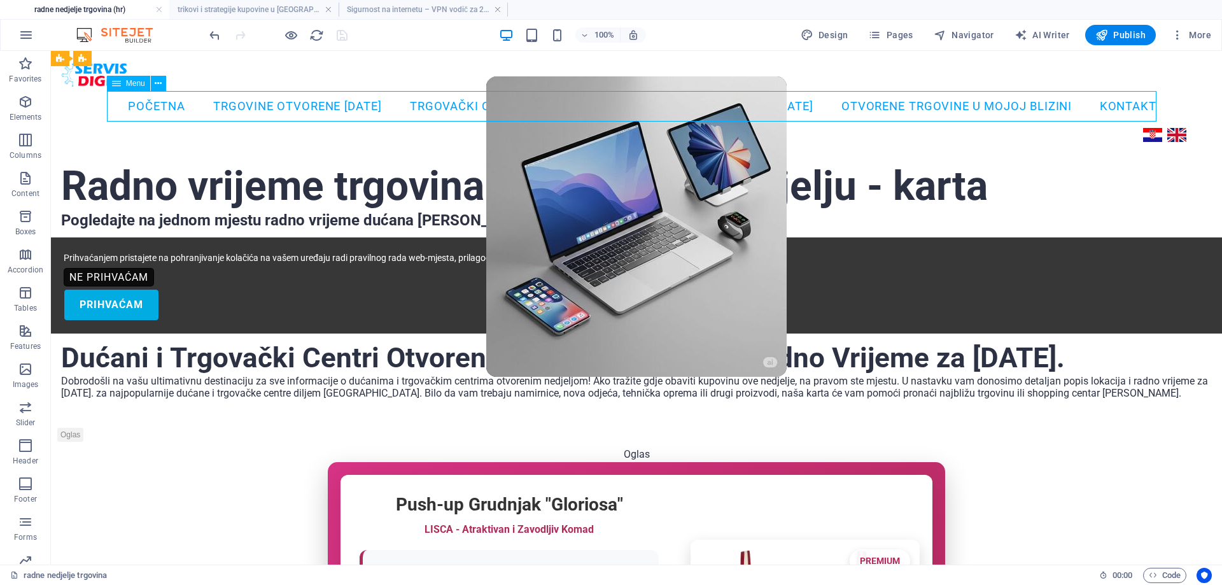
select select "15"
select select
select select "16"
select select
select select "17"
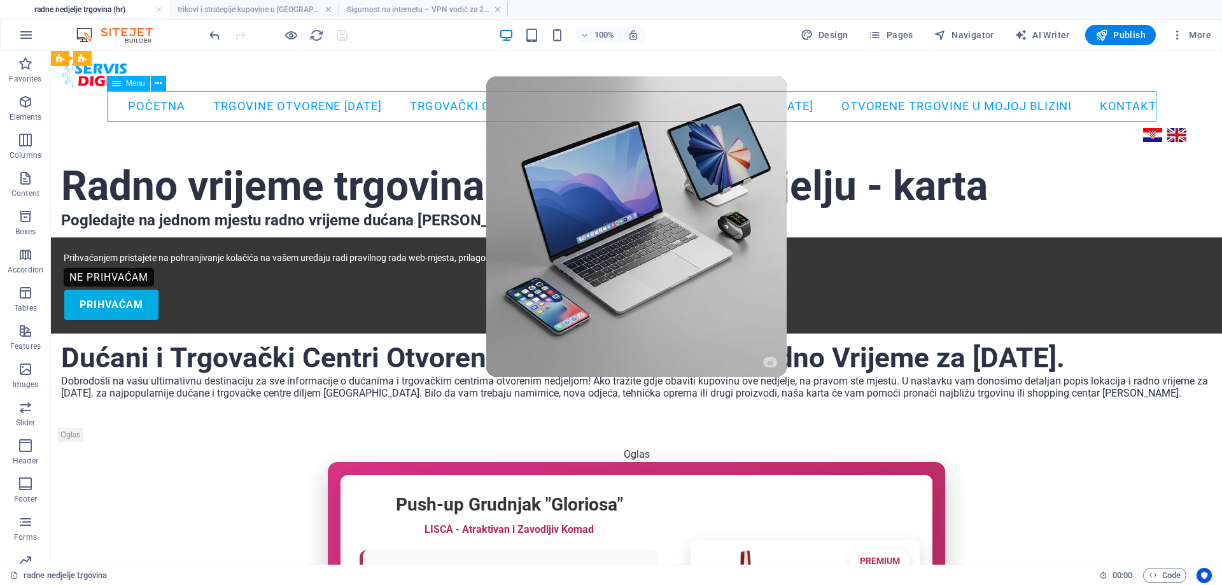
select select
select select "18"
select select
select select "19"
select select
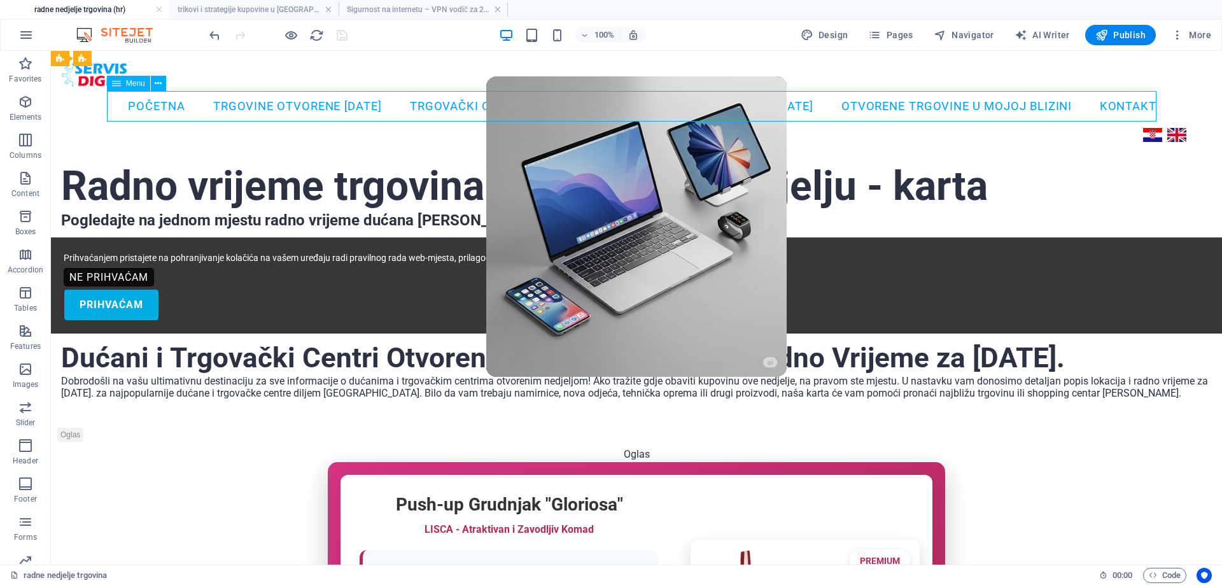
select select "20"
select select
select select "14"
select select
select select "21"
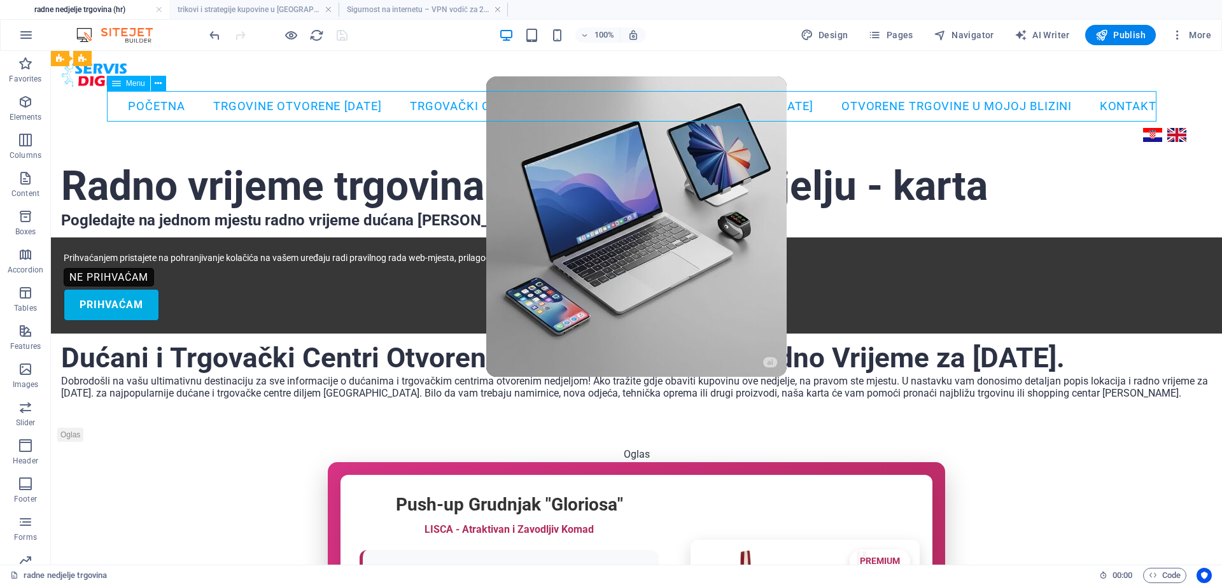
select select
select select "22"
select select
select select "4"
select select
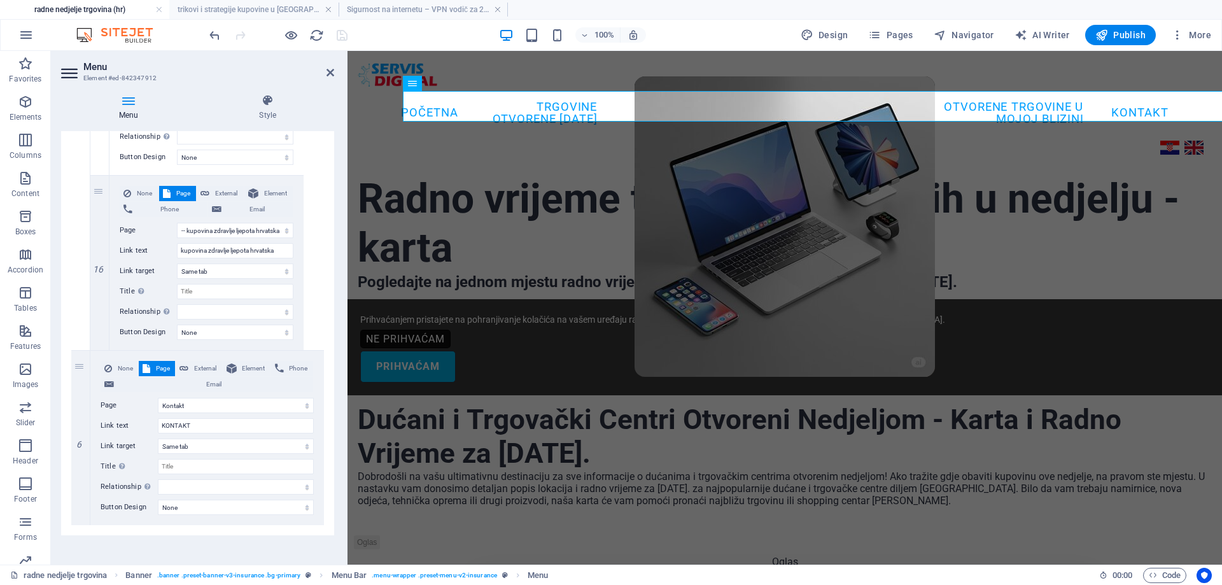
scroll to position [3582, 0]
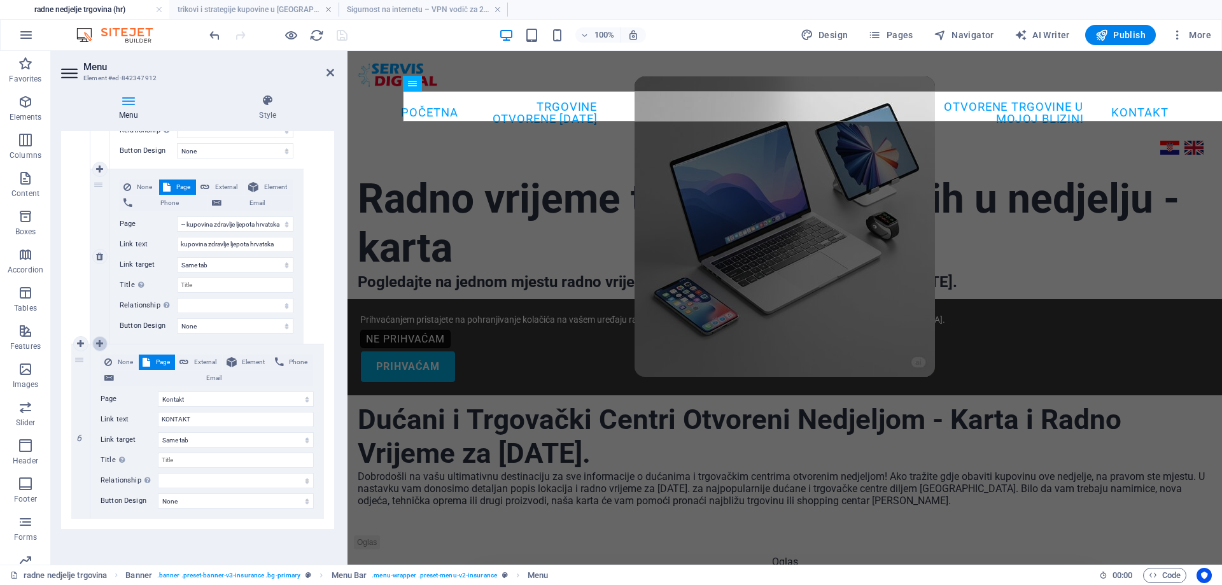
click at [98, 341] on icon at bounding box center [99, 343] width 7 height 9
select select
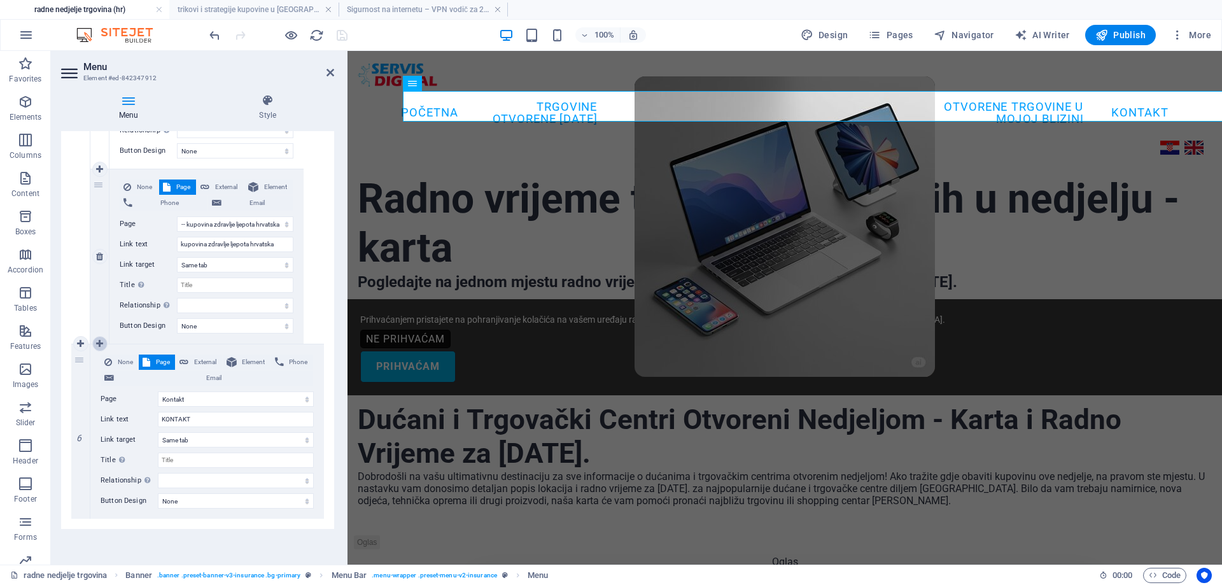
select select
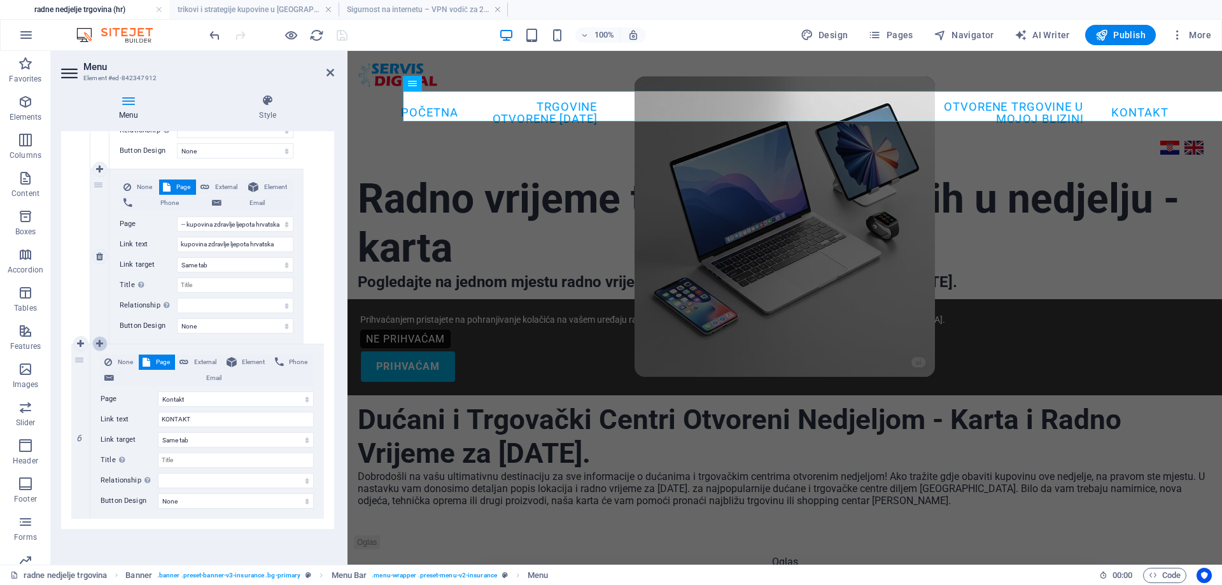
select select
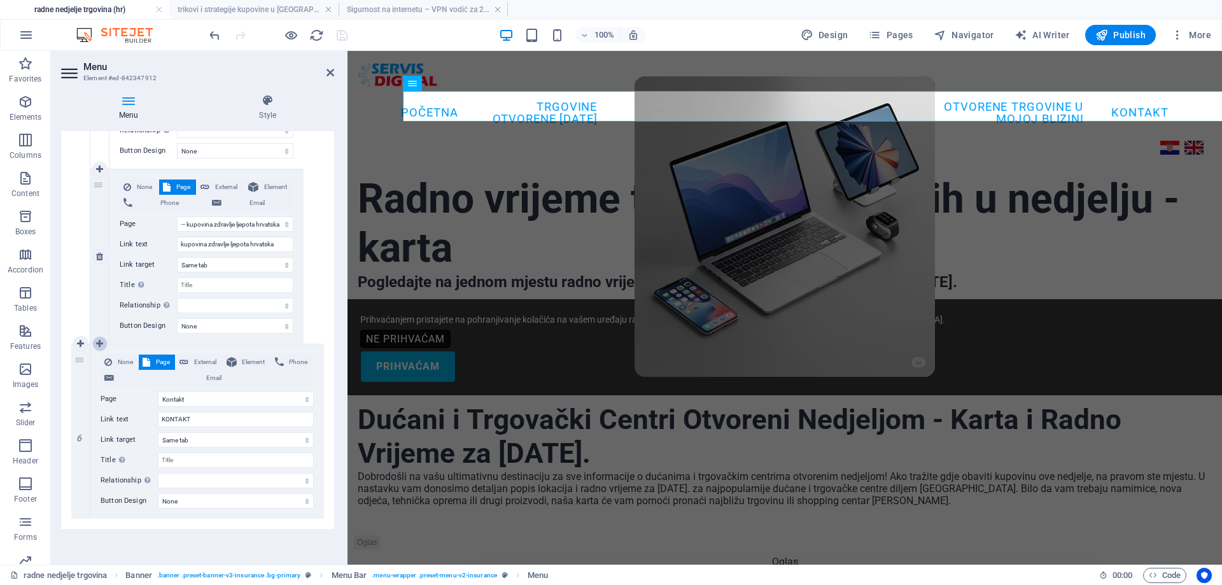
select select
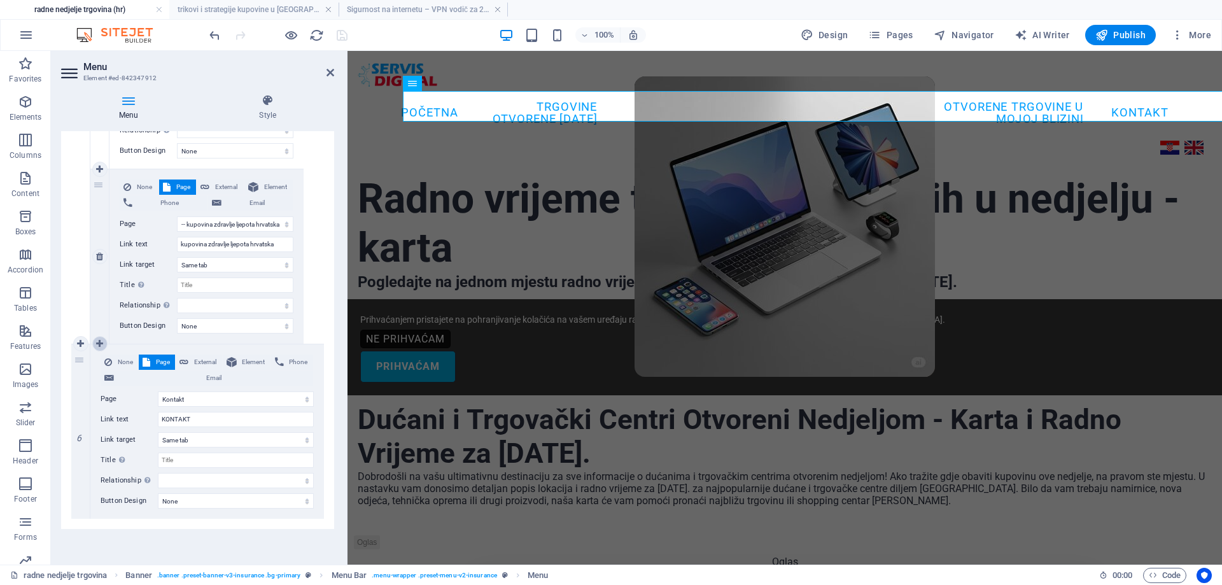
select select
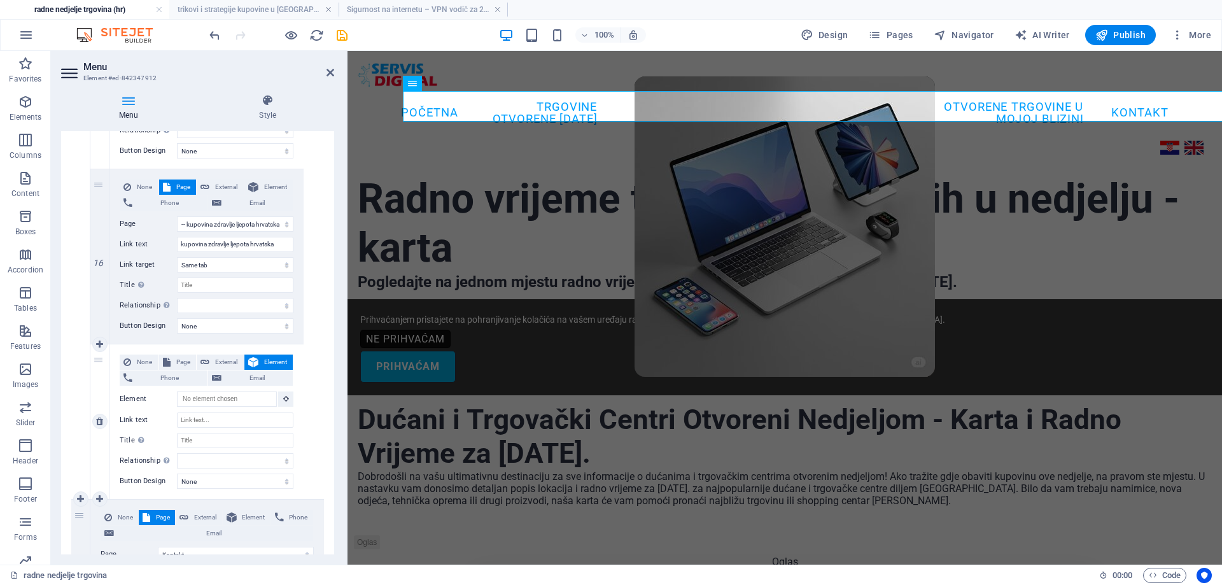
scroll to position [3737, 0]
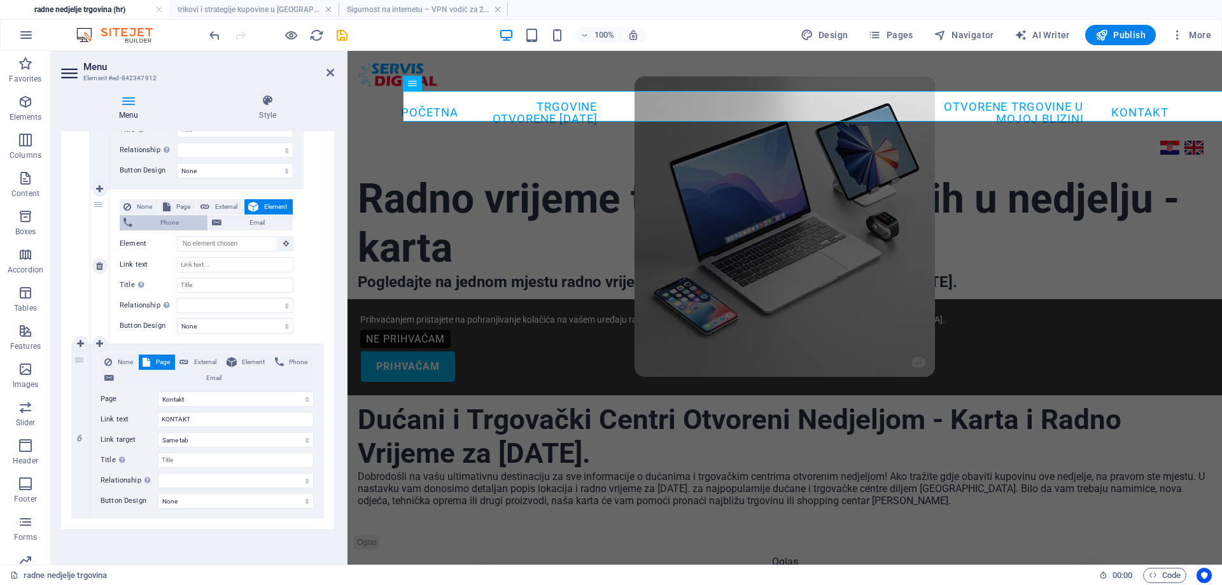
click at [181, 207] on span "Page" at bounding box center [183, 206] width 18 height 15
select select
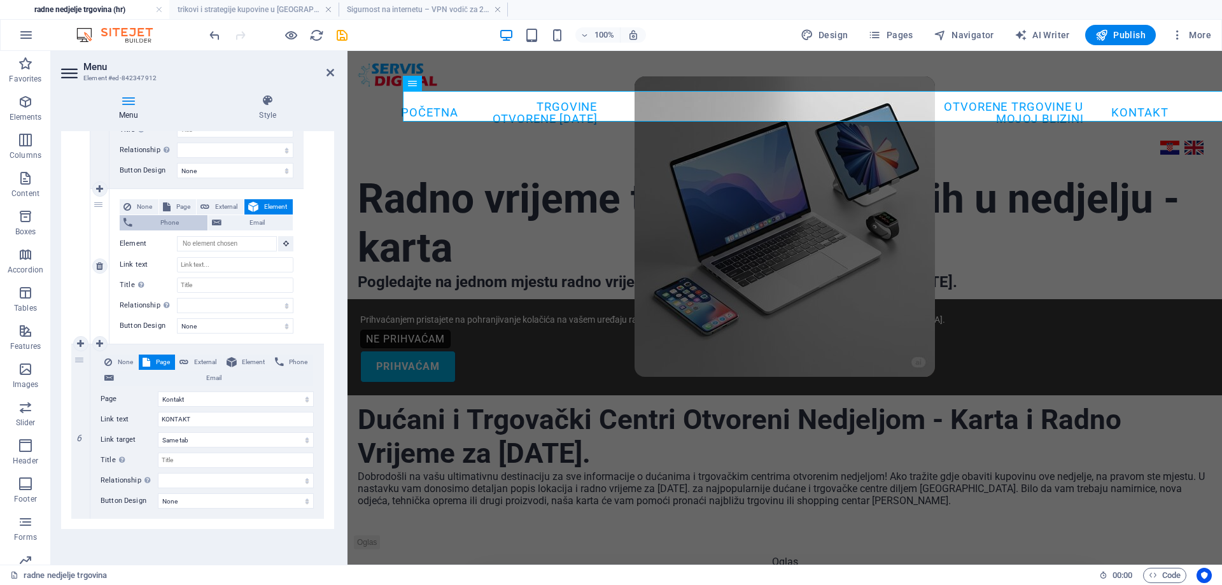
select select
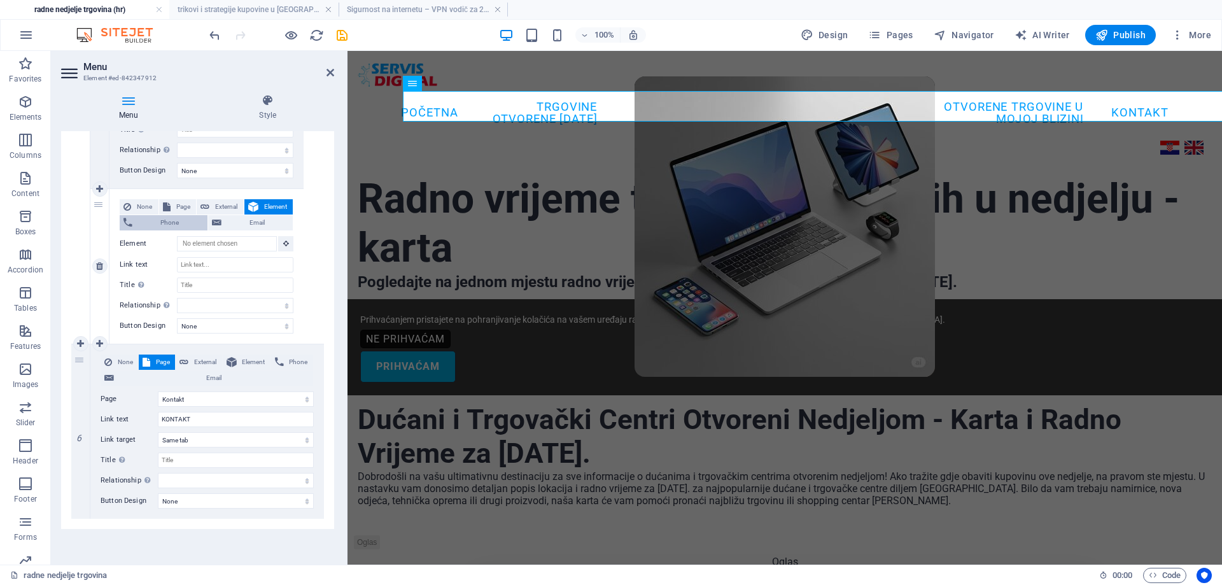
select select
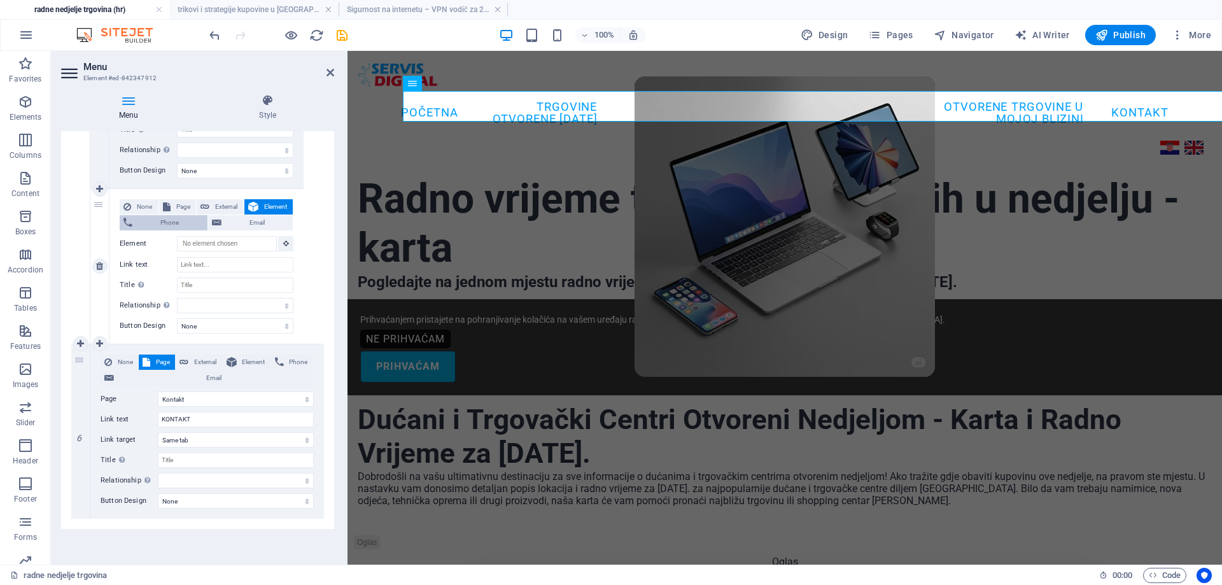
select select
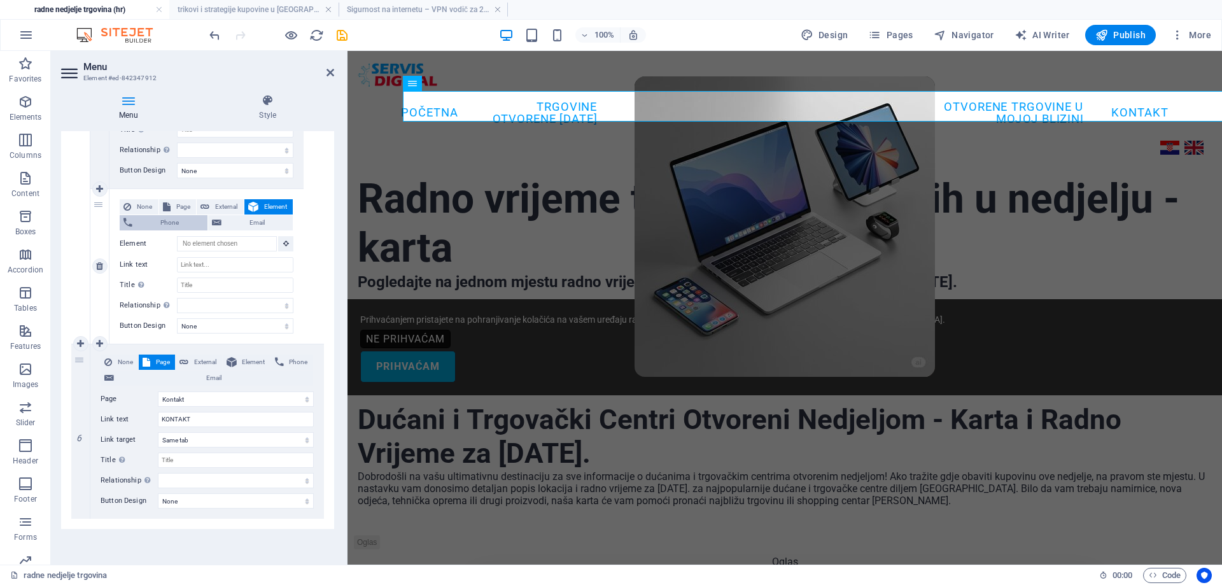
select select
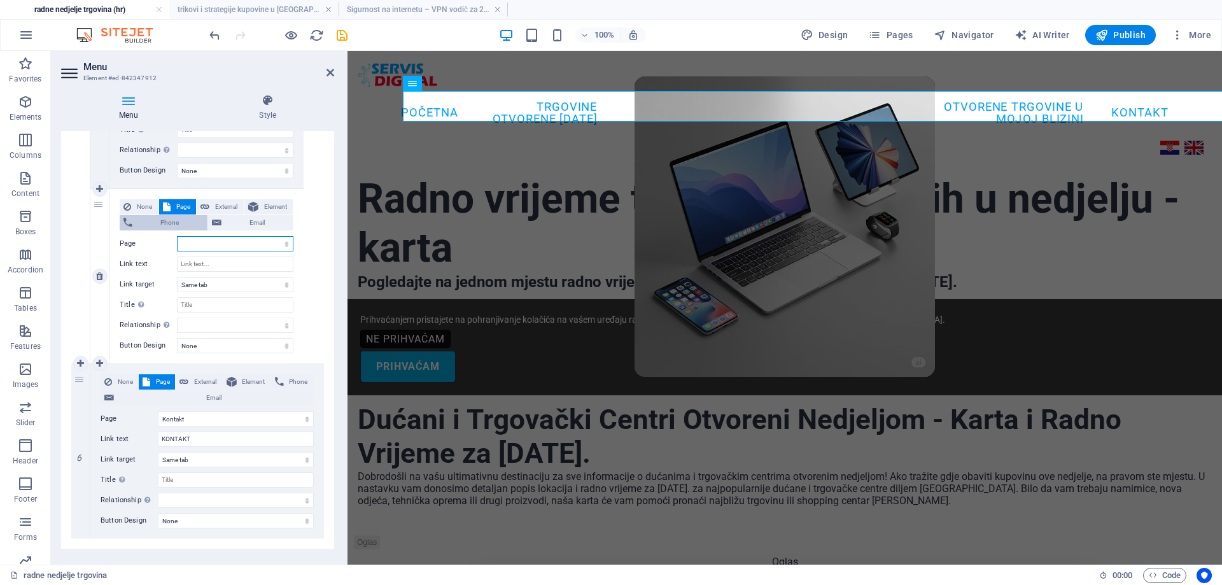
scroll to position [3757, 0]
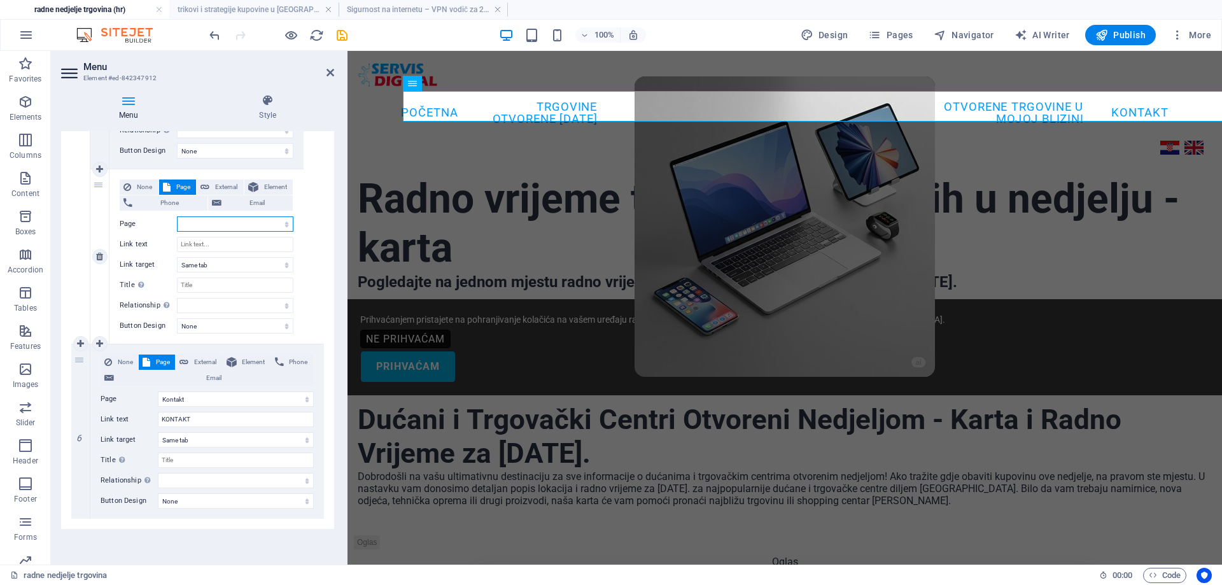
click at [247, 220] on select "radne nedjelje trgovina pogledajte na jednom mjestu radno vrijeme trgovina koje…" at bounding box center [235, 223] width 116 height 15
select select "23"
click at [177, 216] on select "radne nedjelje trgovina pogledajte na jednom mjestu radno vrijeme trgovina koje…" at bounding box center [235, 223] width 116 height 15
select select
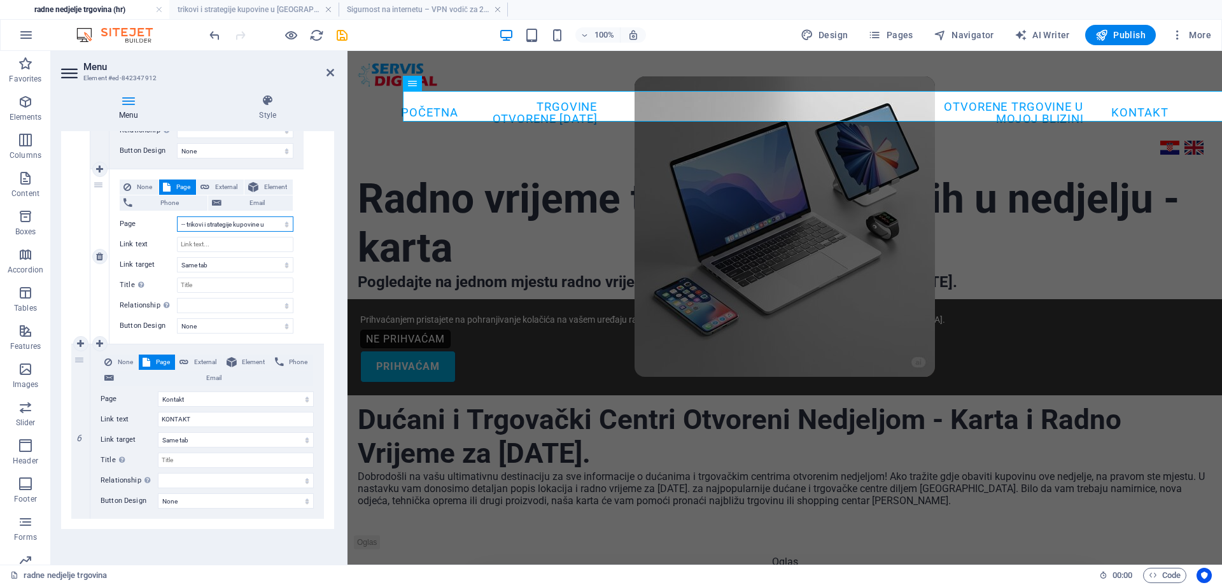
select select
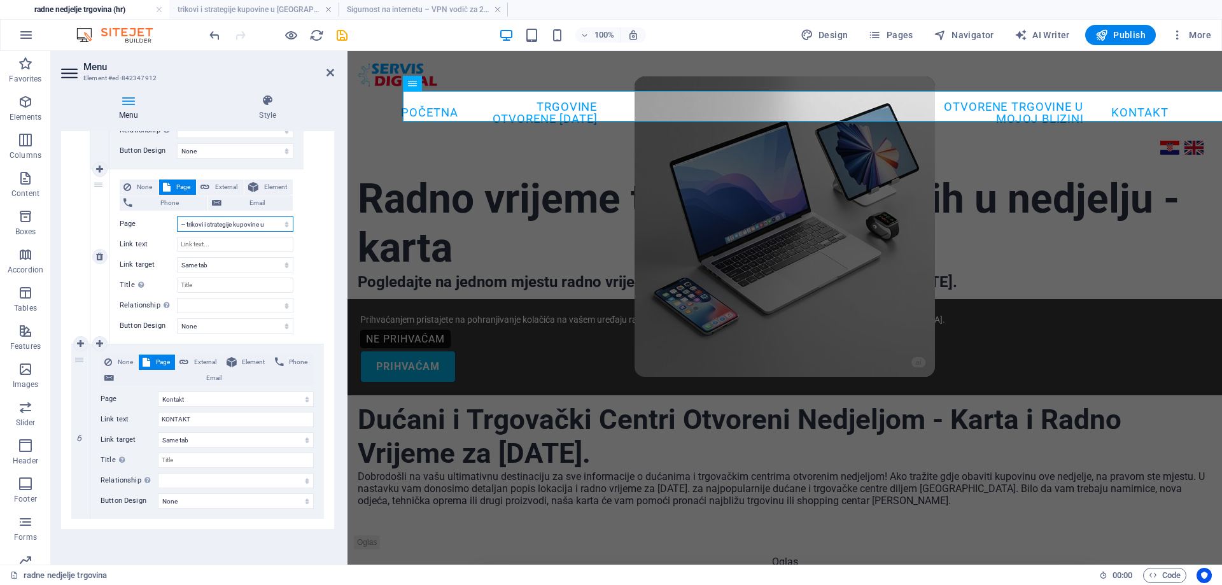
select select
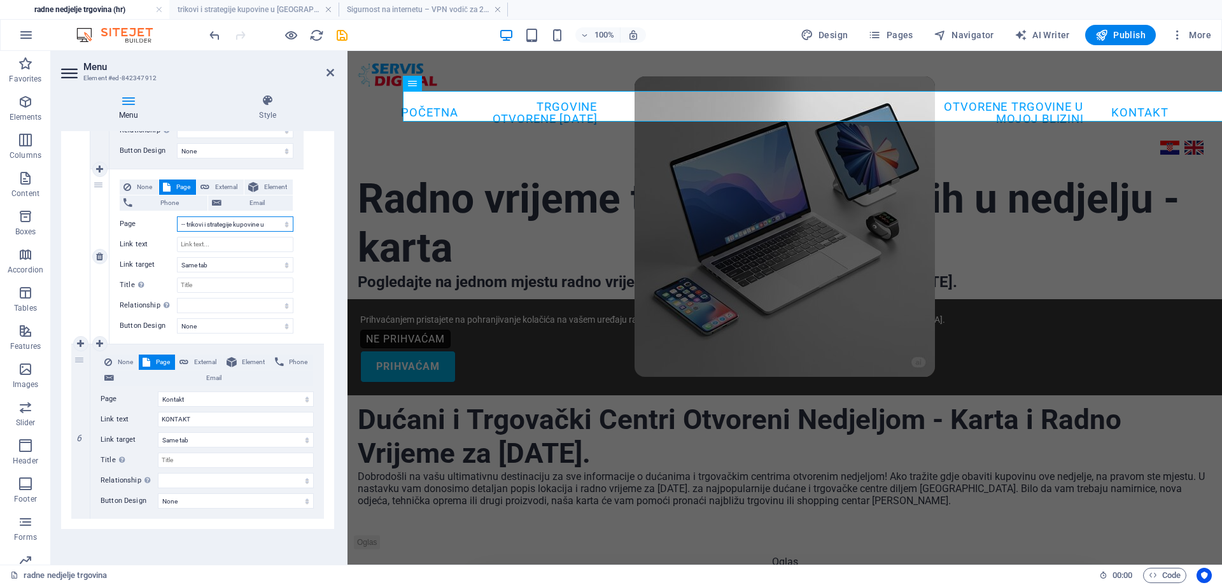
select select
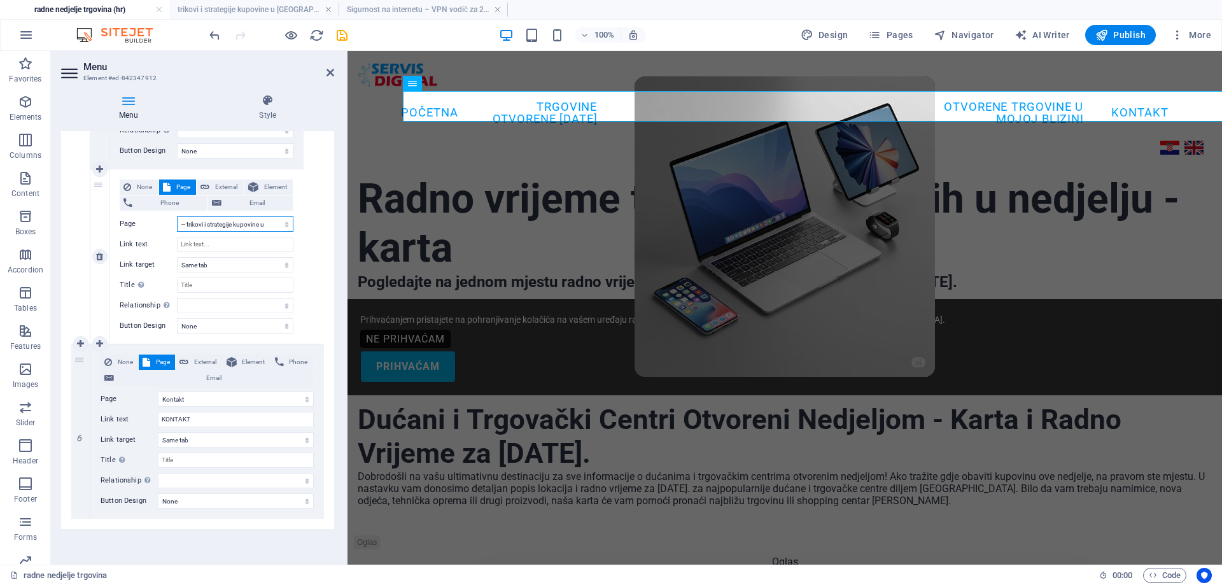
select select
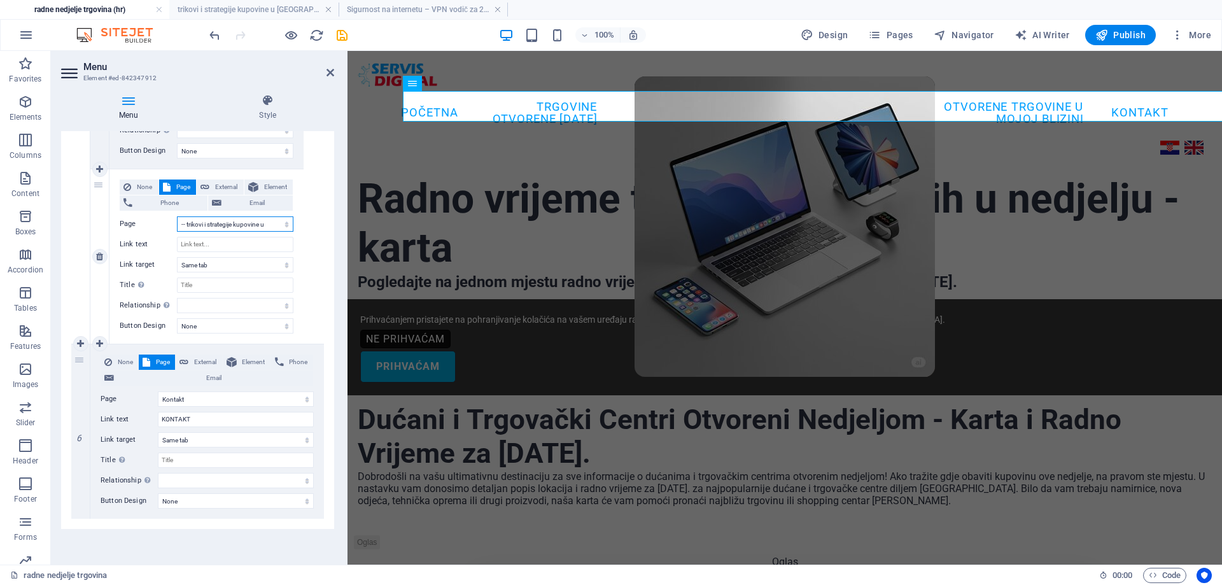
select select
click at [227, 242] on input "Link text" at bounding box center [235, 244] width 116 height 15
select select
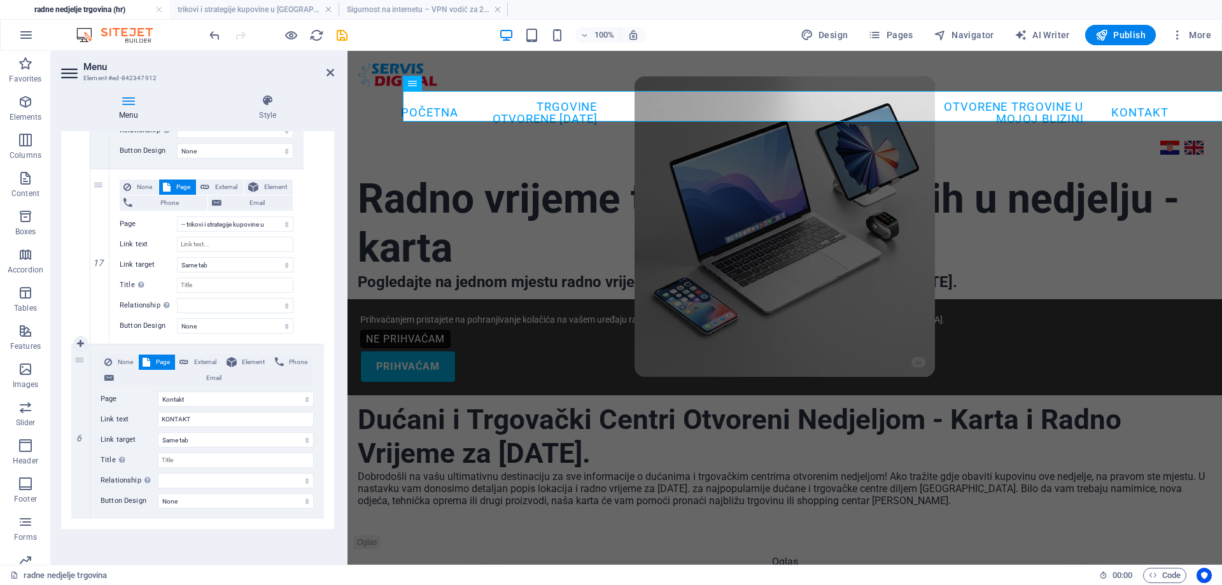
select select
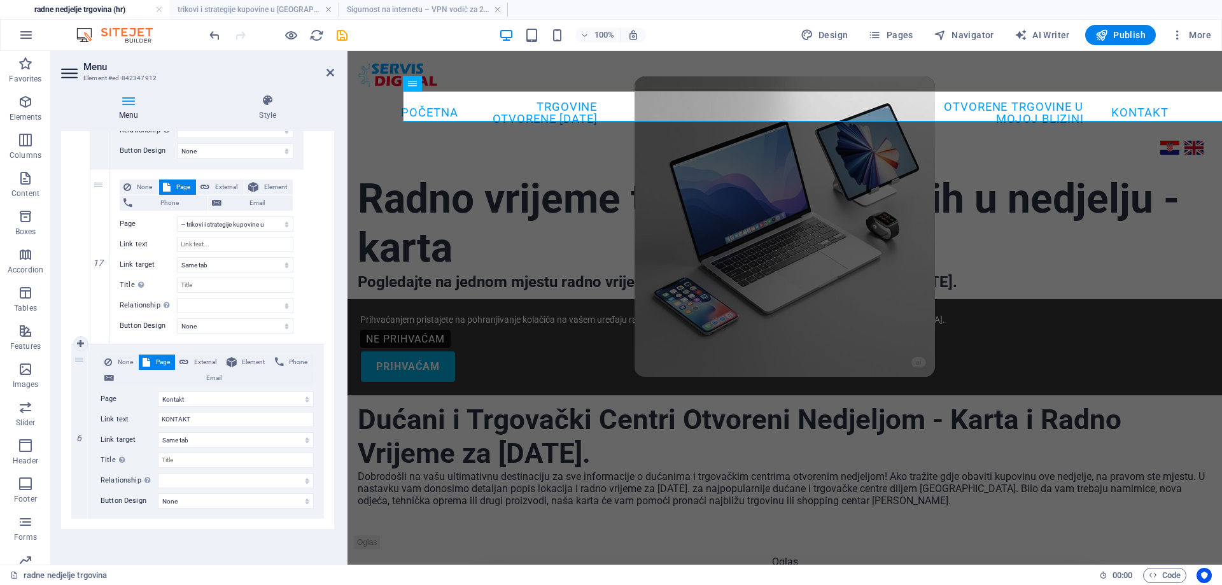
select select
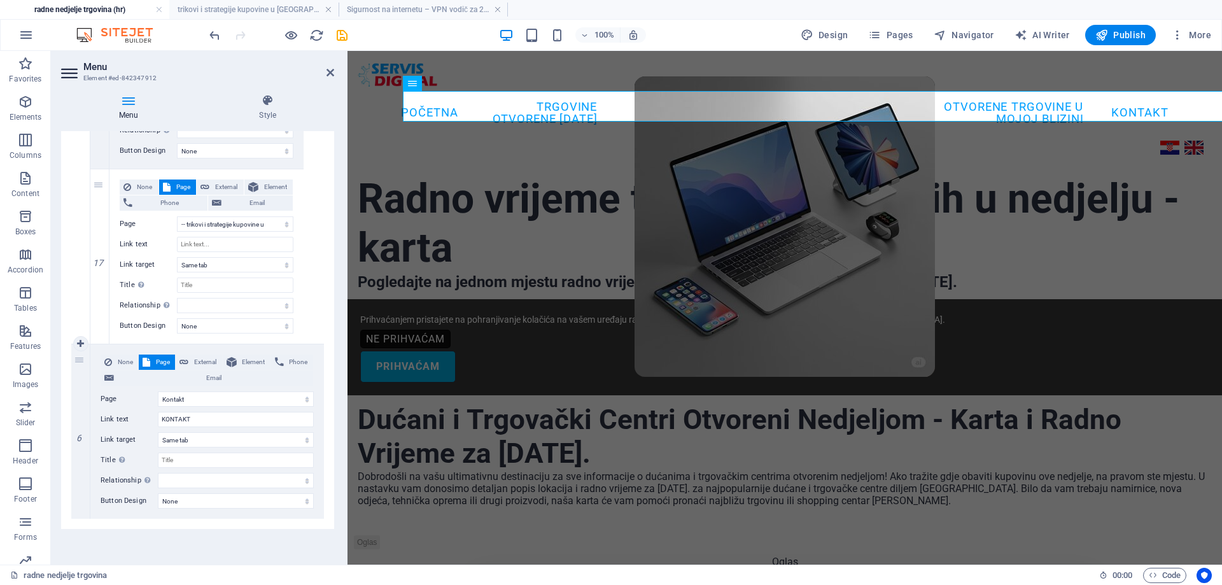
select select
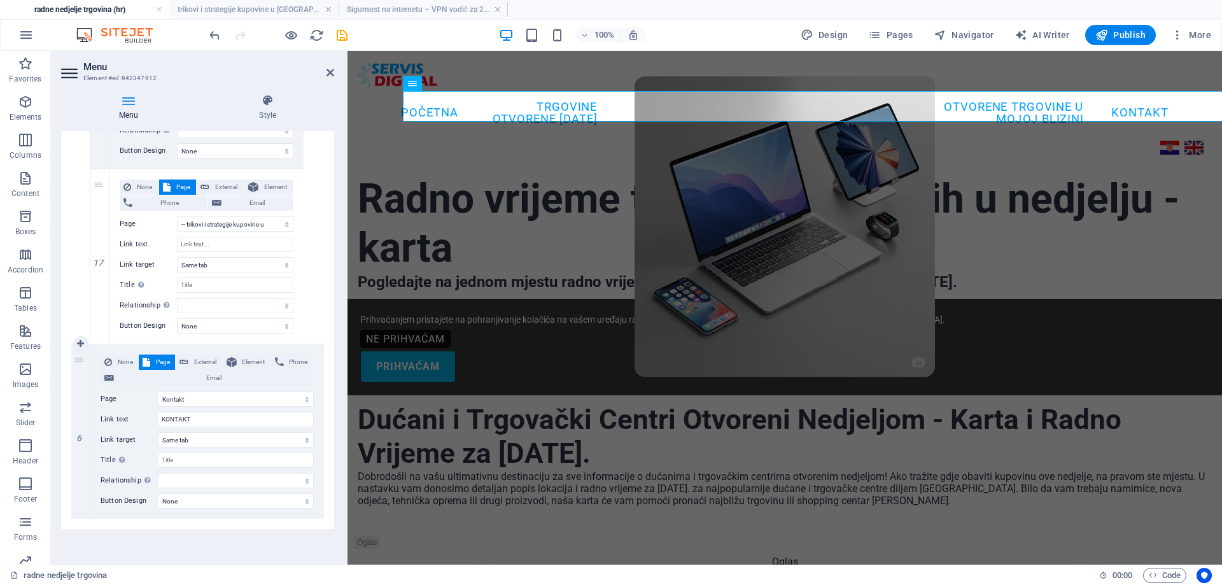
select select
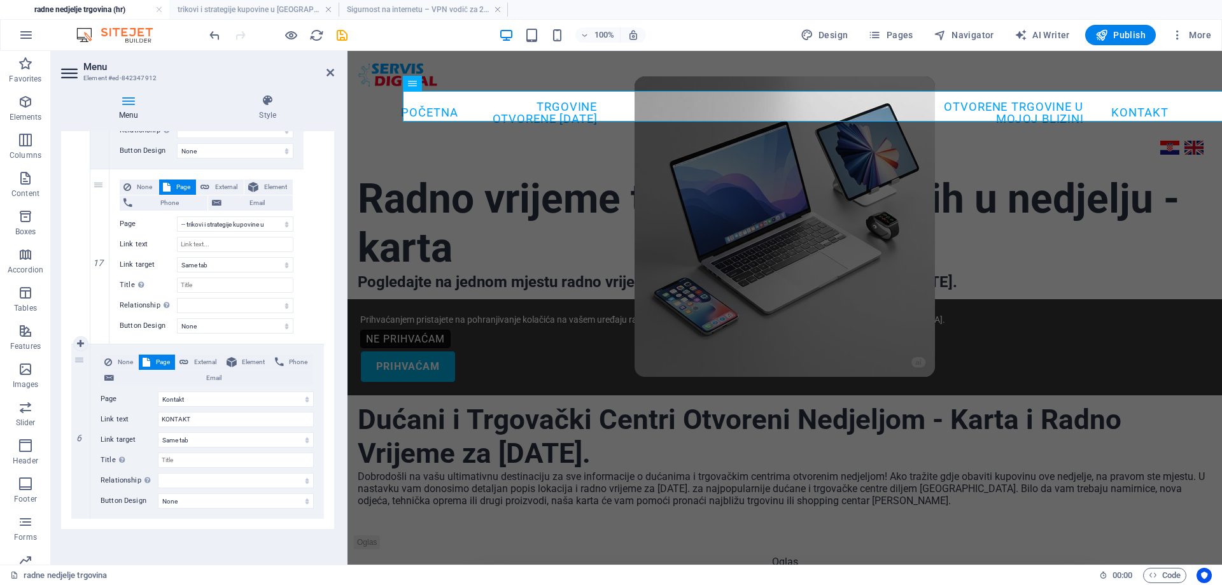
type input "trikovi i strategije kupovine u [GEOGRAPHIC_DATA]"
select select
click at [99, 344] on icon at bounding box center [99, 343] width 7 height 9
select select
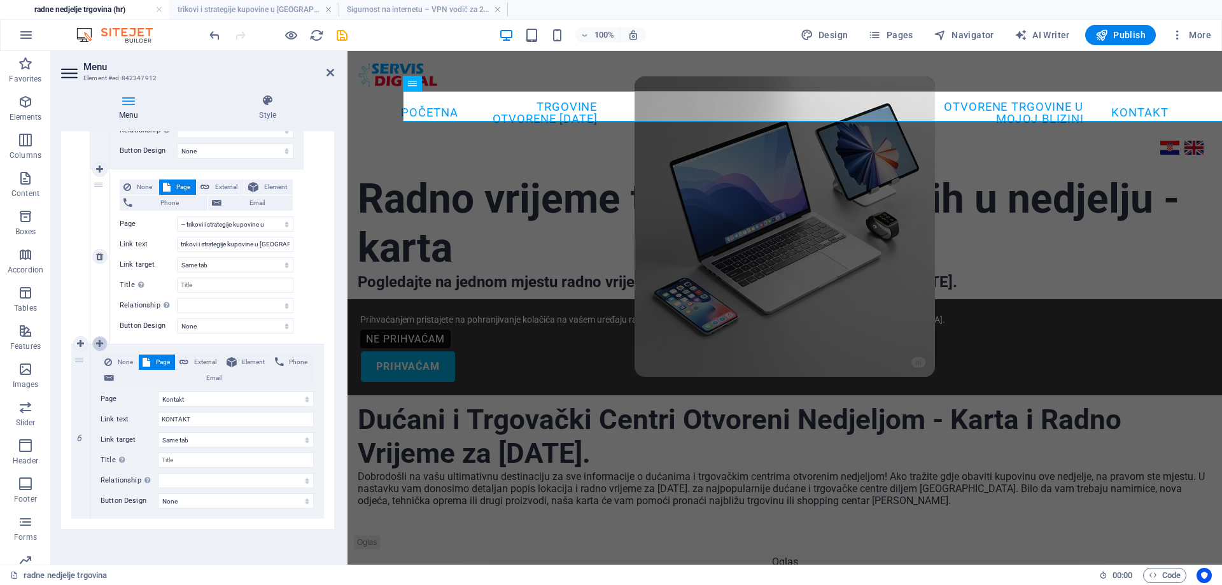
select select
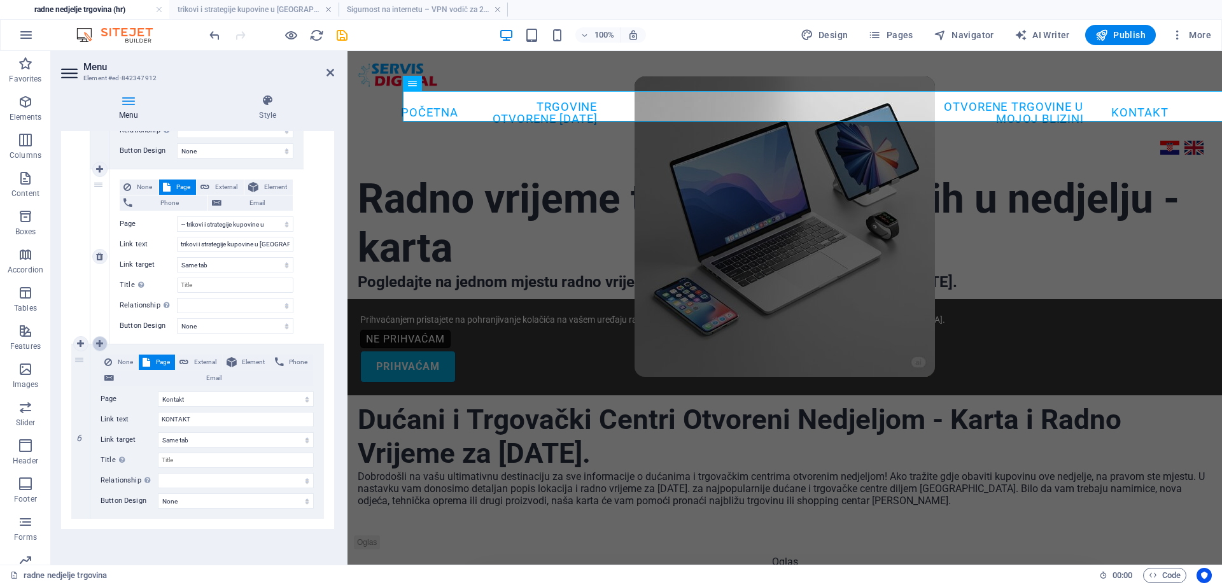
select select
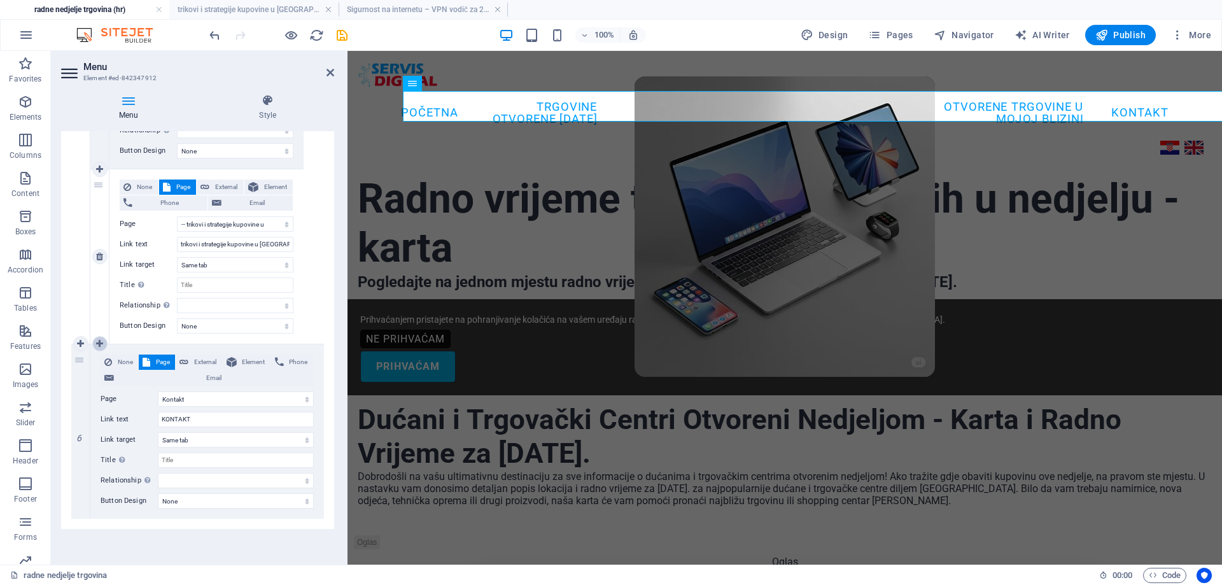
select select
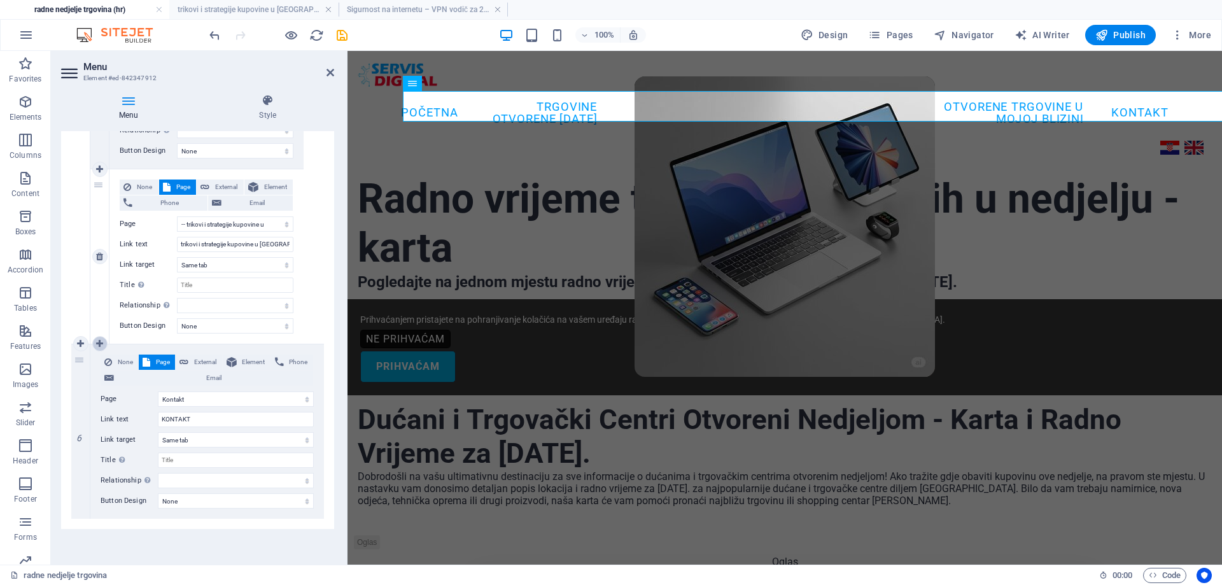
select select
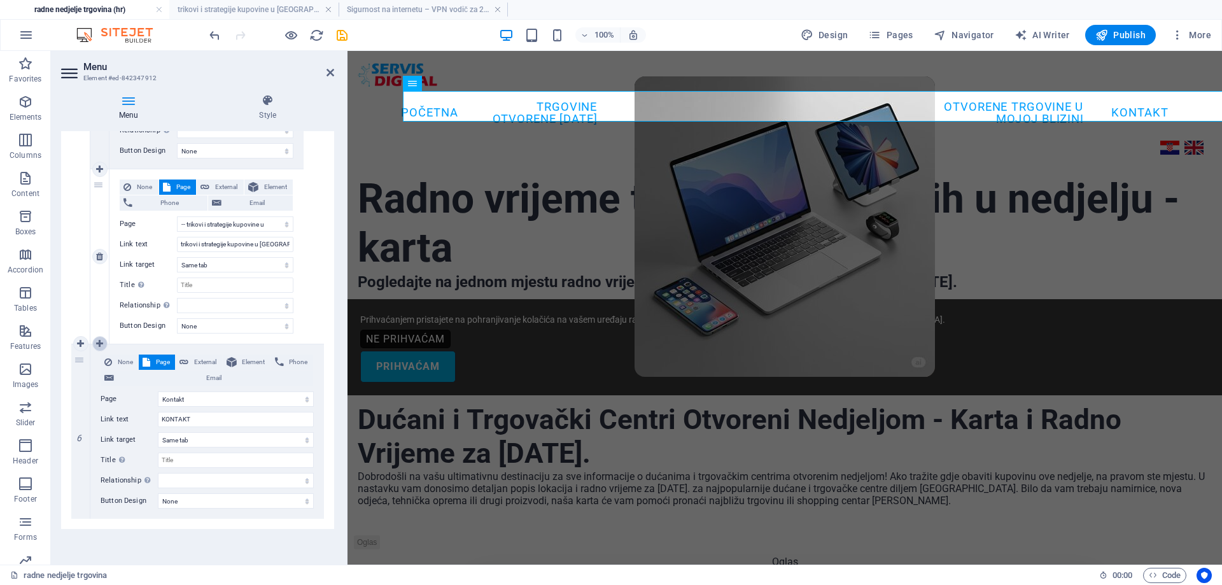
select select
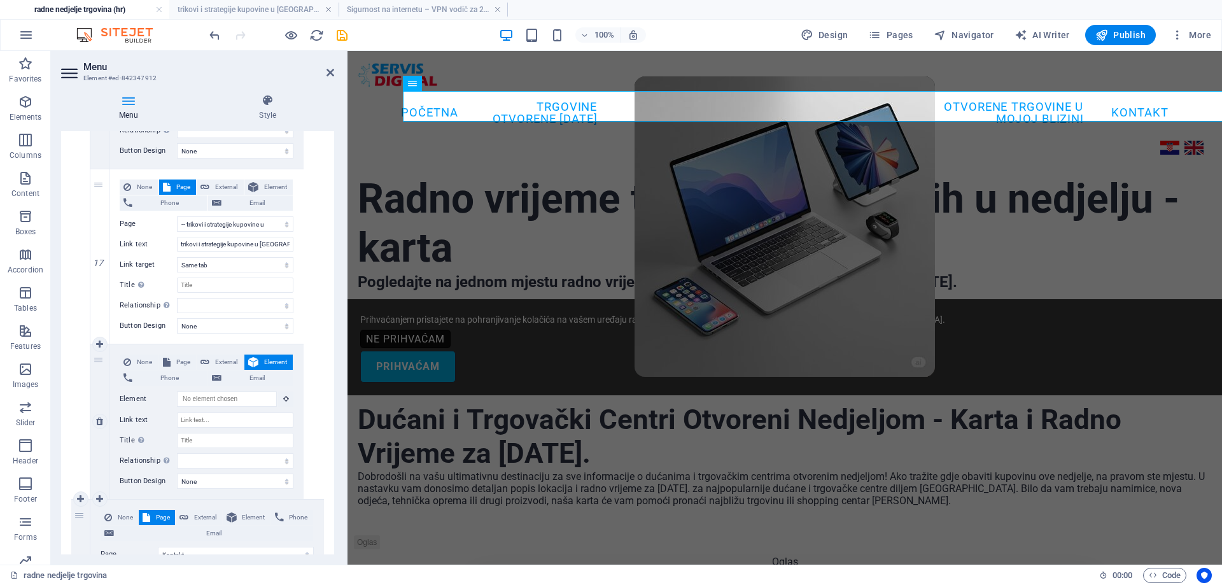
scroll to position [3912, 0]
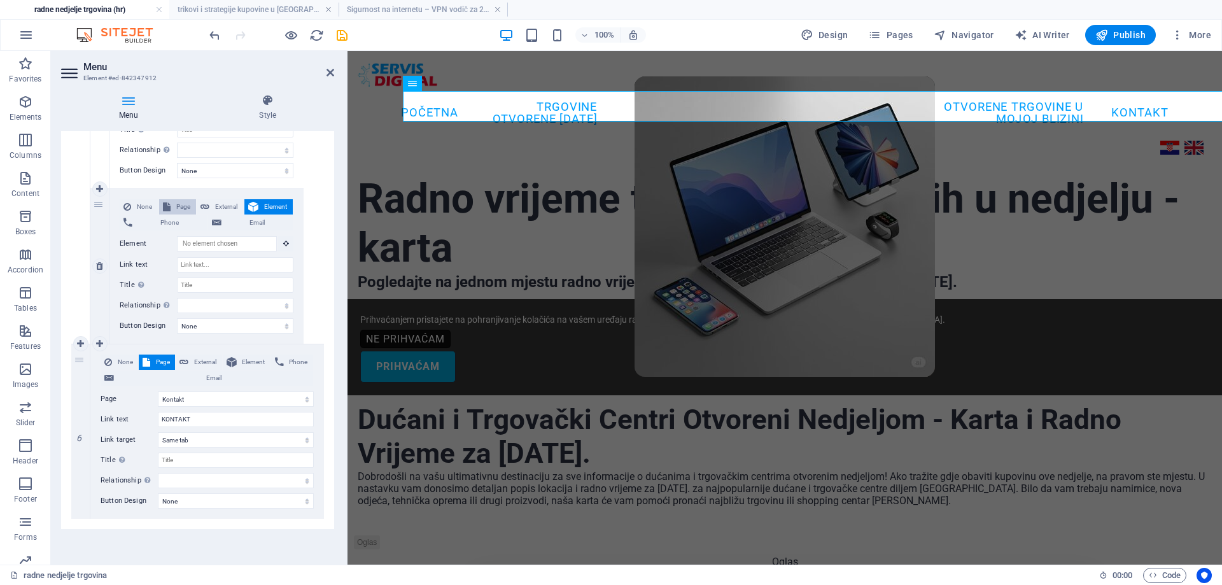
click at [174, 206] on span "Page" at bounding box center [183, 206] width 18 height 15
select select
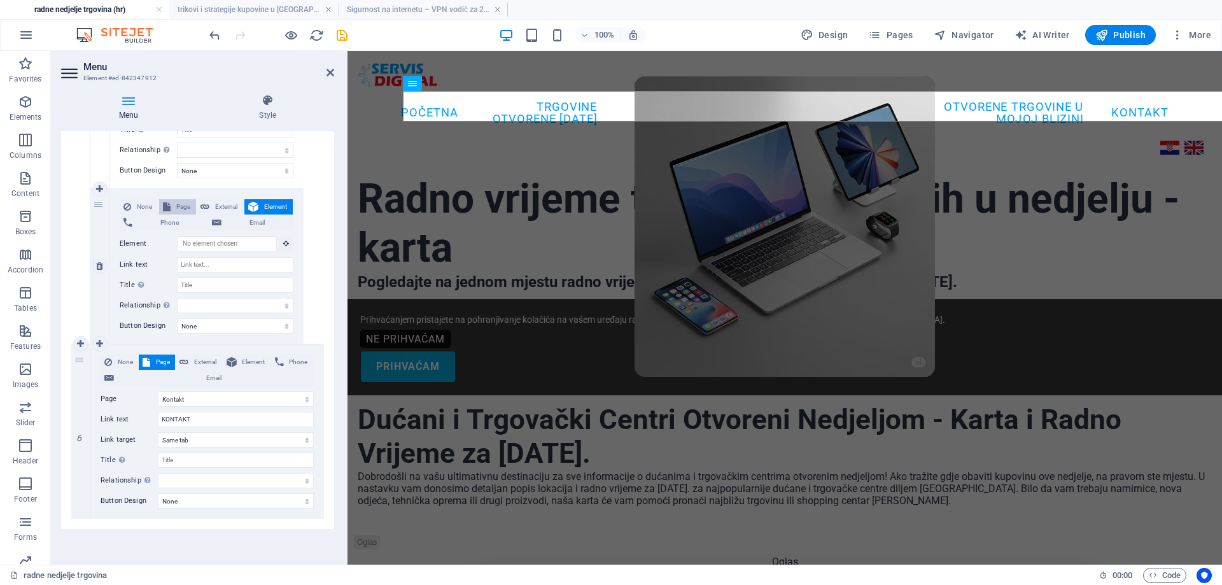
select select
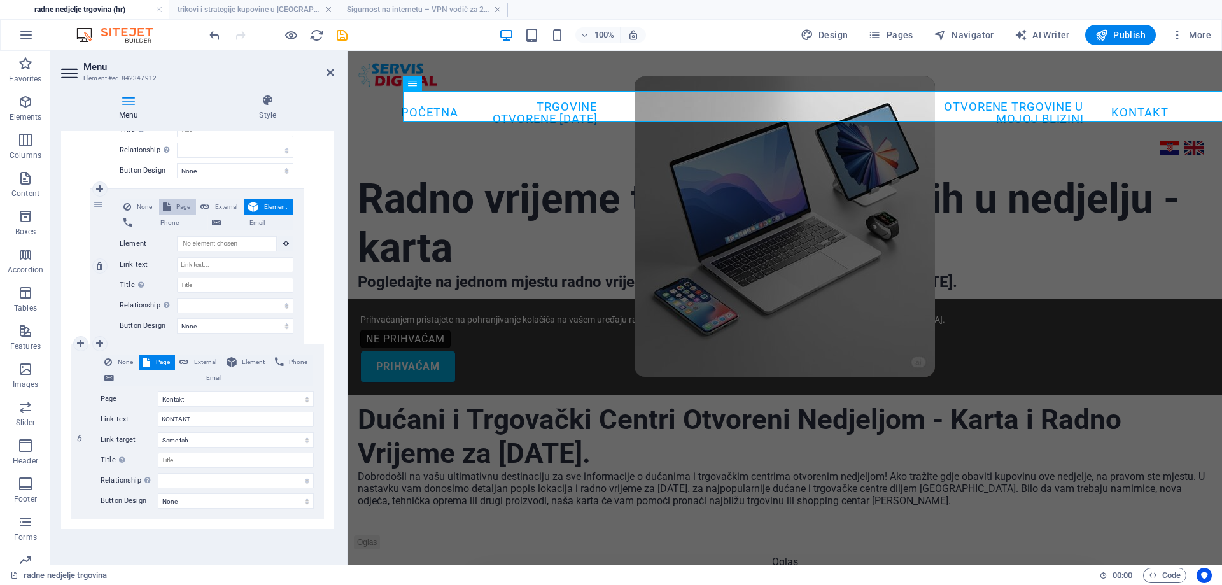
select select
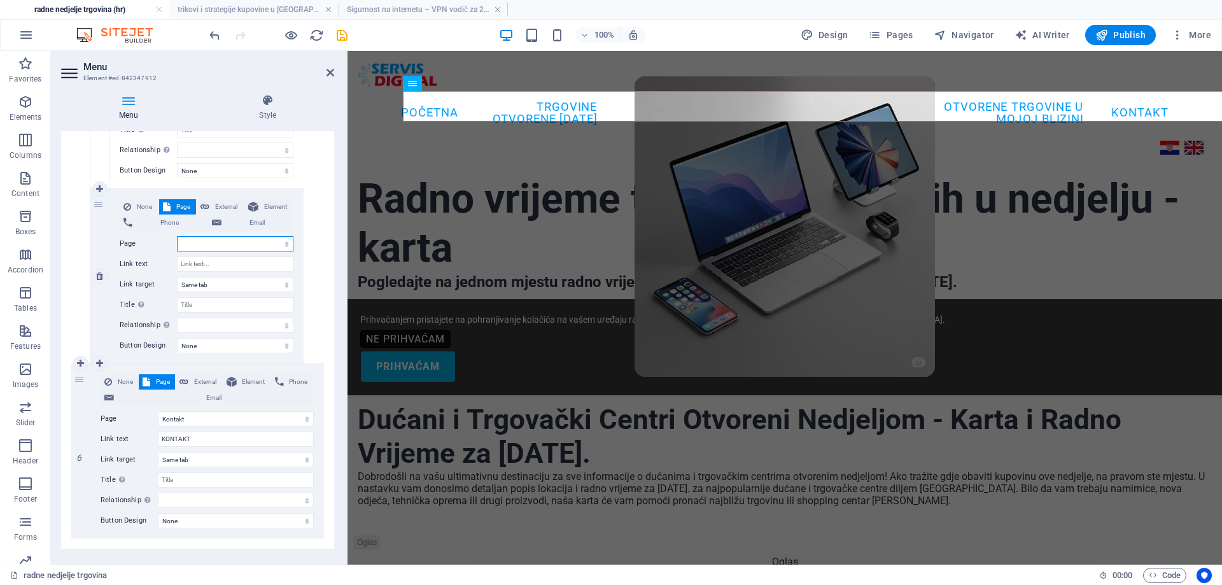
scroll to position [3932, 0]
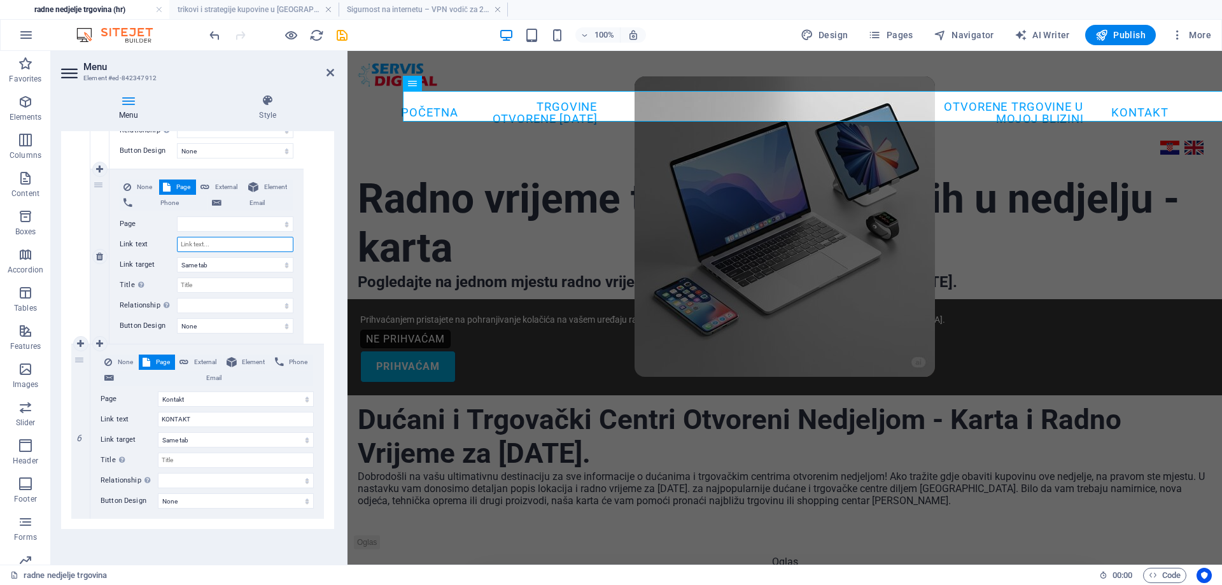
click at [207, 246] on input "Link text" at bounding box center [235, 244] width 116 height 15
click at [216, 225] on select "radne nedjelje trgovina pogledajte na jednom mjestu radno vrijeme trgovina koje…" at bounding box center [235, 223] width 116 height 15
click at [177, 216] on select "radne nedjelje trgovina pogledajte na jednom mjestu radno vrijeme trgovina koje…" at bounding box center [235, 223] width 116 height 15
click at [254, 243] on input "Link text" at bounding box center [235, 244] width 116 height 15
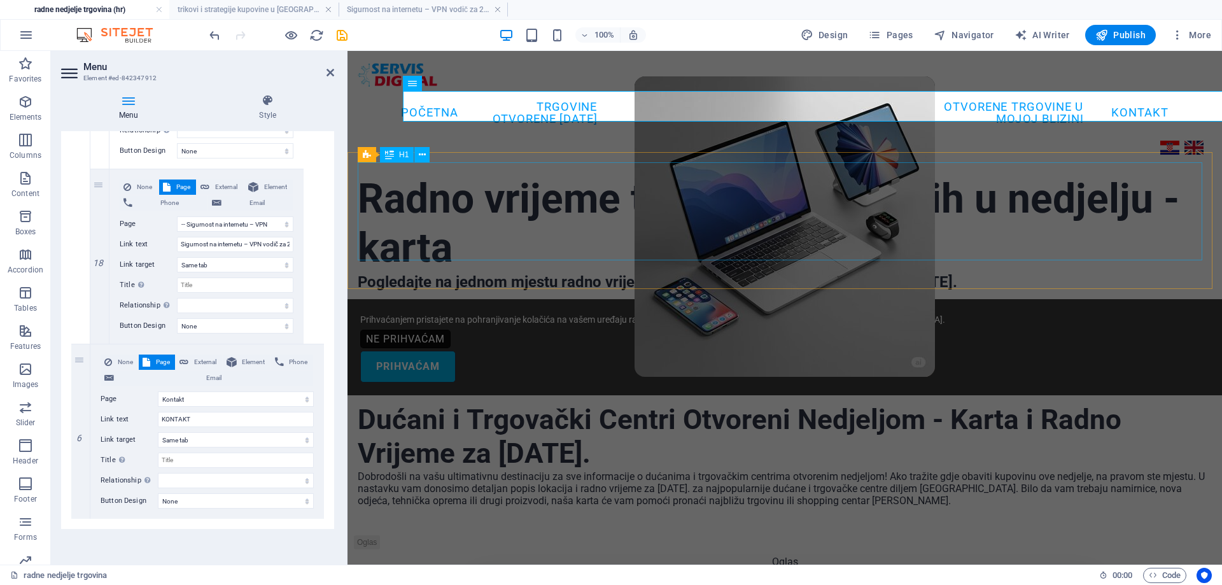
click at [503, 217] on div "Radno vrijeme trgovina otvorenih u nedjelju - karta" at bounding box center [785, 237] width 854 height 98
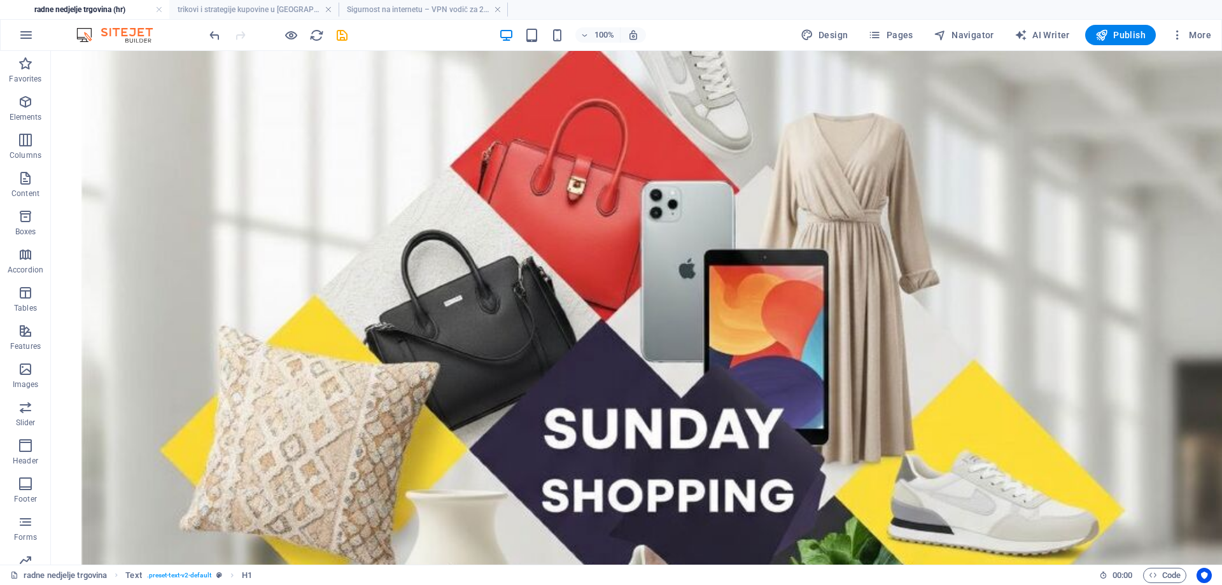
scroll to position [4500, 0]
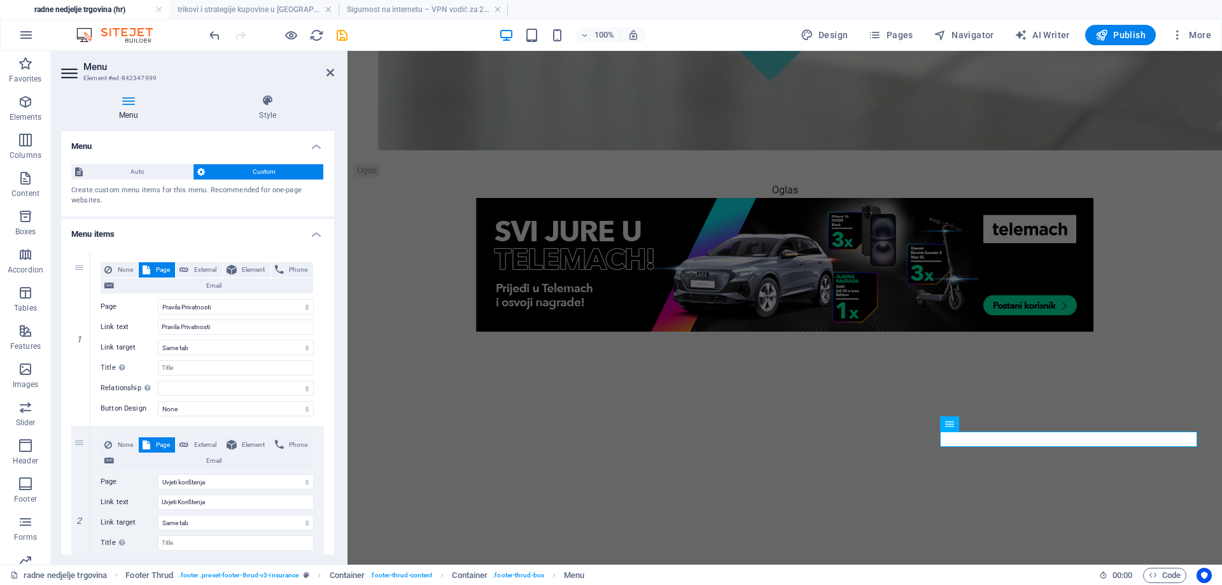
scroll to position [4427, 0]
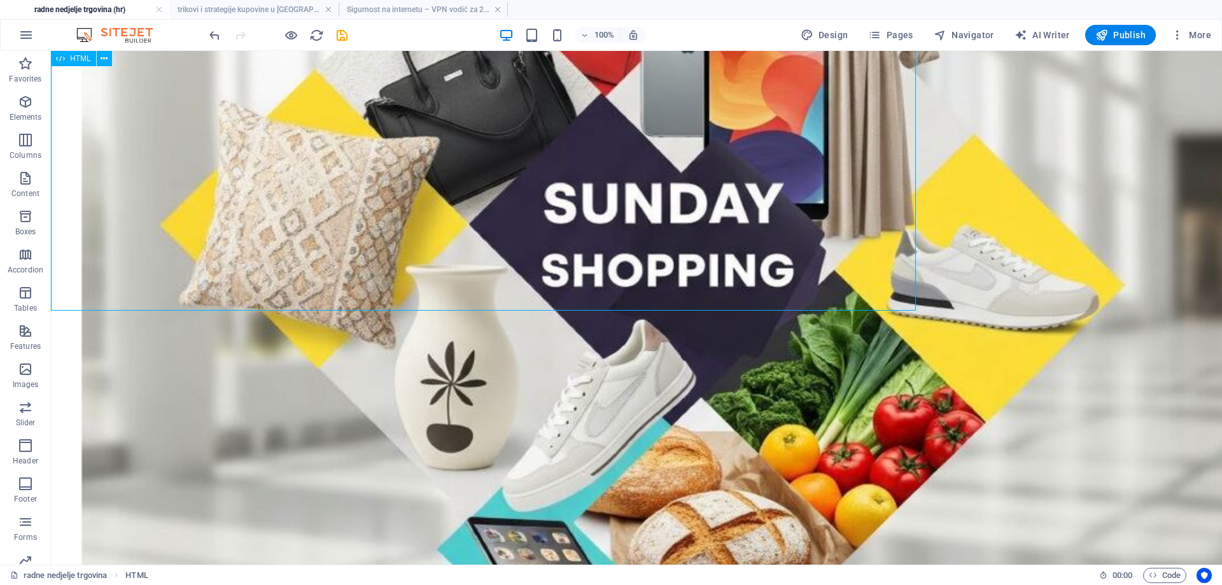
scroll to position [4500, 0]
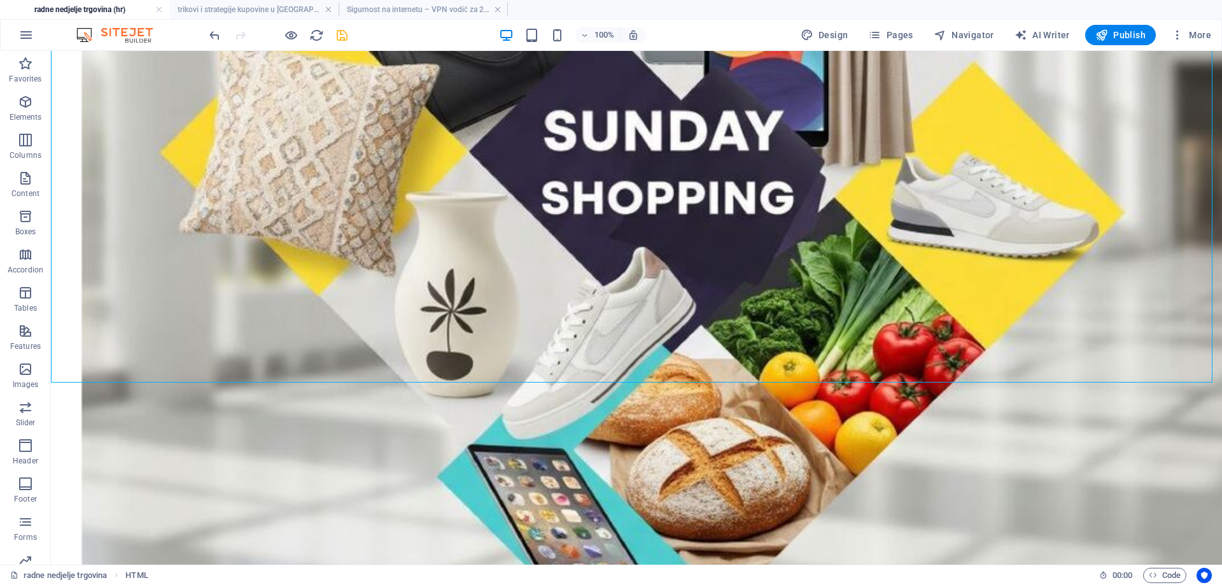
click at [337, 28] on icon "save" at bounding box center [342, 35] width 15 height 15
click at [29, 32] on icon "button" at bounding box center [25, 34] width 15 height 15
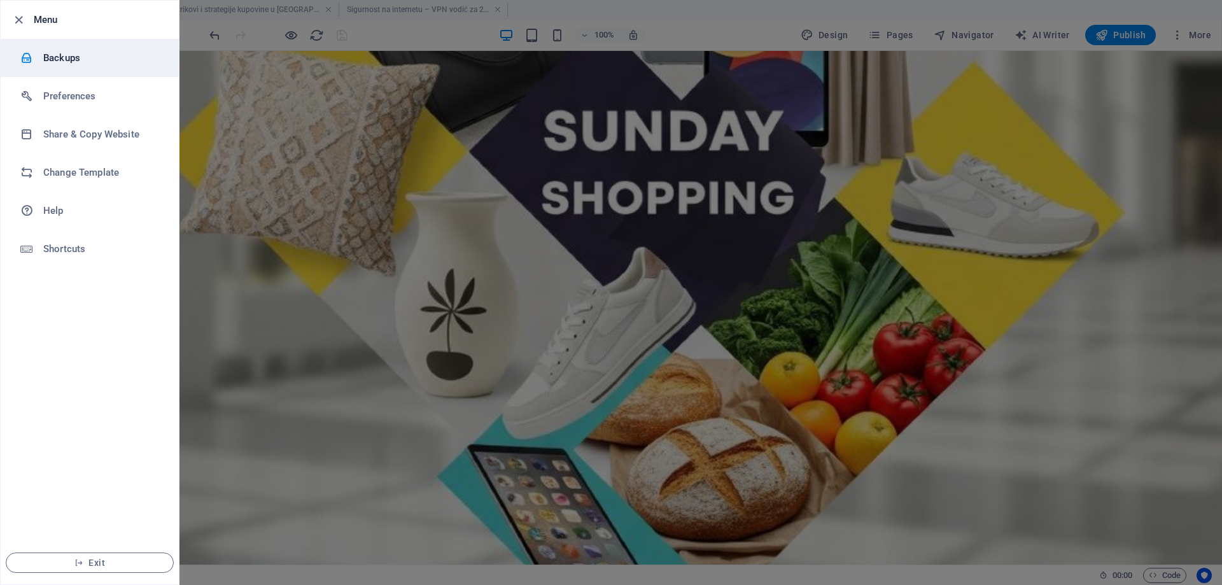
click at [58, 59] on h6 "Backups" at bounding box center [102, 57] width 118 height 15
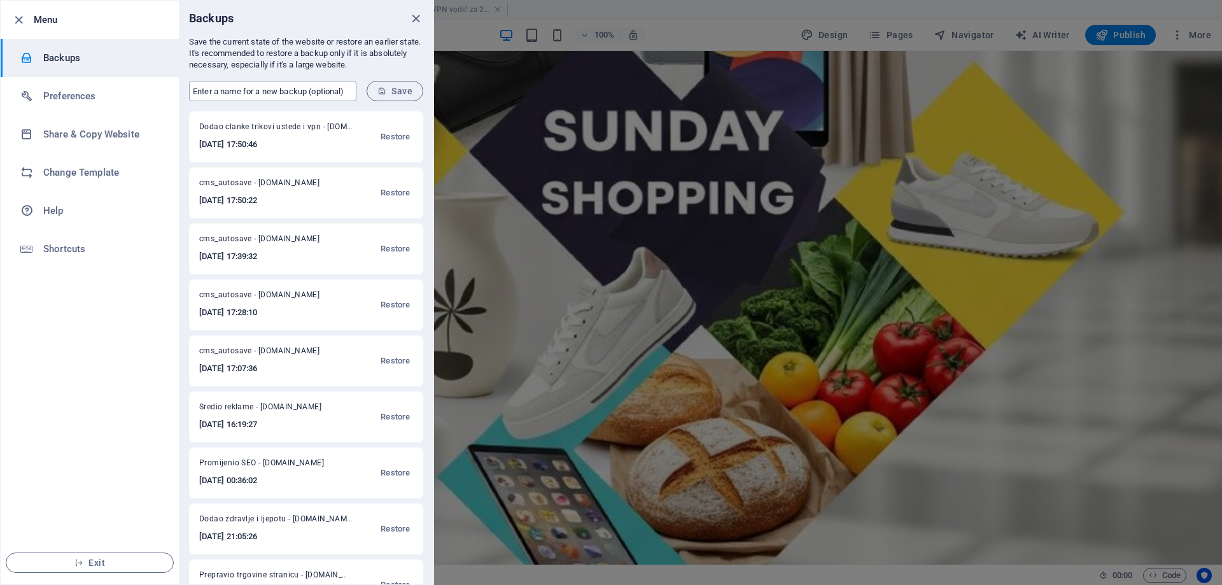
click at [216, 88] on input "text" at bounding box center [272, 91] width 167 height 20
click at [404, 95] on span "Save" at bounding box center [394, 91] width 35 height 10
click at [414, 16] on icon "close" at bounding box center [415, 18] width 15 height 15
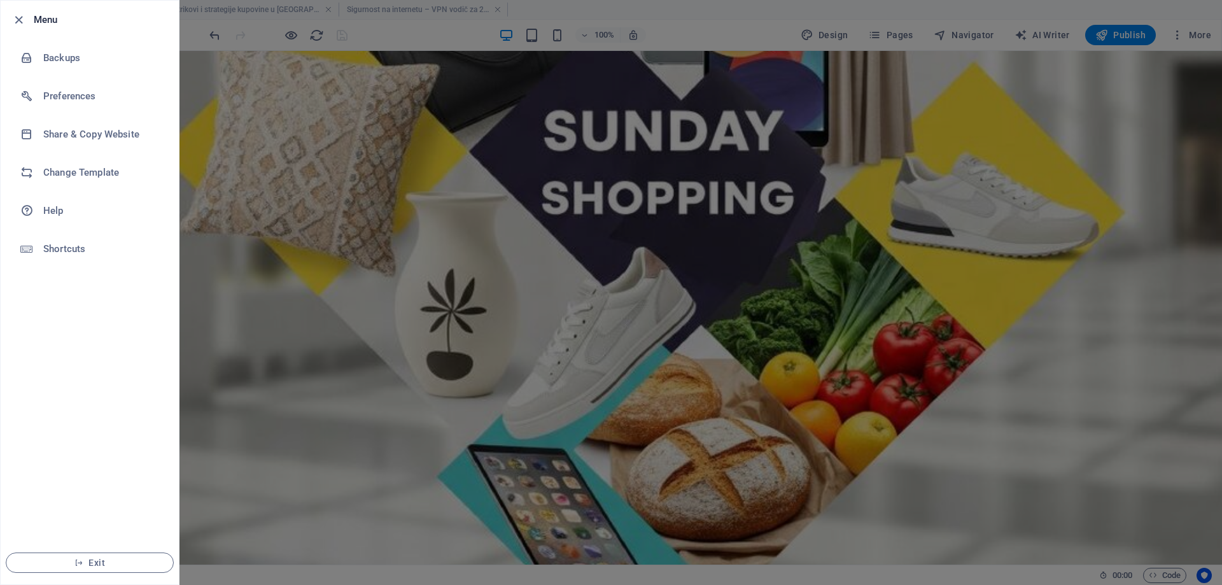
click at [281, 134] on div at bounding box center [611, 292] width 1222 height 585
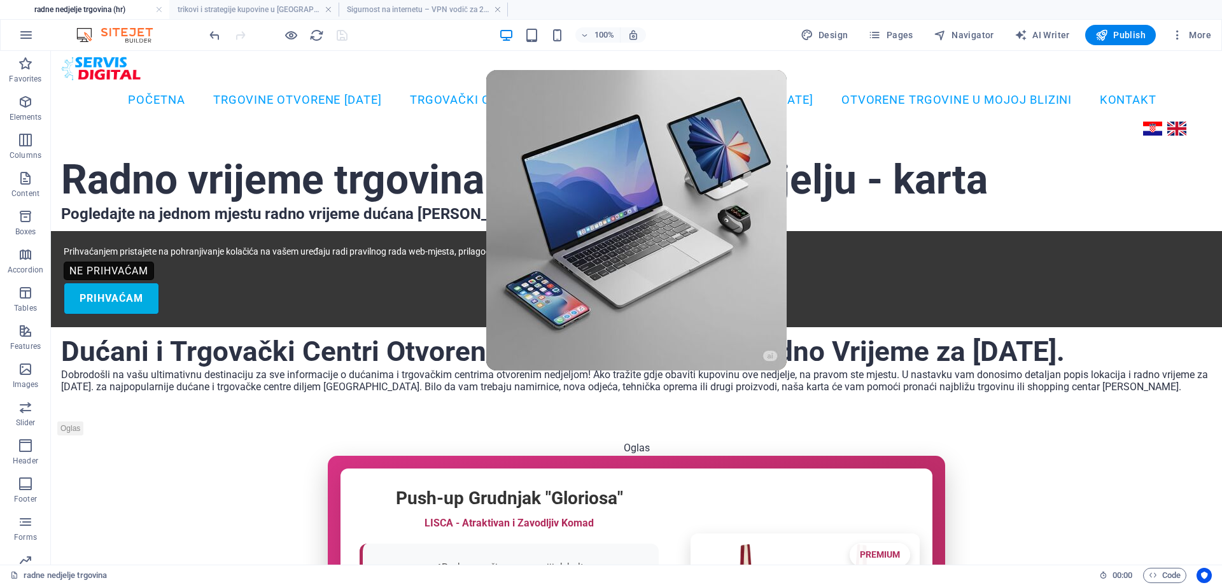
scroll to position [0, 0]
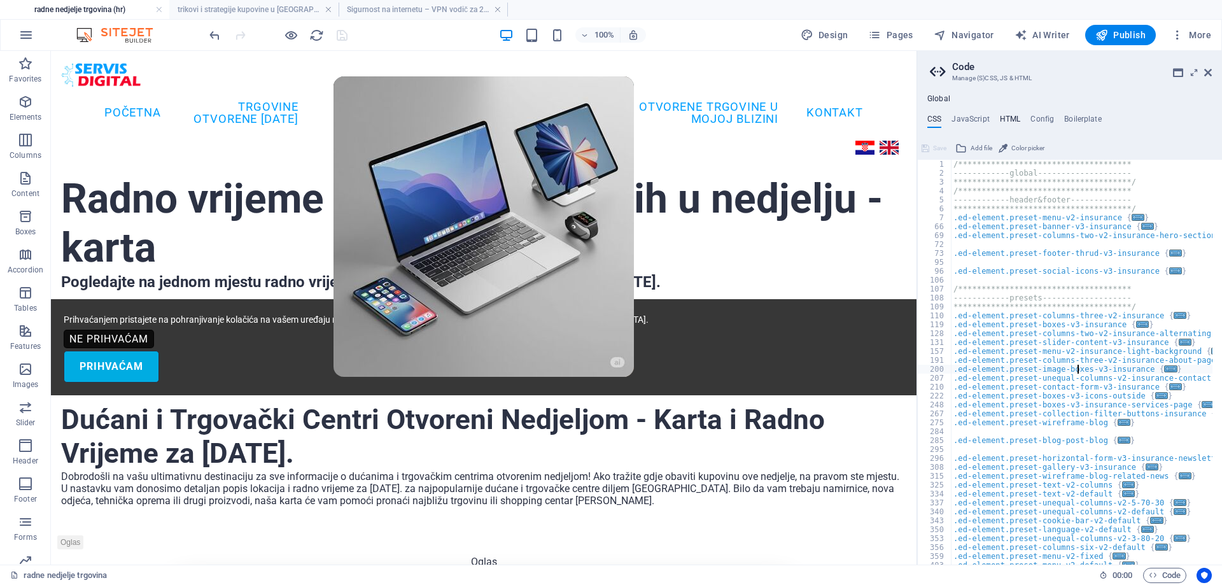
click at [1008, 115] on h4 "HTML" at bounding box center [1010, 122] width 21 height 14
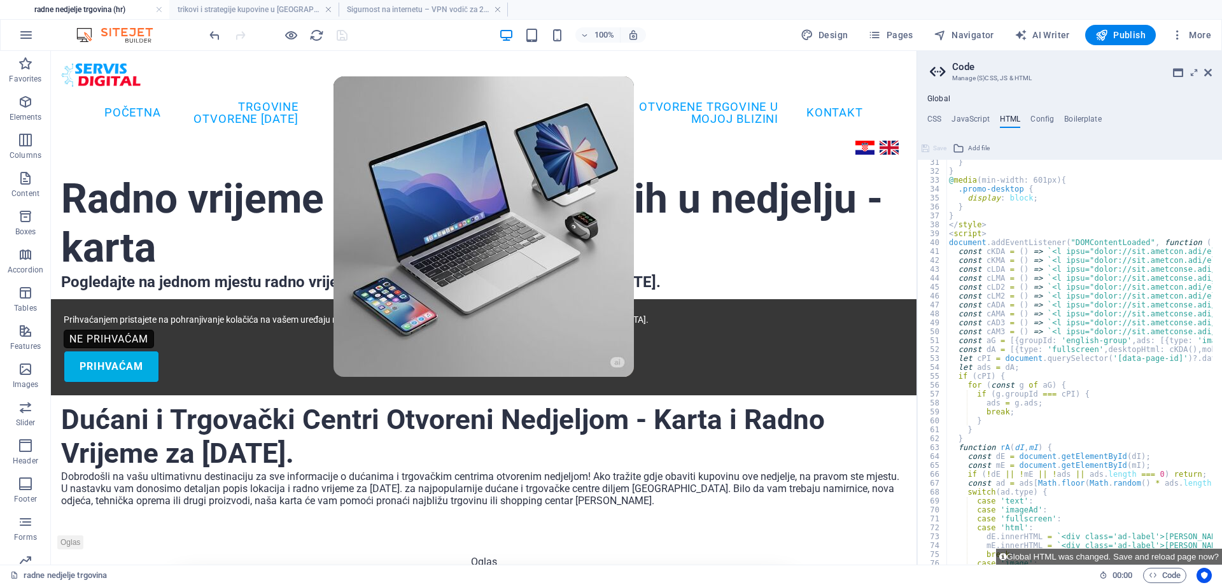
scroll to position [269, 0]
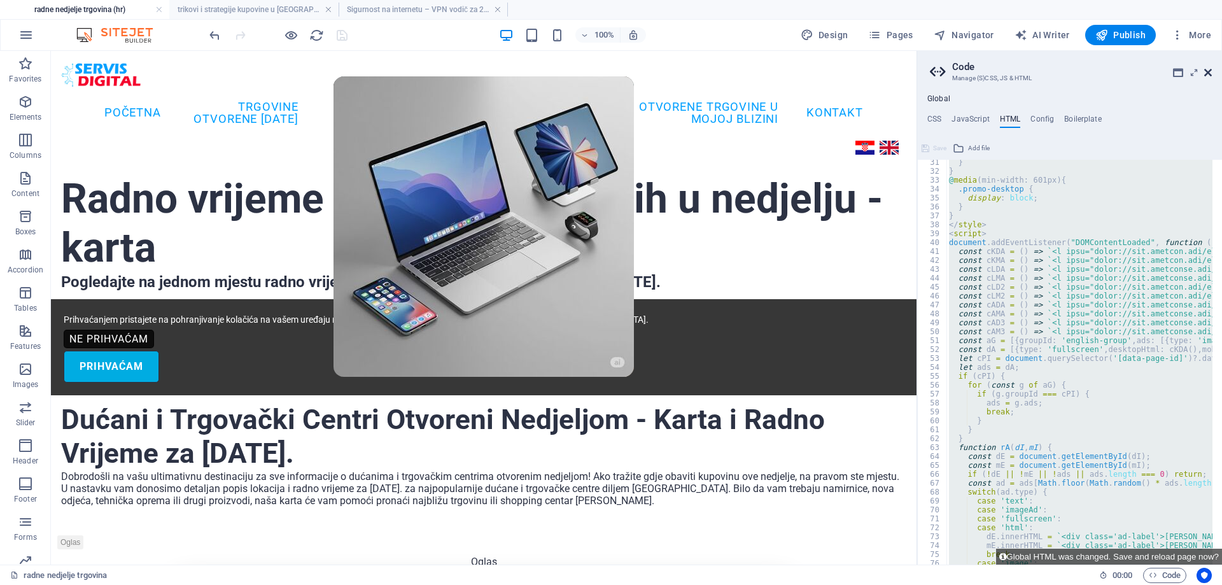
click at [1211, 69] on icon at bounding box center [1208, 72] width 8 height 10
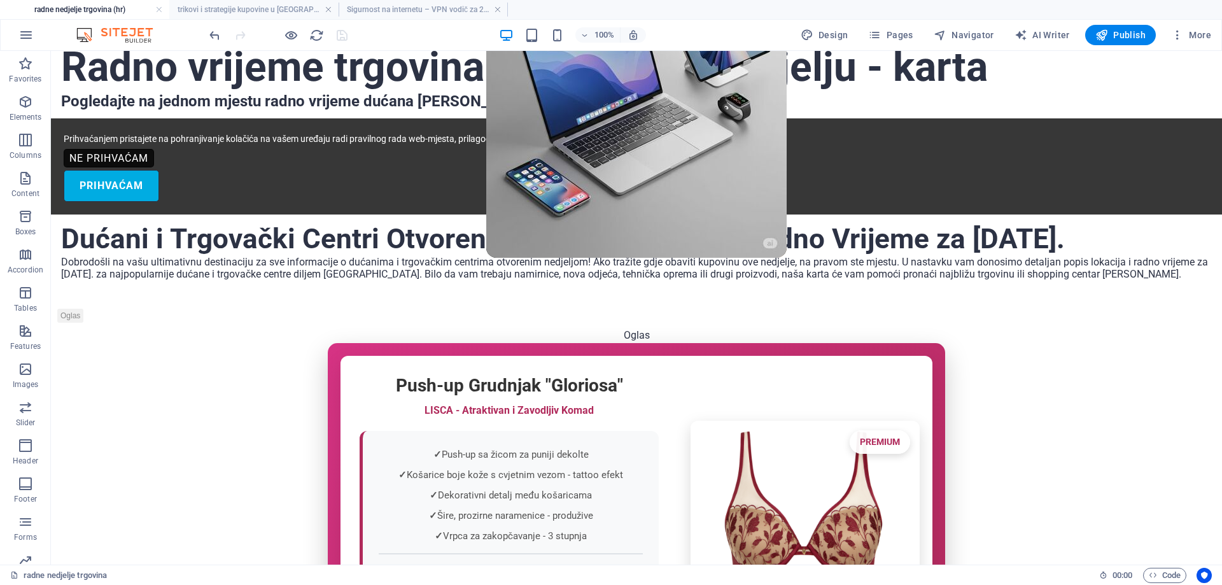
scroll to position [0, 0]
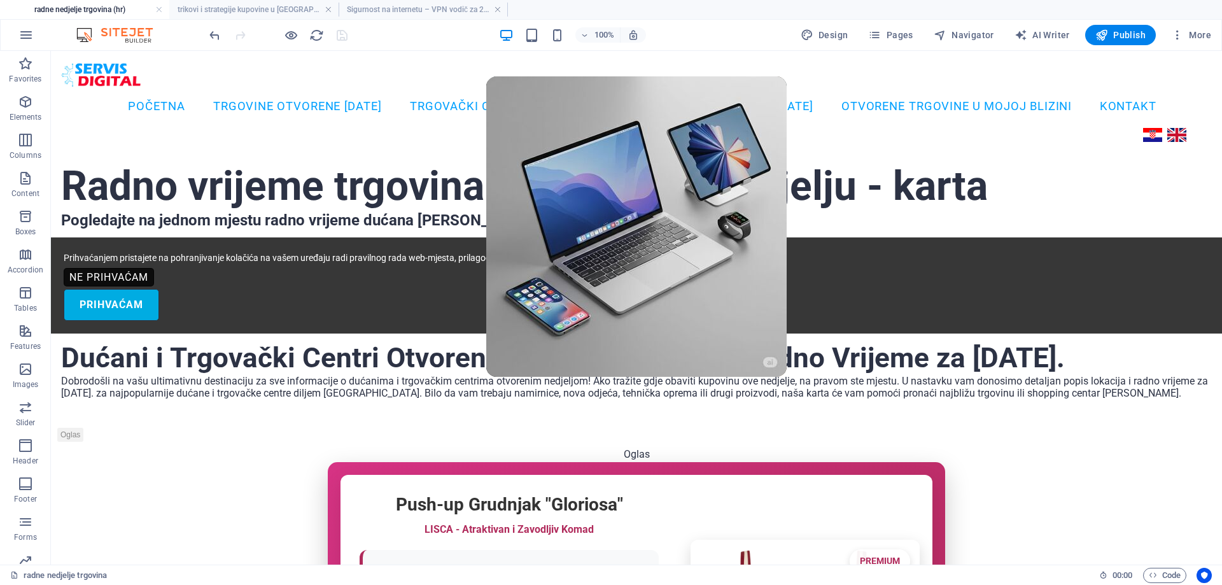
drag, startPoint x: 1220, startPoint y: 78, endPoint x: 743, endPoint y: 81, distance: 476.6
click at [433, 13] on h4 "Sigurnost na internetu – VPN vodič za 2025. (hr)" at bounding box center [422, 10] width 169 height 14
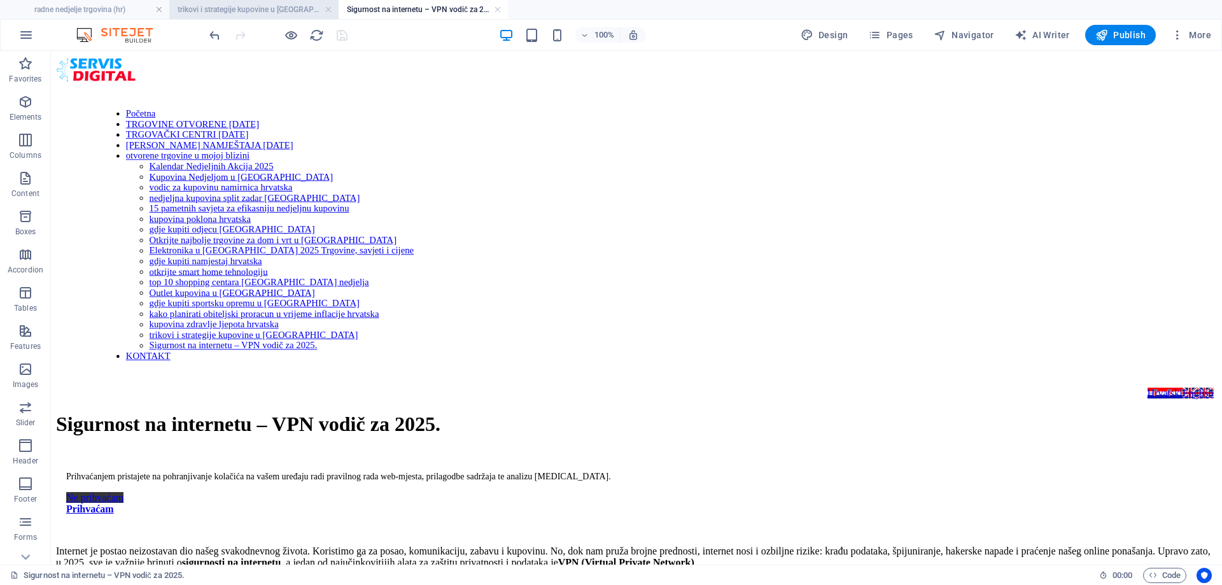
click at [244, 10] on h4 "trikovi i strategije kupovine u [GEOGRAPHIC_DATA] (hr)" at bounding box center [253, 10] width 169 height 14
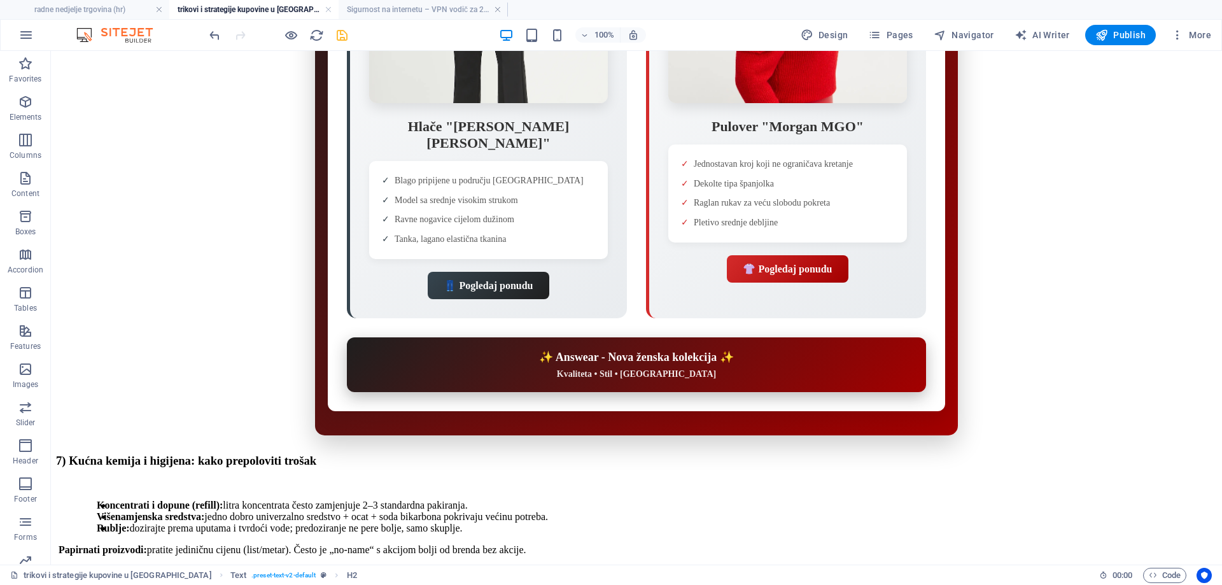
click at [341, 32] on icon "save" at bounding box center [342, 35] width 15 height 15
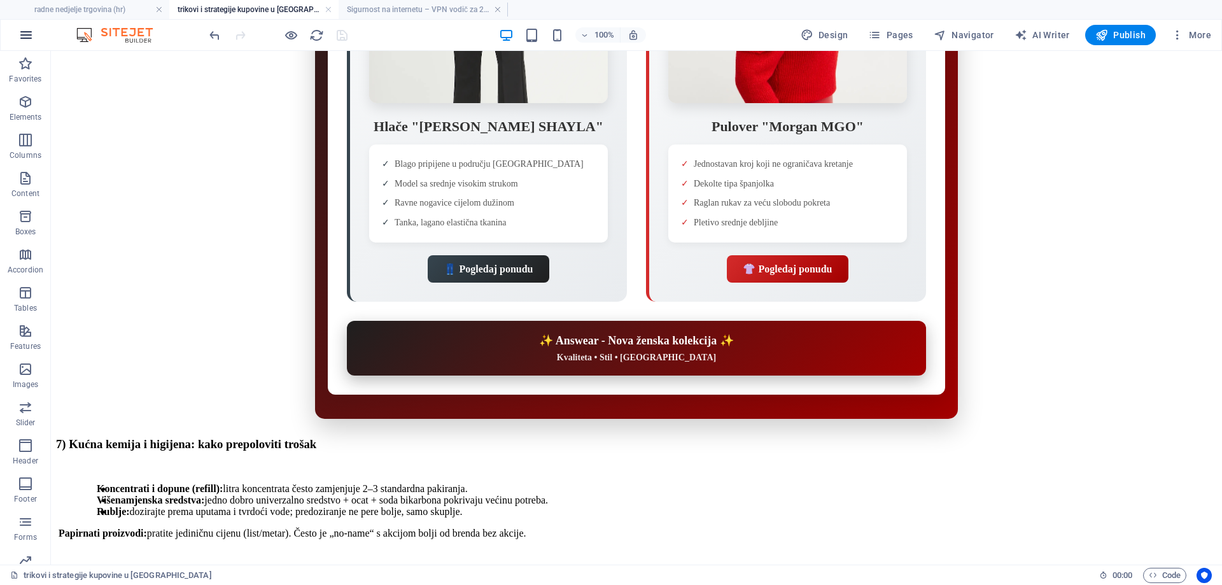
click at [24, 30] on icon "button" at bounding box center [25, 34] width 15 height 15
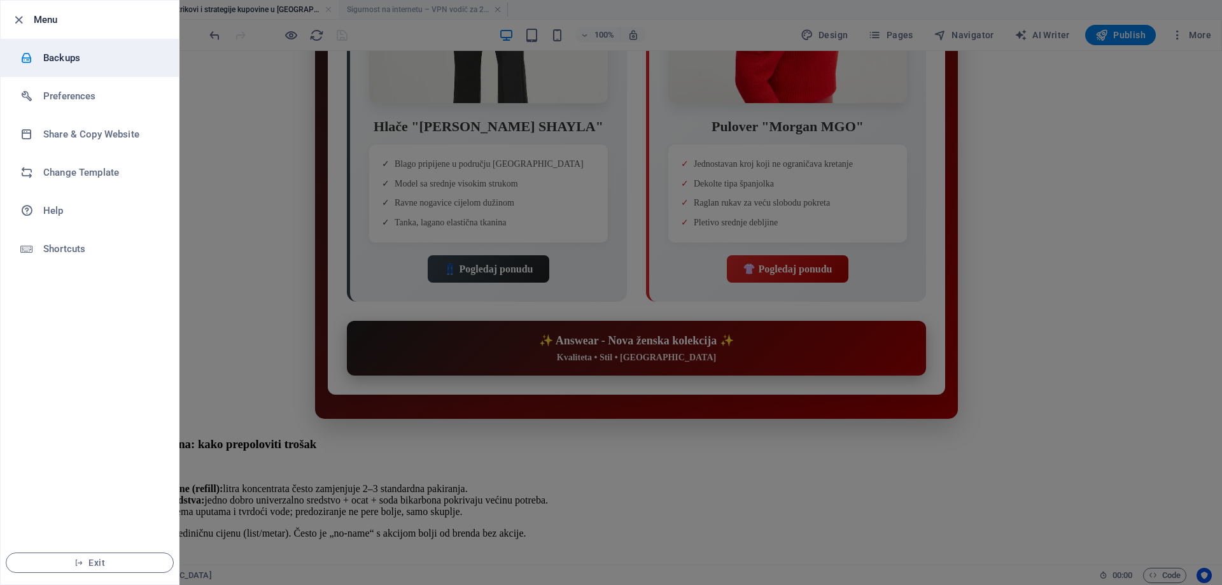
click at [62, 59] on h6 "Backups" at bounding box center [102, 57] width 118 height 15
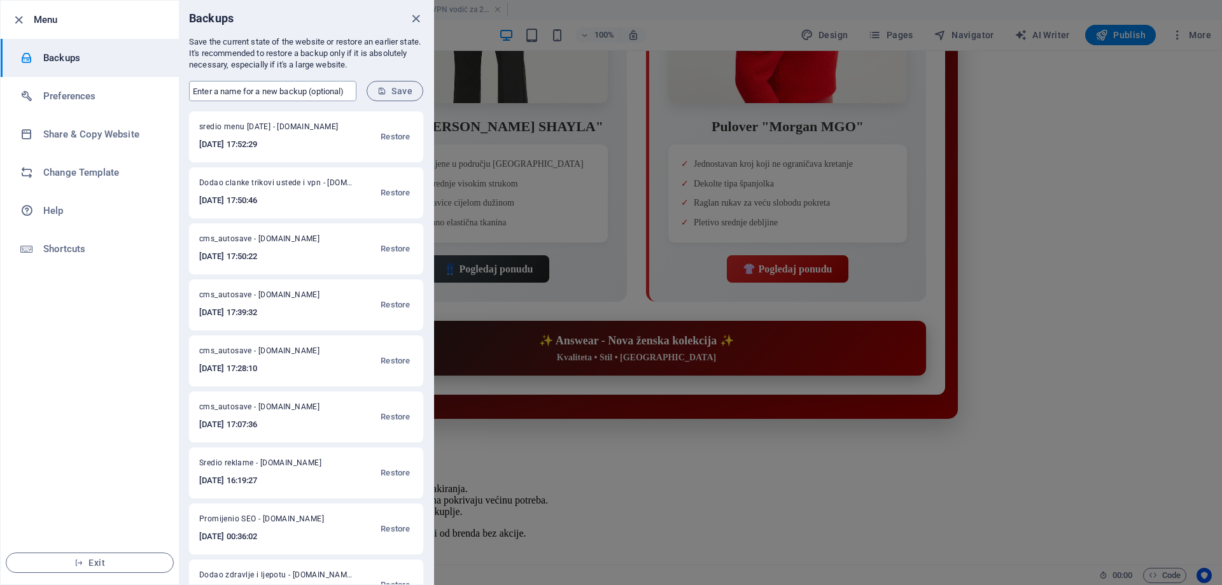
click at [218, 92] on input "text" at bounding box center [272, 91] width 167 height 20
click at [401, 90] on span "Save" at bounding box center [394, 91] width 35 height 10
click at [419, 17] on icon "close" at bounding box center [415, 18] width 15 height 15
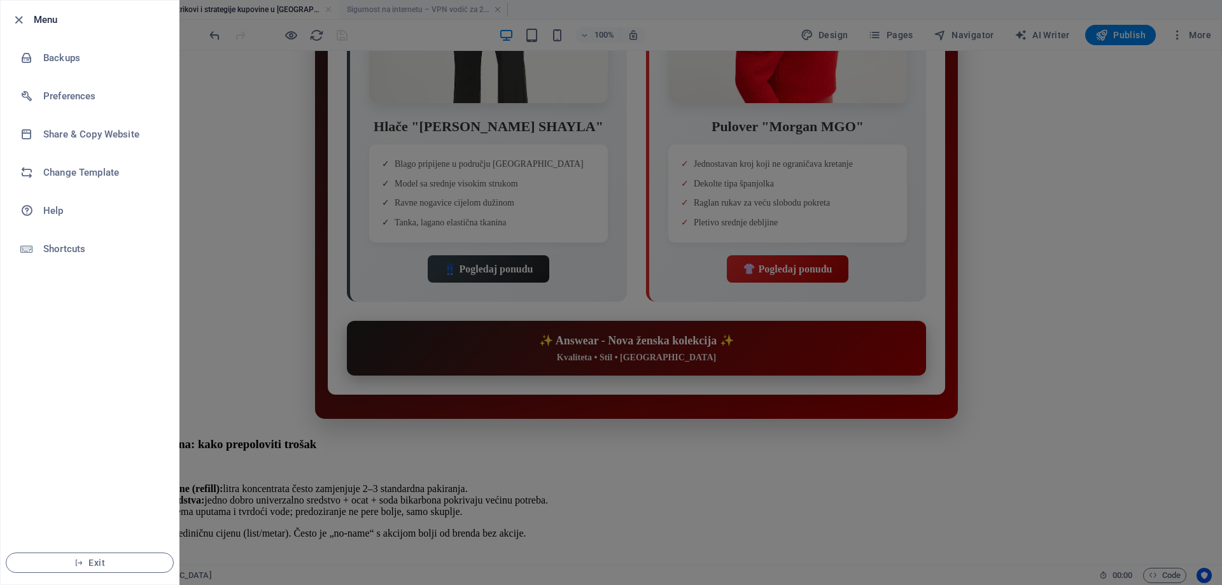
drag, startPoint x: 583, startPoint y: 67, endPoint x: 611, endPoint y: 59, distance: 29.8
click at [583, 67] on div at bounding box center [611, 292] width 1222 height 585
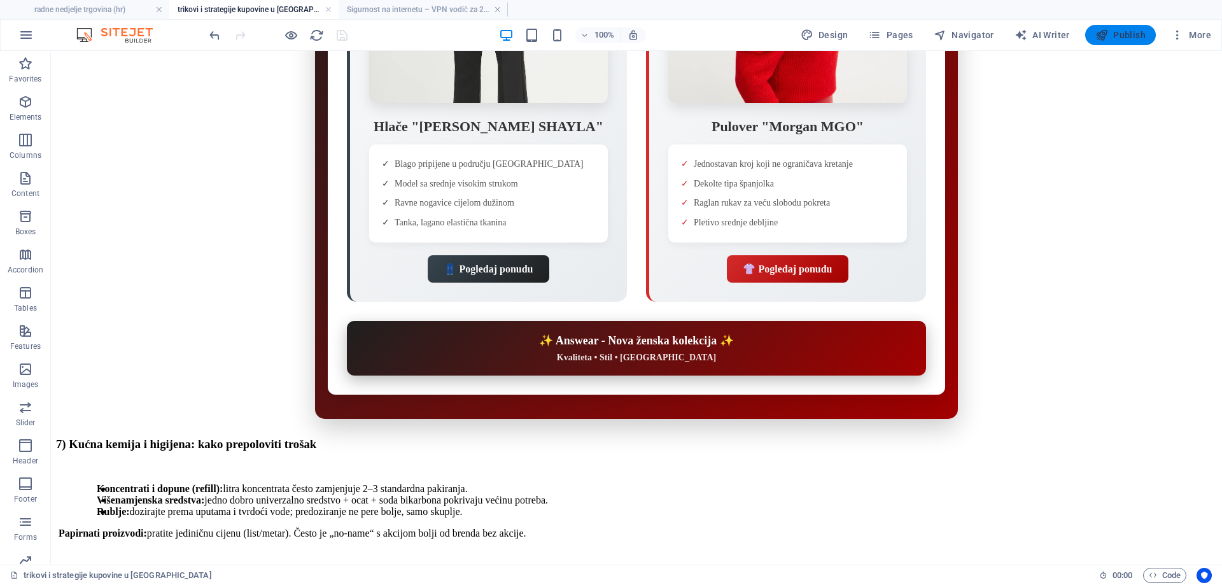
click at [1115, 32] on span "Publish" at bounding box center [1120, 35] width 50 height 13
